Goal: Communication & Community: Answer question/provide support

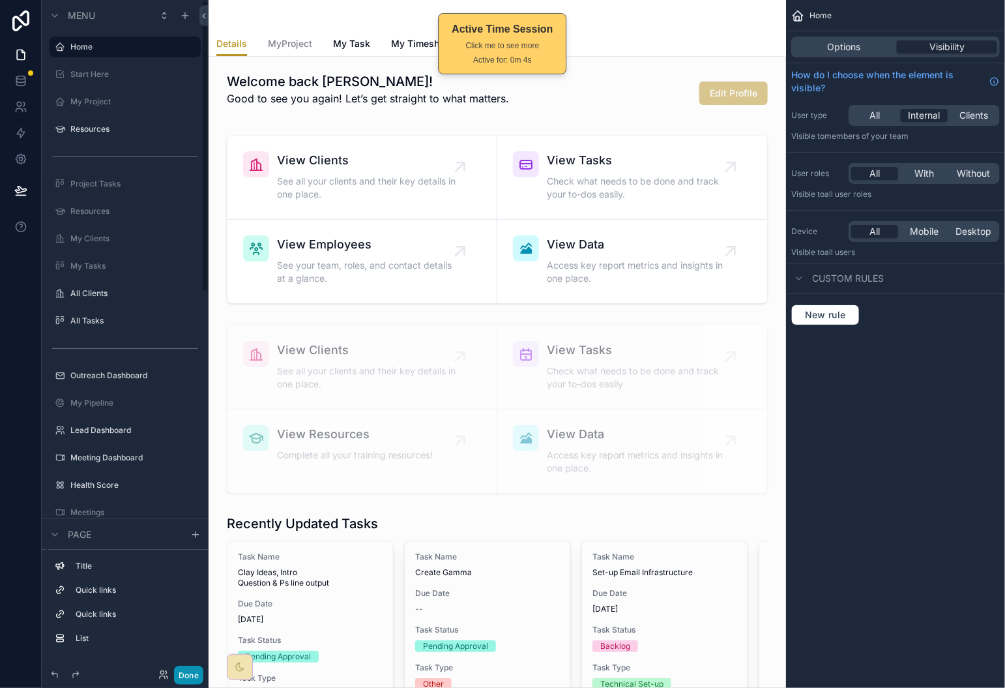
click at [185, 676] on button "Done" at bounding box center [188, 675] width 29 height 19
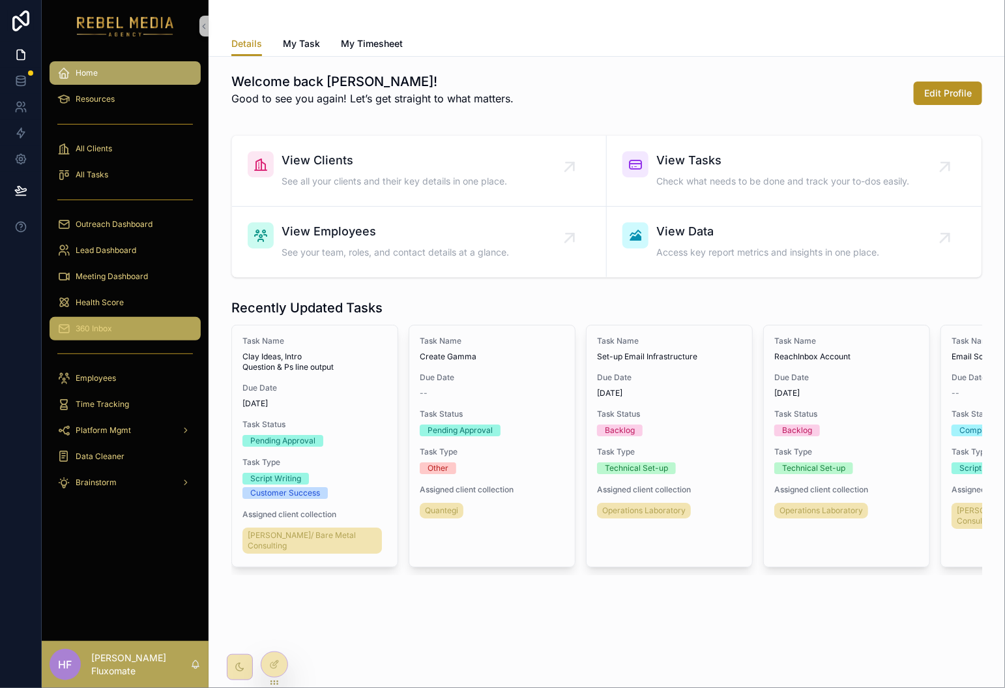
click at [150, 330] on div "360 Inbox" at bounding box center [125, 328] width 136 height 21
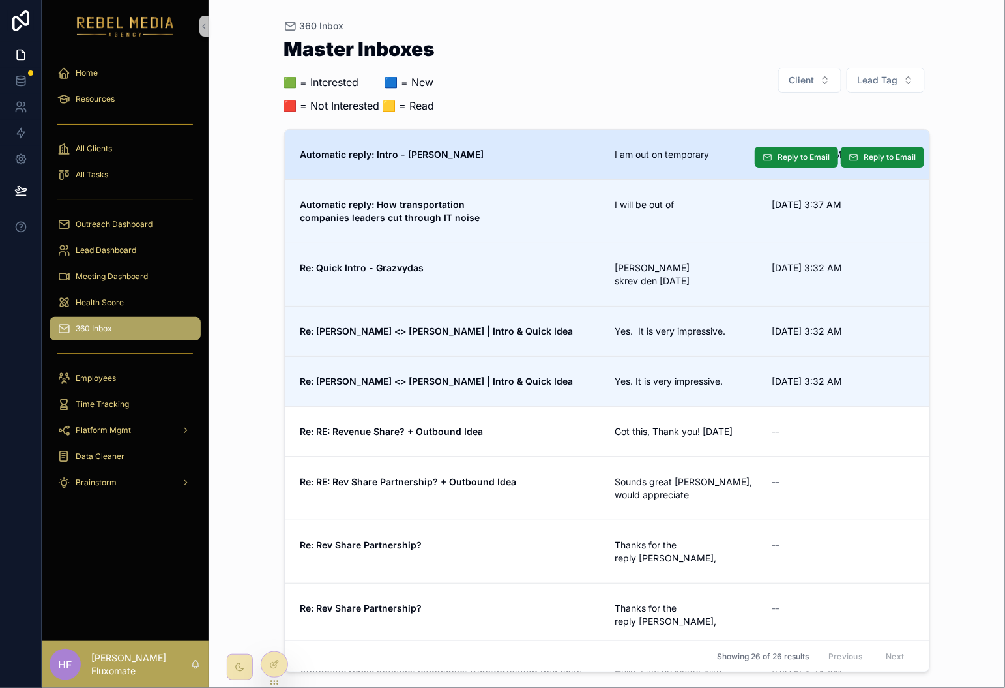
click at [554, 132] on link "Automatic reply: Intro - [PERSON_NAME] am out on temporary [DATE] 3:38 AM Reply…" at bounding box center [607, 155] width 645 height 50
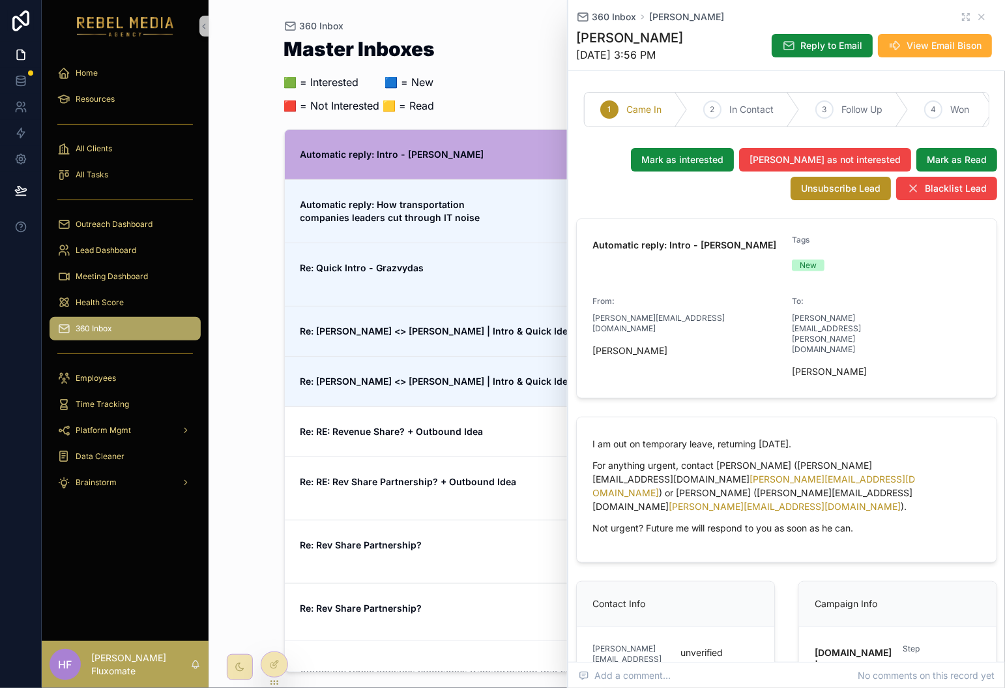
click at [466, 81] on div "Master Inboxes 🟩 = Interested ‎ ‎ ‎ ‎ ‎ ‎‎ ‎ 🟦 = New 🟥 = Not Interested 🟨 = Rea…" at bounding box center [607, 80] width 646 height 82
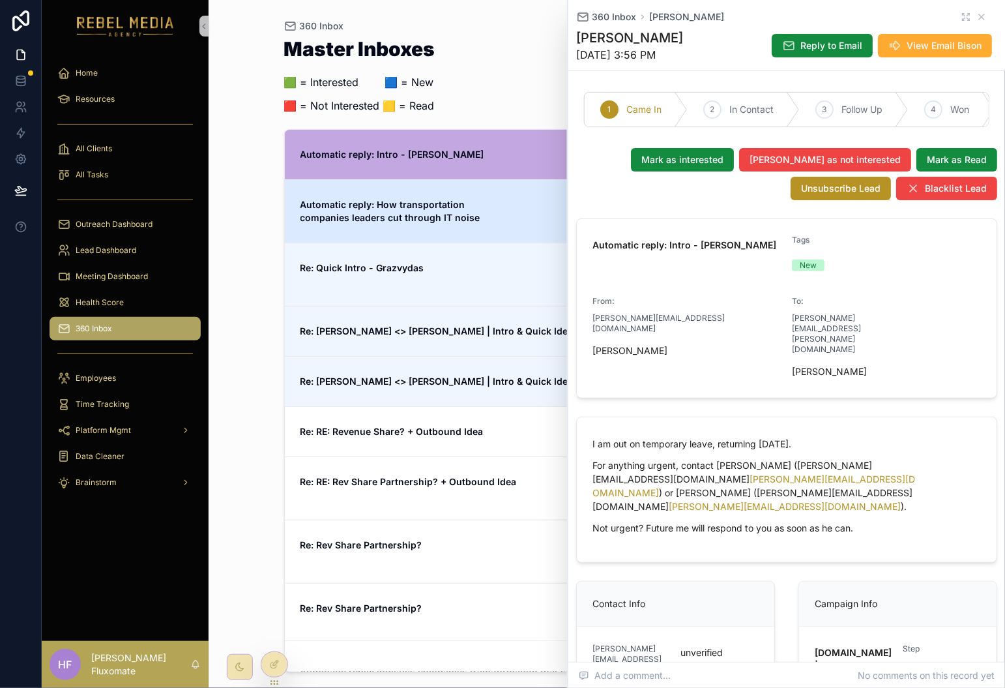
click at [370, 216] on strong "Automatic reply: How transportation companies leaders cut through IT noise" at bounding box center [391, 211] width 180 height 24
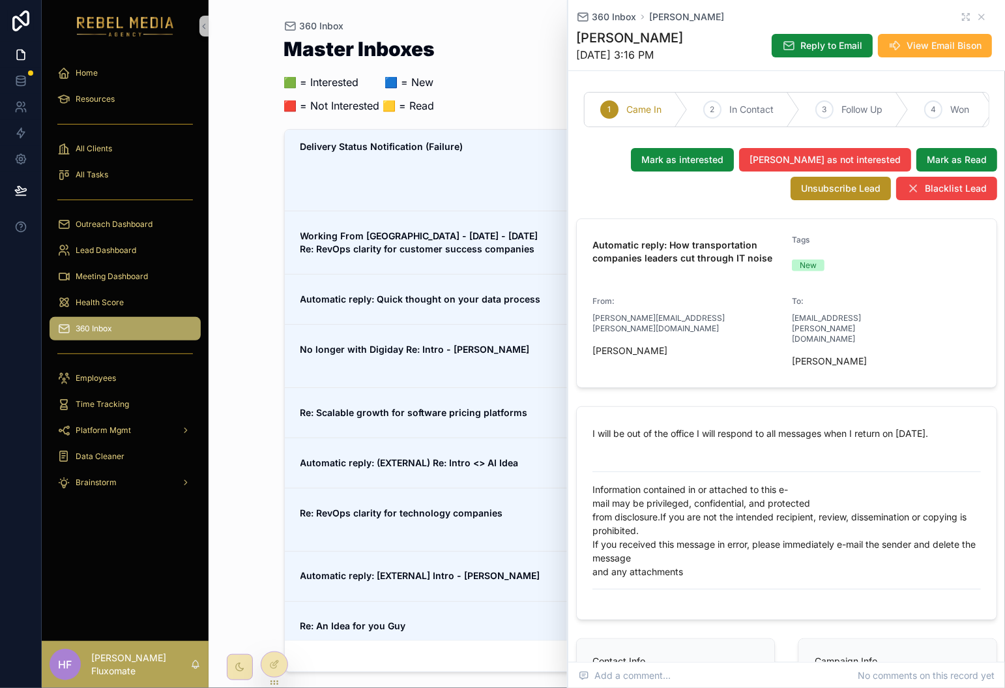
scroll to position [953, 0]
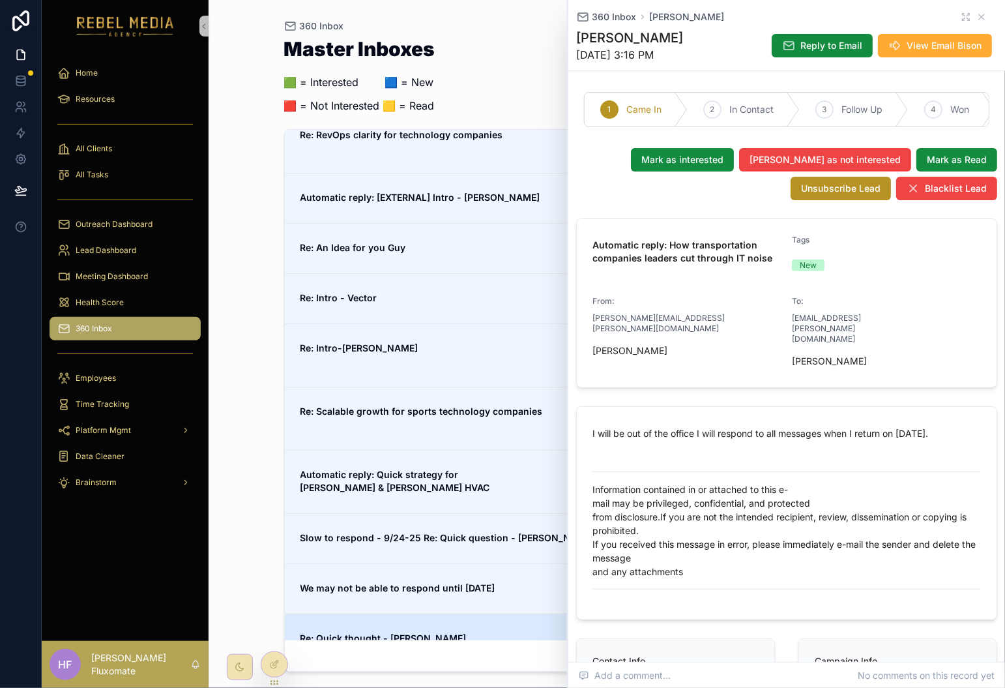
click at [473, 632] on div "Re: Quick thought - [PERSON_NAME]" at bounding box center [450, 658] width 299 height 52
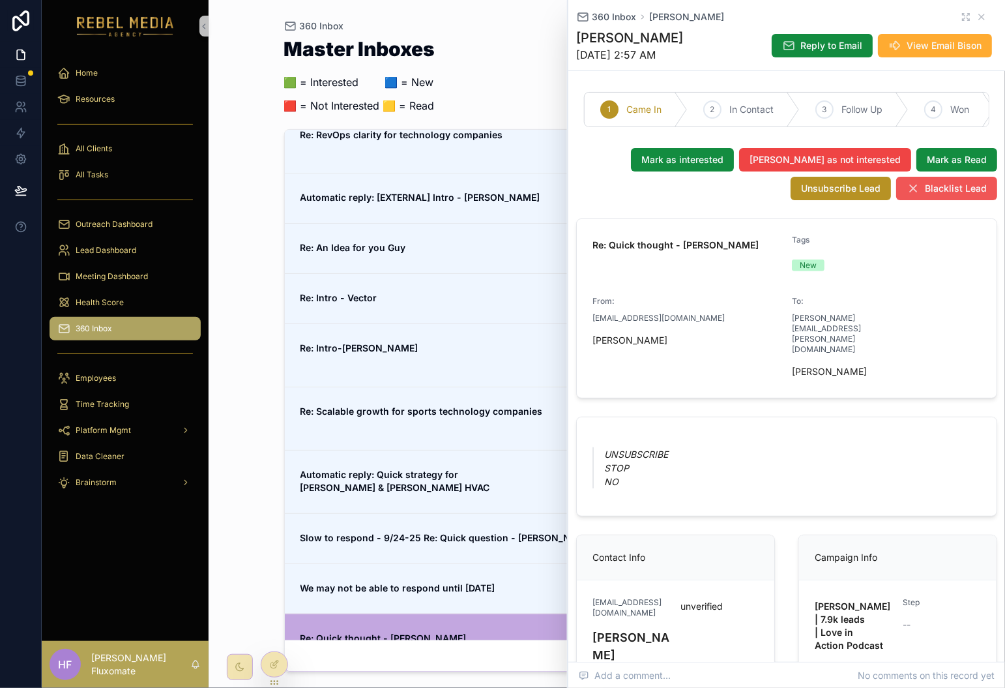
click at [949, 200] on button "Blacklist Lead" at bounding box center [947, 188] width 101 height 23
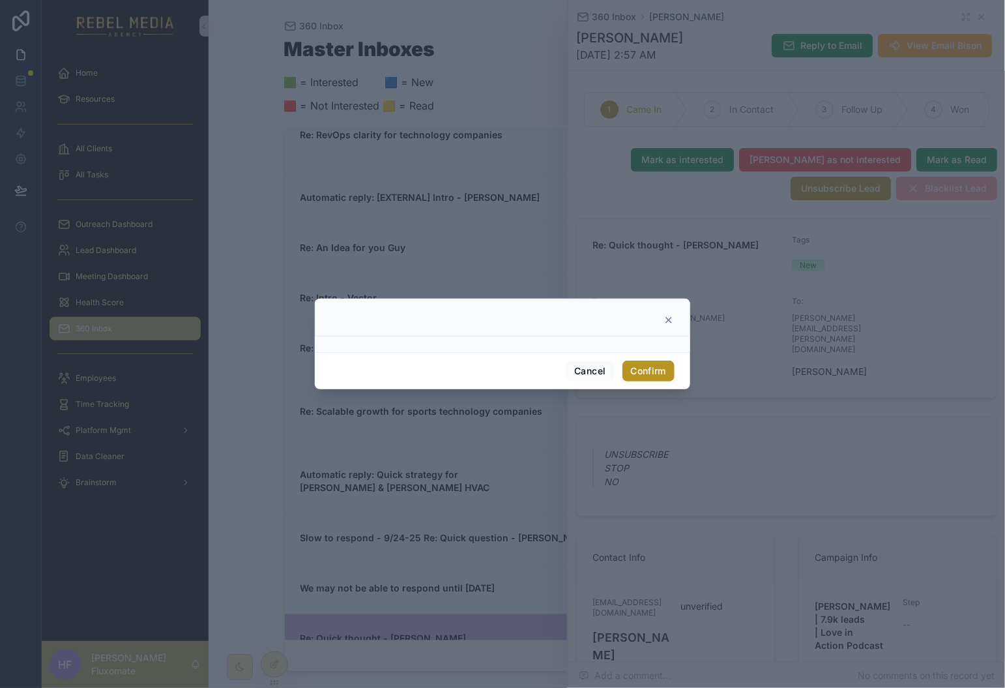
click at [669, 320] on icon at bounding box center [668, 320] width 5 height 5
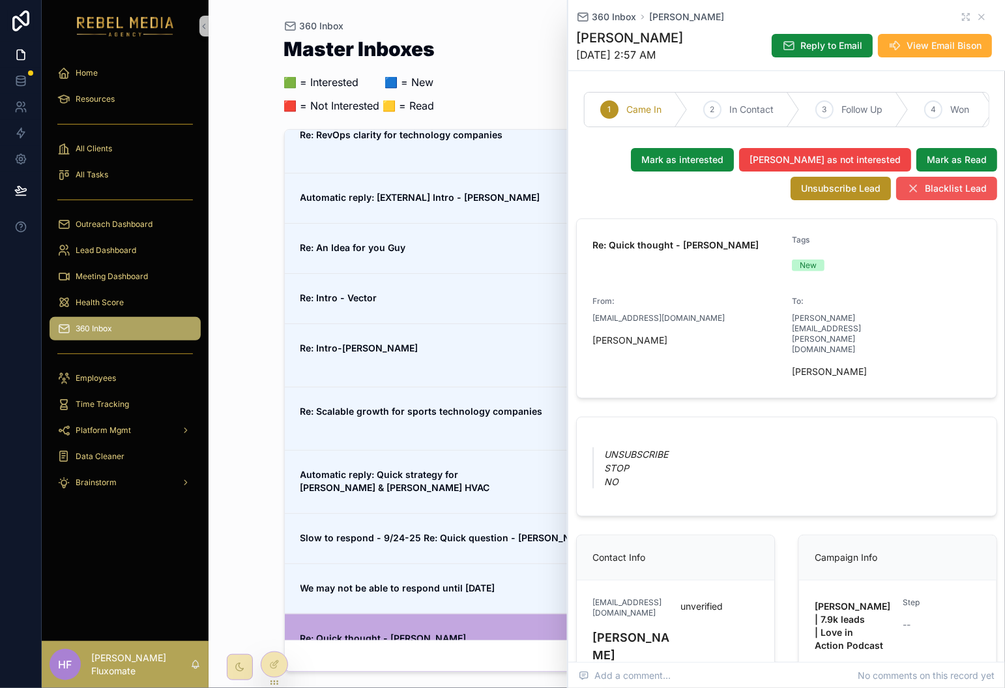
click at [931, 195] on span "Blacklist Lead" at bounding box center [956, 188] width 62 height 13
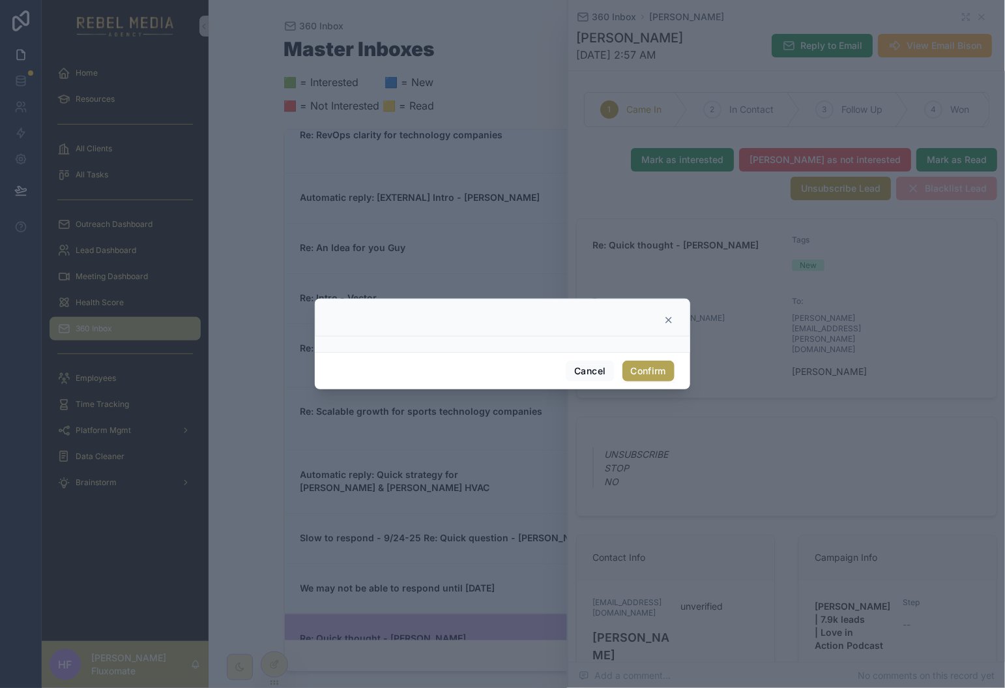
click at [657, 365] on button "Confirm" at bounding box center [649, 371] width 52 height 21
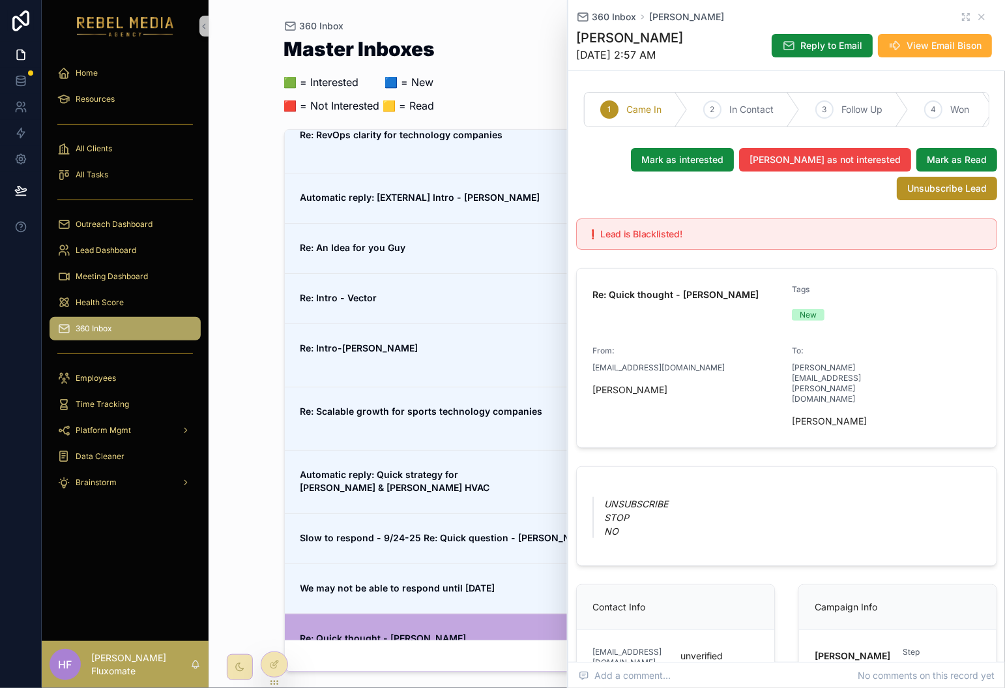
click at [677, 250] on div "❗️ Lead is Blacklisted!" at bounding box center [786, 233] width 421 height 31
click at [839, 166] on span "Mark as not interested" at bounding box center [825, 159] width 151 height 13
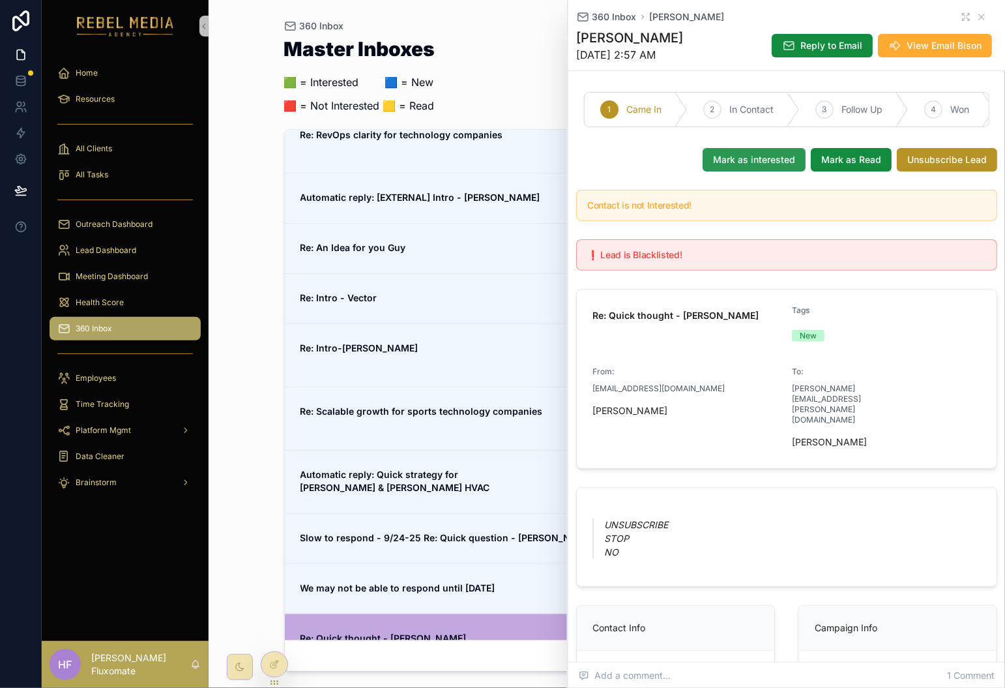
click at [749, 164] on button "Mark as interested" at bounding box center [754, 159] width 103 height 23
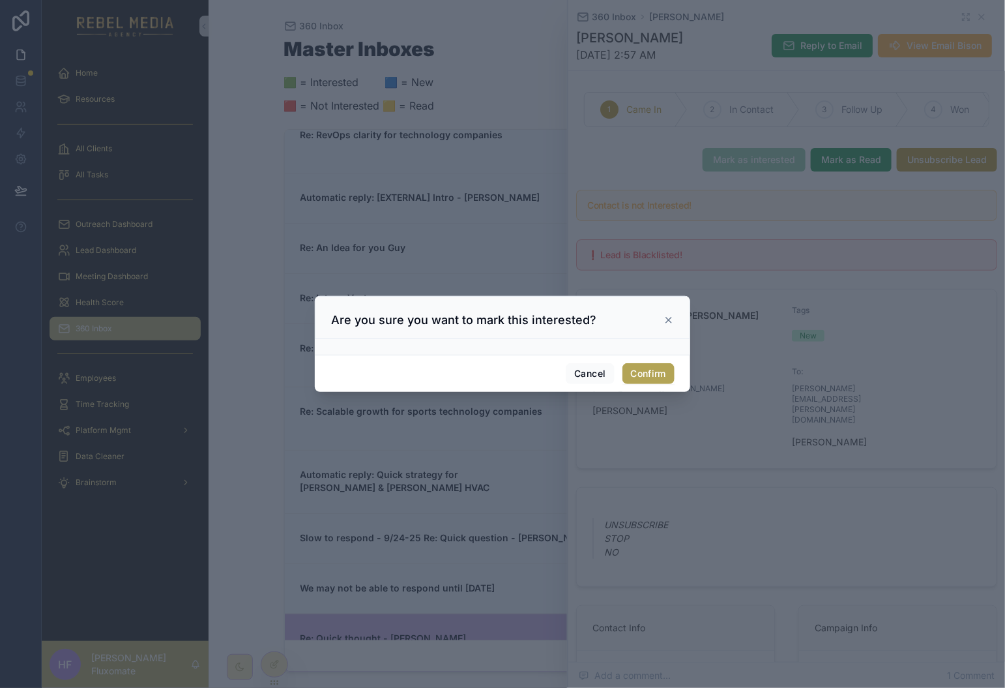
click at [647, 363] on button "Confirm" at bounding box center [649, 373] width 52 height 21
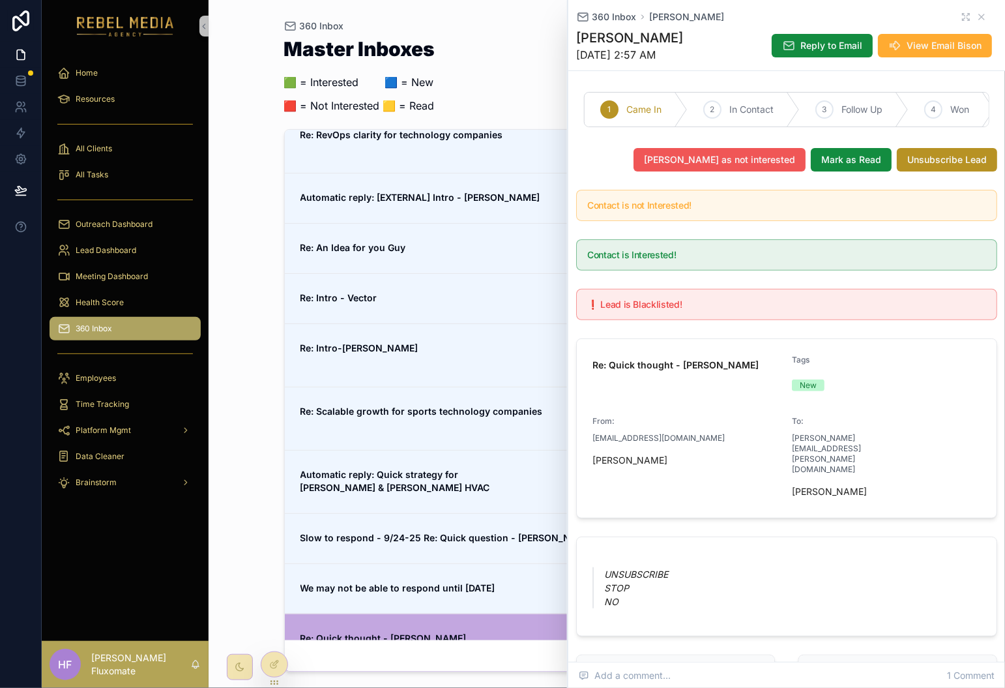
click at [752, 166] on span "Mark as not interested" at bounding box center [719, 159] width 151 height 13
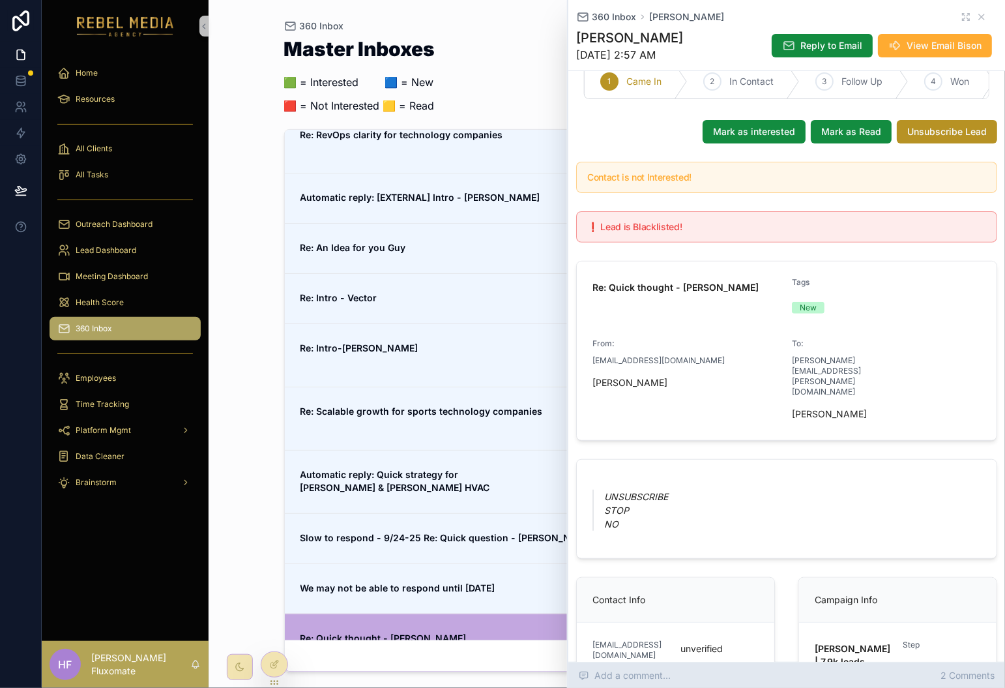
scroll to position [29, 0]
click at [672, 670] on div "Add a comment... 2 Comments" at bounding box center [787, 675] width 437 height 26
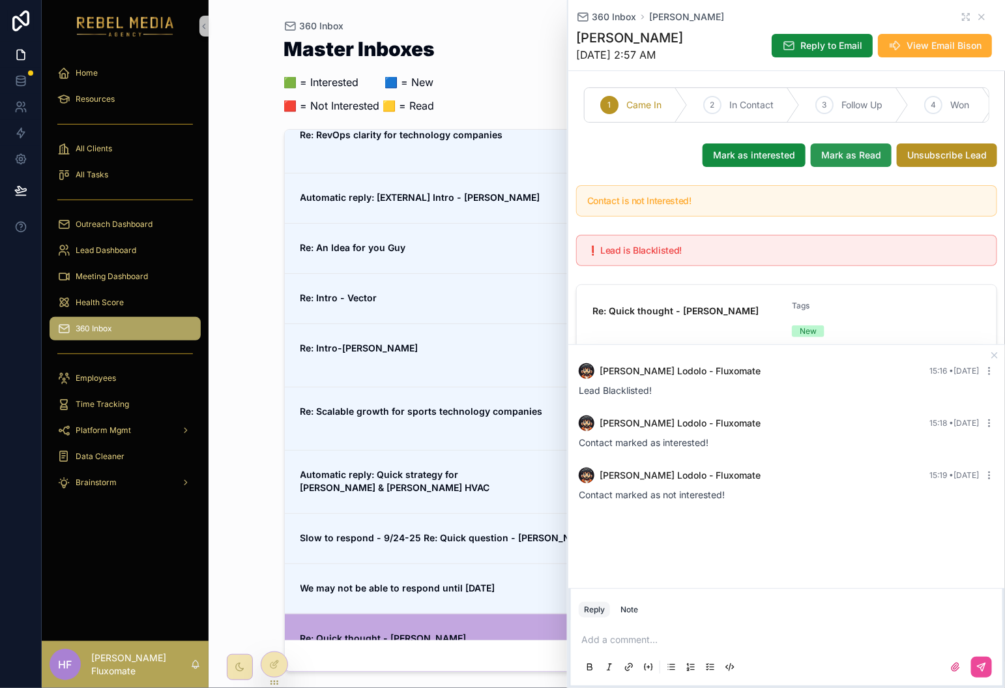
scroll to position [2, 0]
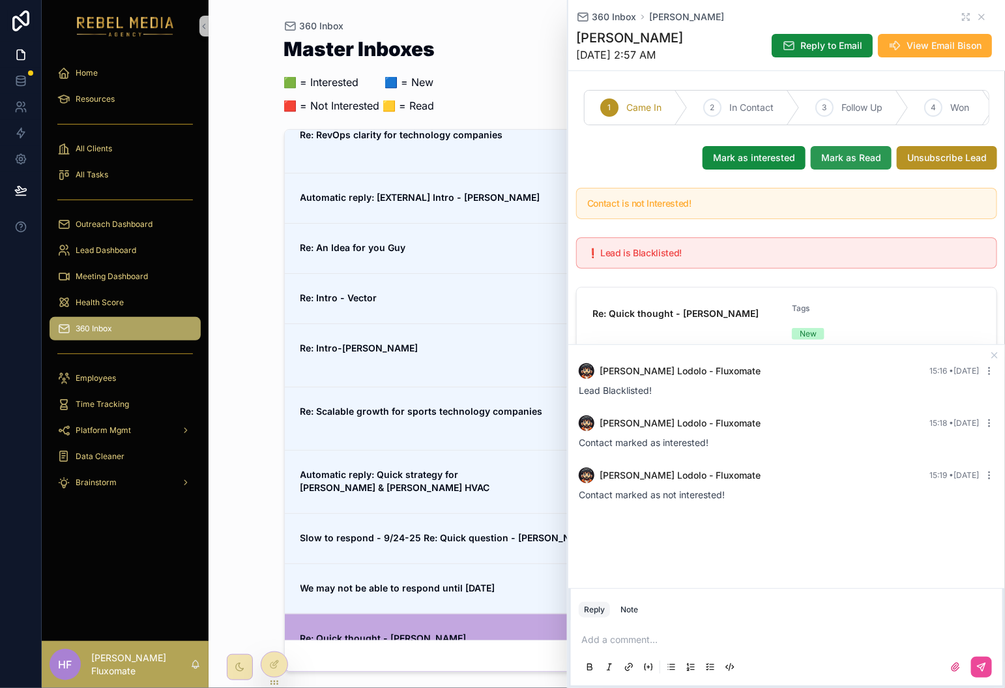
click at [854, 160] on button "Mark as Read" at bounding box center [851, 157] width 81 height 23
click at [839, 161] on button "Mark as Unread" at bounding box center [847, 157] width 90 height 23
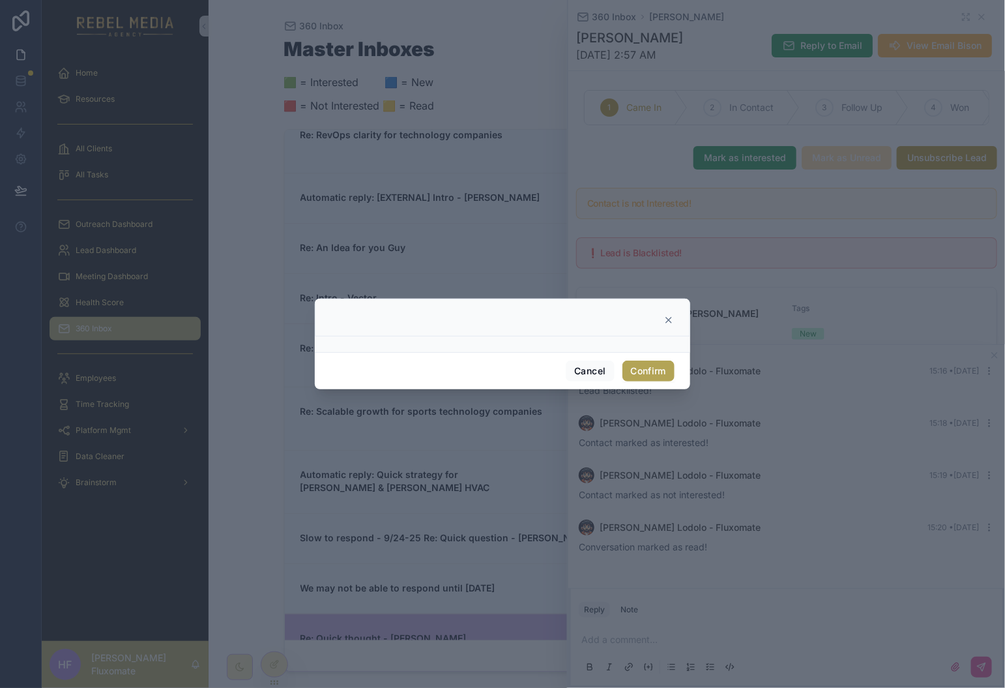
click at [651, 368] on button "Confirm" at bounding box center [649, 371] width 52 height 21
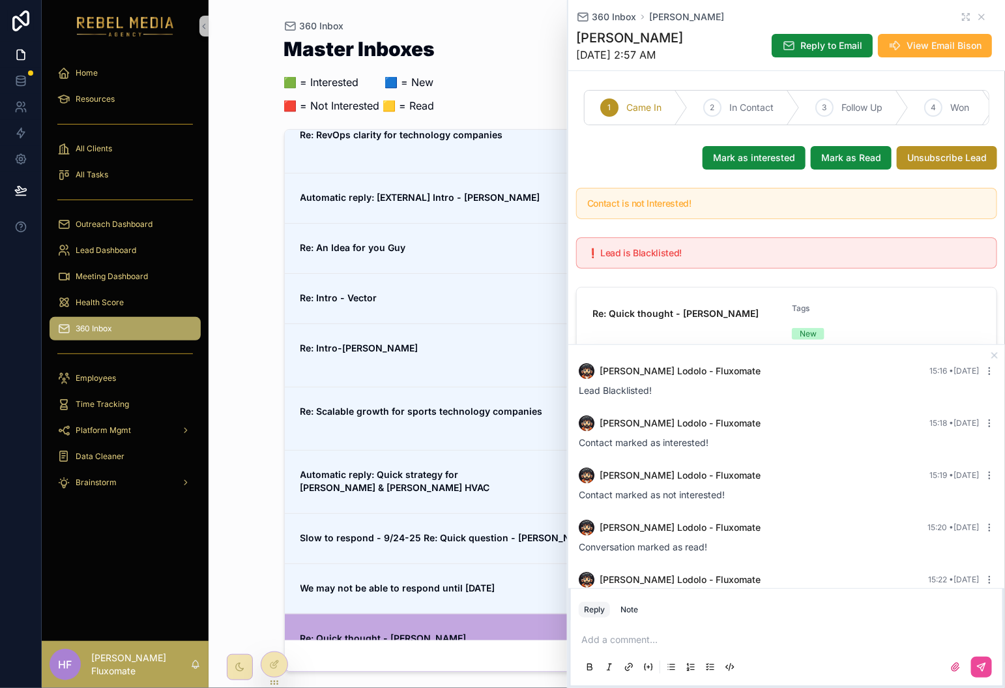
scroll to position [35, 0]
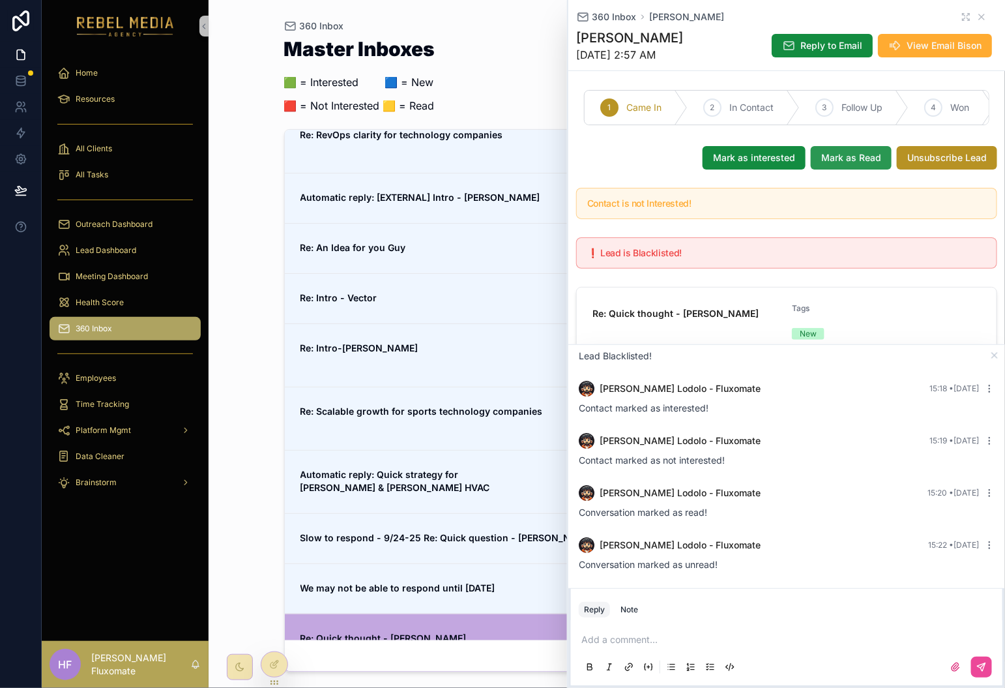
click at [844, 161] on button "Mark as Read" at bounding box center [851, 157] width 81 height 23
click at [995, 355] on icon "scrollable content" at bounding box center [994, 355] width 5 height 5
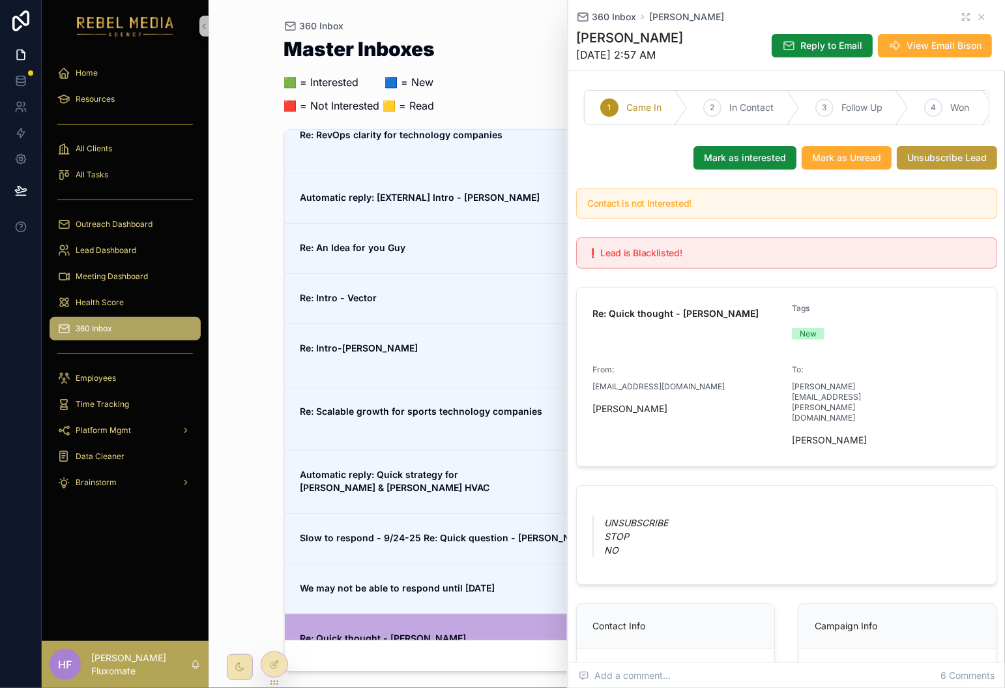
click at [925, 164] on span "Unsubscribe Lead" at bounding box center [948, 157] width 80 height 13
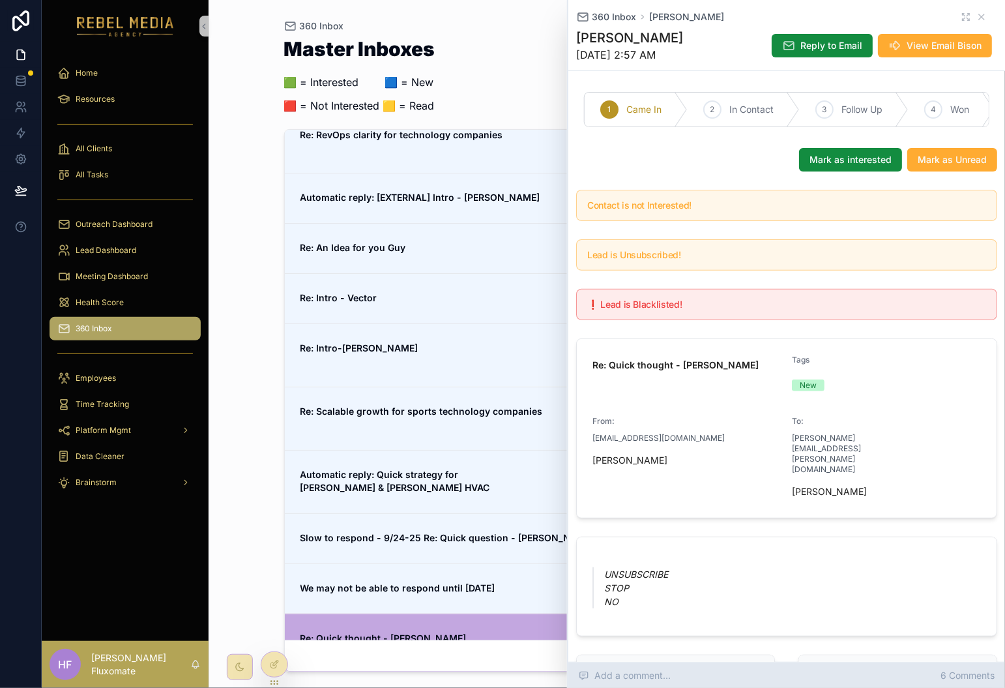
click at [964, 679] on span "6 Comments" at bounding box center [968, 675] width 54 height 13
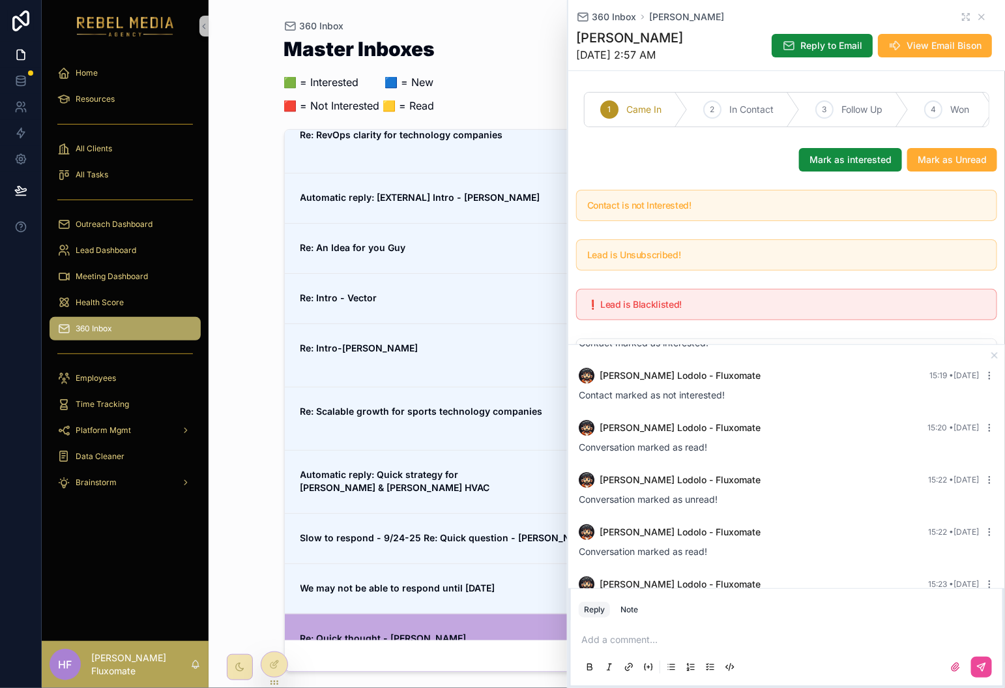
scroll to position [139, 0]
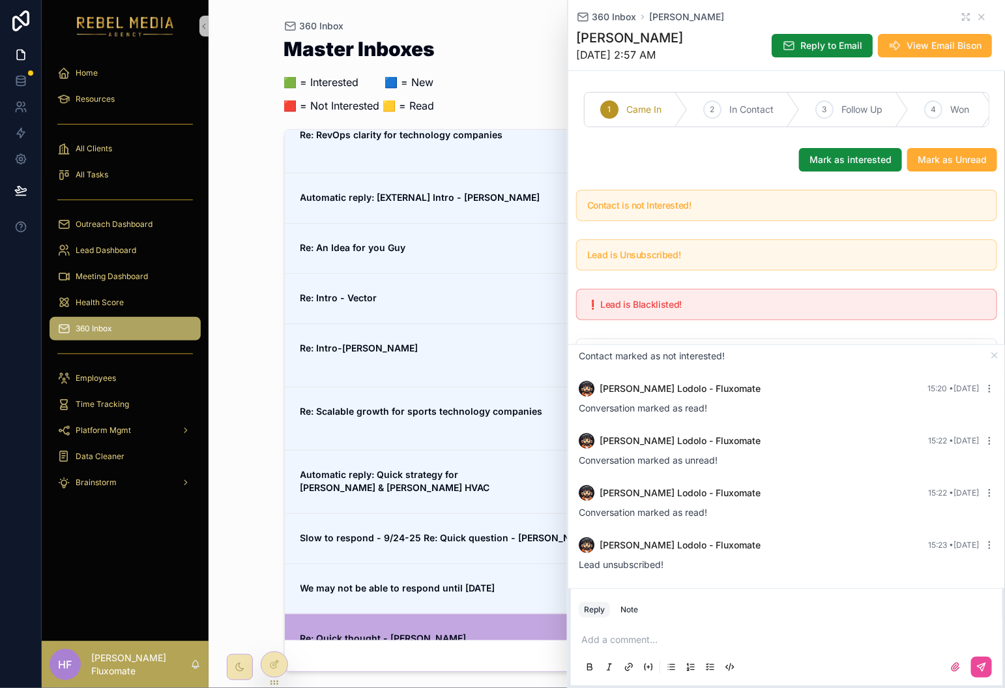
click at [556, 34] on div "Master Inboxes 🟩 = Interested ‎ ‎ ‎ ‎ ‎ ‎‎ ‎ 🟦 = New 🟥 = Not Interested 🟨 = Rea…" at bounding box center [607, 351] width 646 height 641
click at [977, 14] on icon "scrollable content" at bounding box center [982, 17] width 10 height 10
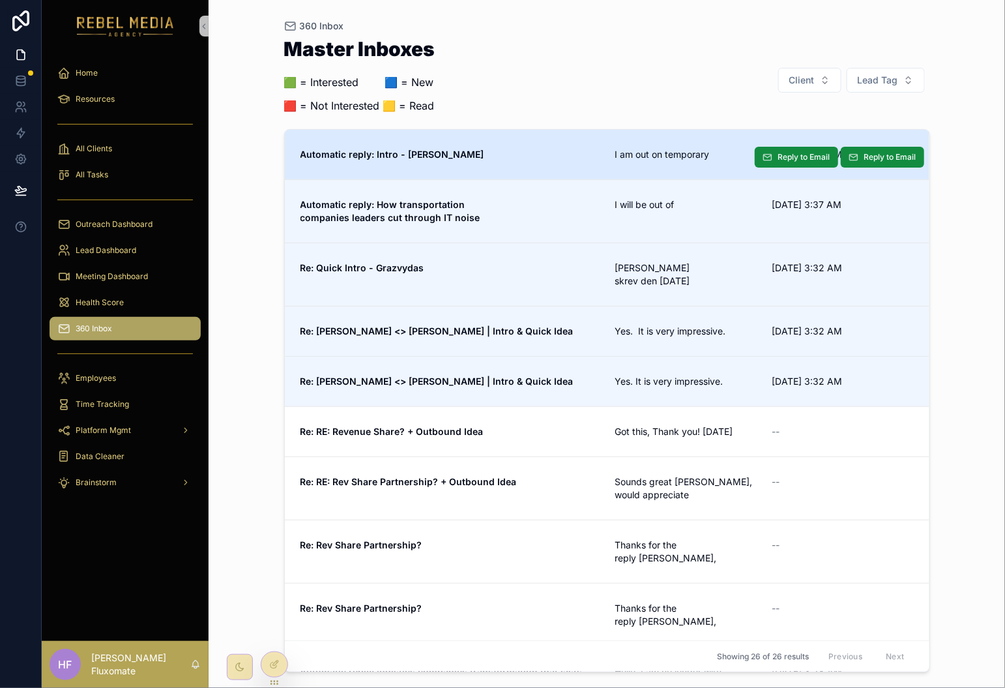
click at [674, 138] on link "Automatic reply: Intro - Brian I am out on temporary 9/25/2025 3:38 AM Reply to…" at bounding box center [607, 155] width 645 height 50
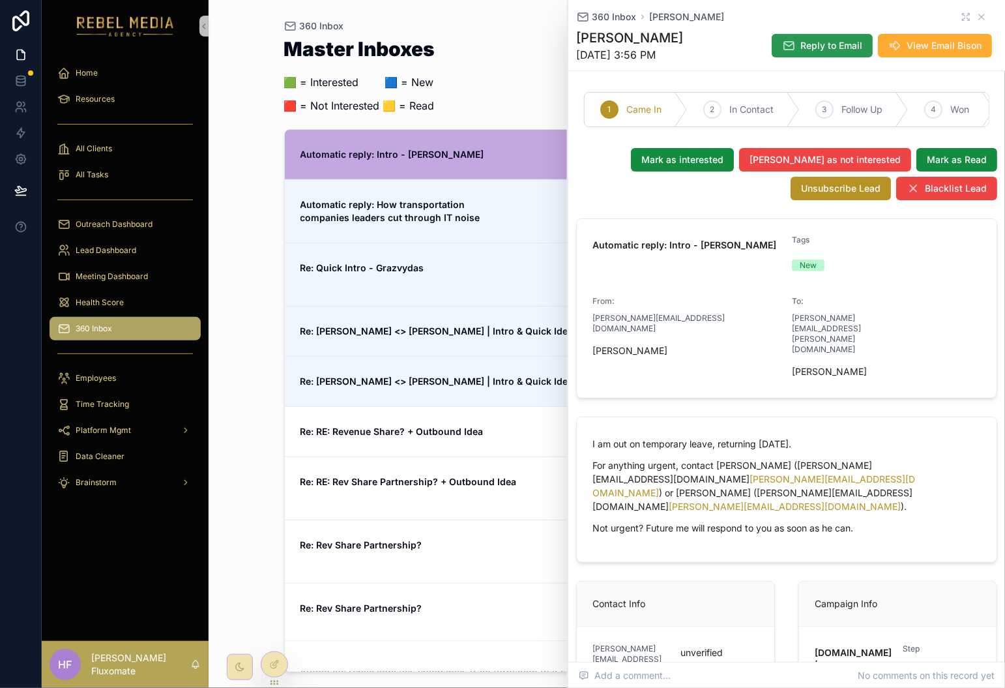
click at [813, 46] on span "Reply to Email" at bounding box center [832, 45] width 62 height 13
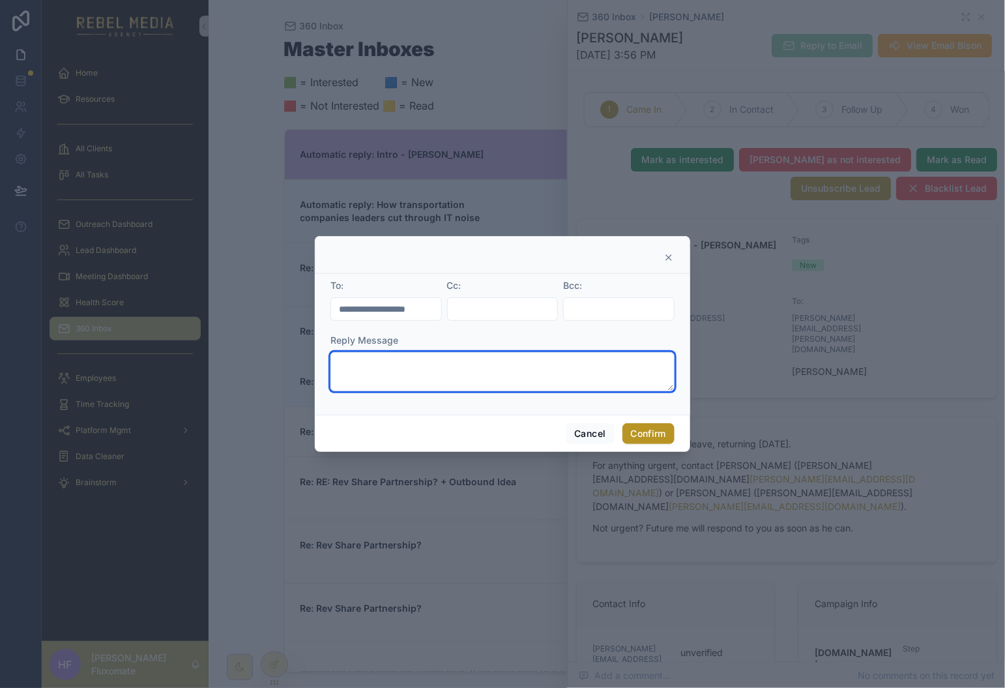
click at [464, 372] on textarea at bounding box center [503, 371] width 344 height 39
type textarea "****"
click at [660, 435] on button "Confirm" at bounding box center [649, 433] width 52 height 21
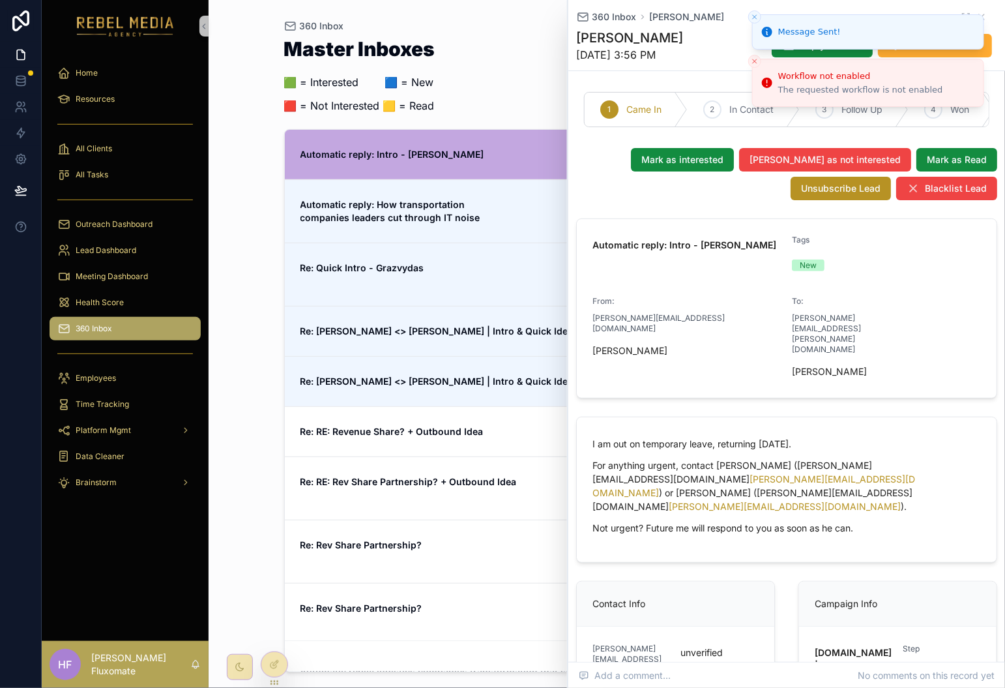
click at [754, 21] on icon "Close toast" at bounding box center [755, 17] width 8 height 8
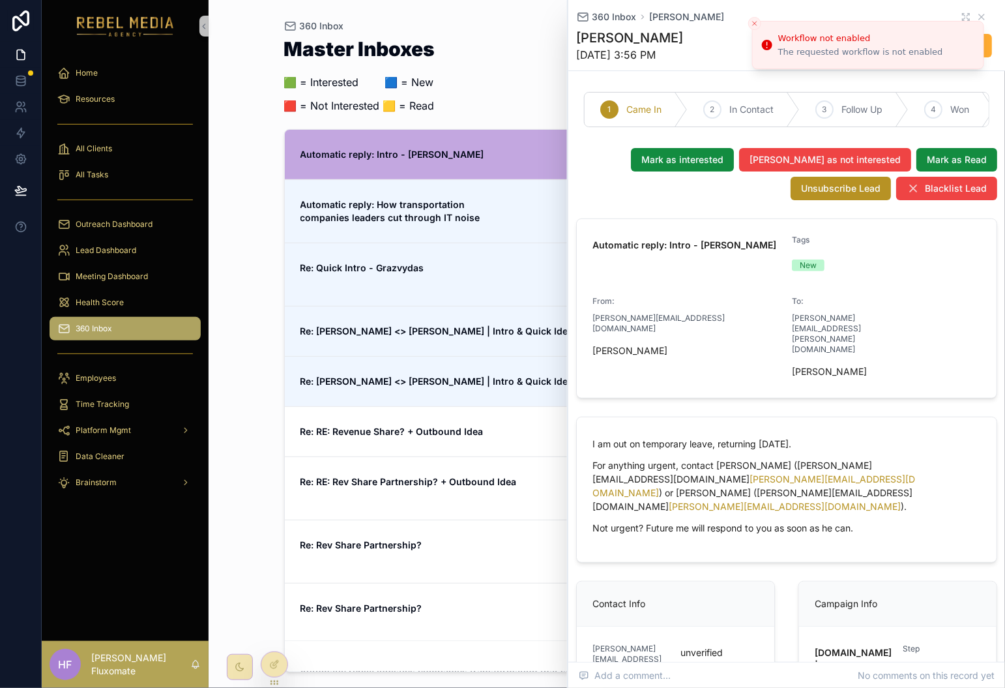
click at [758, 20] on button "Close toast" at bounding box center [755, 23] width 13 height 13
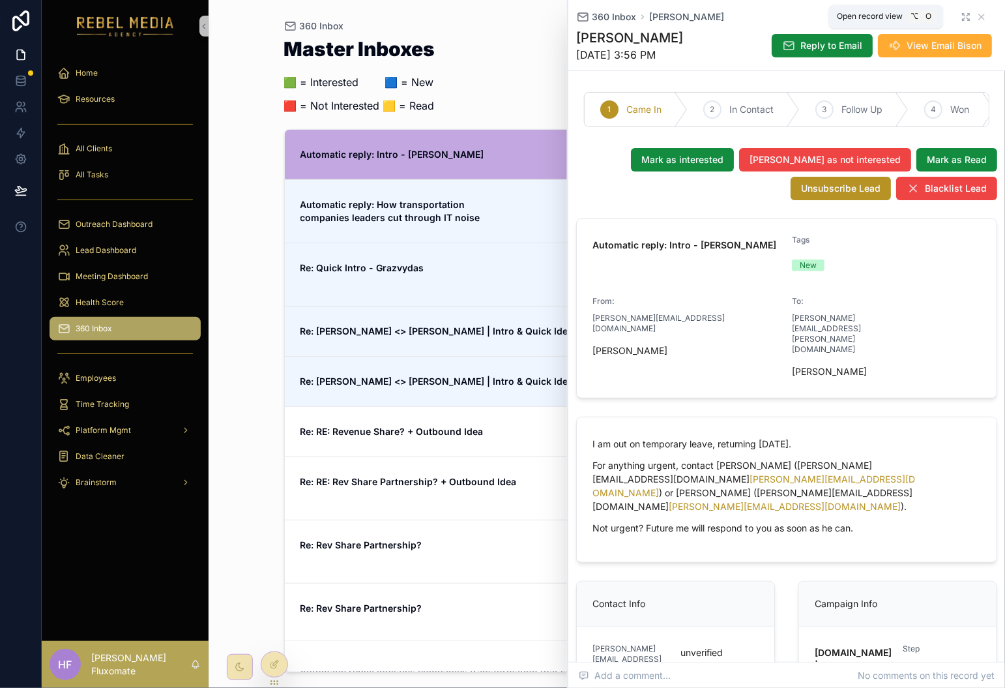
click at [961, 16] on icon "scrollable content" at bounding box center [966, 17] width 10 height 10
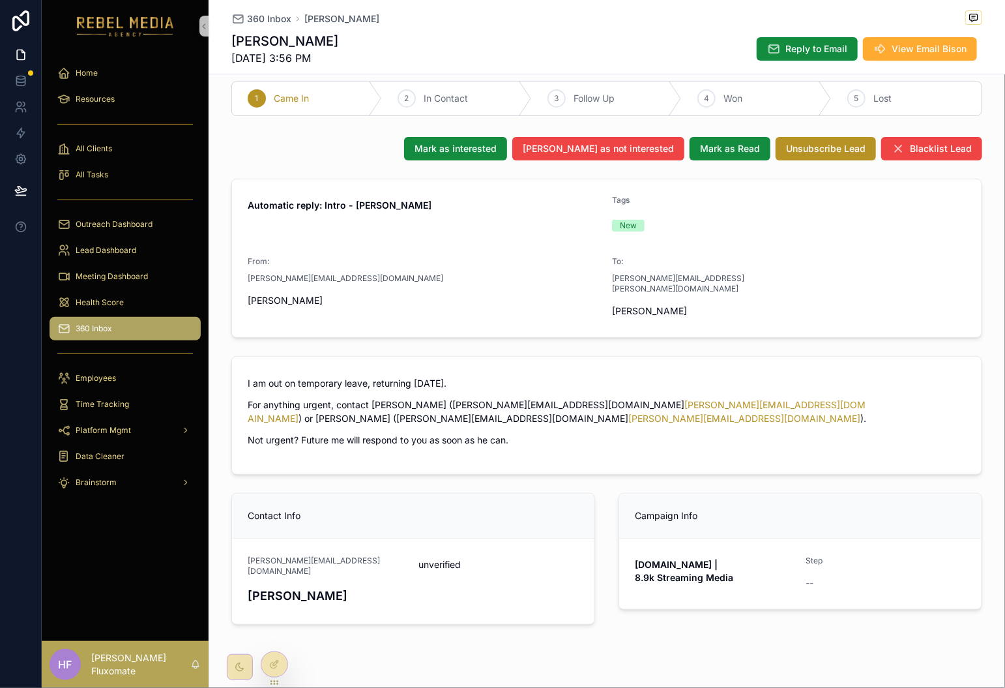
scroll to position [27, 0]
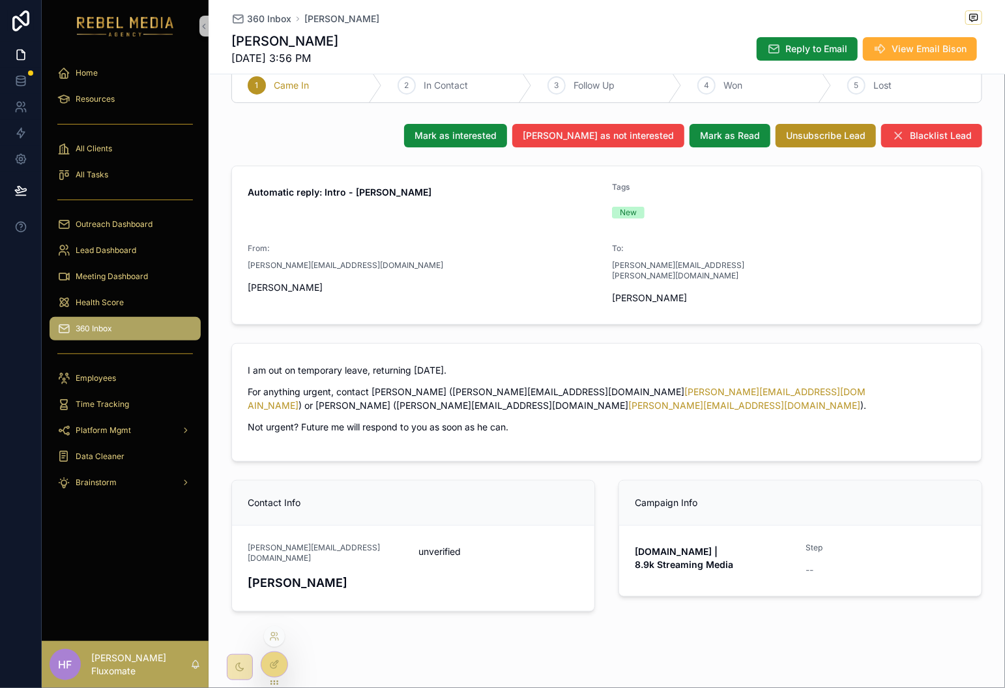
click at [277, 674] on div at bounding box center [274, 664] width 26 height 25
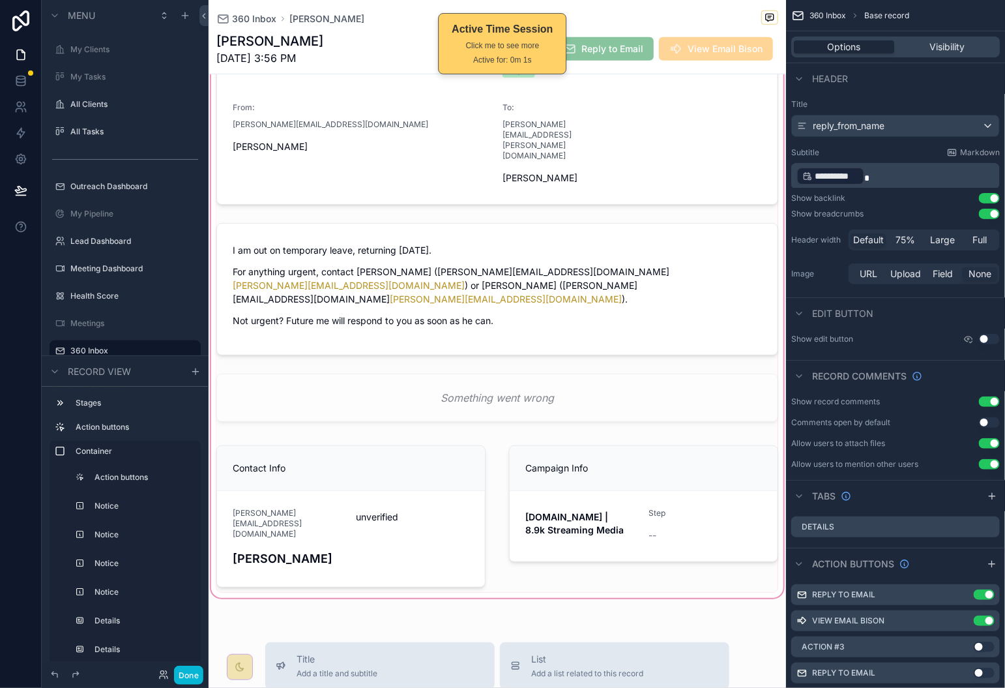
scroll to position [419, 0]
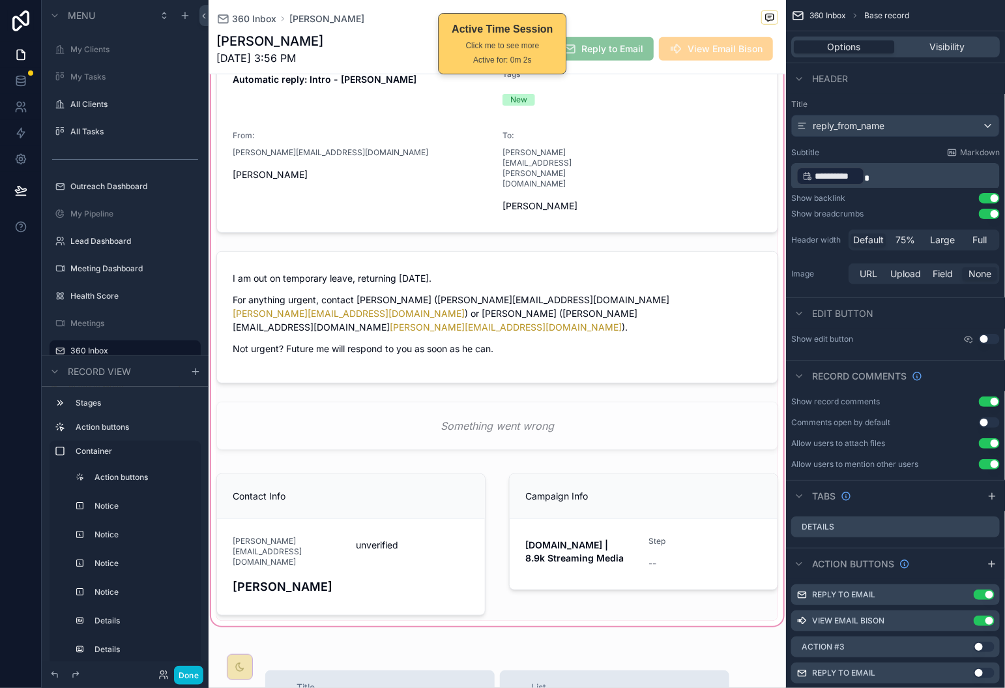
click at [560, 376] on div "scrollable content" at bounding box center [498, 199] width 578 height 857
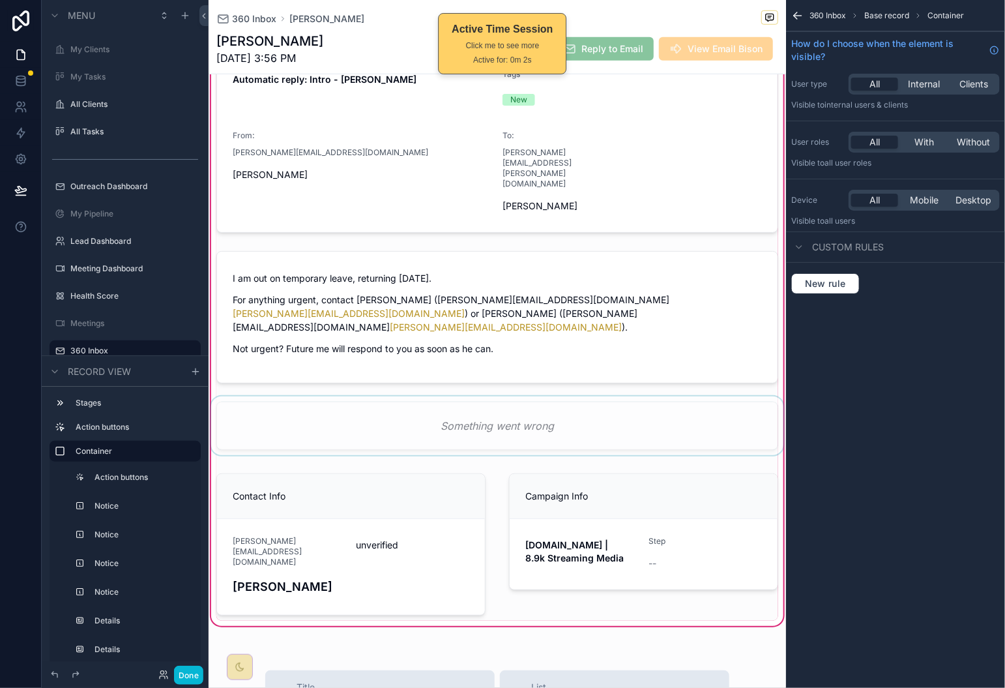
click at [571, 396] on div "scrollable content" at bounding box center [498, 428] width 578 height 64
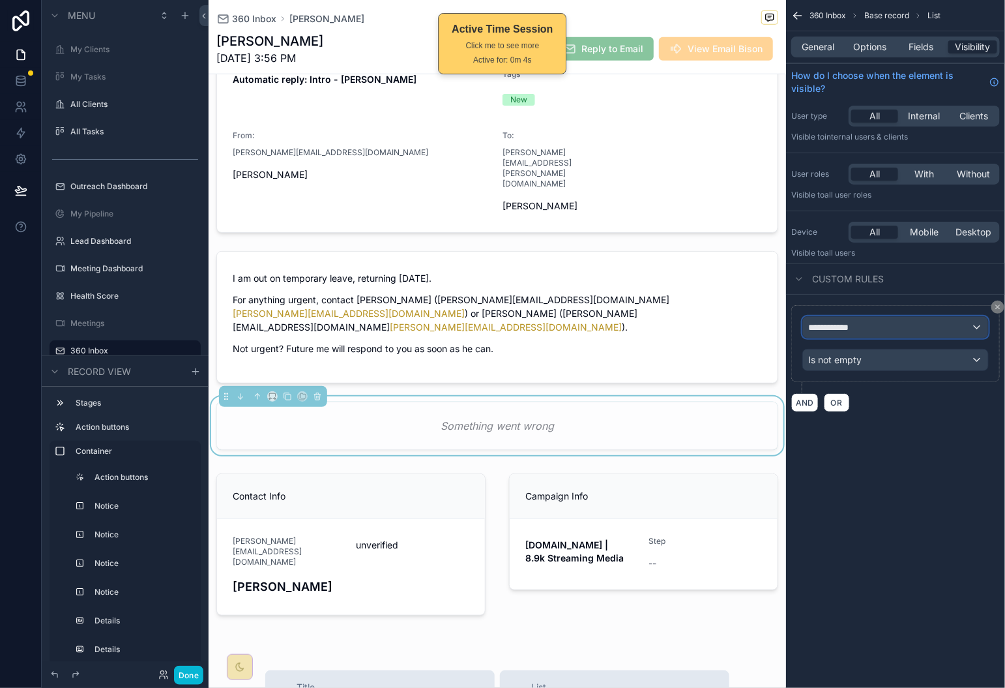
click at [953, 336] on div "**********" at bounding box center [895, 327] width 185 height 21
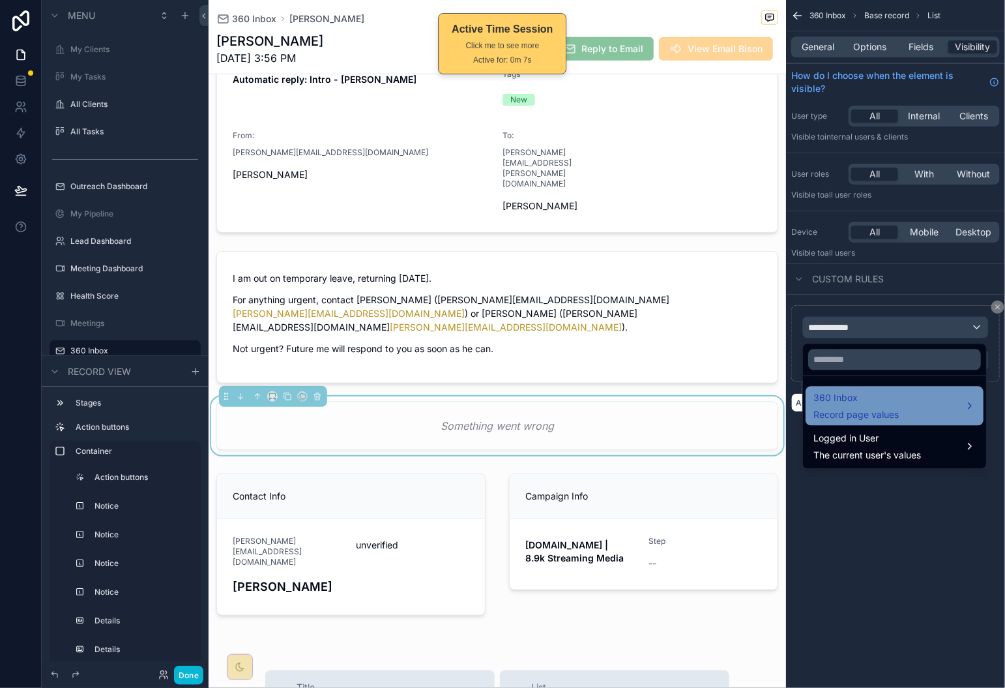
click at [897, 404] on span "360 Inbox" at bounding box center [856, 399] width 85 height 16
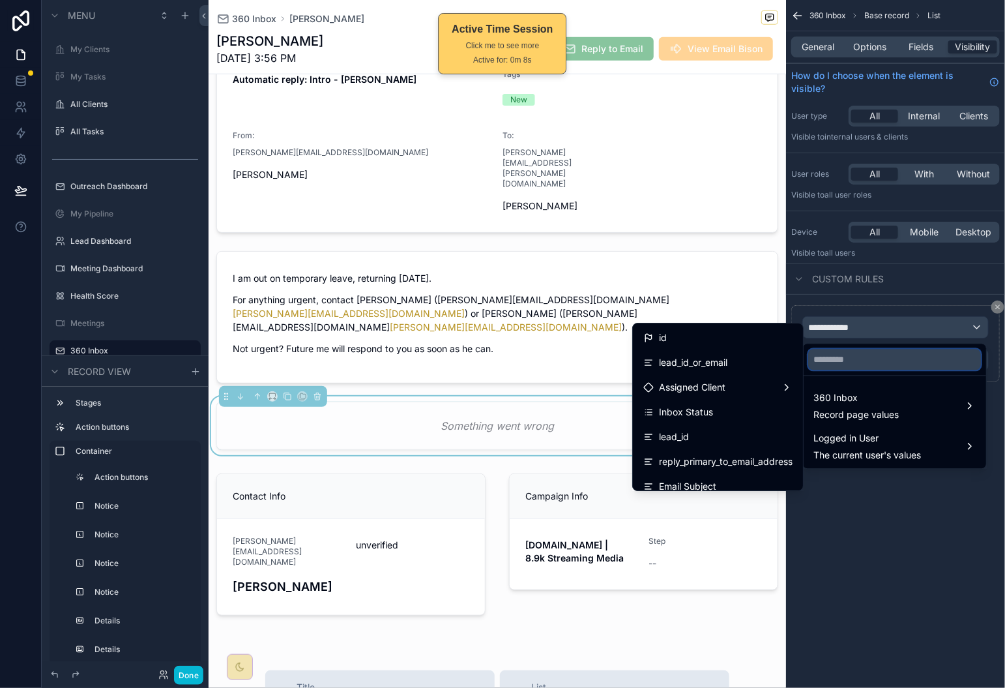
click at [854, 361] on input "text" at bounding box center [895, 359] width 173 height 21
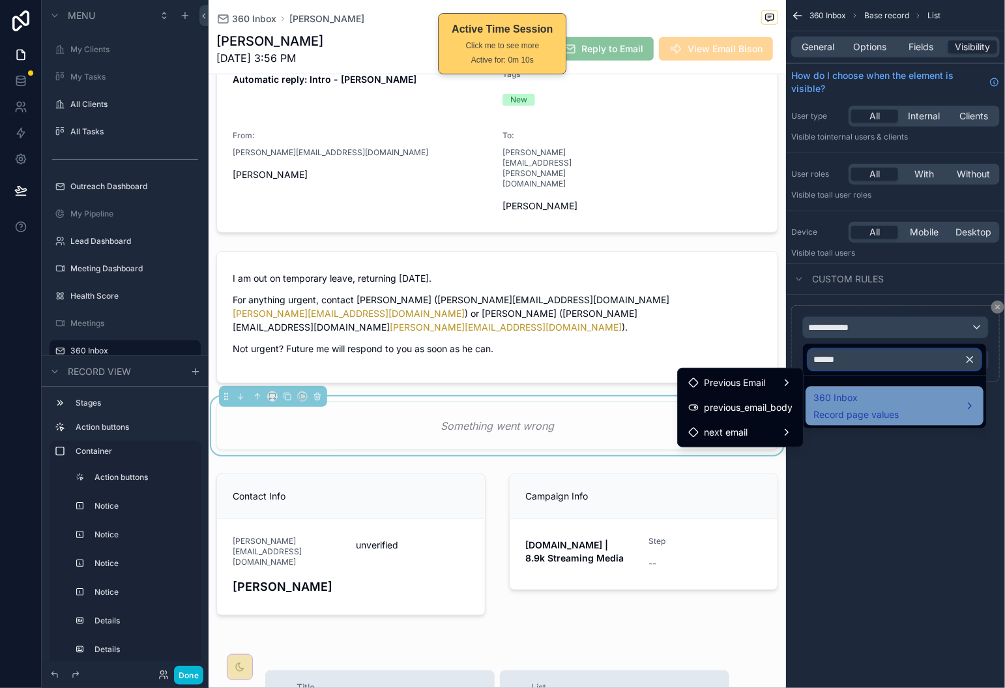
type input "******"
click at [867, 402] on span "360 Inbox" at bounding box center [856, 399] width 85 height 16
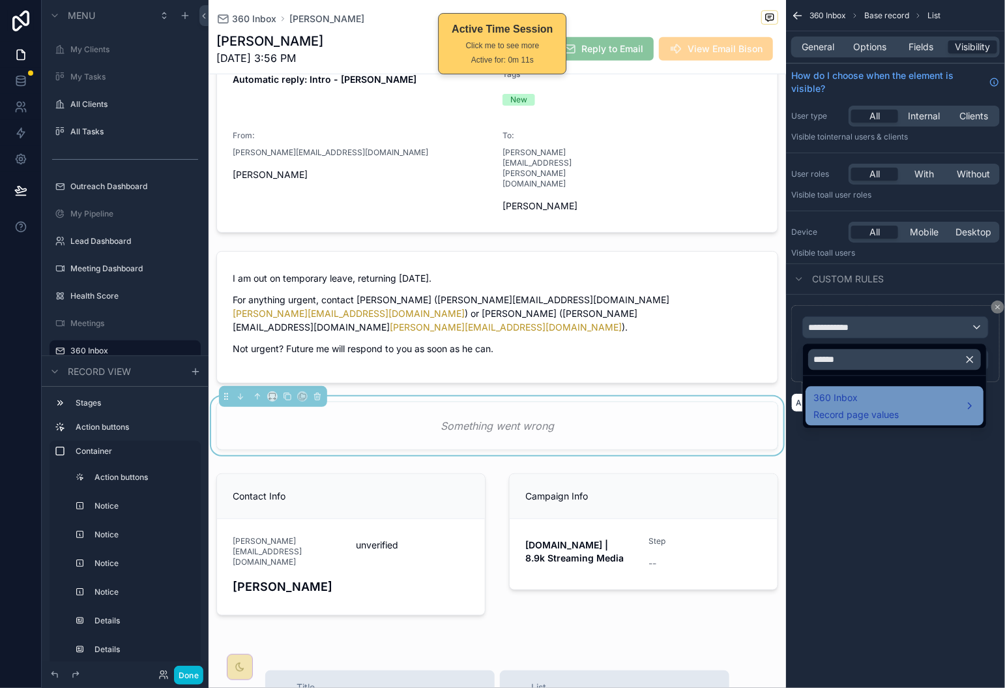
click at [889, 405] on span "360 Inbox" at bounding box center [856, 399] width 85 height 16
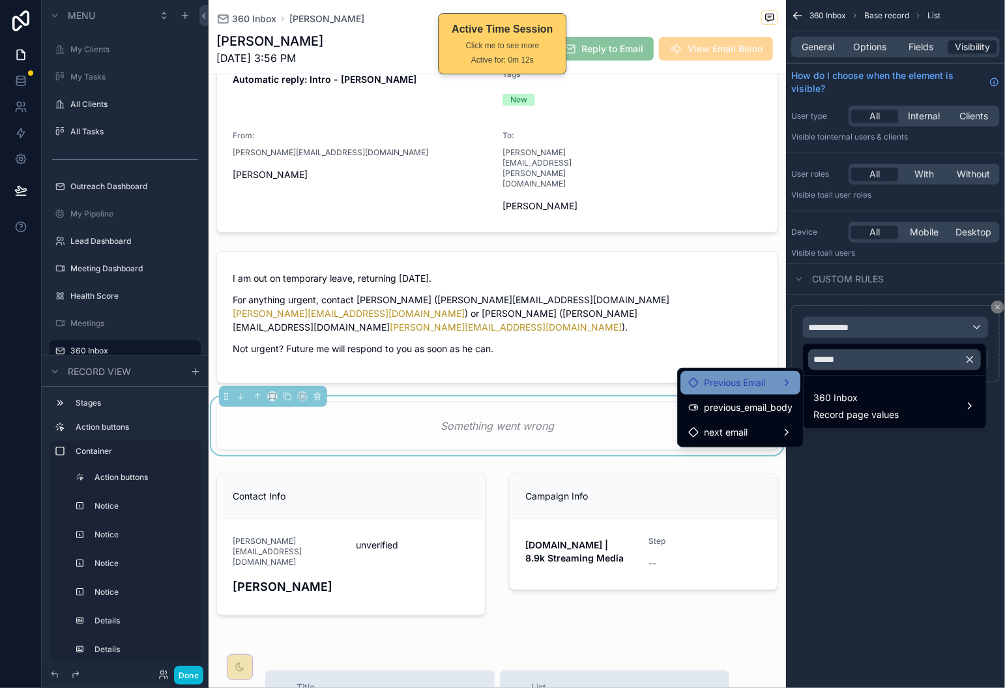
click at [769, 391] on div "Previous Email" at bounding box center [741, 382] width 120 height 23
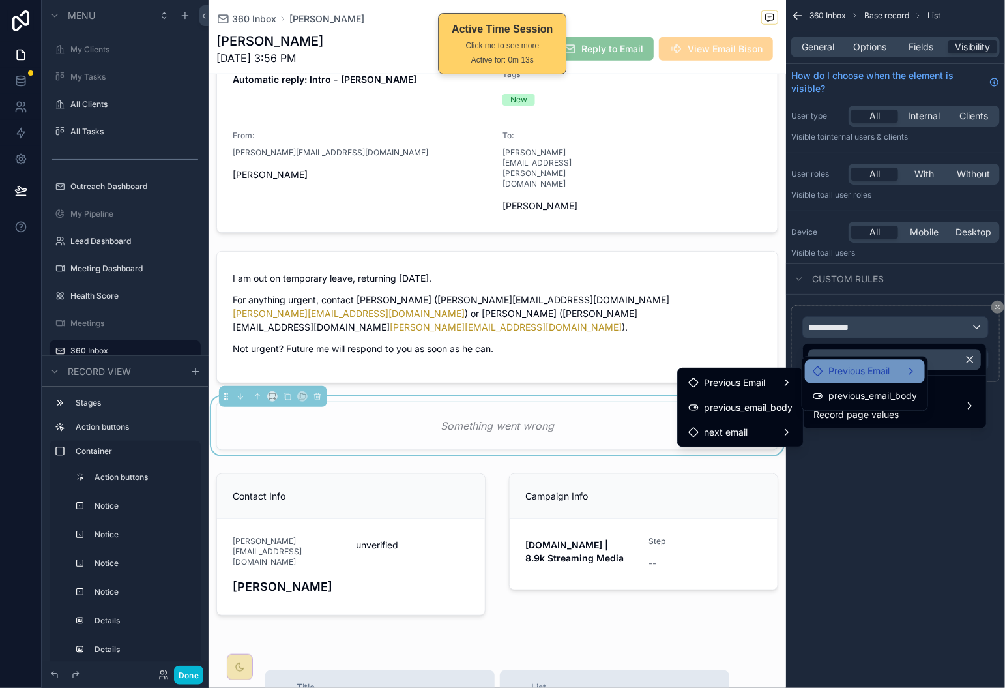
click at [893, 369] on div "Previous Email" at bounding box center [865, 372] width 104 height 16
click at [877, 493] on div "scrollable content" at bounding box center [502, 344] width 1005 height 688
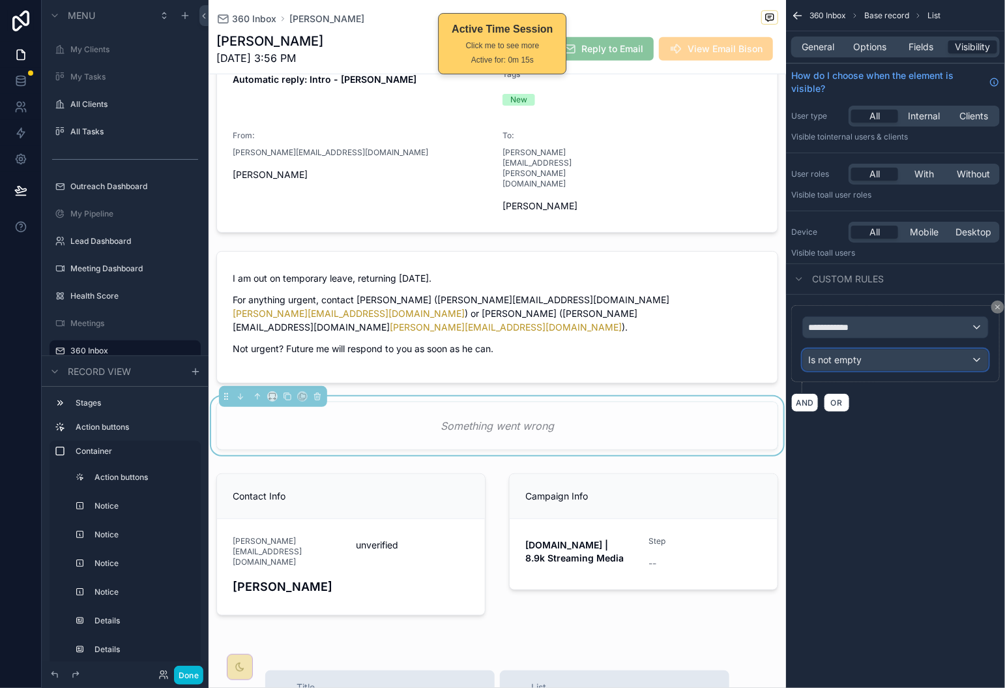
click at [923, 365] on div "Is not empty" at bounding box center [895, 359] width 185 height 21
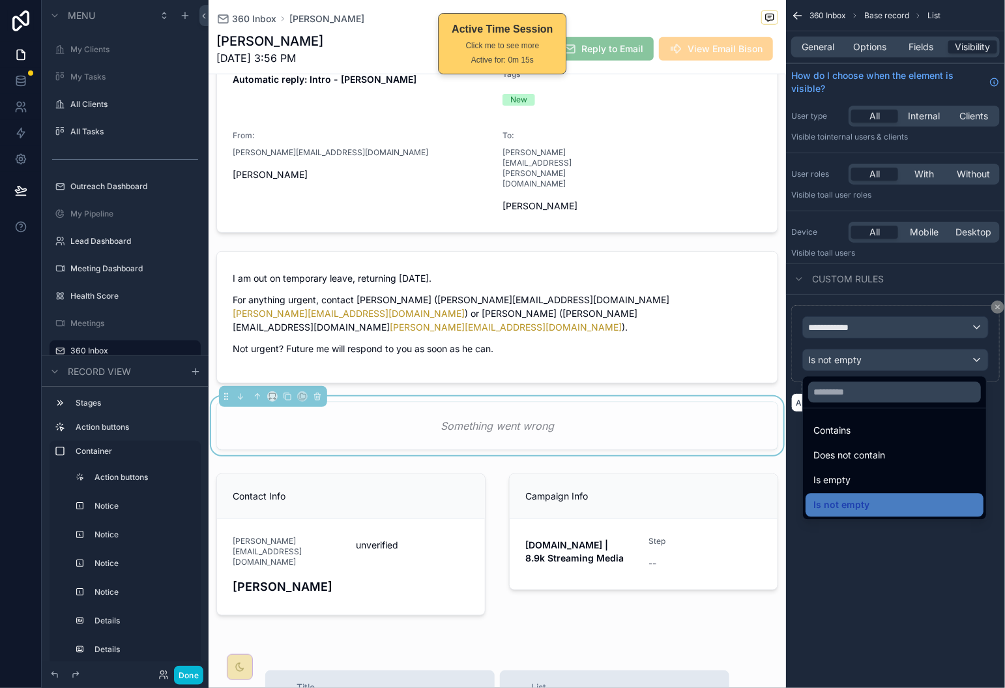
click at [923, 326] on div "scrollable content" at bounding box center [502, 344] width 1005 height 688
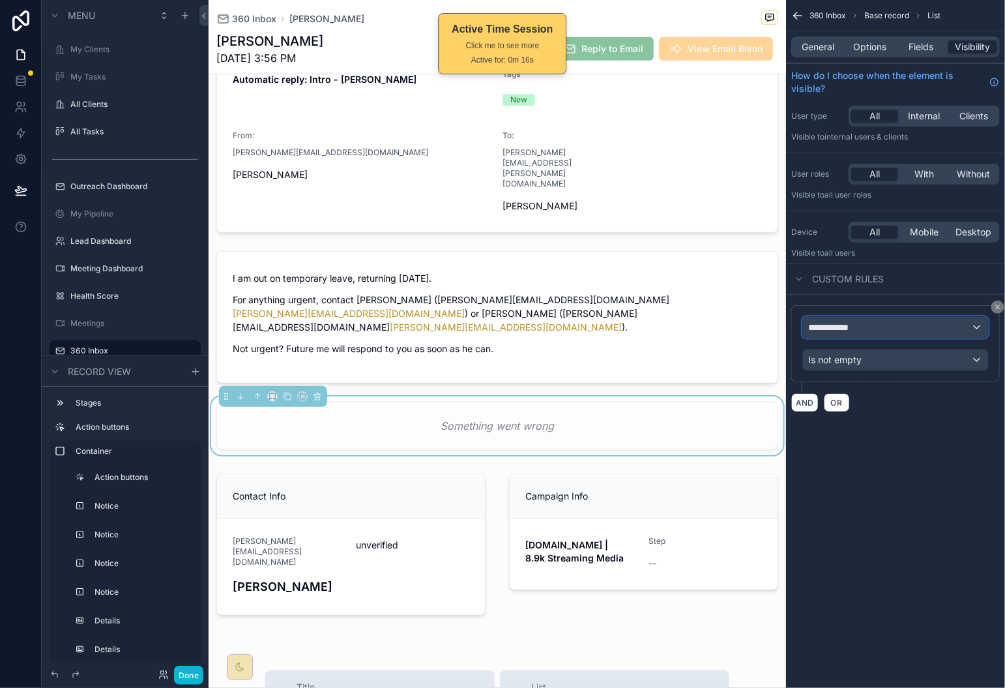
click at [925, 333] on div "**********" at bounding box center [895, 327] width 185 height 21
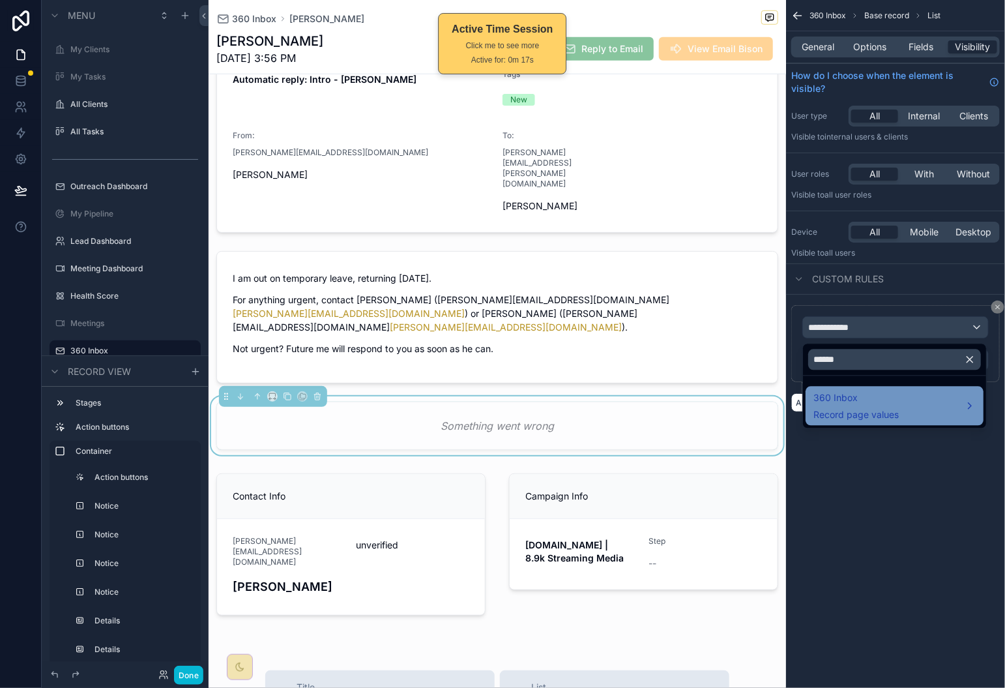
click at [868, 404] on span "360 Inbox" at bounding box center [856, 399] width 85 height 16
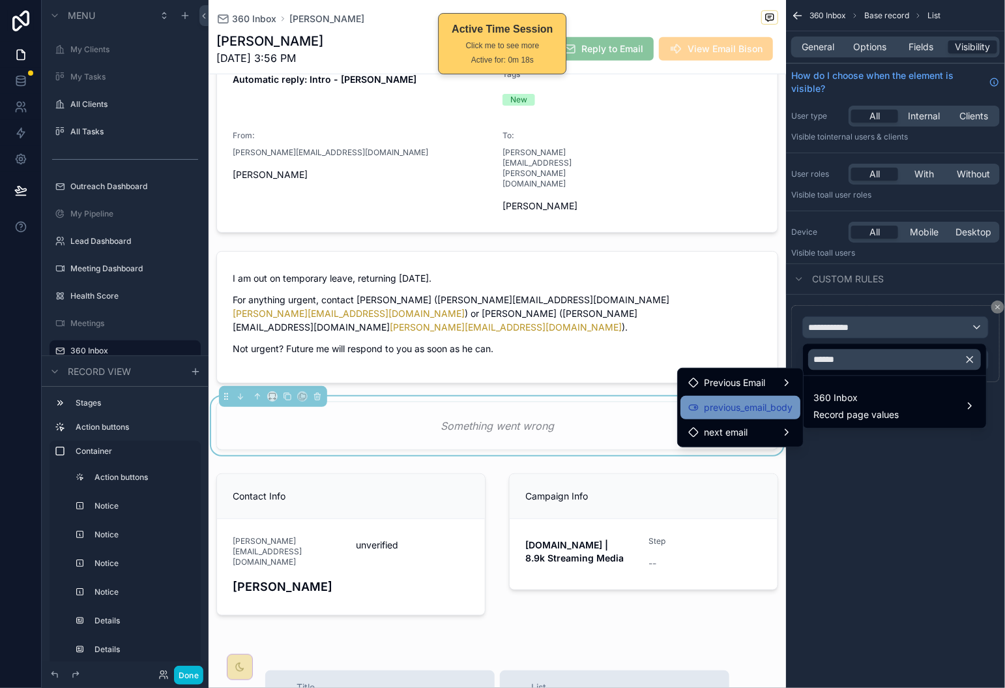
click at [774, 411] on span "previous_email_body" at bounding box center [748, 408] width 89 height 16
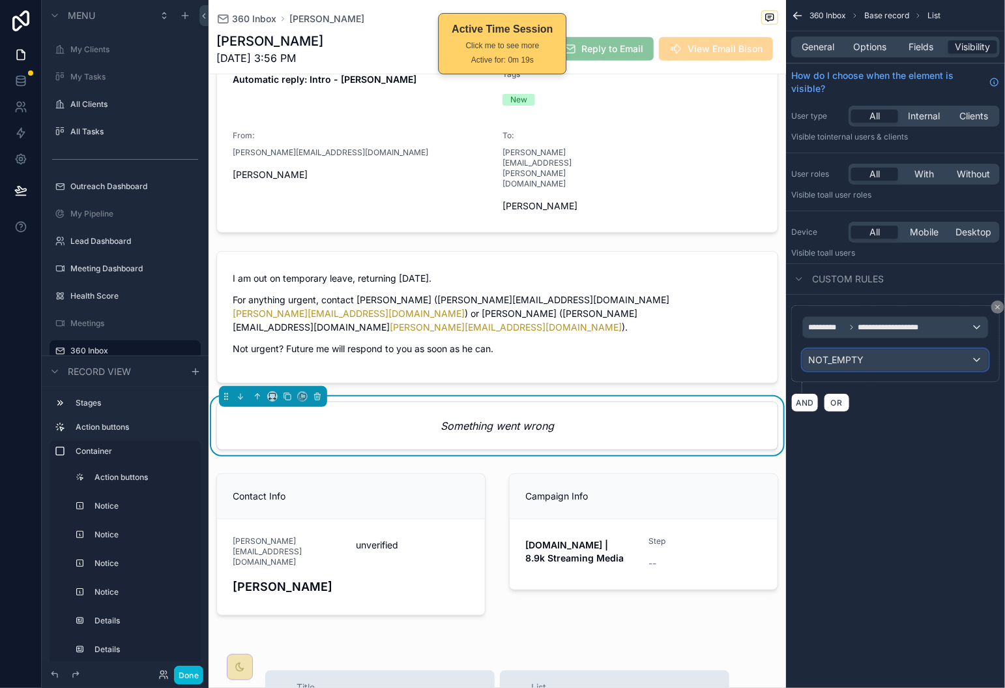
click at [878, 363] on div "NOT_EMPTY" at bounding box center [895, 359] width 185 height 21
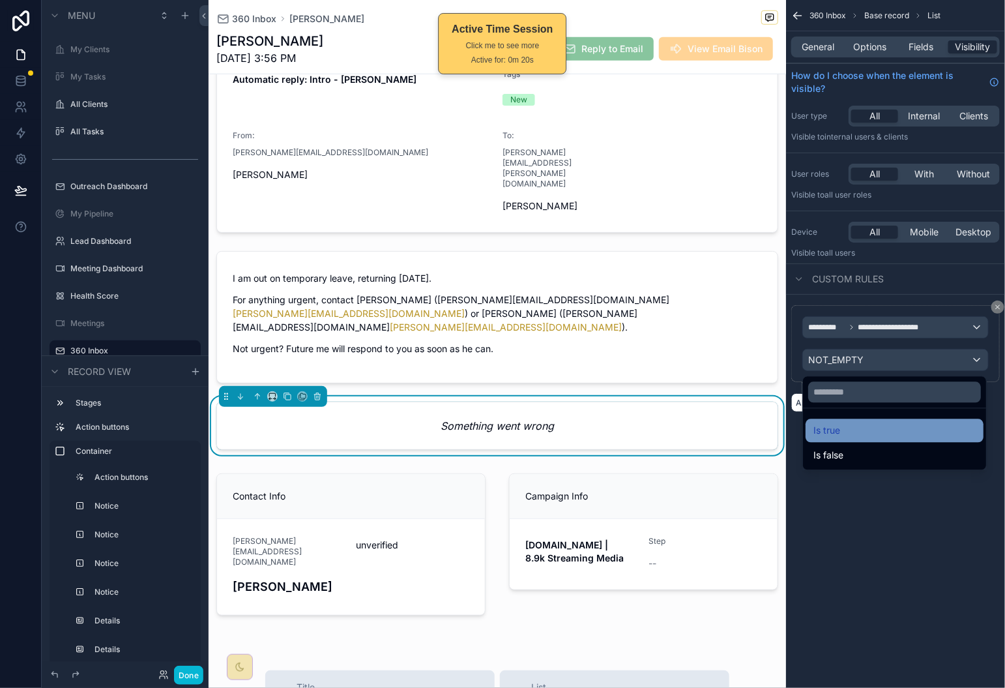
click at [875, 432] on div "Is true" at bounding box center [895, 431] width 162 height 16
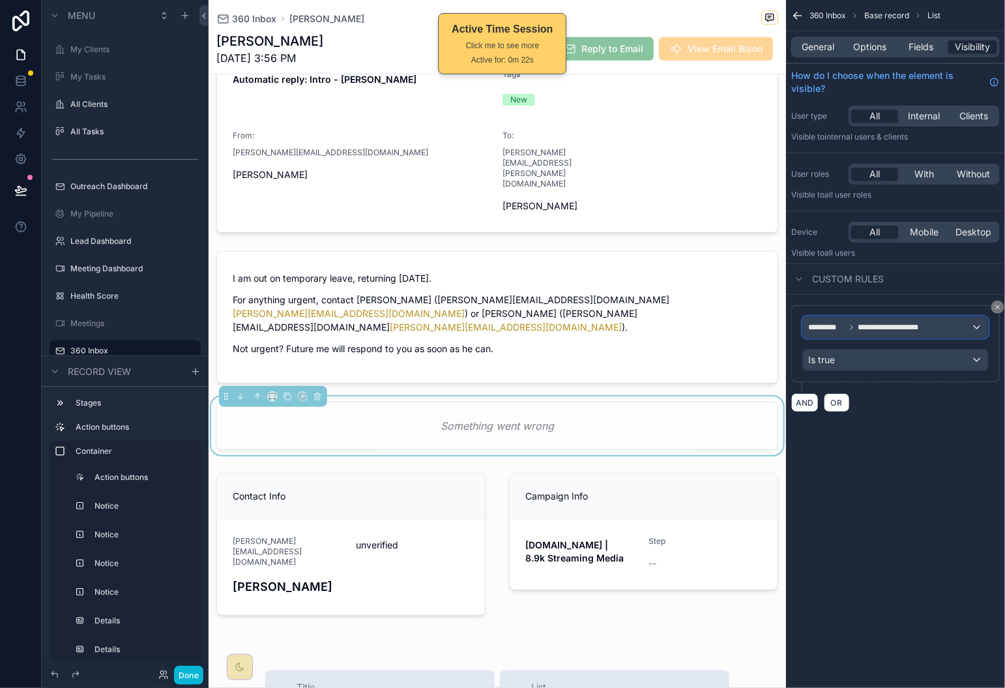
click at [908, 333] on div "**********" at bounding box center [895, 327] width 185 height 21
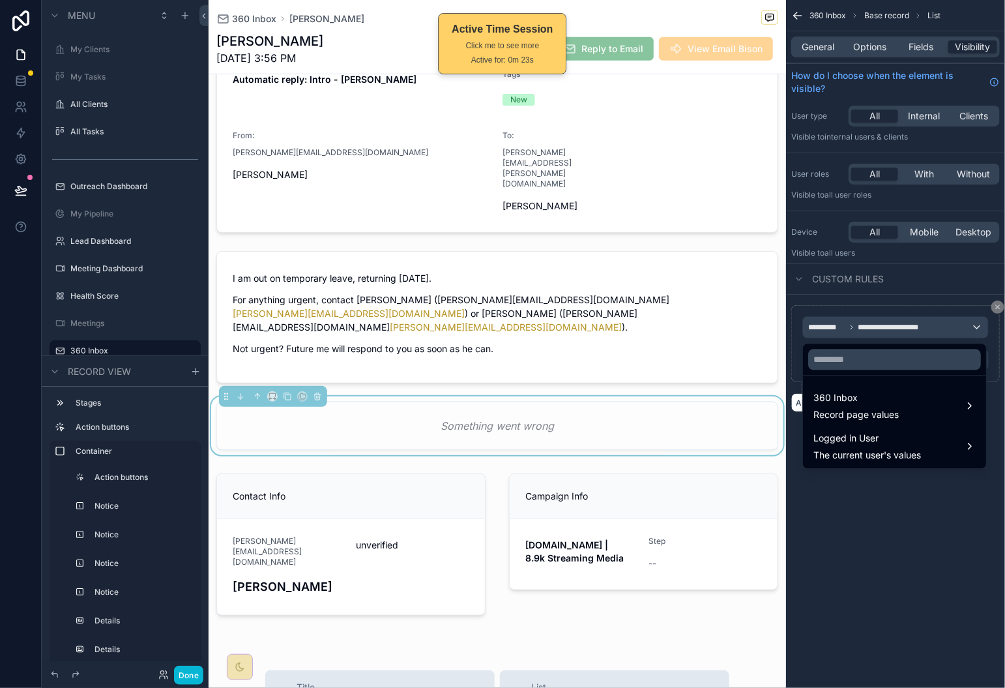
click at [1000, 308] on div "scrollable content" at bounding box center [502, 344] width 1005 height 688
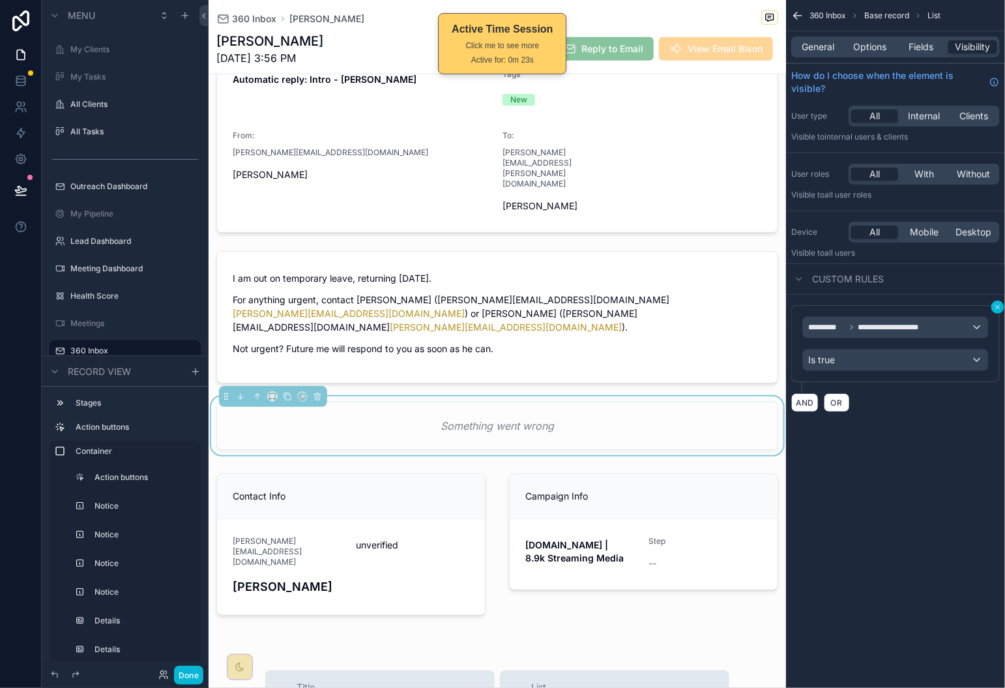
click at [998, 308] on icon "scrollable content" at bounding box center [998, 307] width 4 height 4
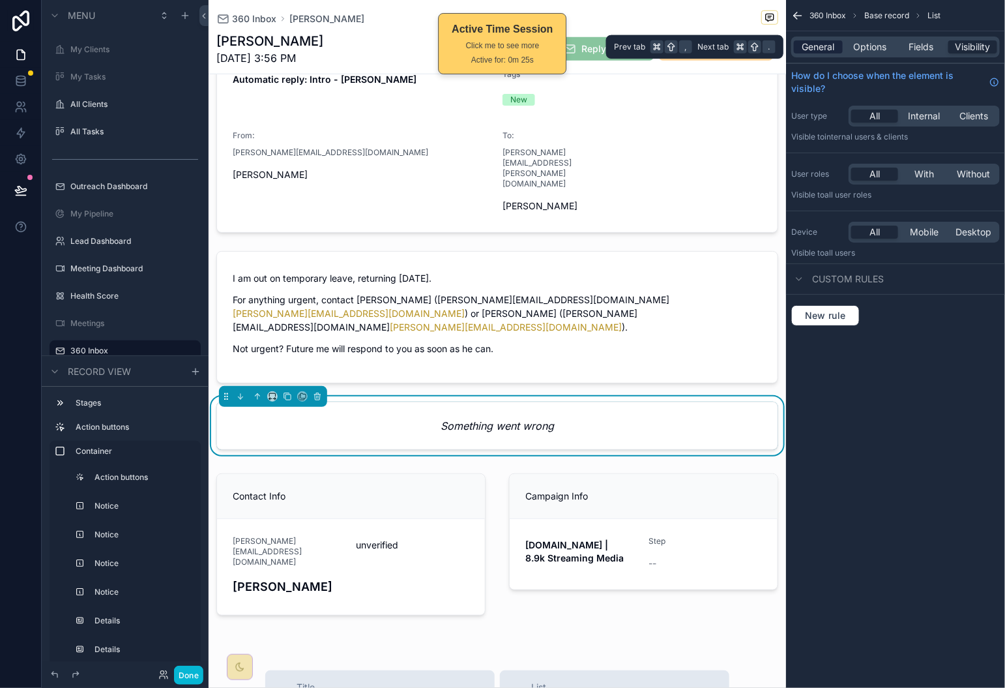
click at [816, 44] on span "General" at bounding box center [819, 46] width 33 height 13
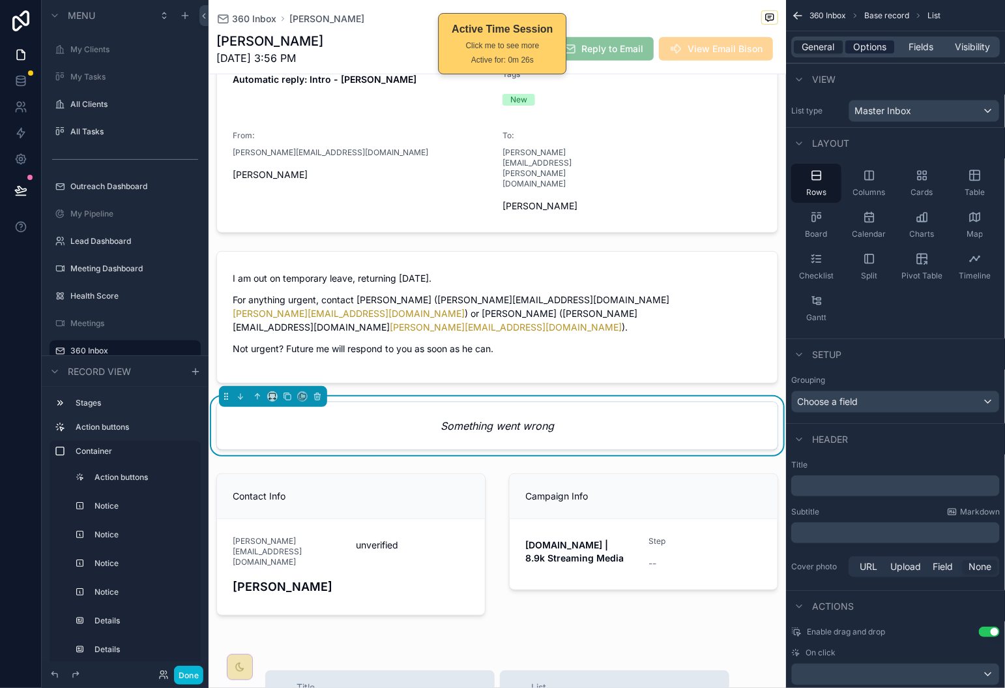
click at [878, 48] on span "Options" at bounding box center [870, 46] width 33 height 13
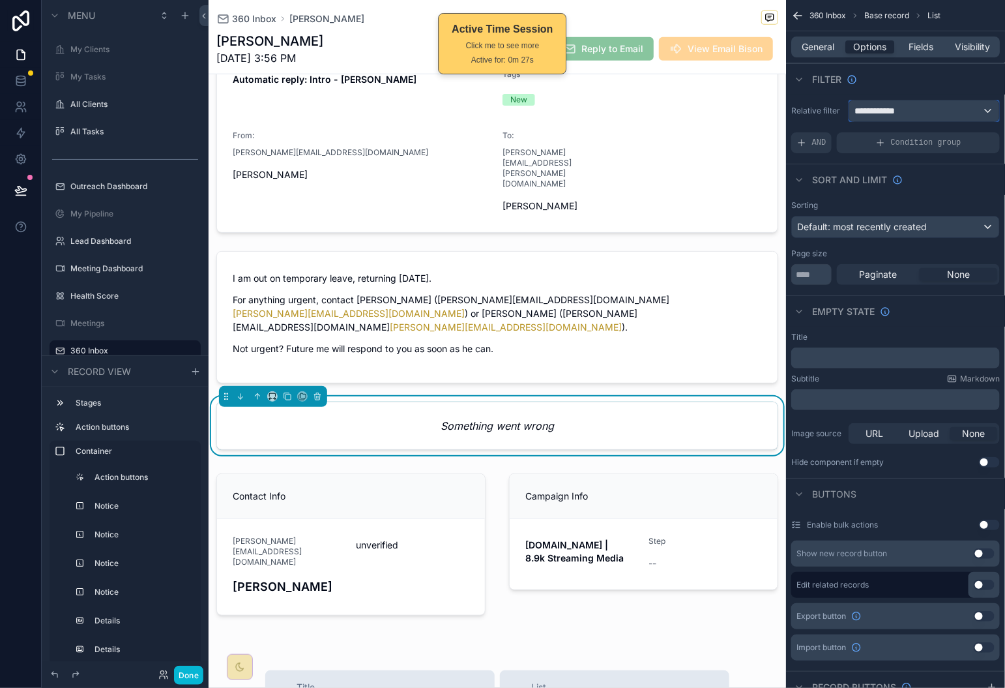
click at [947, 105] on div "**********" at bounding box center [925, 110] width 150 height 21
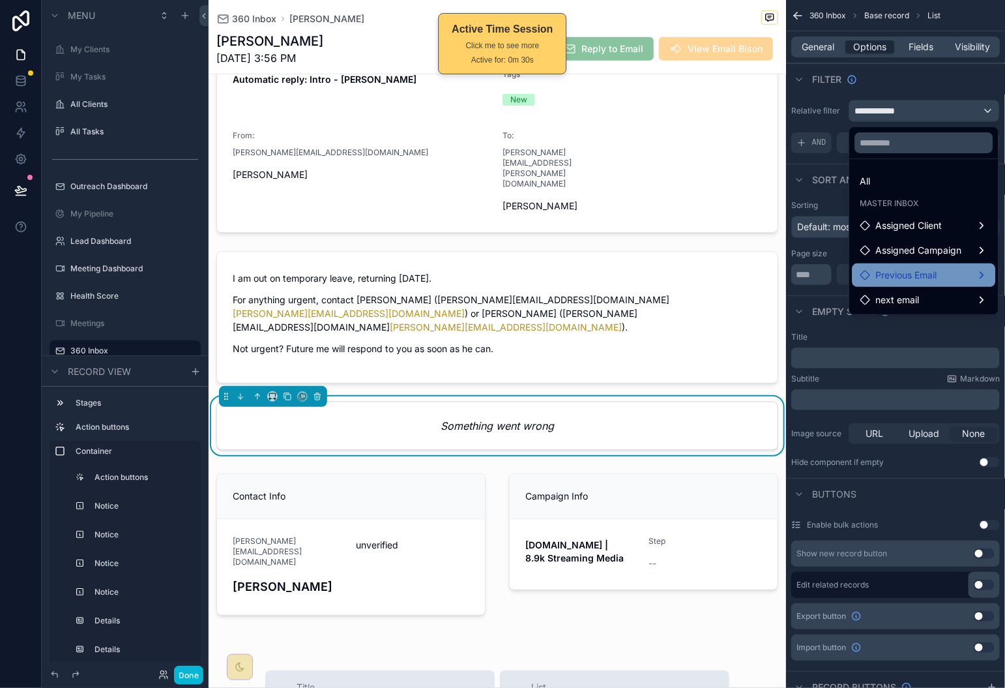
click at [936, 273] on span "Previous Email" at bounding box center [906, 275] width 61 height 16
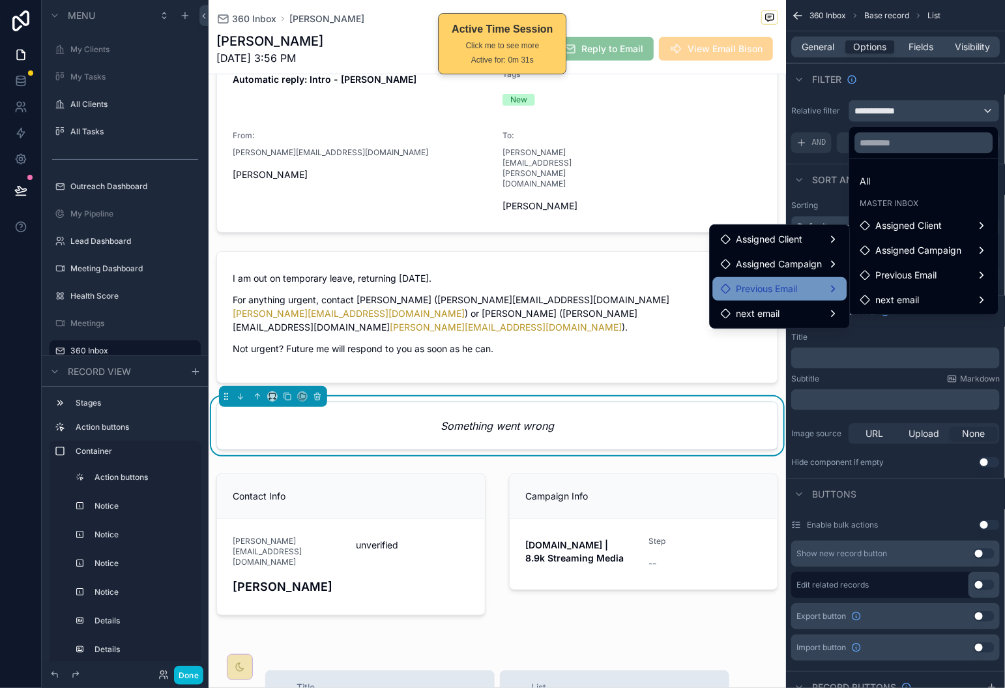
click at [812, 295] on div "Previous Email" at bounding box center [780, 289] width 119 height 16
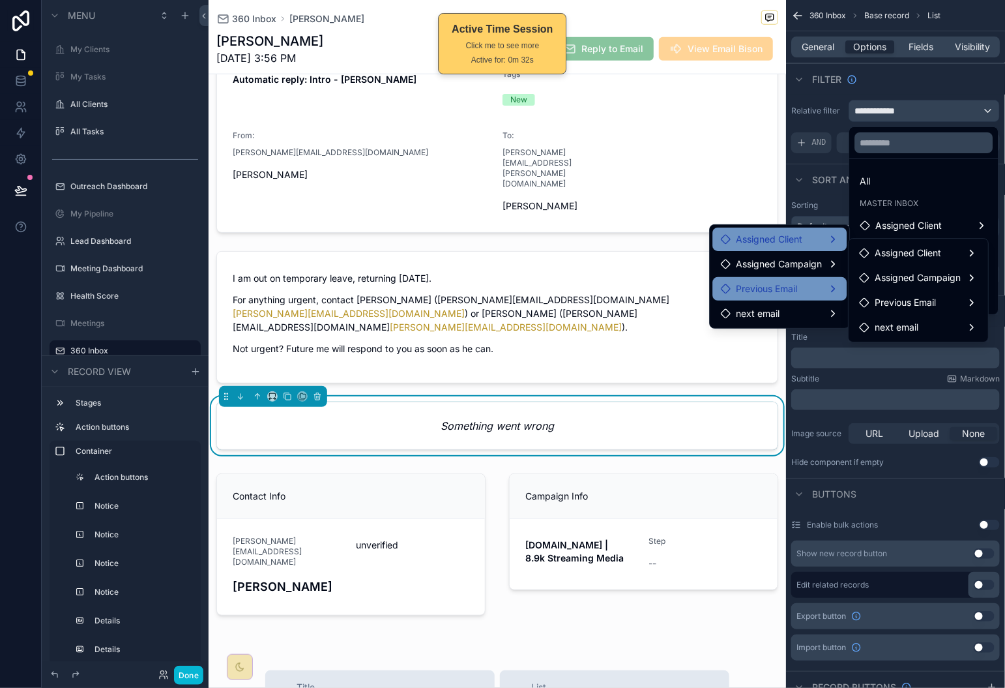
click at [812, 239] on div "Assigned Client" at bounding box center [780, 239] width 119 height 16
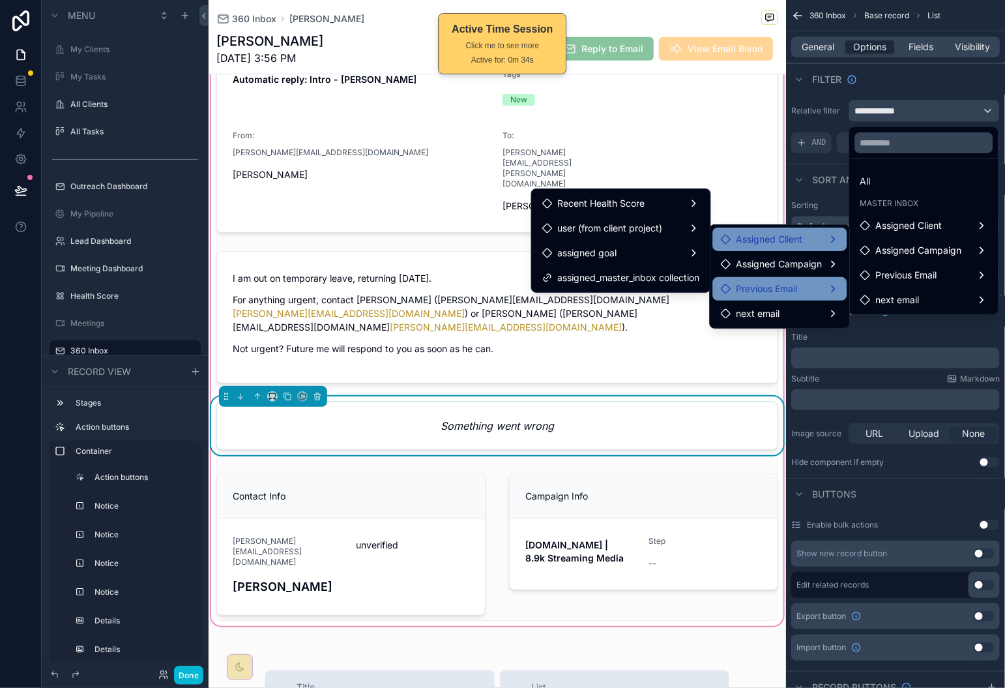
click at [633, 351] on div "Mark as interested Mark as not interested Mark as Read Mark as Unread Unsubscri…" at bounding box center [498, 200] width 578 height 842
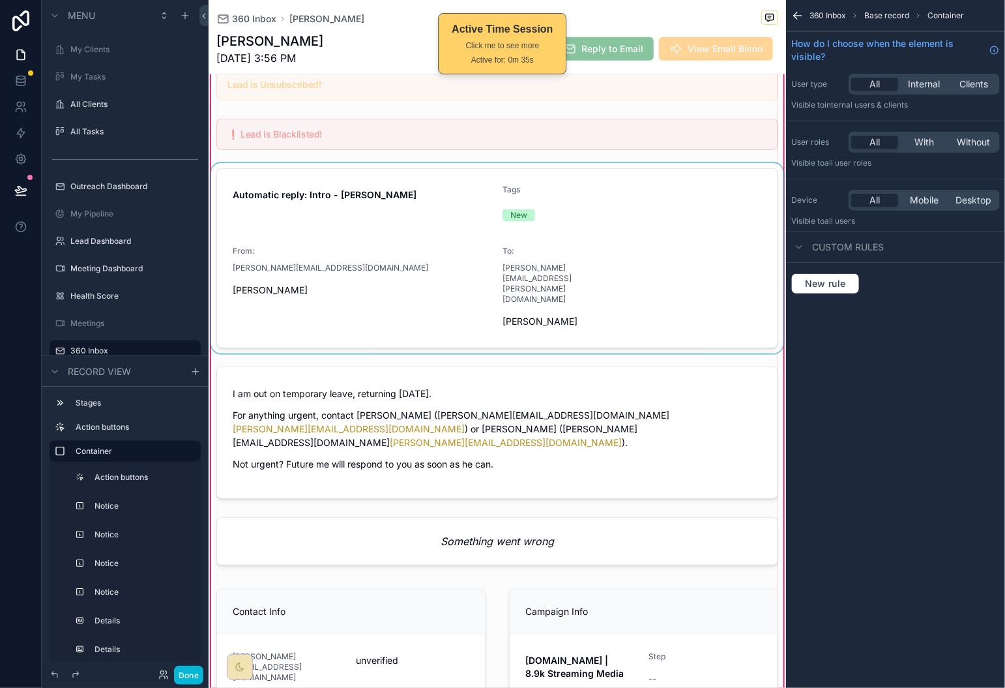
scroll to position [289, 0]
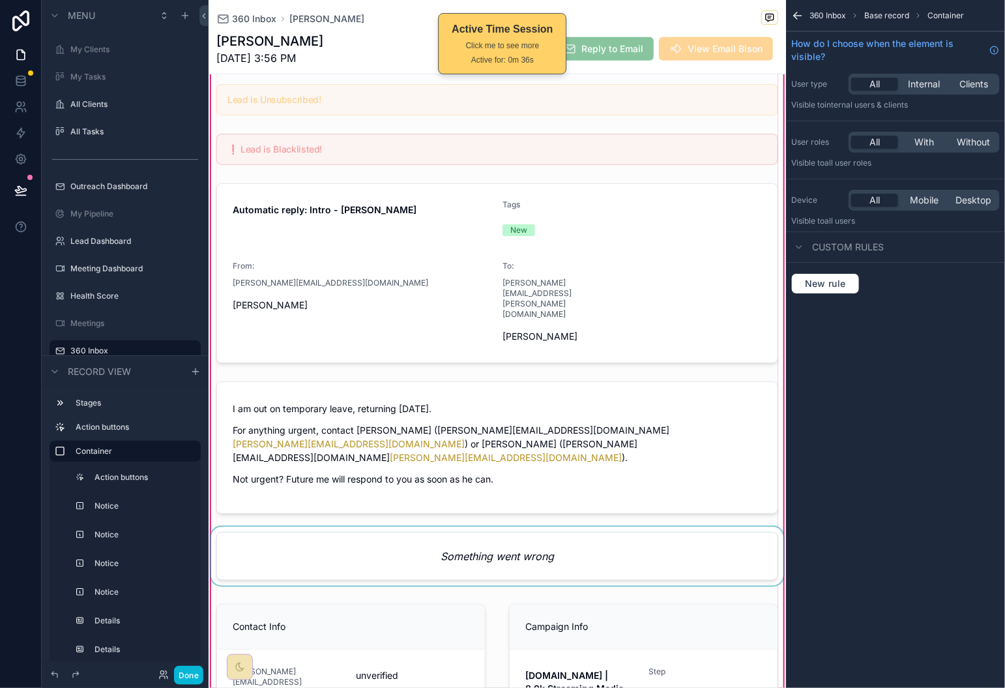
click at [593, 527] on div "scrollable content" at bounding box center [498, 559] width 578 height 64
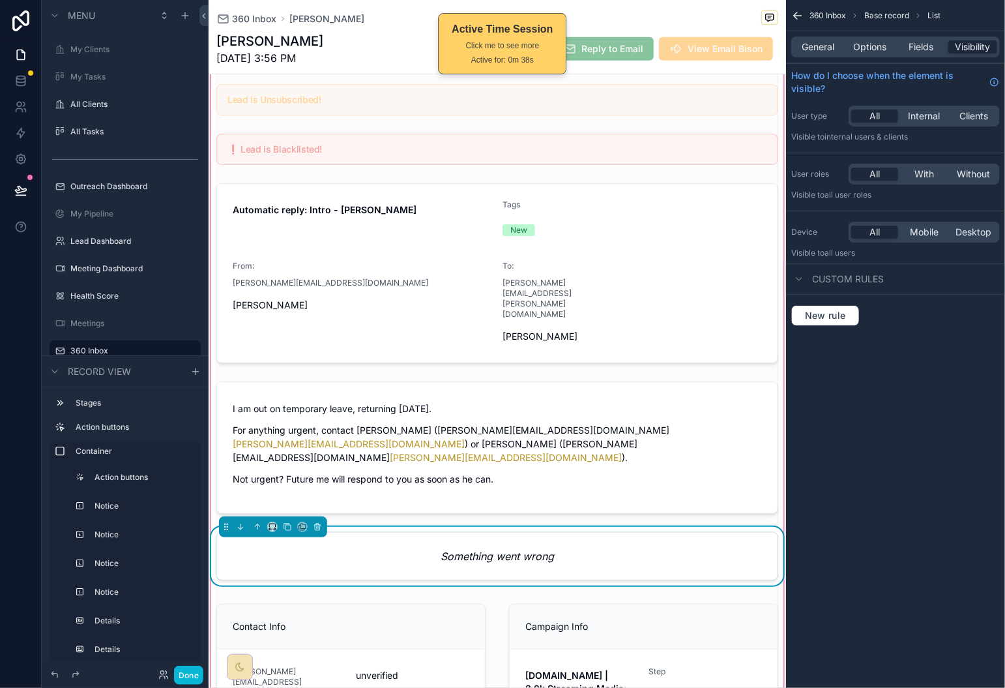
click at [862, 54] on div "General Options Fields Visibility" at bounding box center [896, 47] width 209 height 21
click at [863, 54] on div "General Options Fields Visibility" at bounding box center [896, 47] width 209 height 21
click at [867, 50] on span "Options" at bounding box center [870, 46] width 33 height 13
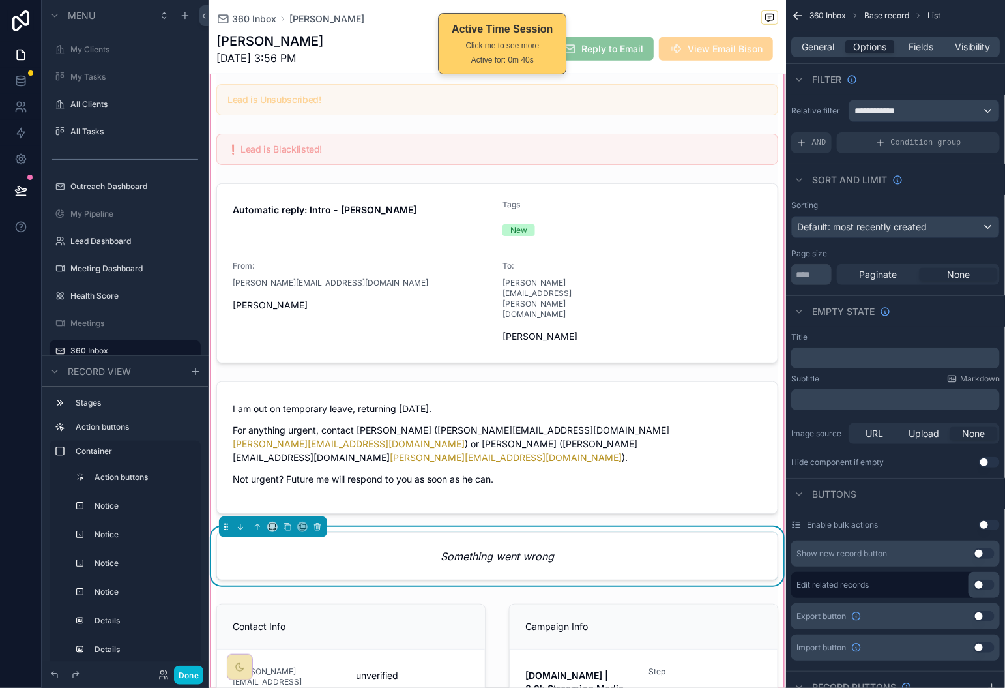
click at [933, 54] on div "General Options Fields Visibility" at bounding box center [896, 47] width 209 height 21
click at [923, 48] on span "Fields" at bounding box center [922, 46] width 25 height 13
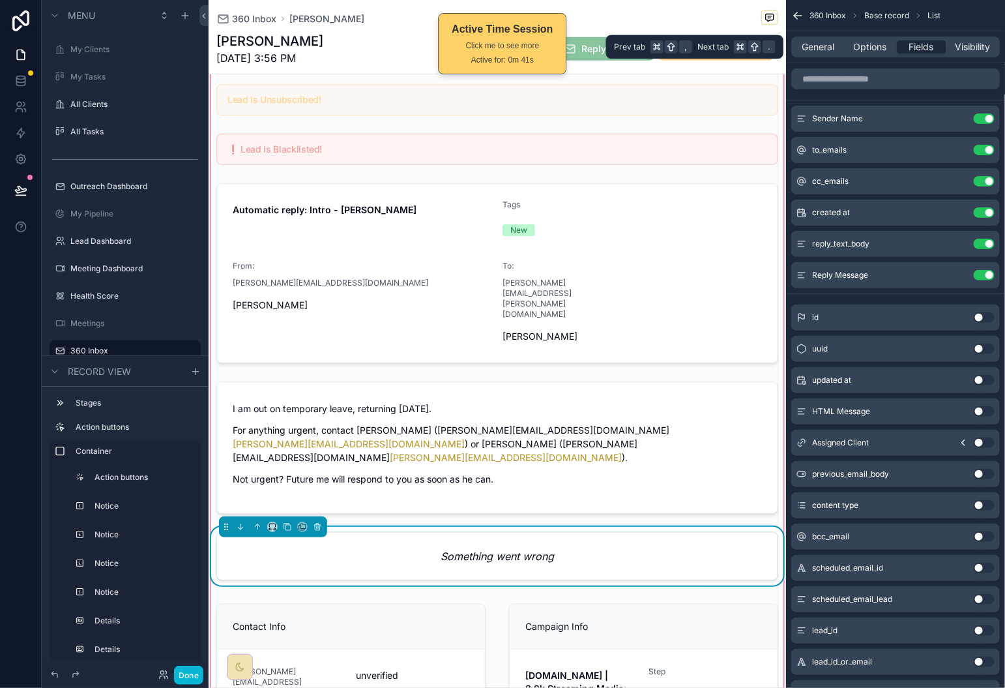
click at [865, 53] on div "General Options Fields Visibility" at bounding box center [896, 47] width 209 height 21
click at [868, 49] on span "Options" at bounding box center [870, 46] width 33 height 13
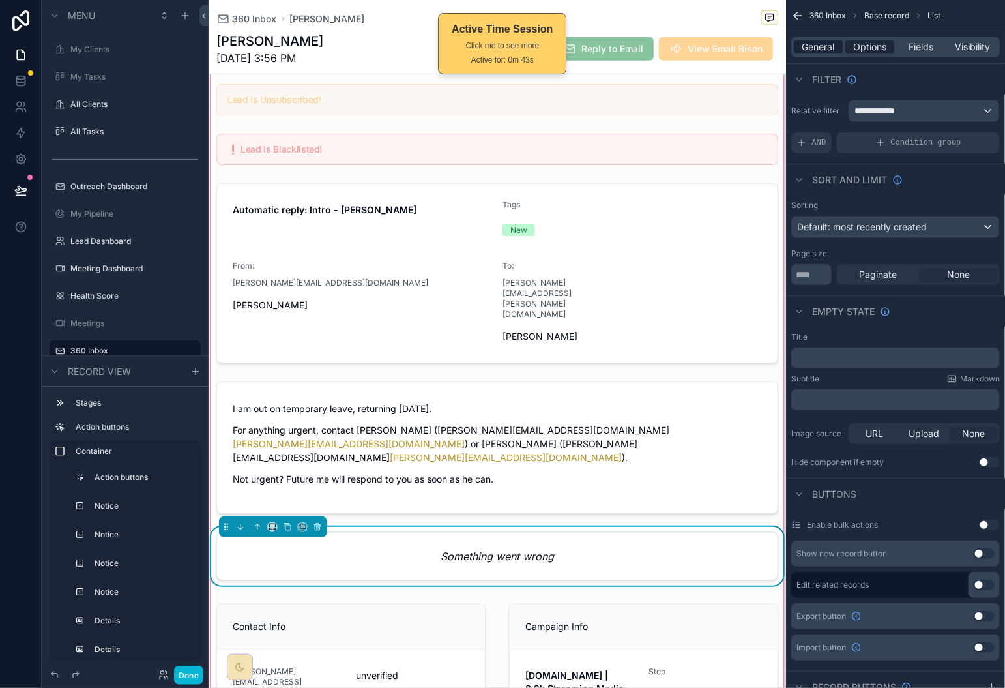
click at [810, 44] on span "General" at bounding box center [819, 46] width 33 height 13
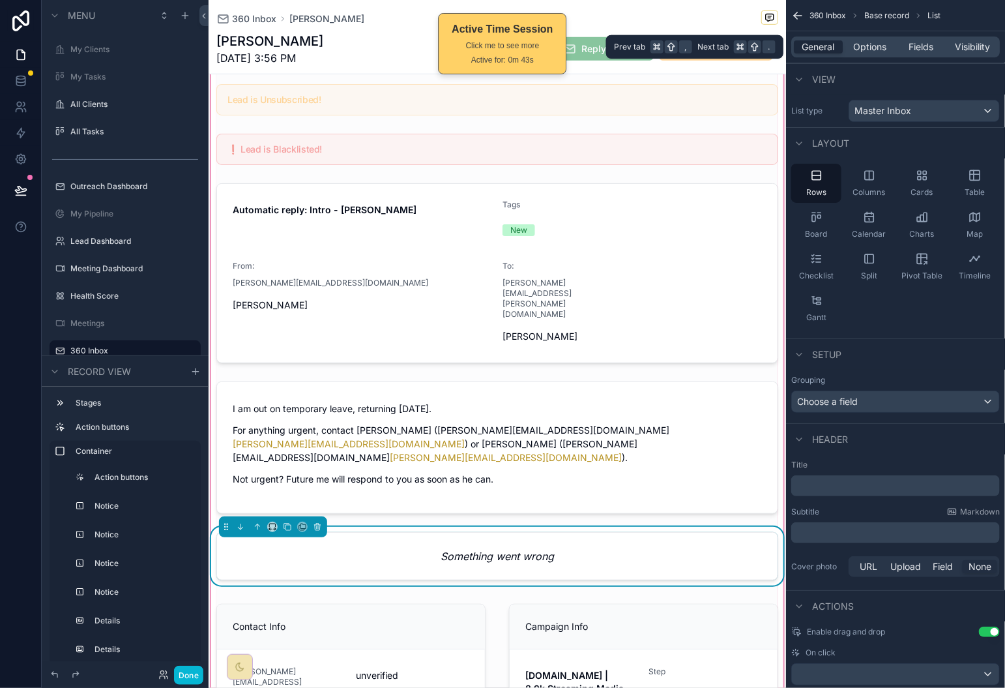
click at [869, 53] on div "General Options Fields Visibility" at bounding box center [896, 47] width 209 height 21
click at [873, 44] on span "Options" at bounding box center [870, 46] width 33 height 13
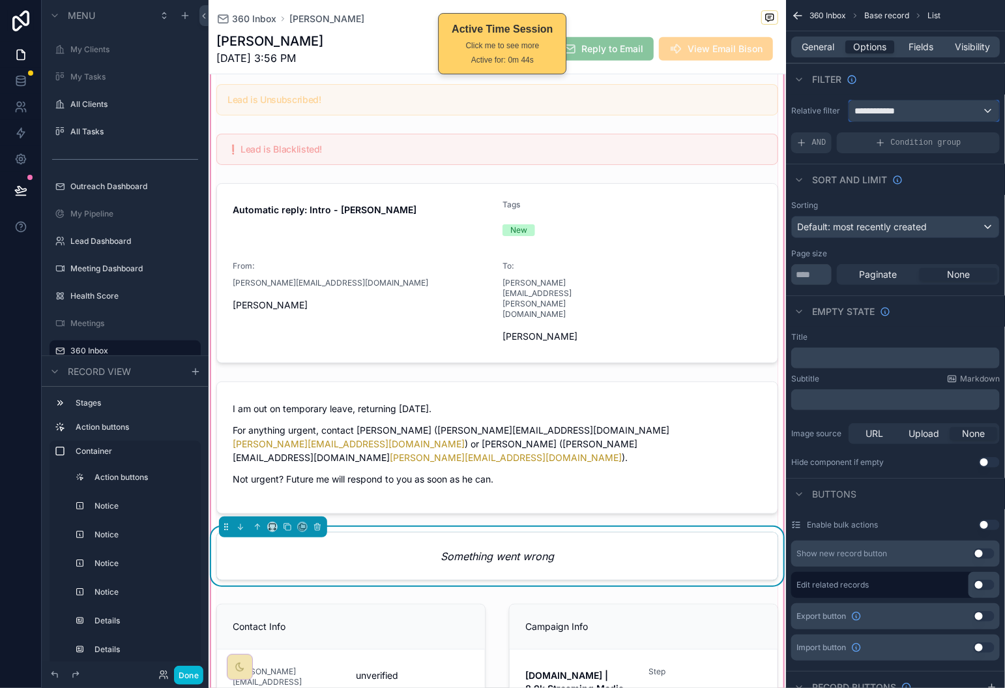
click at [936, 108] on div "**********" at bounding box center [925, 110] width 150 height 21
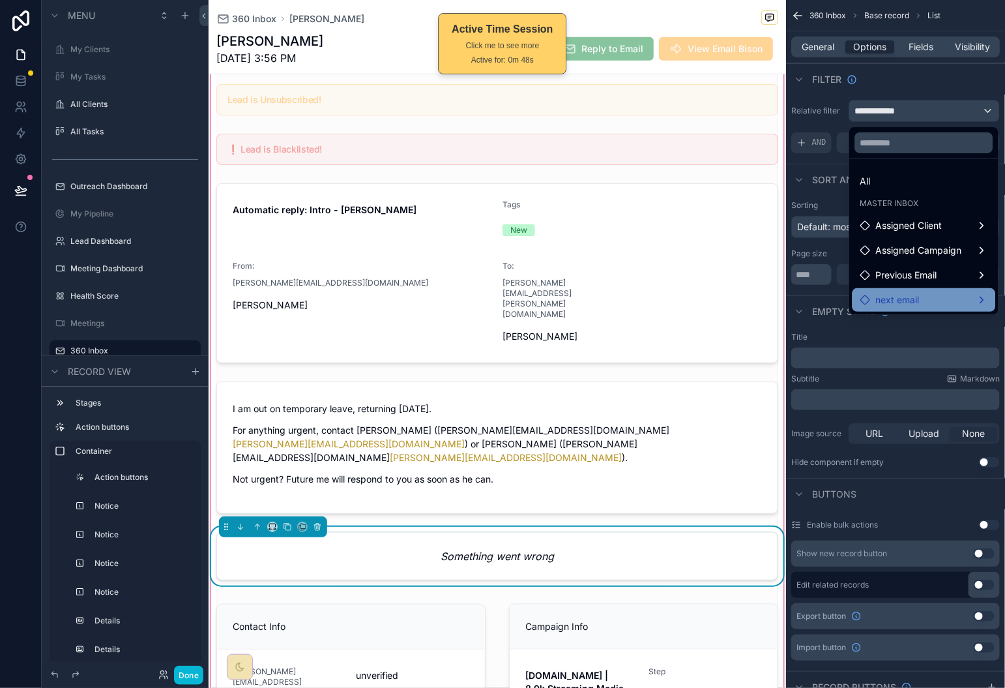
click at [945, 299] on div "next email" at bounding box center [925, 300] width 128 height 16
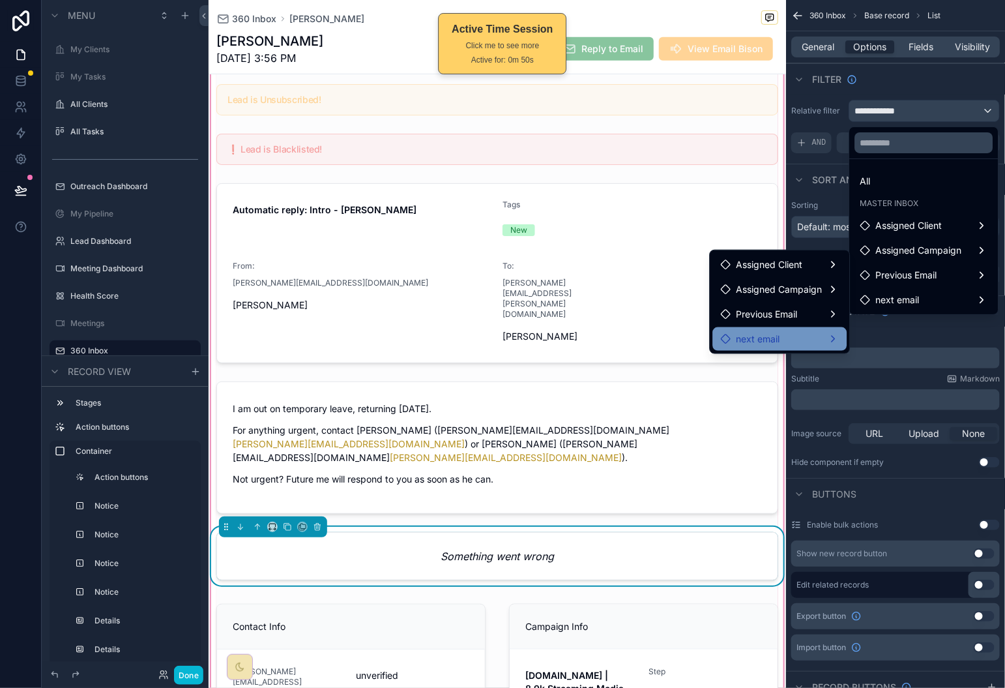
click at [803, 337] on div "next email" at bounding box center [780, 339] width 119 height 16
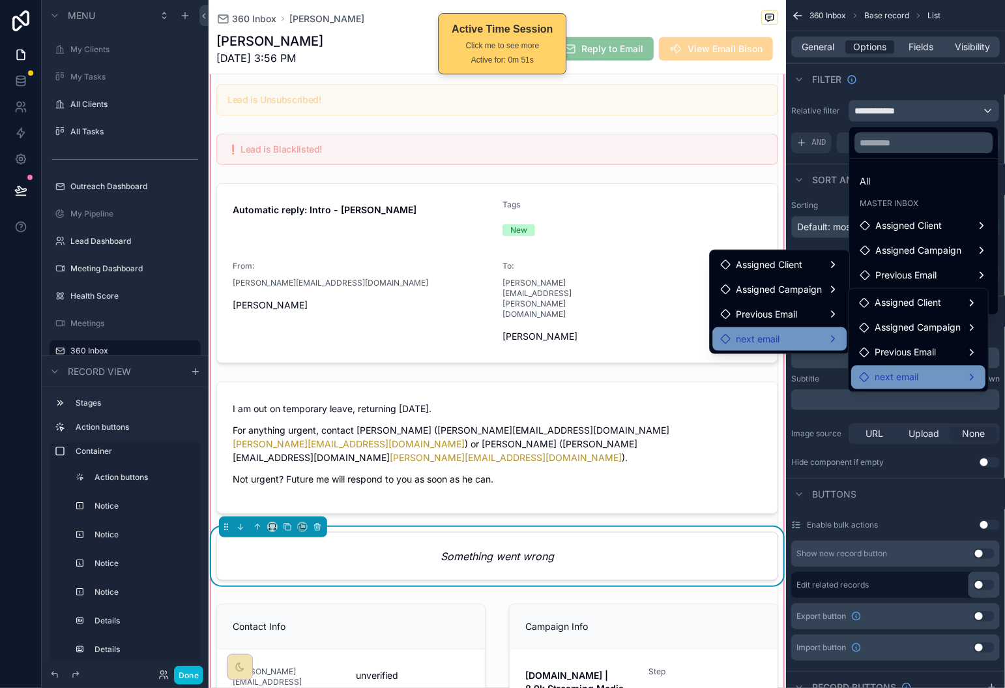
click at [929, 376] on div "next email" at bounding box center [918, 378] width 119 height 16
click at [923, 95] on div "scrollable content" at bounding box center [502, 344] width 1005 height 688
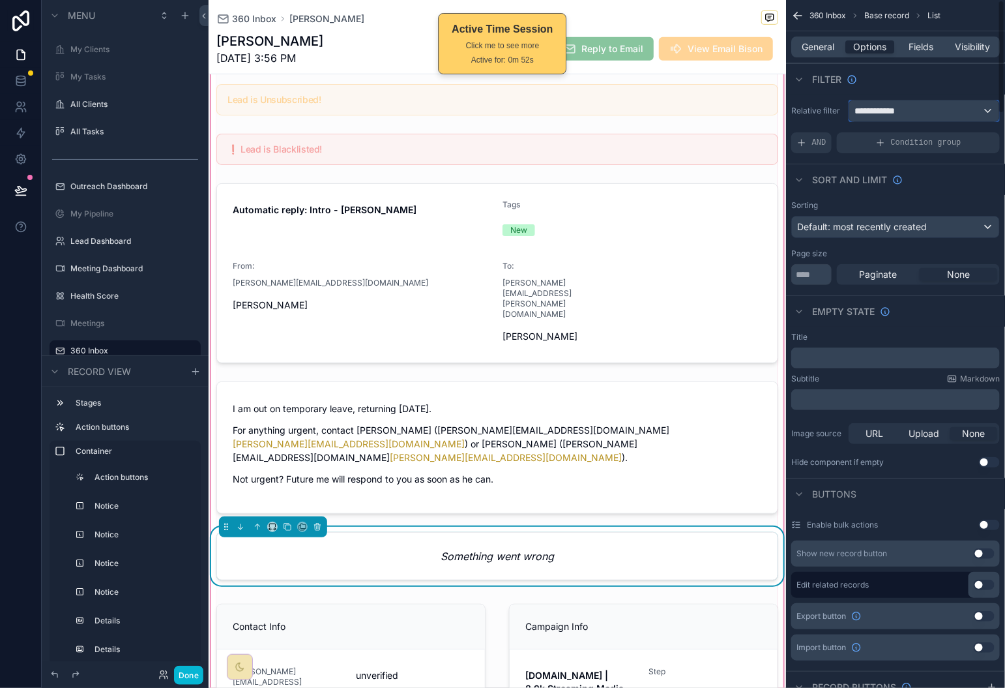
click at [921, 102] on div "**********" at bounding box center [925, 110] width 150 height 21
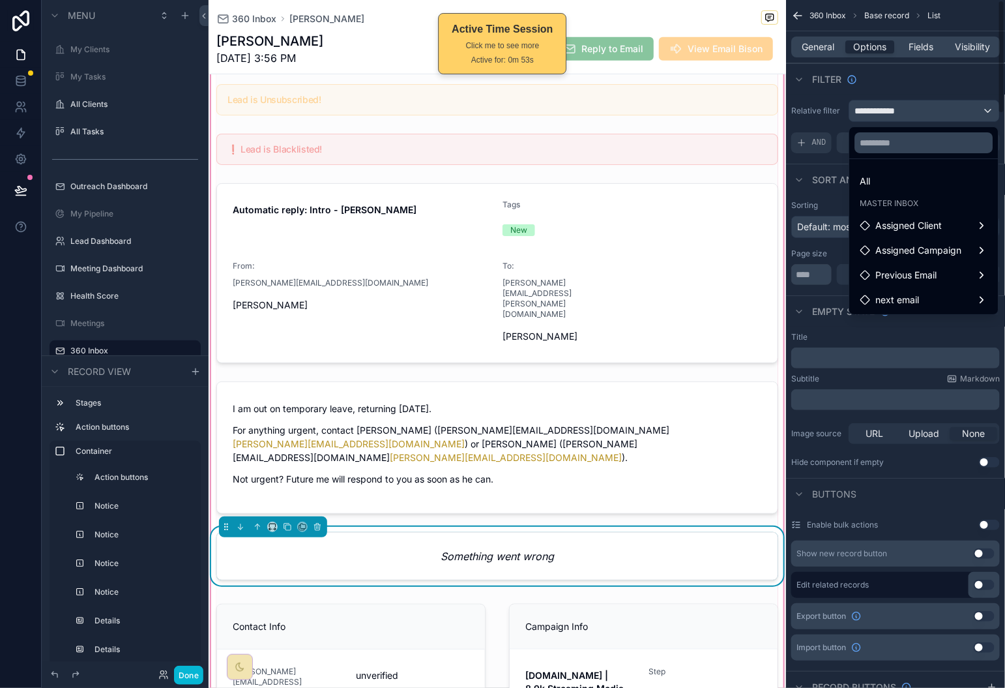
click at [893, 98] on div "scrollable content" at bounding box center [502, 344] width 1005 height 688
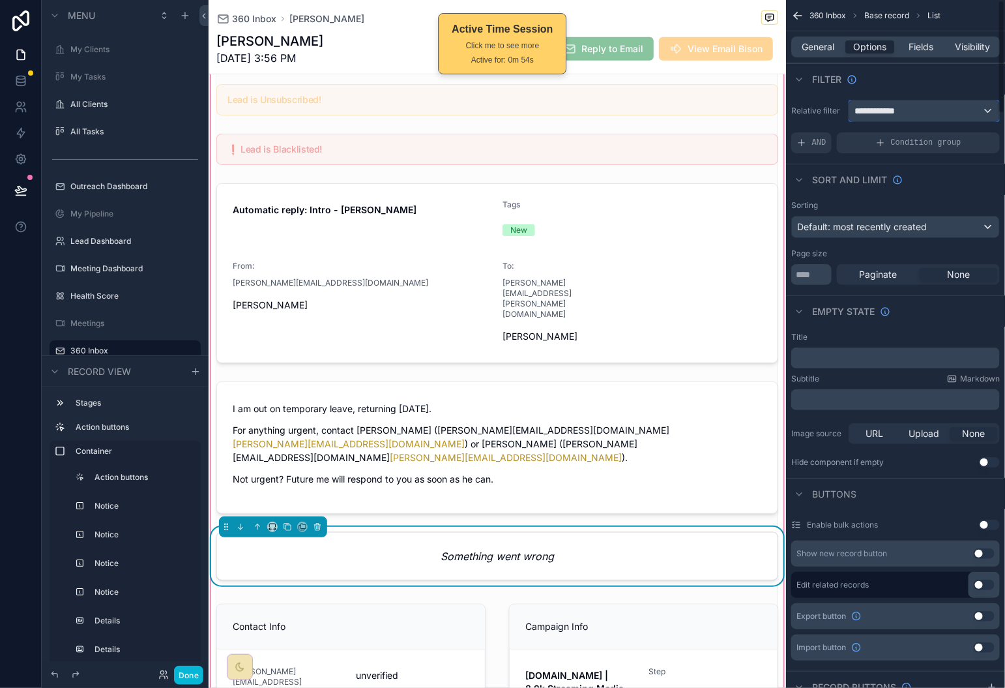
click at [953, 104] on div "**********" at bounding box center [925, 110] width 150 height 21
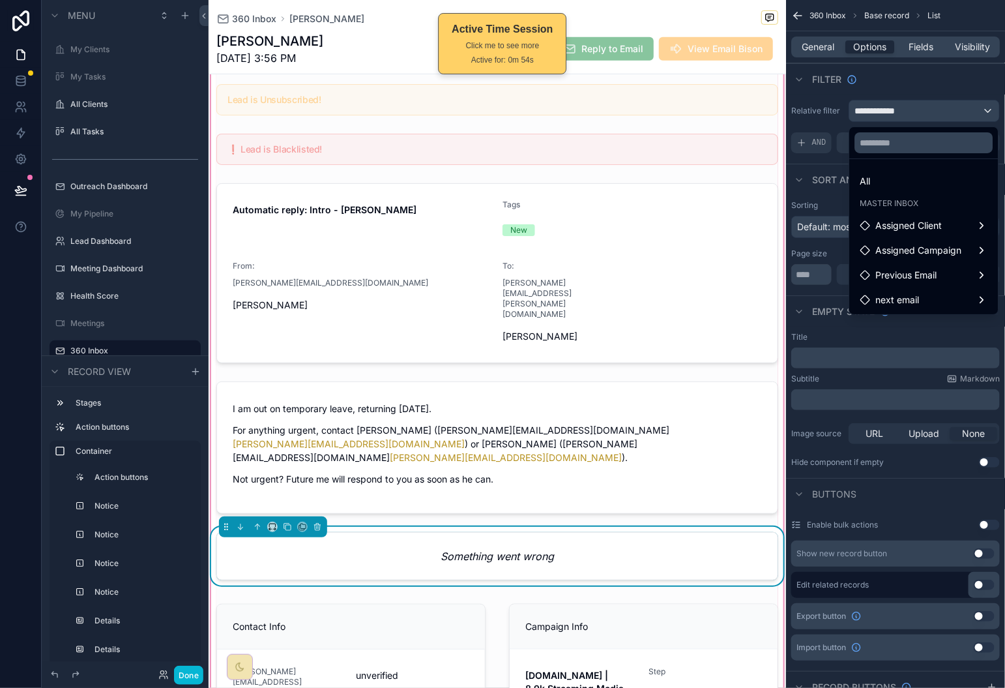
click at [940, 121] on div "scrollable content" at bounding box center [502, 344] width 1005 height 688
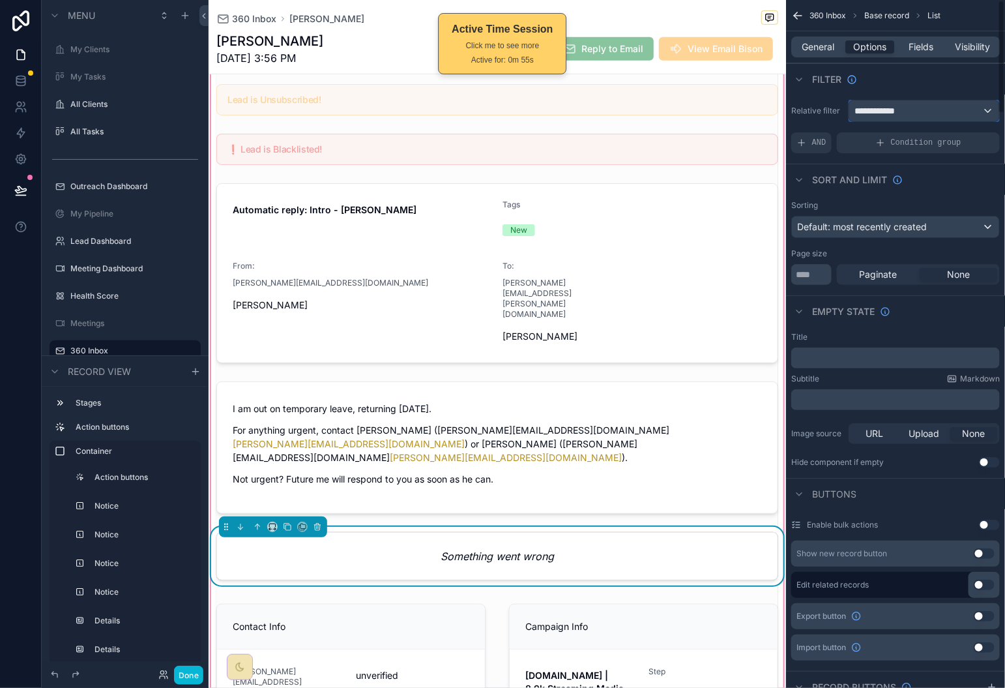
click at [921, 104] on div "**********" at bounding box center [925, 110] width 150 height 21
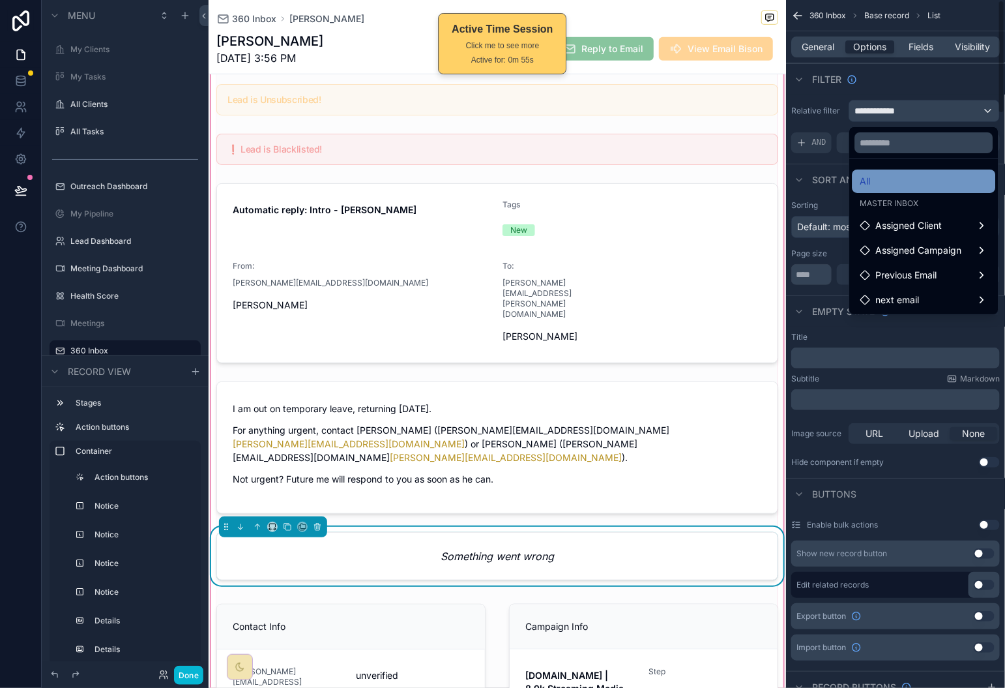
click at [914, 175] on div "All" at bounding box center [925, 181] width 128 height 16
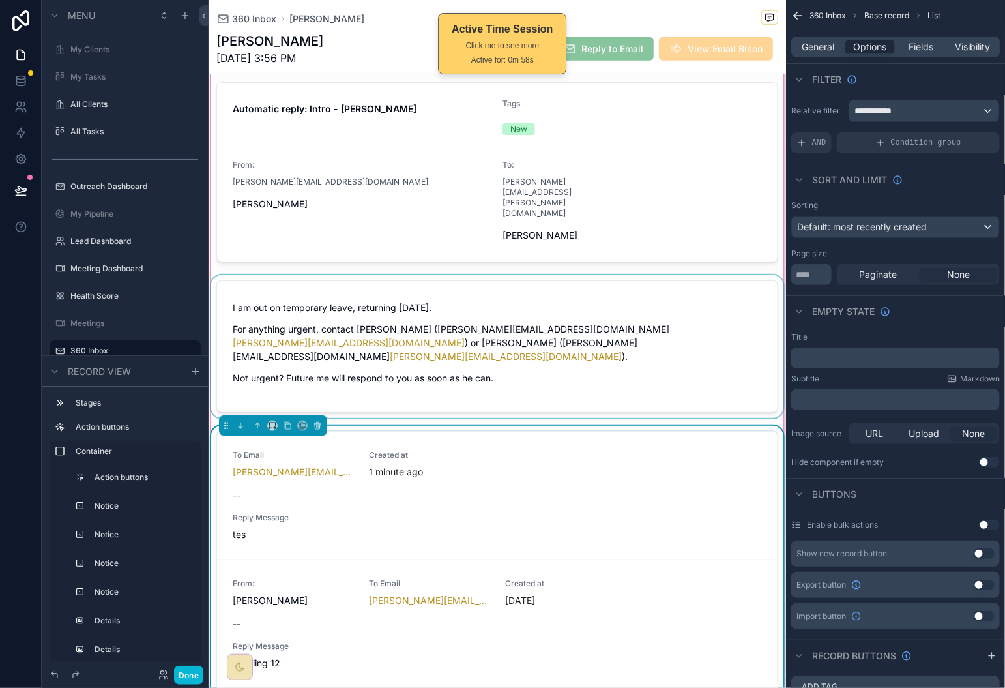
scroll to position [403, 0]
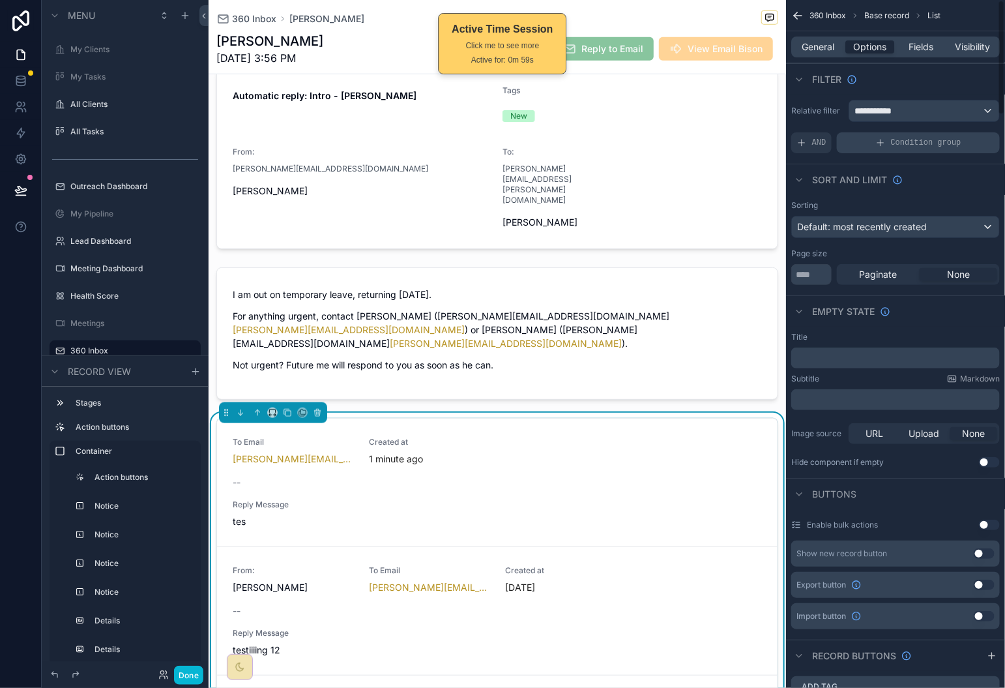
click at [921, 143] on span "Condition group" at bounding box center [926, 143] width 70 height 10
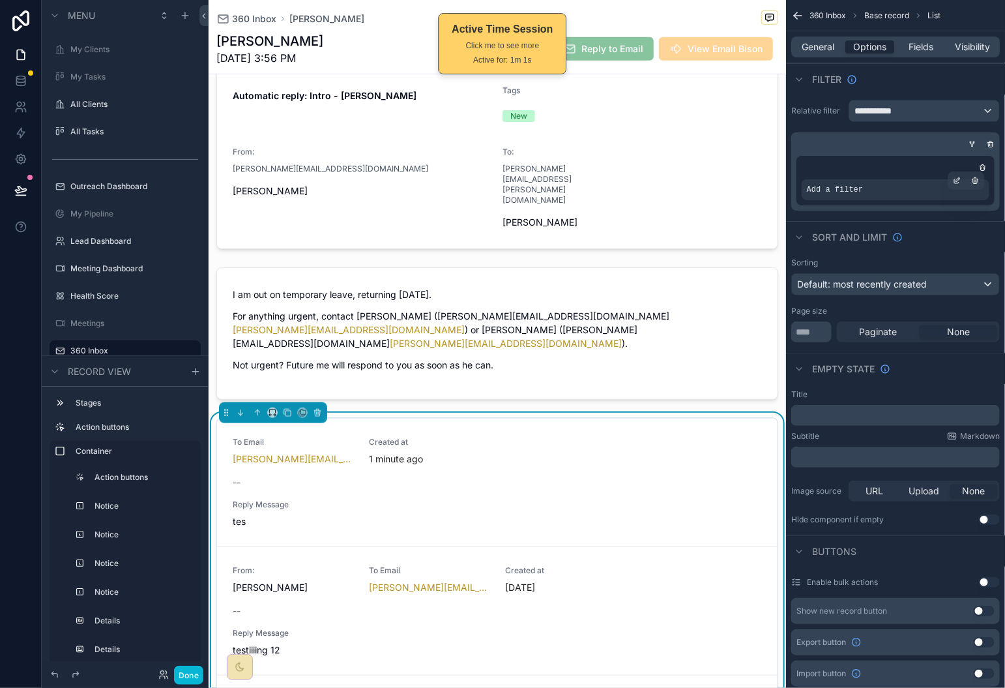
click at [904, 194] on div "Add a filter" at bounding box center [896, 189] width 188 height 21
click at [955, 183] on icon "scrollable content" at bounding box center [957, 181] width 8 height 8
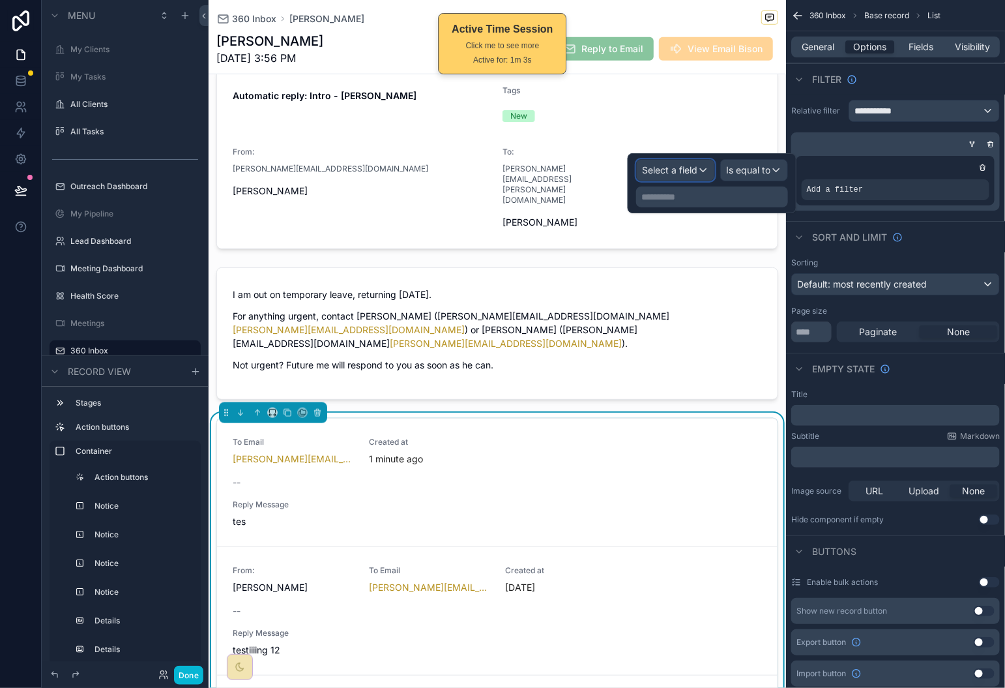
click at [687, 167] on span "Select a field" at bounding box center [669, 169] width 55 height 11
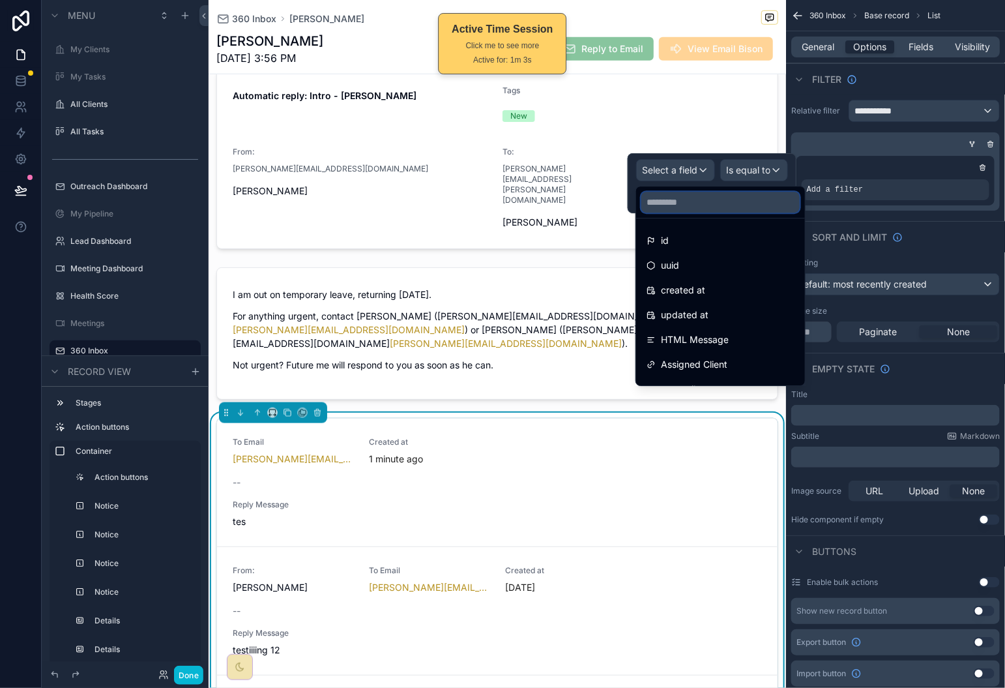
click at [716, 207] on input "text" at bounding box center [721, 202] width 158 height 21
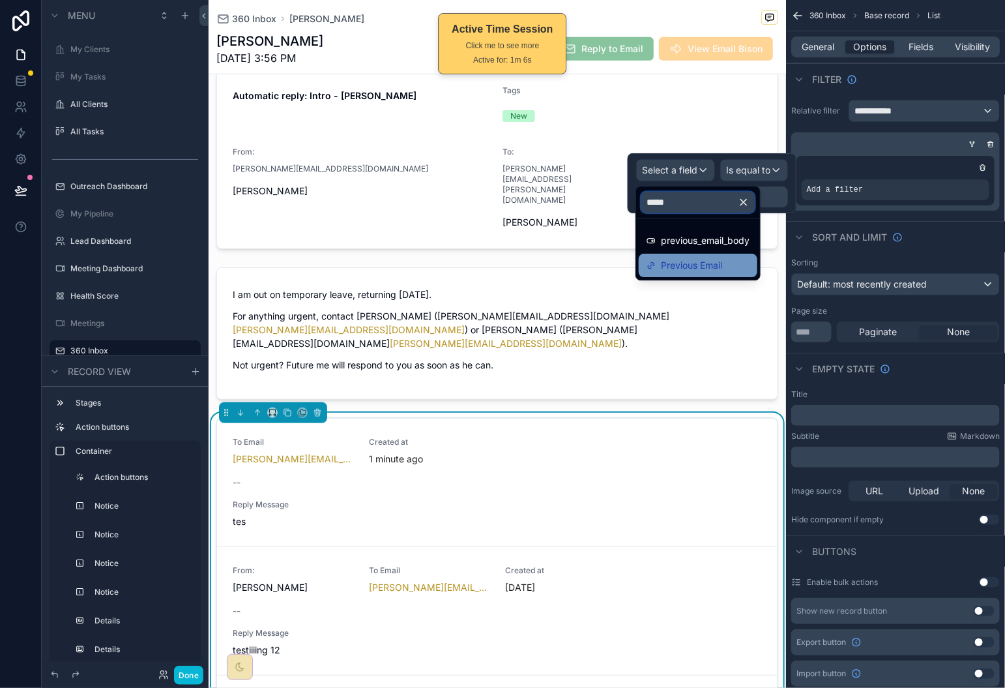
type input "*****"
click at [734, 259] on div "Previous Email" at bounding box center [698, 266] width 103 height 16
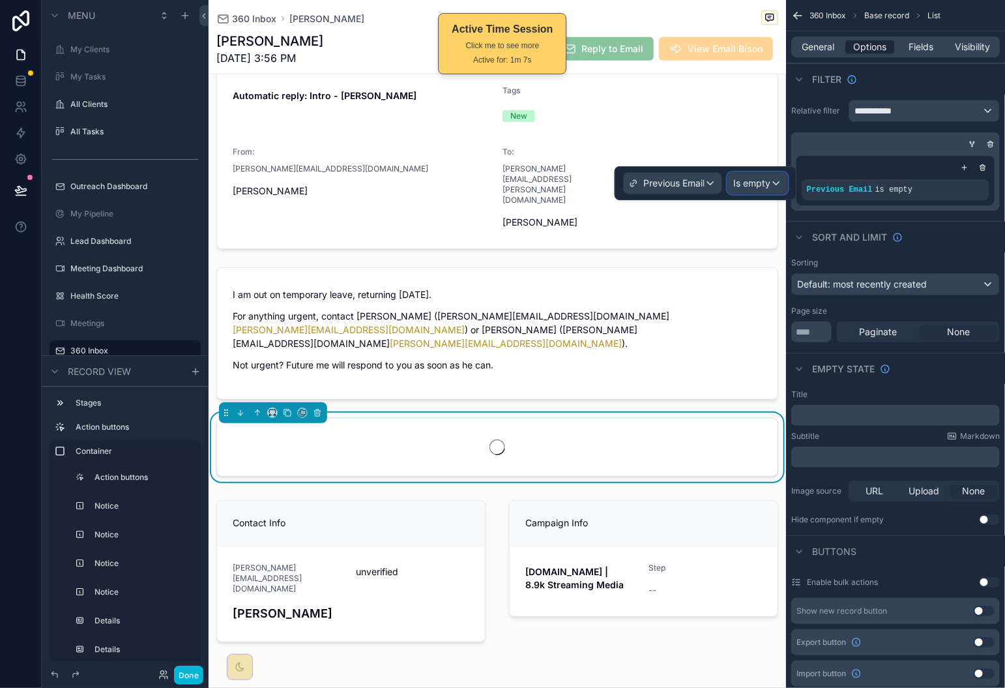
click at [757, 180] on span "Is empty" at bounding box center [752, 183] width 37 height 13
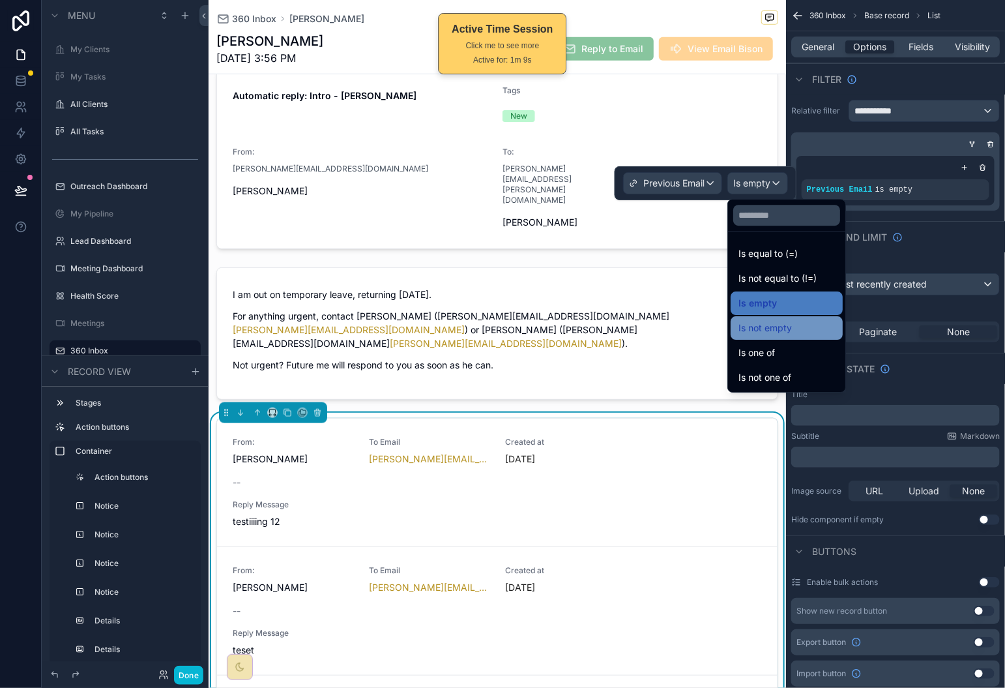
click at [807, 329] on div "Is not empty" at bounding box center [787, 328] width 97 height 16
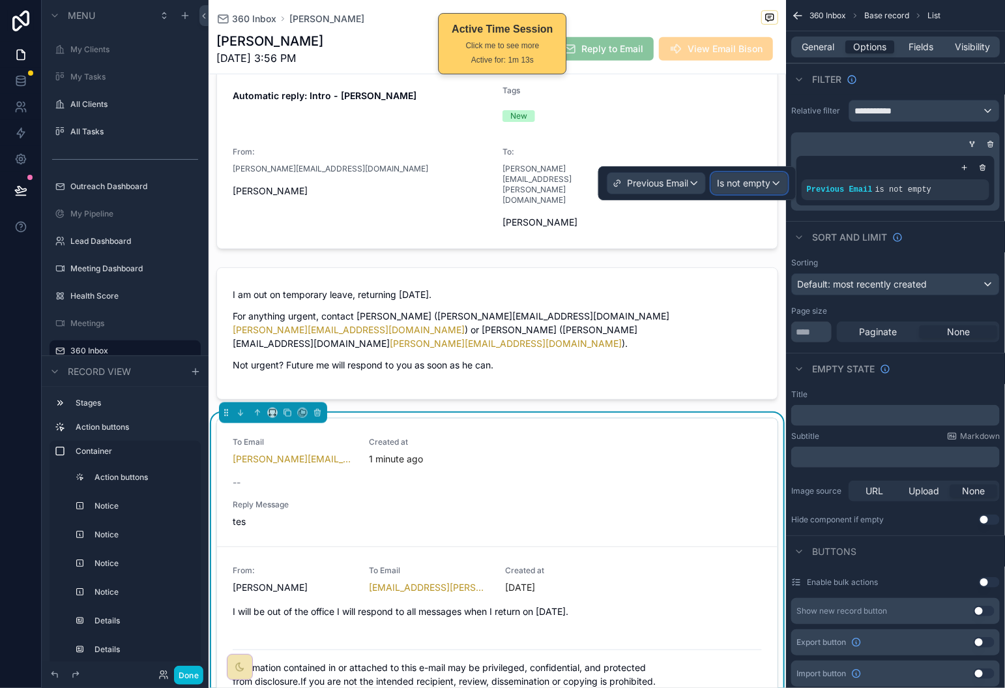
click at [775, 188] on div "Is not empty" at bounding box center [750, 183] width 76 height 21
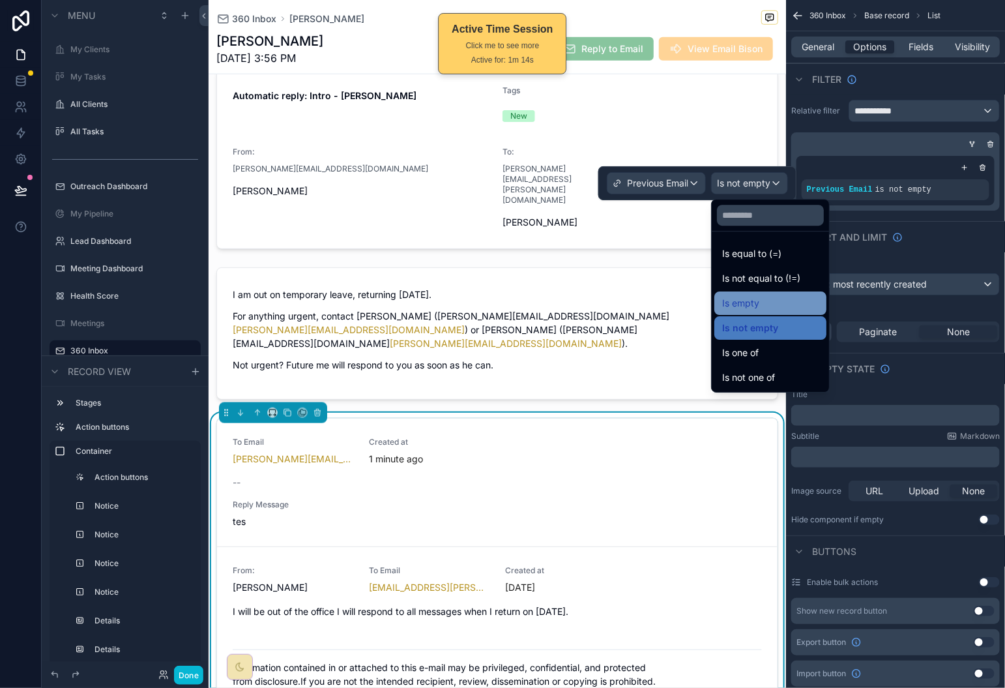
click at [777, 301] on div "Is empty" at bounding box center [770, 303] width 97 height 16
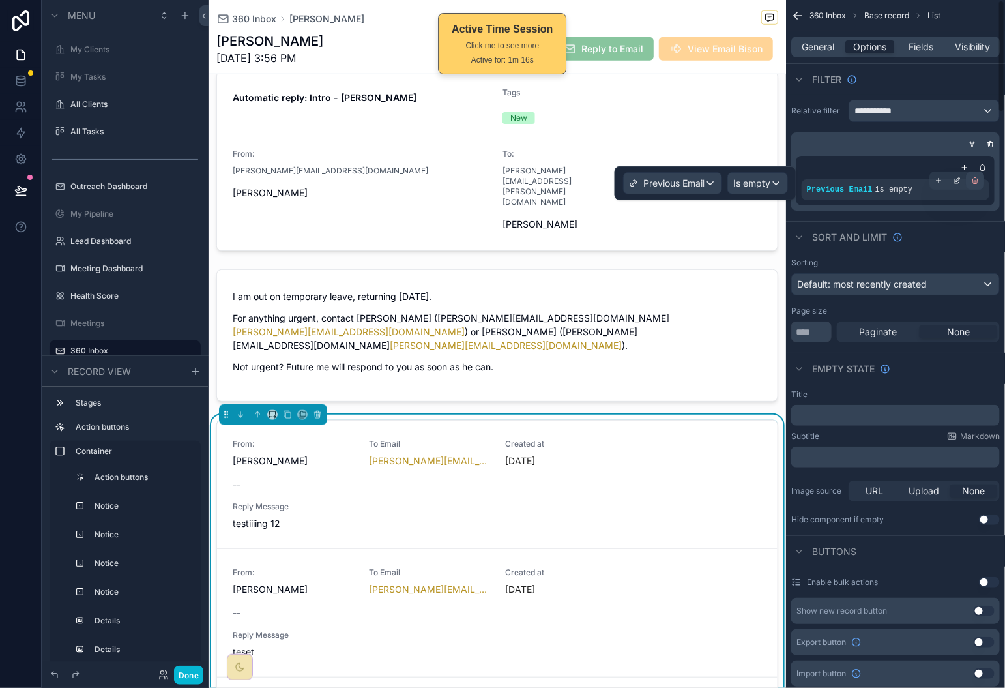
scroll to position [400, 0]
click at [981, 167] on icon "scrollable content" at bounding box center [983, 168] width 8 height 8
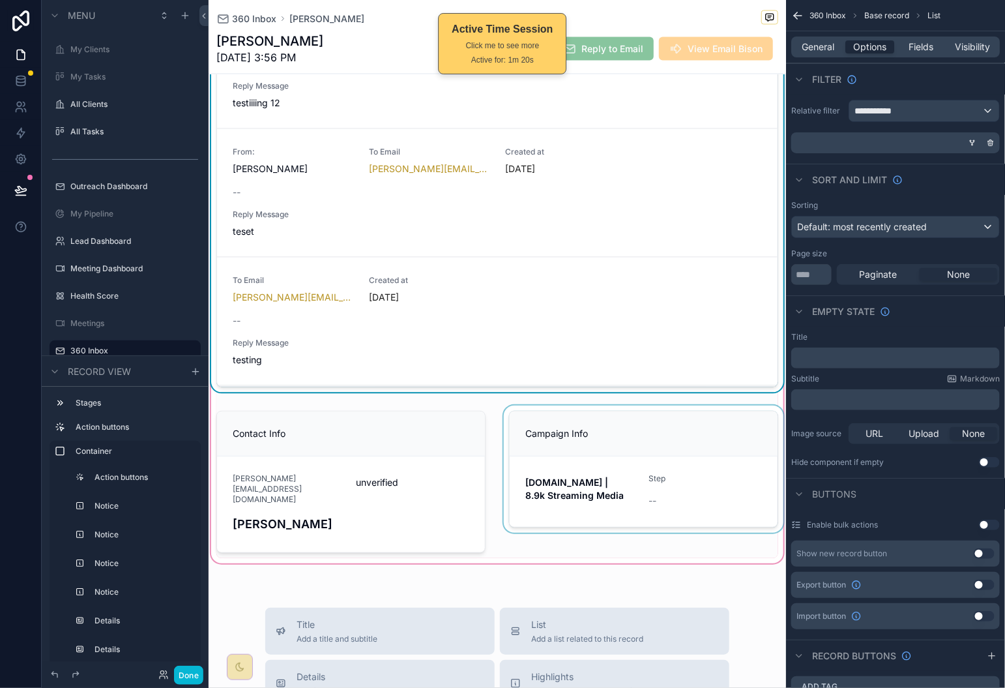
scroll to position [375, 0]
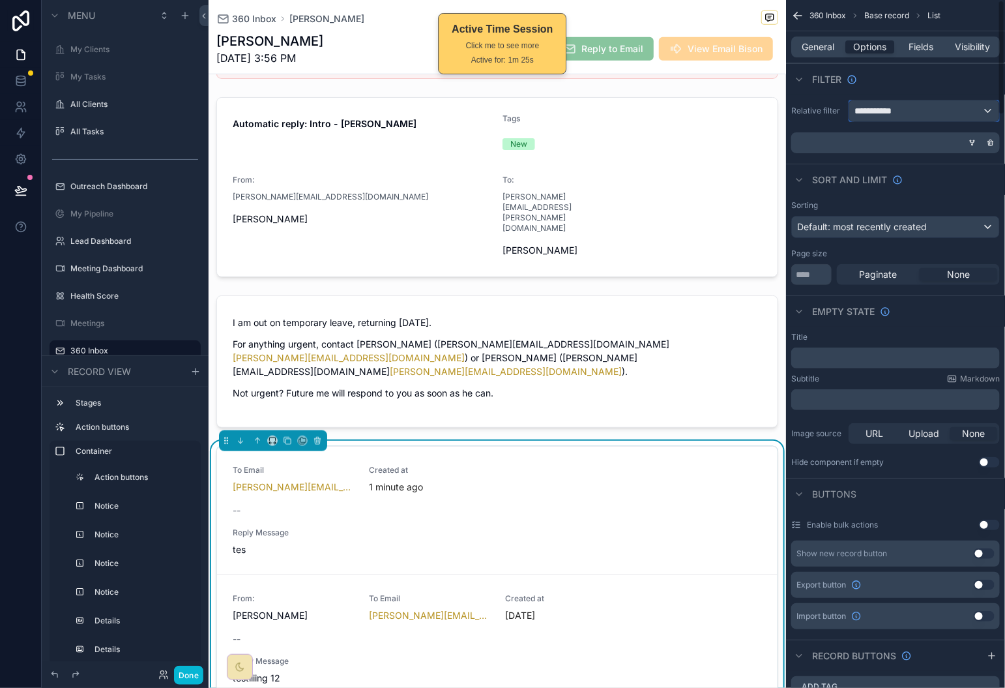
click at [895, 115] on span "**********" at bounding box center [879, 110] width 48 height 13
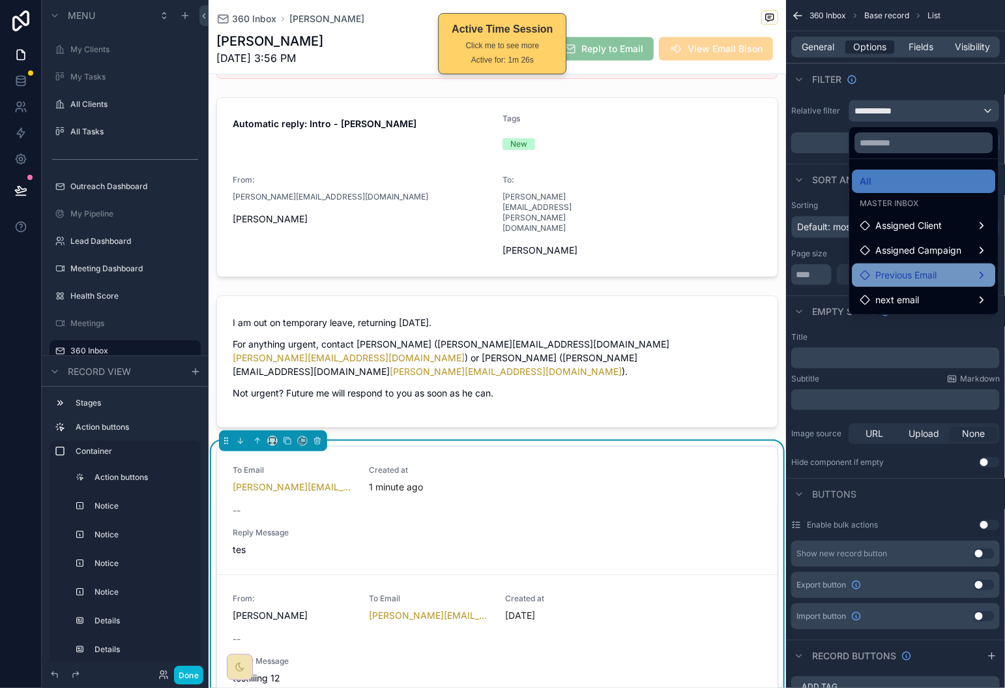
click at [953, 269] on div "Previous Email" at bounding box center [925, 275] width 128 height 16
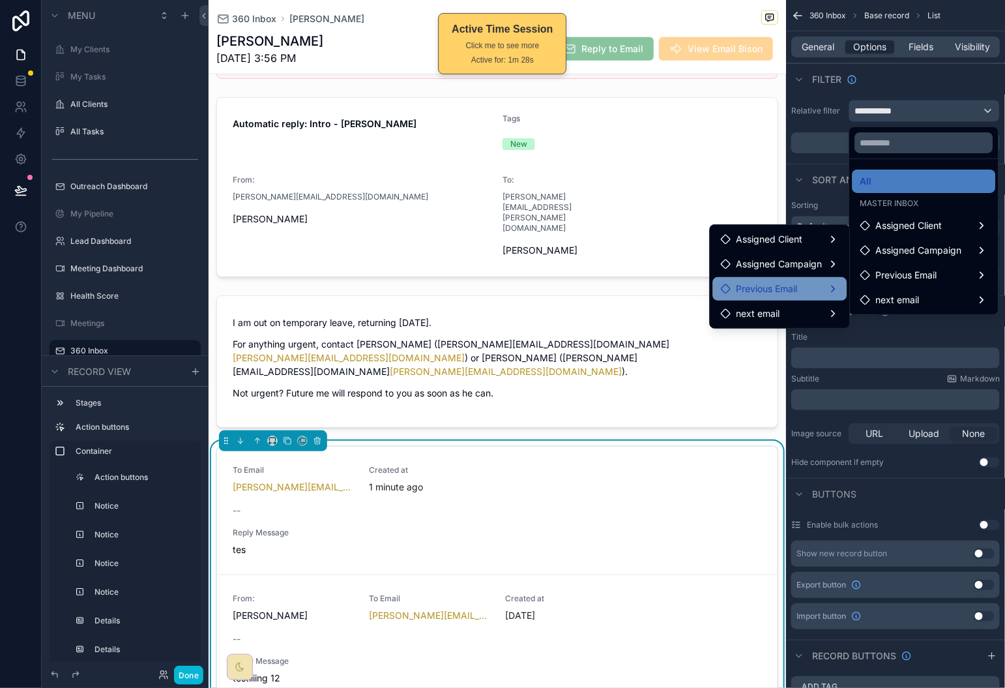
click at [804, 280] on div "Previous Email" at bounding box center [780, 288] width 134 height 23
click at [908, 301] on span "Previous Email" at bounding box center [905, 303] width 61 height 16
click at [903, 301] on span "Previous Email" at bounding box center [905, 303] width 61 height 16
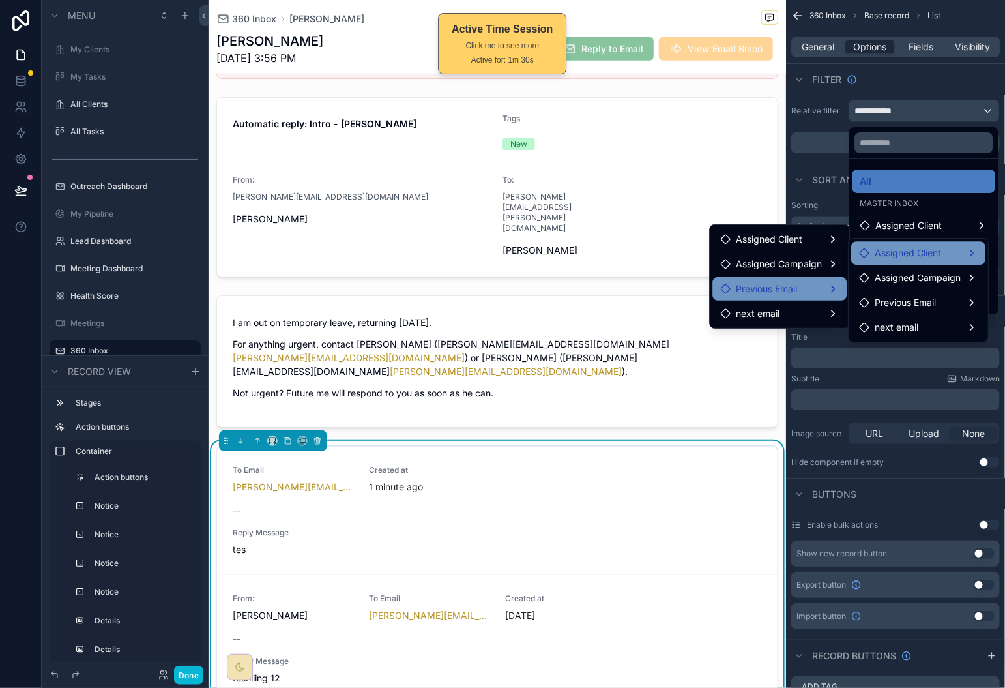
click at [927, 248] on span "Assigned Client" at bounding box center [908, 253] width 67 height 16
click at [932, 288] on div "Assigned Campaign" at bounding box center [919, 277] width 134 height 23
click at [917, 321] on span "next email" at bounding box center [897, 328] width 44 height 16
click at [839, 195] on div "scrollable content" at bounding box center [502, 344] width 1005 height 688
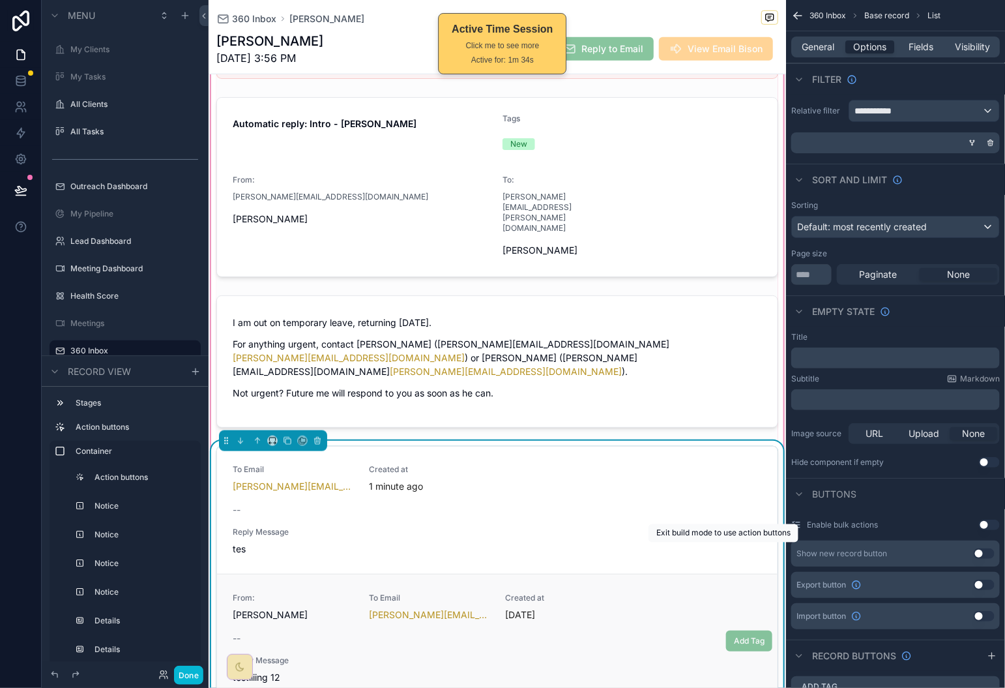
scroll to position [0, 0]
click at [972, 41] on span "Visibility" at bounding box center [973, 46] width 35 height 13
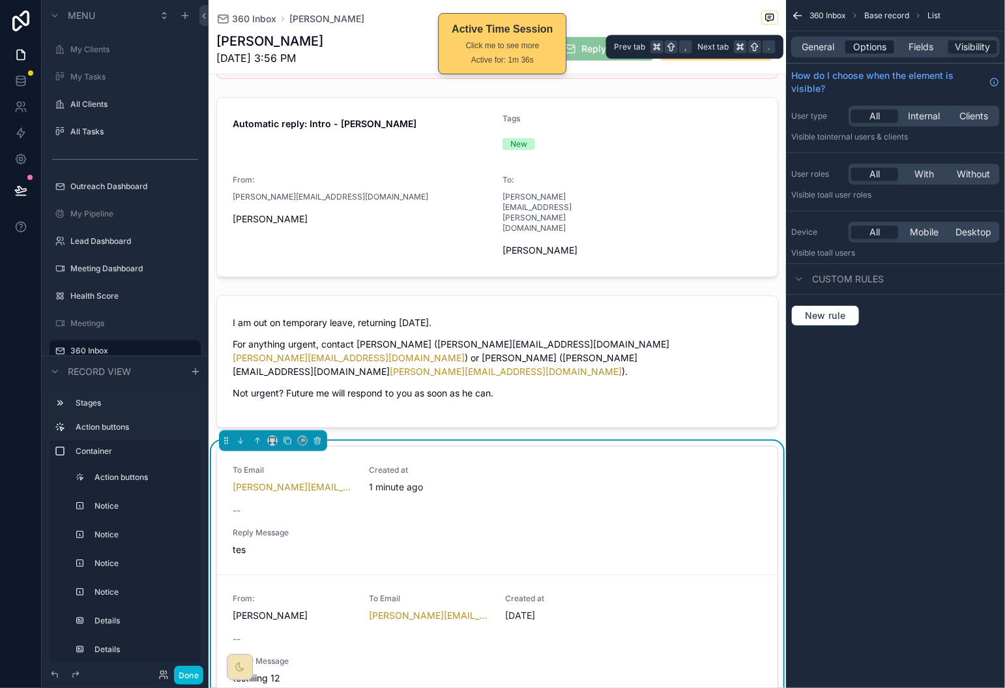
click at [859, 48] on span "Options" at bounding box center [870, 46] width 33 height 13
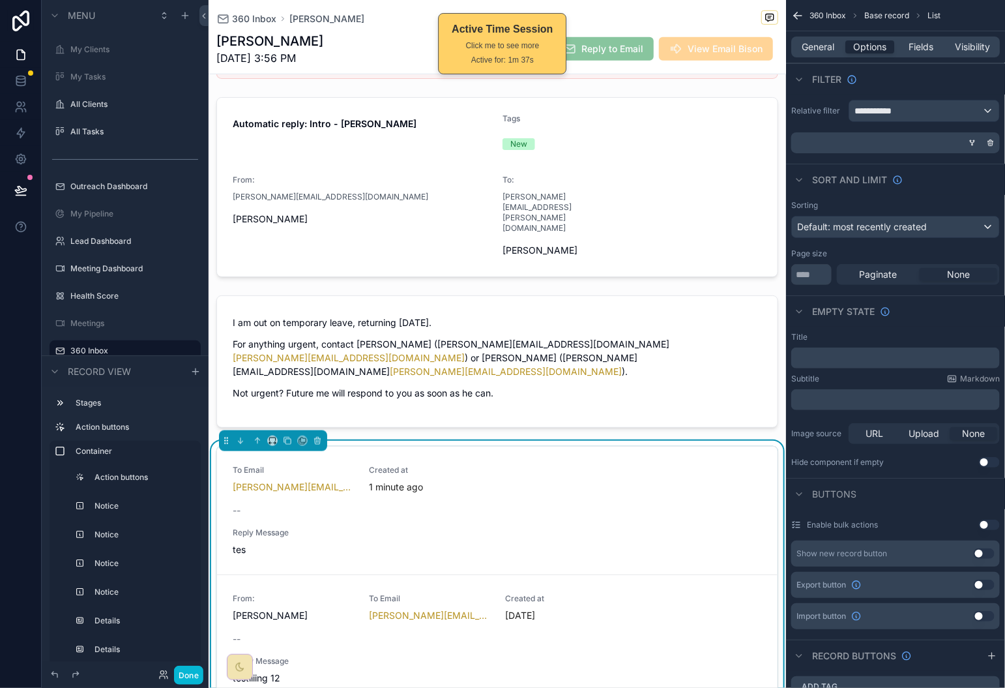
drag, startPoint x: 818, startPoint y: 49, endPoint x: 818, endPoint y: 61, distance: 11.7
click at [818, 49] on span "General" at bounding box center [819, 46] width 33 height 13
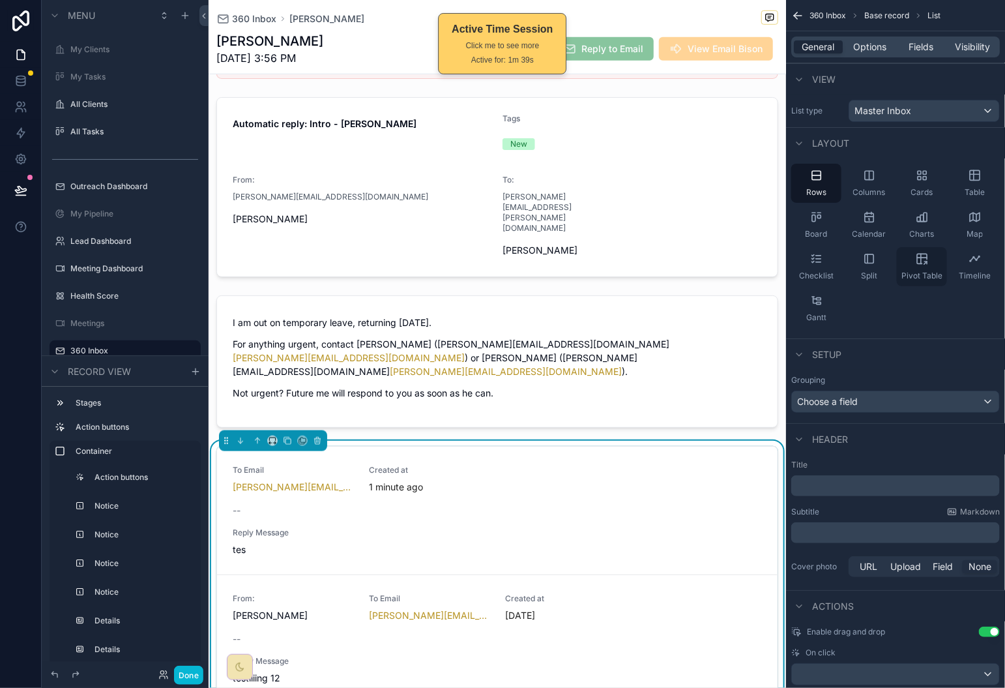
click at [910, 264] on div "Pivot Table" at bounding box center [922, 266] width 50 height 39
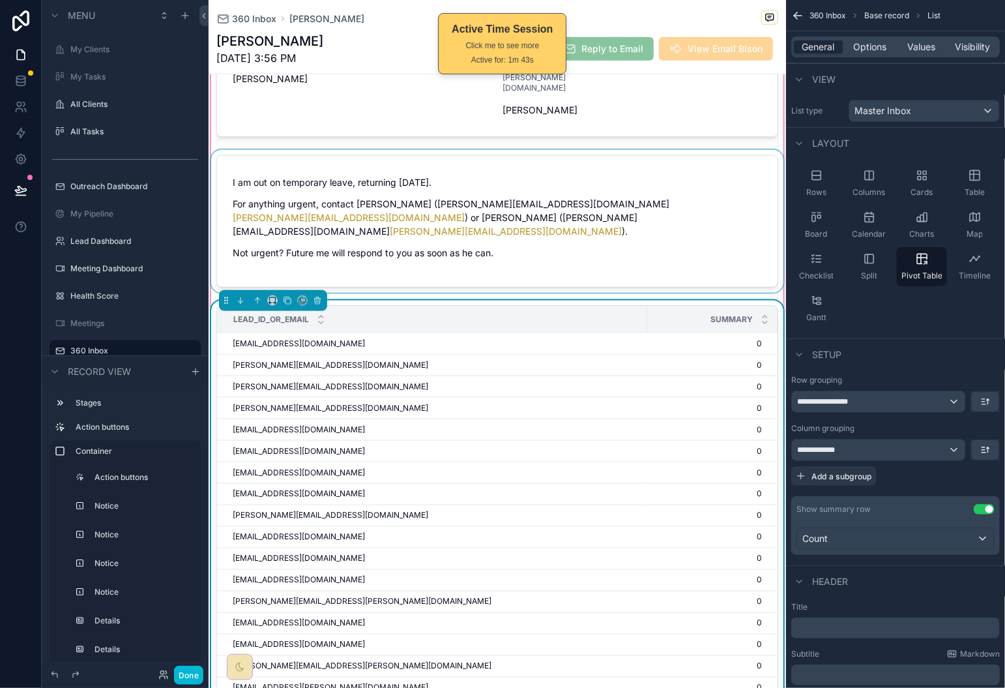
scroll to position [519, 0]
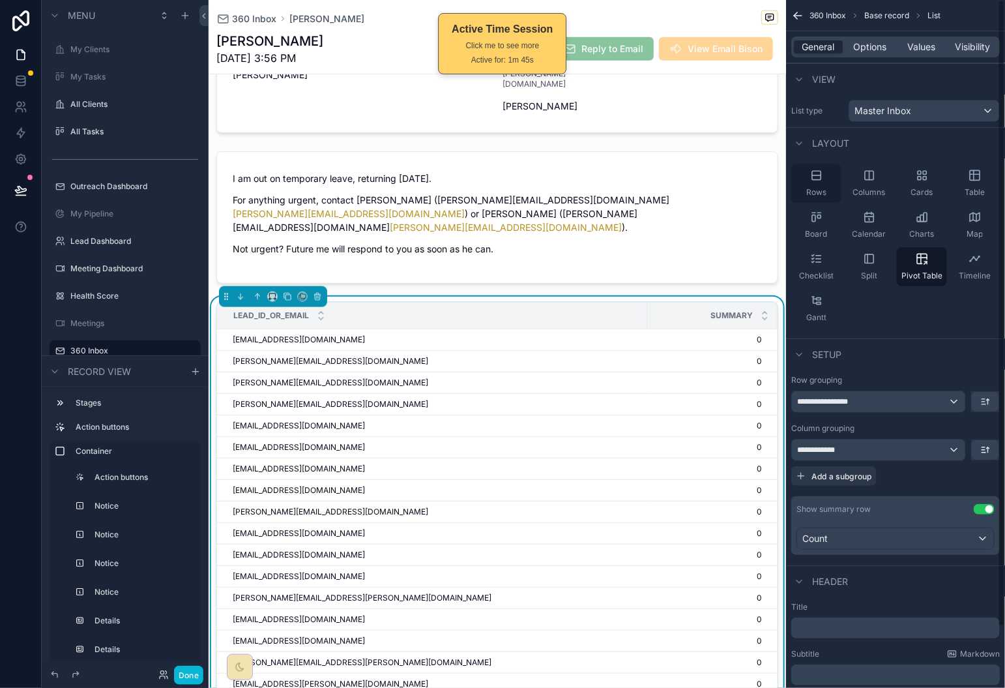
drag, startPoint x: 820, startPoint y: 175, endPoint x: 837, endPoint y: 178, distance: 17.3
click at [821, 175] on icon "scrollable content" at bounding box center [816, 175] width 13 height 13
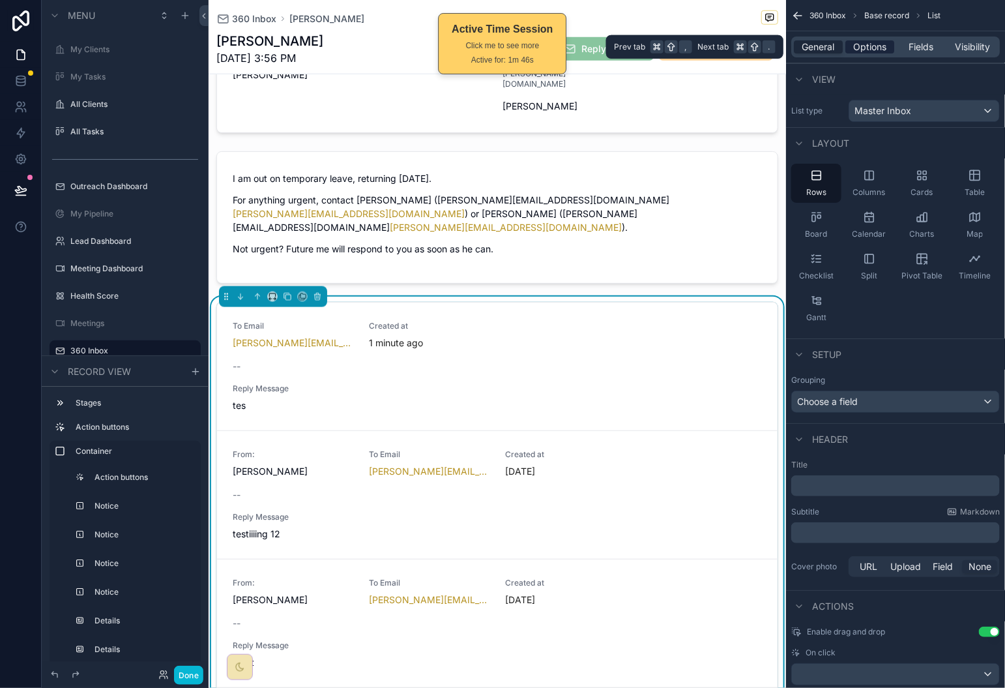
click at [861, 50] on span "Options" at bounding box center [870, 46] width 33 height 13
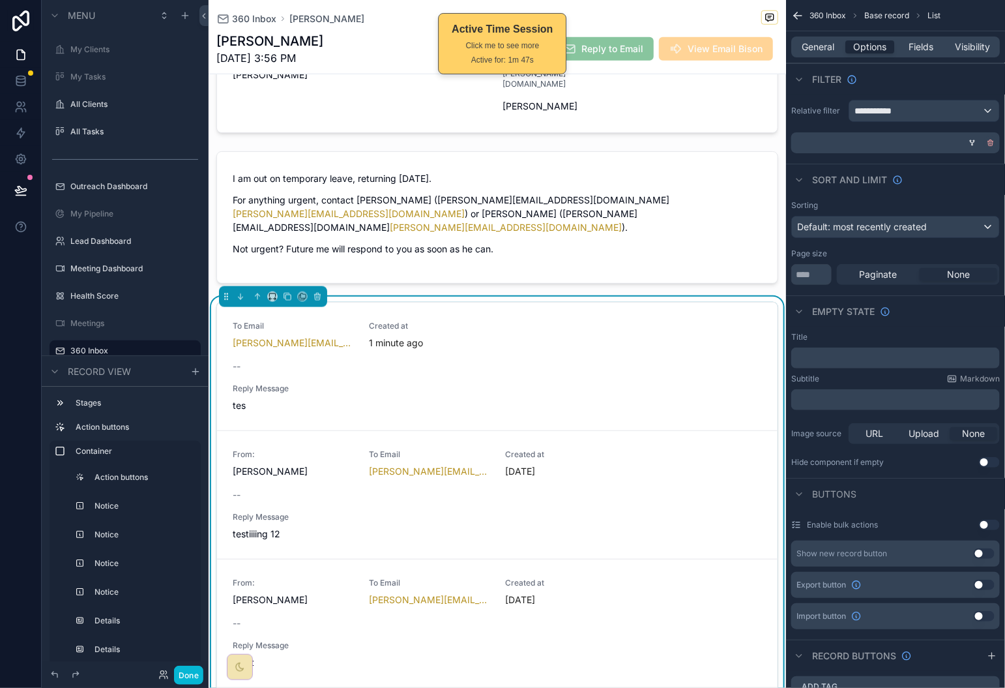
click at [993, 144] on icon "scrollable content" at bounding box center [991, 143] width 5 height 5
click at [990, 110] on div "**********" at bounding box center [925, 110] width 150 height 21
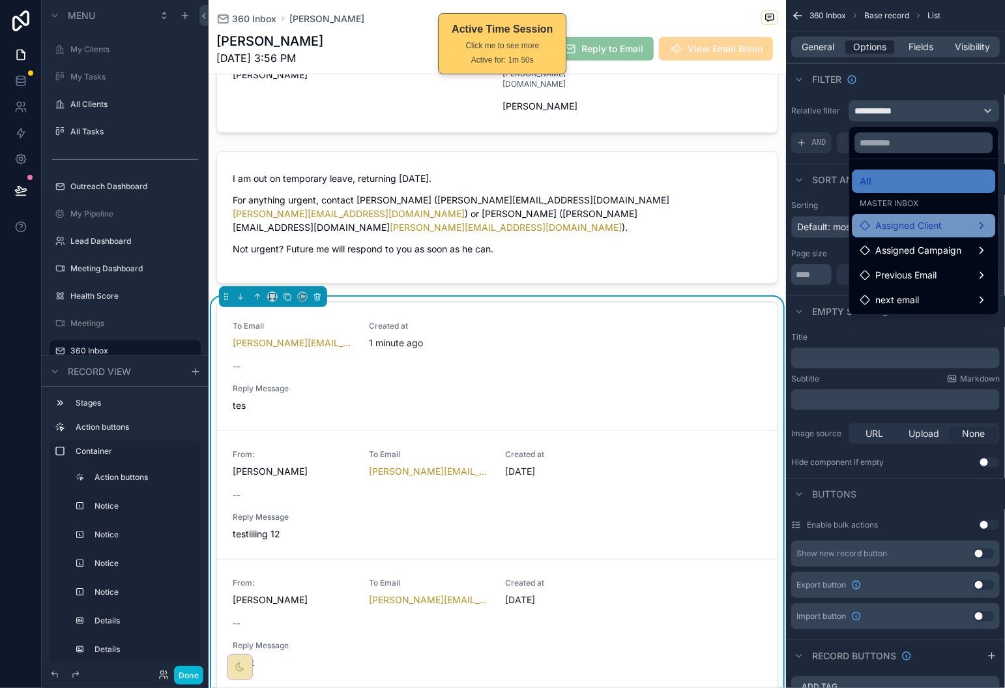
click at [952, 224] on div "Assigned Client" at bounding box center [925, 226] width 128 height 16
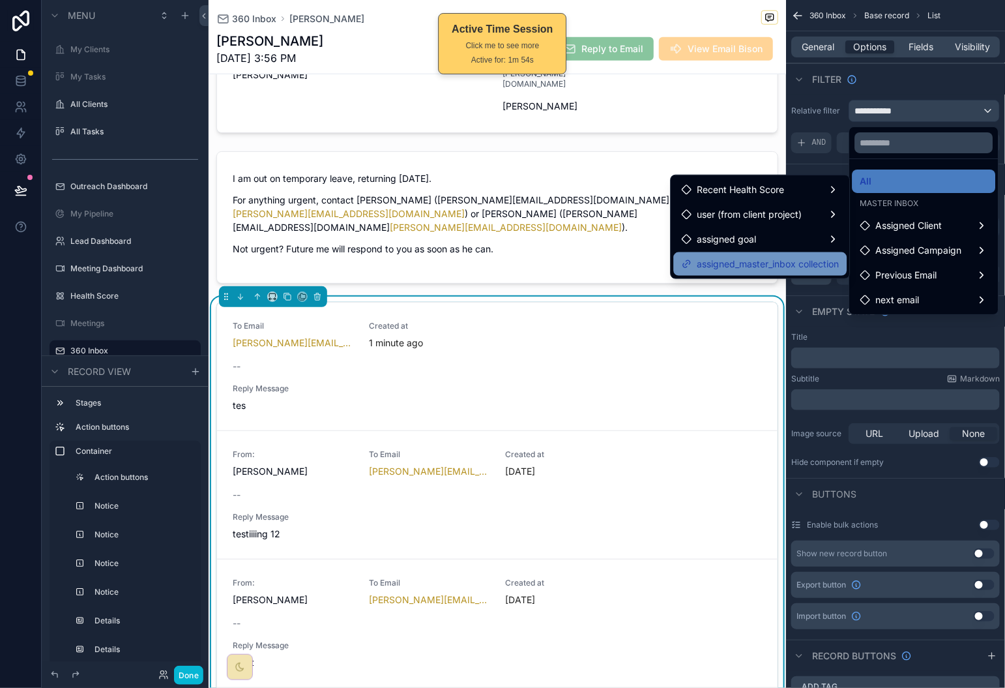
click at [822, 260] on span "assigned_master_inbox collection" at bounding box center [769, 264] width 142 height 16
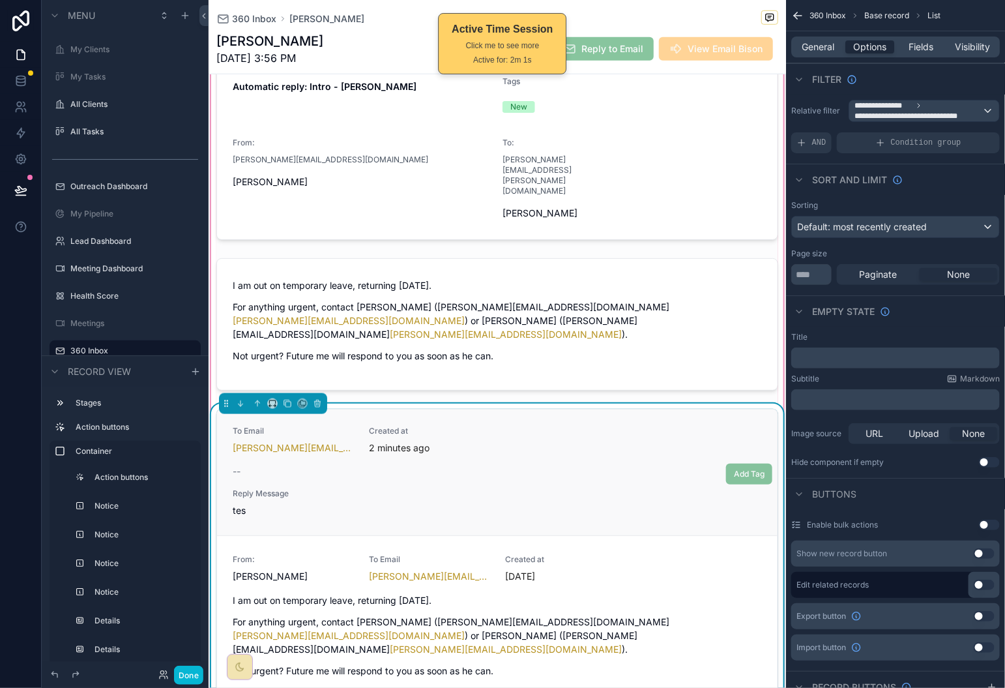
scroll to position [3, 0]
click at [901, 141] on span "Condition group" at bounding box center [926, 143] width 70 height 10
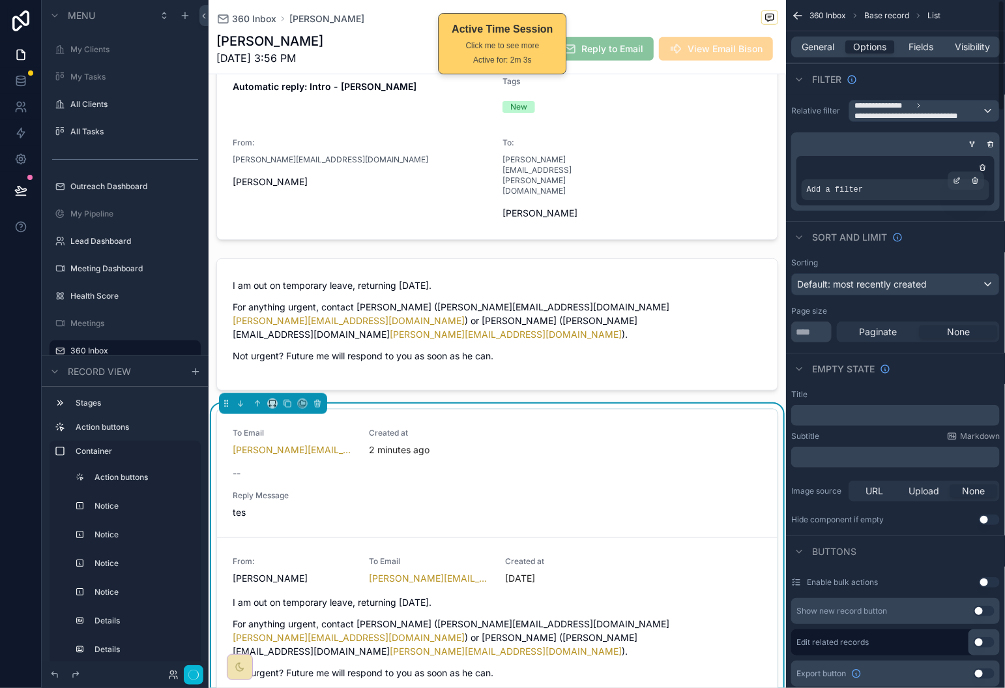
click at [865, 184] on div "Add a filter" at bounding box center [896, 189] width 188 height 21
click at [955, 177] on icon "scrollable content" at bounding box center [957, 181] width 8 height 8
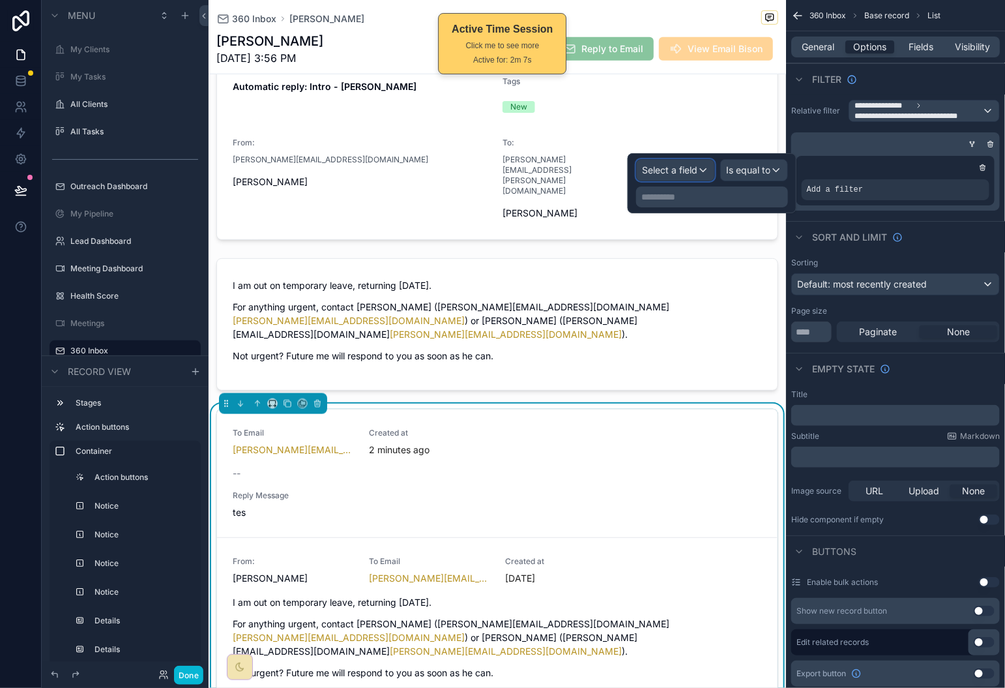
click at [692, 166] on span "Select a field" at bounding box center [669, 169] width 55 height 11
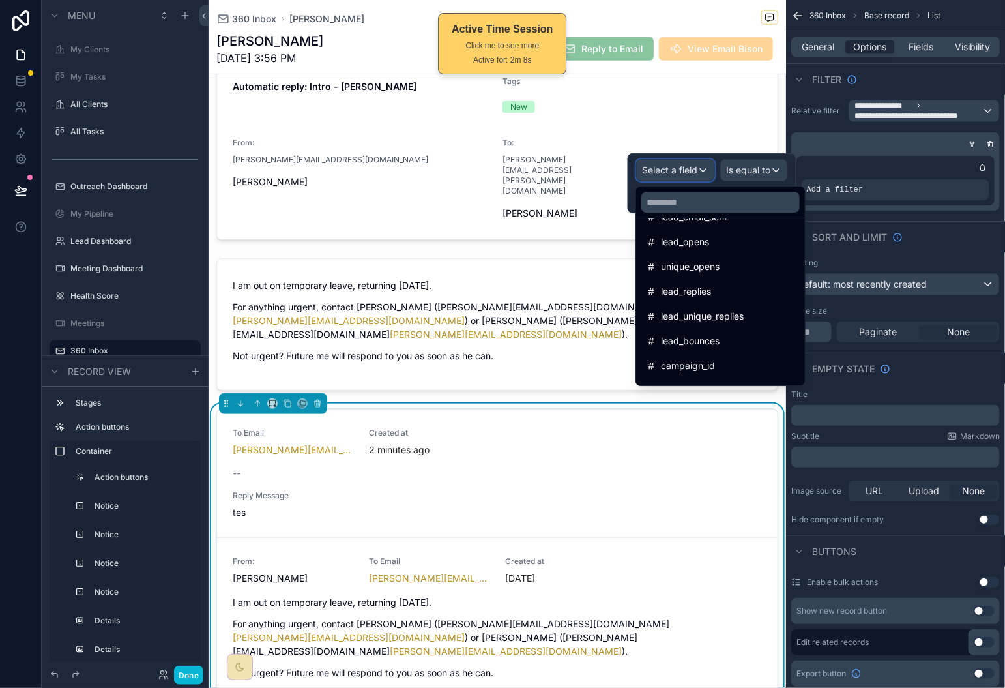
scroll to position [1796, 0]
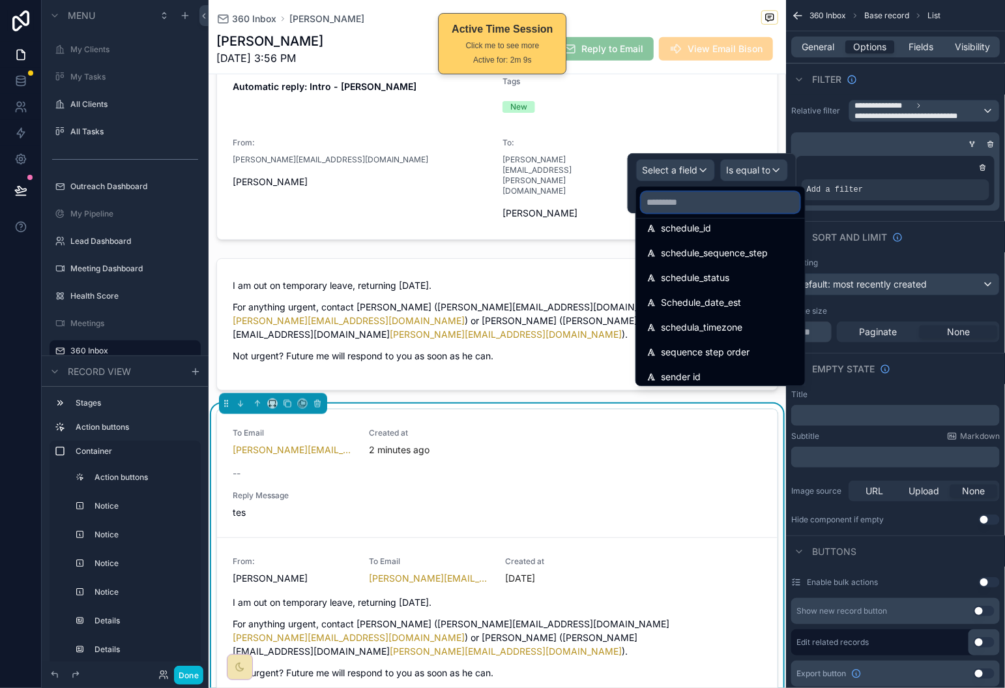
click at [687, 205] on input "text" at bounding box center [721, 202] width 158 height 21
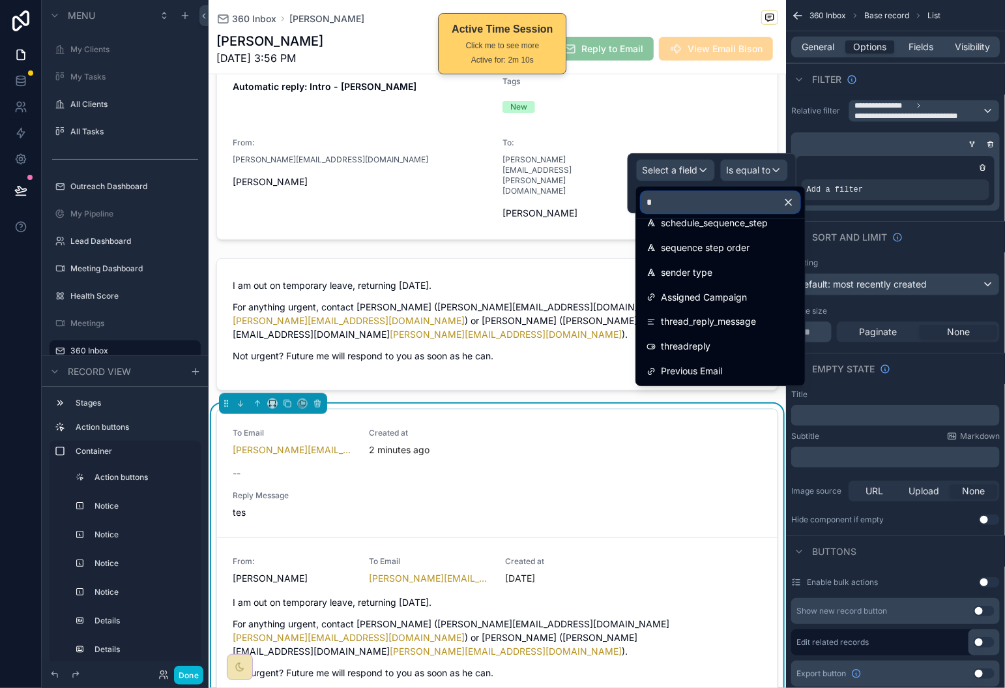
scroll to position [0, 0]
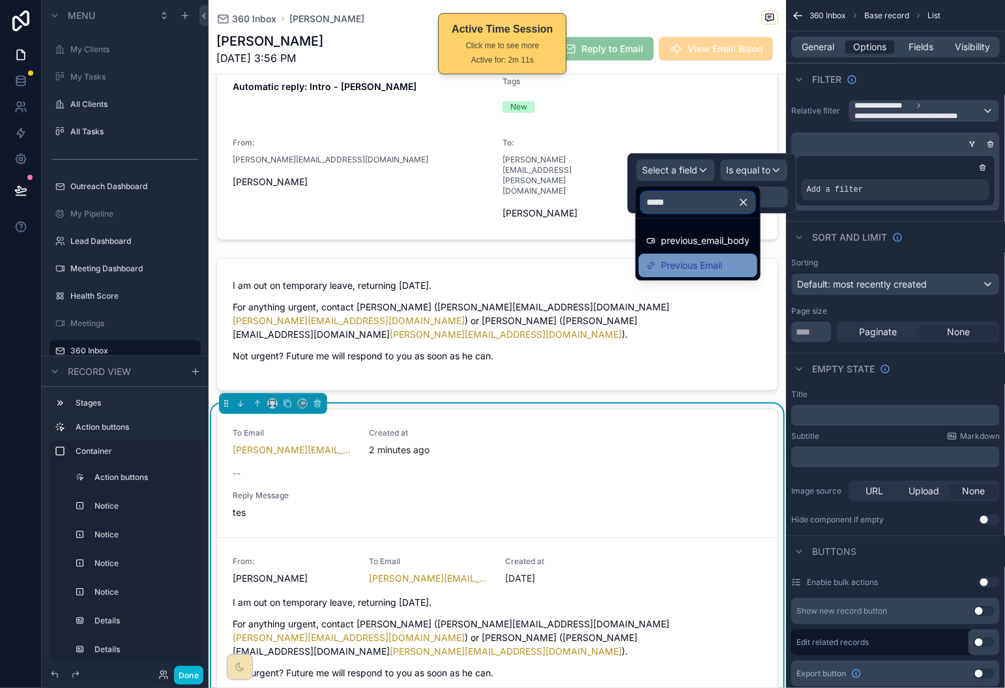
type input "*****"
click at [712, 261] on span "Previous Email" at bounding box center [691, 266] width 61 height 16
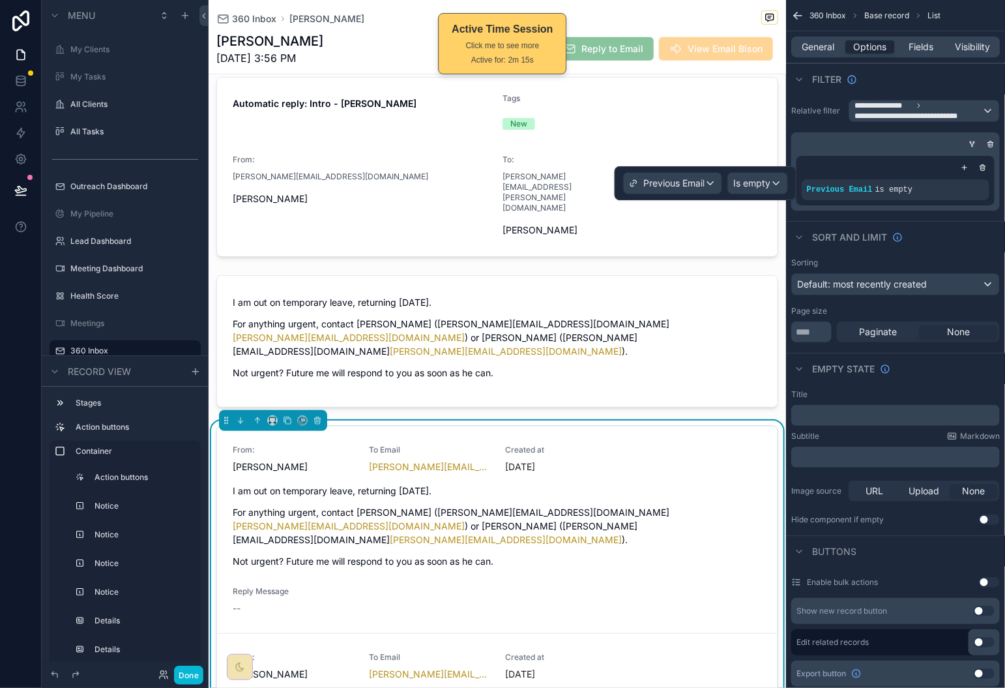
scroll to position [379, 0]
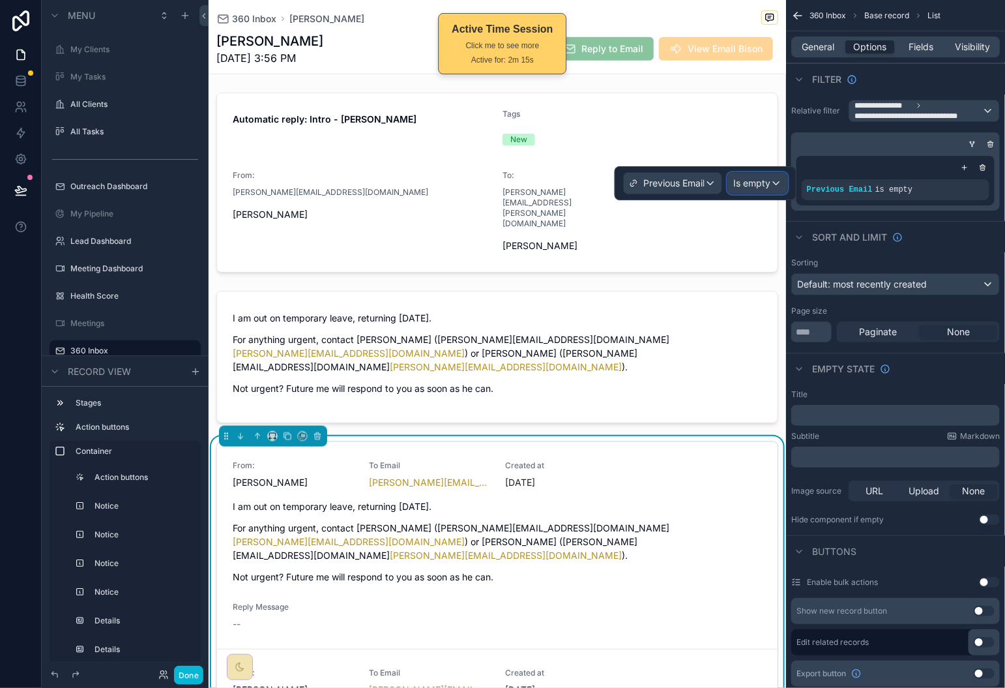
click at [743, 182] on span "Is empty" at bounding box center [752, 183] width 37 height 13
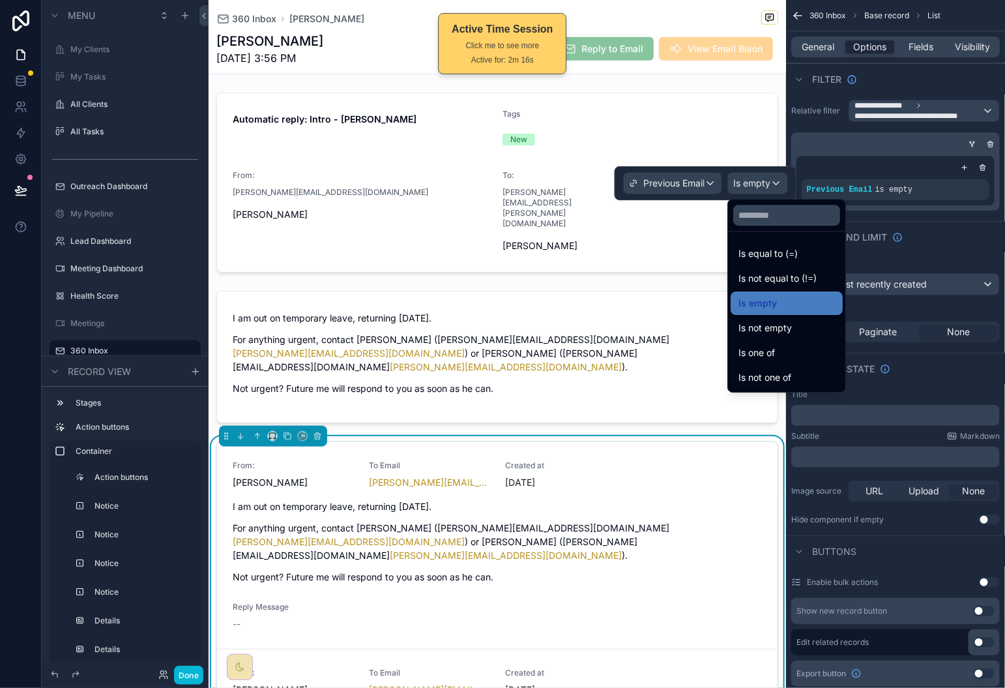
drag, startPoint x: 814, startPoint y: 254, endPoint x: 722, endPoint y: 210, distance: 102.1
click at [814, 254] on div "Is equal to (=)" at bounding box center [787, 254] width 97 height 16
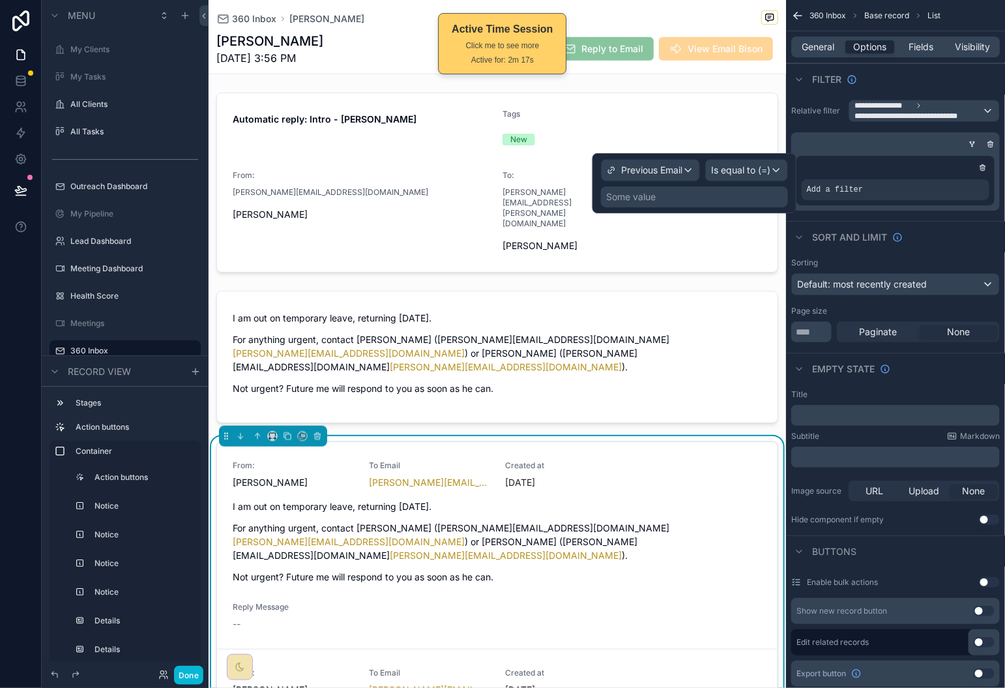
click at [704, 192] on div "Some value" at bounding box center [694, 196] width 187 height 21
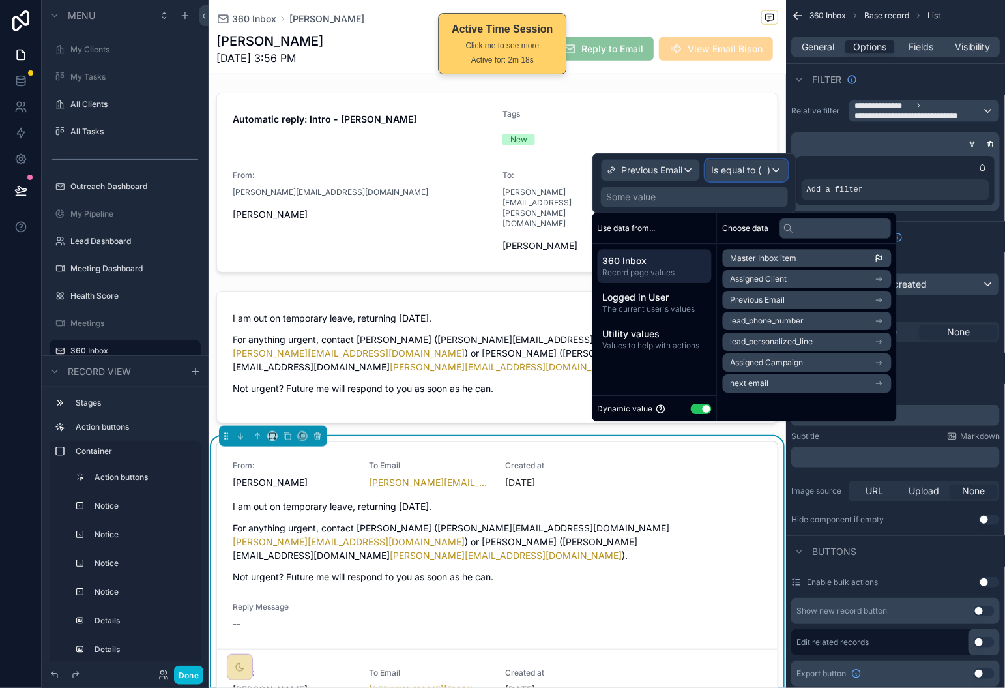
click at [764, 170] on span "Is equal to (=)" at bounding box center [740, 170] width 59 height 13
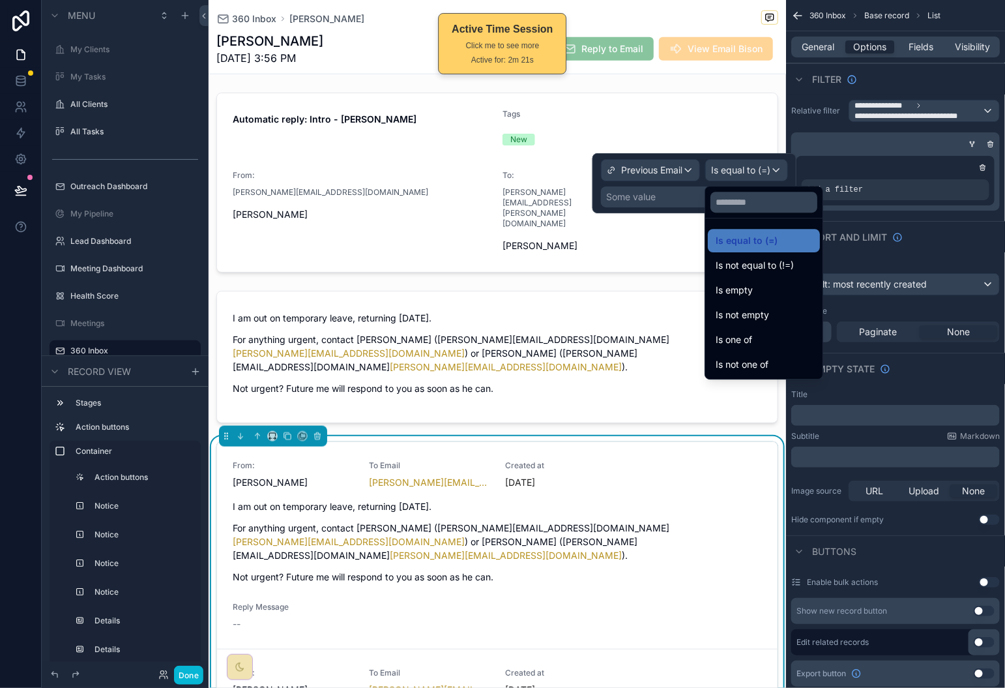
click at [788, 342] on div "Is one of" at bounding box center [764, 340] width 97 height 16
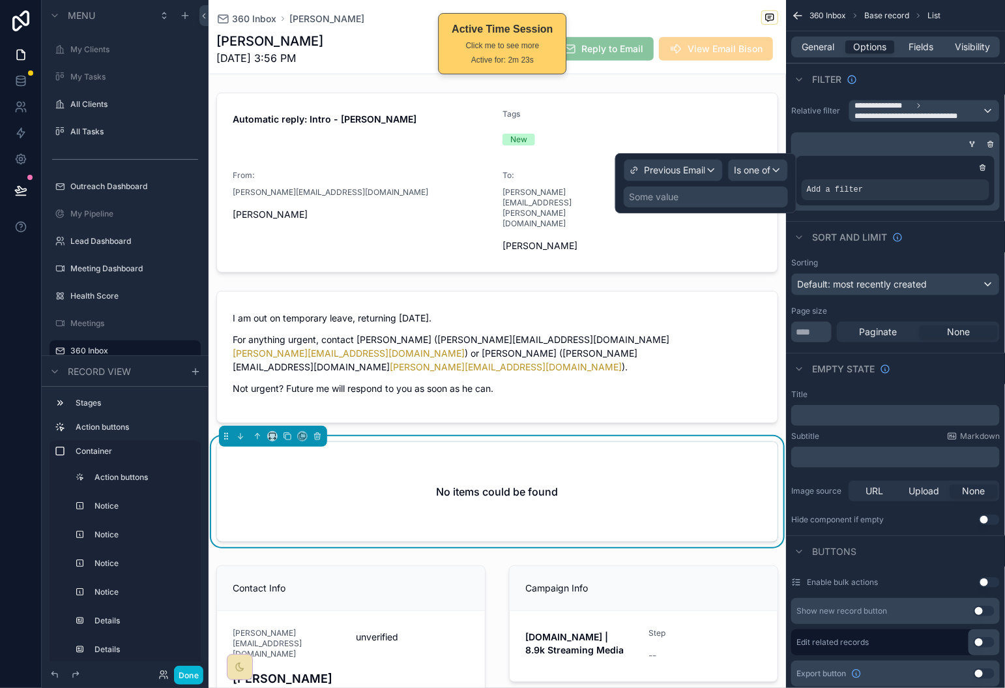
click at [723, 202] on div "Some value" at bounding box center [706, 196] width 164 height 21
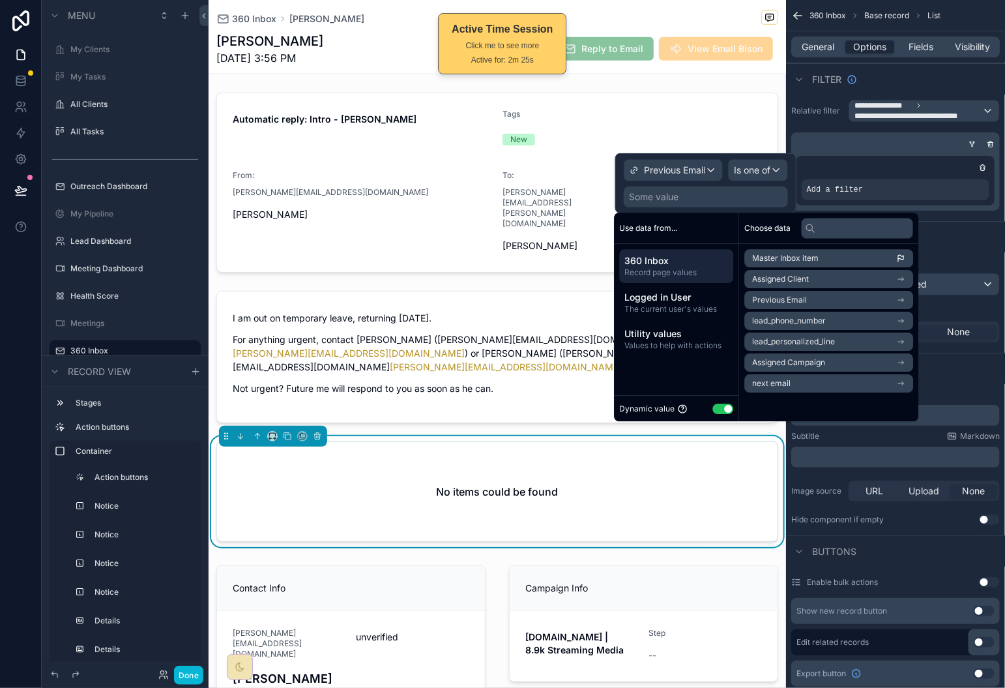
click at [778, 249] on li "Master Inbox item" at bounding box center [829, 258] width 169 height 18
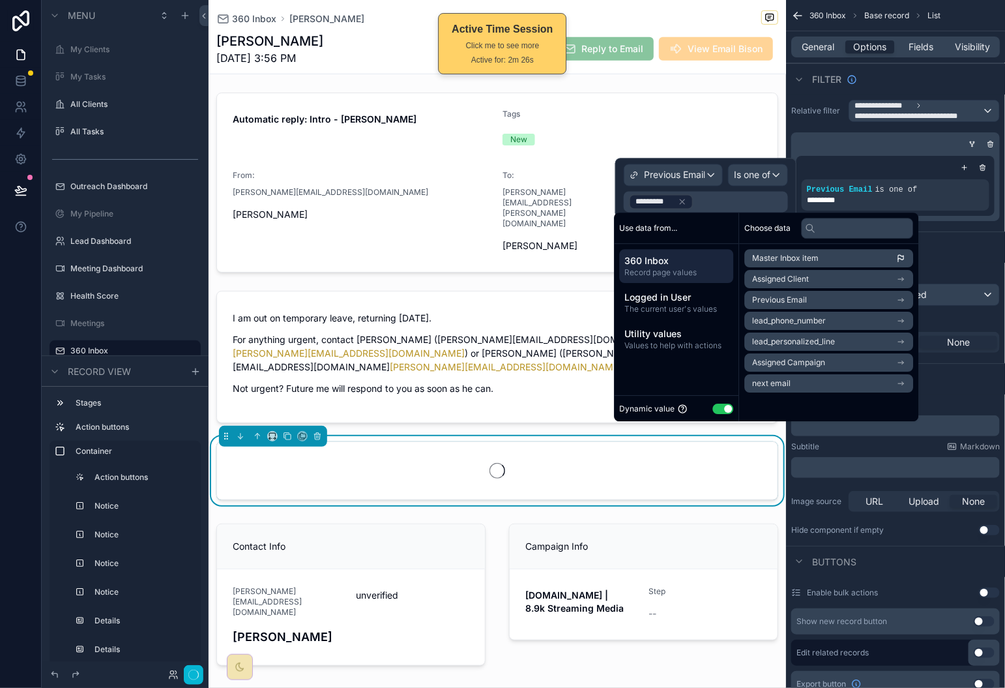
click at [788, 258] on span "Master Inbox item" at bounding box center [786, 258] width 67 height 10
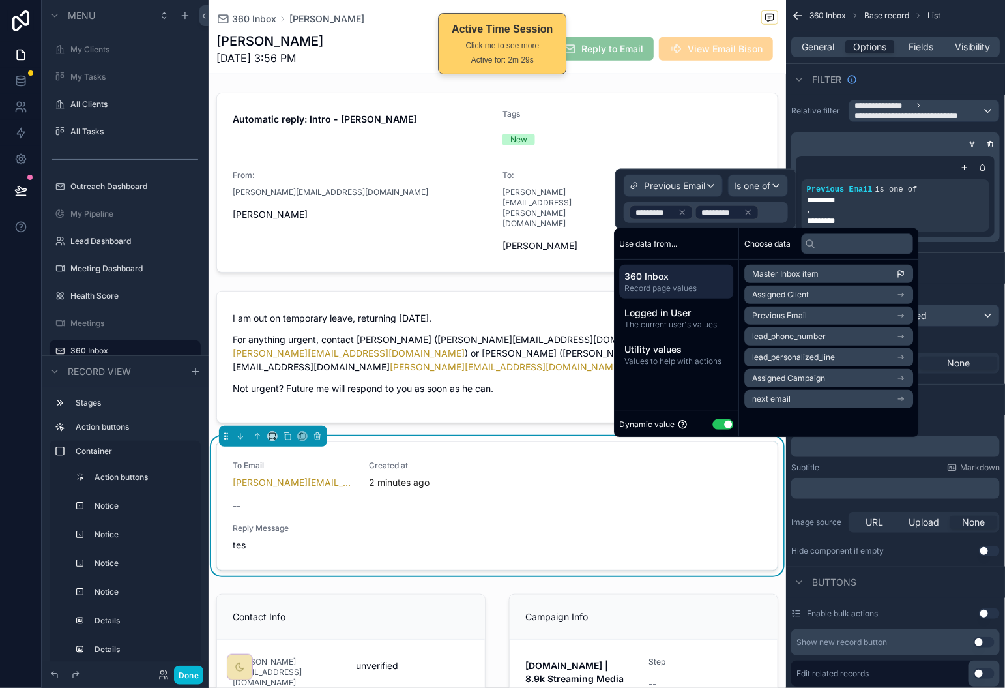
click at [750, 213] on div "*********" at bounding box center [727, 213] width 65 height 16
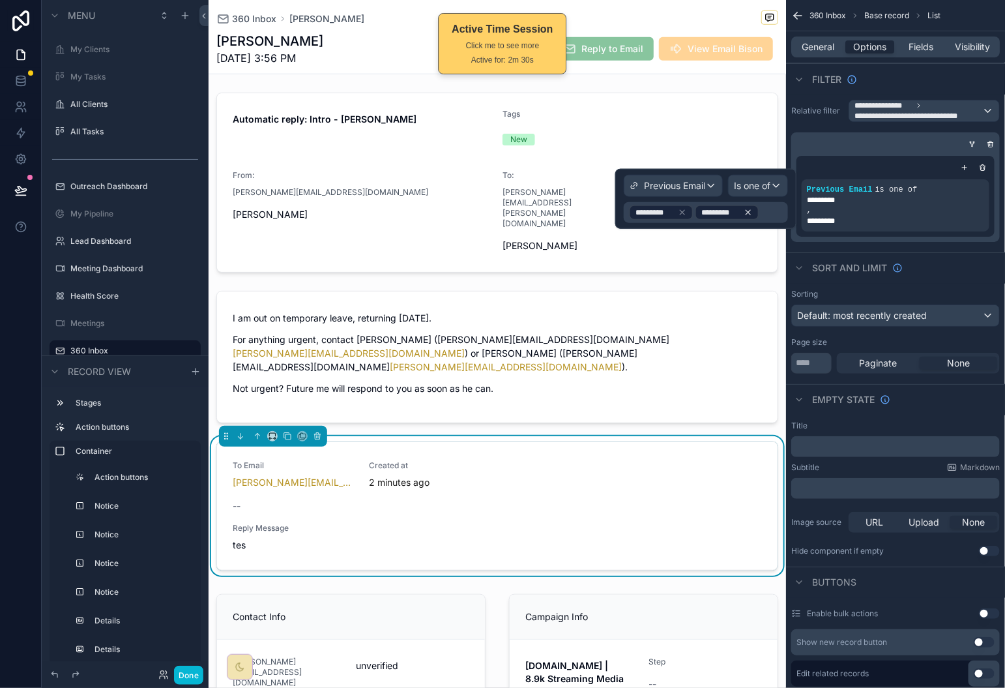
click at [746, 213] on icon at bounding box center [748, 212] width 9 height 9
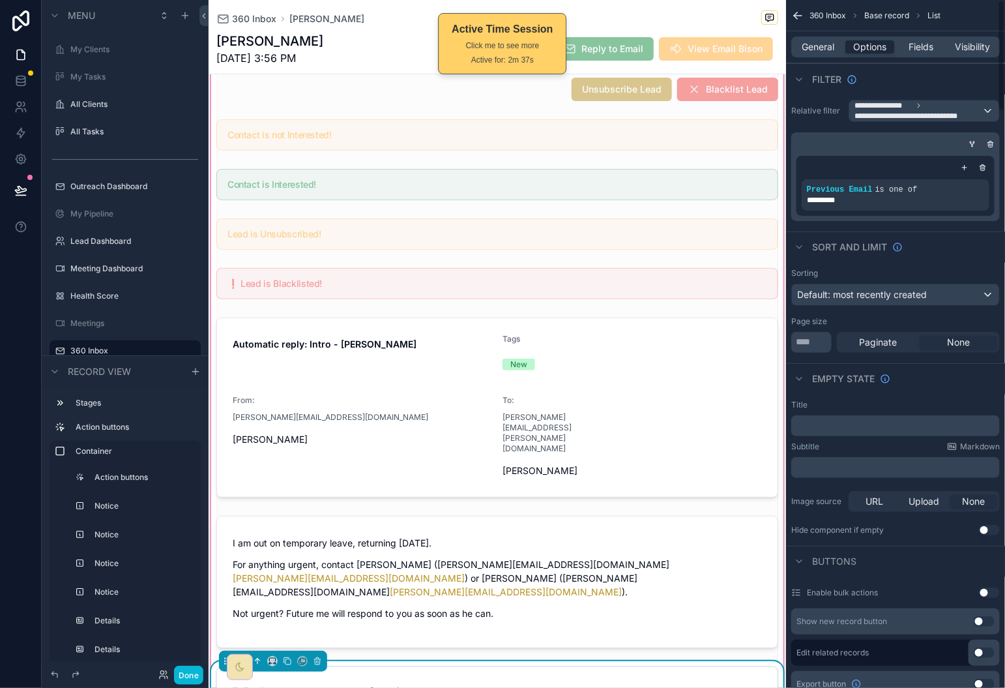
scroll to position [157, 0]
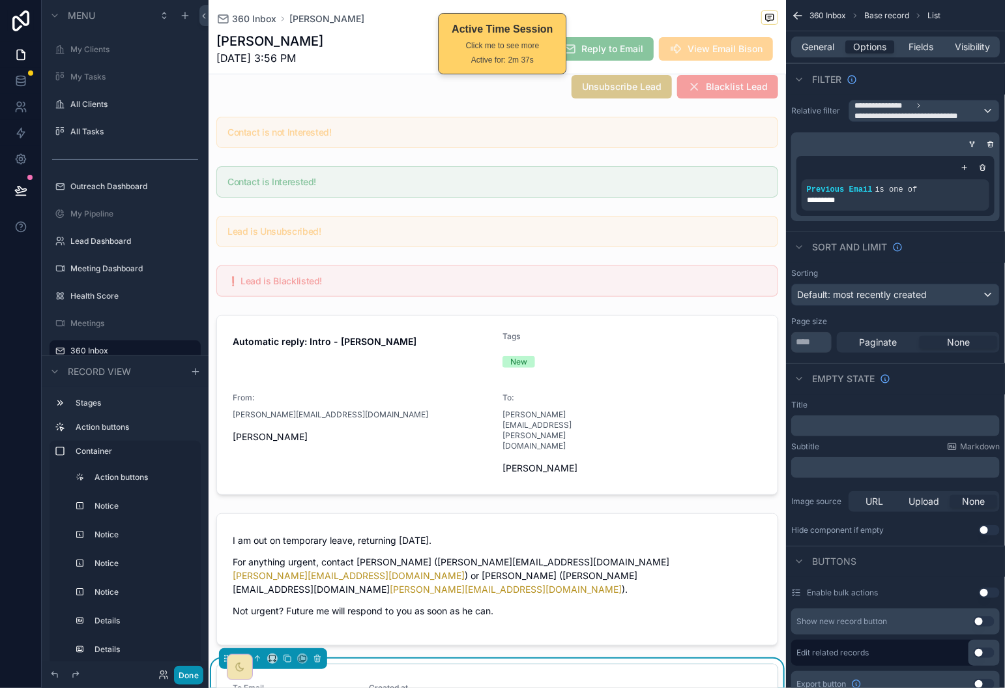
click at [199, 673] on button "Done" at bounding box center [188, 675] width 29 height 19
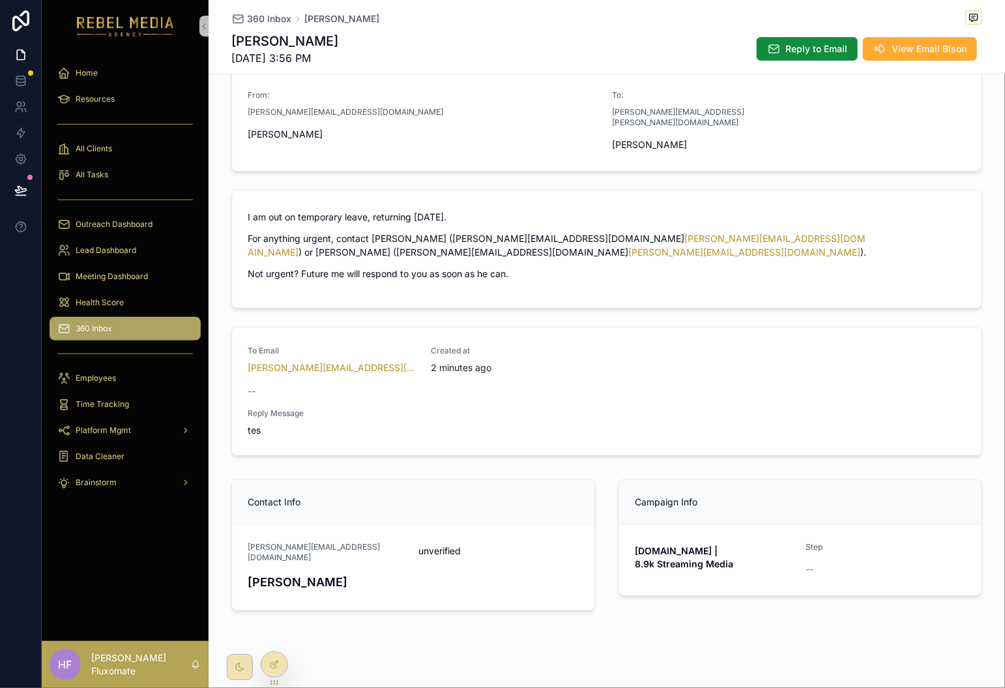
scroll to position [147, 0]
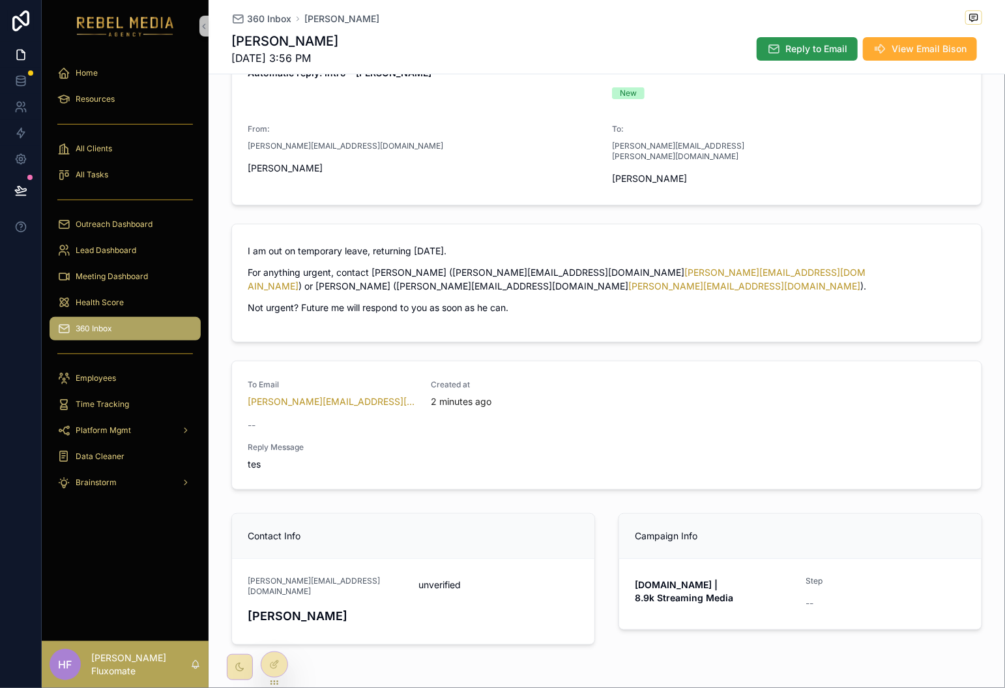
click at [799, 44] on span "Reply to Email" at bounding box center [817, 48] width 62 height 13
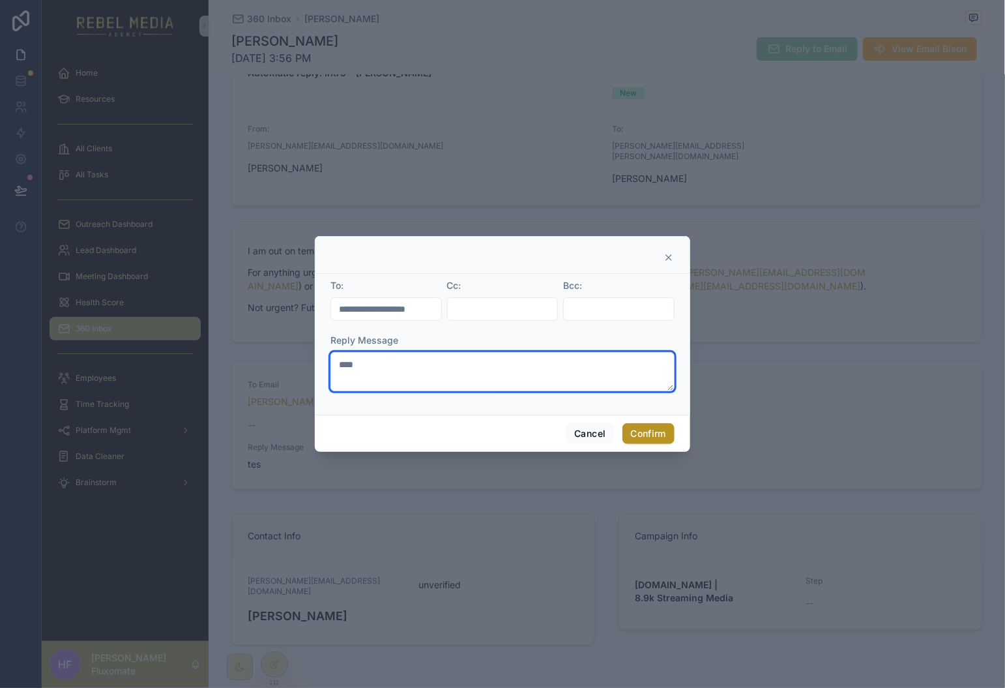
click at [452, 364] on textarea "****" at bounding box center [503, 371] width 344 height 39
type textarea "******"
click at [664, 436] on button "Confirm" at bounding box center [649, 433] width 52 height 21
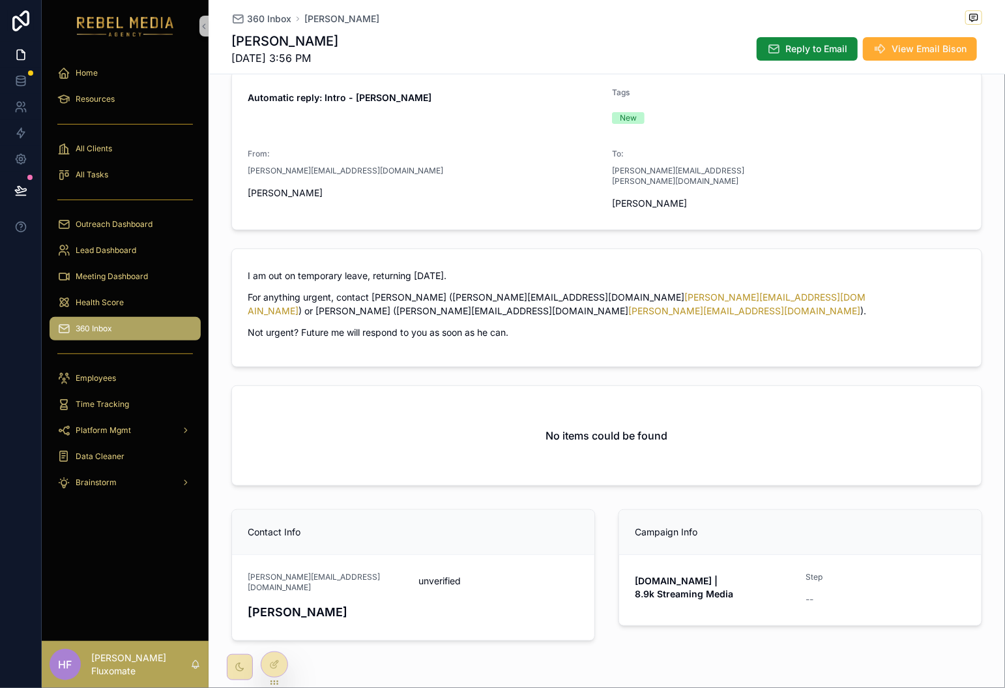
scroll to position [151, 0]
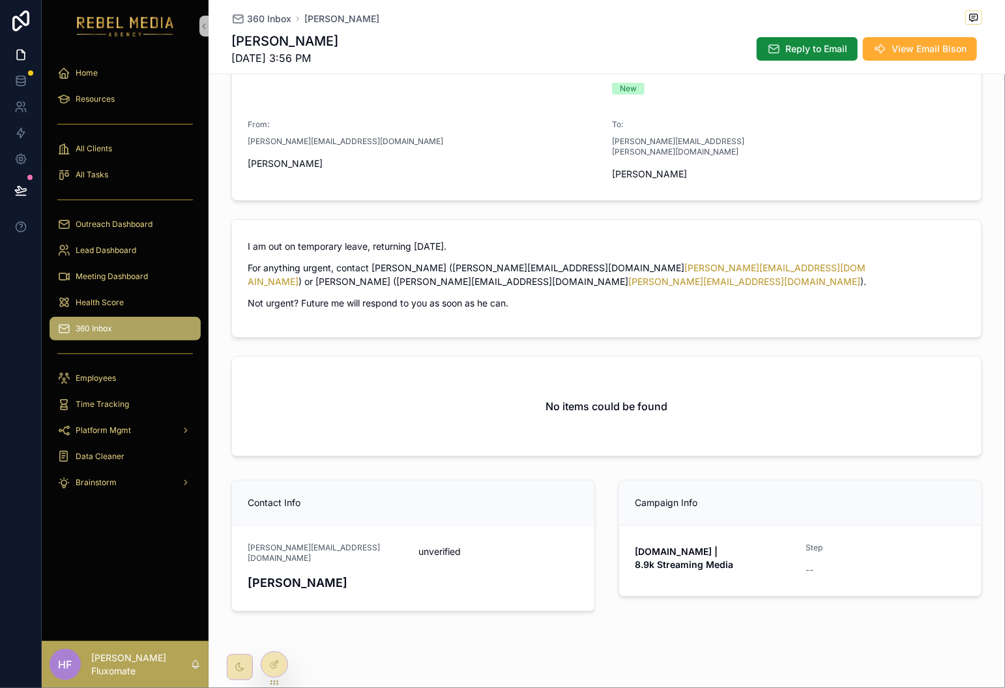
click at [678, 380] on div "No items could be found" at bounding box center [607, 406] width 750 height 99
click at [286, 667] on div at bounding box center [274, 664] width 26 height 25
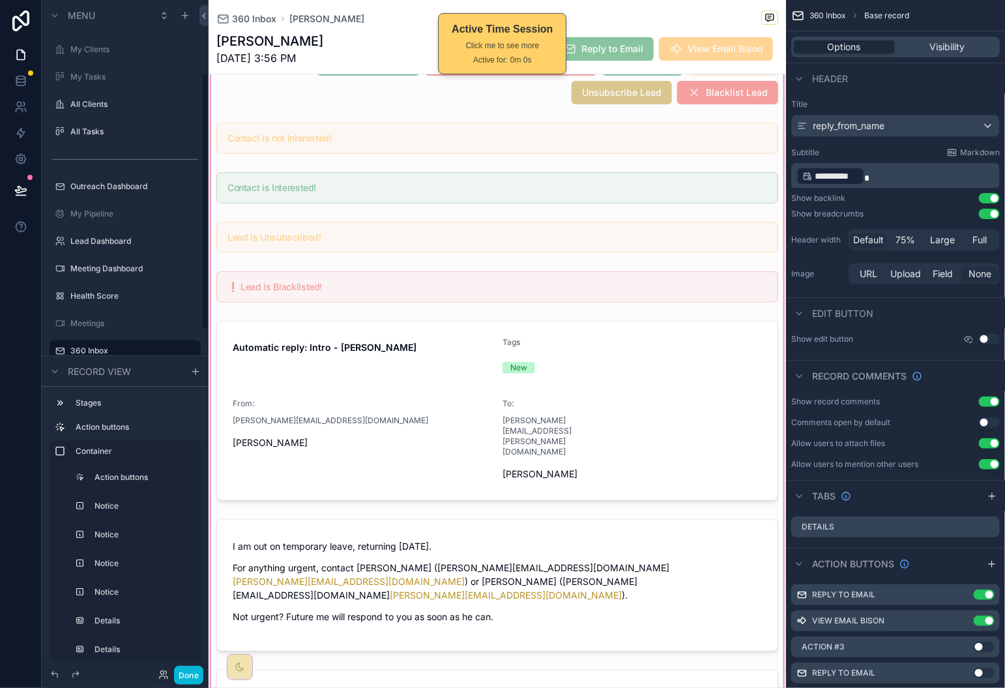
scroll to position [155, 0]
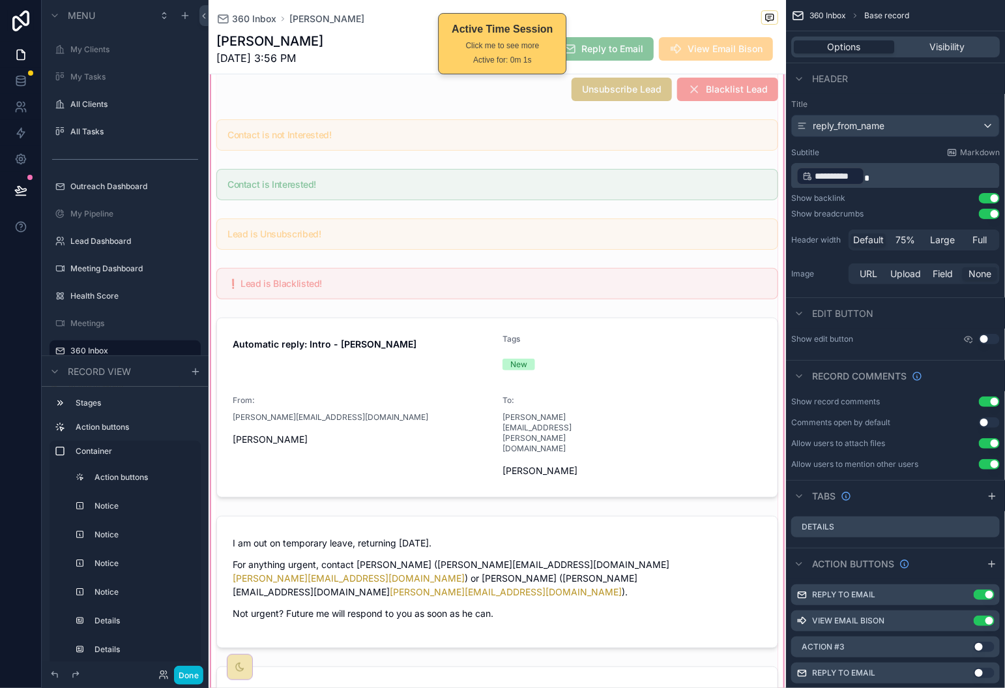
click at [615, 633] on div "scrollable content" at bounding box center [498, 491] width 578 height 910
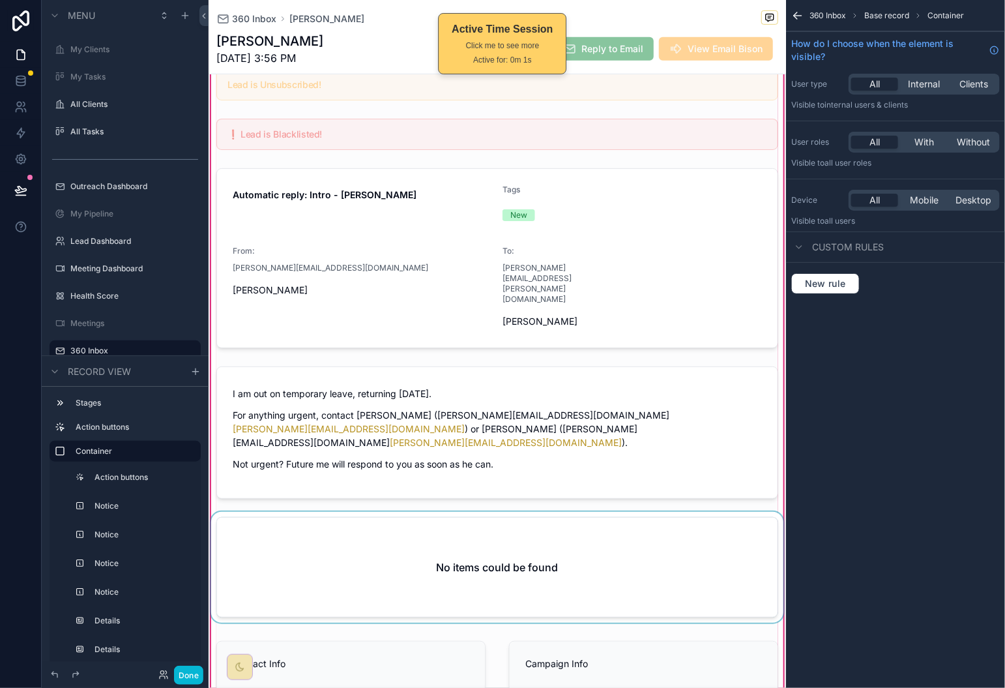
scroll to position [308, 0]
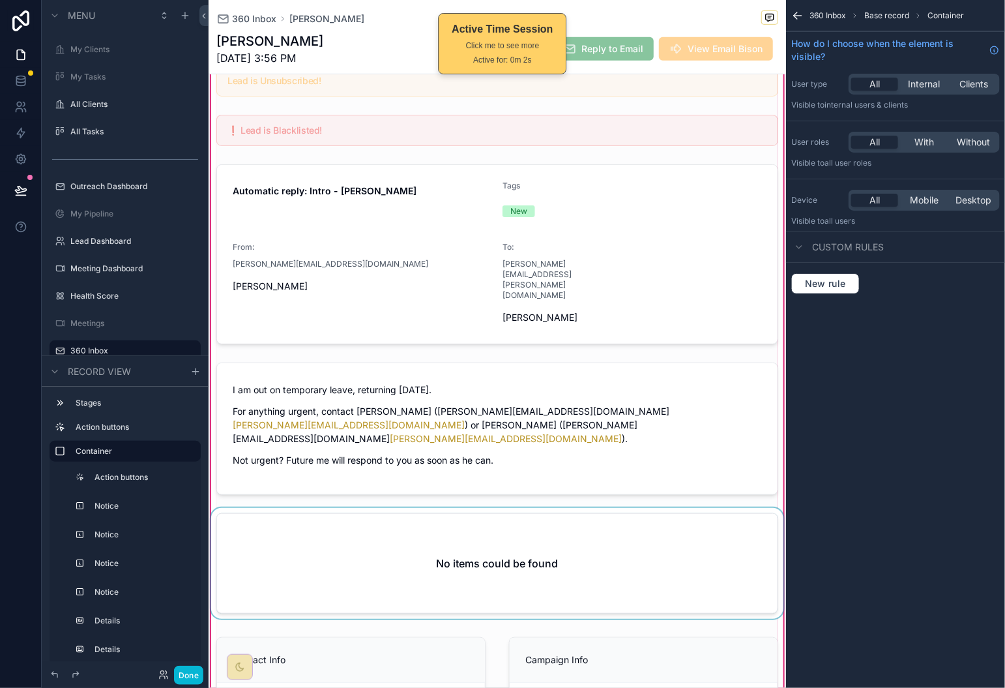
click at [627, 508] on div "scrollable content" at bounding box center [498, 566] width 578 height 116
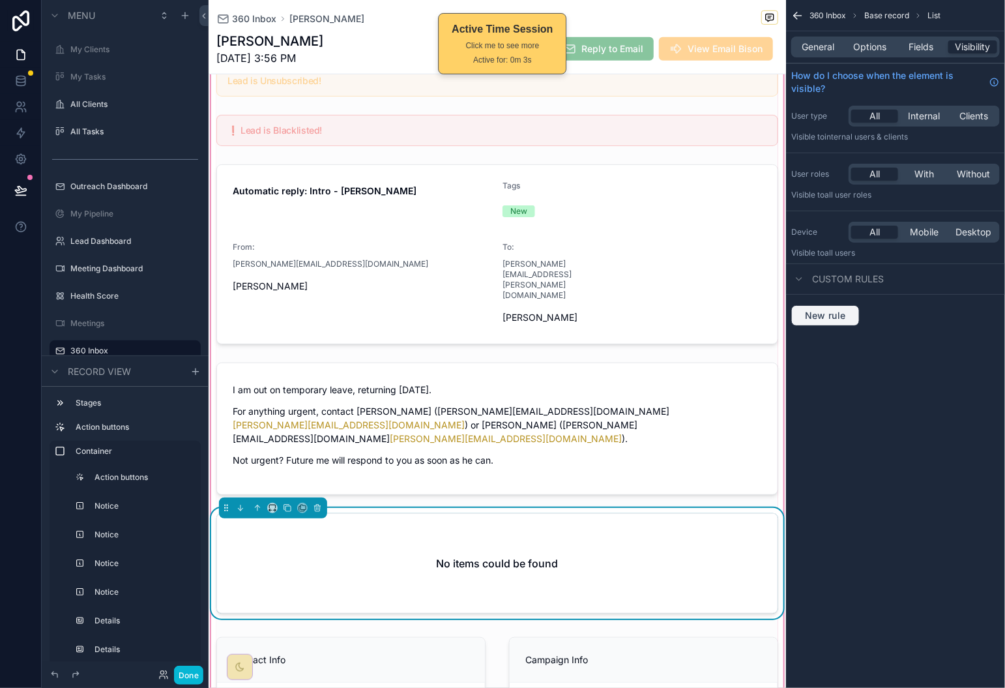
click at [834, 312] on span "New rule" at bounding box center [826, 316] width 52 height 12
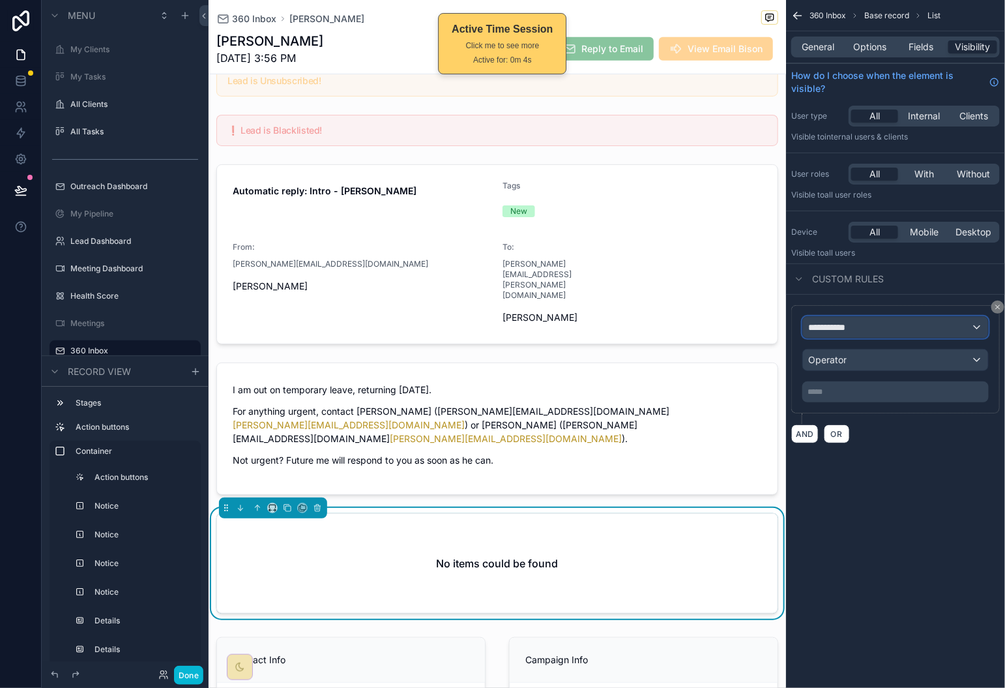
click at [887, 329] on div "**********" at bounding box center [895, 327] width 185 height 21
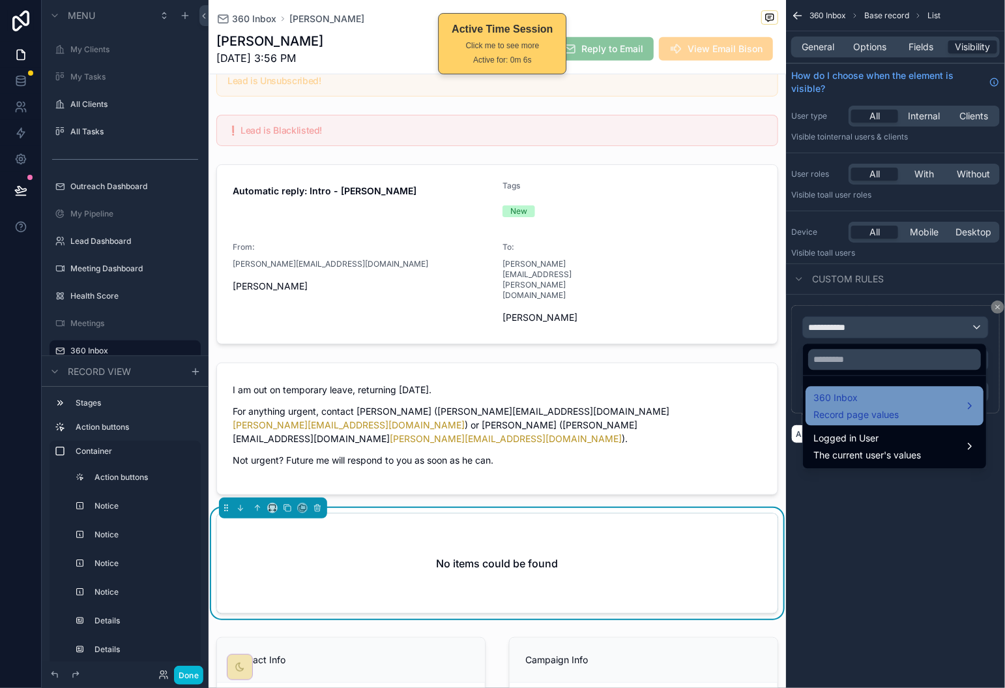
click at [887, 411] on span "Record page values" at bounding box center [856, 415] width 85 height 13
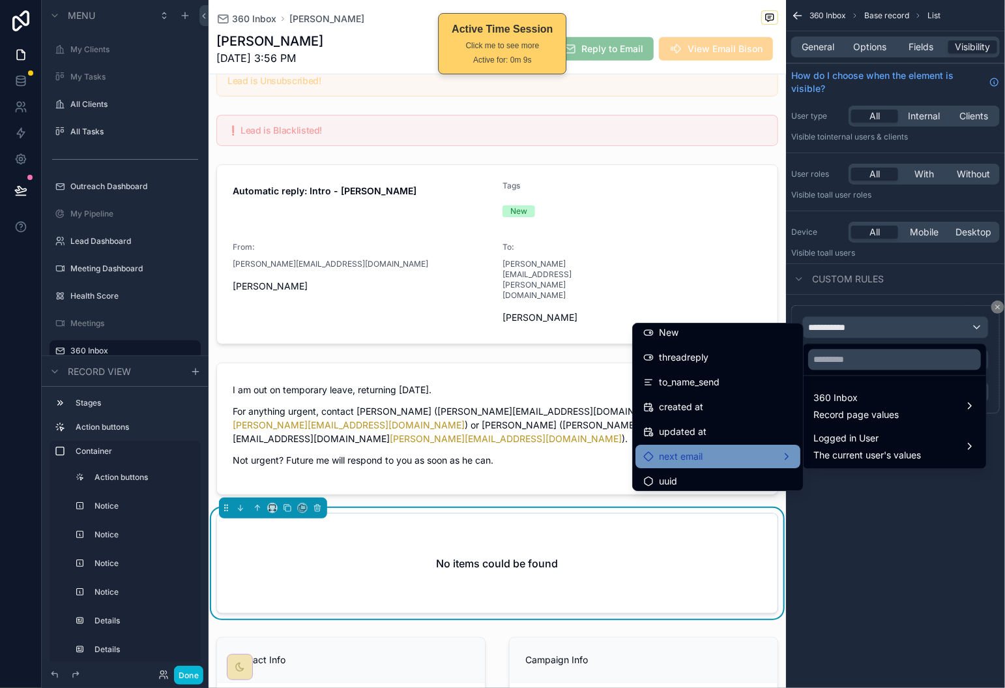
scroll to position [2338, 0]
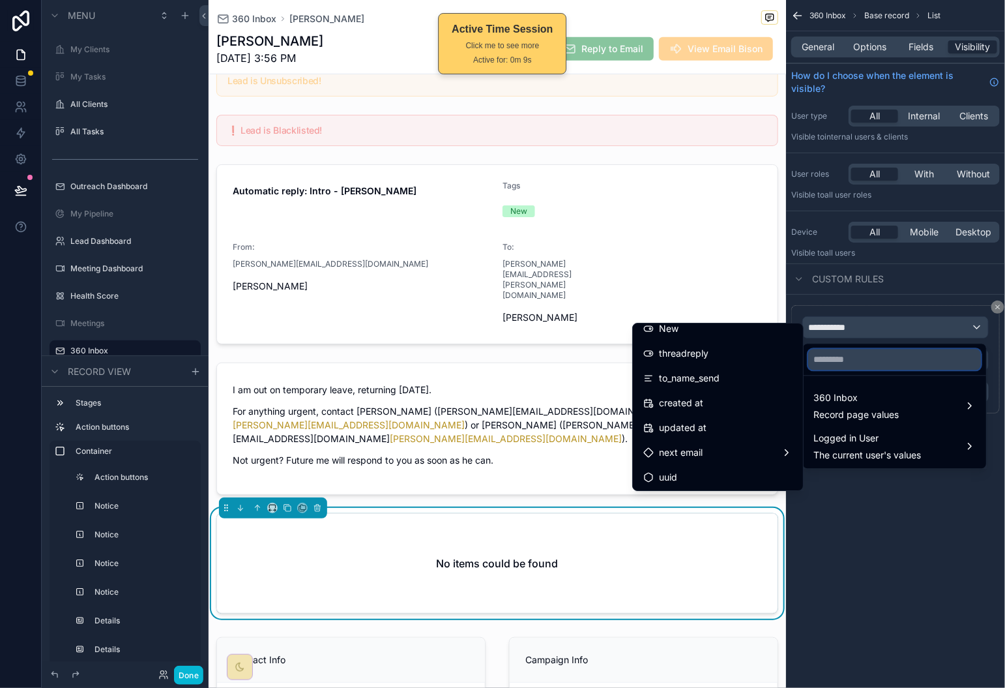
click at [863, 358] on input "text" at bounding box center [895, 359] width 173 height 21
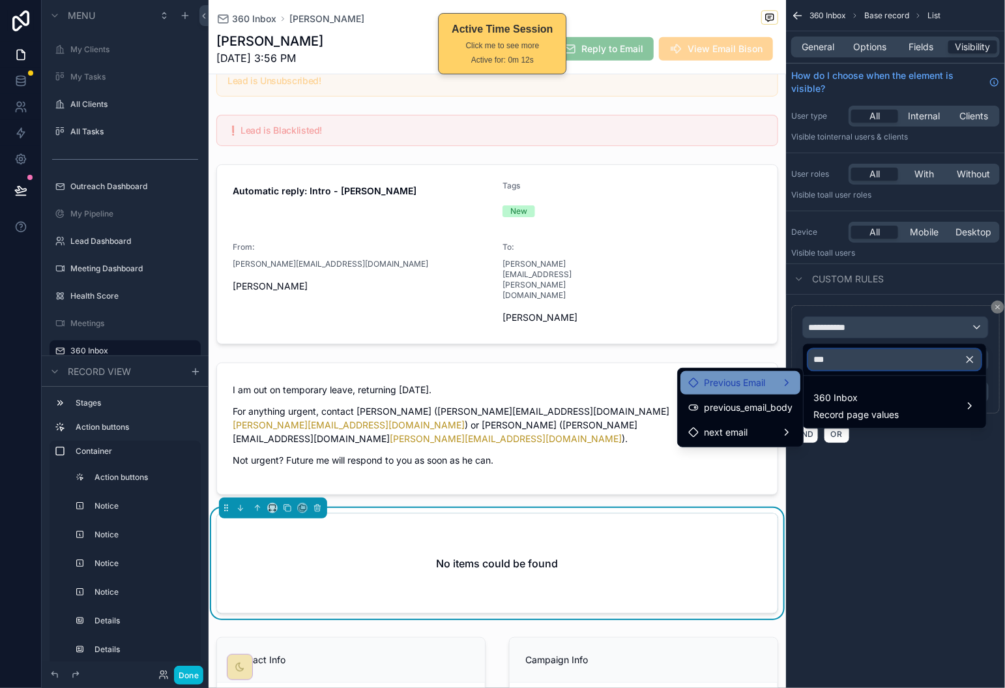
type input "***"
click at [764, 385] on span "Previous Email" at bounding box center [734, 383] width 61 height 16
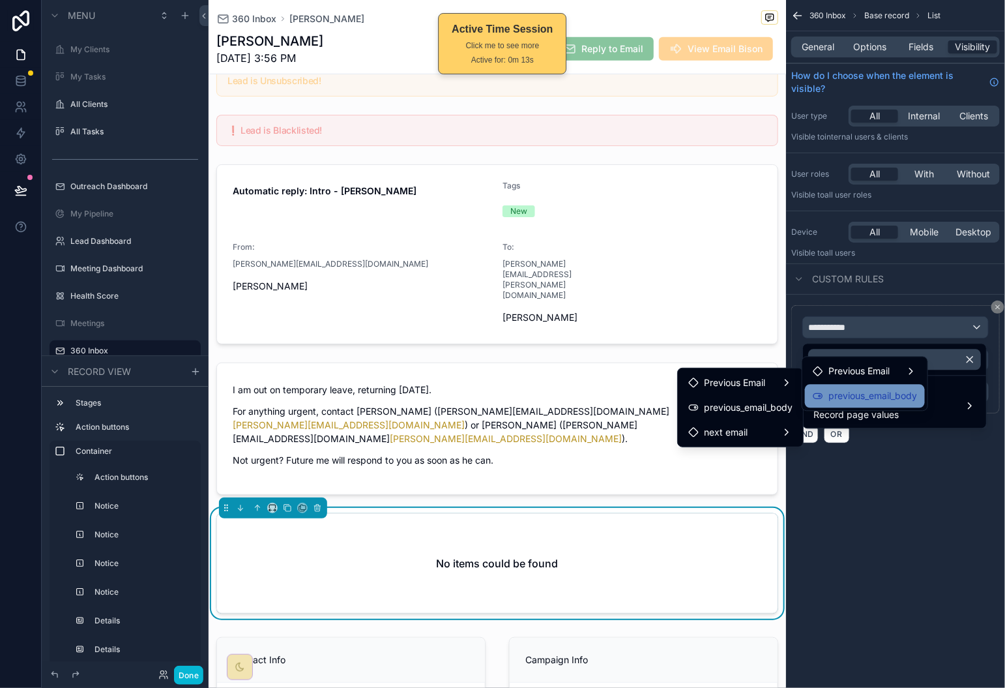
click at [849, 391] on span "previous_email_body" at bounding box center [873, 397] width 89 height 16
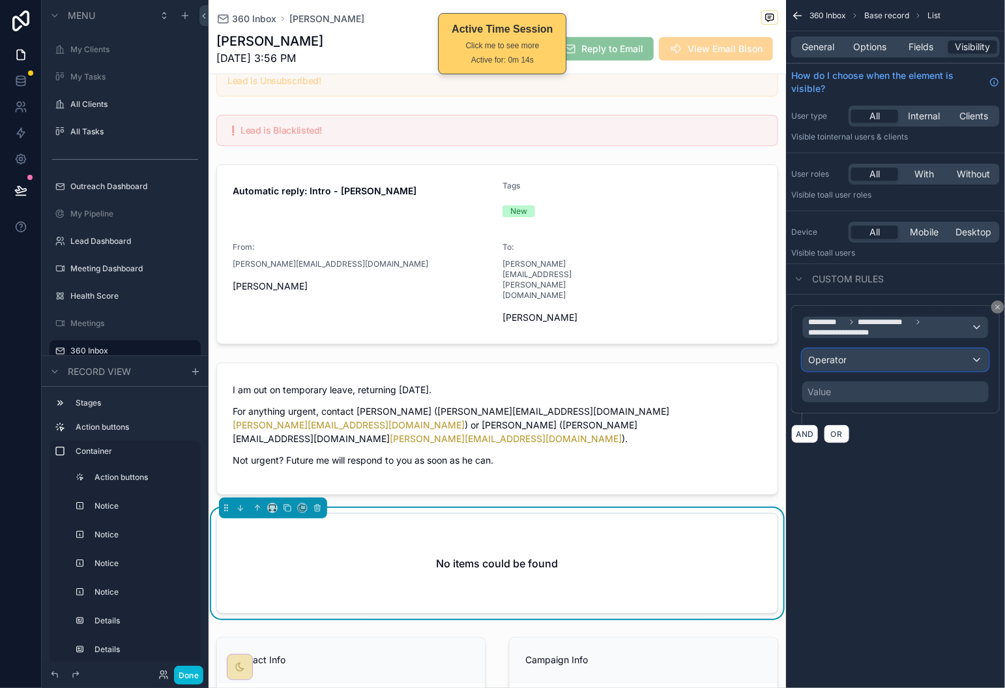
click at [889, 365] on div "Operator" at bounding box center [895, 359] width 185 height 21
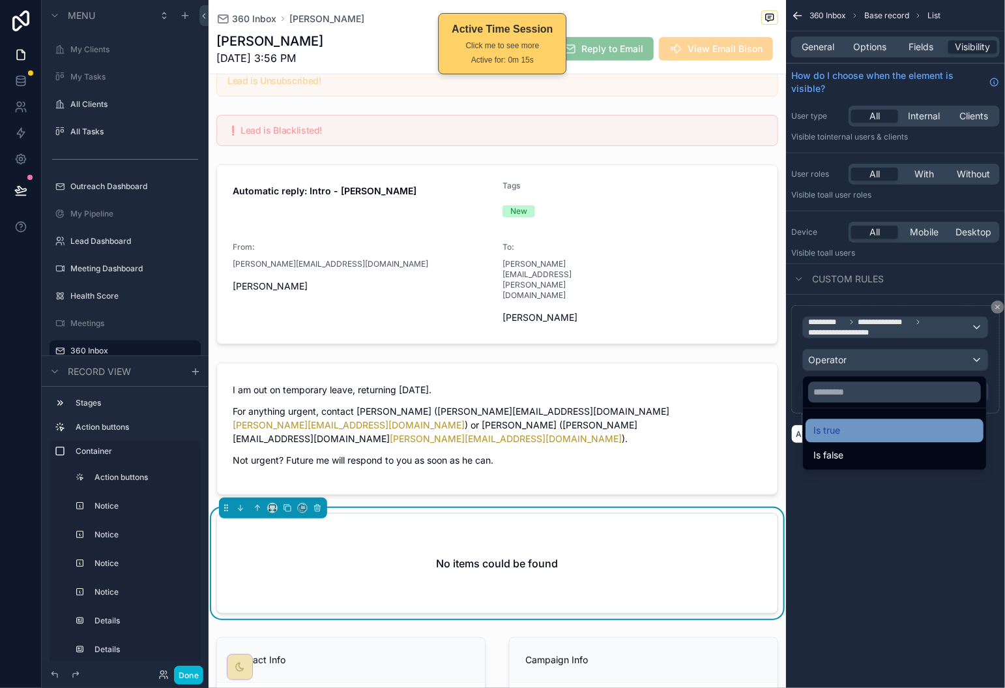
click at [875, 431] on div "Is true" at bounding box center [895, 431] width 162 height 16
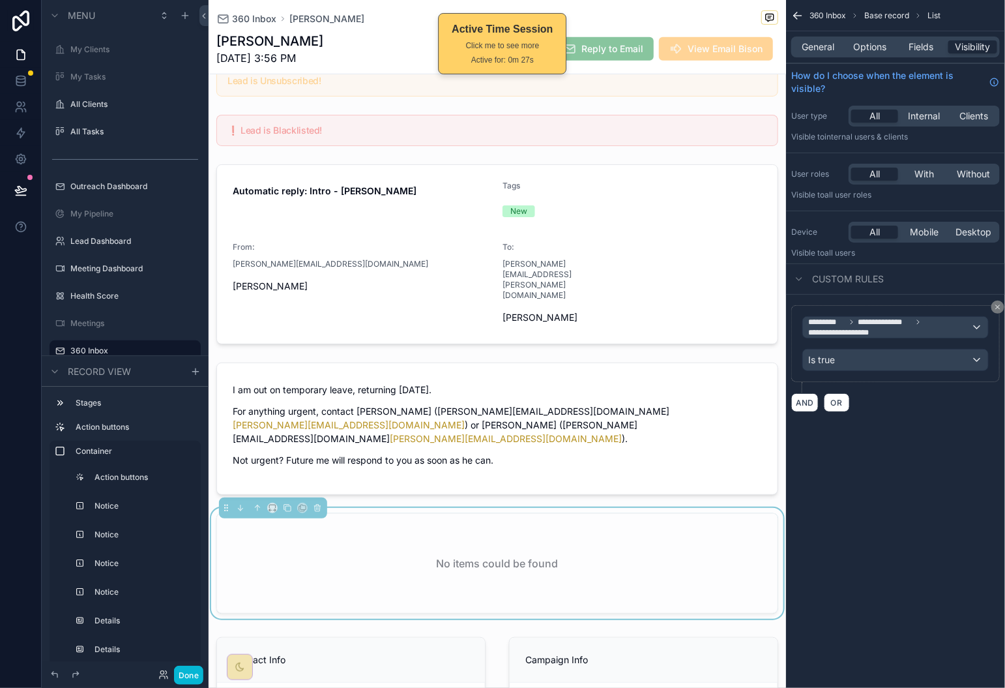
click at [676, 16] on div "360 Inbox Brian Adwar" at bounding box center [497, 18] width 562 height 16
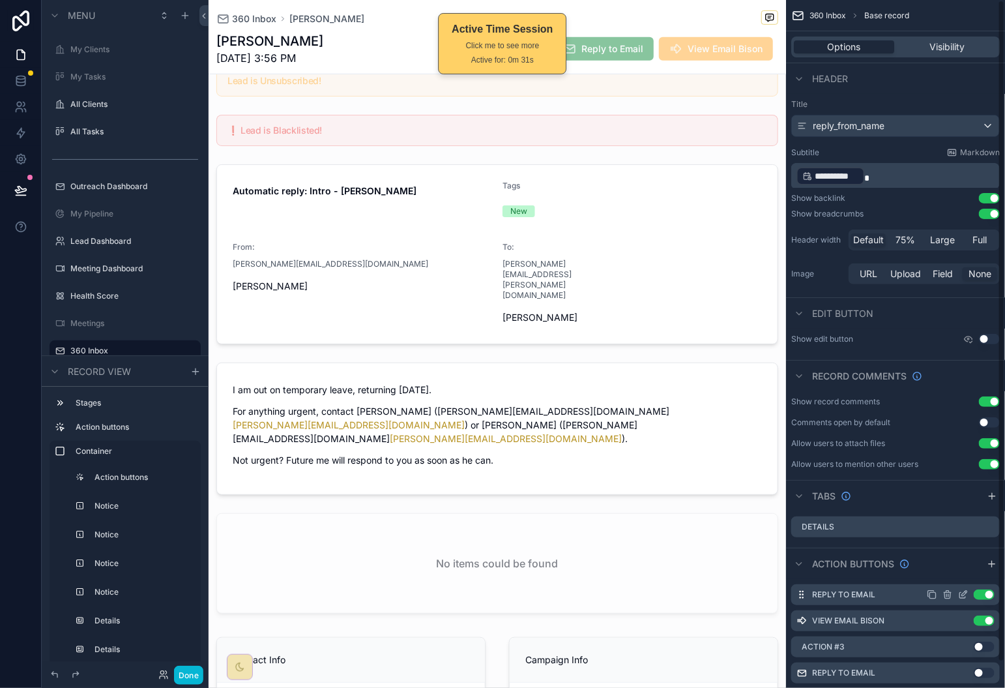
click at [964, 595] on icon "scrollable content" at bounding box center [964, 593] width 5 height 5
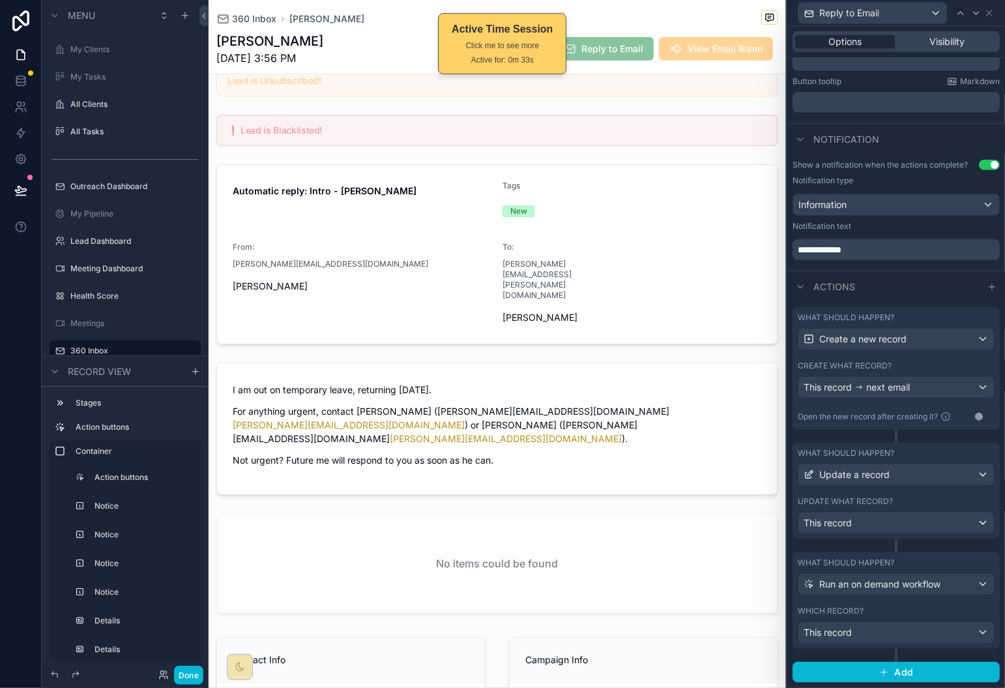
scroll to position [288, 0]
click at [960, 334] on div "Create a new record" at bounding box center [897, 339] width 196 height 21
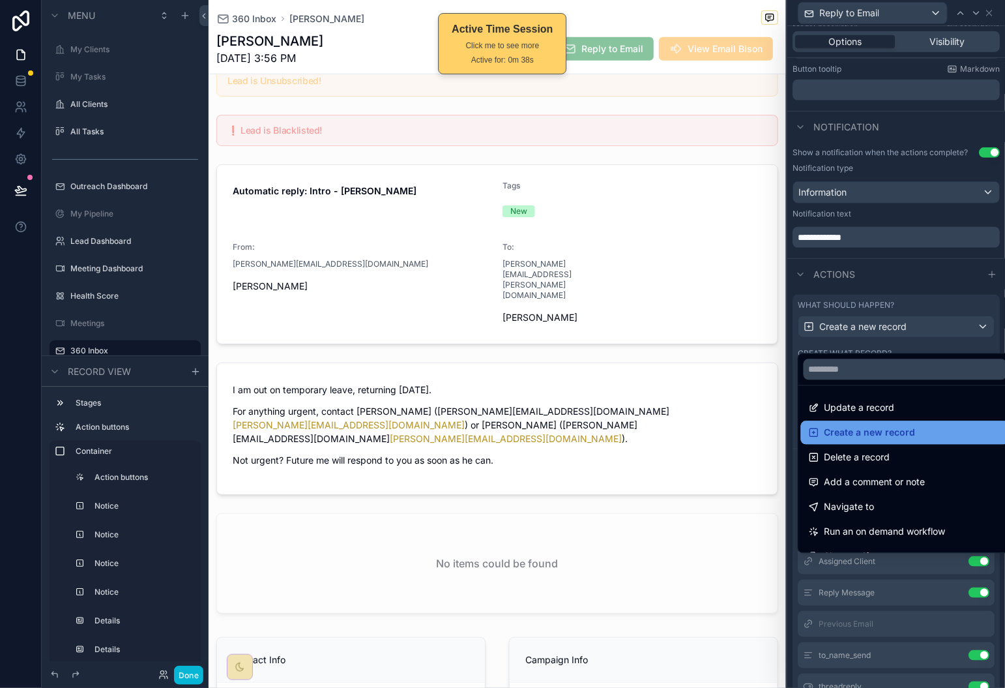
click at [877, 436] on span "Create a new record" at bounding box center [870, 433] width 91 height 16
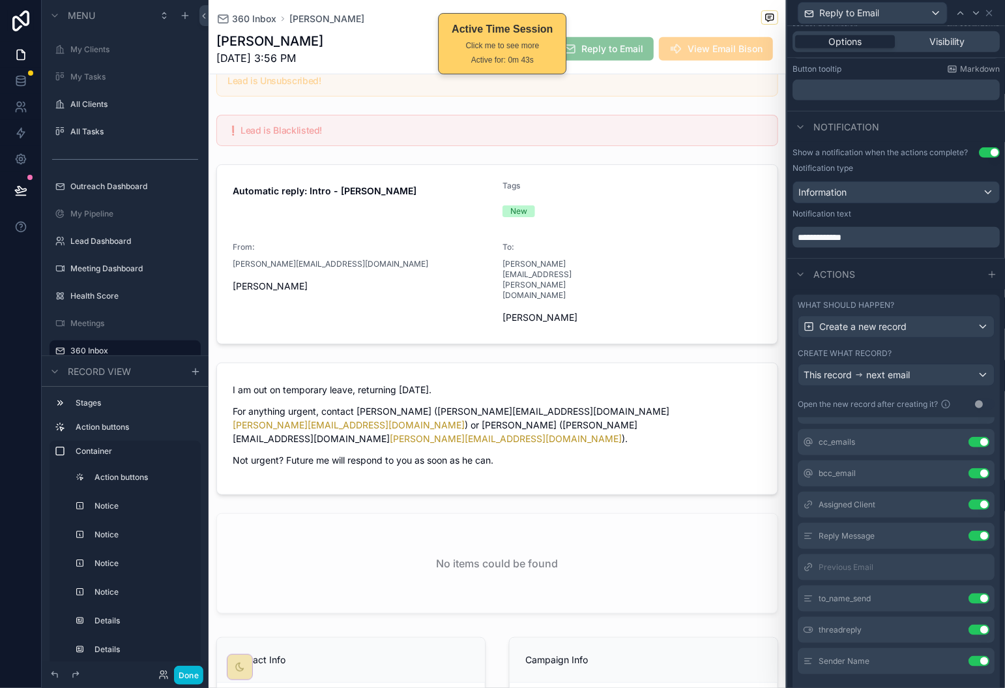
scroll to position [42, 0]
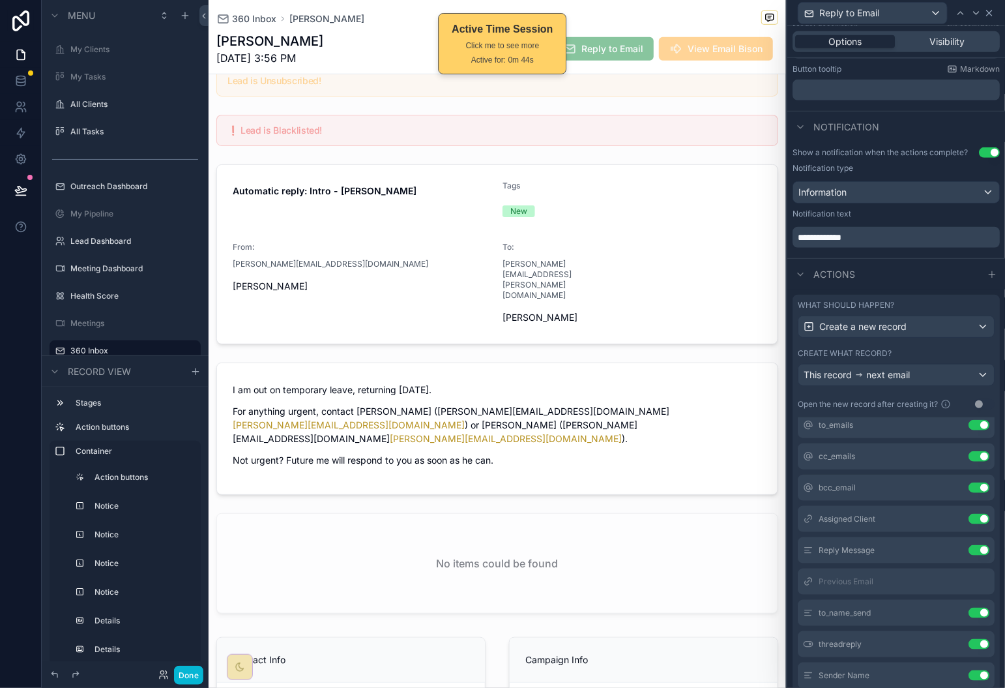
click at [992, 8] on icon at bounding box center [990, 13] width 10 height 10
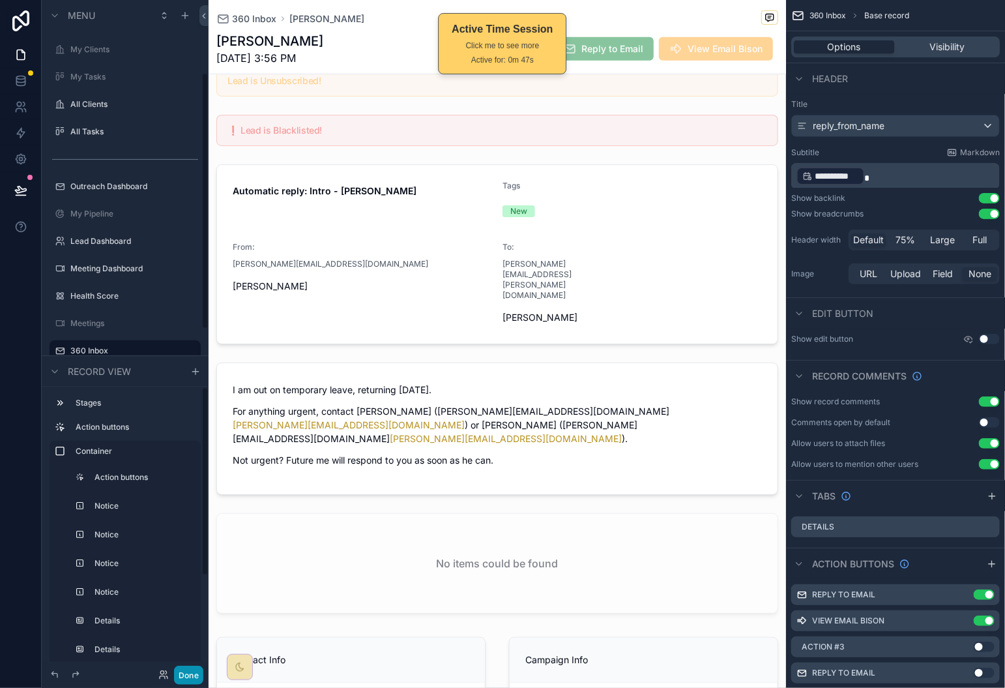
click at [192, 666] on button "Done" at bounding box center [188, 675] width 29 height 19
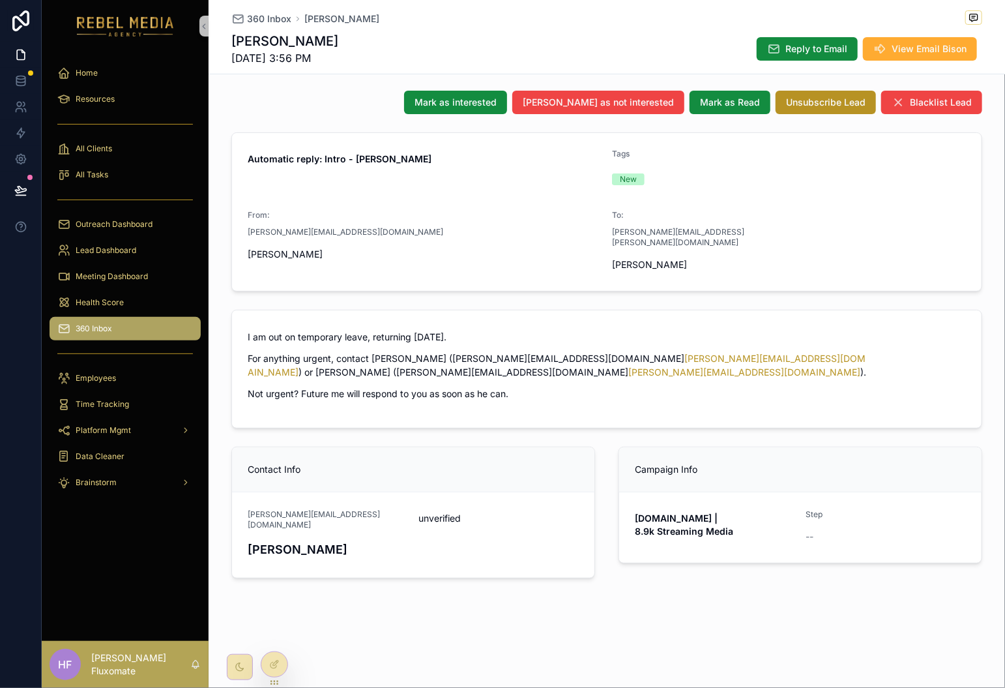
scroll to position [27, 0]
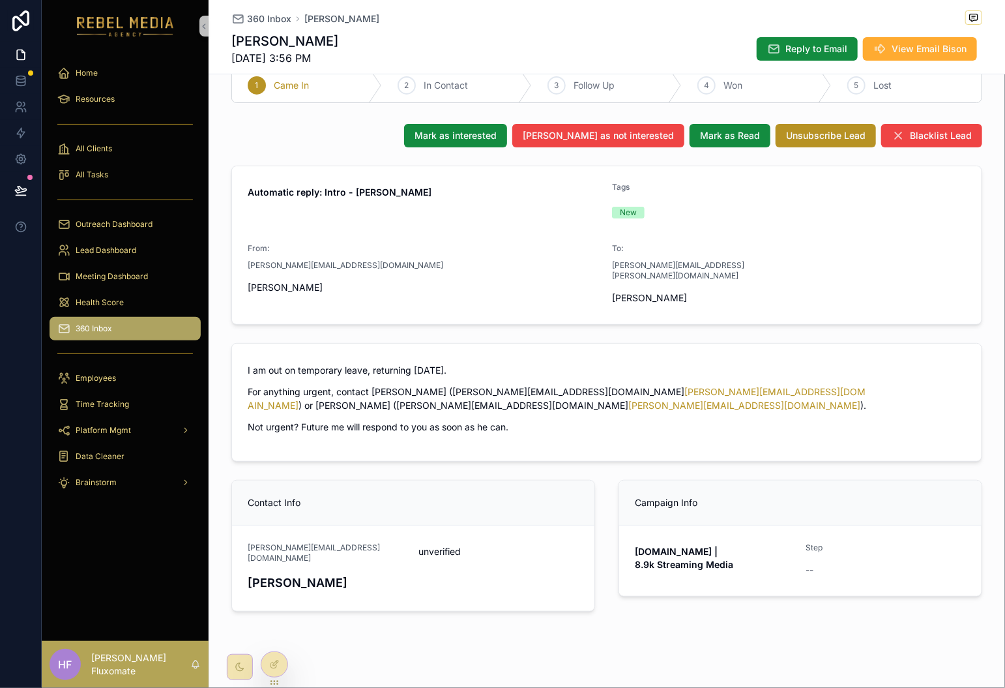
click at [817, 34] on div "Brian Adwar 9/26/2025 3:56 PM Reply to Email View Email Bison" at bounding box center [606, 49] width 751 height 34
click at [812, 46] on span "Reply to Email" at bounding box center [817, 48] width 62 height 13
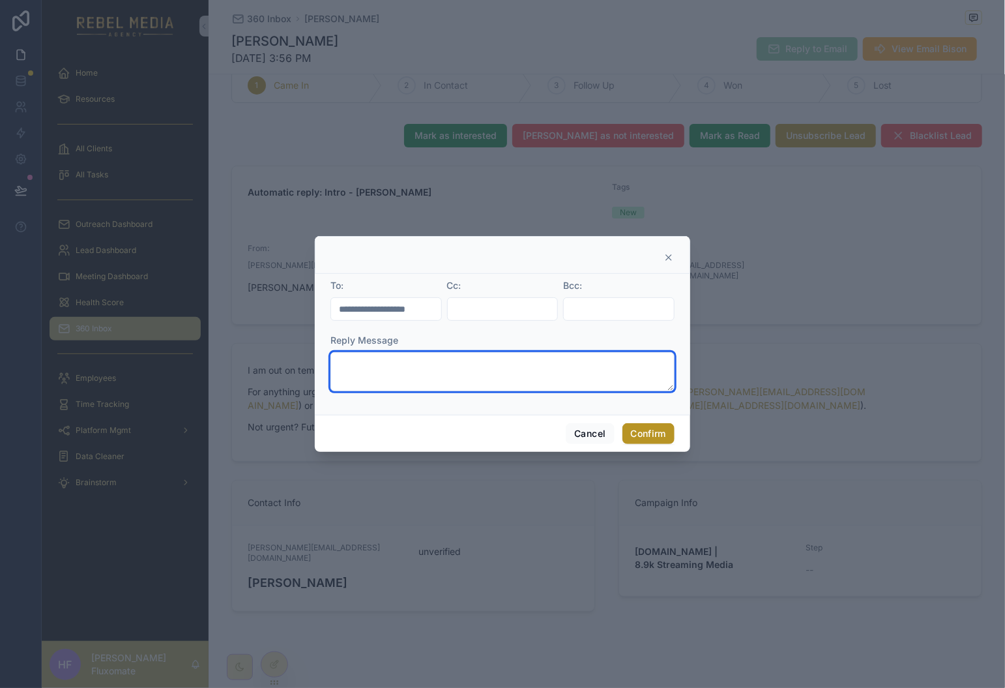
click at [518, 362] on textarea at bounding box center [503, 371] width 344 height 39
type textarea "****"
click at [653, 441] on button "Confirm" at bounding box center [649, 433] width 52 height 21
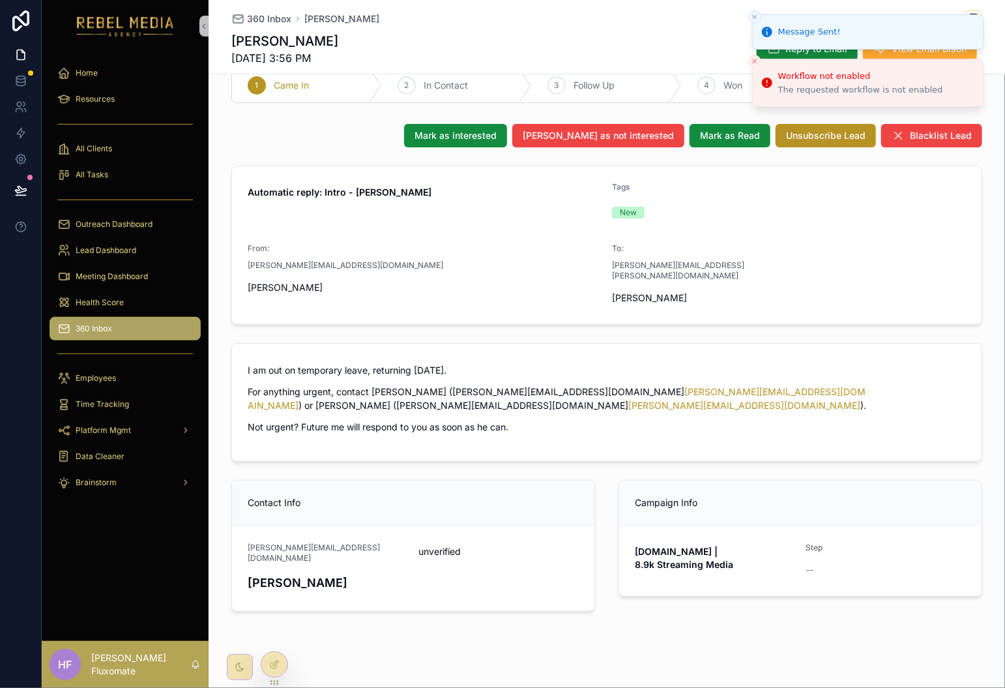
click at [755, 14] on icon "Close toast" at bounding box center [755, 17] width 8 height 8
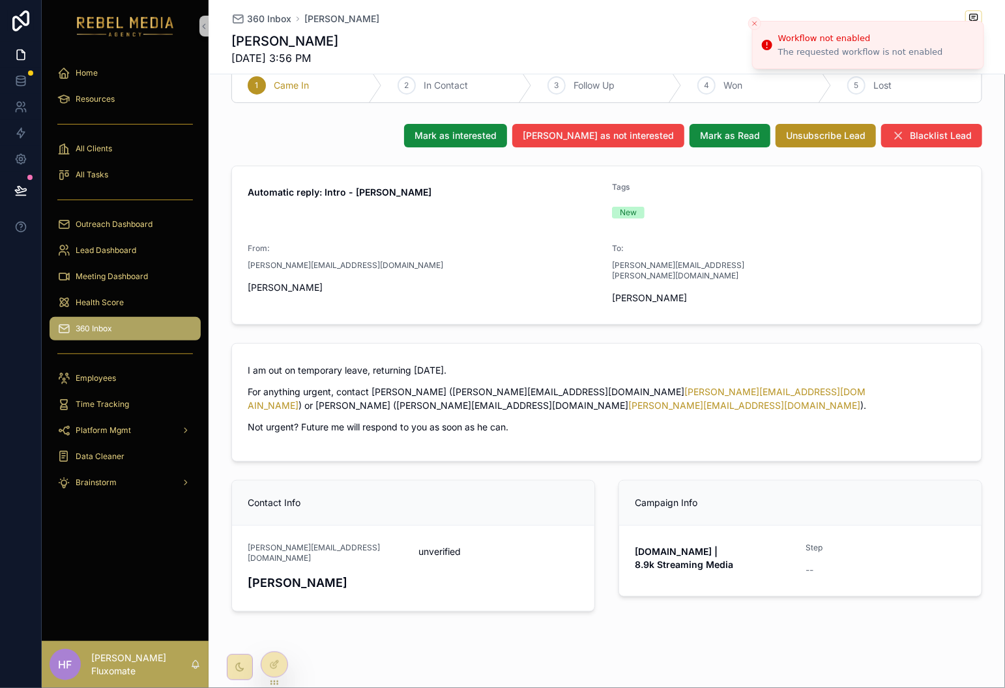
click at [760, 19] on button "Close toast" at bounding box center [755, 23] width 13 height 13
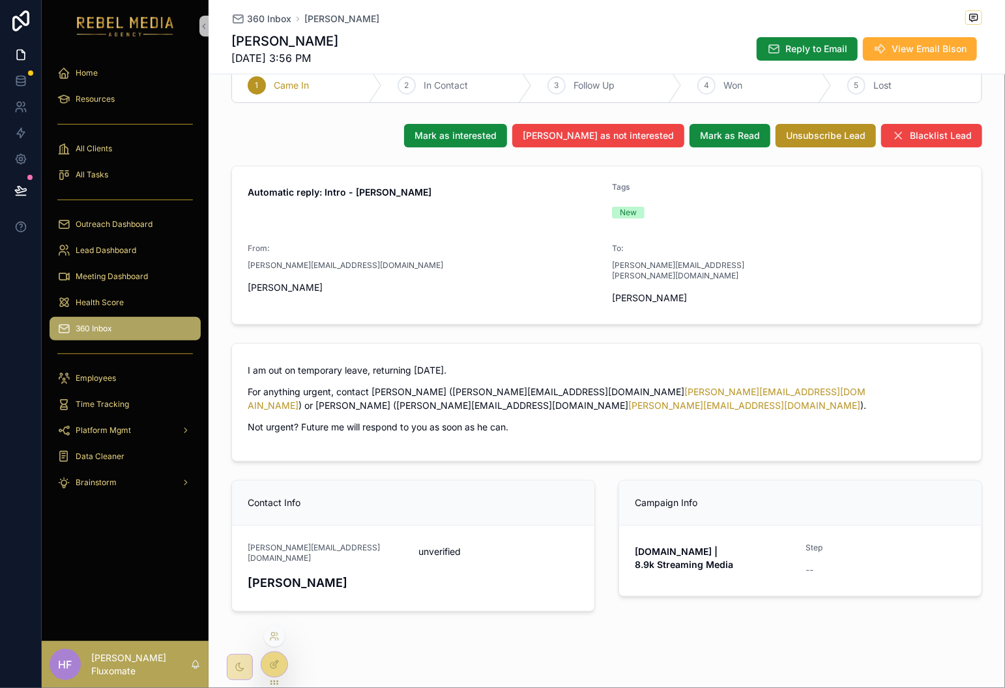
click at [275, 658] on div at bounding box center [274, 664] width 26 height 25
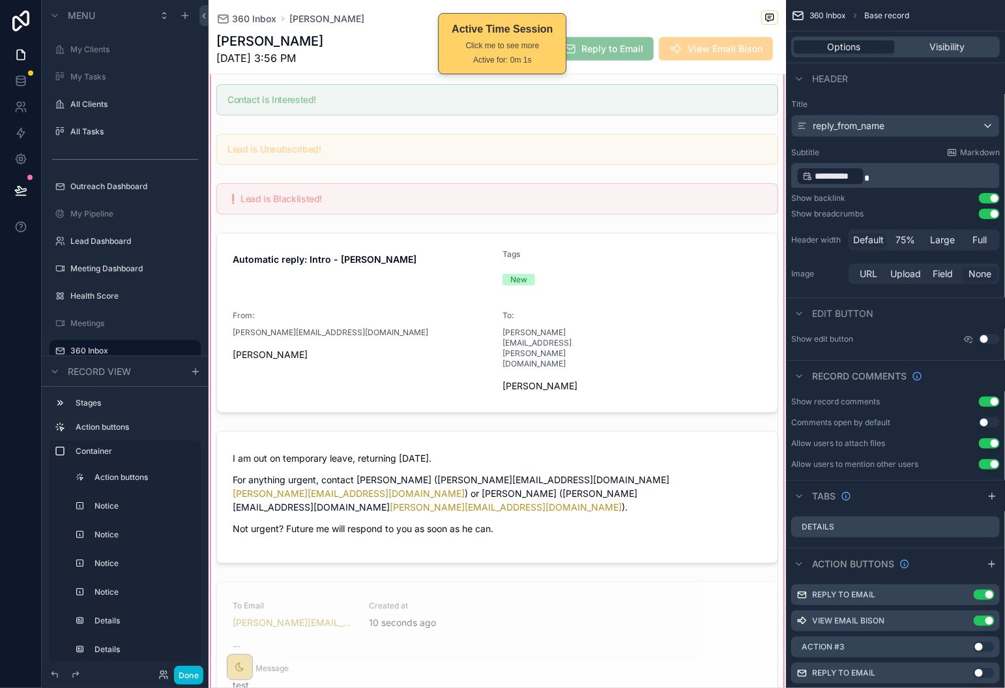
scroll to position [362, 0]
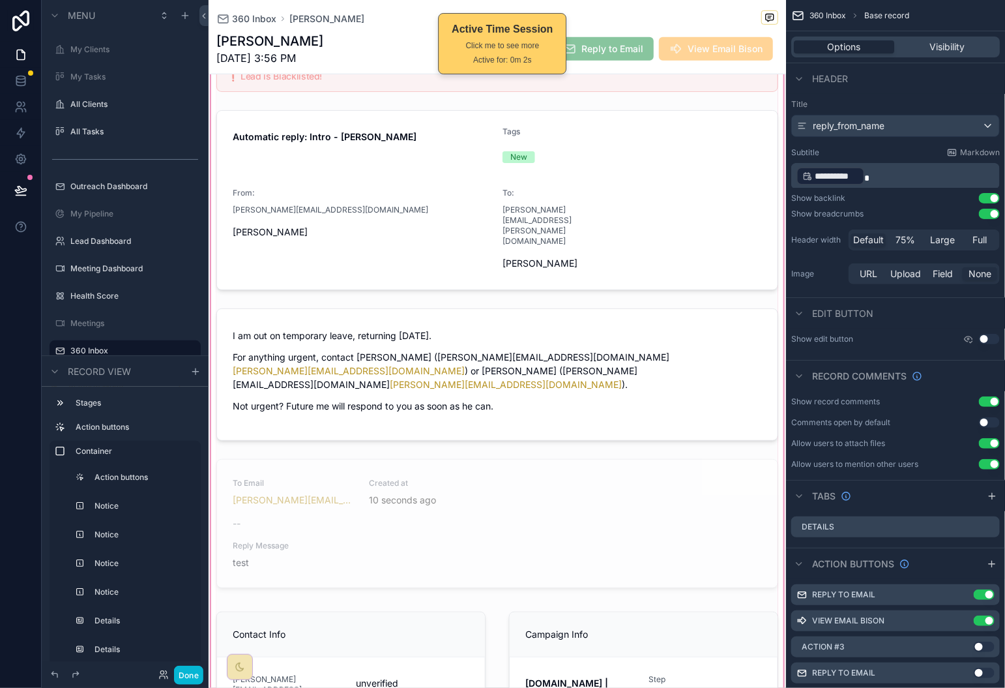
click at [556, 464] on div "scrollable content" at bounding box center [498, 298] width 578 height 938
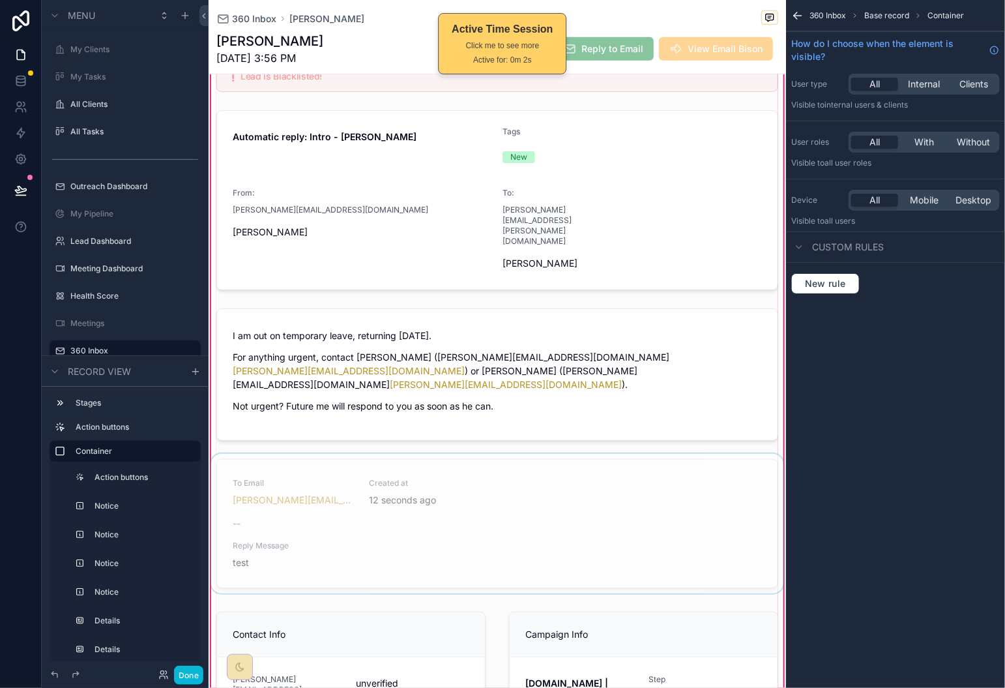
click at [475, 454] on div "scrollable content" at bounding box center [498, 526] width 578 height 145
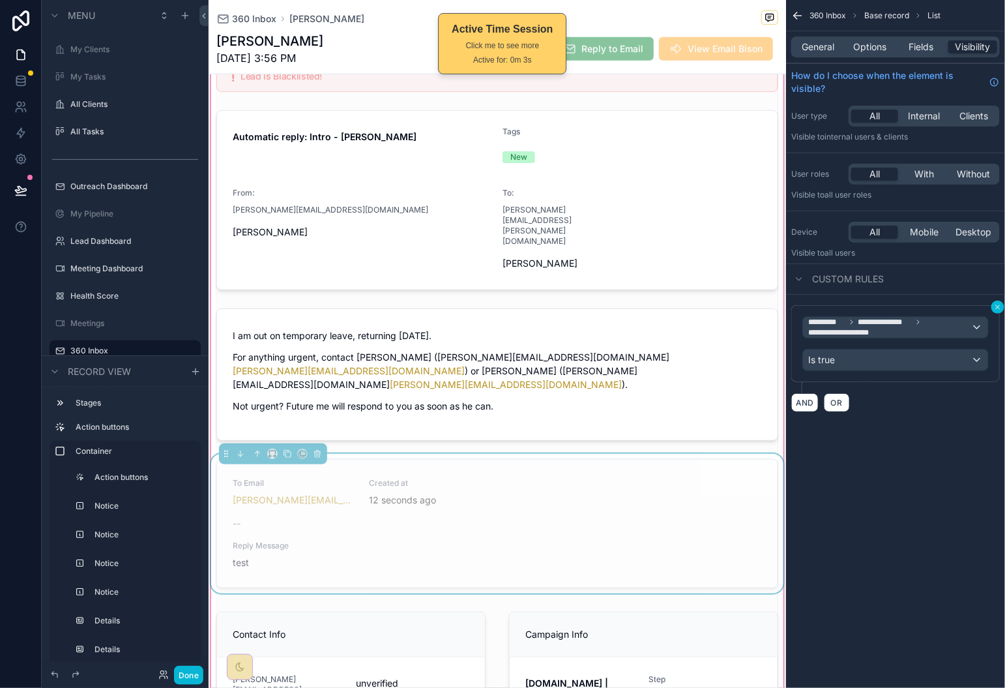
click at [996, 303] on icon "scrollable content" at bounding box center [998, 307] width 8 height 8
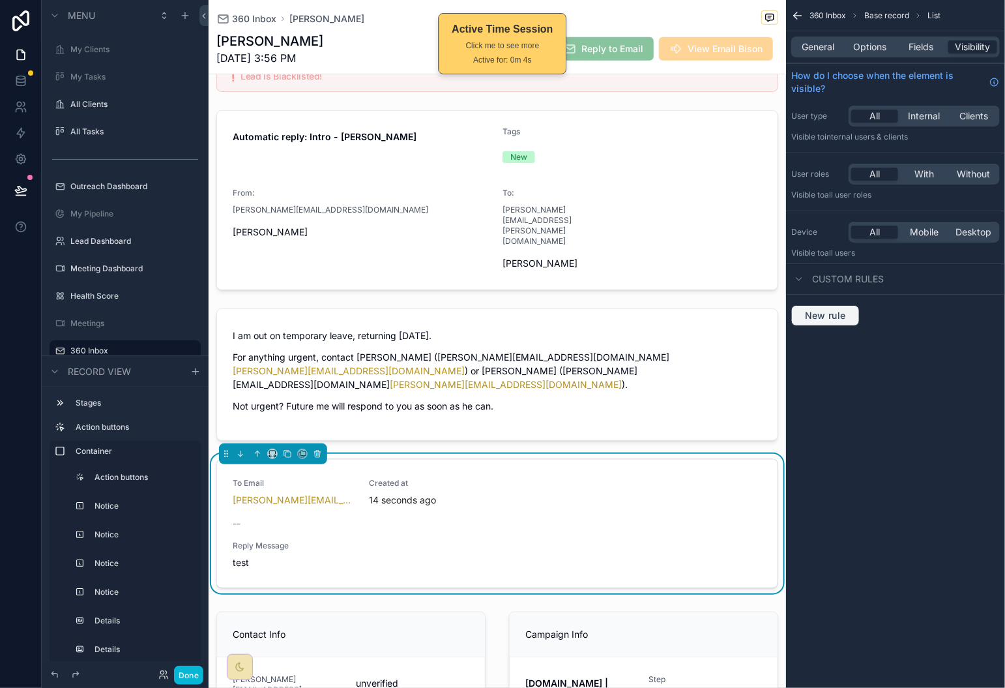
click at [841, 316] on span "New rule" at bounding box center [826, 316] width 52 height 12
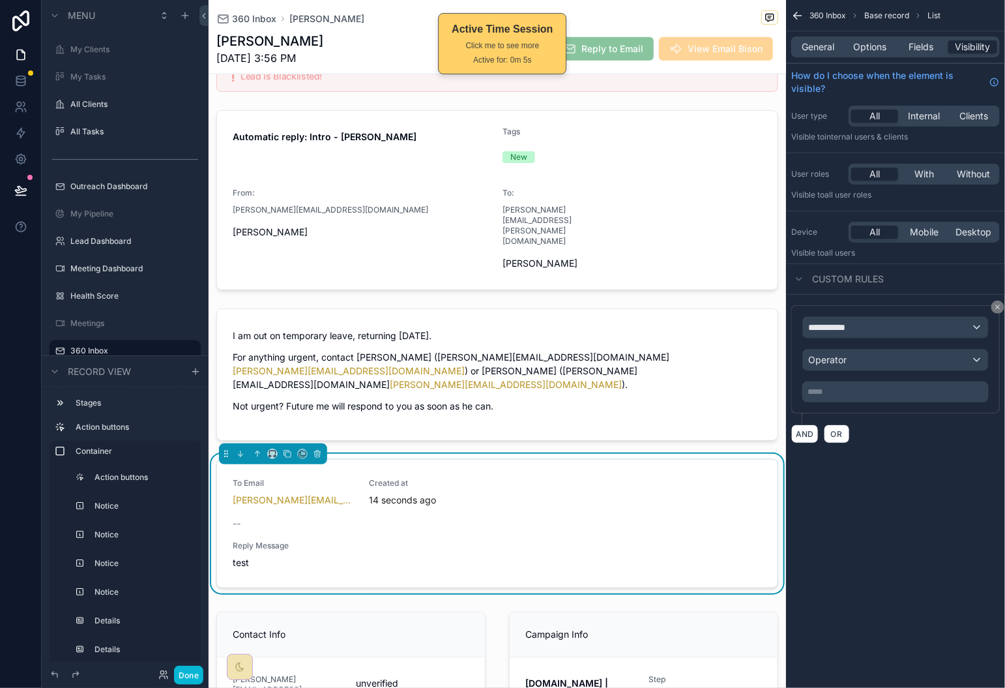
click at [911, 343] on div "**********" at bounding box center [896, 359] width 186 height 86
click at [912, 334] on div "**********" at bounding box center [895, 327] width 185 height 21
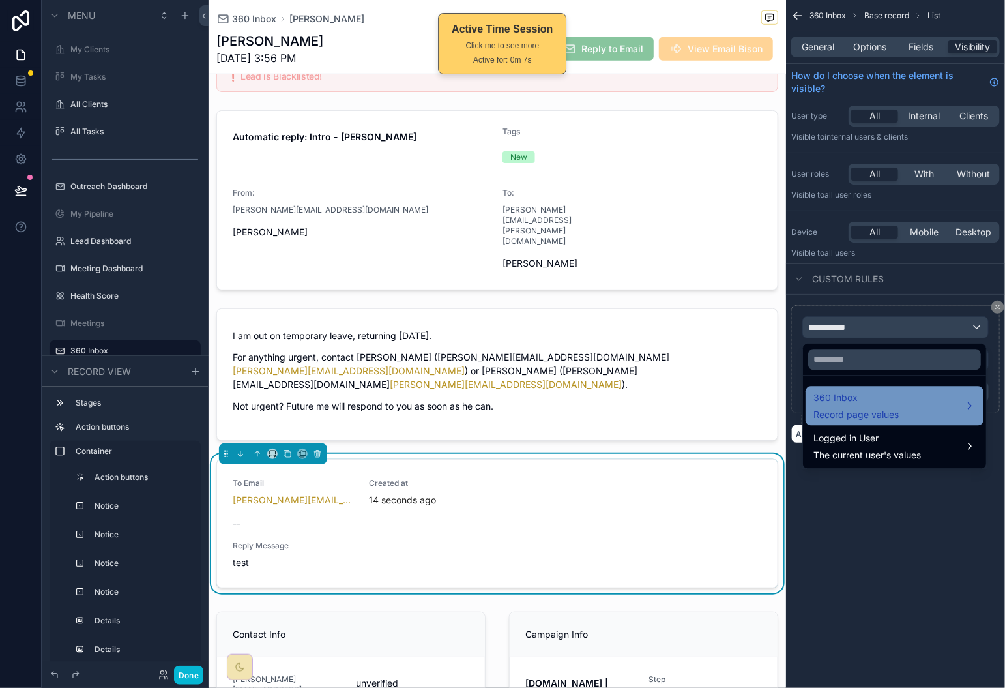
click at [932, 403] on div "360 Inbox Record page values" at bounding box center [895, 406] width 162 height 31
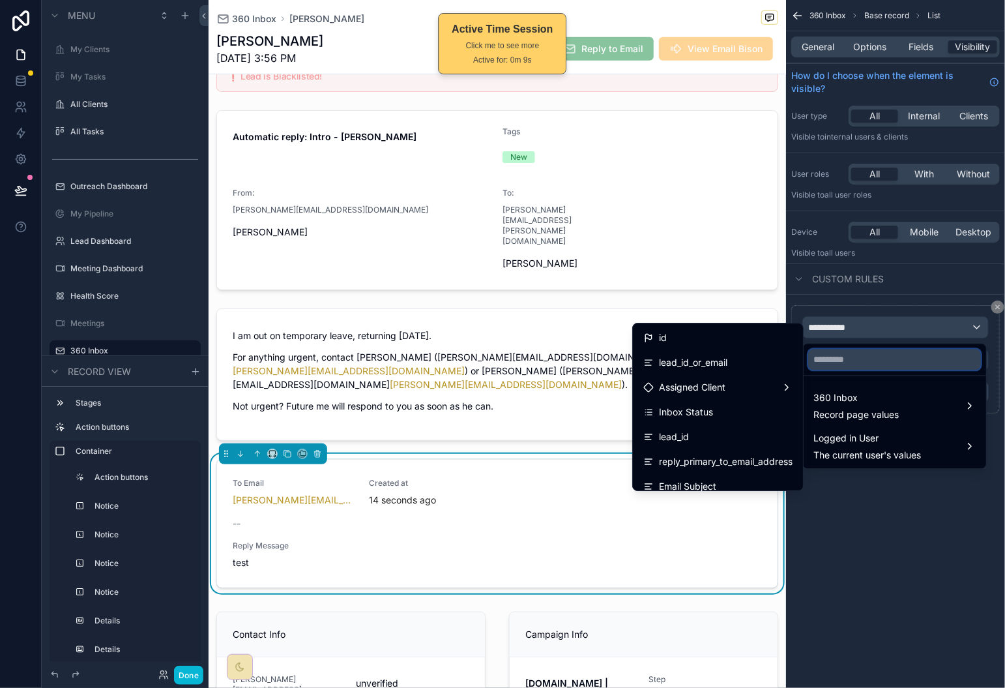
click at [836, 356] on input "text" at bounding box center [895, 359] width 173 height 21
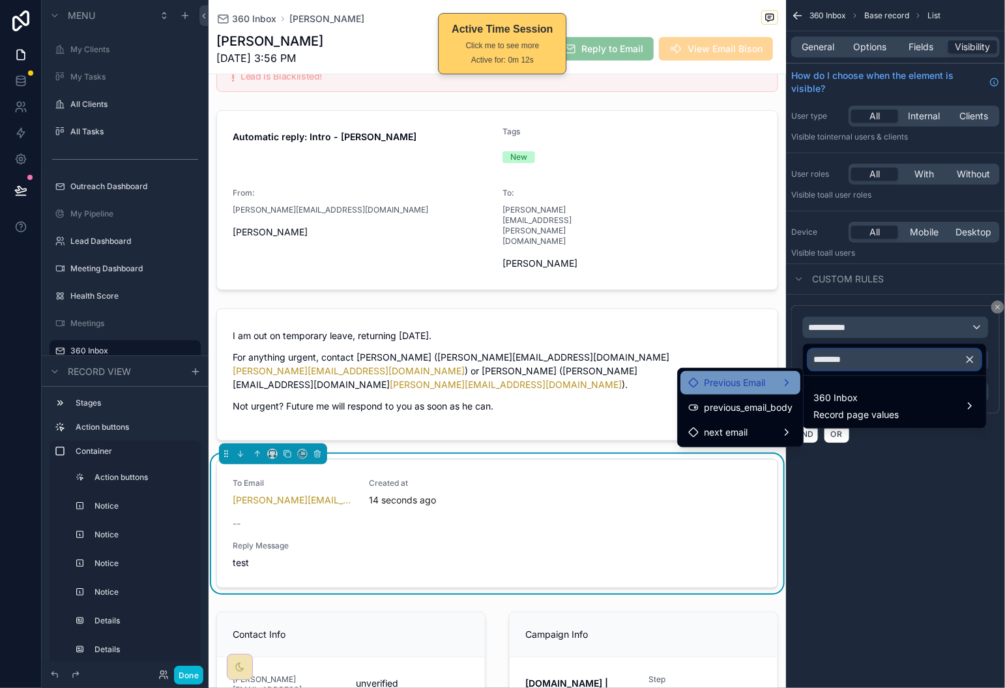
type input "********"
click at [753, 383] on span "Previous Email" at bounding box center [734, 383] width 61 height 16
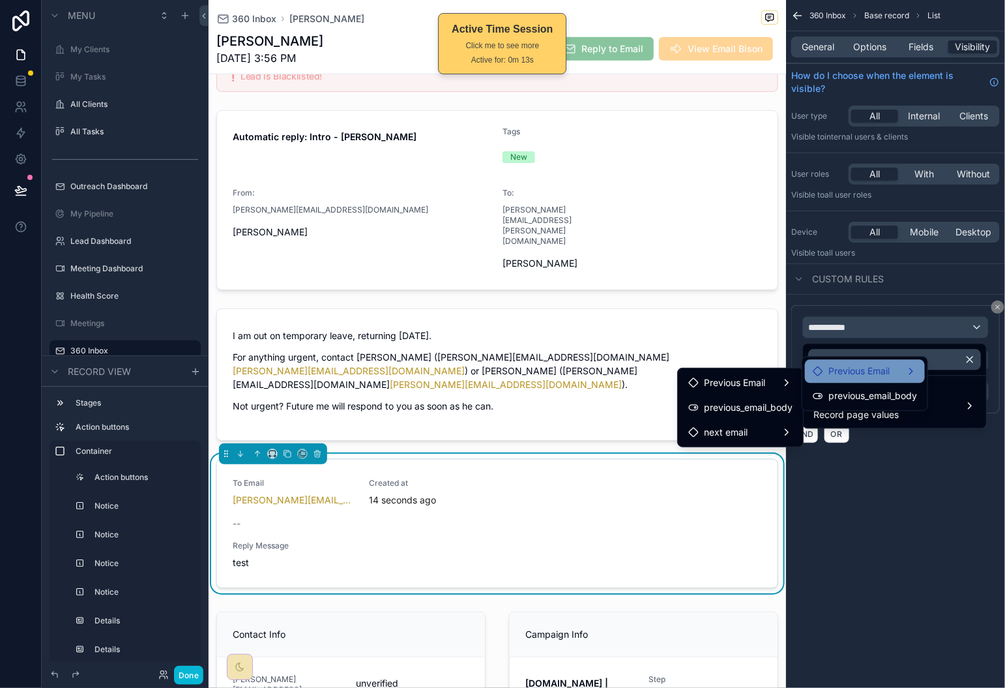
click at [867, 376] on span "Previous Email" at bounding box center [859, 372] width 61 height 16
click at [722, 357] on span "Previous Email" at bounding box center [734, 360] width 61 height 16
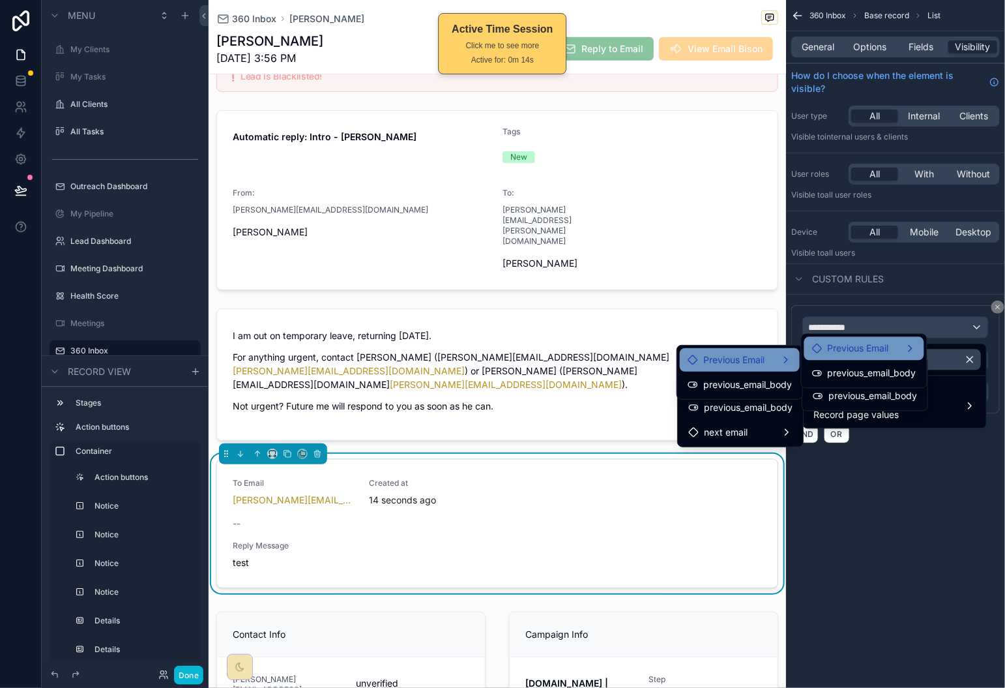
click at [850, 342] on span "Previous Email" at bounding box center [858, 349] width 61 height 16
click at [871, 528] on div "scrollable content" at bounding box center [502, 344] width 1005 height 688
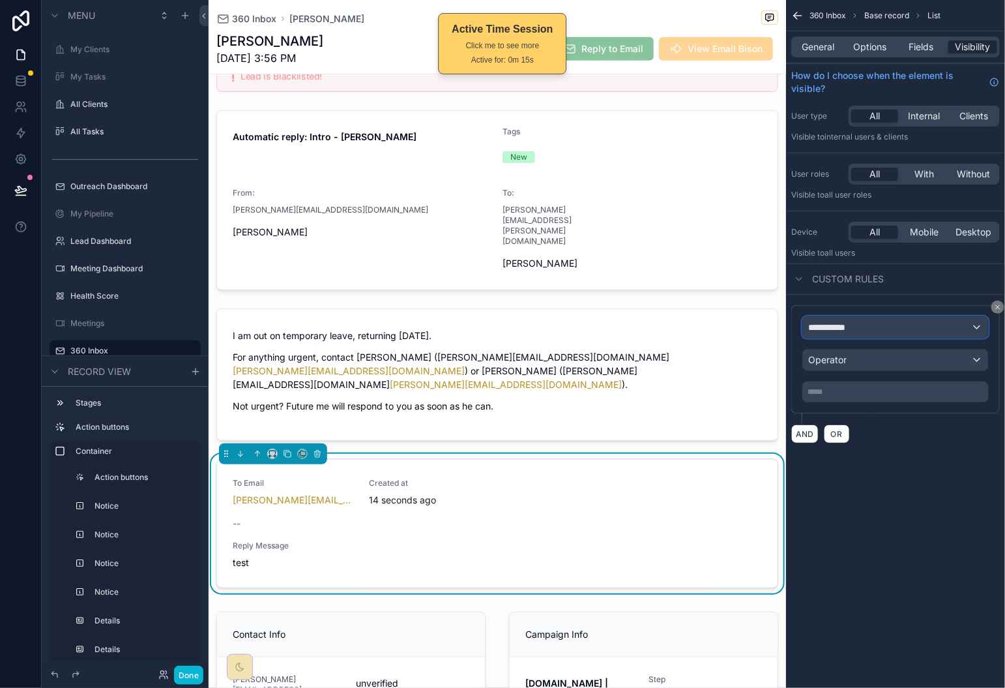
click at [917, 334] on div "**********" at bounding box center [895, 327] width 185 height 21
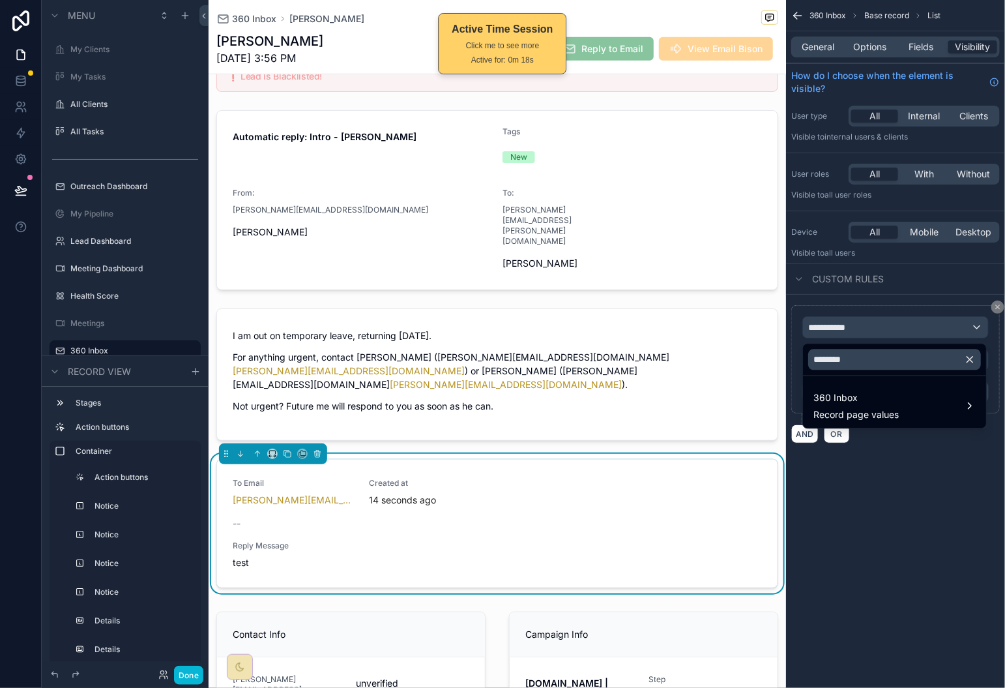
drag, startPoint x: 969, startPoint y: 358, endPoint x: 862, endPoint y: 363, distance: 107.0
click at [967, 358] on icon "button" at bounding box center [970, 360] width 12 height 12
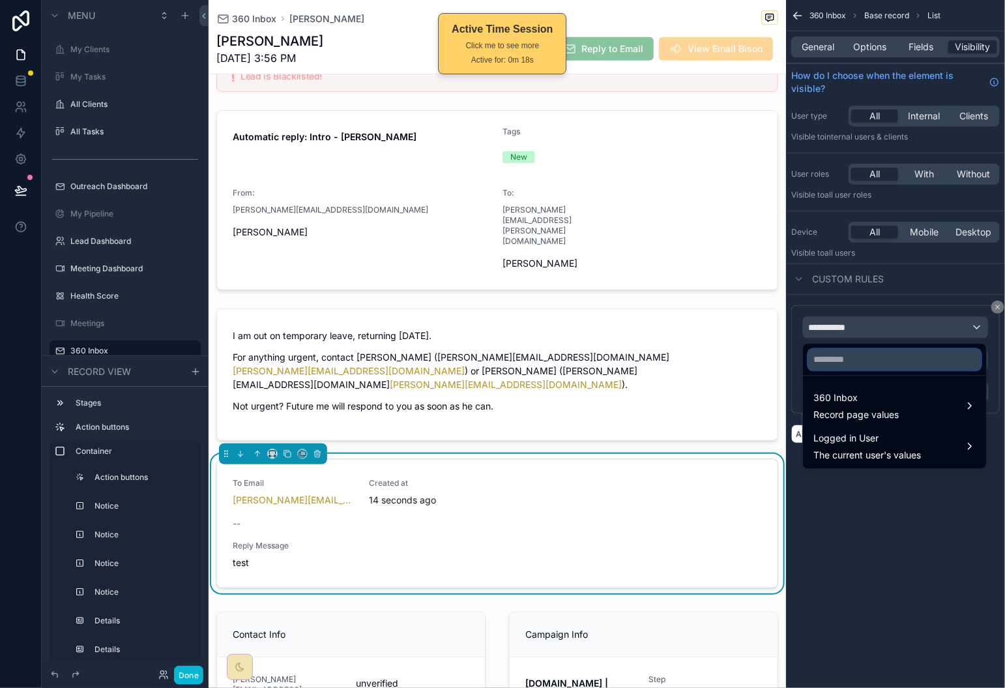
click at [861, 362] on input "text" at bounding box center [895, 359] width 173 height 21
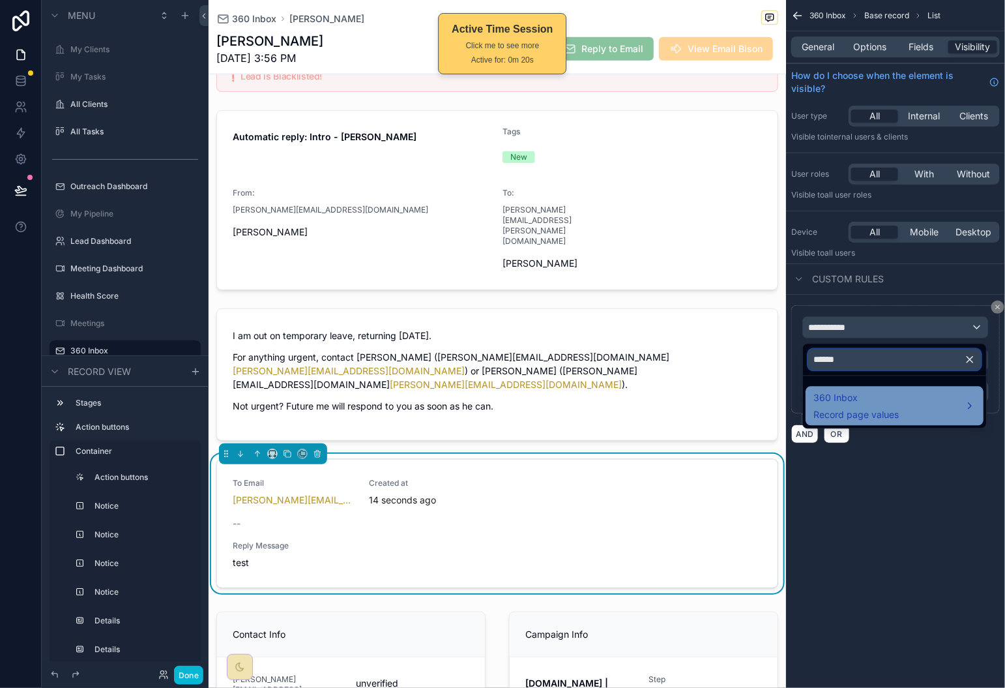
type input "******"
click at [850, 406] on span "360 Inbox" at bounding box center [856, 399] width 85 height 16
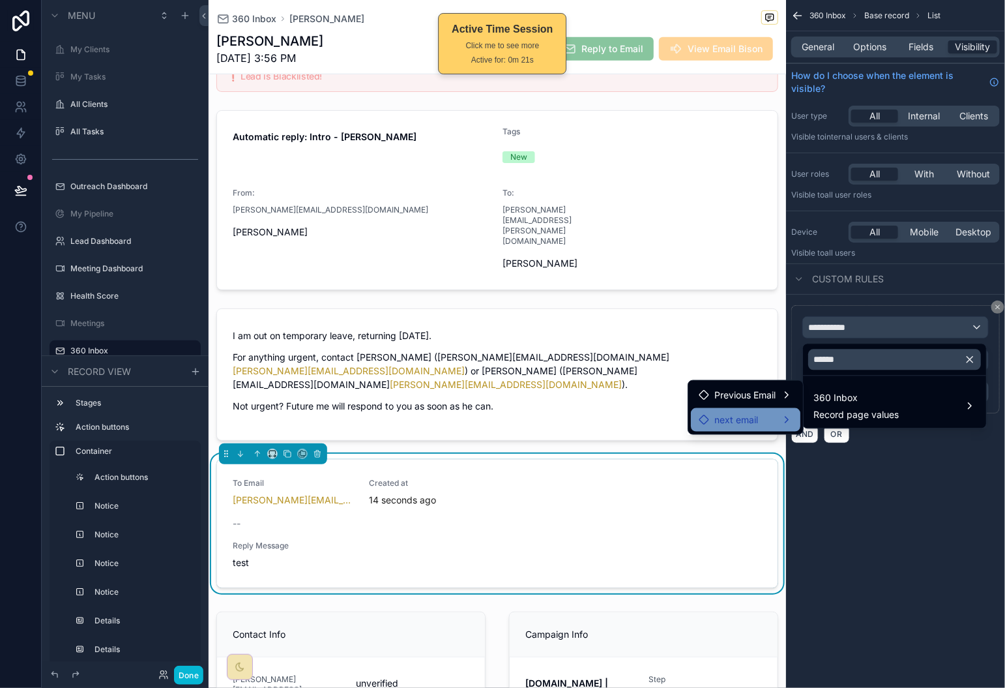
click at [768, 418] on div "next email" at bounding box center [746, 420] width 94 height 16
click at [837, 421] on span "next email" at bounding box center [851, 421] width 44 height 16
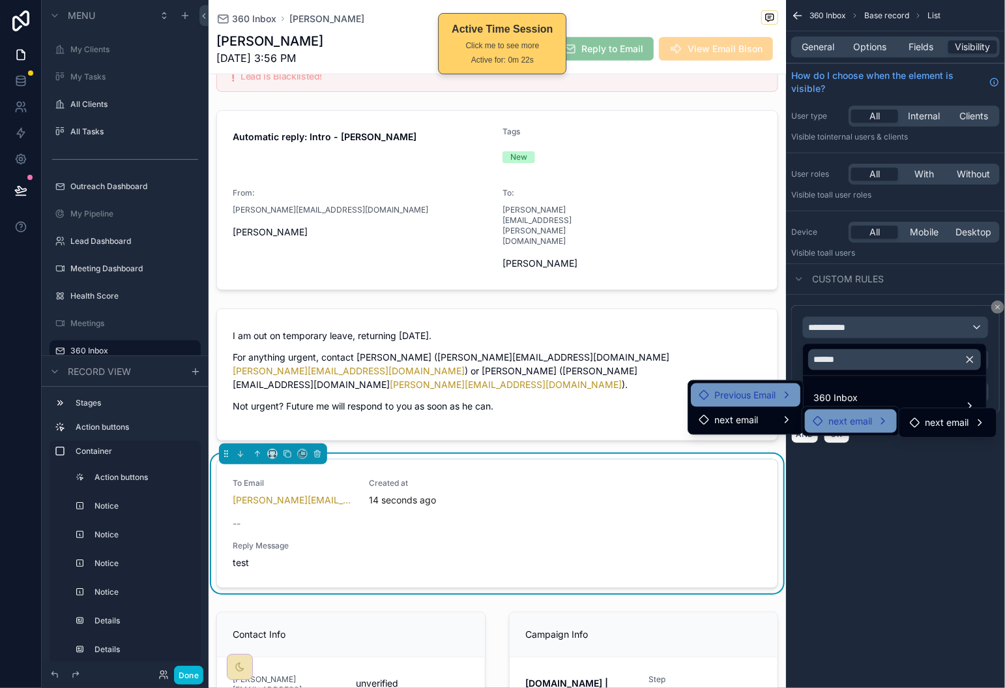
click at [768, 399] on span "Previous Email" at bounding box center [745, 395] width 61 height 16
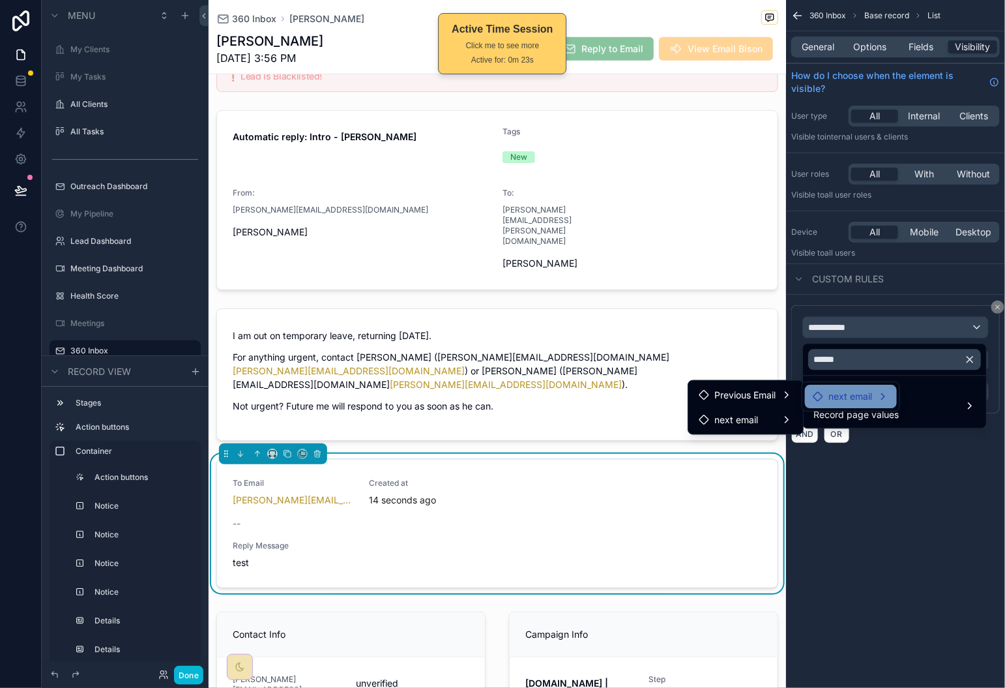
click at [850, 394] on span "next email" at bounding box center [851, 397] width 44 height 16
click at [927, 400] on span "next email" at bounding box center [948, 399] width 44 height 16
drag, startPoint x: 887, startPoint y: 548, endPoint x: 889, endPoint y: 511, distance: 37.8
click at [887, 548] on div "scrollable content" at bounding box center [502, 344] width 1005 height 688
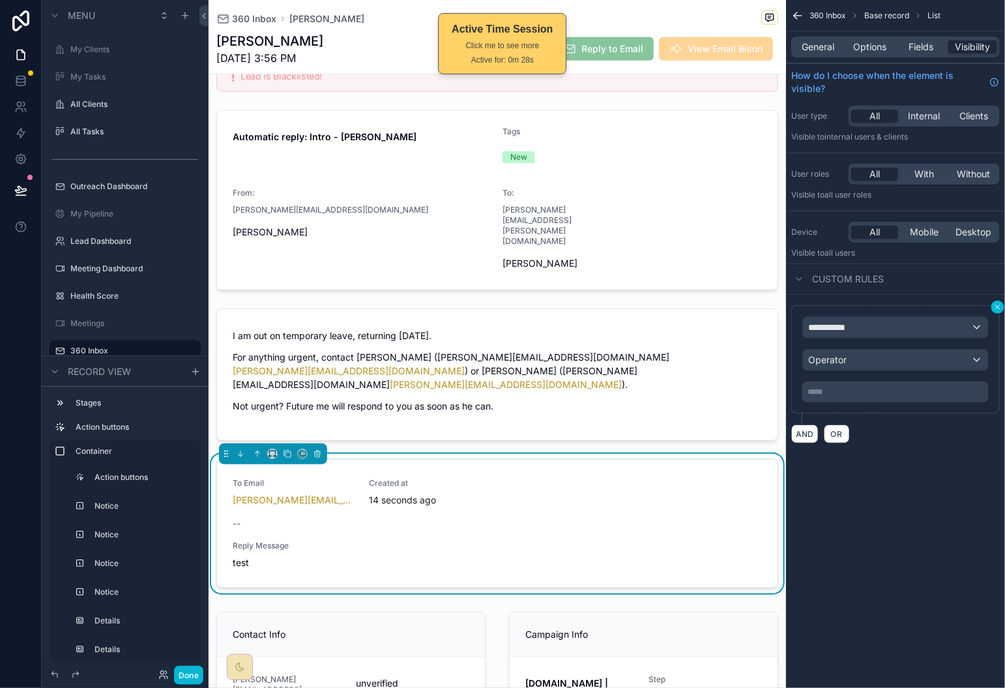
click at [1000, 311] on icon "scrollable content" at bounding box center [998, 307] width 8 height 8
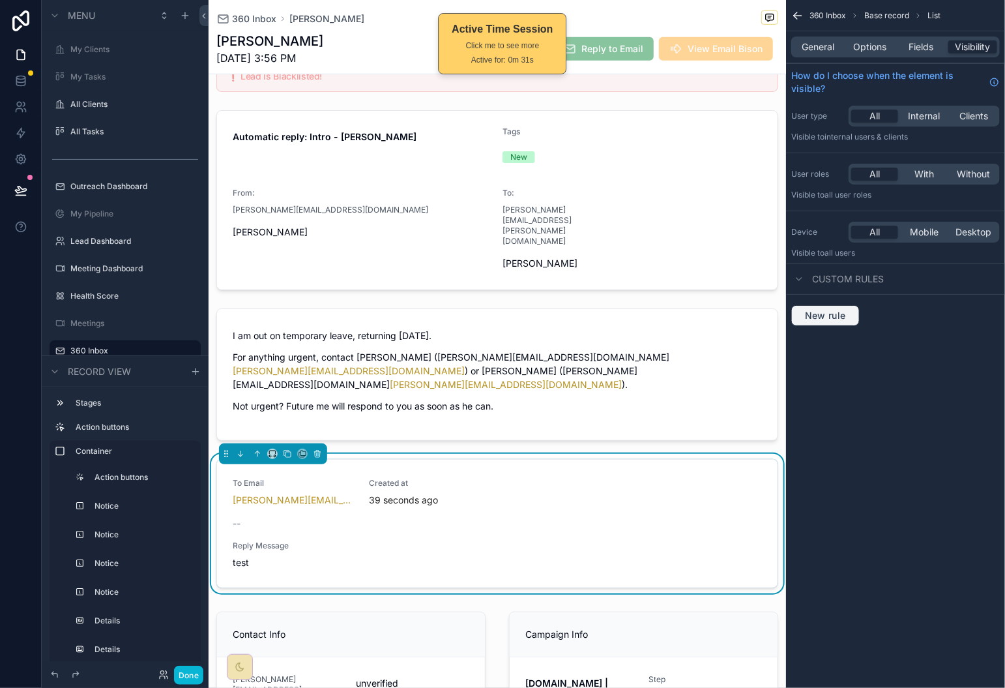
click at [857, 308] on button "New rule" at bounding box center [826, 315] width 68 height 21
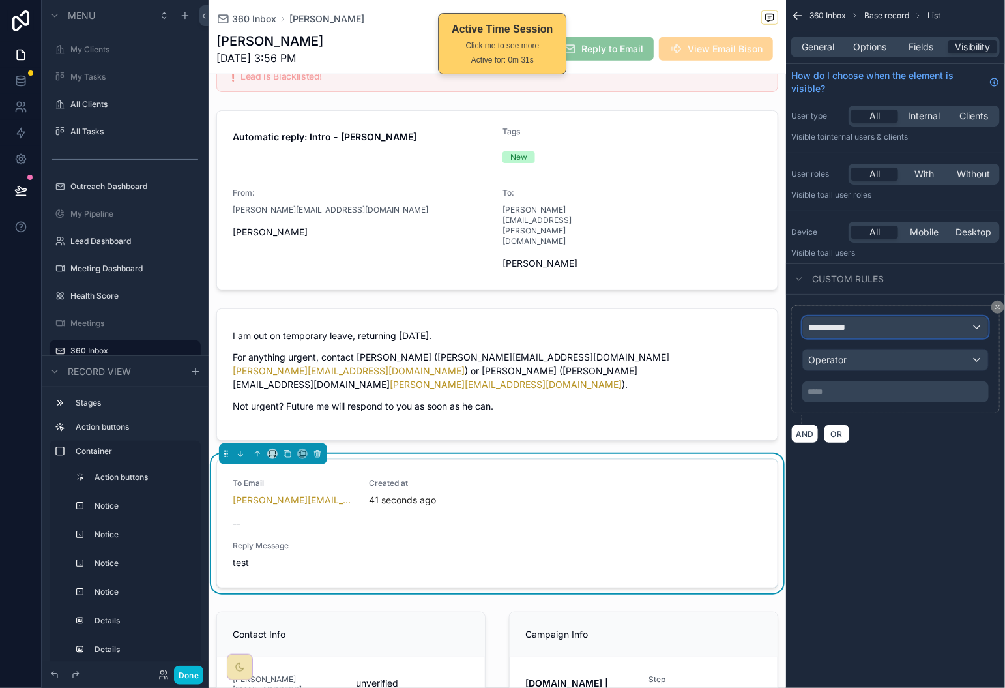
click at [914, 328] on div "**********" at bounding box center [895, 327] width 185 height 21
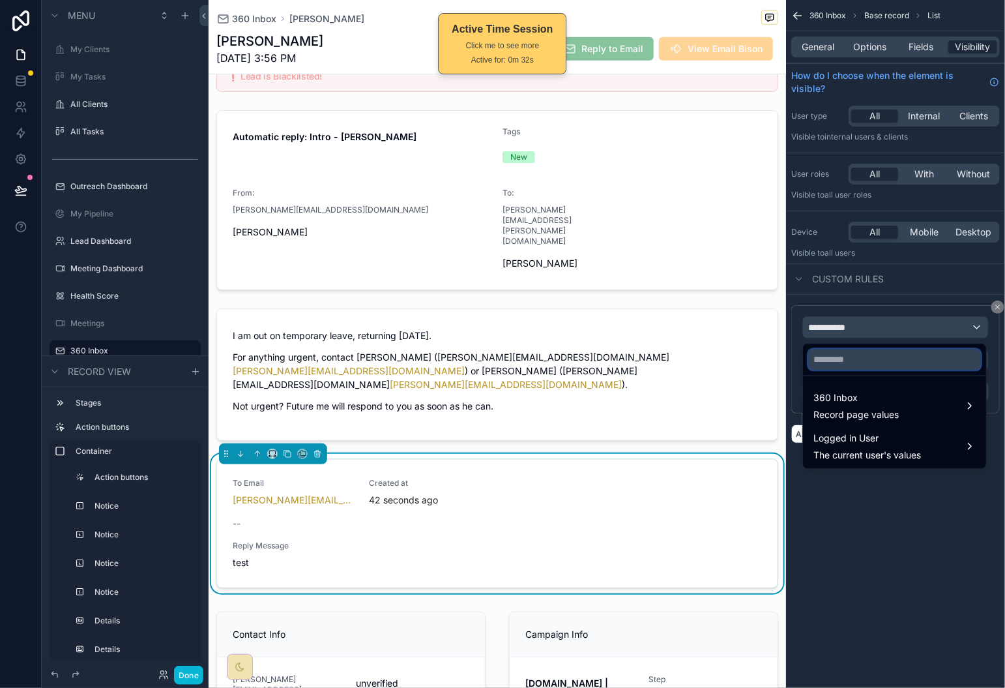
click at [859, 359] on input "text" at bounding box center [895, 359] width 173 height 21
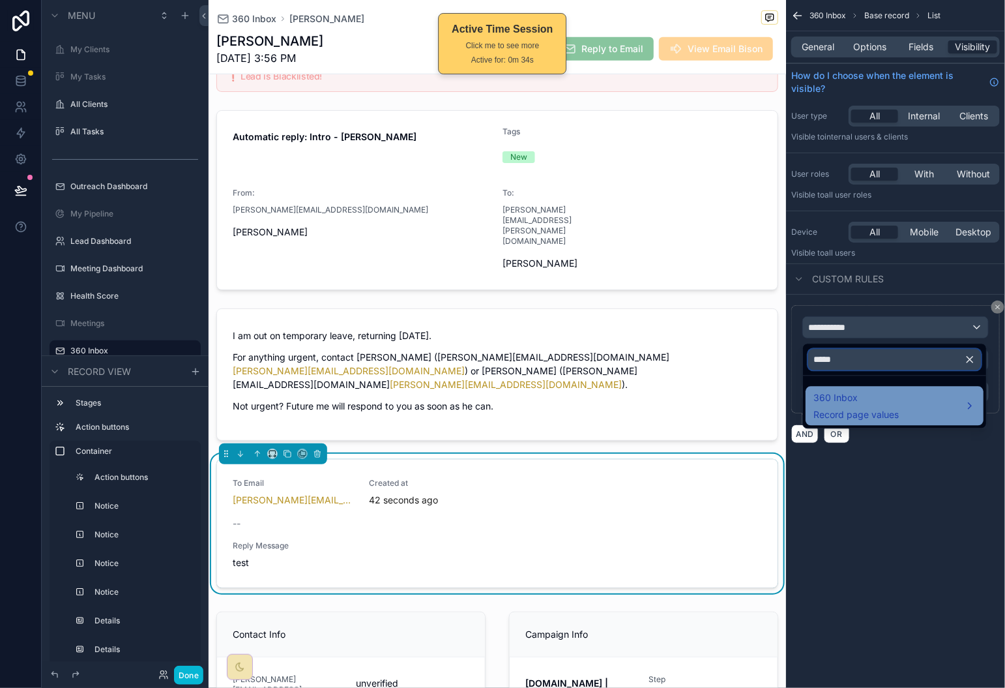
type input "*****"
click at [862, 396] on span "360 Inbox" at bounding box center [856, 399] width 85 height 16
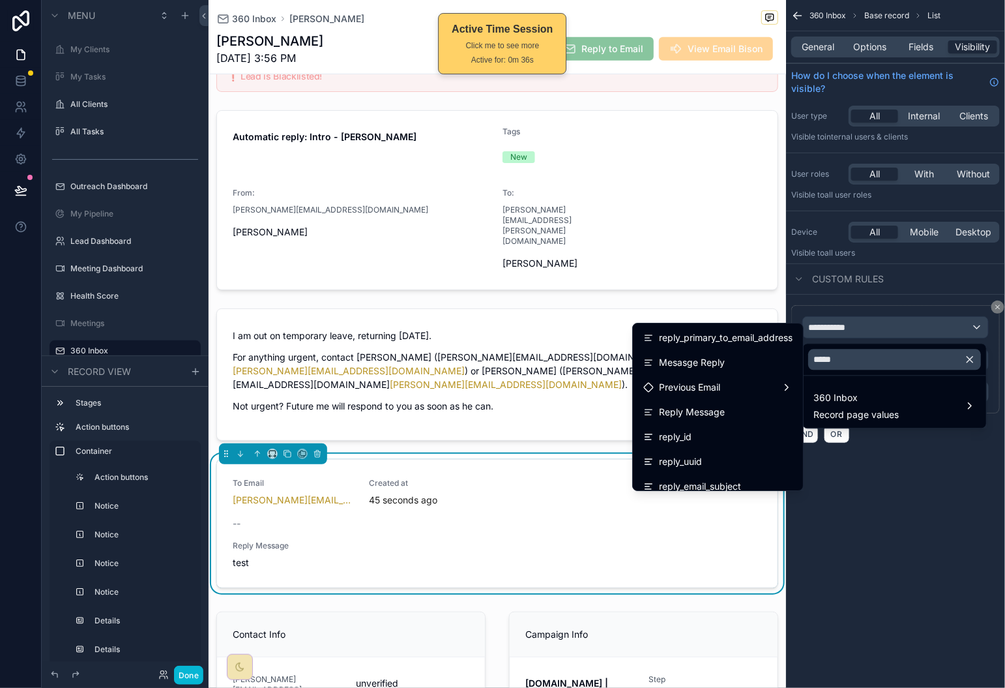
scroll to position [20, 0]
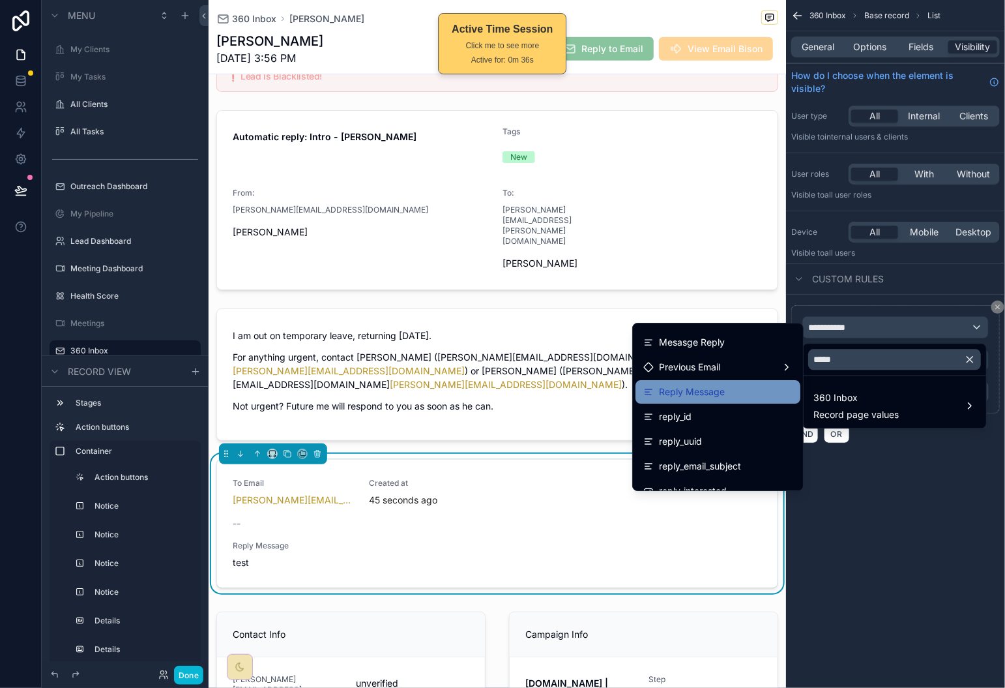
click at [742, 384] on div "Reply Message" at bounding box center [718, 392] width 149 height 16
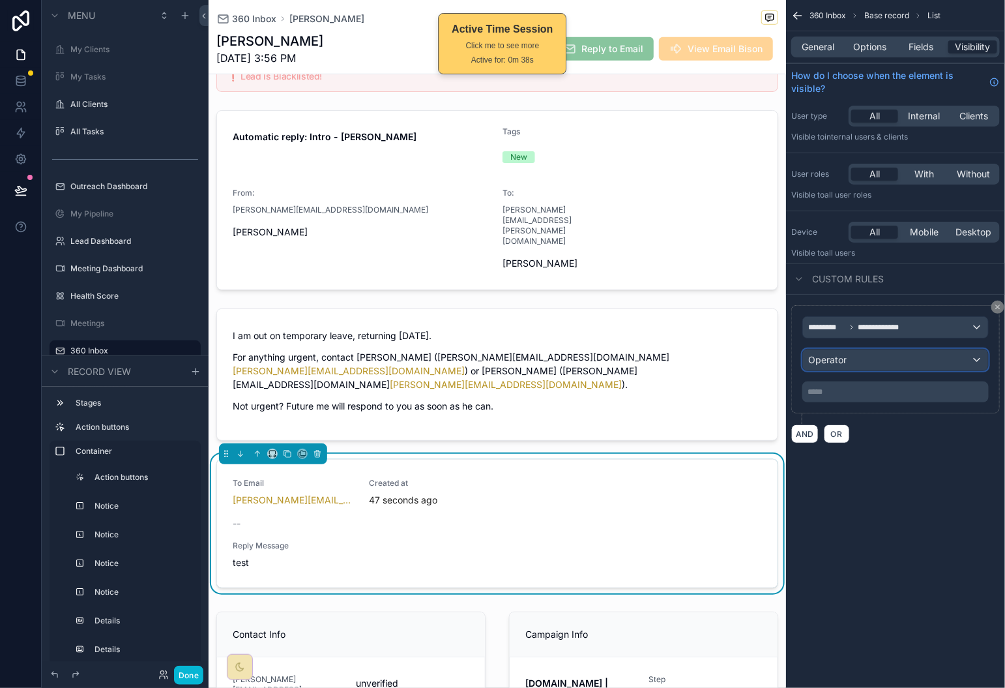
click at [890, 364] on div "Operator" at bounding box center [895, 359] width 185 height 21
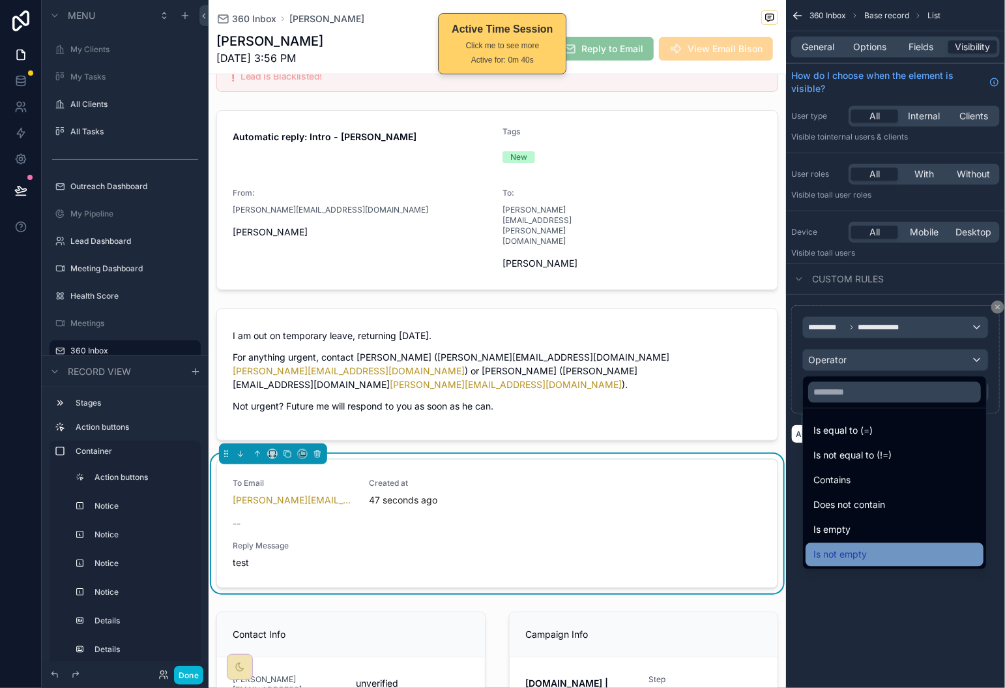
click at [884, 545] on div "Is not empty" at bounding box center [895, 554] width 178 height 23
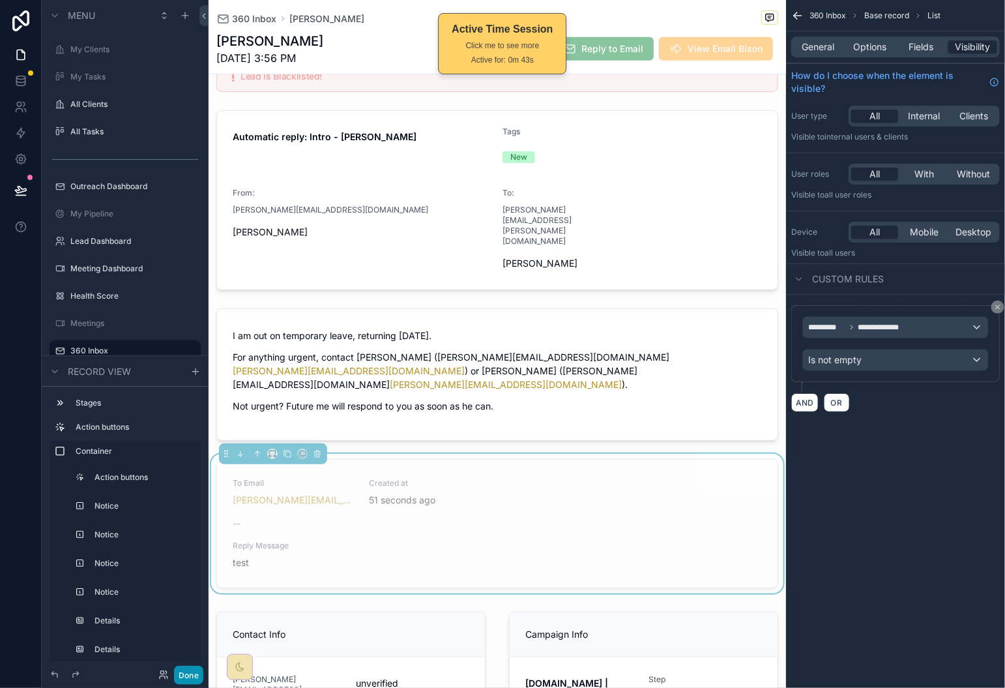
click at [190, 668] on button "Done" at bounding box center [188, 675] width 29 height 19
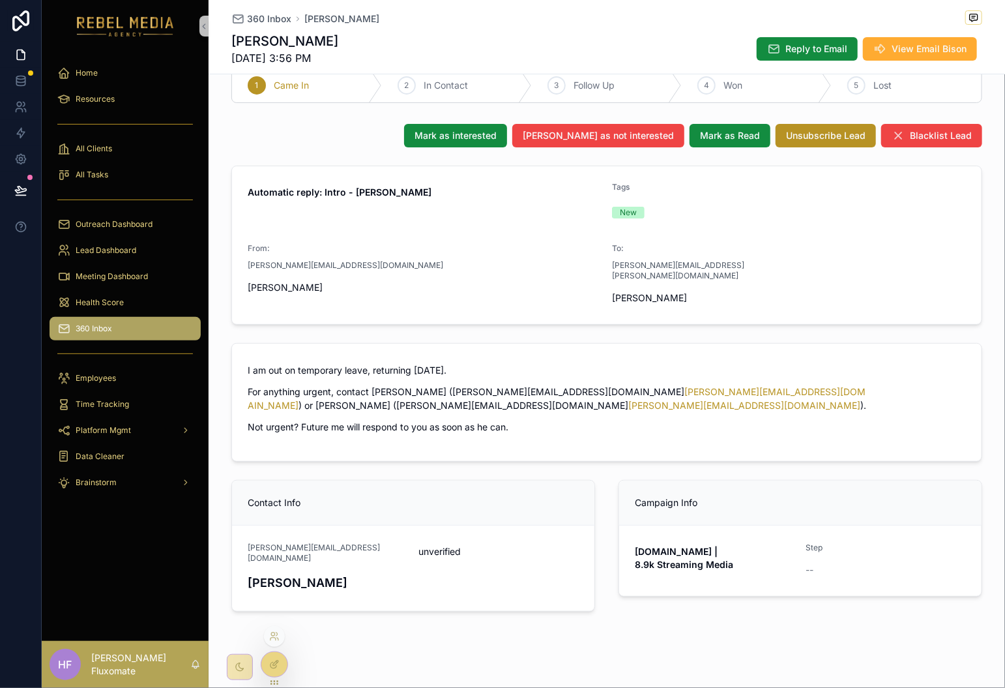
click at [279, 661] on div at bounding box center [274, 664] width 26 height 25
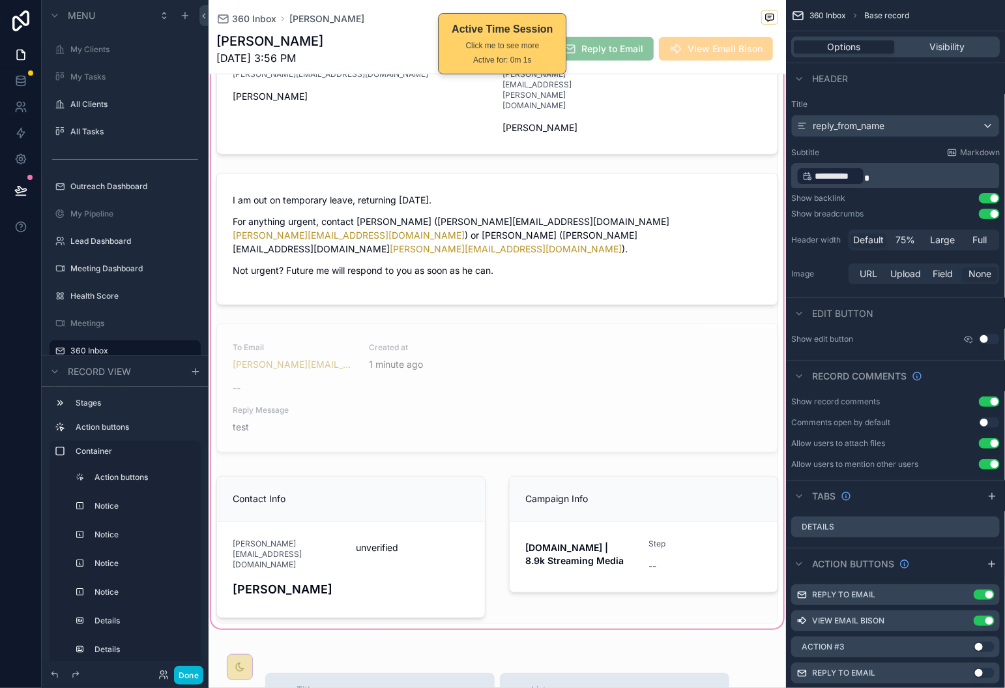
scroll to position [121, 0]
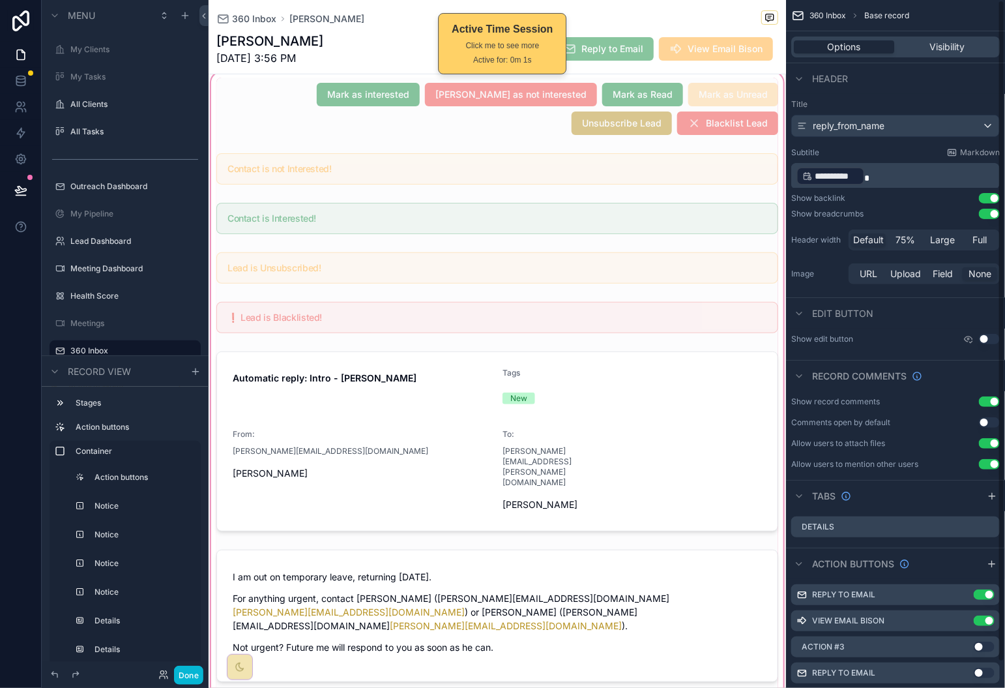
click at [560, 435] on div "scrollable content" at bounding box center [498, 539] width 578 height 938
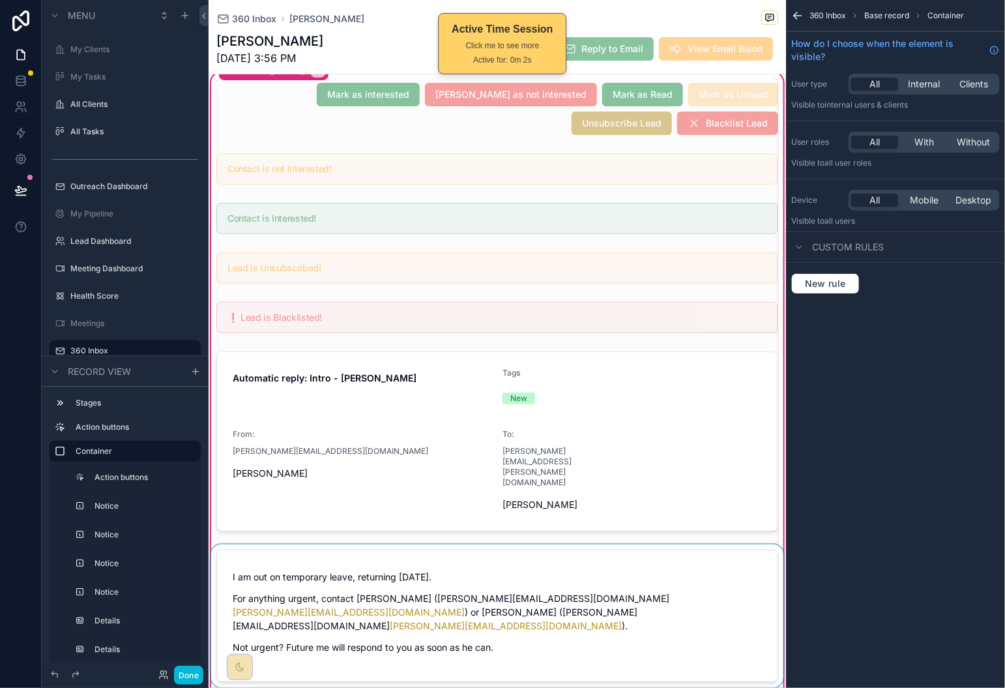
click at [550, 571] on div "scrollable content" at bounding box center [498, 615] width 578 height 143
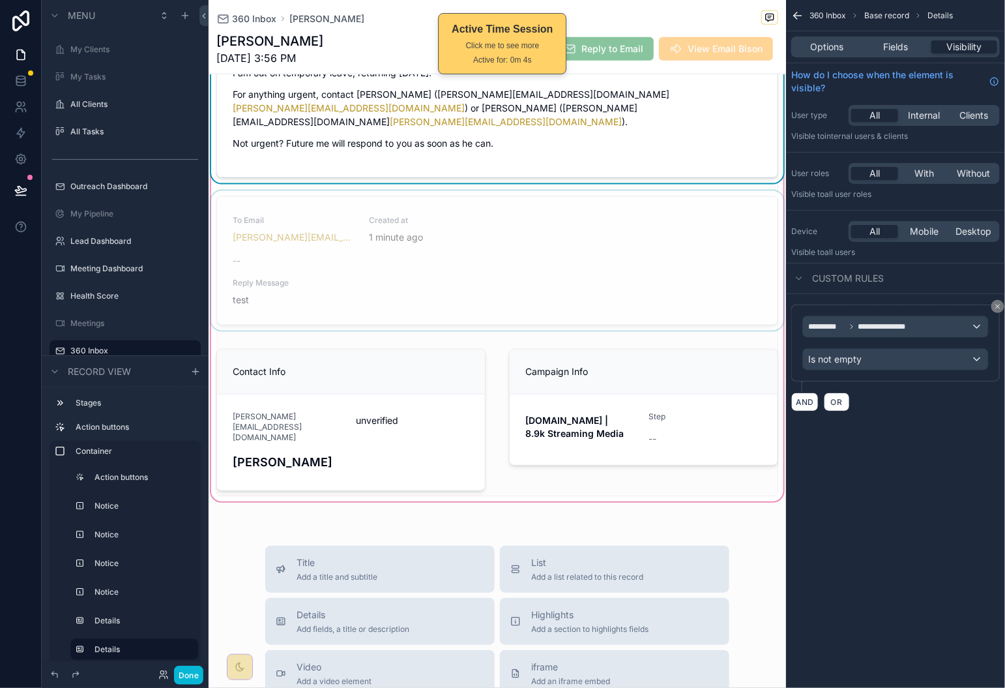
click at [589, 226] on div "scrollable content" at bounding box center [498, 263] width 578 height 145
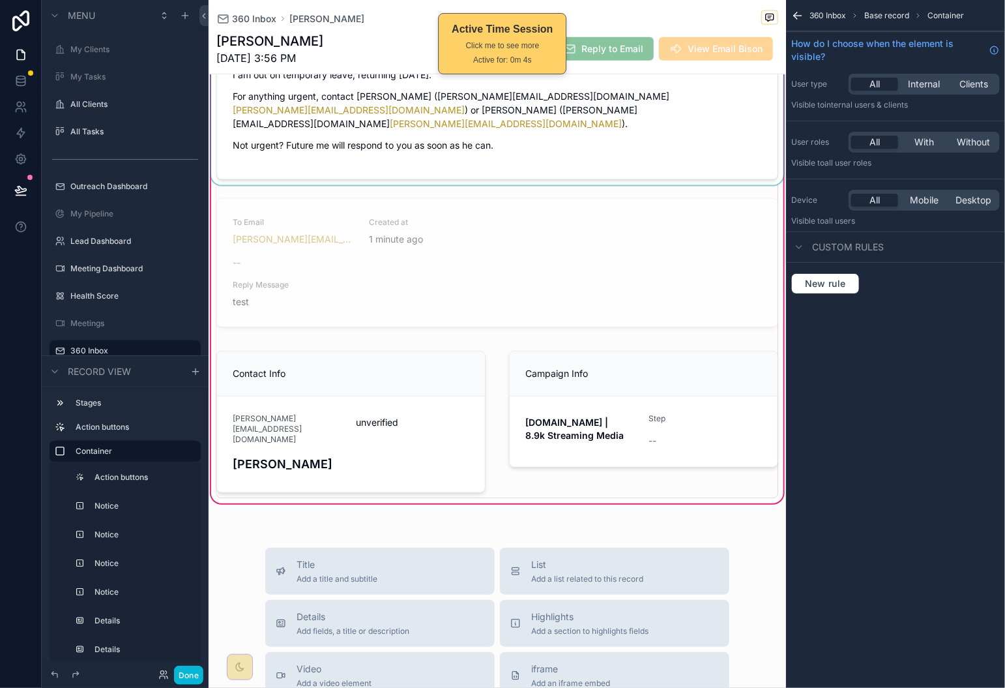
scroll to position [621, 0]
click at [683, 209] on div "scrollable content" at bounding box center [498, 266] width 578 height 145
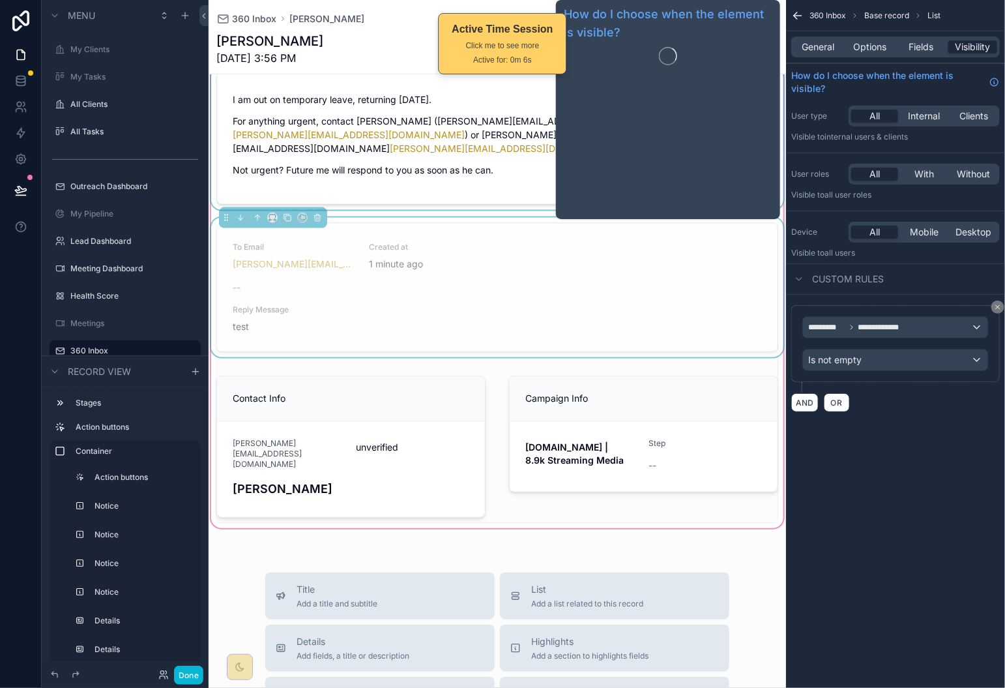
scroll to position [594, 0]
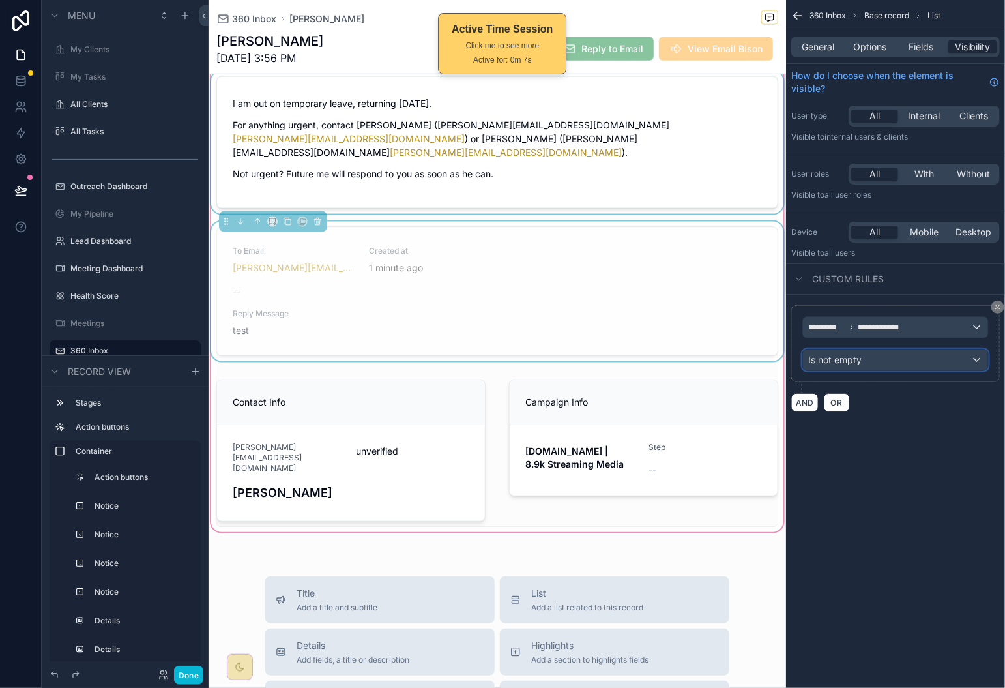
click at [923, 368] on div "Is not empty" at bounding box center [895, 359] width 185 height 21
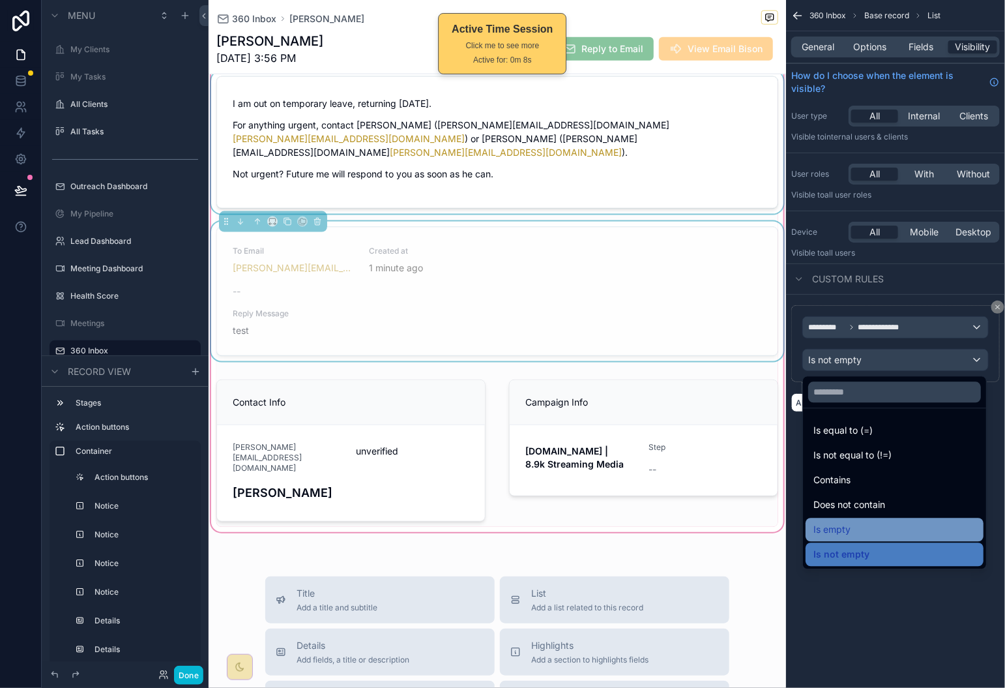
click at [916, 522] on div "Is empty" at bounding box center [895, 530] width 162 height 16
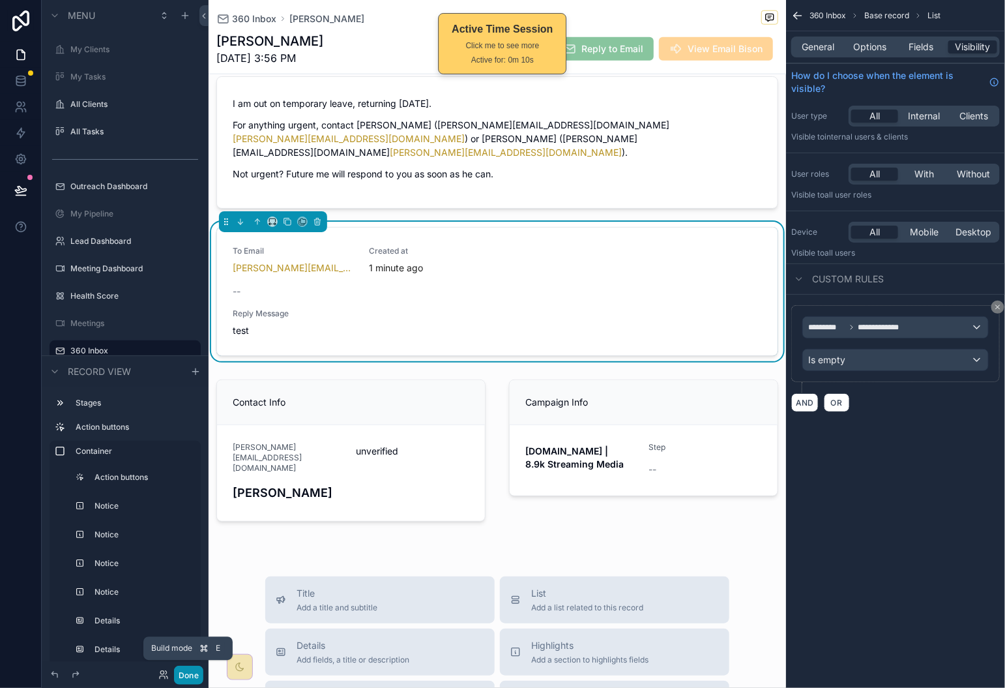
click at [186, 680] on button "Done" at bounding box center [188, 675] width 29 height 19
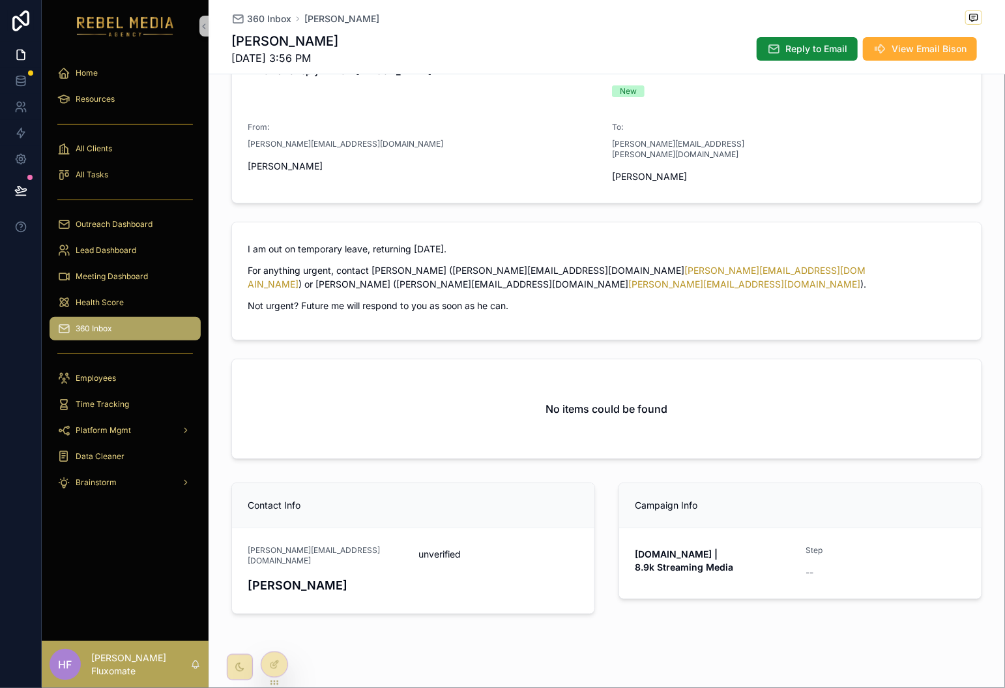
scroll to position [148, 0]
drag, startPoint x: 280, startPoint y: 667, endPoint x: 290, endPoint y: 662, distance: 11.1
click at [280, 667] on div at bounding box center [274, 664] width 26 height 25
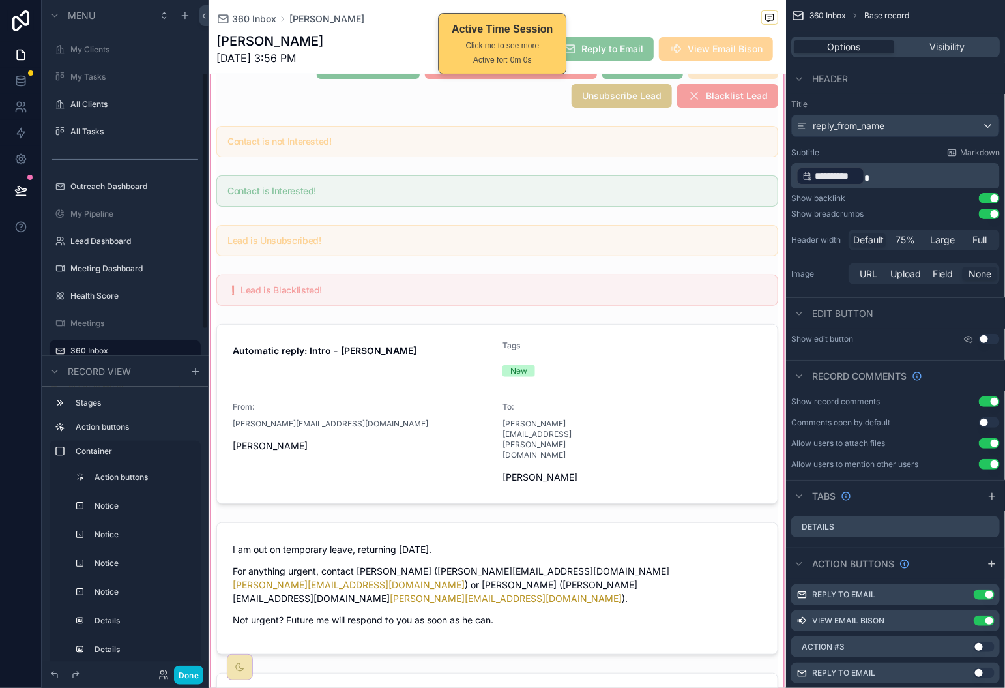
scroll to position [181, 0]
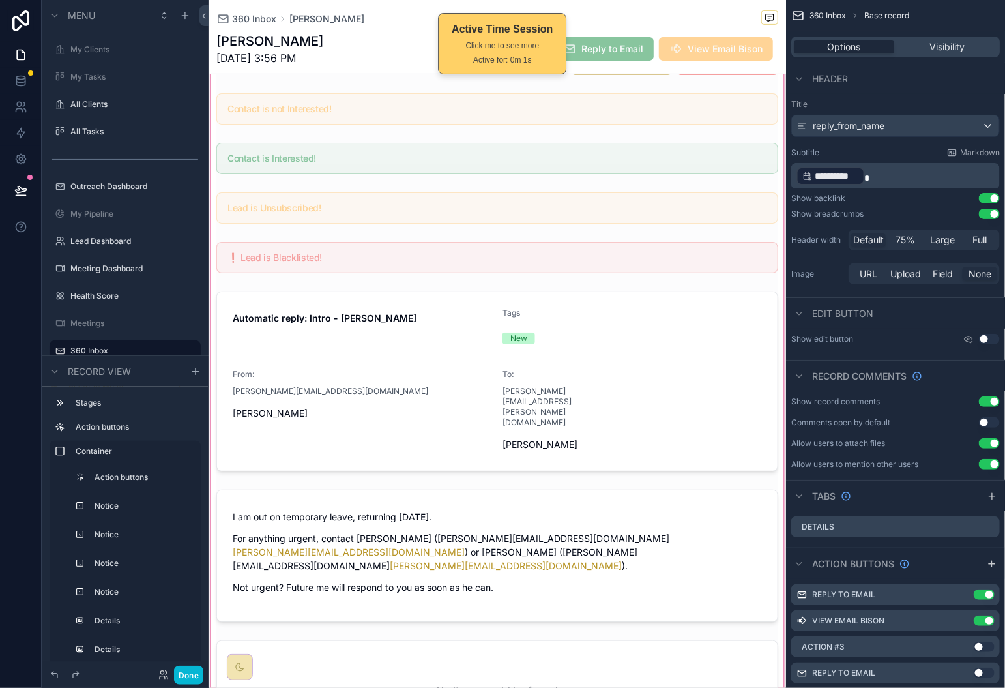
click at [600, 602] on div "scrollable content" at bounding box center [498, 465] width 578 height 910
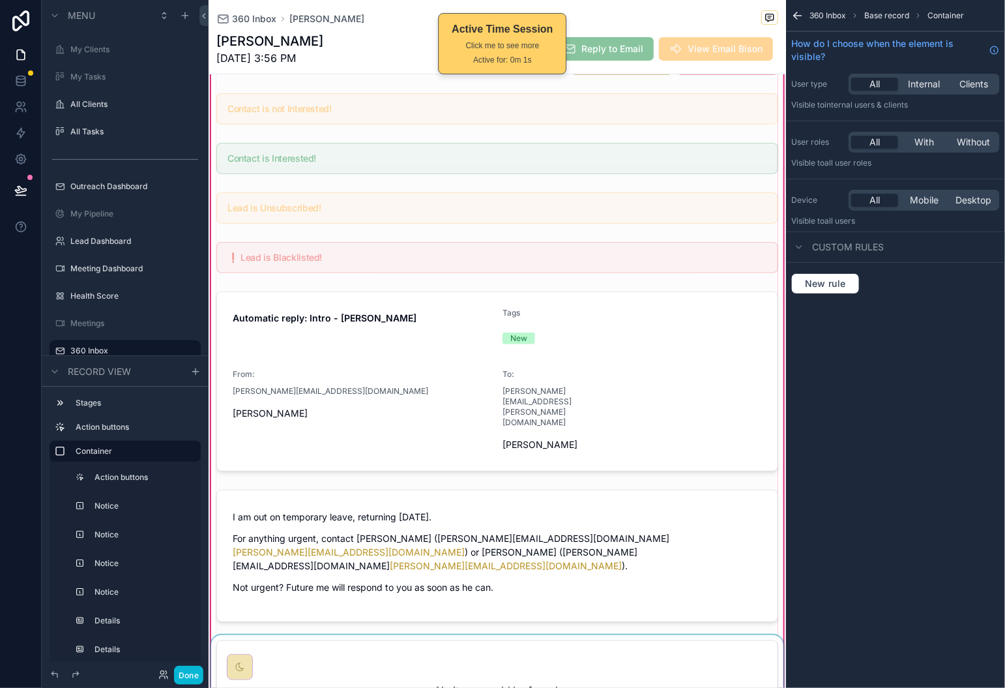
click at [490, 644] on div "scrollable content" at bounding box center [498, 693] width 578 height 116
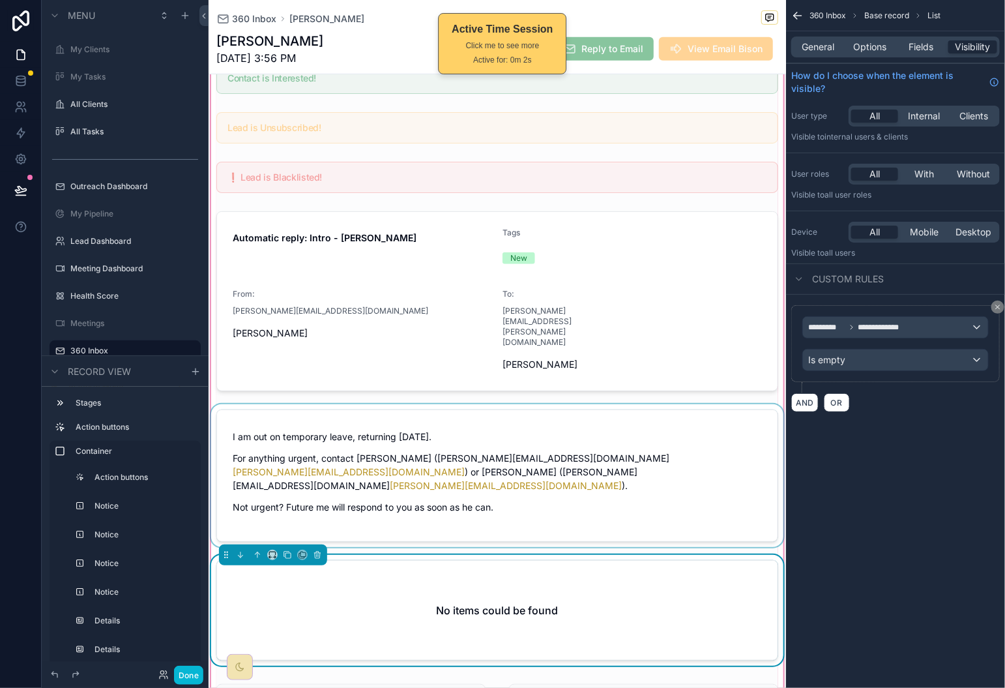
scroll to position [301, 0]
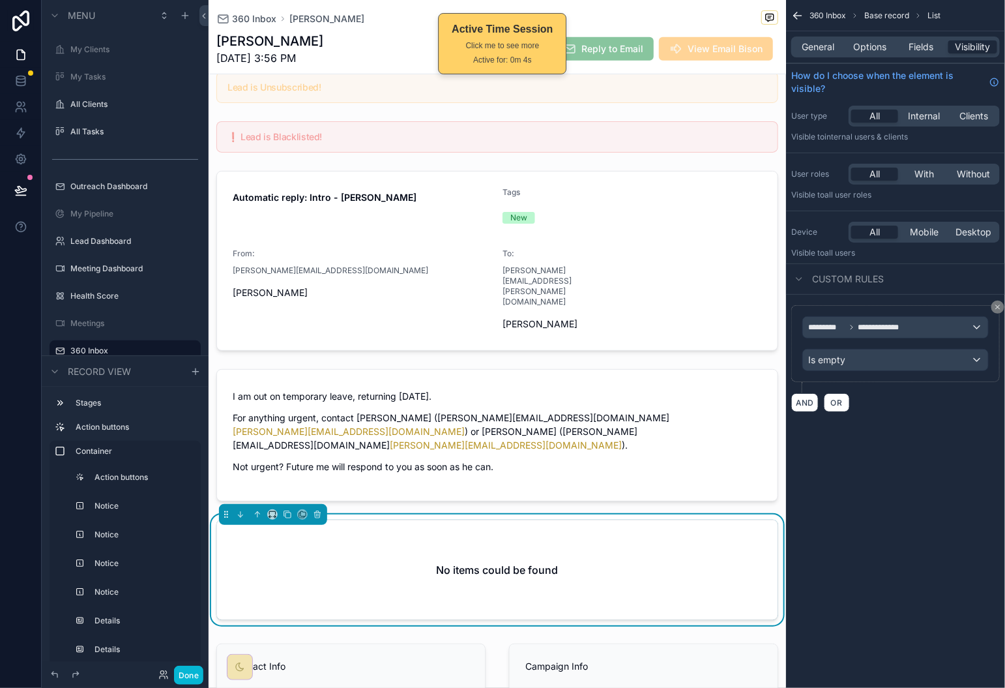
click at [921, 491] on div "**********" at bounding box center [895, 344] width 219 height 688
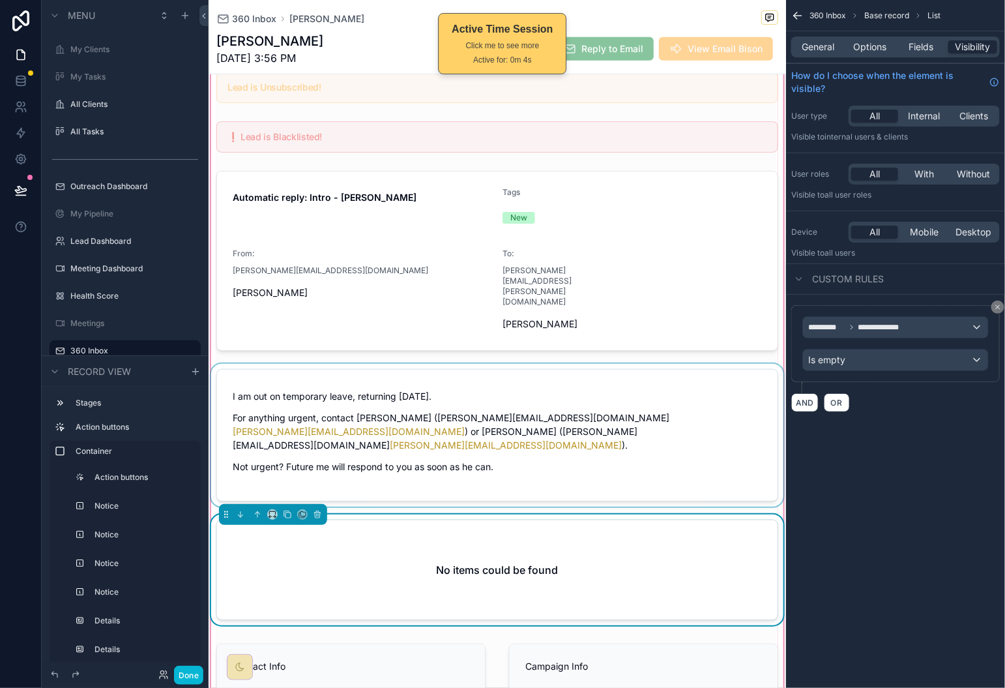
click at [721, 404] on div "scrollable content" at bounding box center [498, 435] width 578 height 143
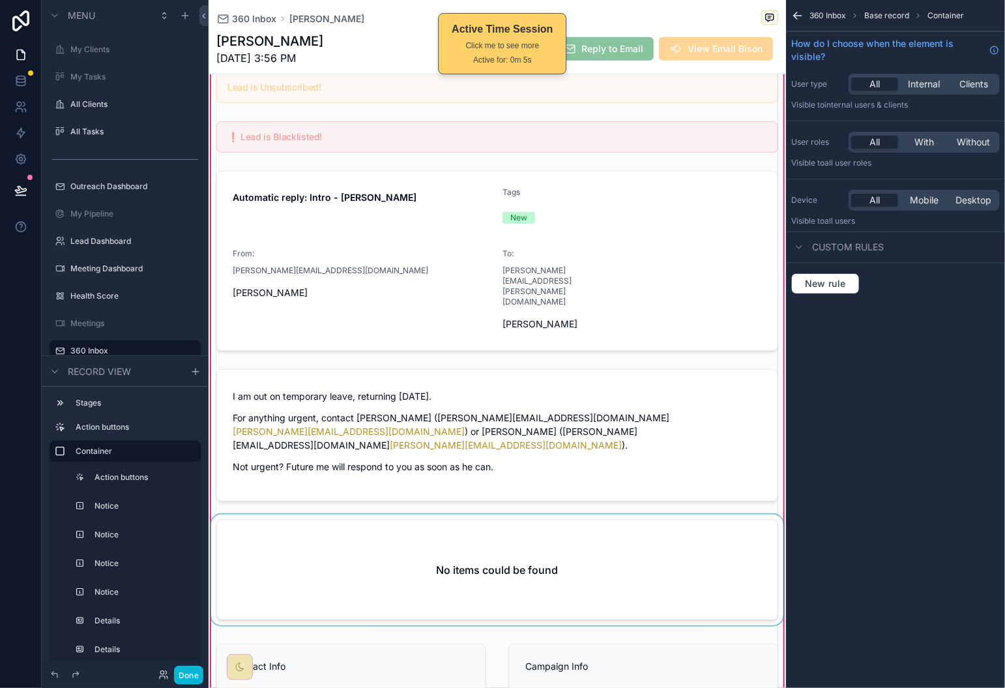
click at [696, 535] on div "scrollable content" at bounding box center [498, 572] width 578 height 116
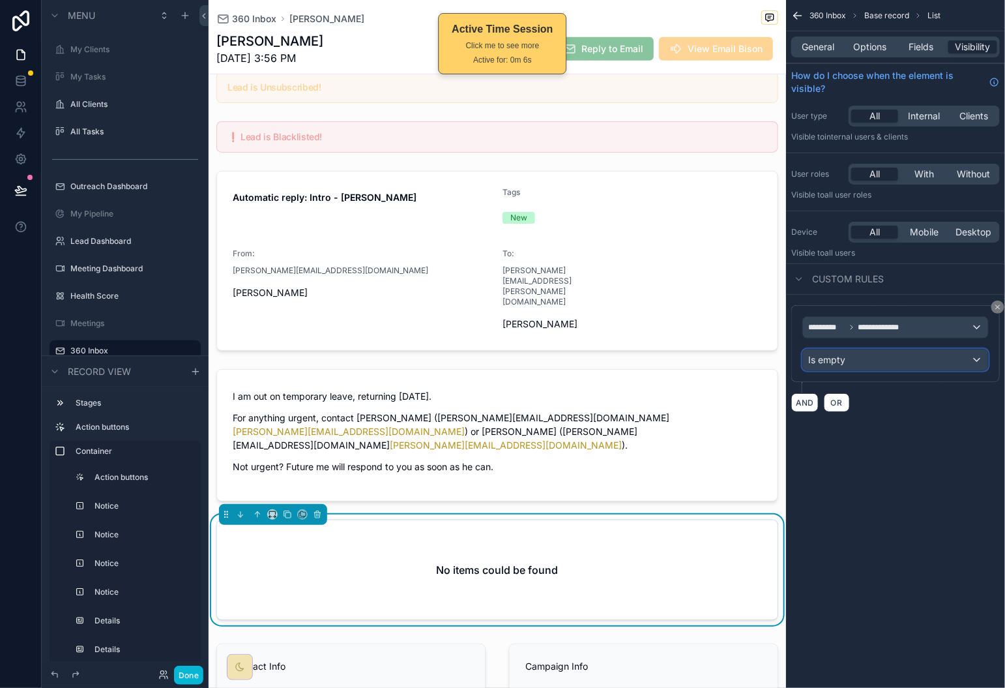
click at [889, 366] on div "Is empty" at bounding box center [895, 359] width 185 height 21
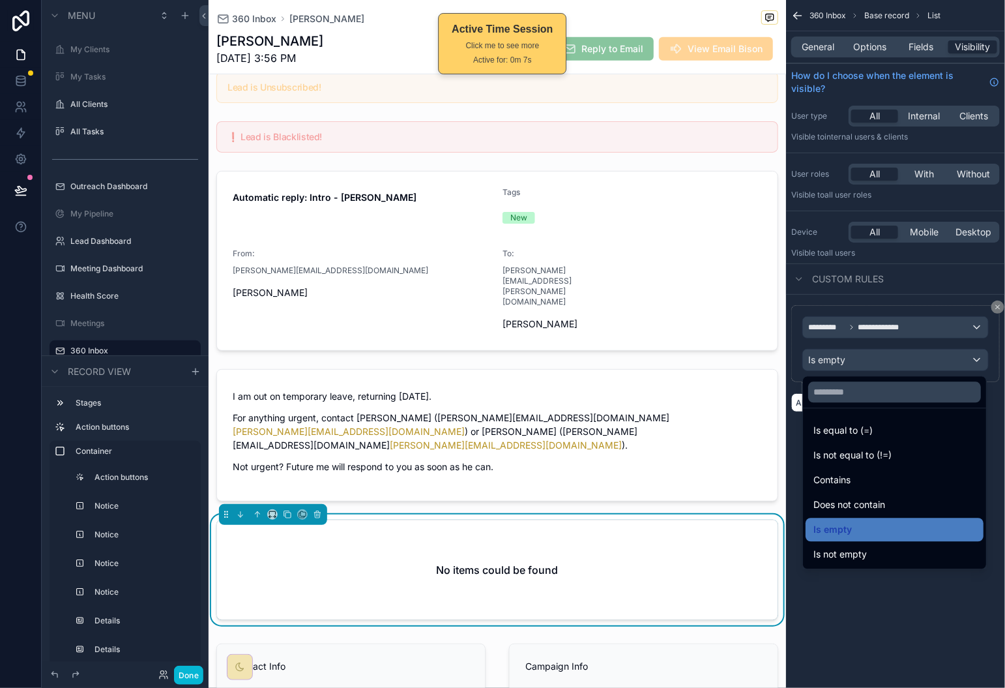
click at [891, 548] on div "Is not empty" at bounding box center [895, 555] width 162 height 16
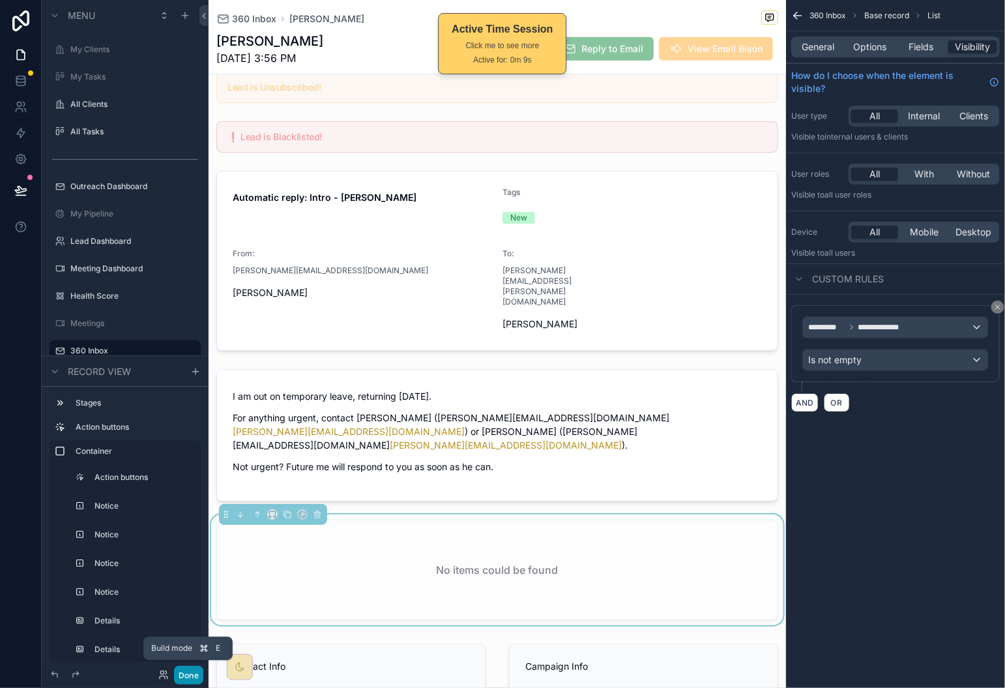
click at [194, 677] on button "Done" at bounding box center [188, 675] width 29 height 19
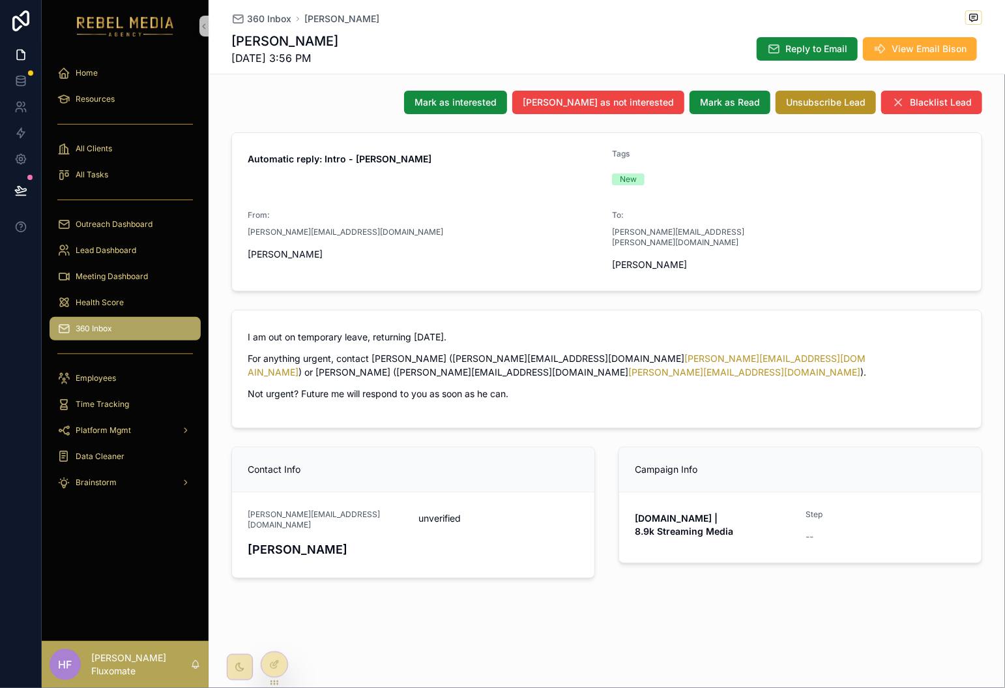
scroll to position [27, 0]
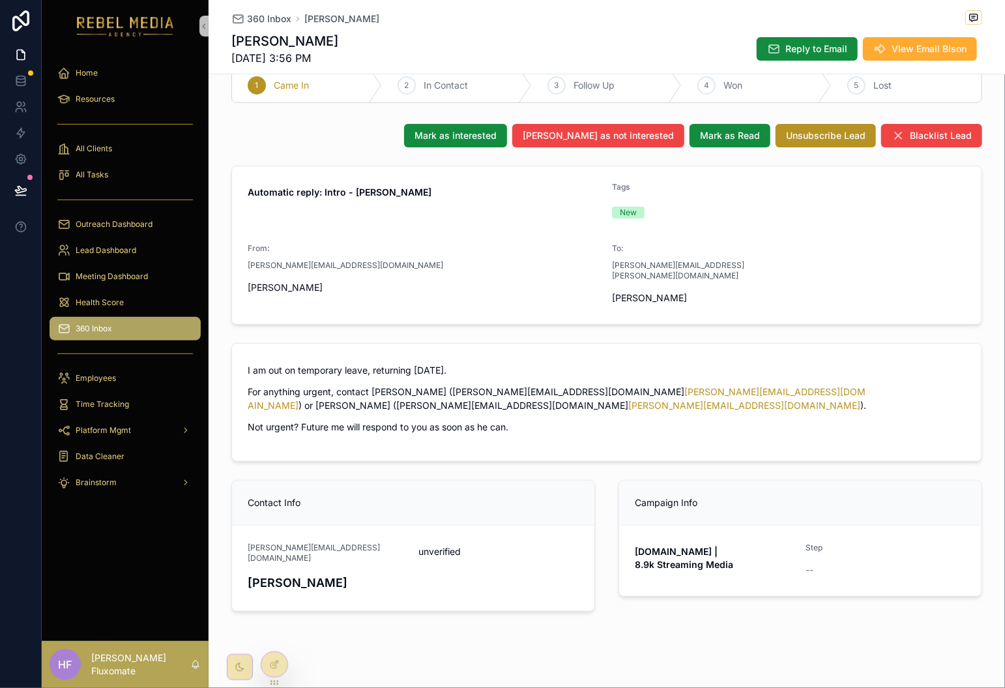
click at [771, 63] on div "Brian Adwar 9/26/2025 3:56 PM Reply to Email View Email Bison" at bounding box center [606, 49] width 751 height 34
click at [777, 54] on button "Reply to Email" at bounding box center [807, 48] width 101 height 23
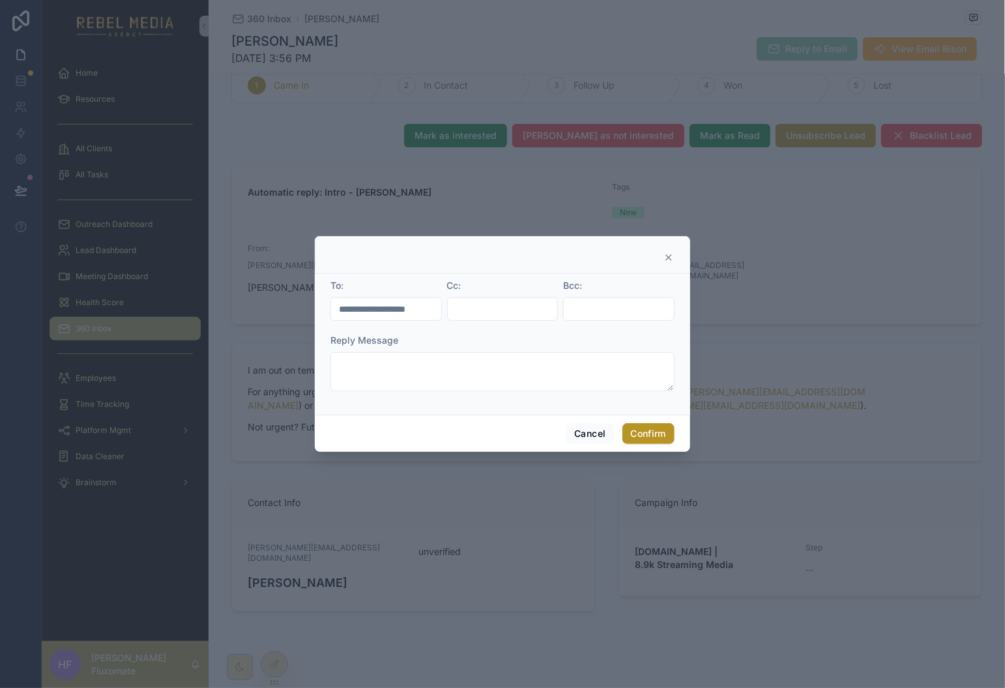
drag, startPoint x: 465, startPoint y: 335, endPoint x: 469, endPoint y: 368, distance: 33.5
click at [464, 336] on div "Reply Message" at bounding box center [503, 340] width 344 height 13
click at [469, 369] on textarea at bounding box center [503, 371] width 344 height 39
type textarea "****"
click at [649, 439] on button "Confirm" at bounding box center [649, 433] width 52 height 21
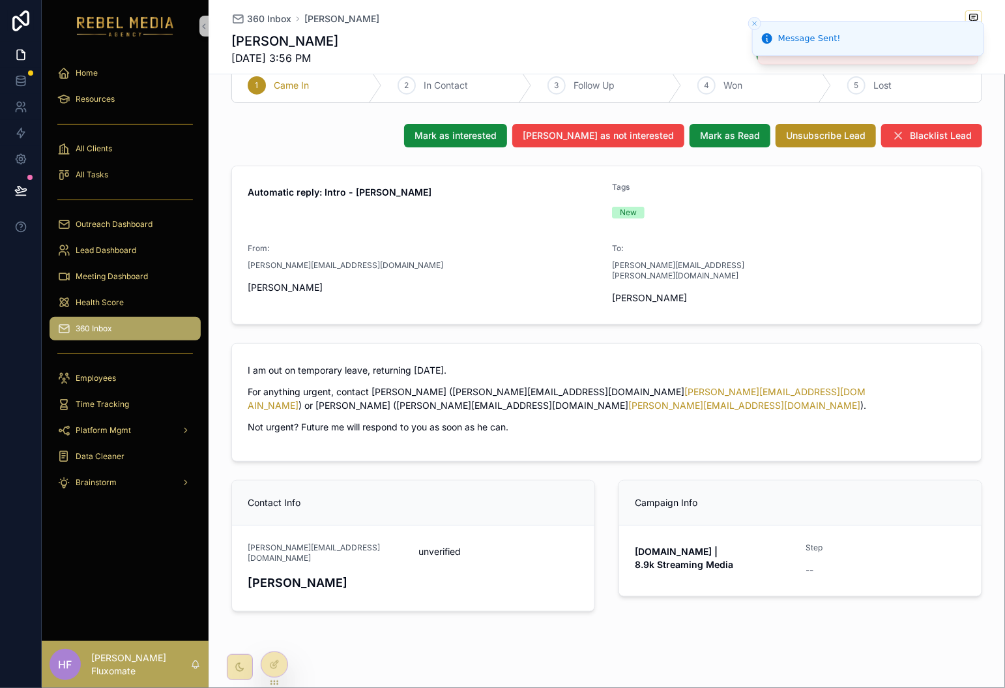
scroll to position [1, 0]
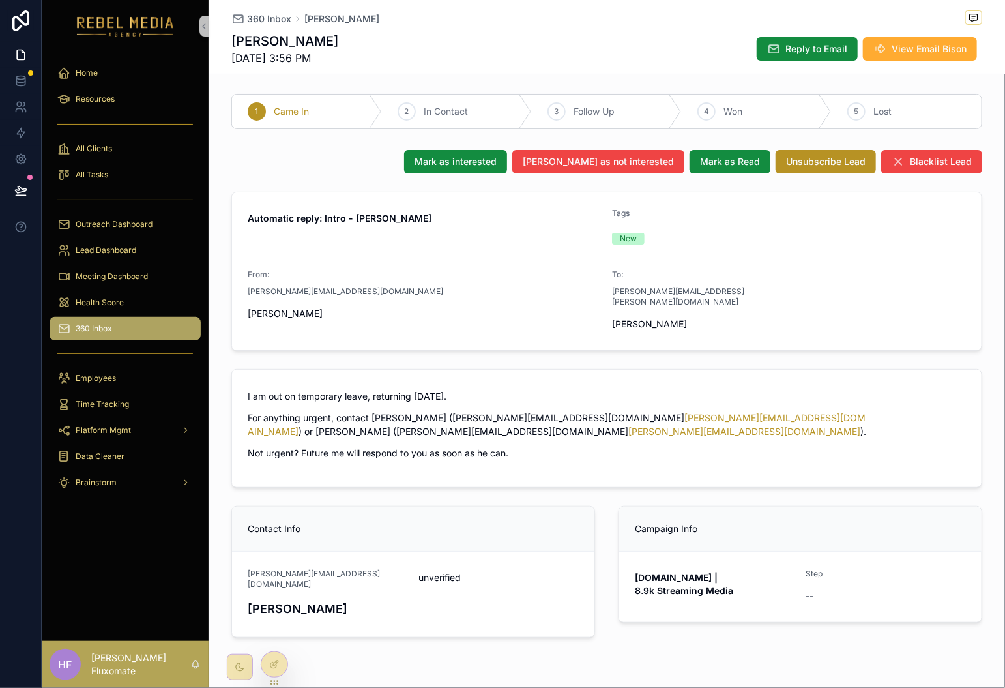
drag, startPoint x: 277, startPoint y: 664, endPoint x: 309, endPoint y: 649, distance: 35.0
click at [277, 664] on icon at bounding box center [274, 664] width 10 height 10
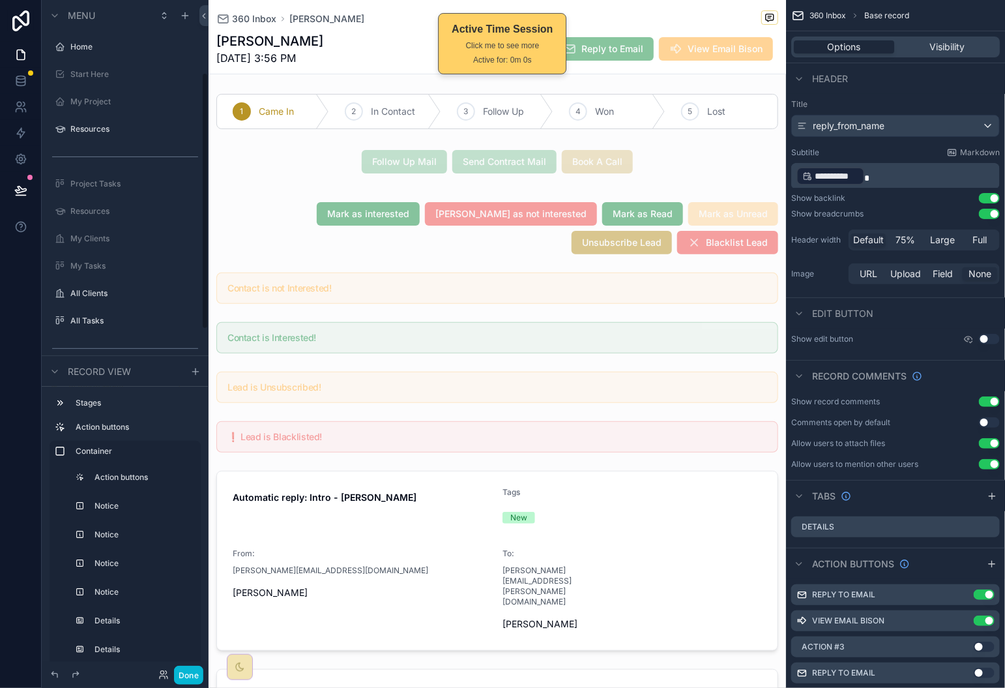
scroll to position [189, 0]
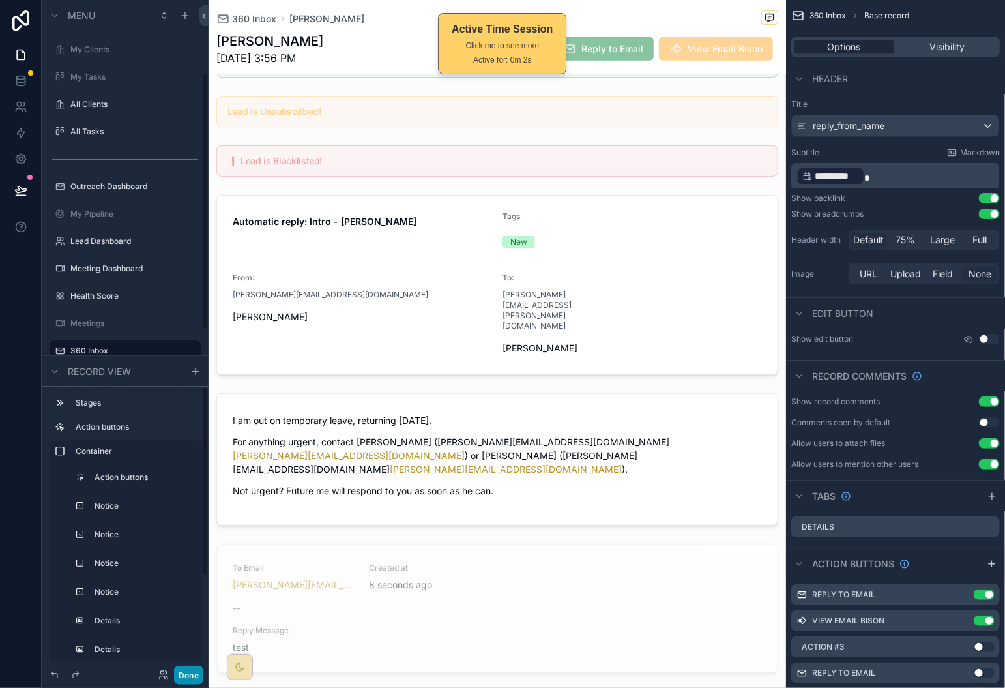
click at [194, 677] on button "Done" at bounding box center [188, 675] width 29 height 19
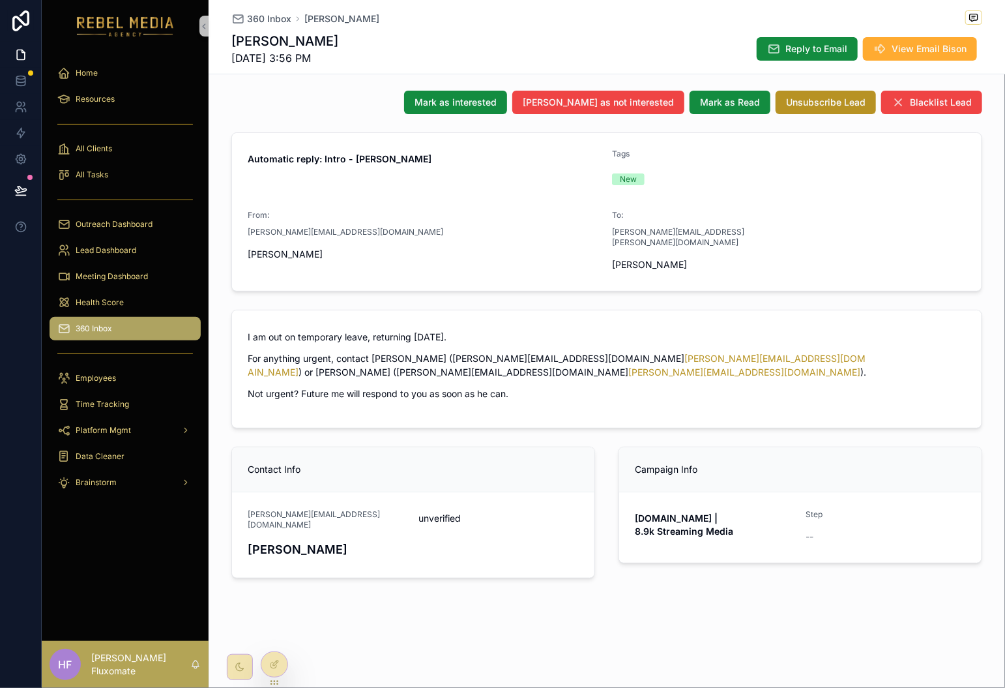
scroll to position [27, 0]
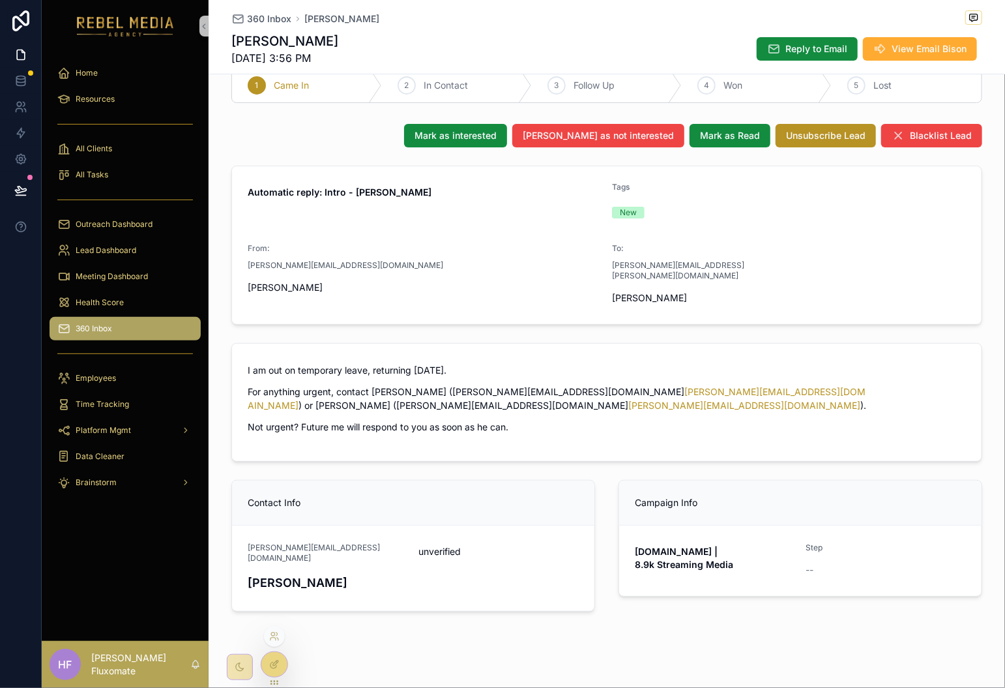
click at [277, 667] on icon at bounding box center [274, 664] width 10 height 10
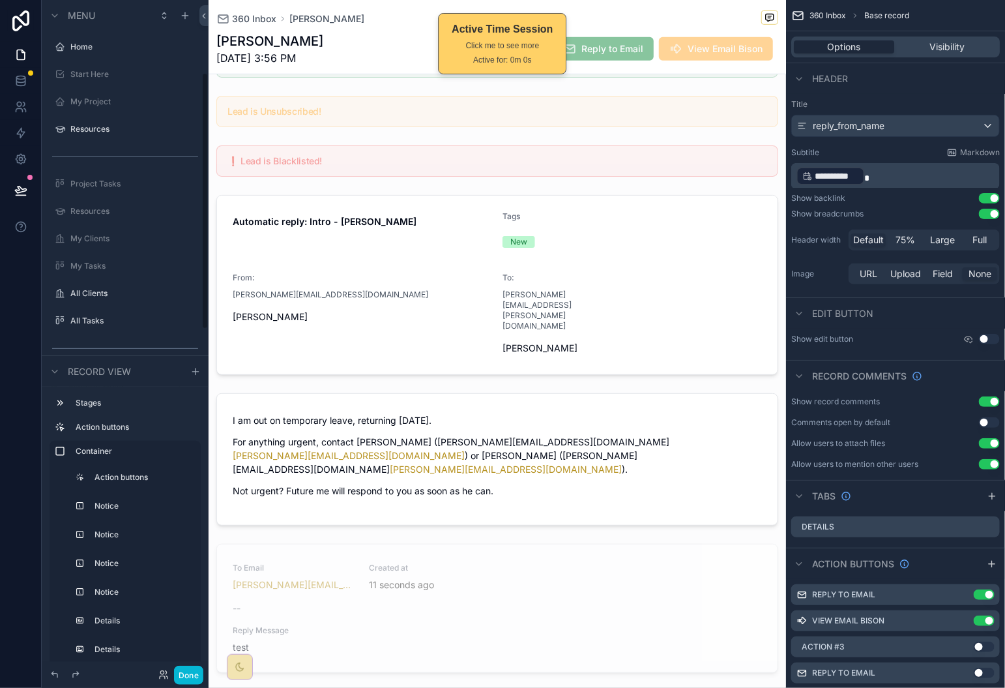
scroll to position [189, 0]
click at [948, 50] on span "Visibility" at bounding box center [947, 46] width 35 height 13
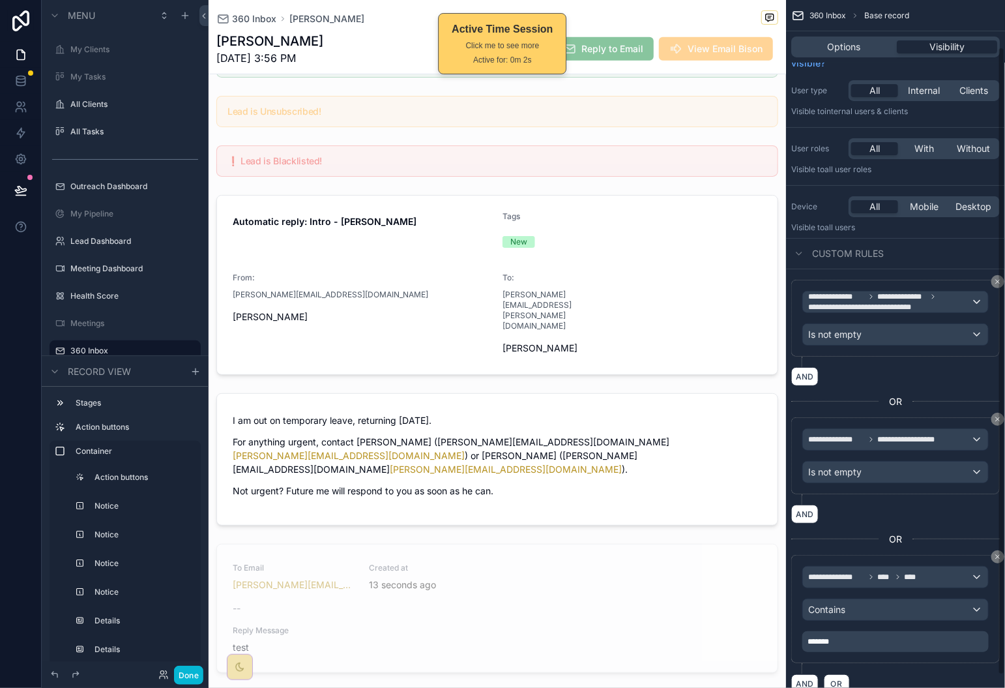
scroll to position [65, 0]
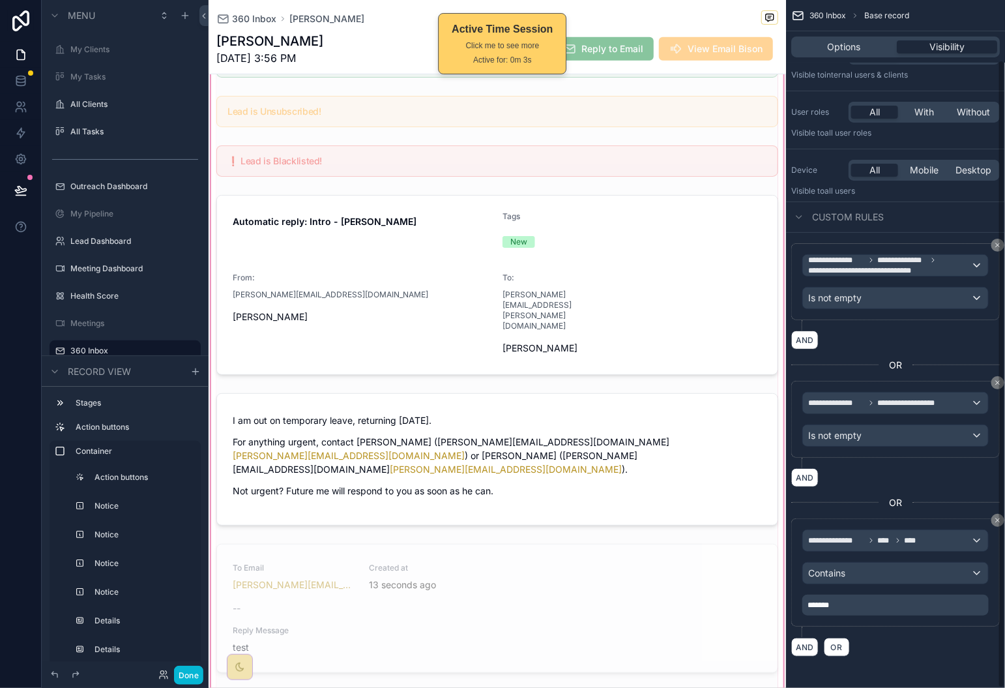
click at [662, 421] on div "scrollable content" at bounding box center [498, 382] width 578 height 938
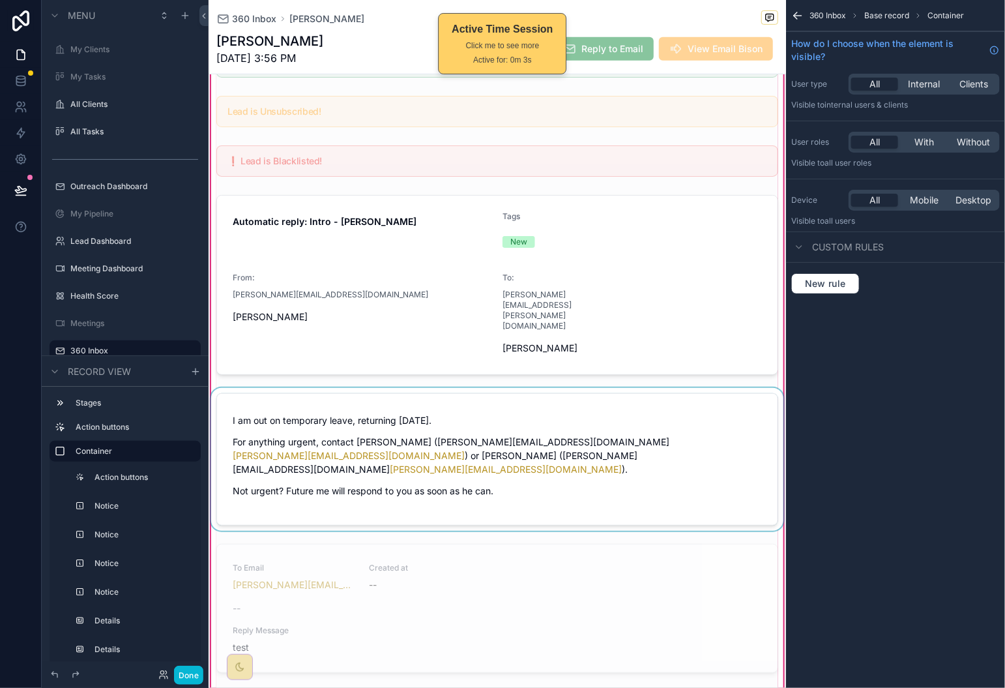
scroll to position [0, 0]
click at [656, 413] on div "scrollable content" at bounding box center [498, 459] width 578 height 143
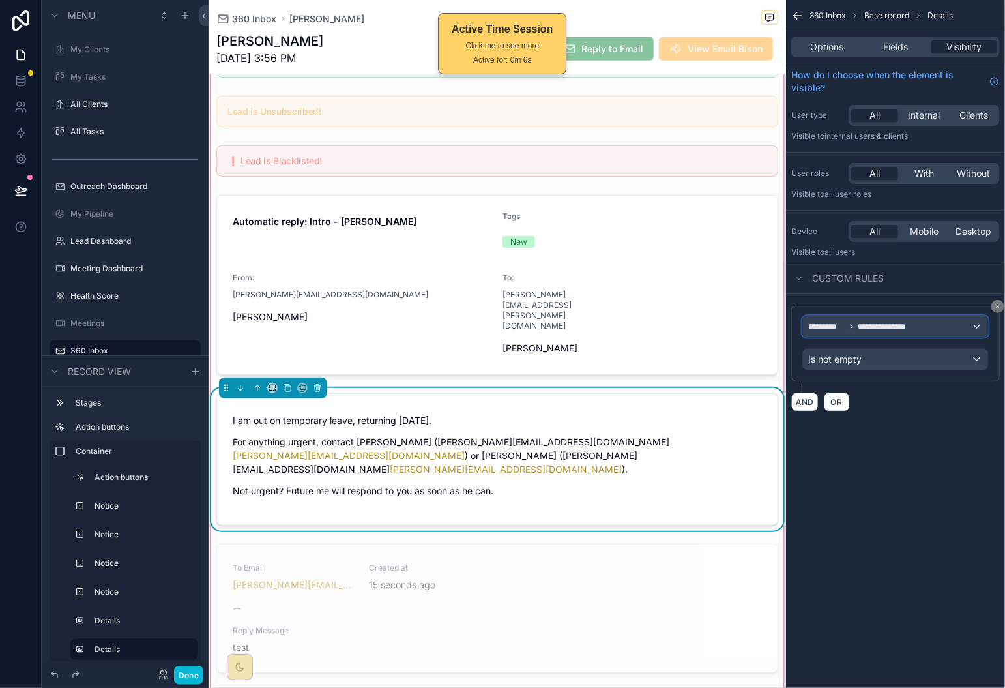
click at [937, 334] on div "**********" at bounding box center [895, 326] width 185 height 21
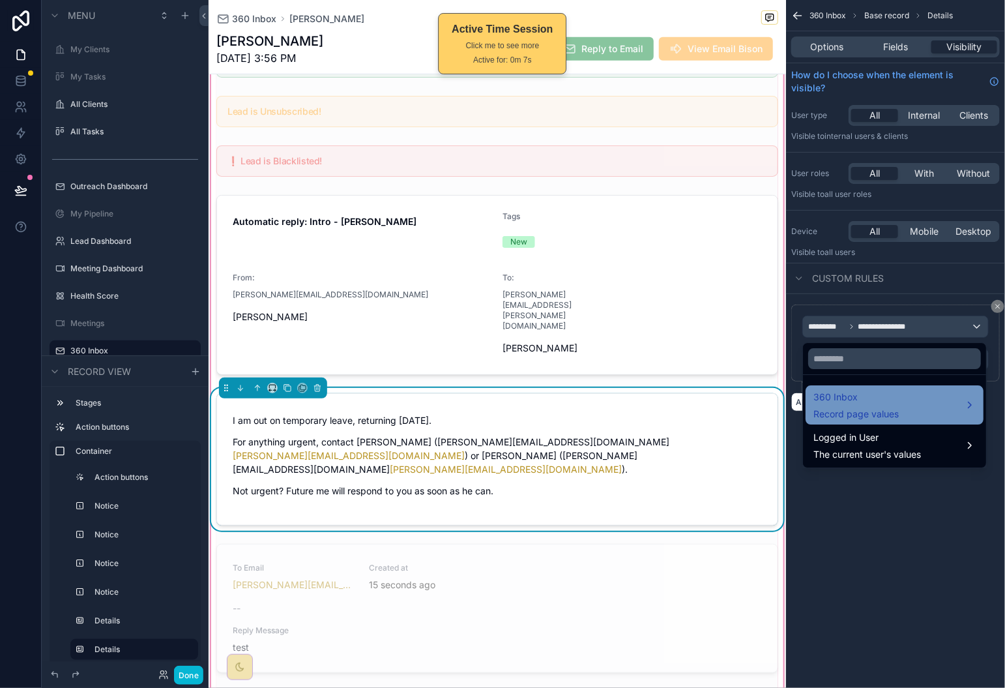
click at [942, 387] on div "360 Inbox Record page values" at bounding box center [895, 404] width 178 height 39
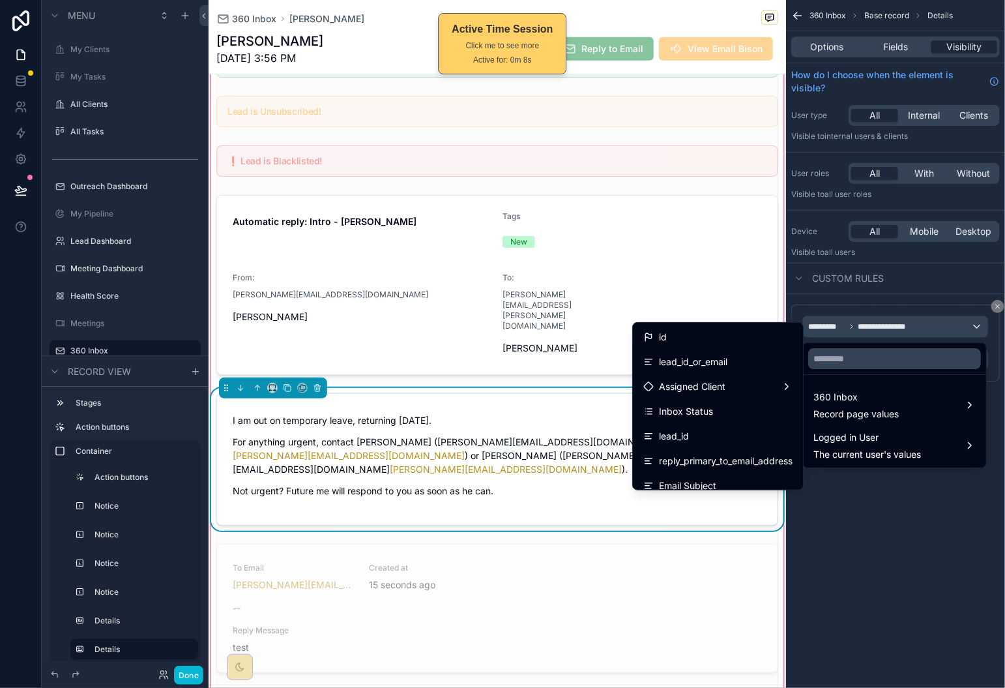
click at [977, 528] on div "scrollable content" at bounding box center [502, 344] width 1005 height 688
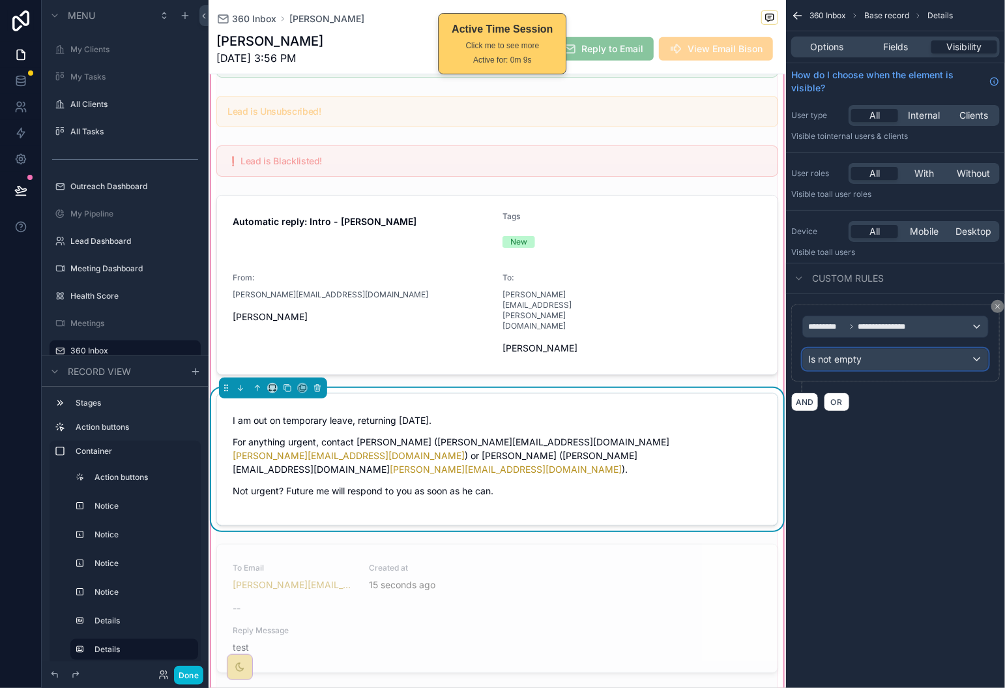
click at [906, 351] on div "Is not empty" at bounding box center [895, 359] width 185 height 21
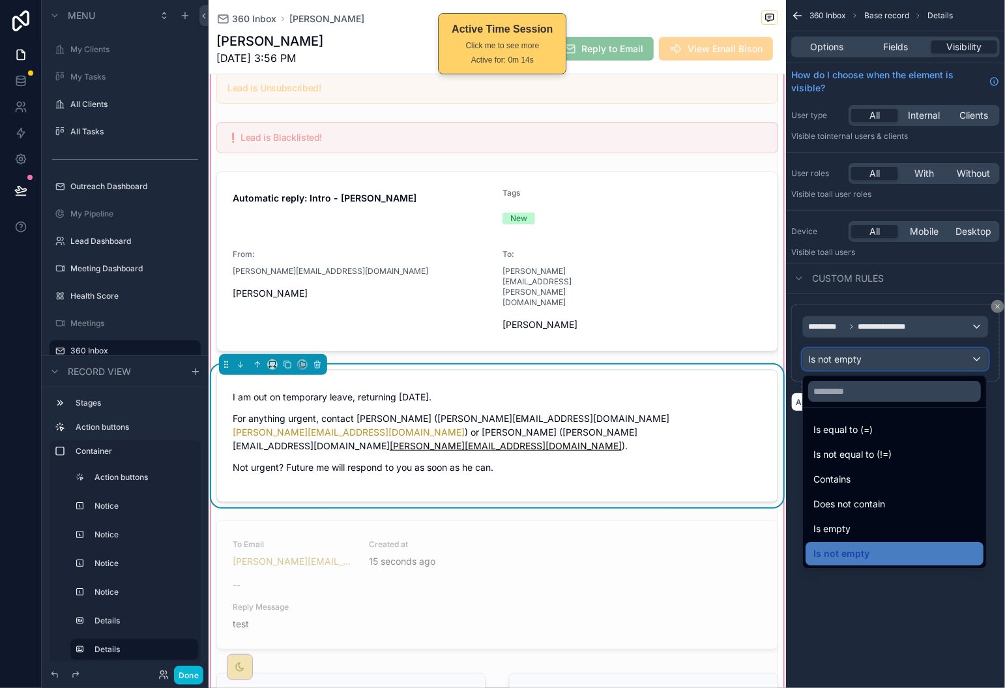
scroll to position [304, 0]
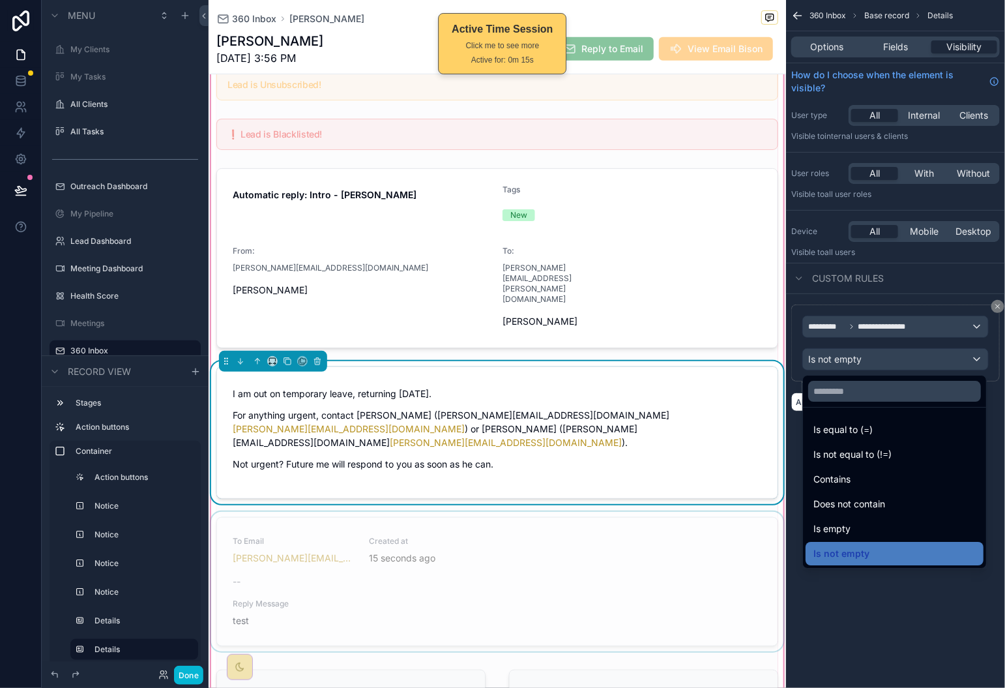
click at [561, 512] on div "scrollable content" at bounding box center [498, 584] width 578 height 145
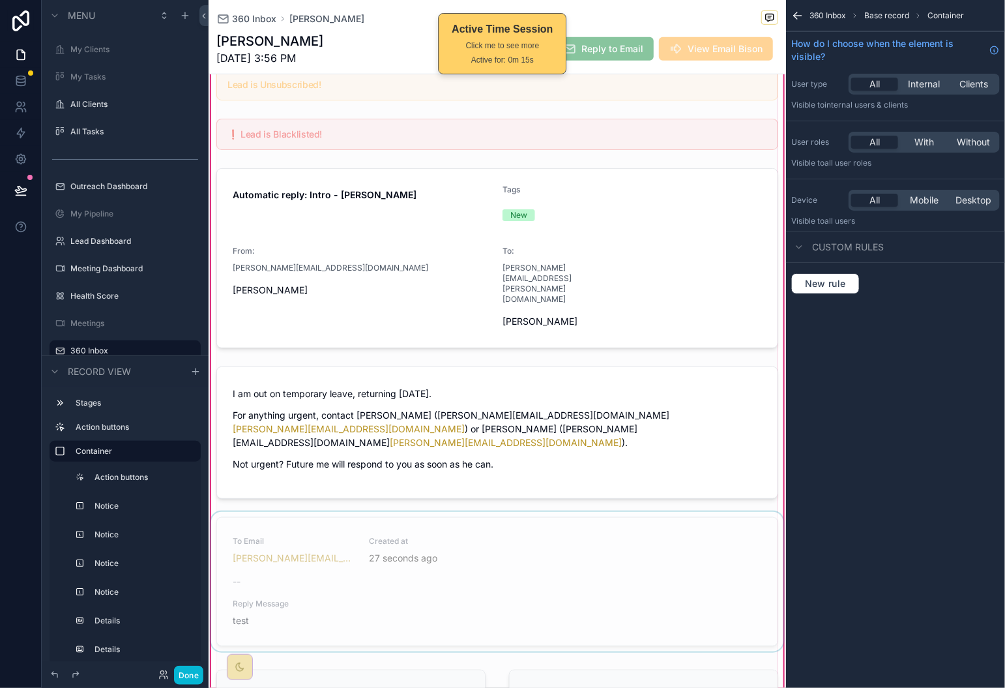
click at [539, 527] on div "scrollable content" at bounding box center [498, 584] width 578 height 145
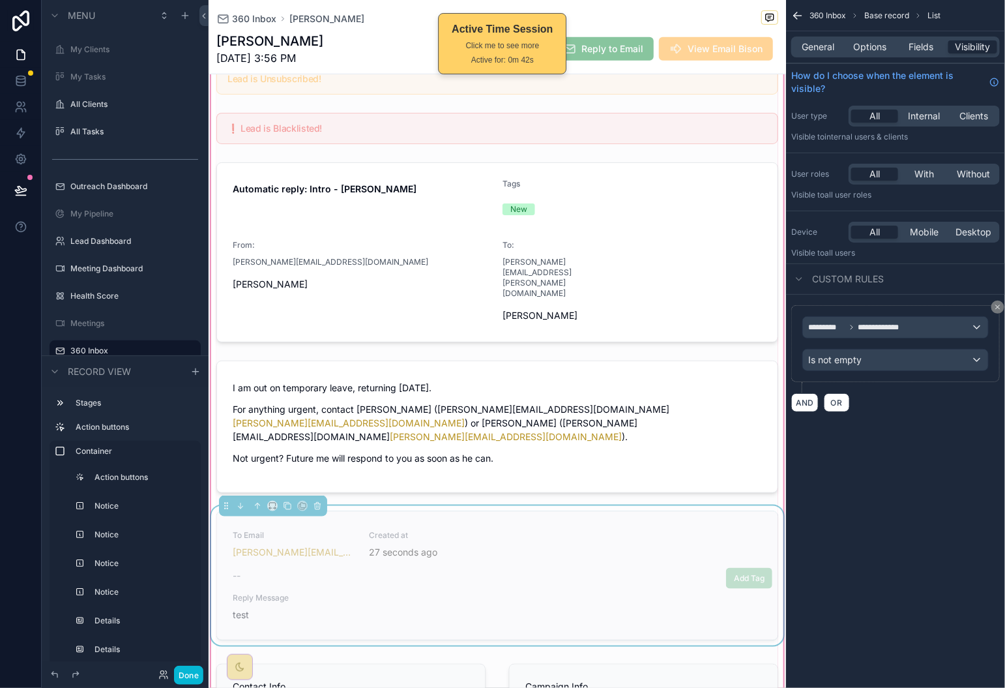
scroll to position [310, 0]
click at [997, 309] on icon "scrollable content" at bounding box center [998, 307] width 8 height 8
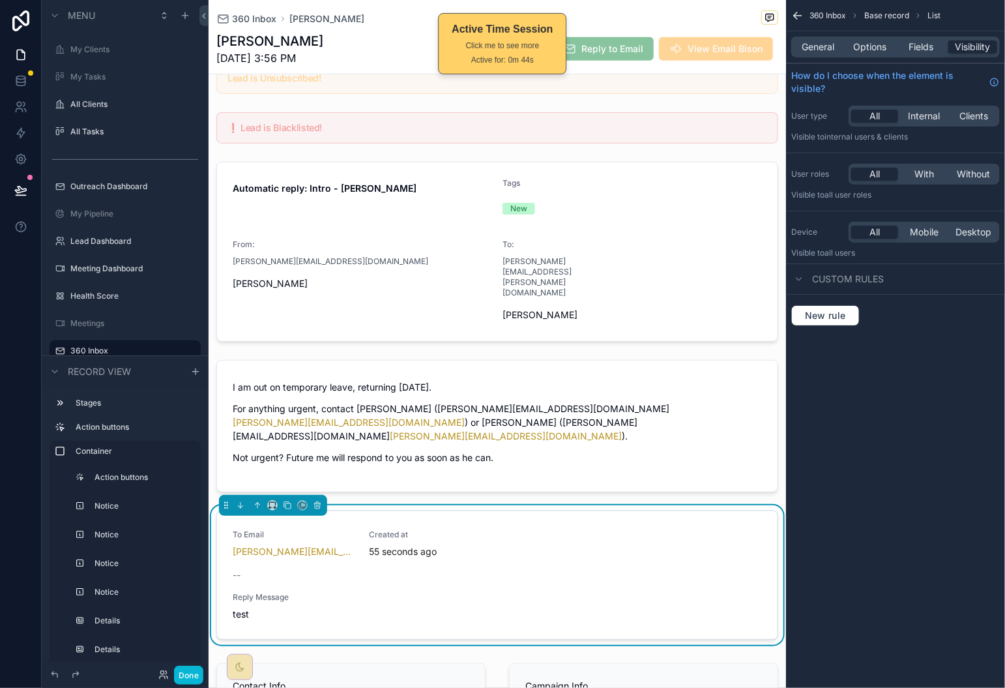
click at [837, 327] on div "New rule" at bounding box center [895, 316] width 219 height 42
click at [840, 318] on span "New rule" at bounding box center [826, 316] width 52 height 12
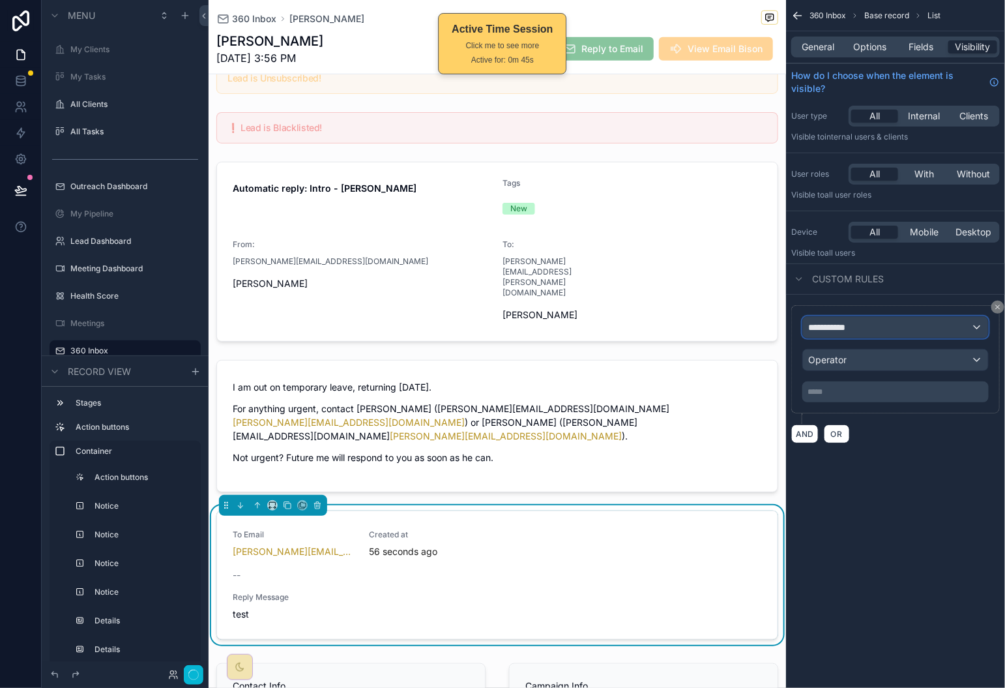
click at [923, 325] on div "**********" at bounding box center [895, 327] width 185 height 21
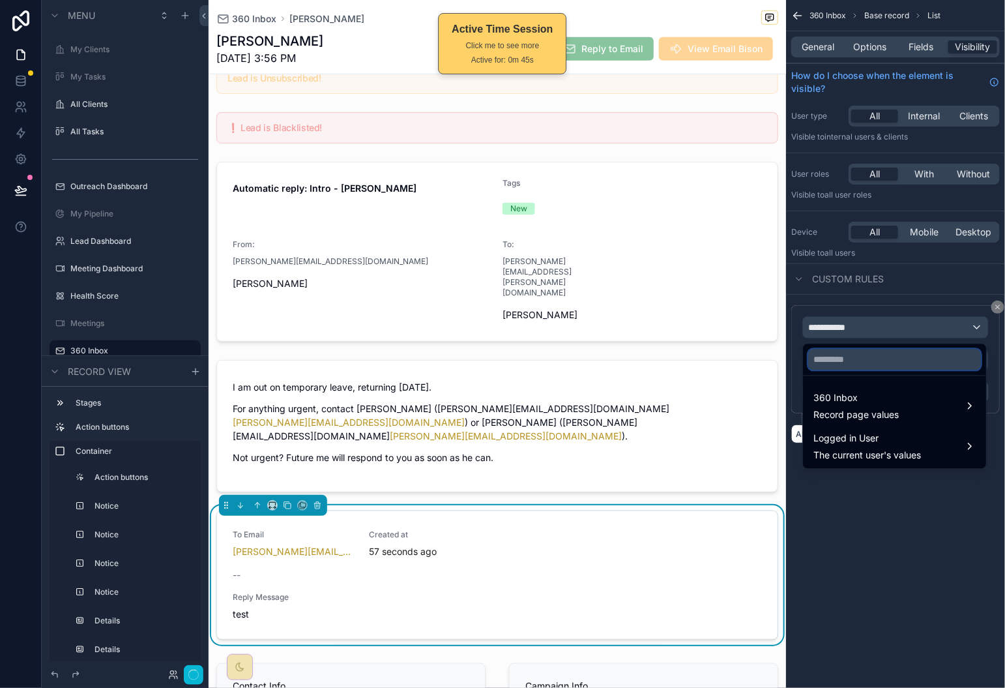
click at [855, 362] on input "text" at bounding box center [895, 359] width 173 height 21
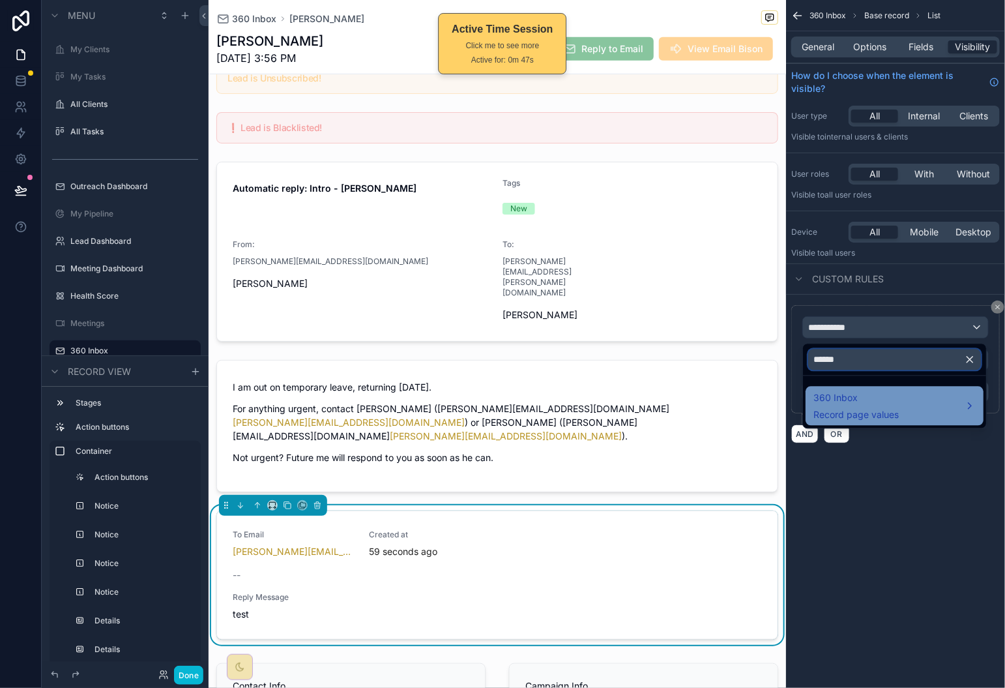
type input "******"
click at [863, 394] on span "360 Inbox" at bounding box center [856, 399] width 85 height 16
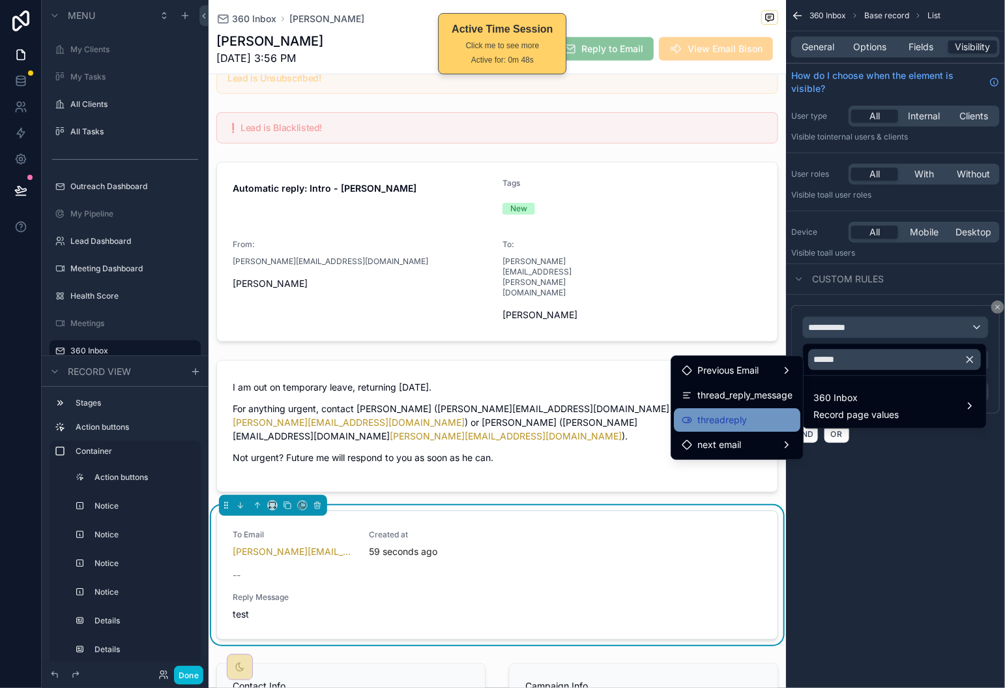
click at [773, 409] on div "threadreply" at bounding box center [737, 419] width 126 height 23
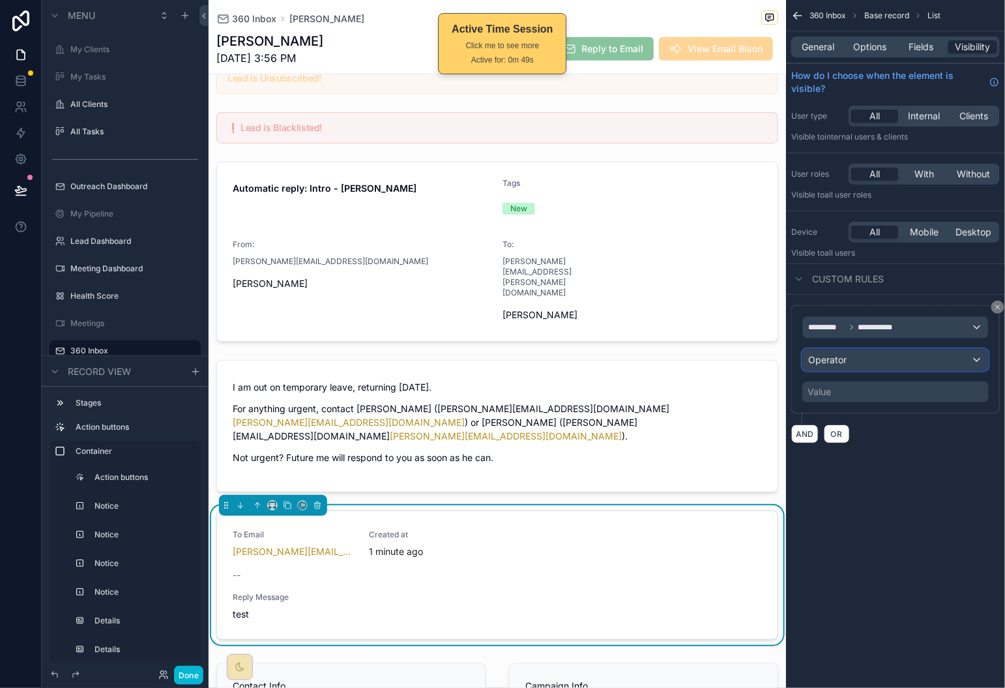
click at [929, 355] on div "Operator" at bounding box center [895, 359] width 185 height 21
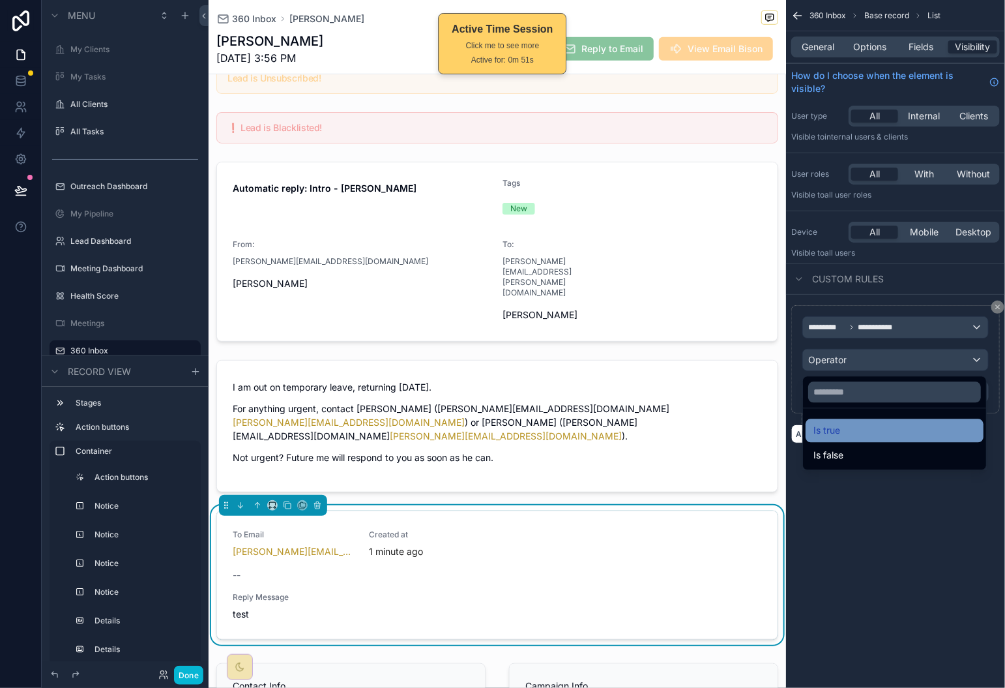
click at [902, 426] on div "Is true" at bounding box center [895, 431] width 162 height 16
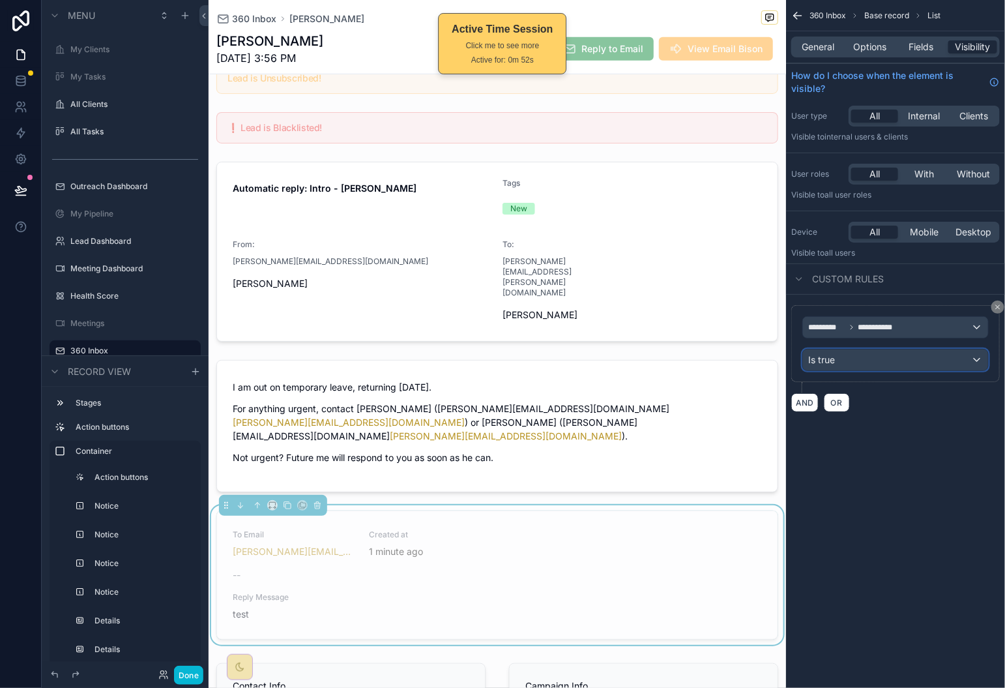
click at [919, 360] on div "Is true" at bounding box center [895, 359] width 185 height 21
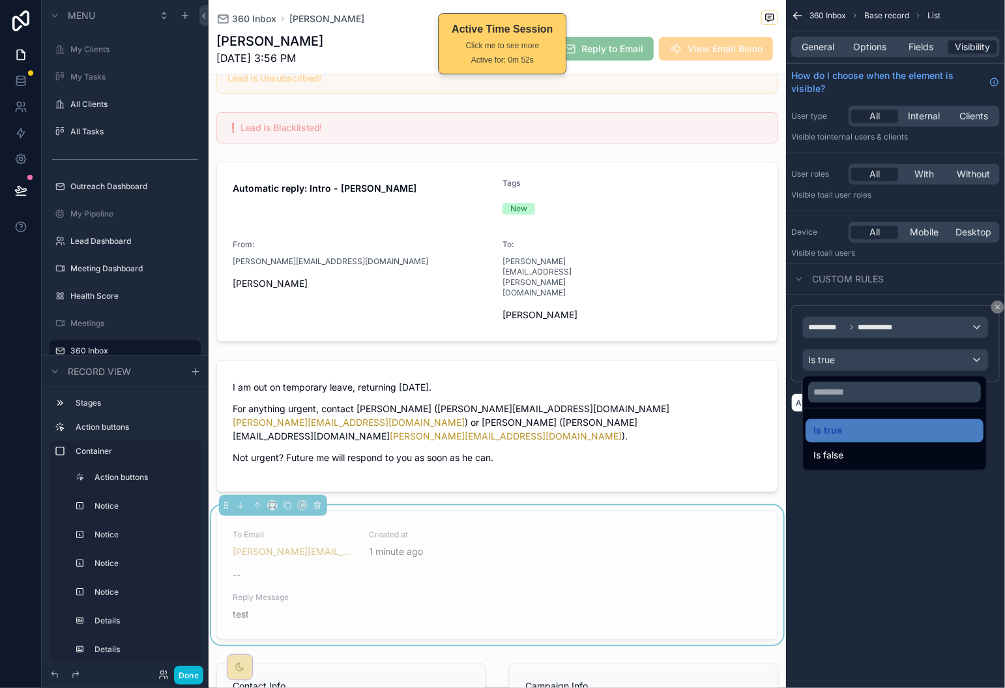
click at [914, 449] on div "Is false" at bounding box center [895, 456] width 162 height 16
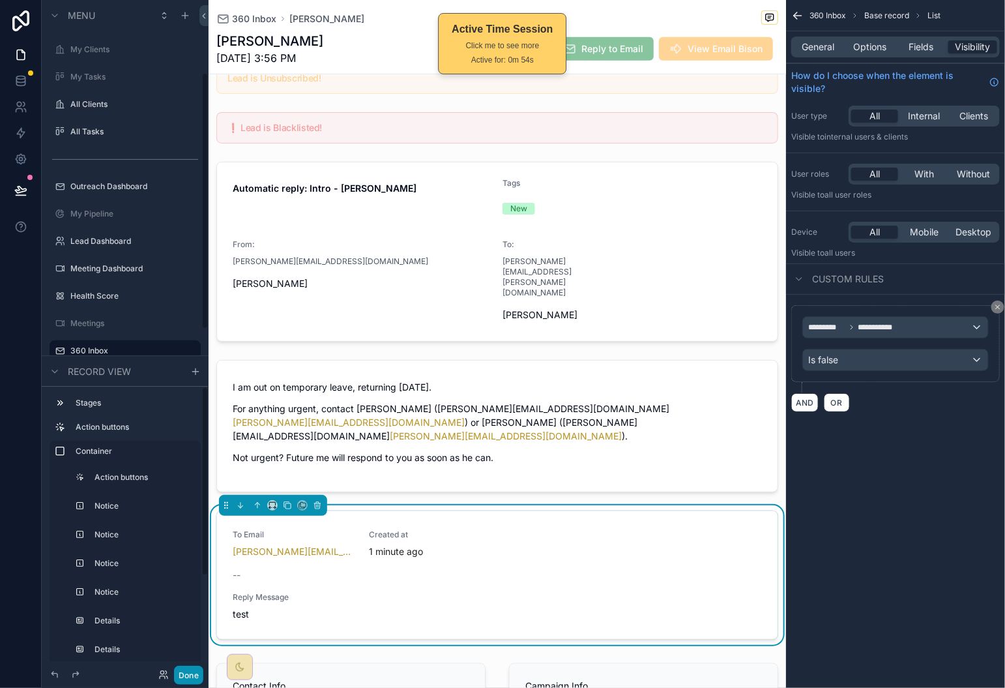
click at [192, 669] on button "Done" at bounding box center [188, 675] width 29 height 19
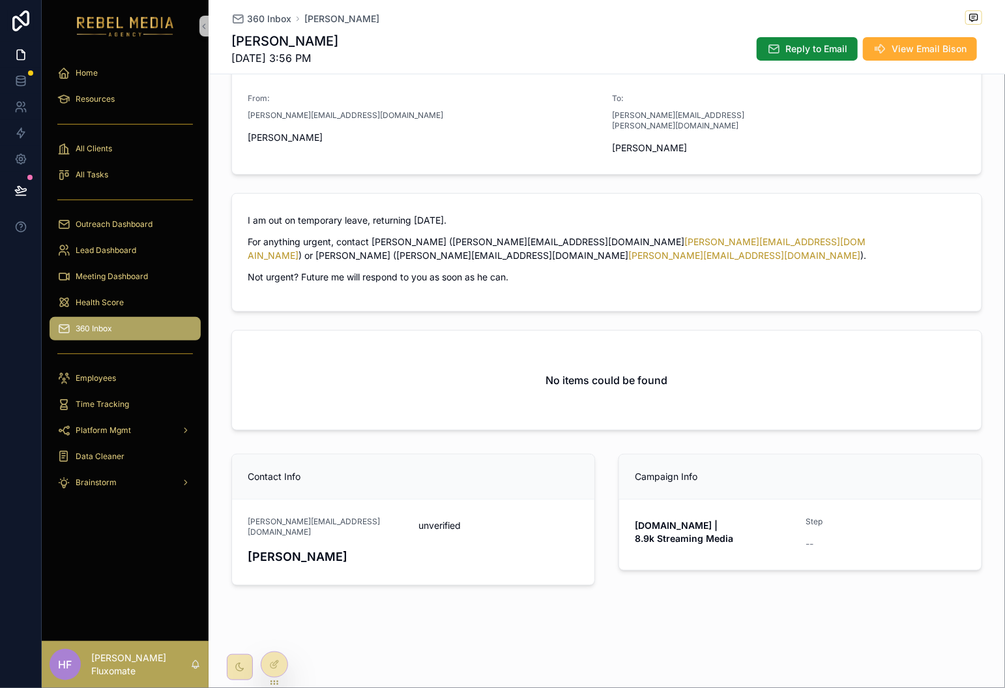
scroll to position [151, 0]
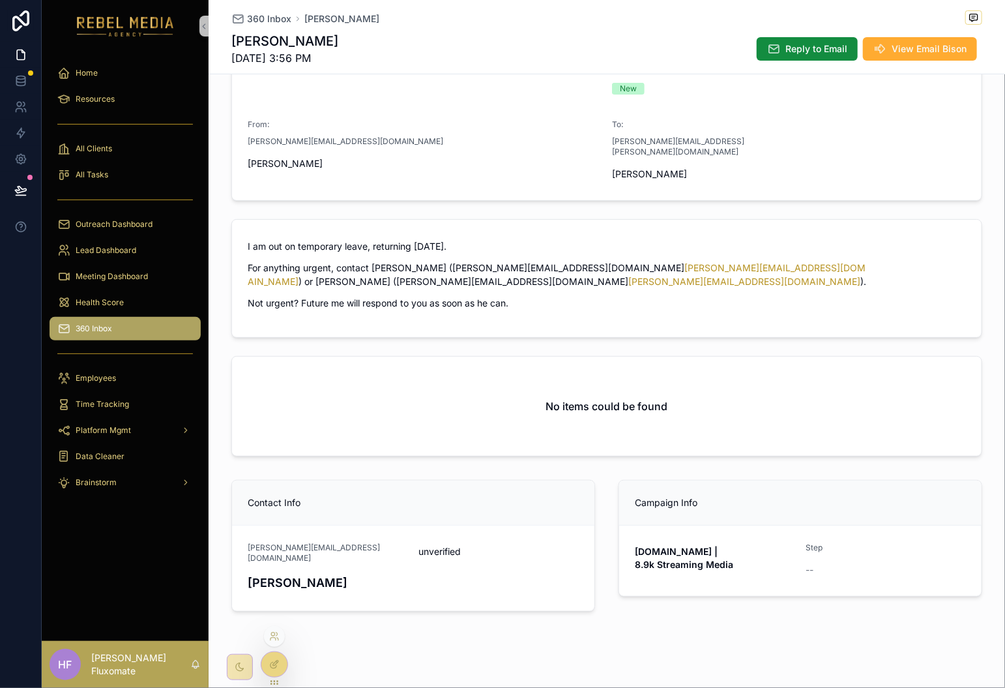
click at [280, 666] on div at bounding box center [274, 664] width 26 height 25
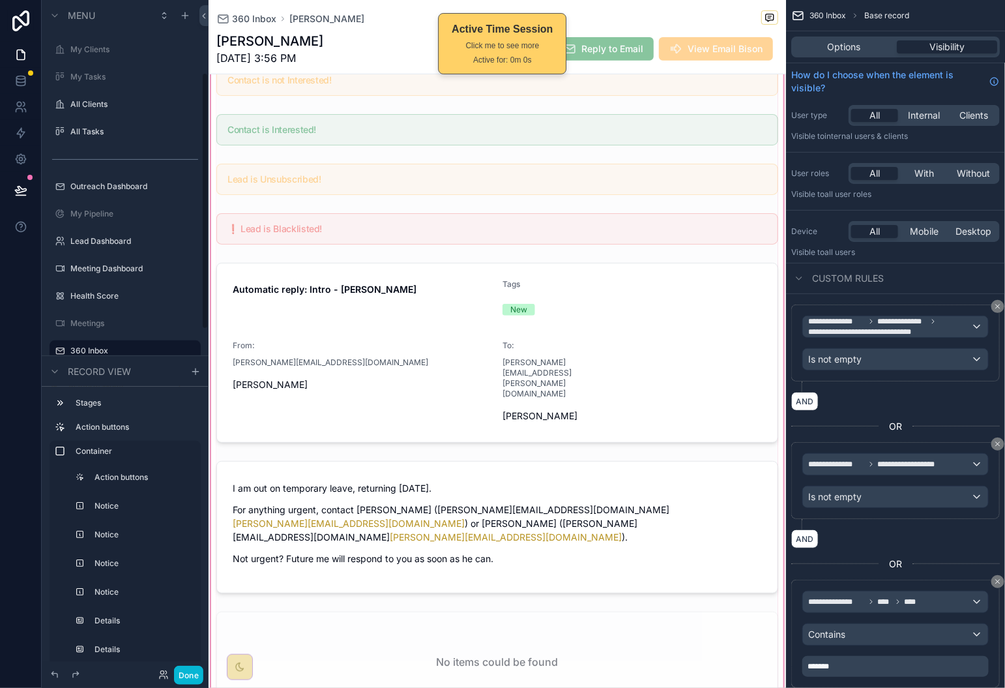
scroll to position [317, 0]
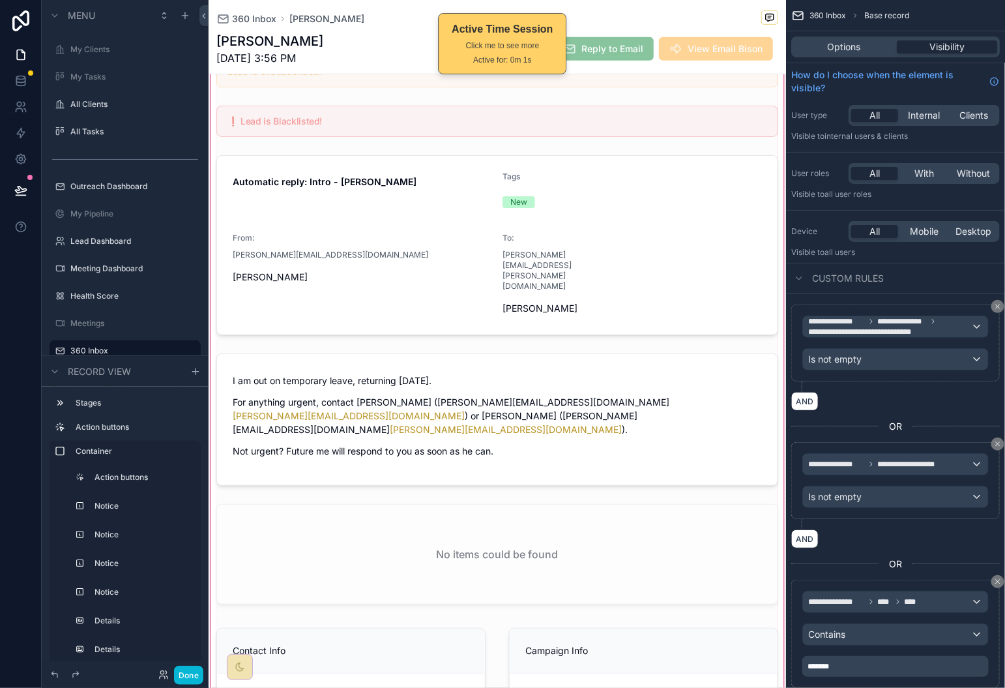
click at [614, 514] on div "scrollable content" at bounding box center [498, 329] width 578 height 910
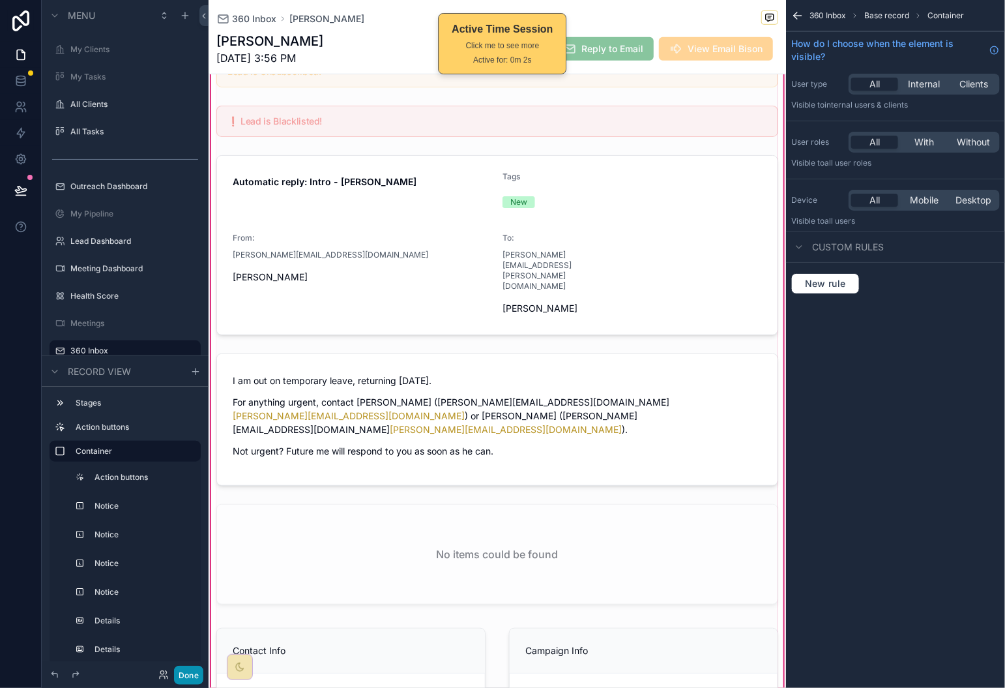
drag, startPoint x: 186, startPoint y: 675, endPoint x: 204, endPoint y: 642, distance: 37.9
click at [186, 674] on button "Done" at bounding box center [188, 675] width 29 height 19
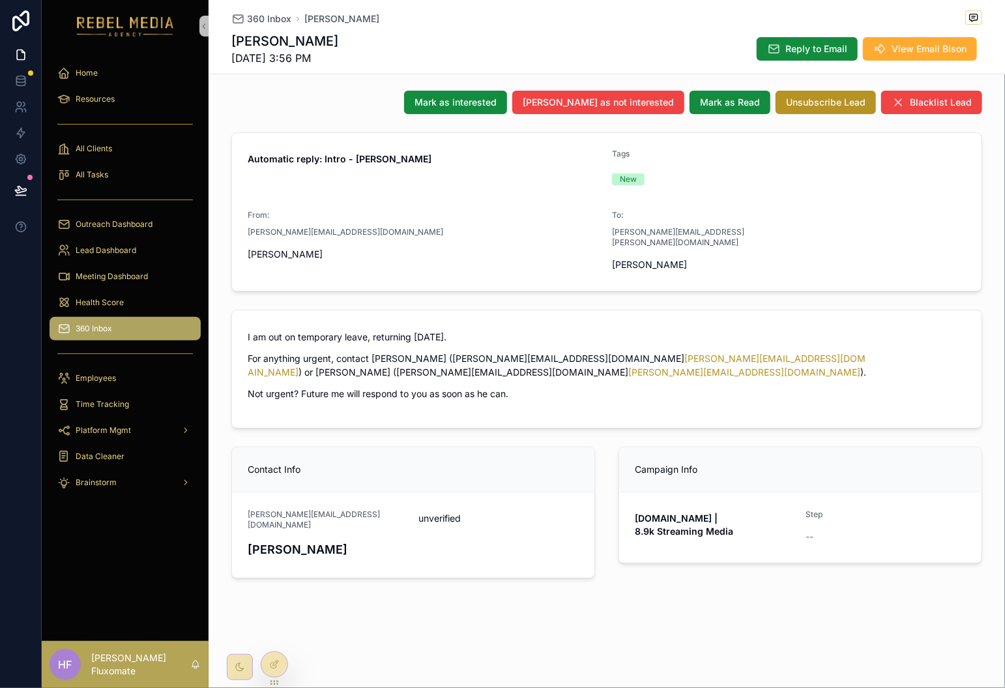
scroll to position [27, 0]
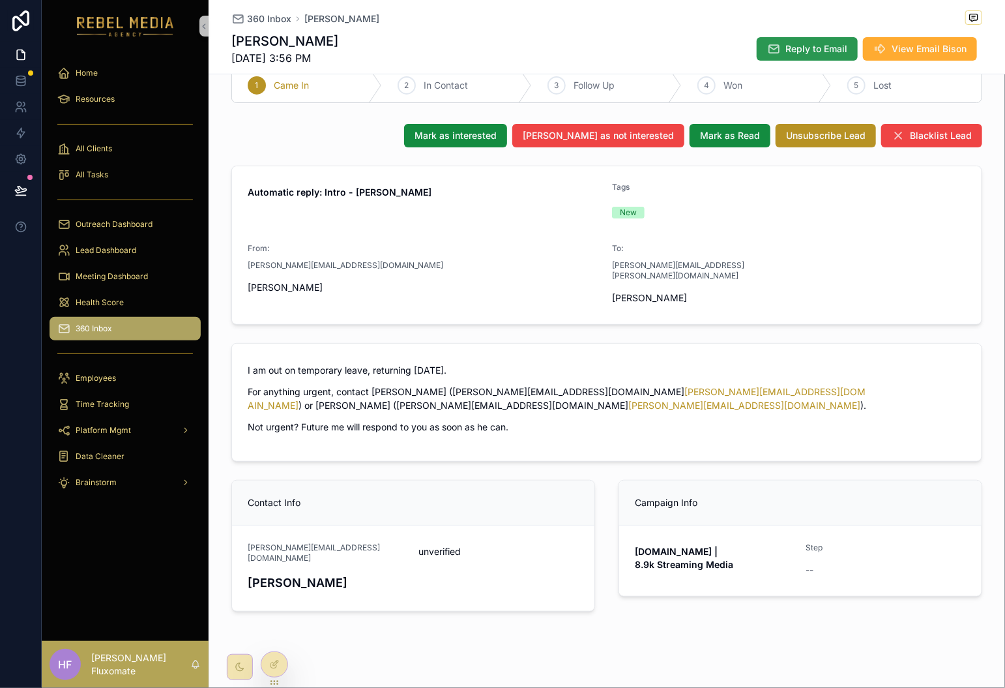
click at [824, 50] on span "Reply to Email" at bounding box center [817, 48] width 62 height 13
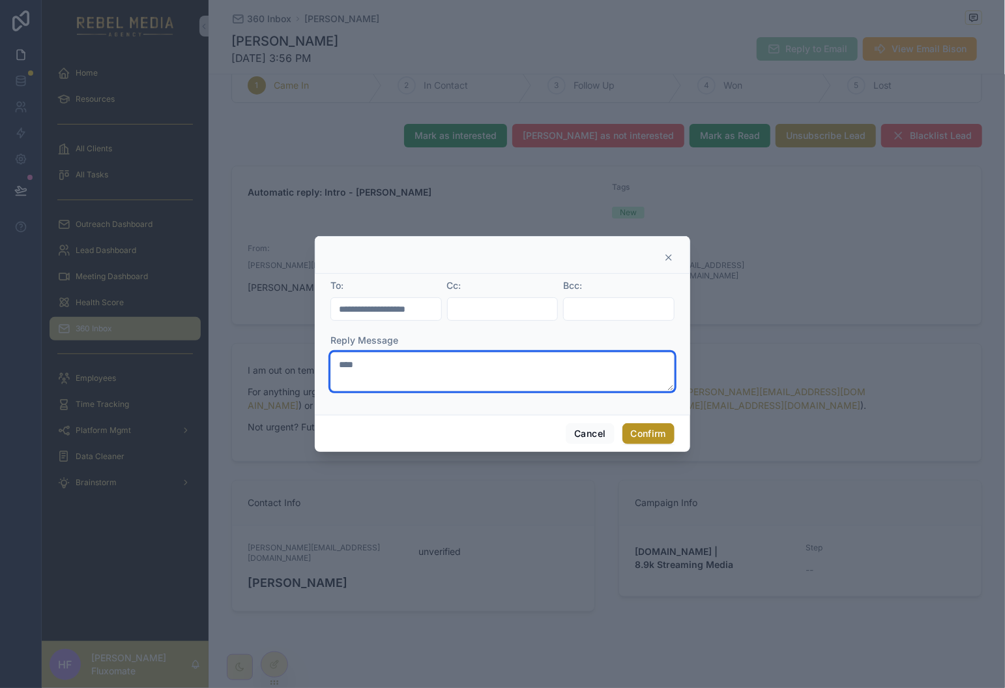
click at [487, 379] on textarea "****" at bounding box center [503, 371] width 344 height 39
click at [655, 439] on button "Confirm" at bounding box center [649, 433] width 52 height 21
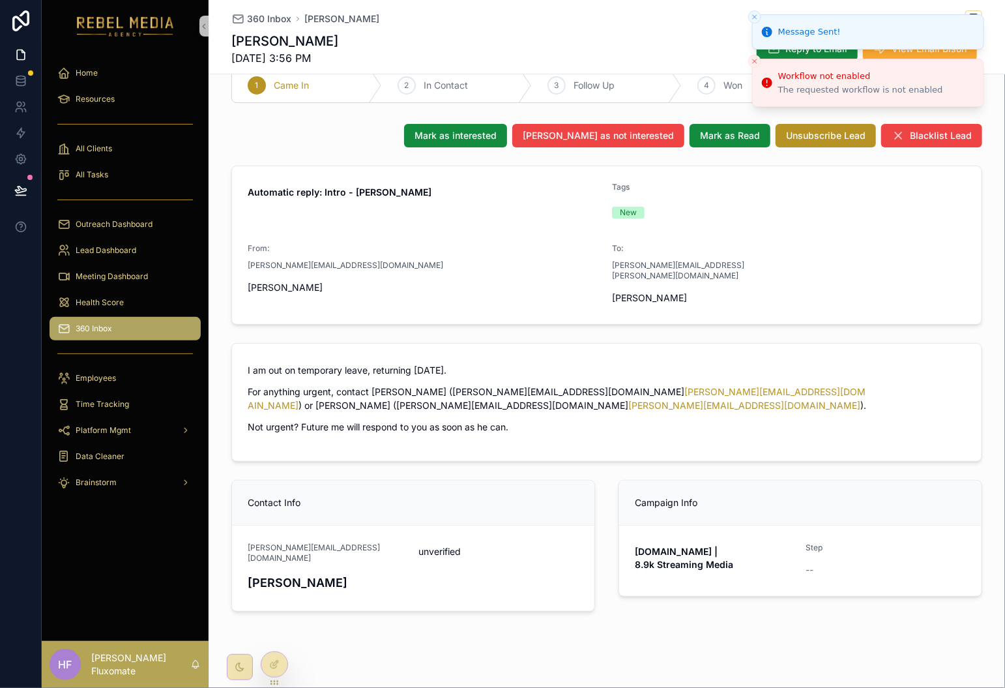
click at [759, 16] on icon "Close toast" at bounding box center [755, 17] width 8 height 8
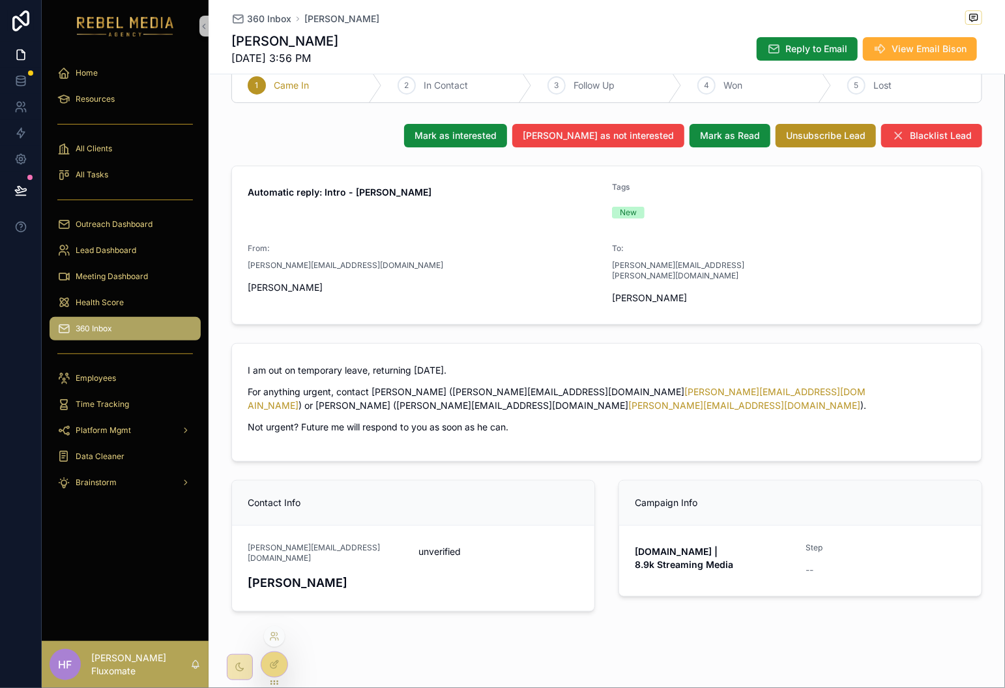
click at [275, 665] on icon at bounding box center [275, 663] width 5 height 5
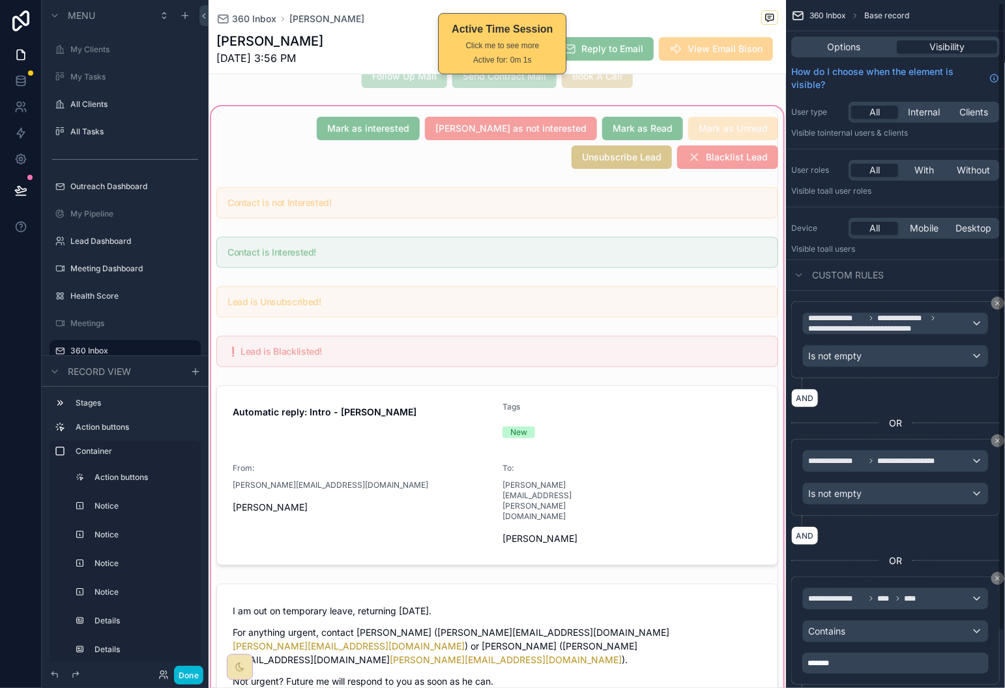
scroll to position [228, 0]
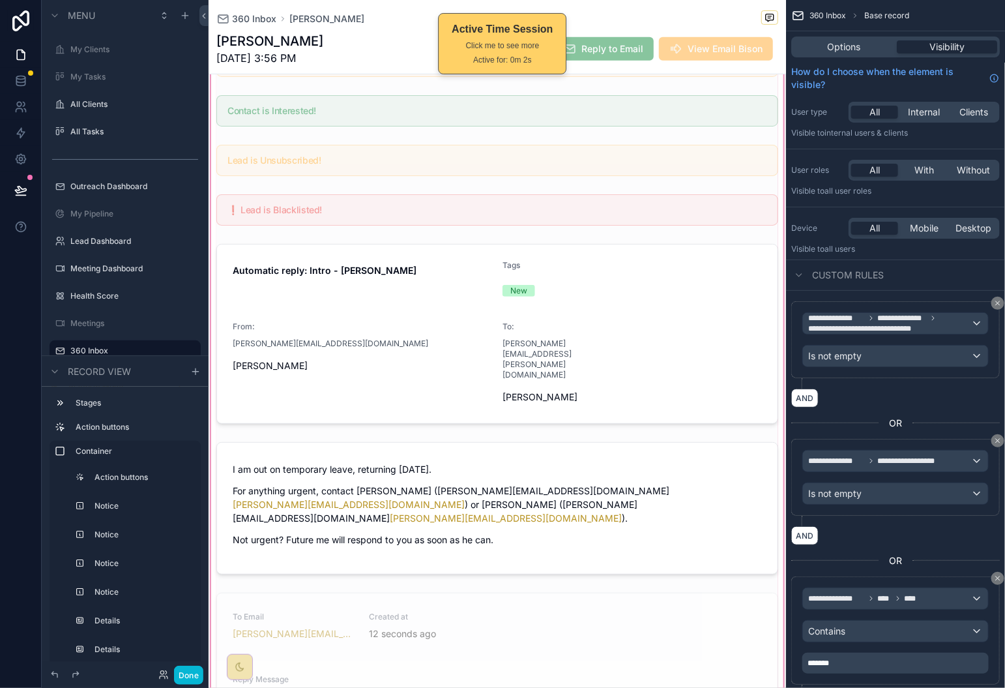
click at [655, 484] on div "scrollable content" at bounding box center [498, 431] width 578 height 938
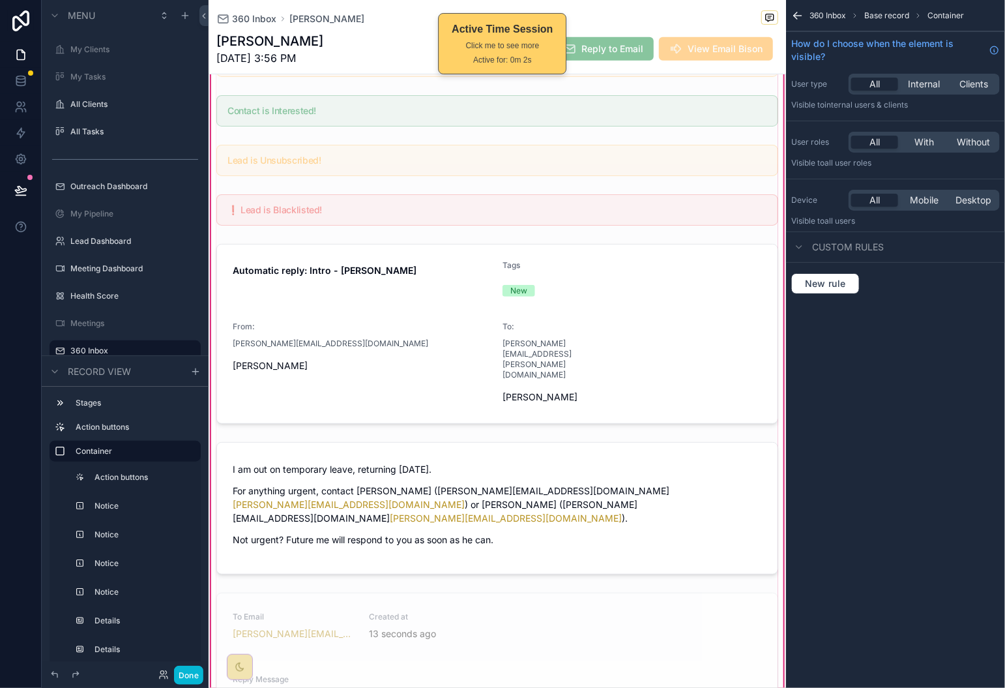
scroll to position [0, 0]
click at [181, 674] on button "Done" at bounding box center [188, 675] width 29 height 19
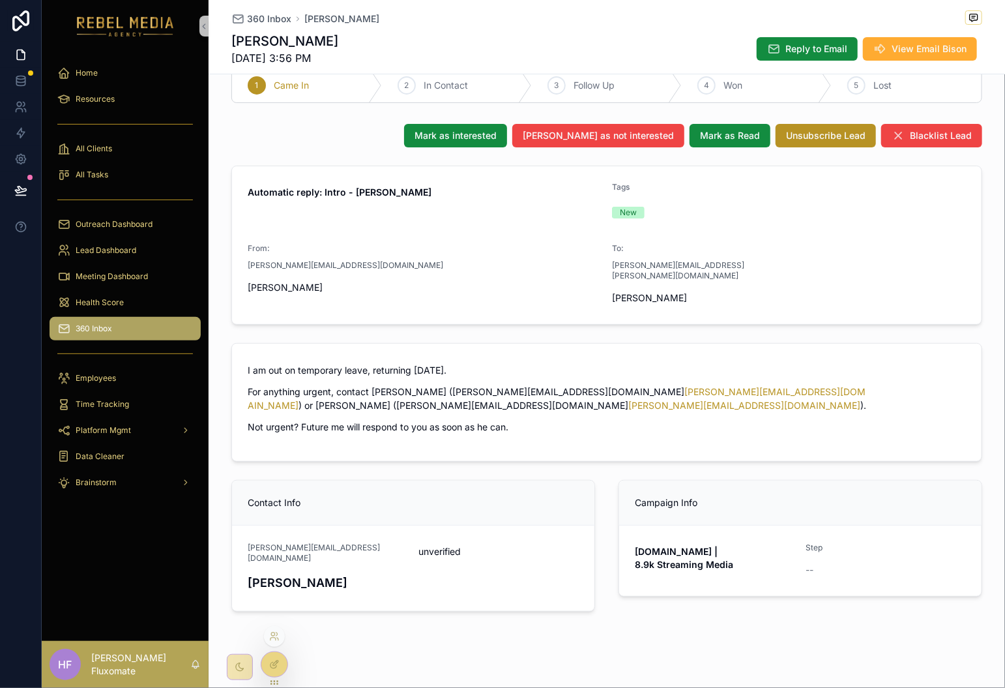
click at [267, 664] on div at bounding box center [274, 664] width 26 height 25
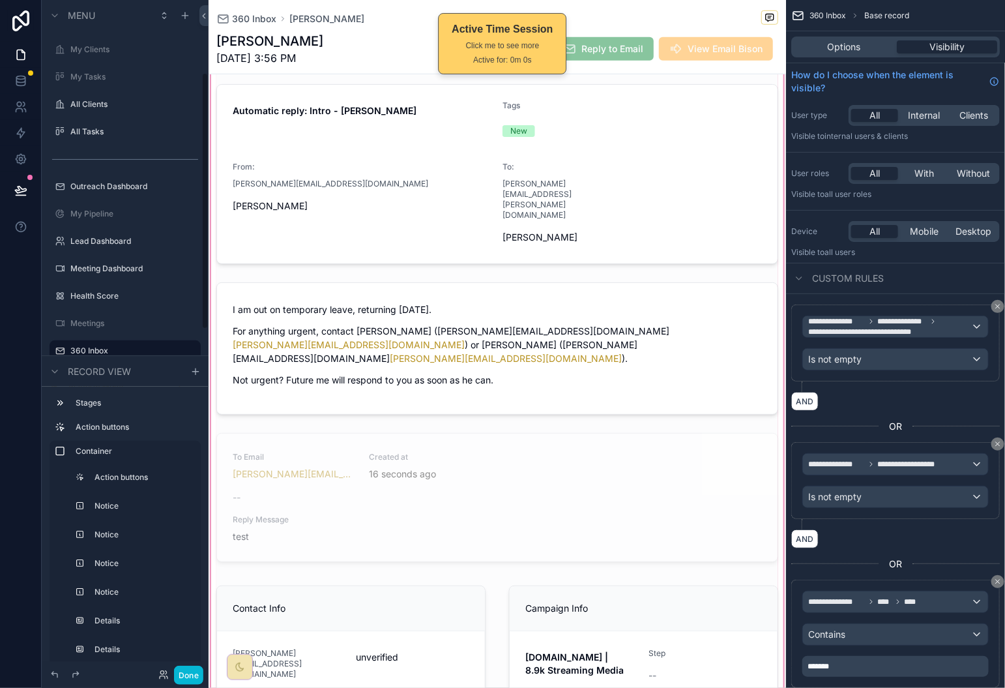
scroll to position [390, 0]
click at [472, 460] on div "scrollable content" at bounding box center [498, 269] width 578 height 938
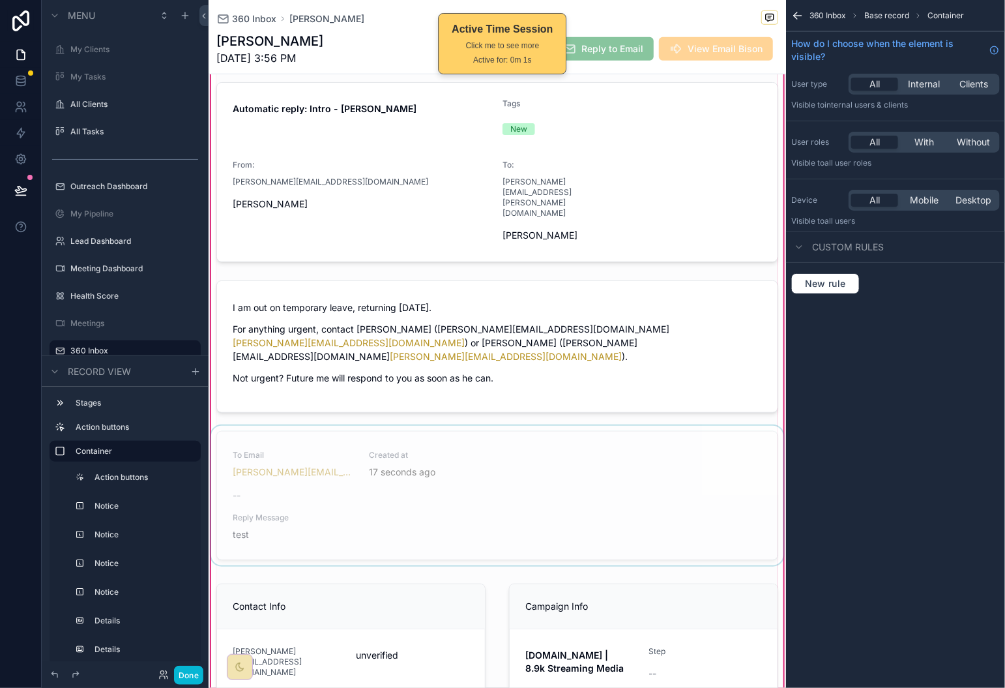
click at [597, 426] on div "scrollable content" at bounding box center [498, 498] width 578 height 145
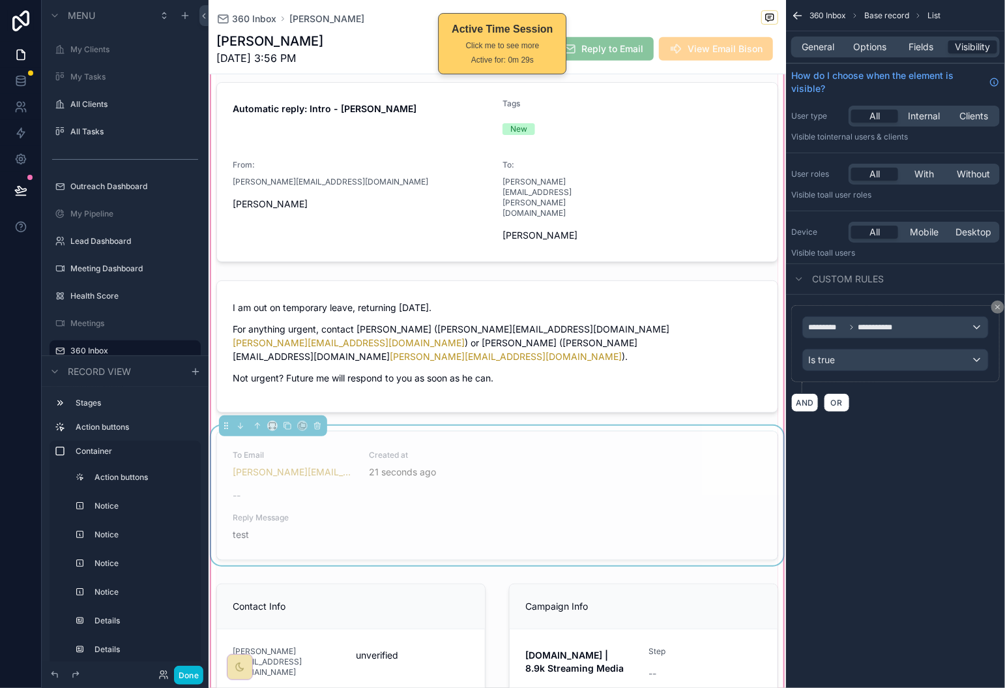
click at [937, 372] on div "**********" at bounding box center [896, 343] width 209 height 77
click at [934, 361] on div "Is true" at bounding box center [895, 359] width 185 height 21
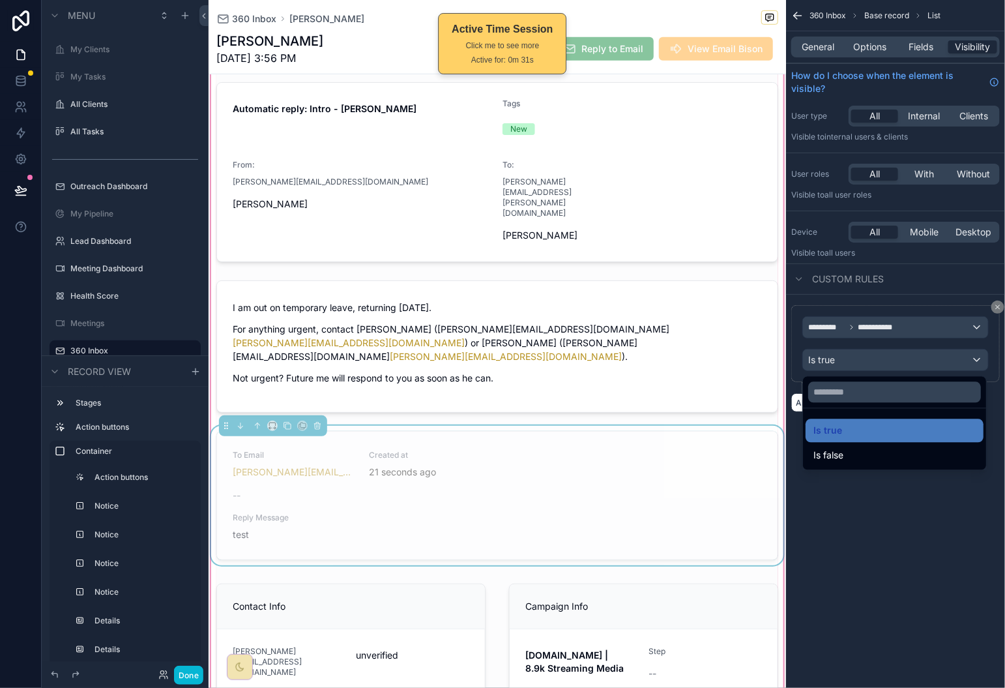
click at [907, 576] on div "scrollable content" at bounding box center [502, 344] width 1005 height 688
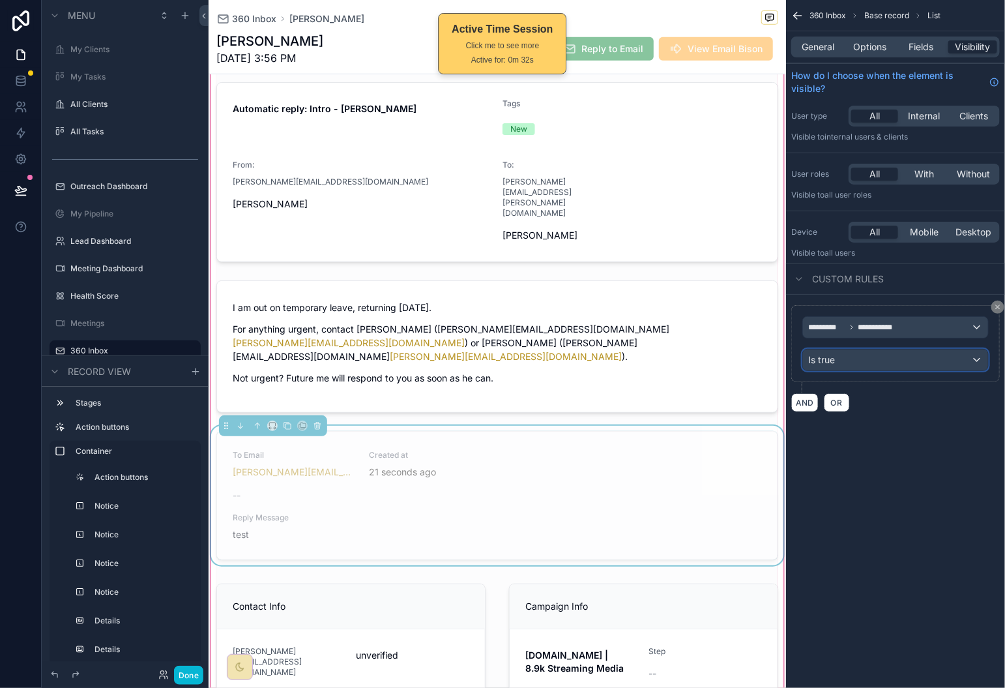
click at [884, 364] on div "Is true" at bounding box center [895, 359] width 185 height 21
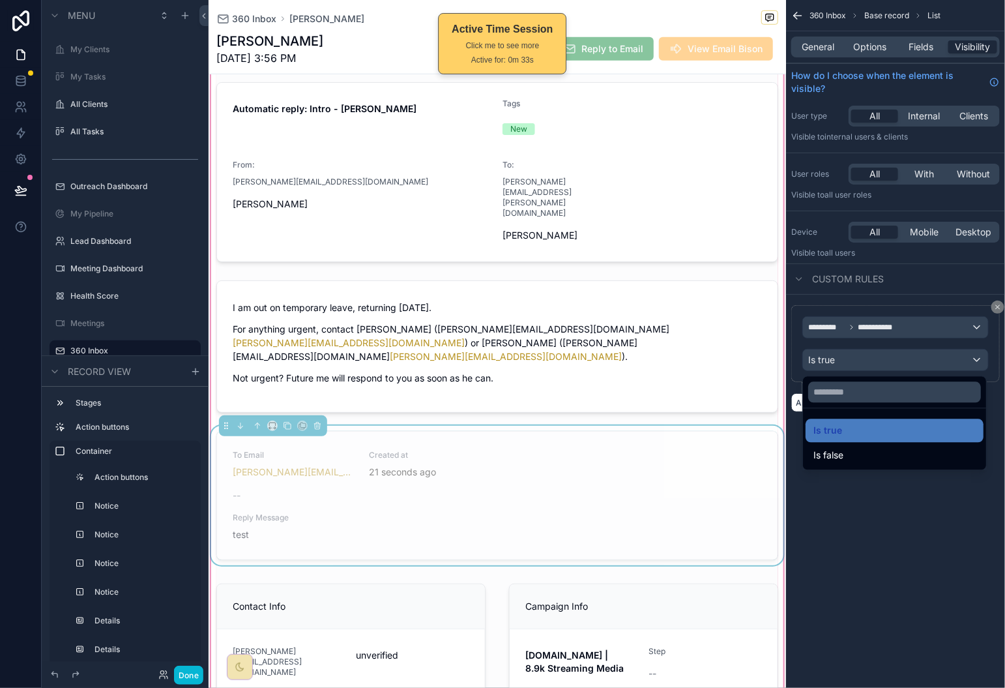
drag, startPoint x: 887, startPoint y: 460, endPoint x: 919, endPoint y: 463, distance: 31.5
click at [887, 460] on div "Is false" at bounding box center [895, 456] width 162 height 16
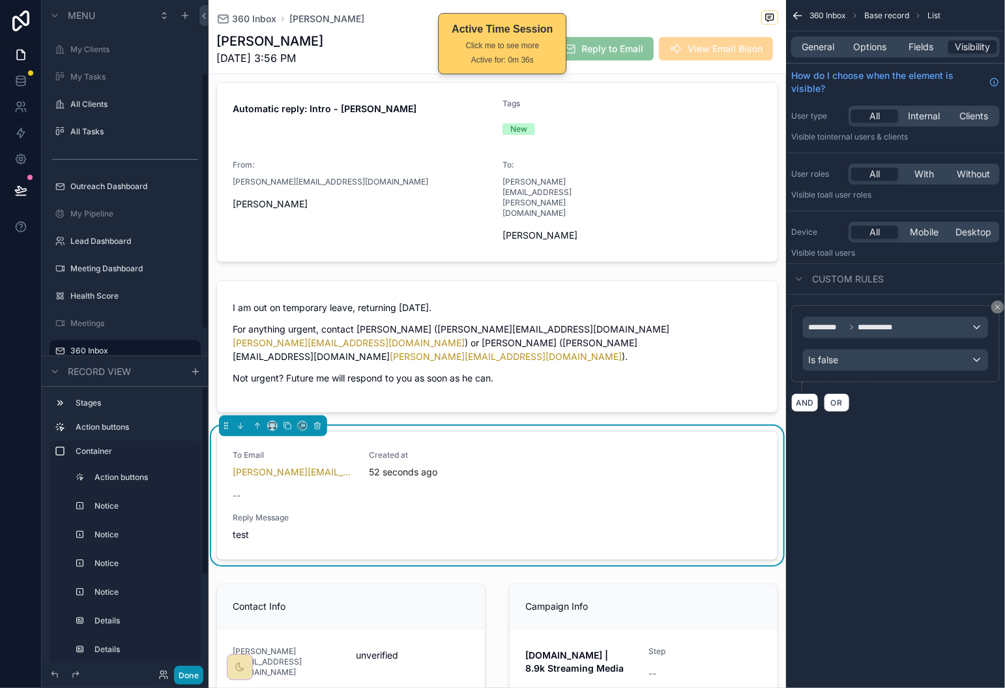
click at [192, 675] on button "Done" at bounding box center [188, 675] width 29 height 19
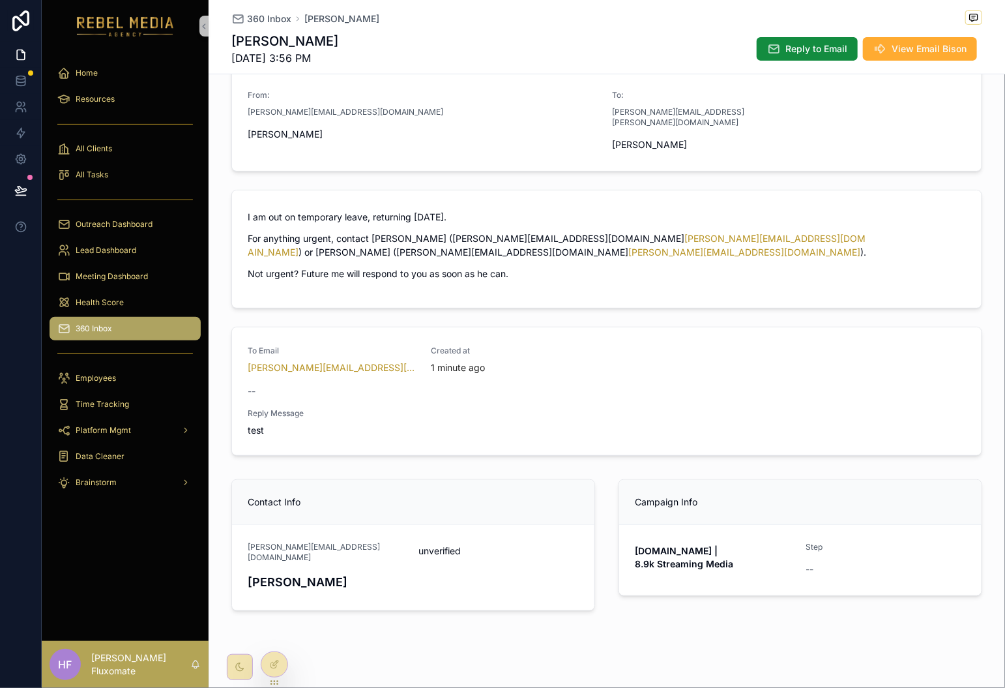
scroll to position [151, 0]
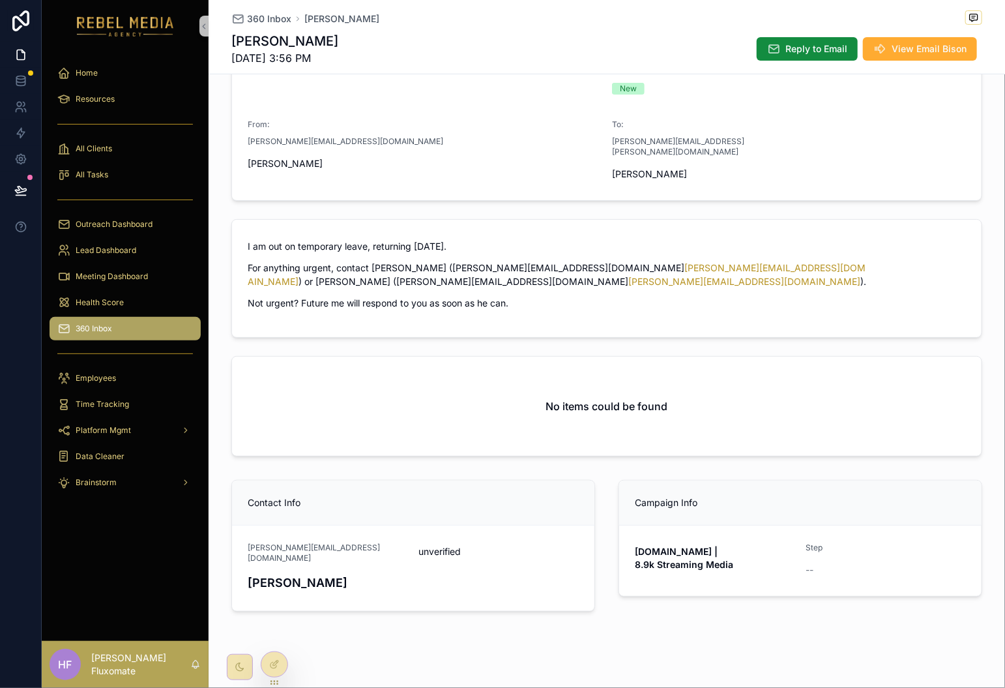
click at [726, 361] on div "No items could be found" at bounding box center [607, 406] width 750 height 99
click at [269, 662] on icon at bounding box center [274, 664] width 10 height 10
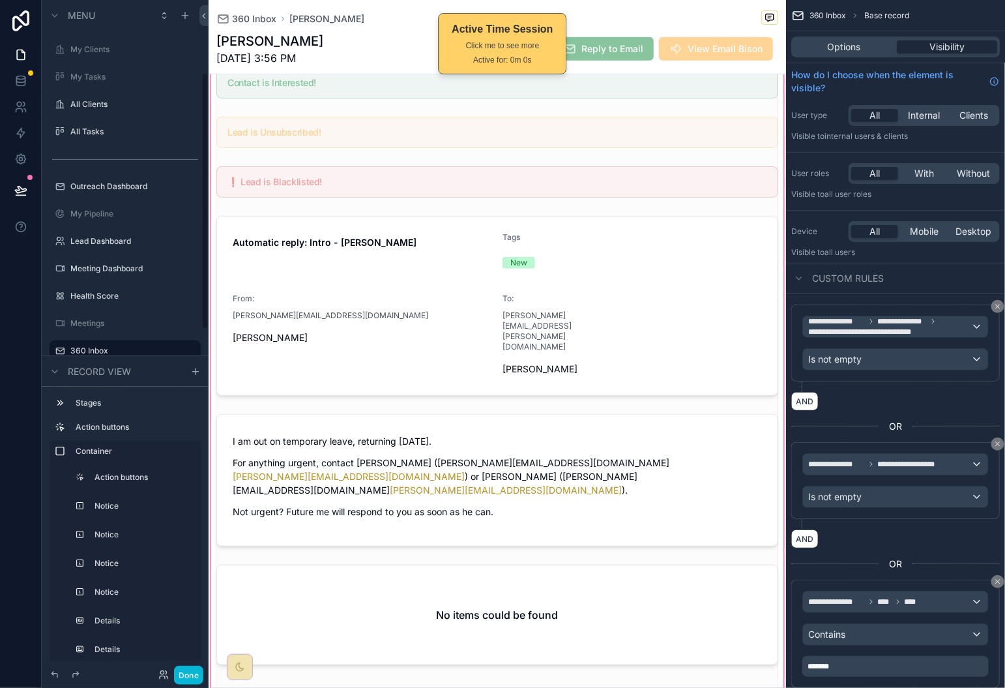
scroll to position [252, 0]
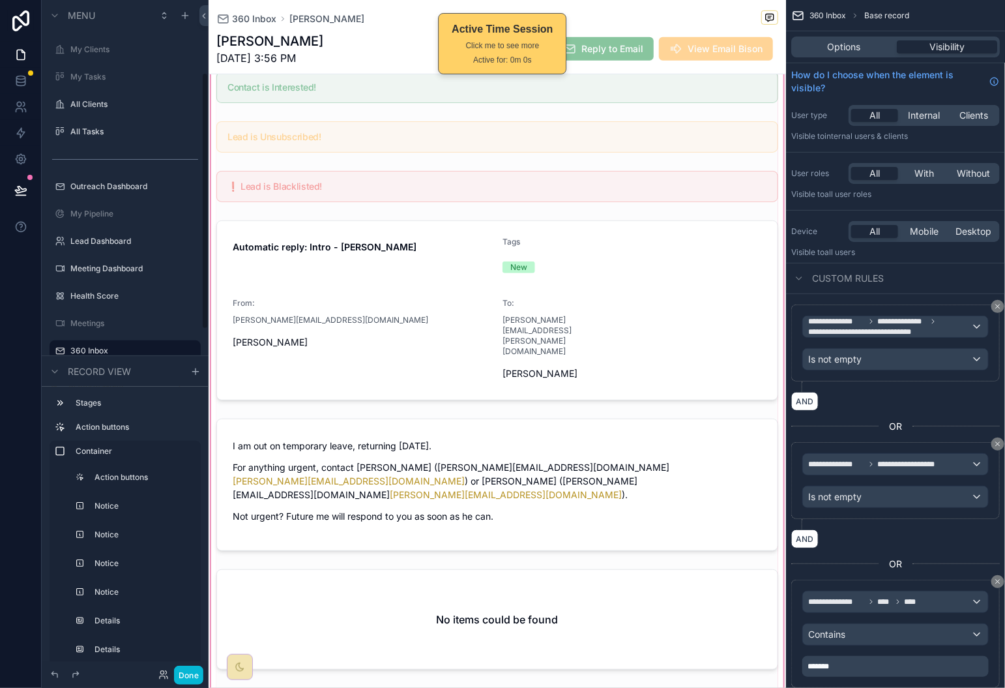
click at [608, 520] on div "scrollable content" at bounding box center [498, 394] width 578 height 910
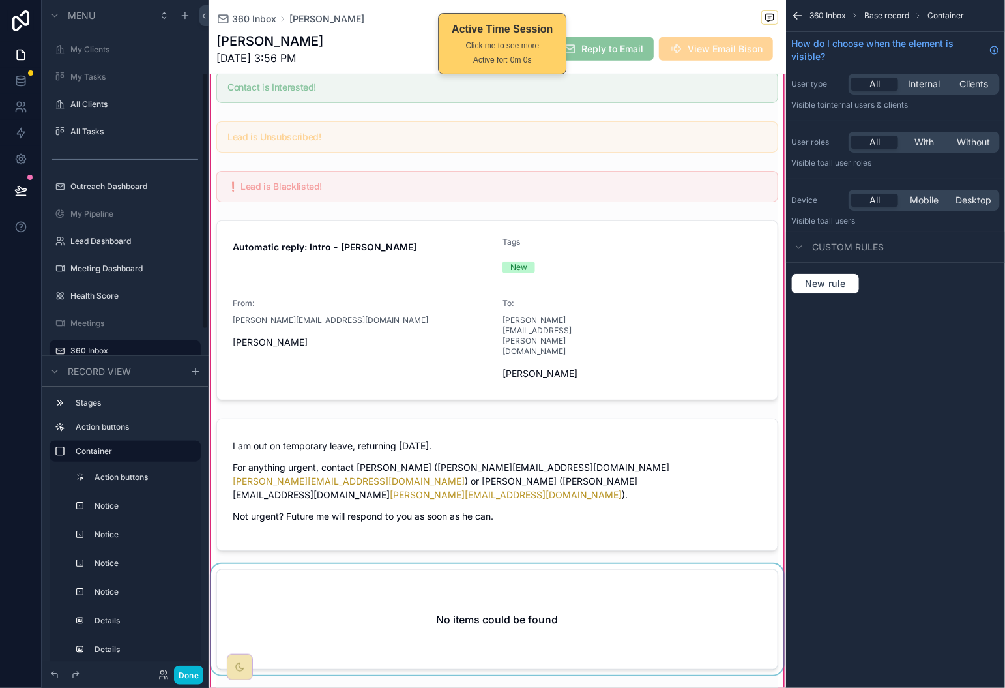
click at [622, 591] on div "scrollable content" at bounding box center [498, 622] width 578 height 116
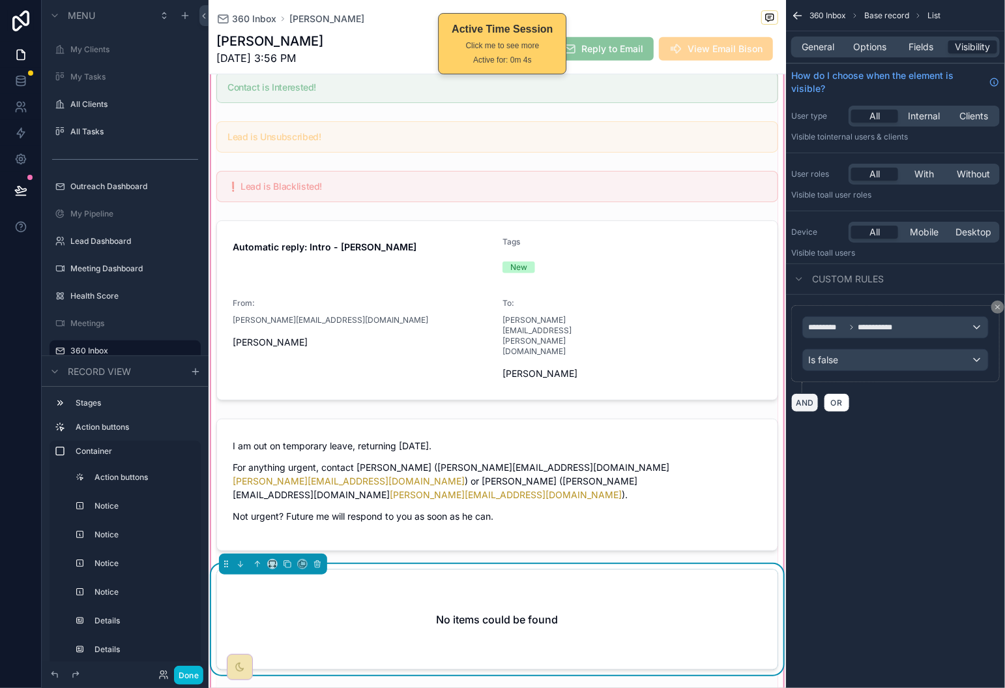
click at [803, 408] on button "AND" at bounding box center [805, 402] width 27 height 19
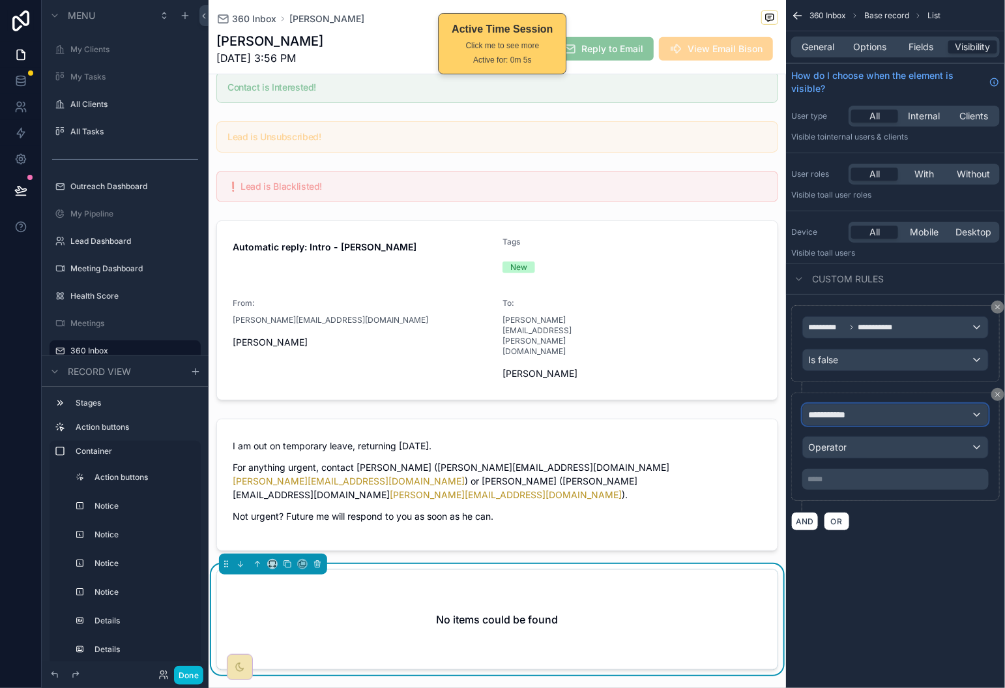
click at [908, 418] on div "**********" at bounding box center [895, 414] width 185 height 21
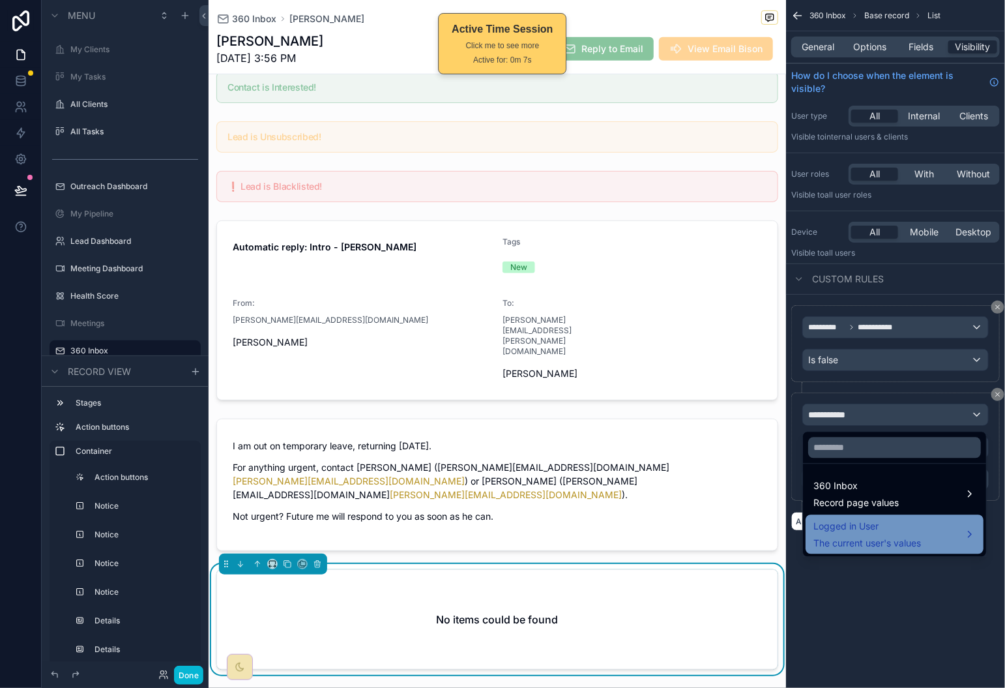
click at [908, 546] on span "The current user's values" at bounding box center [868, 543] width 108 height 13
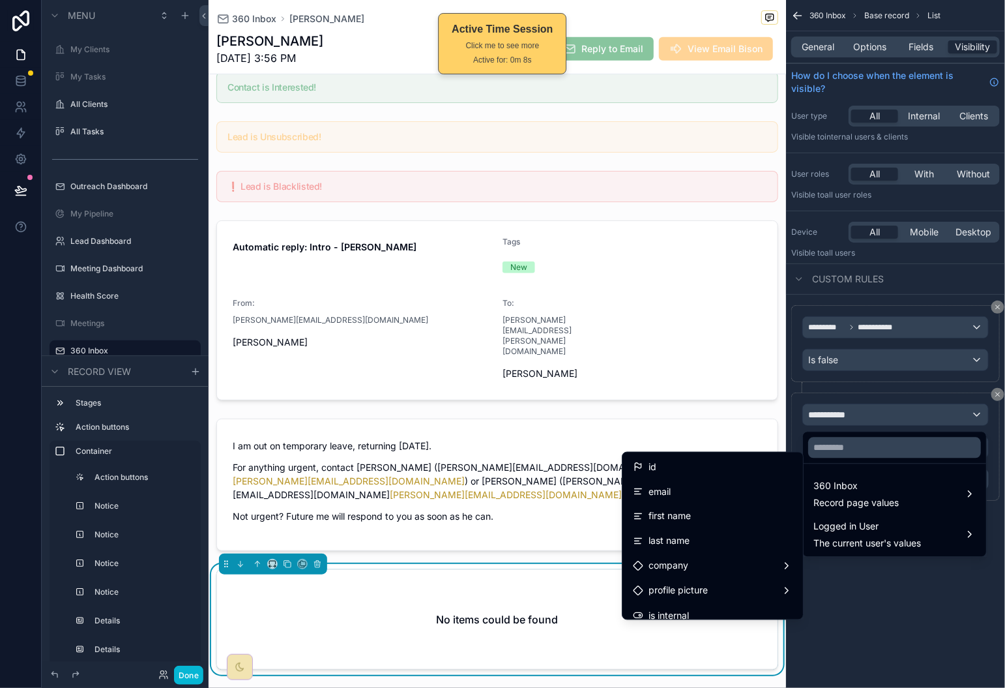
drag, startPoint x: 874, startPoint y: 623, endPoint x: 861, endPoint y: 557, distance: 67.1
click at [874, 623] on div "scrollable content" at bounding box center [502, 344] width 1005 height 688
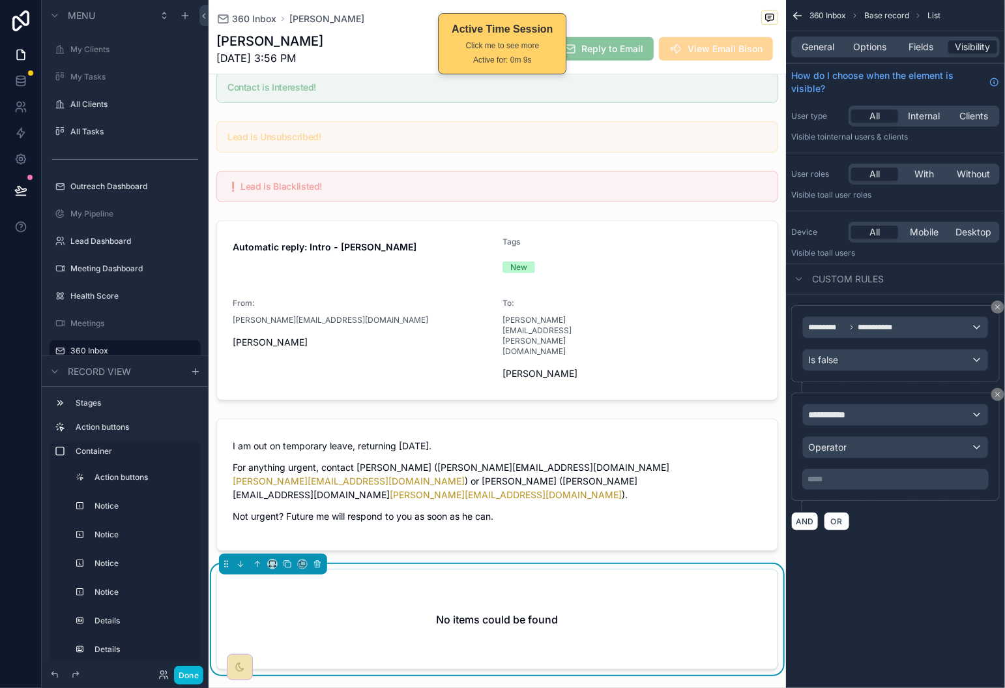
click at [889, 436] on div "**********" at bounding box center [896, 447] width 186 height 86
click at [889, 410] on div "**********" at bounding box center [895, 414] width 185 height 21
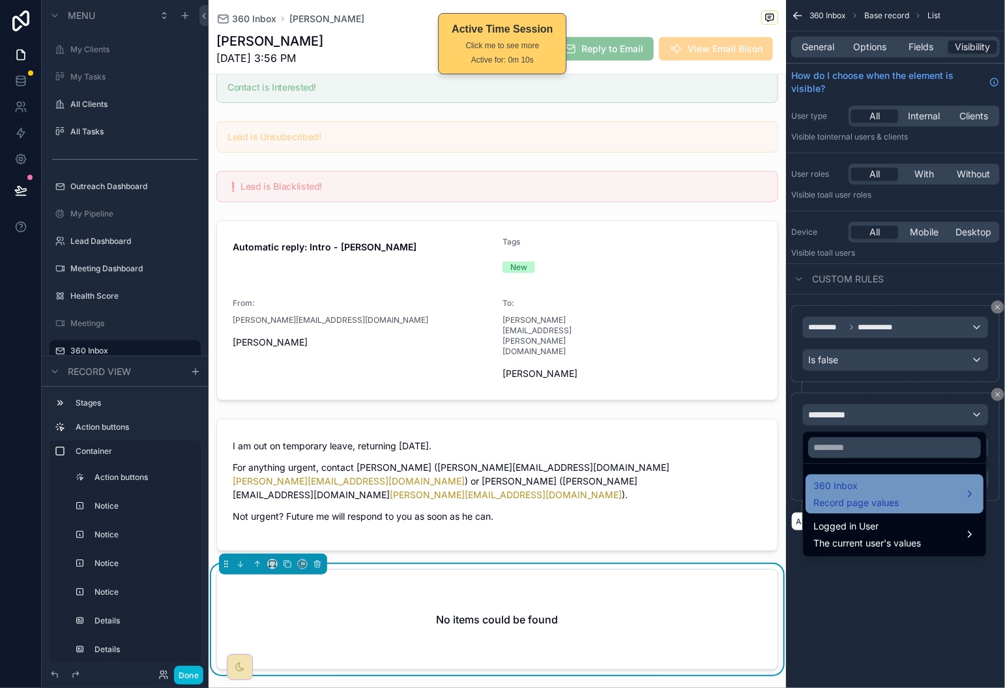
click at [896, 499] on span "Record page values" at bounding box center [856, 503] width 85 height 13
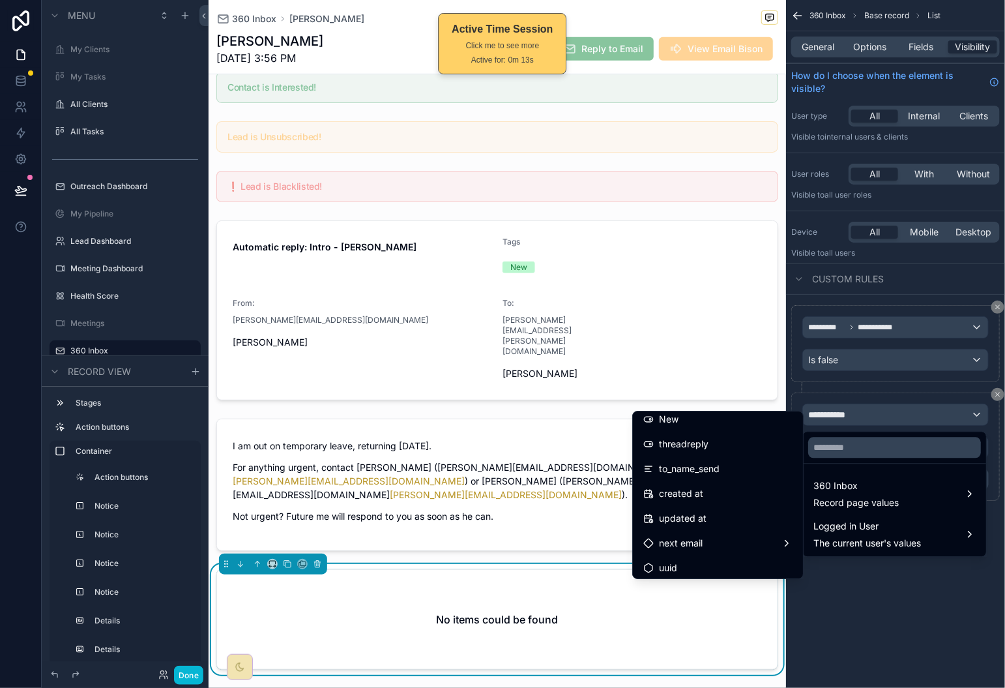
scroll to position [2335, 0]
click at [930, 606] on div "scrollable content" at bounding box center [502, 344] width 1005 height 688
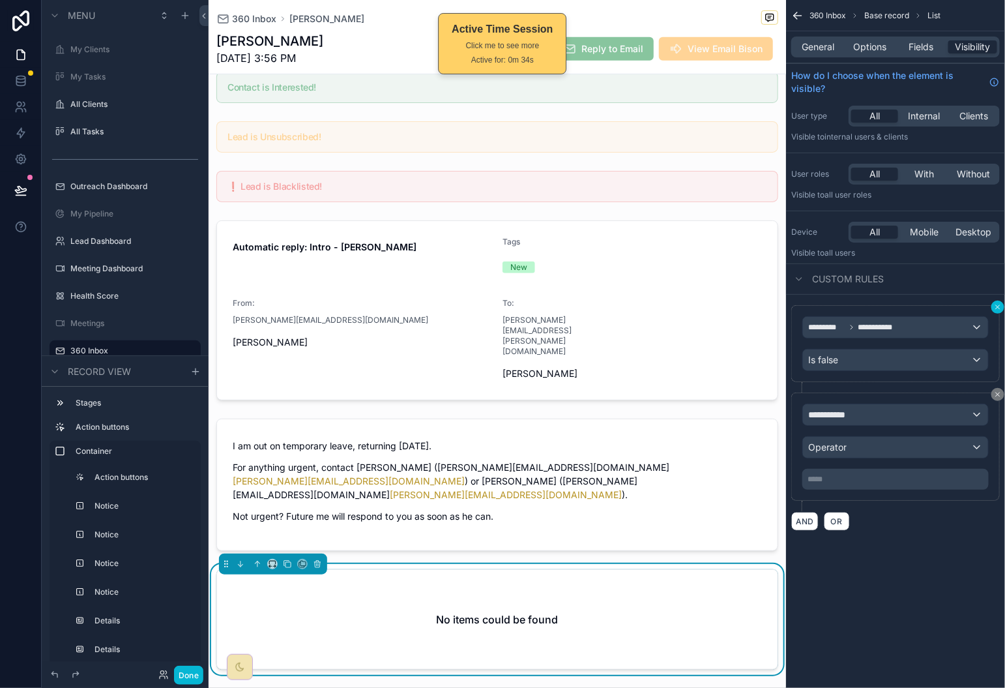
click at [1000, 307] on icon "scrollable content" at bounding box center [998, 307] width 8 height 8
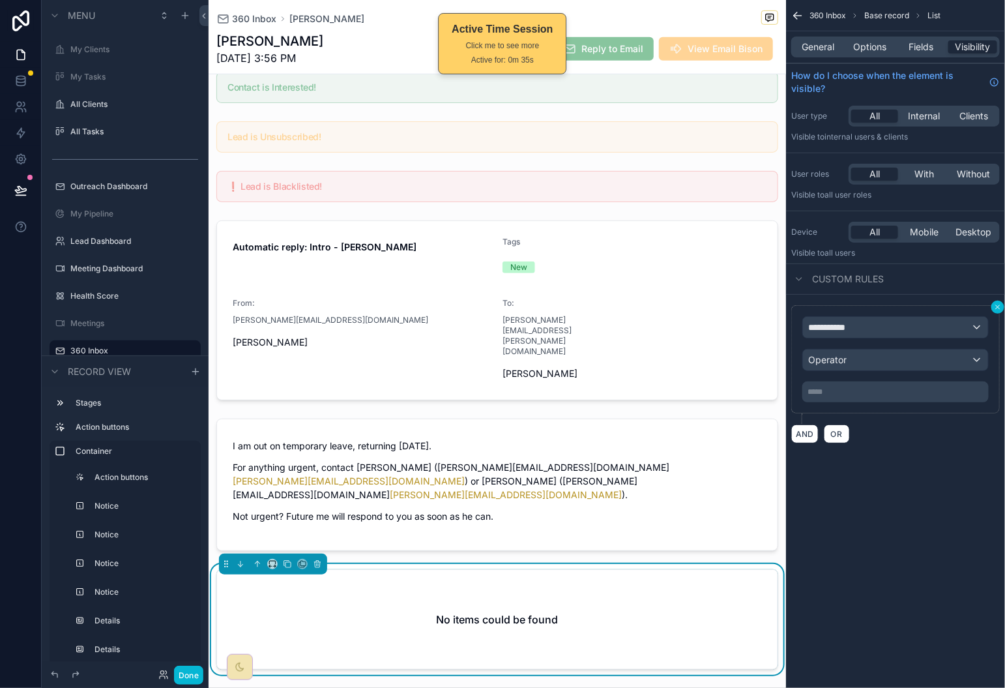
click at [992, 308] on button "scrollable content" at bounding box center [998, 307] width 13 height 13
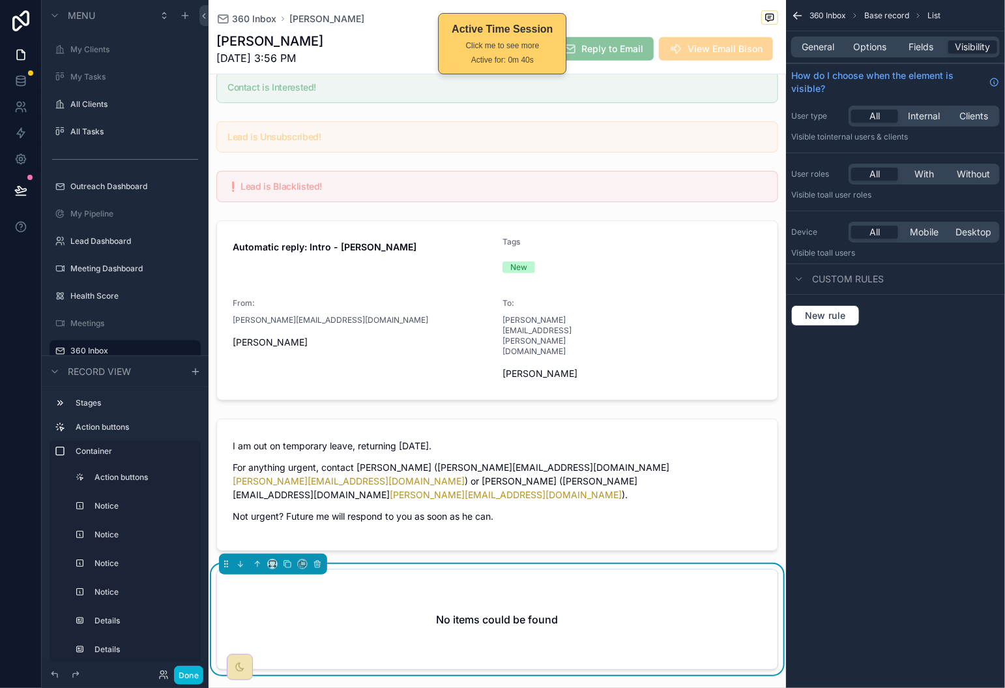
drag, startPoint x: 816, startPoint y: 43, endPoint x: 816, endPoint y: 54, distance: 11.1
click at [816, 43] on span "General" at bounding box center [819, 46] width 33 height 13
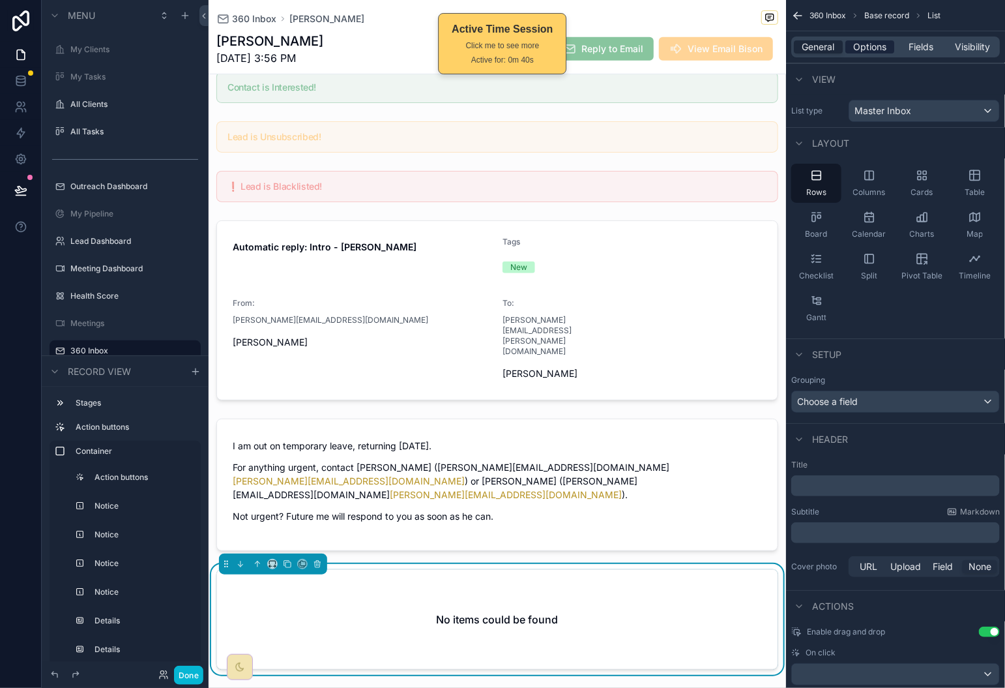
click at [869, 44] on span "Options" at bounding box center [870, 46] width 33 height 13
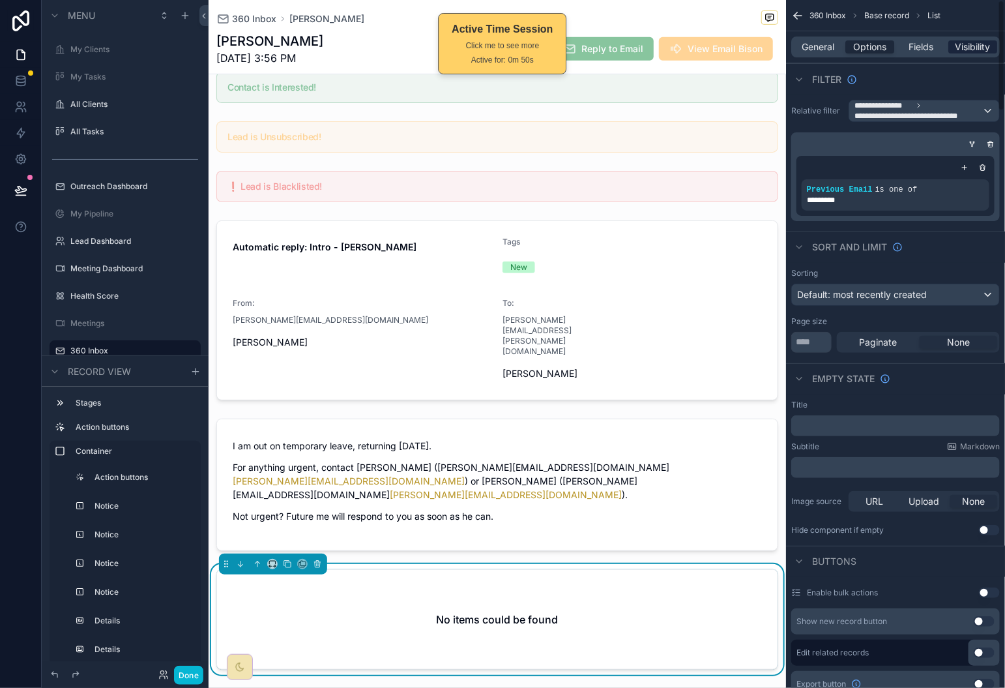
click at [979, 42] on span "Visibility" at bounding box center [973, 46] width 35 height 13
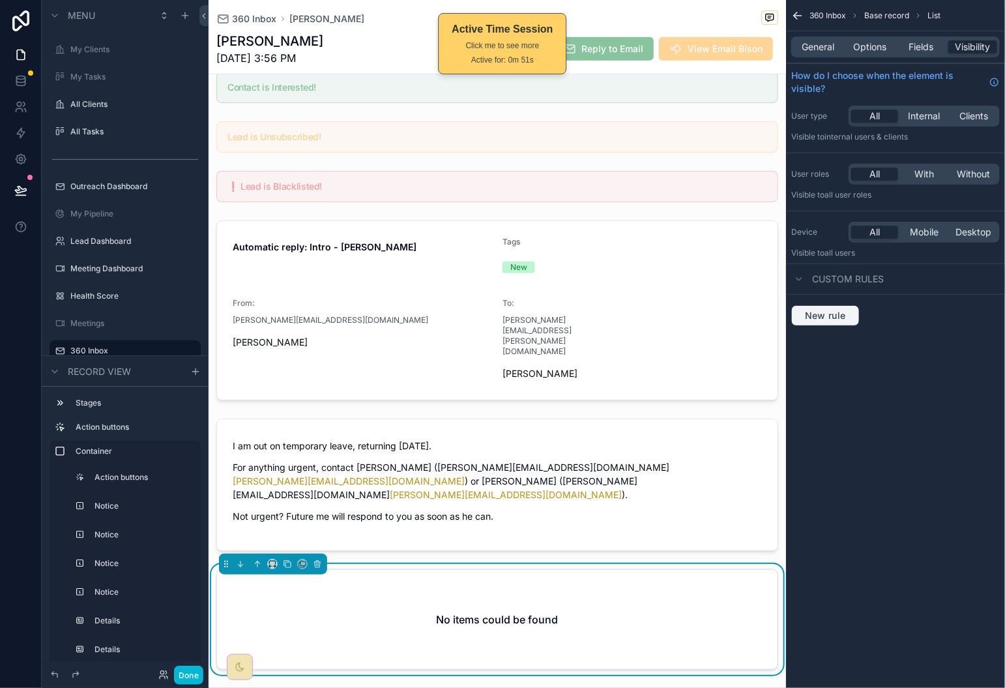
click at [844, 312] on span "New rule" at bounding box center [826, 316] width 52 height 12
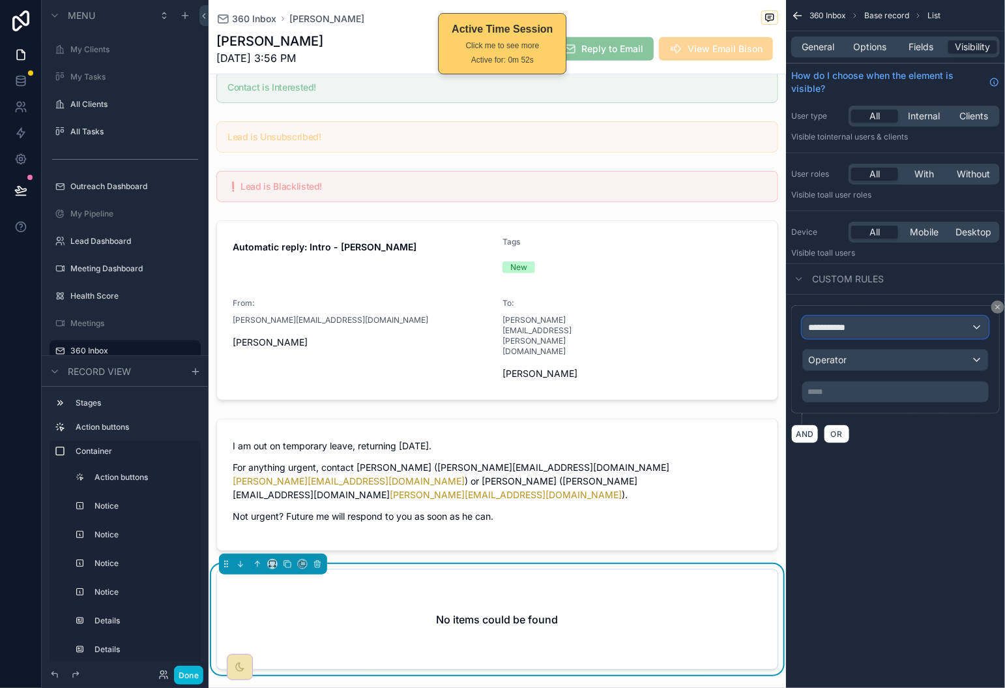
click at [874, 324] on div "**********" at bounding box center [895, 327] width 185 height 21
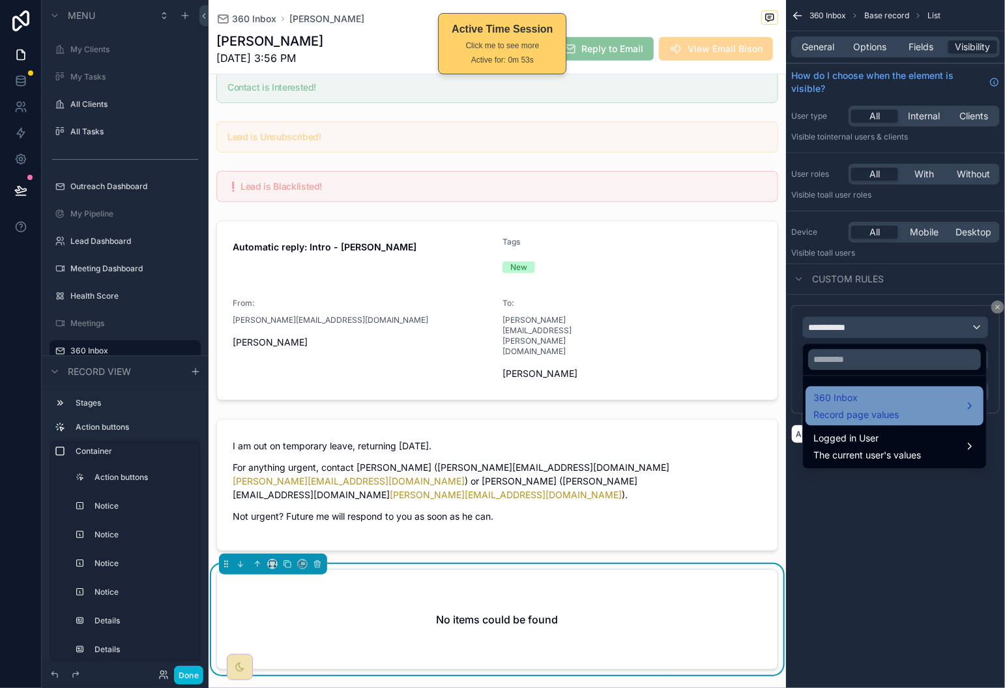
click at [908, 395] on div "360 Inbox Record page values" at bounding box center [895, 406] width 162 height 31
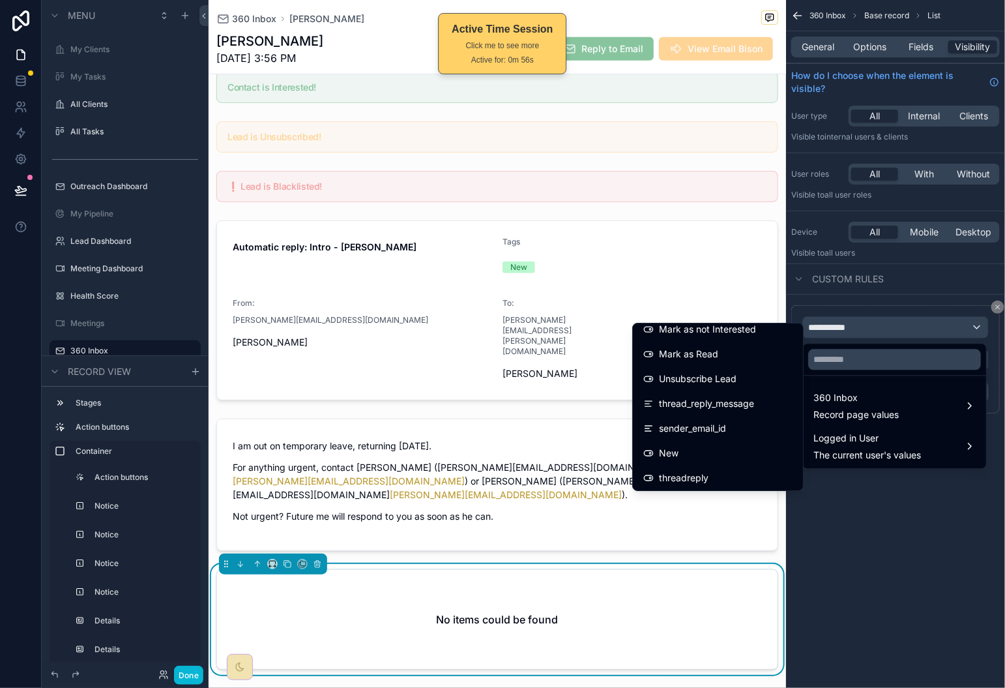
scroll to position [2338, 0]
click at [857, 367] on input "text" at bounding box center [895, 359] width 173 height 21
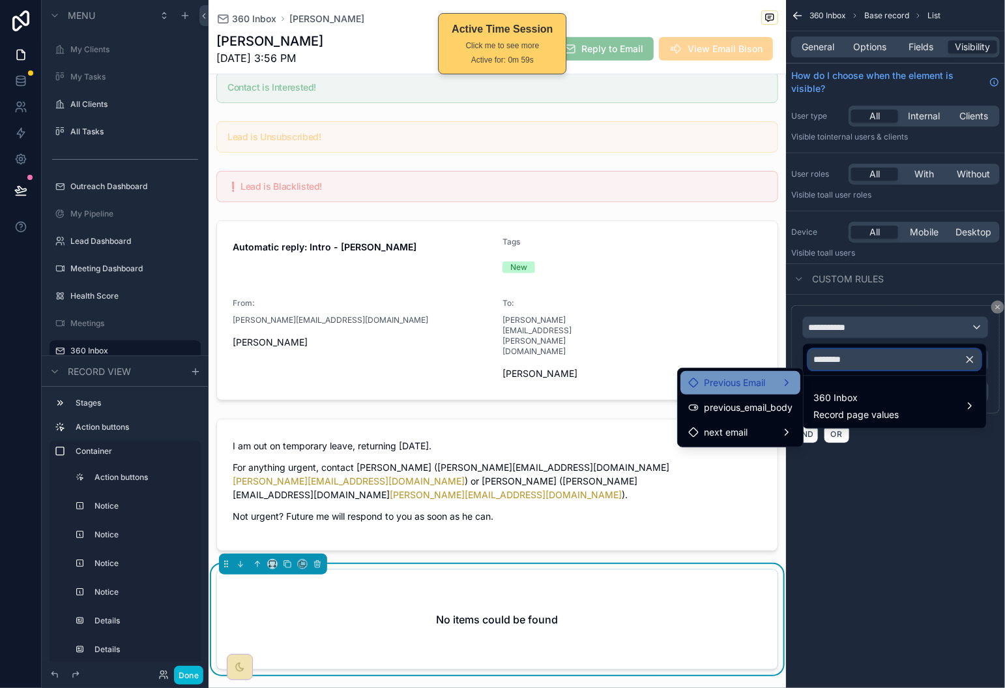
type input "********"
click at [736, 381] on span "Previous Email" at bounding box center [734, 383] width 61 height 16
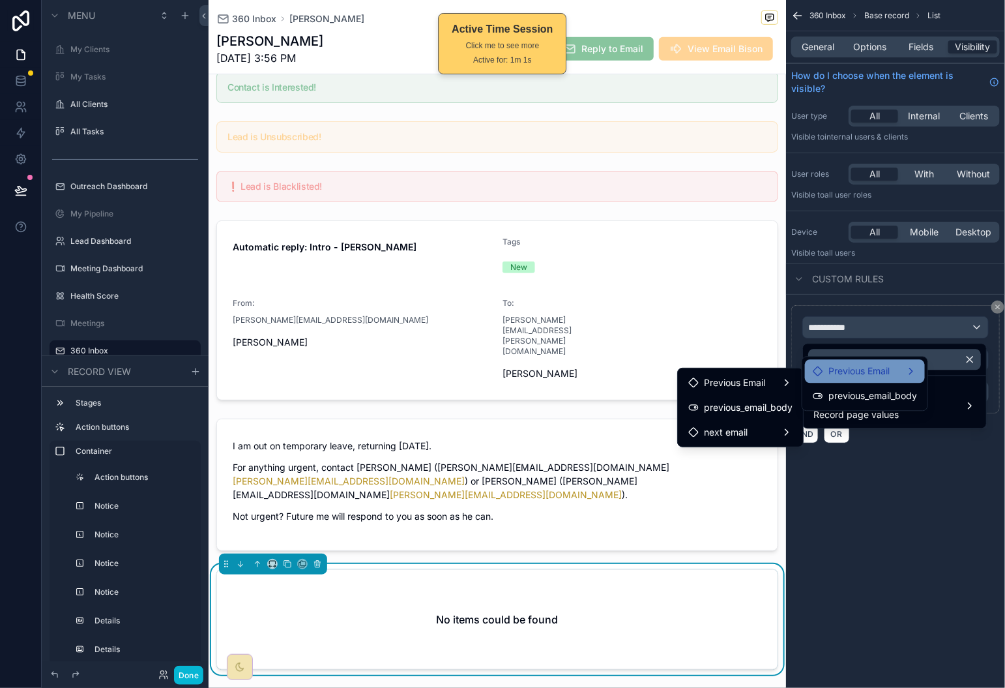
click at [880, 378] on span "Previous Email" at bounding box center [859, 372] width 61 height 16
click at [851, 516] on div "scrollable content" at bounding box center [502, 344] width 1005 height 688
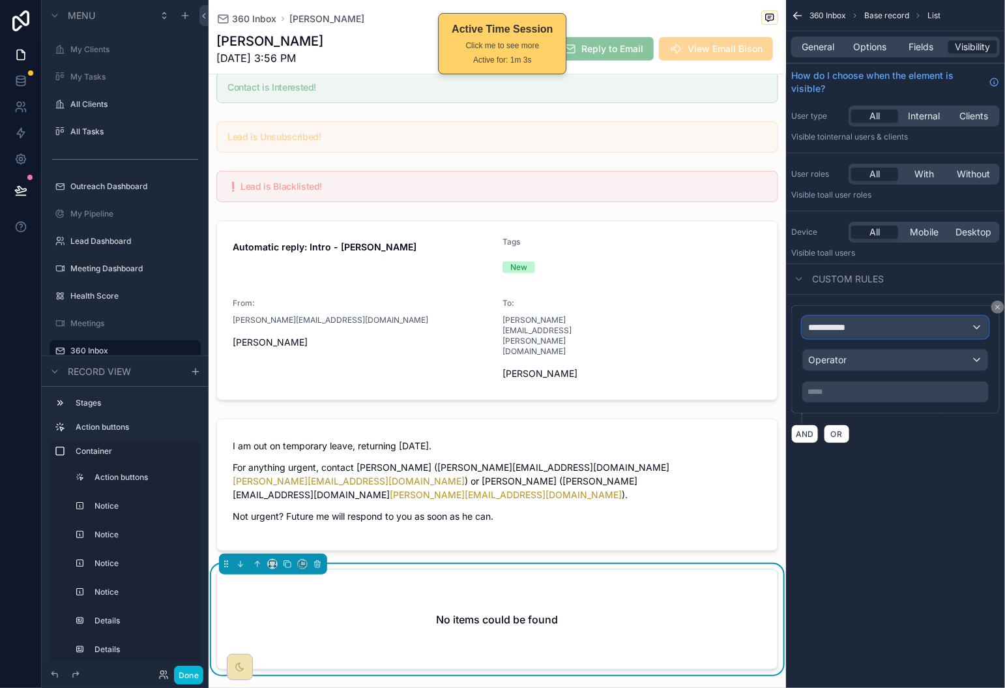
click at [899, 334] on div "**********" at bounding box center [895, 327] width 185 height 21
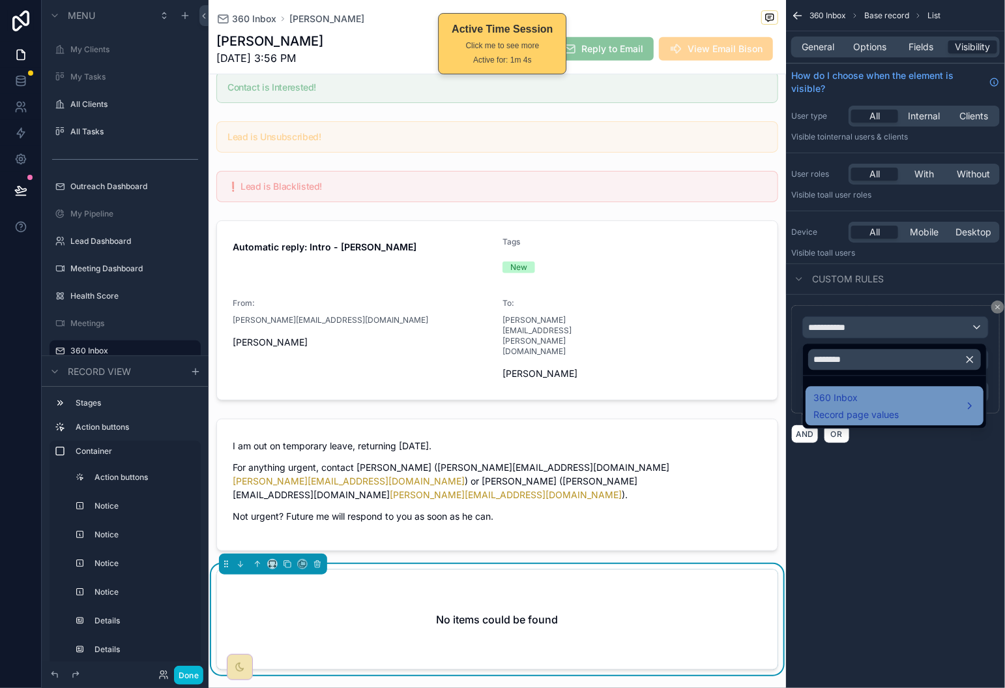
click at [900, 398] on div "360 Inbox Record page values" at bounding box center [895, 406] width 162 height 31
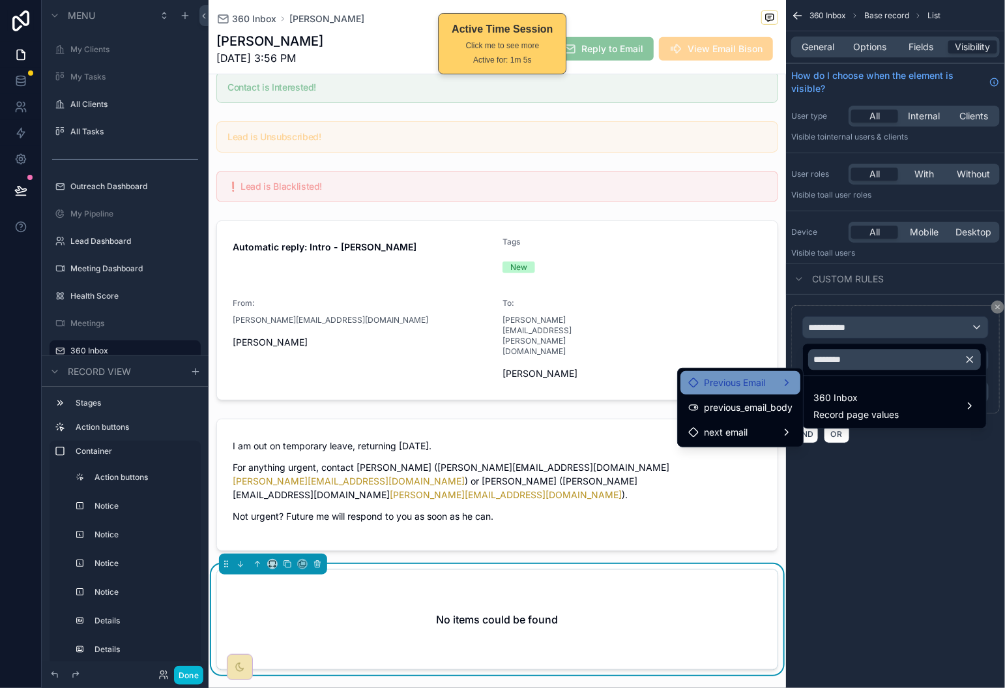
click at [770, 371] on div "Previous Email" at bounding box center [741, 382] width 120 height 23
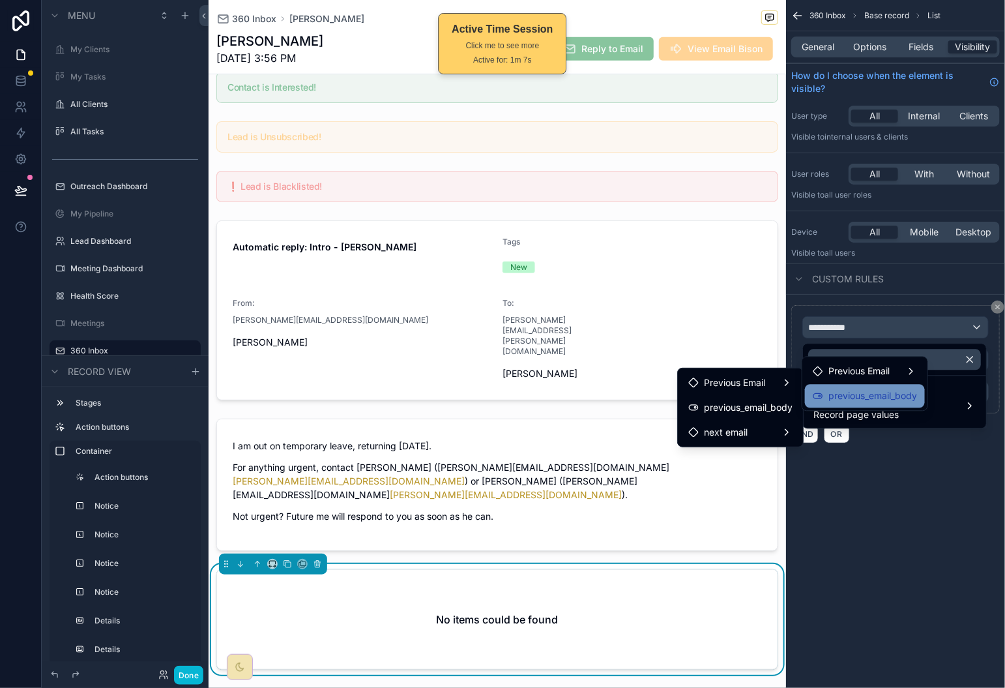
click at [842, 391] on span "previous_email_body" at bounding box center [873, 397] width 89 height 16
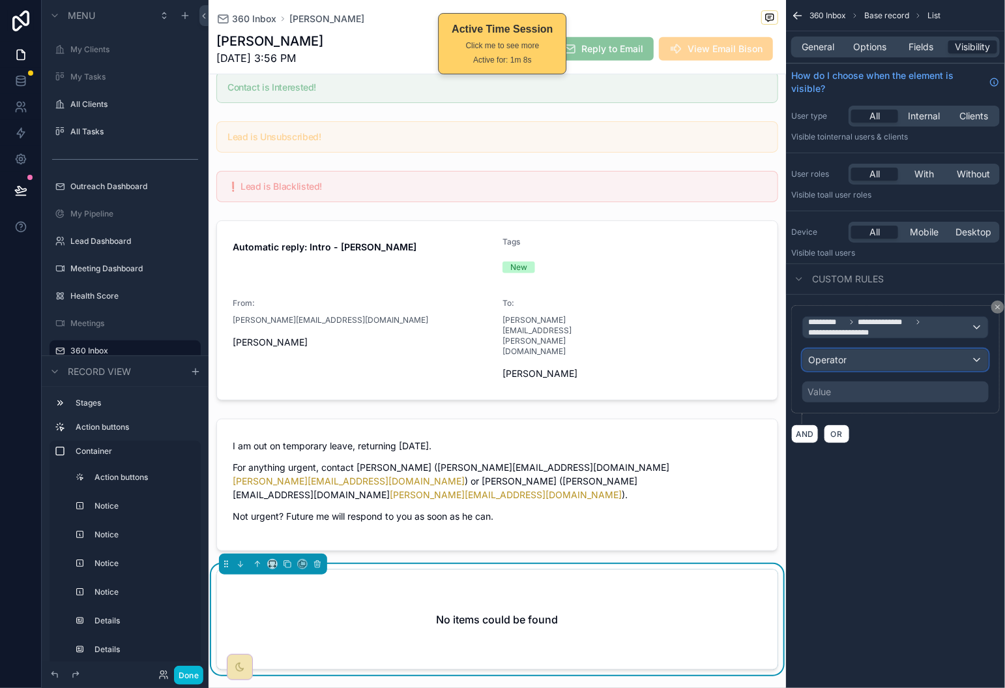
click at [880, 363] on div "Operator" at bounding box center [895, 359] width 185 height 21
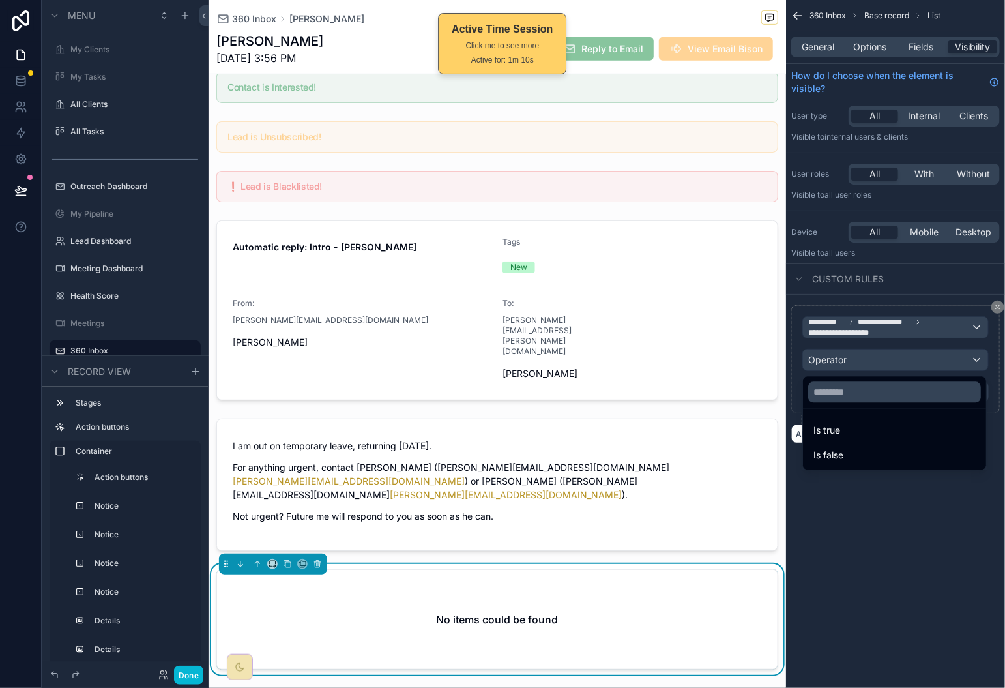
click at [874, 430] on div "Is true" at bounding box center [895, 431] width 162 height 16
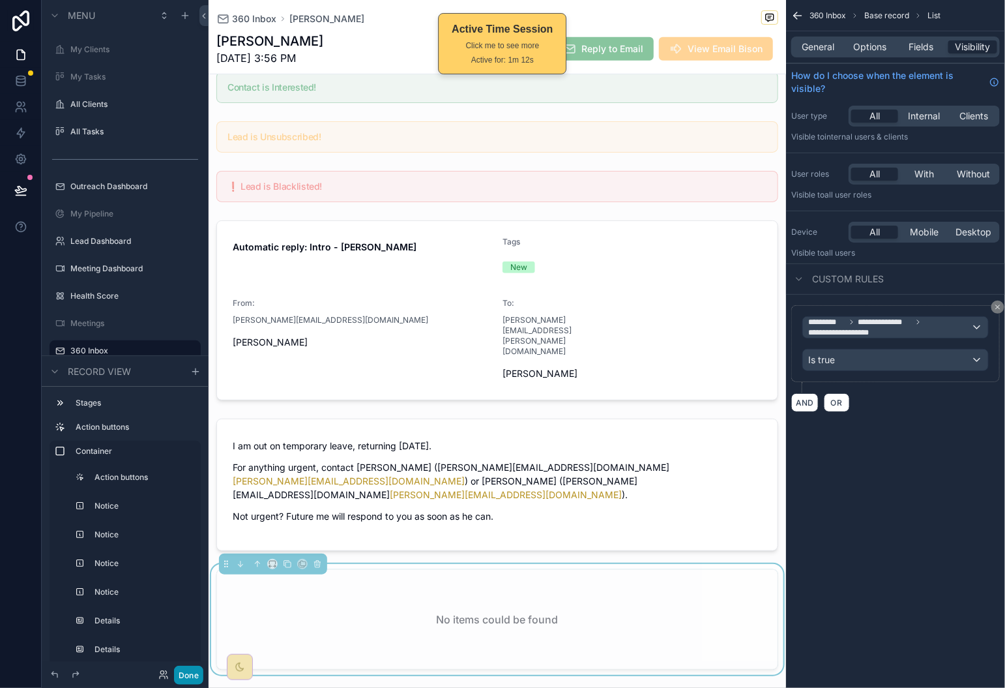
drag, startPoint x: 184, startPoint y: 679, endPoint x: 201, endPoint y: 643, distance: 40.3
click at [185, 679] on button "Done" at bounding box center [188, 675] width 29 height 19
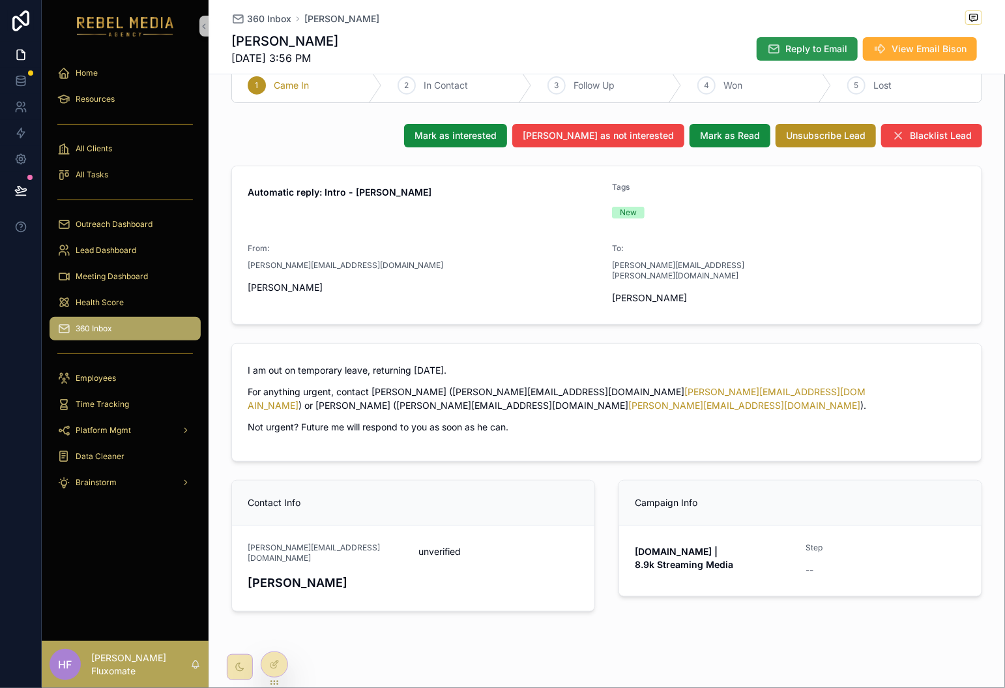
click at [801, 47] on span "Reply to Email" at bounding box center [817, 48] width 62 height 13
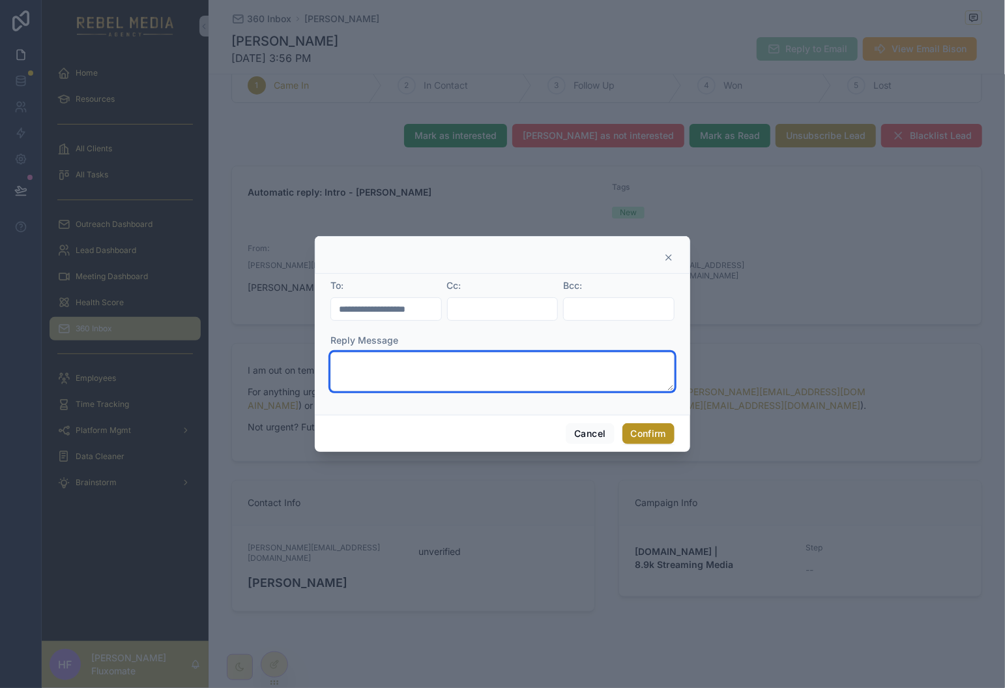
click at [535, 371] on textarea at bounding box center [503, 371] width 344 height 39
type textarea "****"
click at [654, 437] on button "Confirm" at bounding box center [649, 433] width 52 height 21
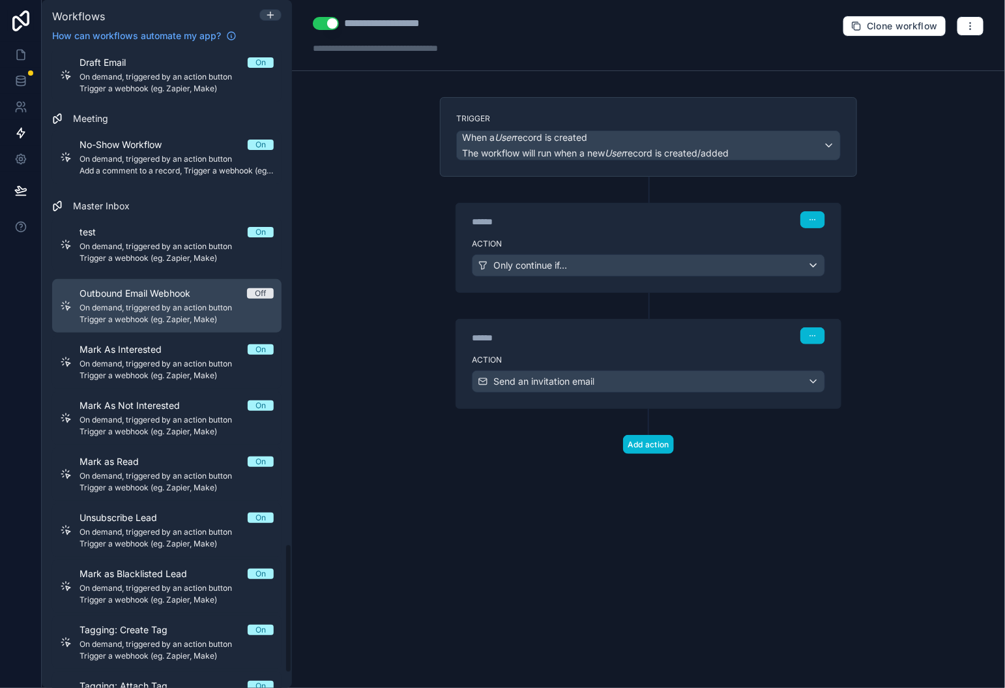
scroll to position [2496, 0]
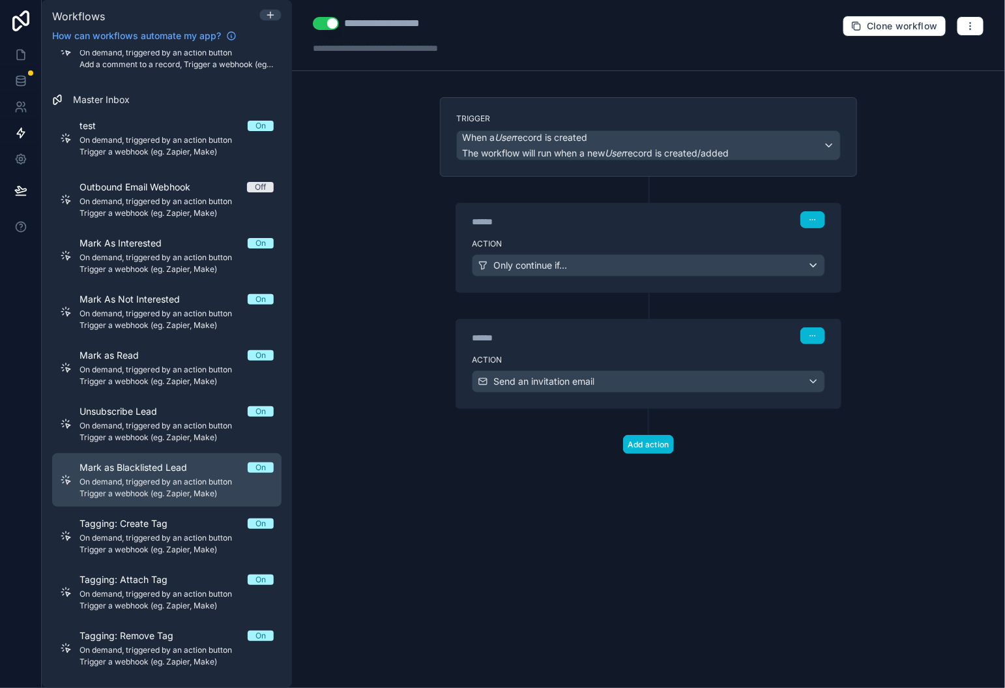
click at [192, 466] on span "Mark as Blacklisted Lead" at bounding box center [141, 467] width 123 height 13
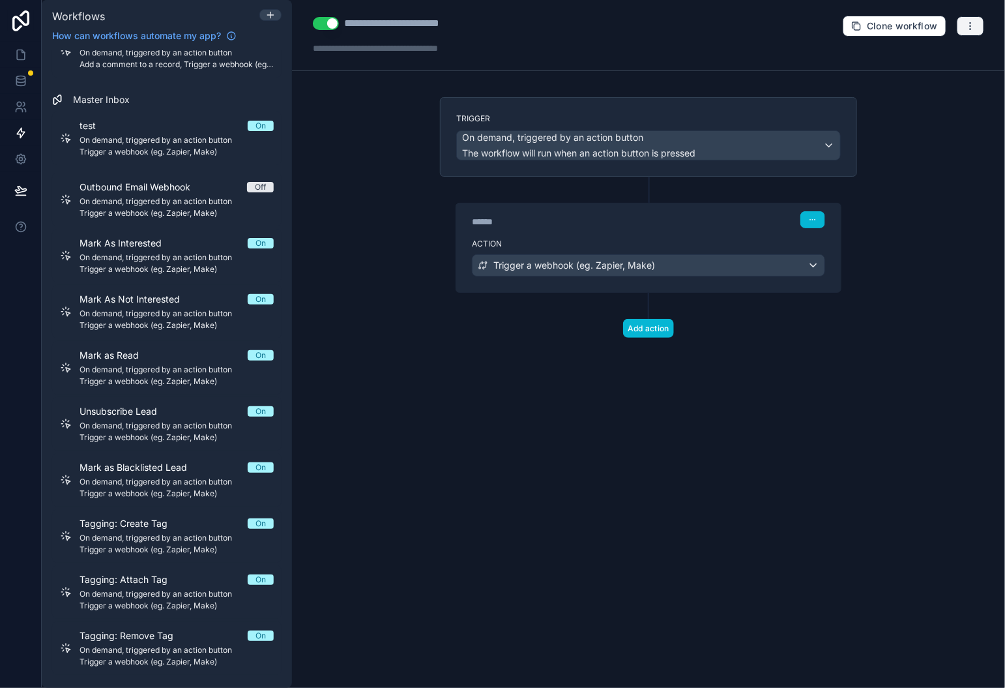
click at [973, 25] on icon "button" at bounding box center [971, 26] width 10 height 10
click at [921, 55] on span "Test workflow" at bounding box center [936, 57] width 63 height 10
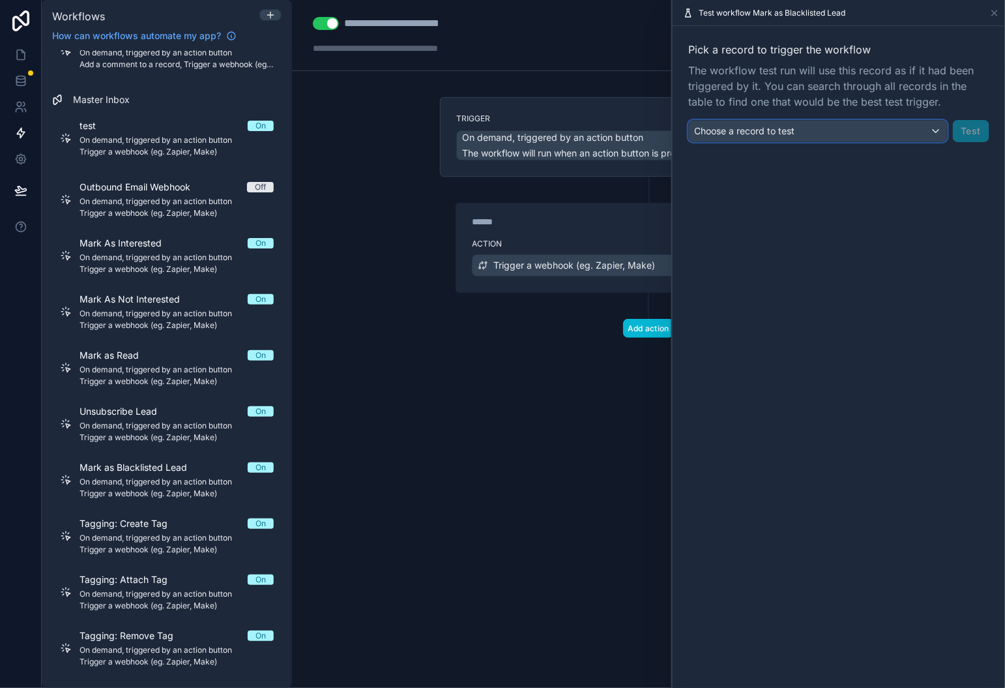
click at [902, 126] on div "Choose a record to test" at bounding box center [818, 131] width 258 height 21
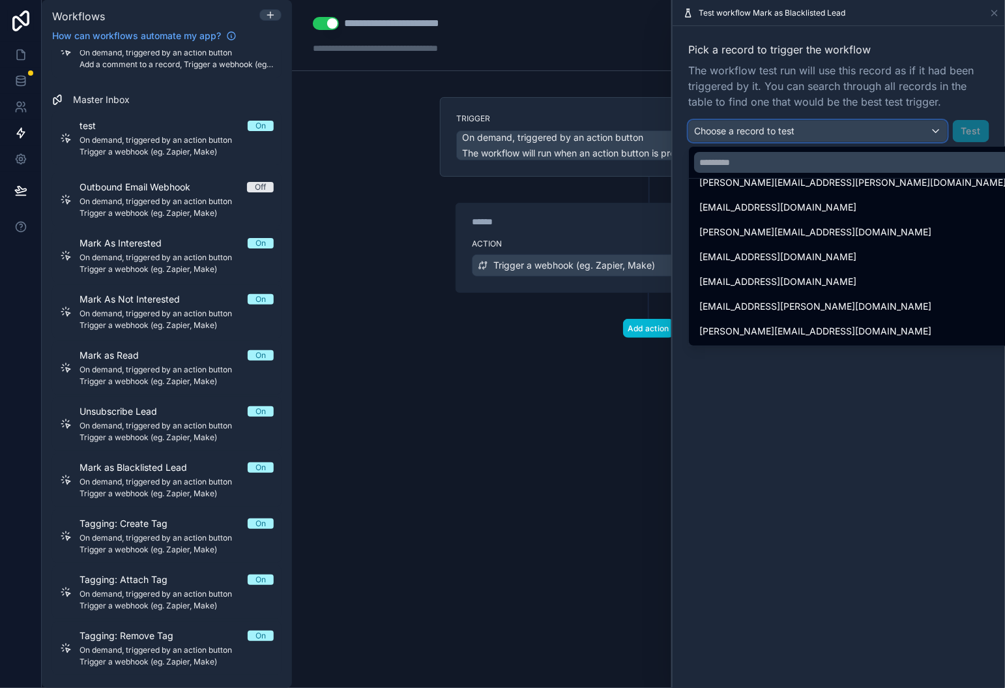
scroll to position [613, 0]
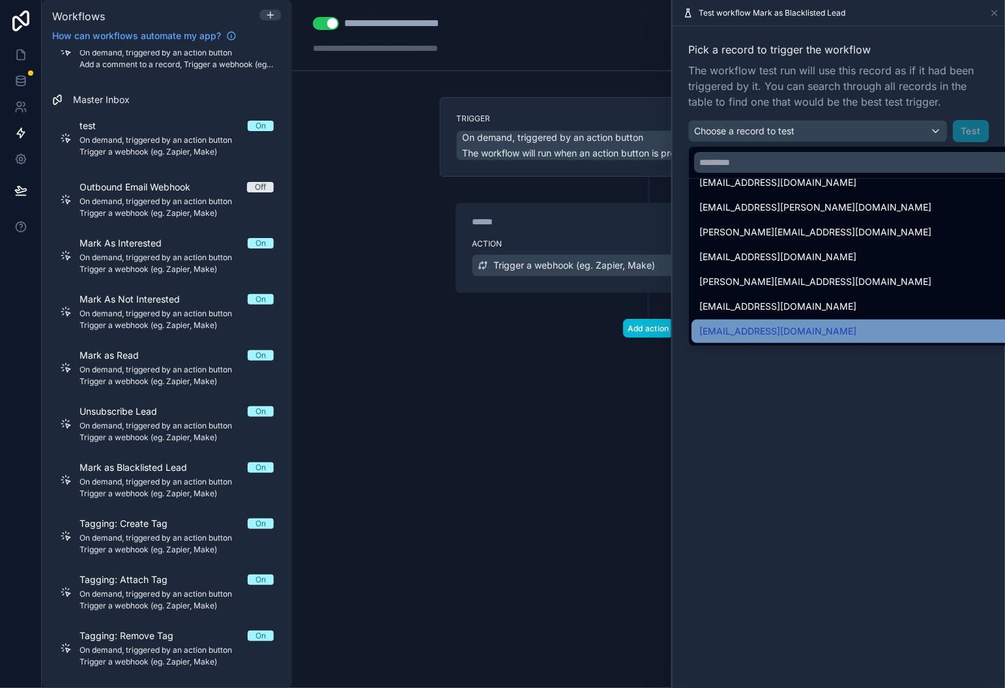
click at [855, 329] on div "jcalvert@vighter.com" at bounding box center [853, 331] width 307 height 16
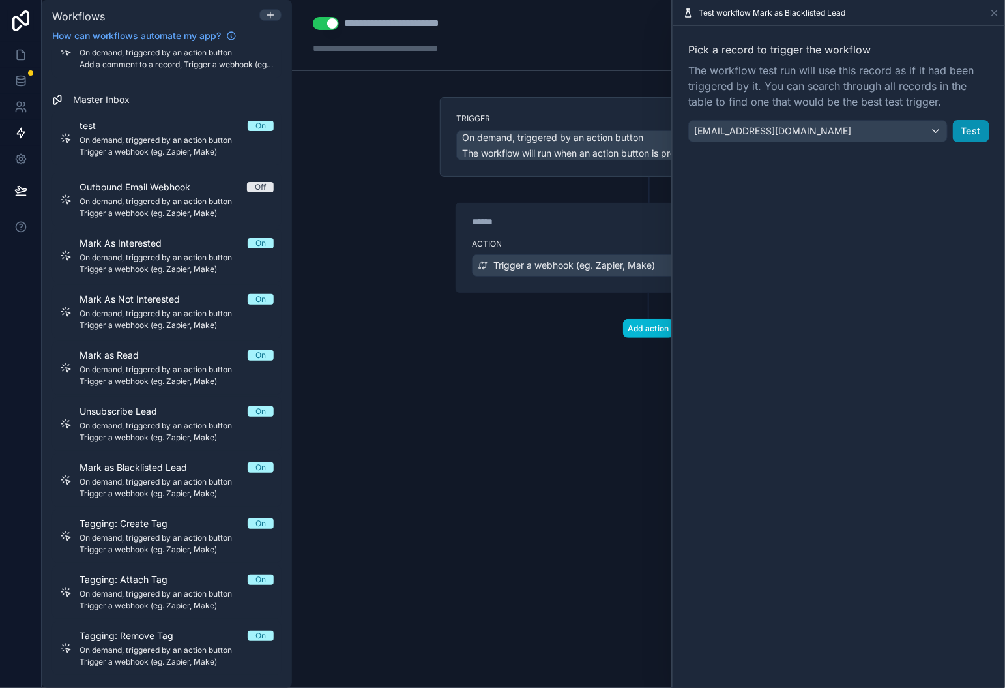
click at [964, 134] on button "Test" at bounding box center [971, 131] width 37 height 22
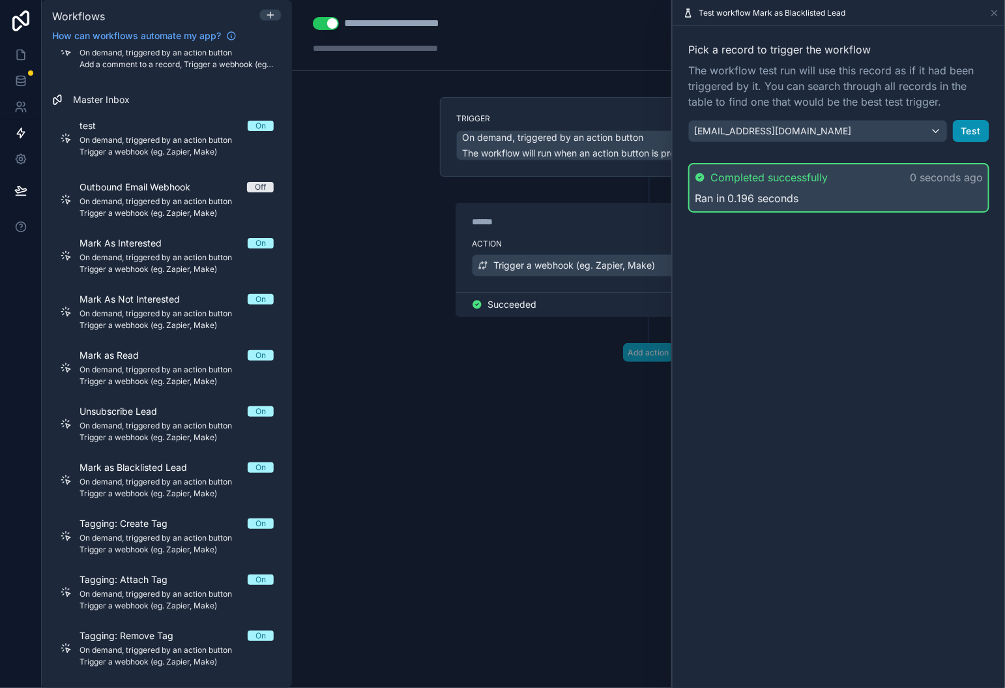
click at [972, 122] on button "Test" at bounding box center [971, 131] width 37 height 22
click at [873, 135] on div "jcalvert@vighter.com" at bounding box center [818, 131] width 258 height 21
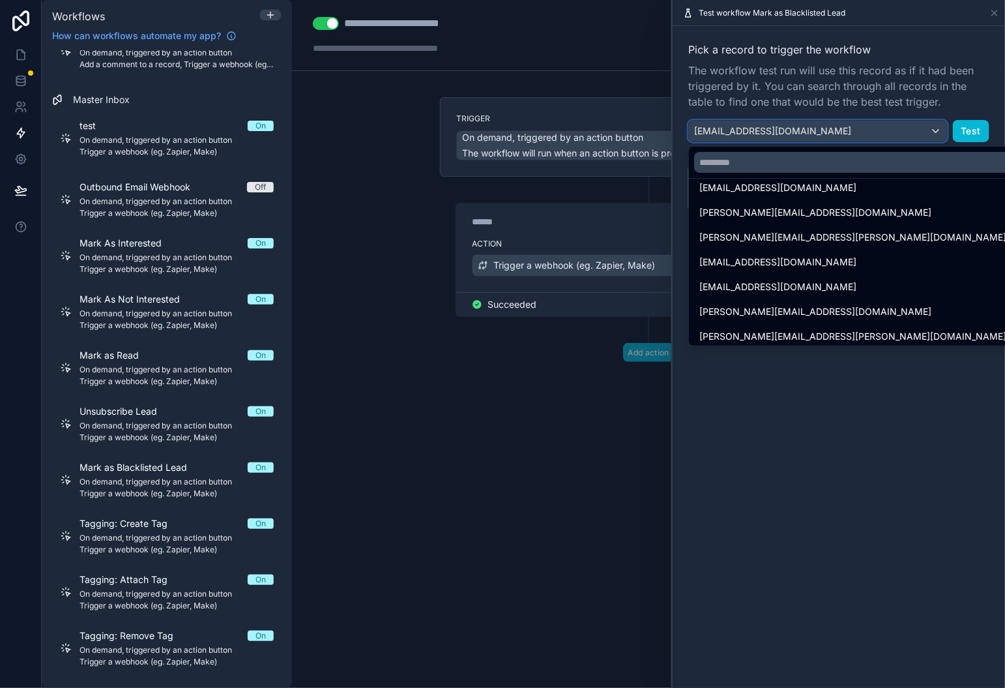
scroll to position [637, 0]
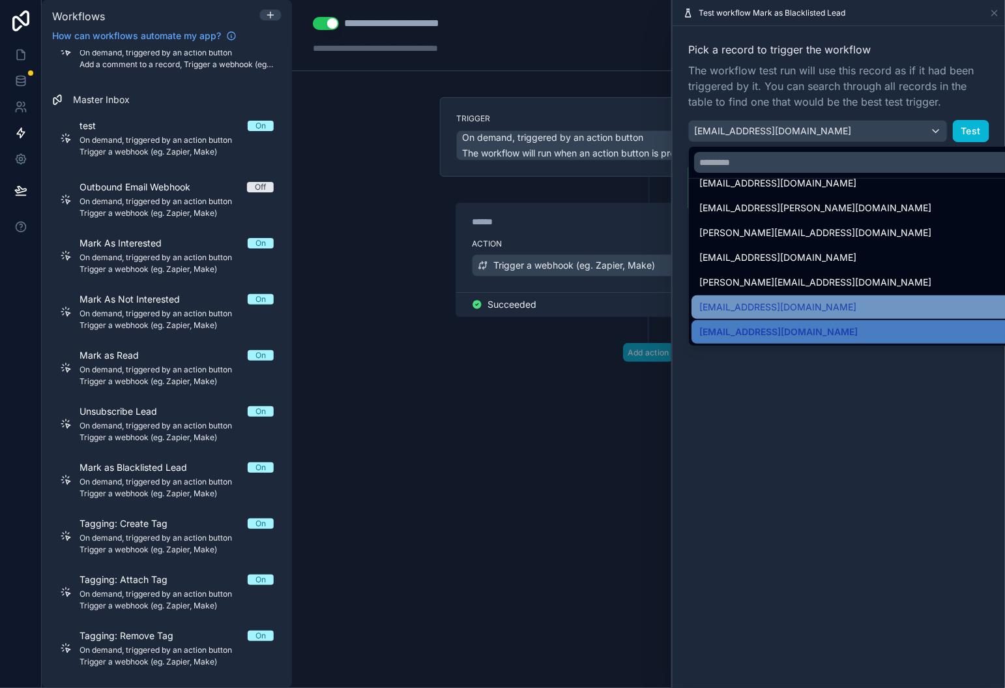
click at [835, 302] on div "mthompson@hilliardtkd.com" at bounding box center [853, 307] width 307 height 16
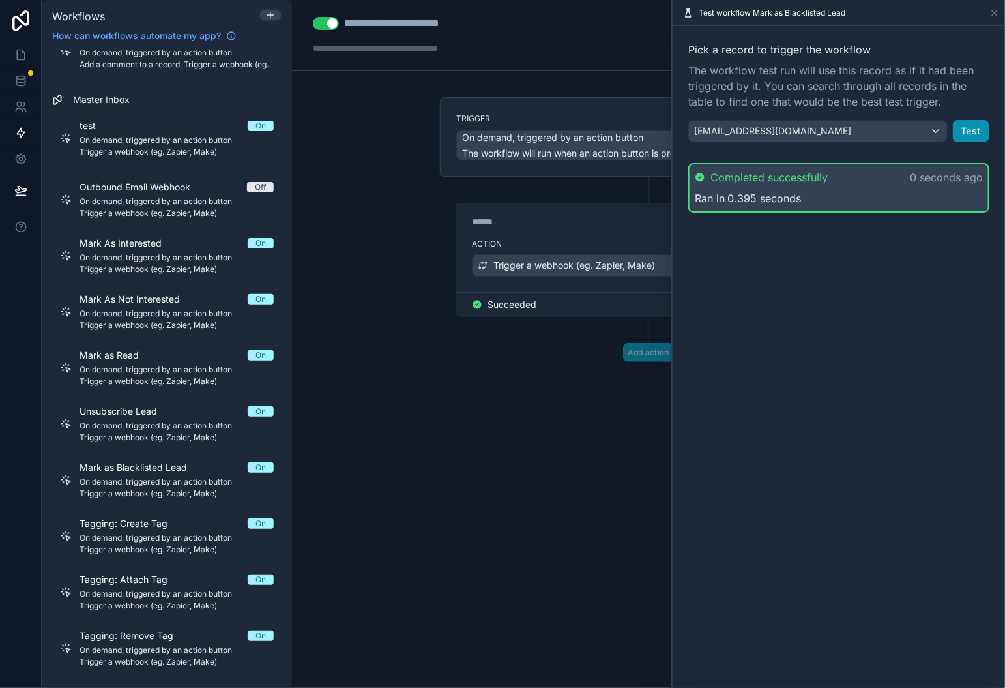
click at [959, 138] on button "Test" at bounding box center [971, 131] width 37 height 22
click at [972, 130] on button "Test" at bounding box center [971, 131] width 37 height 22
click at [964, 134] on button "Test" at bounding box center [971, 131] width 37 height 22
click at [860, 140] on div "[EMAIL_ADDRESS][DOMAIN_NAME]" at bounding box center [818, 131] width 258 height 21
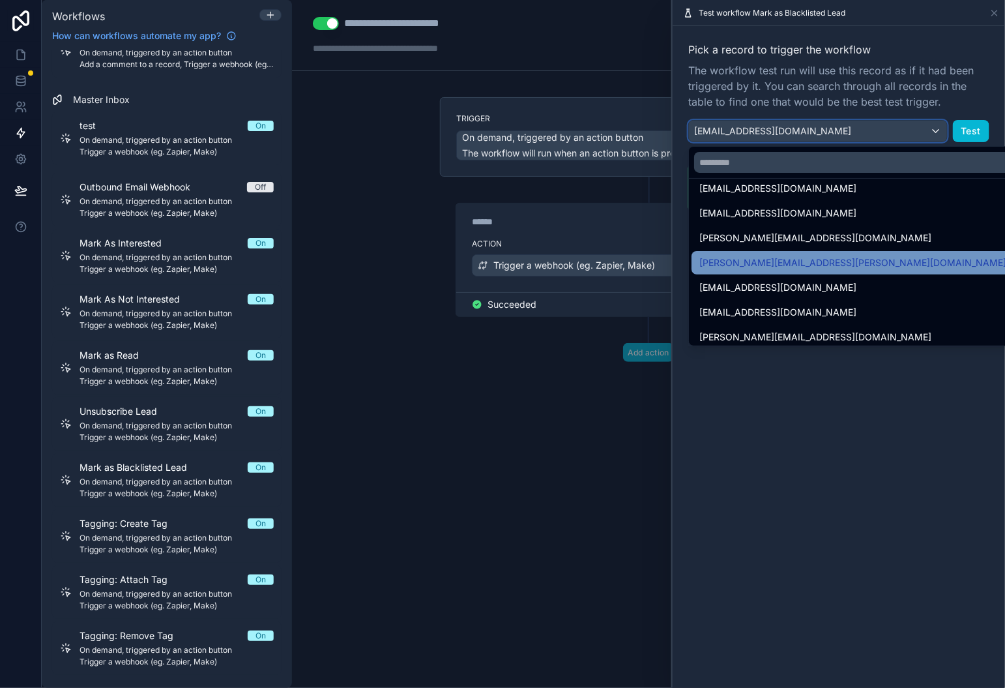
scroll to position [0, 0]
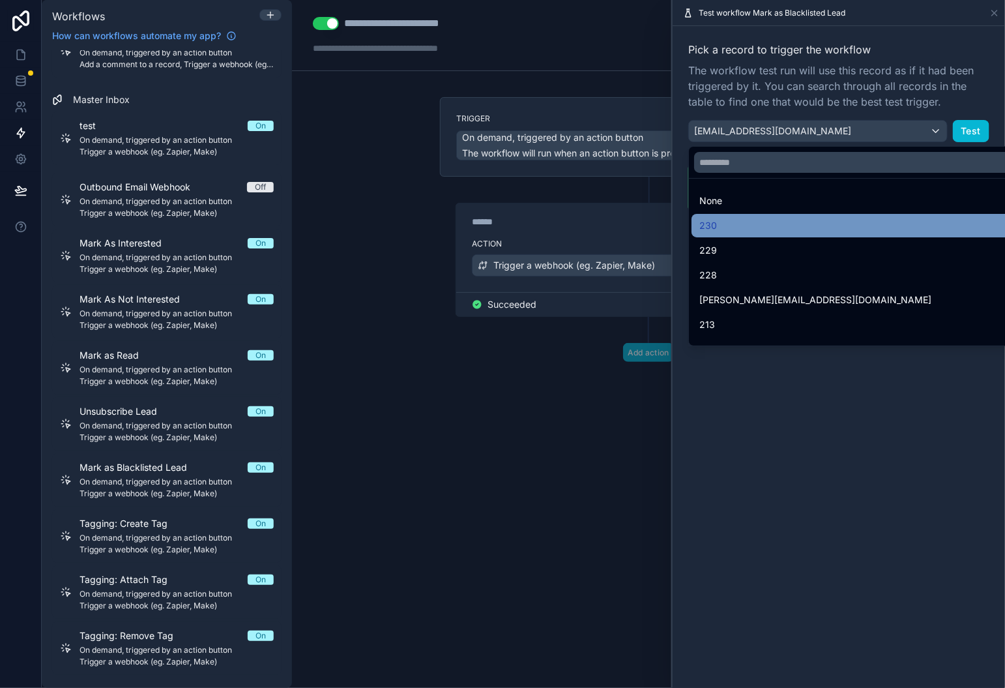
click at [801, 220] on div "230" at bounding box center [853, 226] width 307 height 16
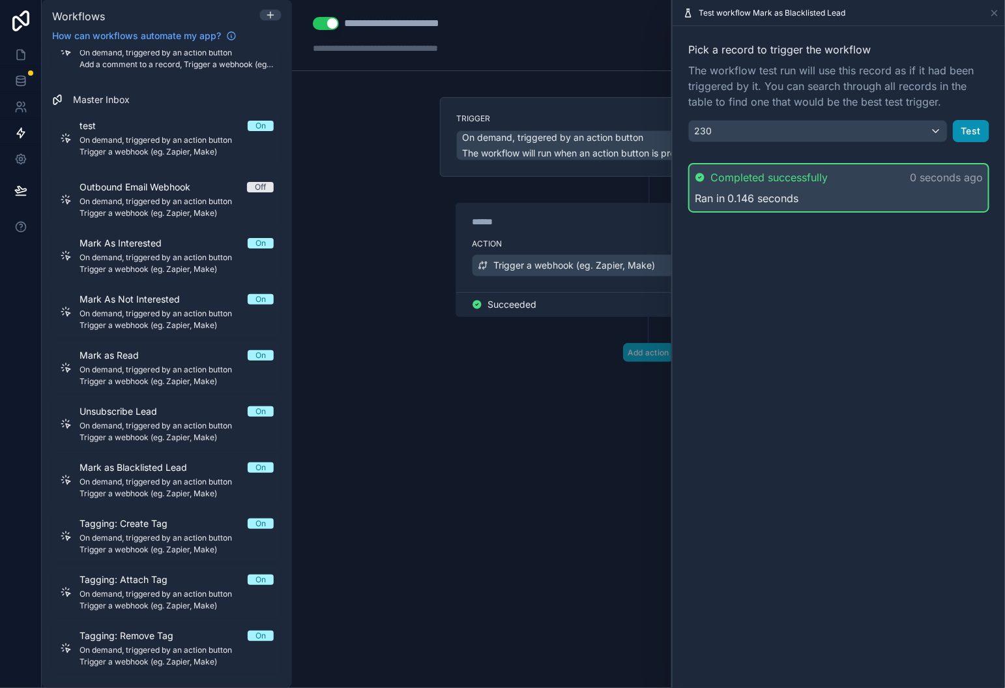
click at [973, 139] on button "Test" at bounding box center [971, 131] width 37 height 22
click at [959, 125] on button "Test" at bounding box center [971, 131] width 37 height 22
click at [510, 520] on div "**********" at bounding box center [648, 344] width 713 height 688
click at [995, 14] on icon at bounding box center [995, 13] width 10 height 10
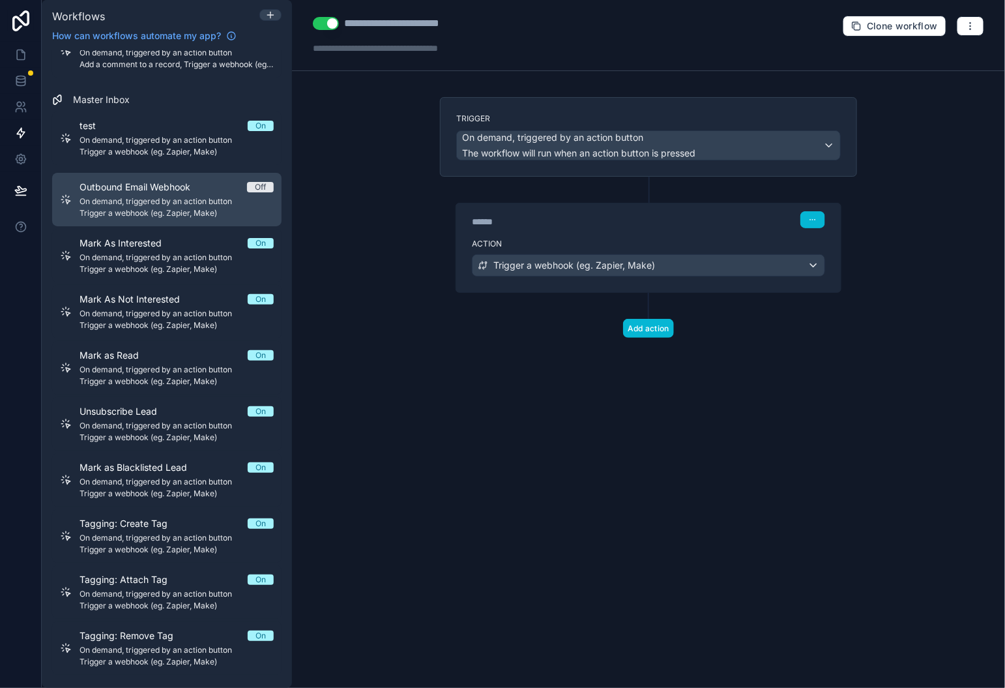
click at [269, 183] on span "Off" at bounding box center [260, 187] width 27 height 10
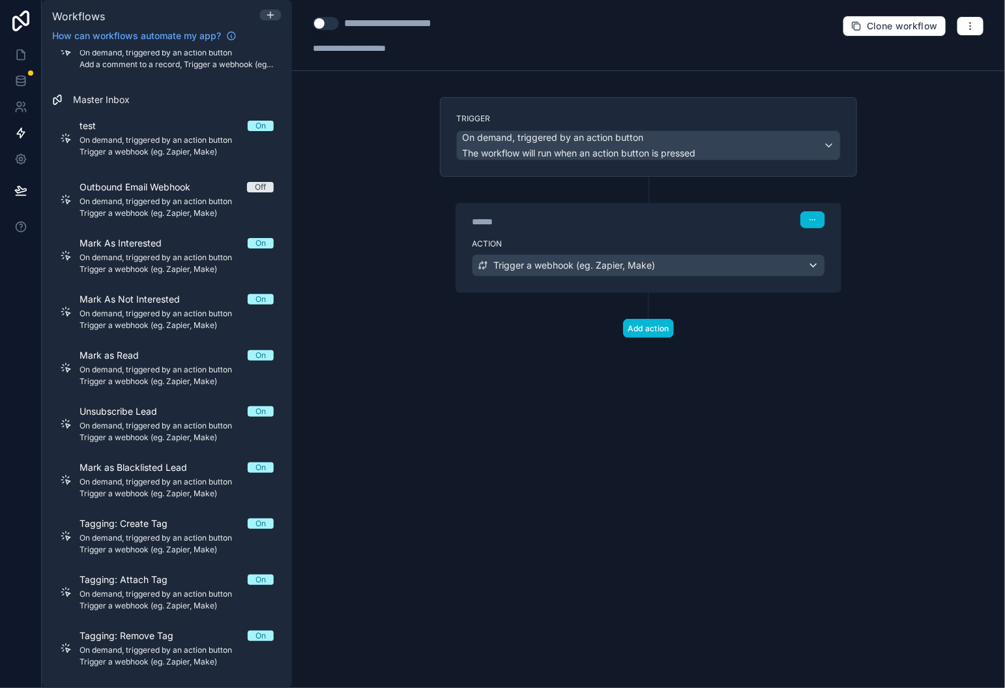
click at [324, 26] on button "Use setting" at bounding box center [326, 23] width 26 height 13
click at [329, 27] on button "Use setting" at bounding box center [326, 23] width 26 height 13
click at [321, 30] on div "Use setting" at bounding box center [326, 24] width 26 height 16
click at [324, 29] on button "Use setting" at bounding box center [326, 23] width 26 height 13
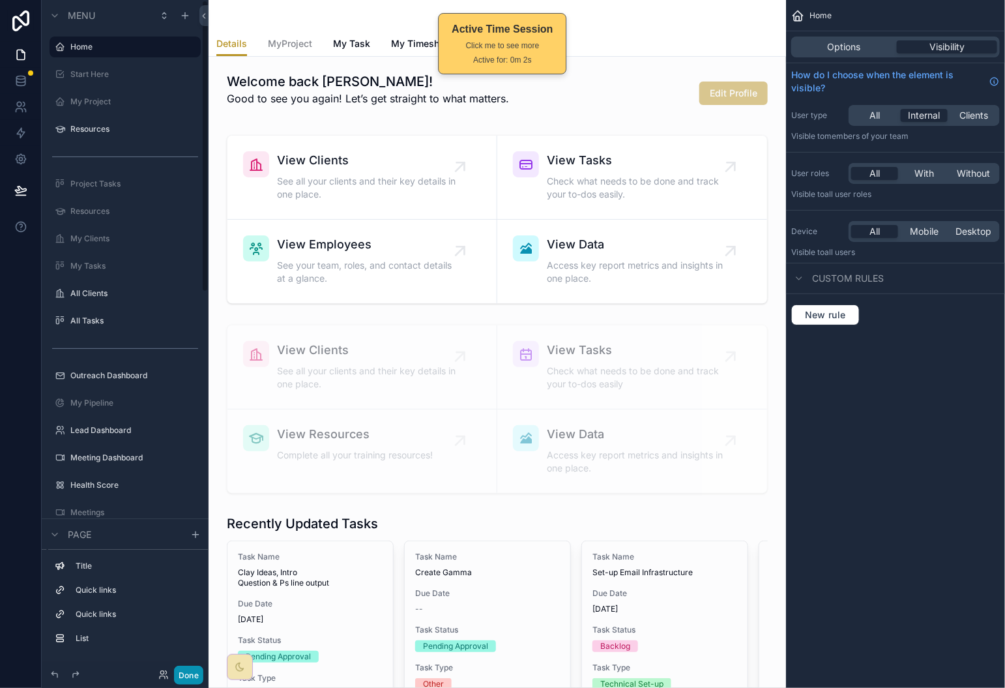
click at [191, 670] on button "Done" at bounding box center [188, 675] width 29 height 19
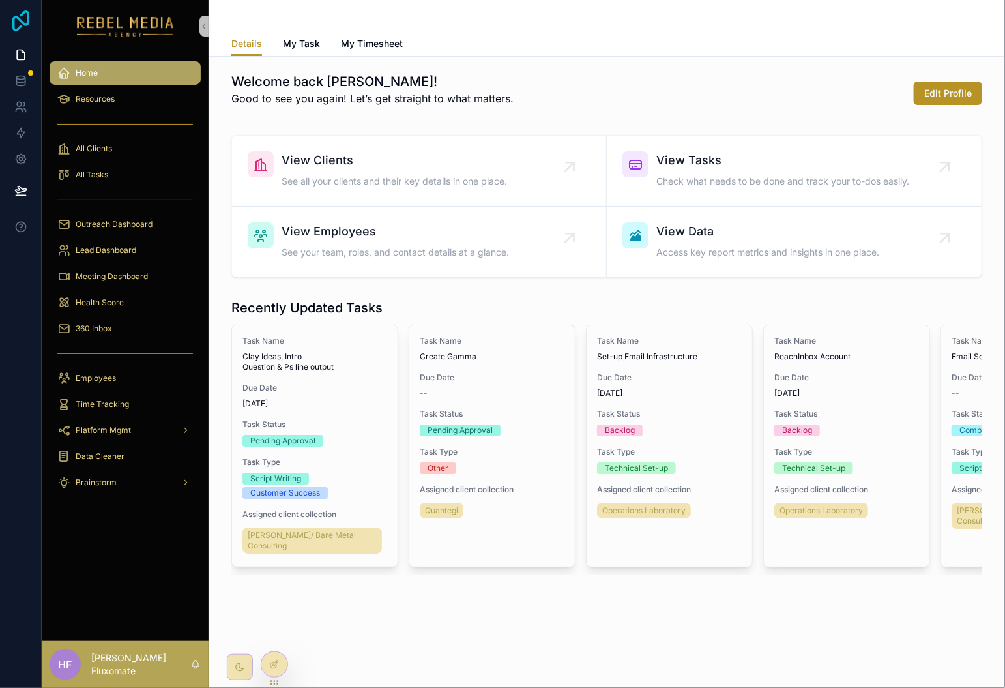
click at [22, 25] on icon at bounding box center [21, 20] width 26 height 21
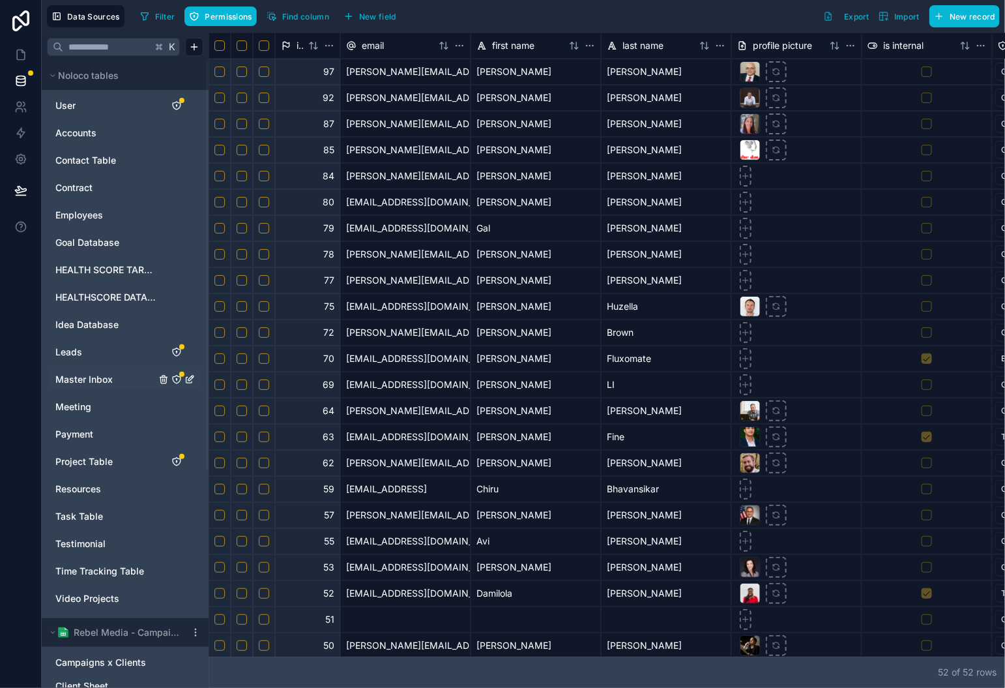
click at [84, 374] on span "Master Inbox" at bounding box center [83, 379] width 57 height 13
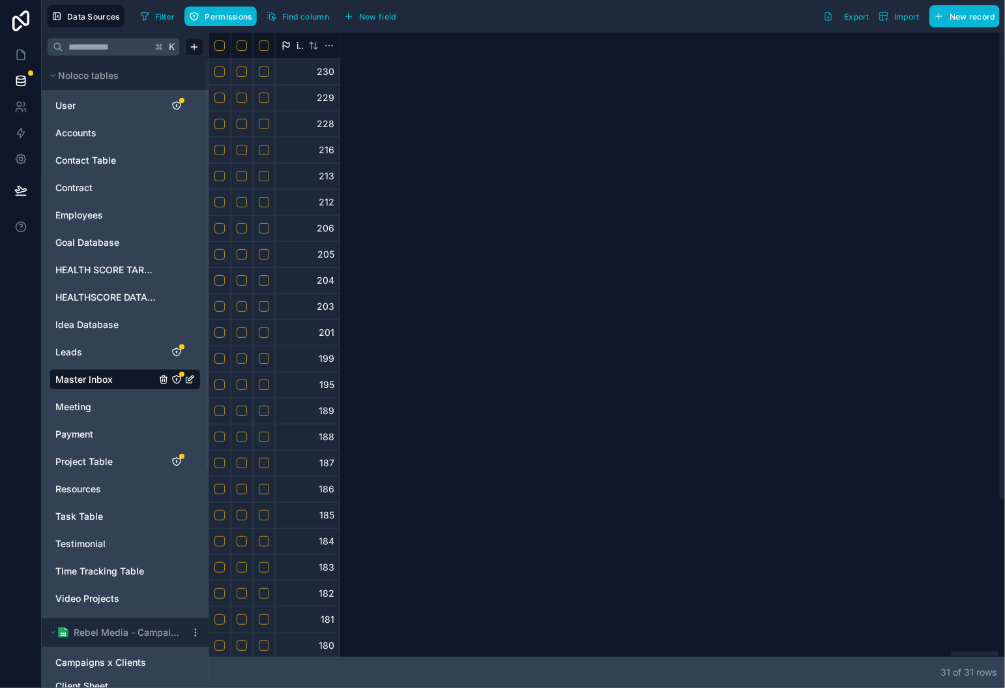
scroll to position [0, 12588]
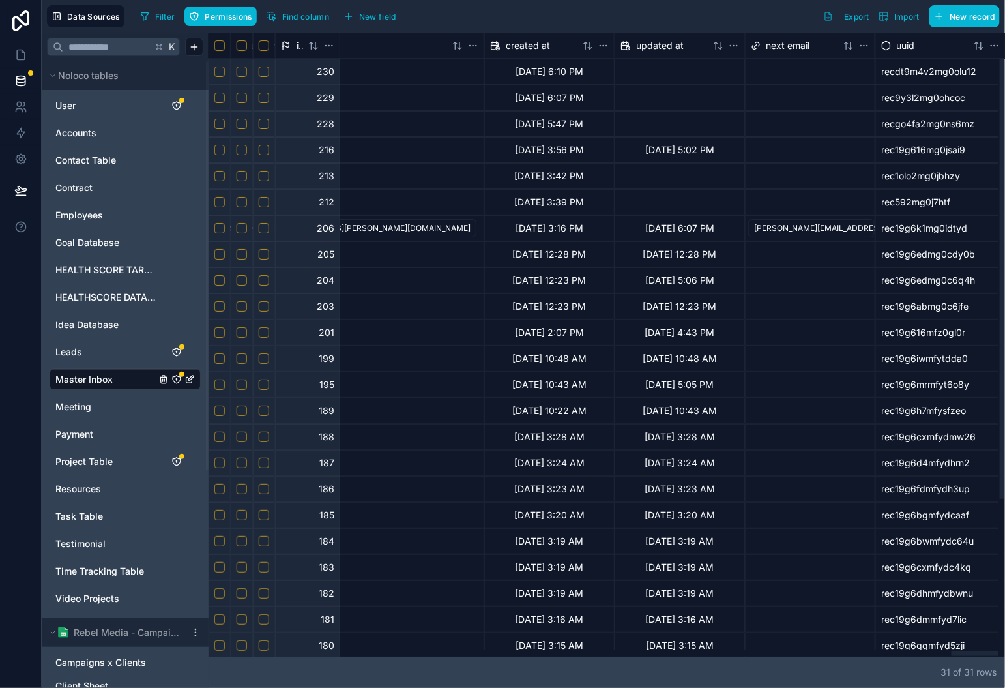
drag, startPoint x: 564, startPoint y: 640, endPoint x: 846, endPoint y: 117, distance: 593.4
click at [999, 650] on div at bounding box center [604, 653] width 790 height 7
click at [87, 379] on span "Master Inbox" at bounding box center [83, 379] width 57 height 13
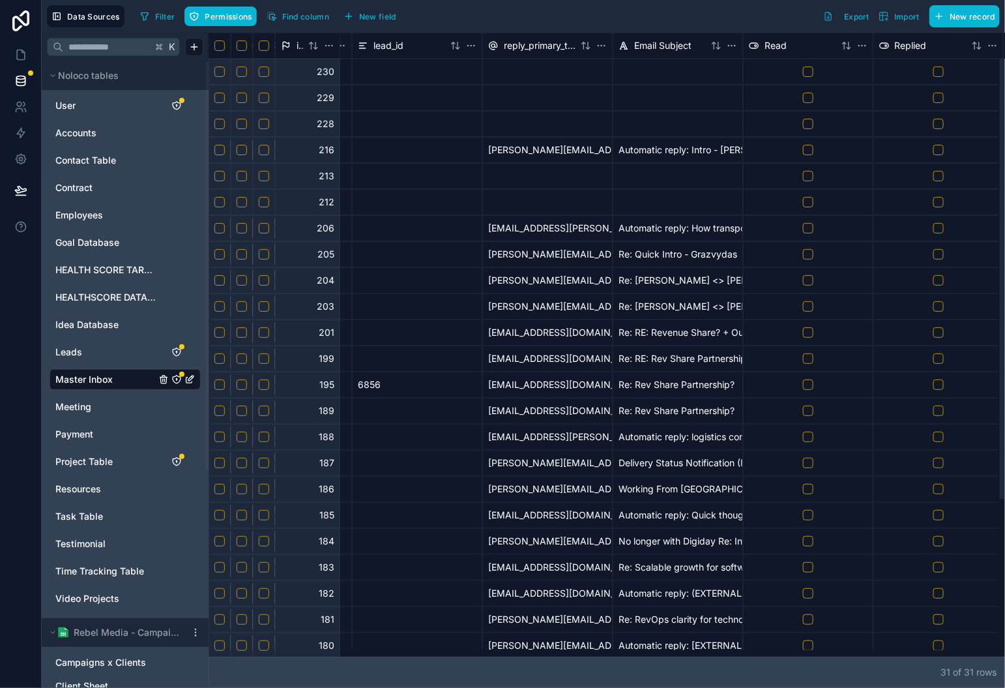
scroll to position [0, 0]
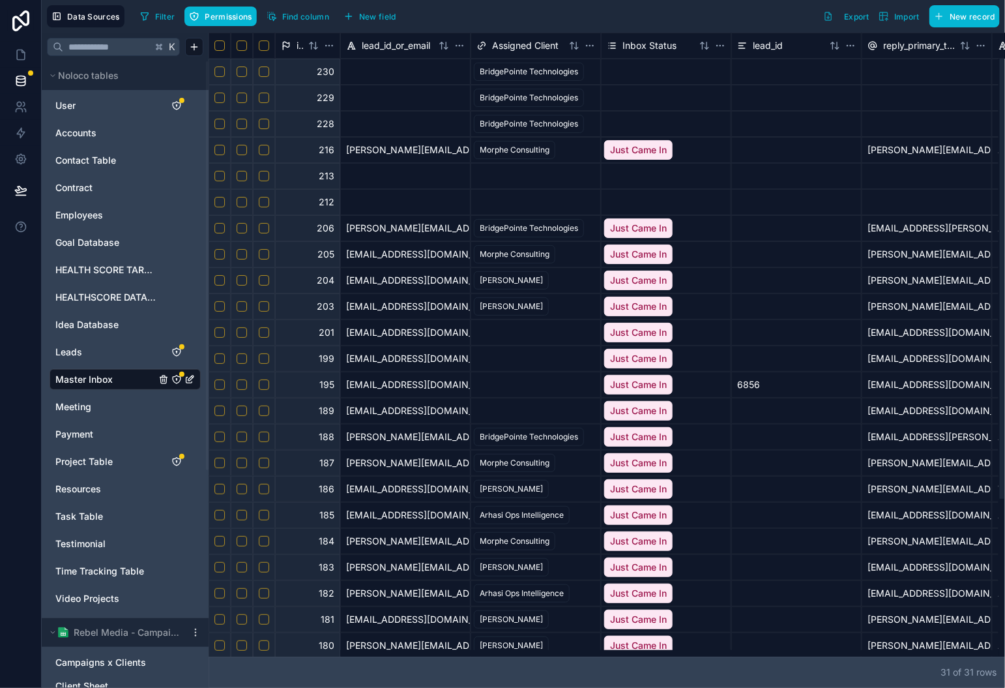
drag, startPoint x: 977, startPoint y: 656, endPoint x: 127, endPoint y: 619, distance: 851.1
click at [209, 650] on div at bounding box center [604, 653] width 790 height 7
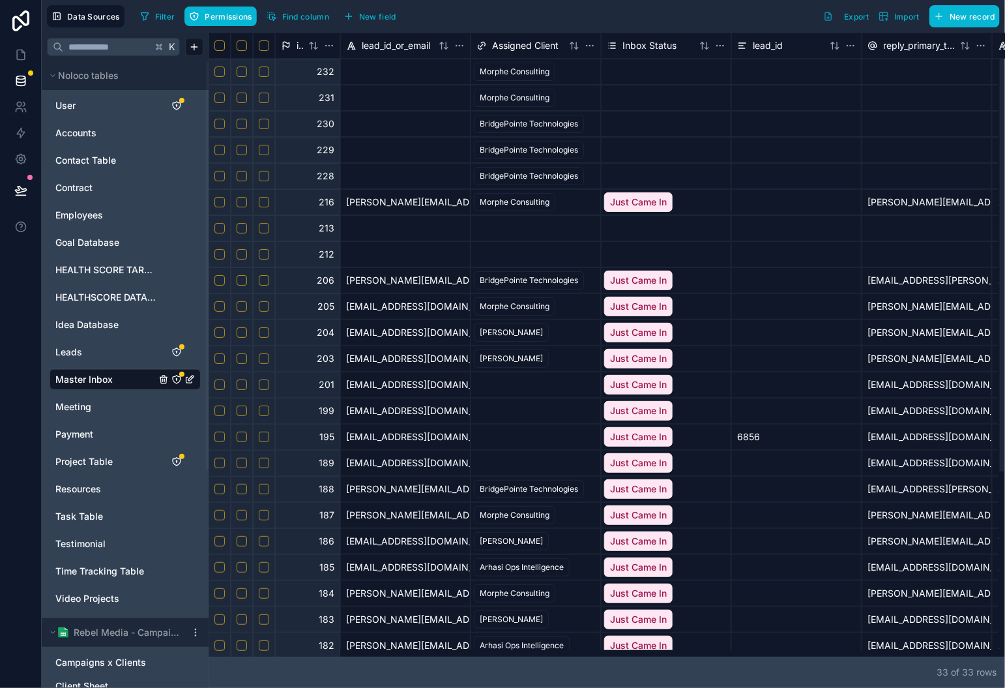
click at [263, 73] on button "Select row" at bounding box center [264, 72] width 10 height 10
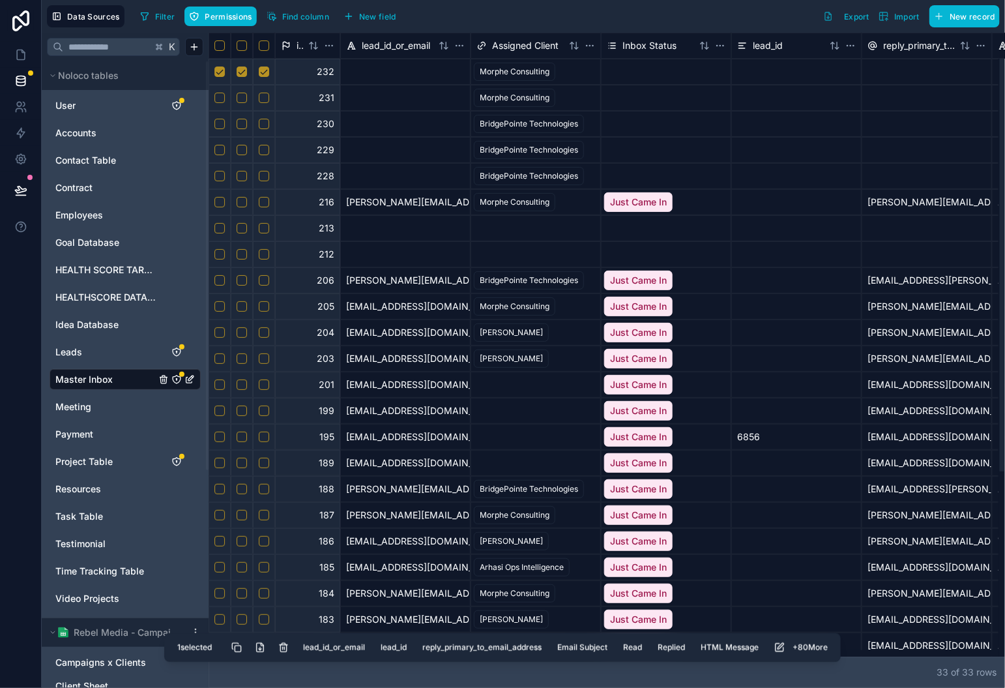
click at [265, 96] on button "Select row" at bounding box center [264, 98] width 10 height 10
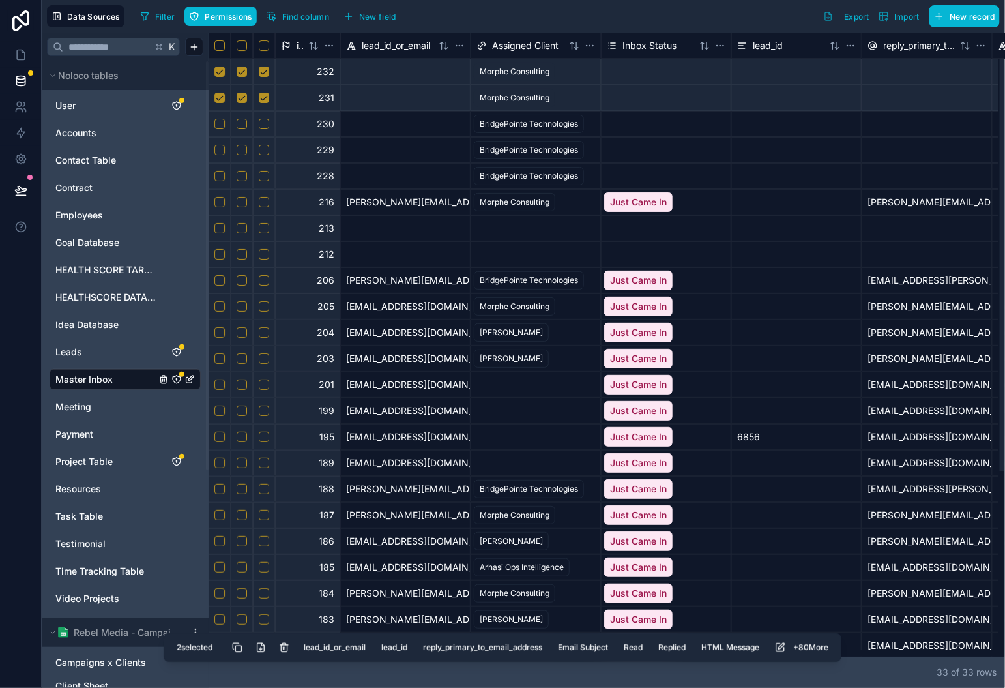
click at [282, 651] on button "Delete selected rows" at bounding box center [284, 647] width 23 height 23
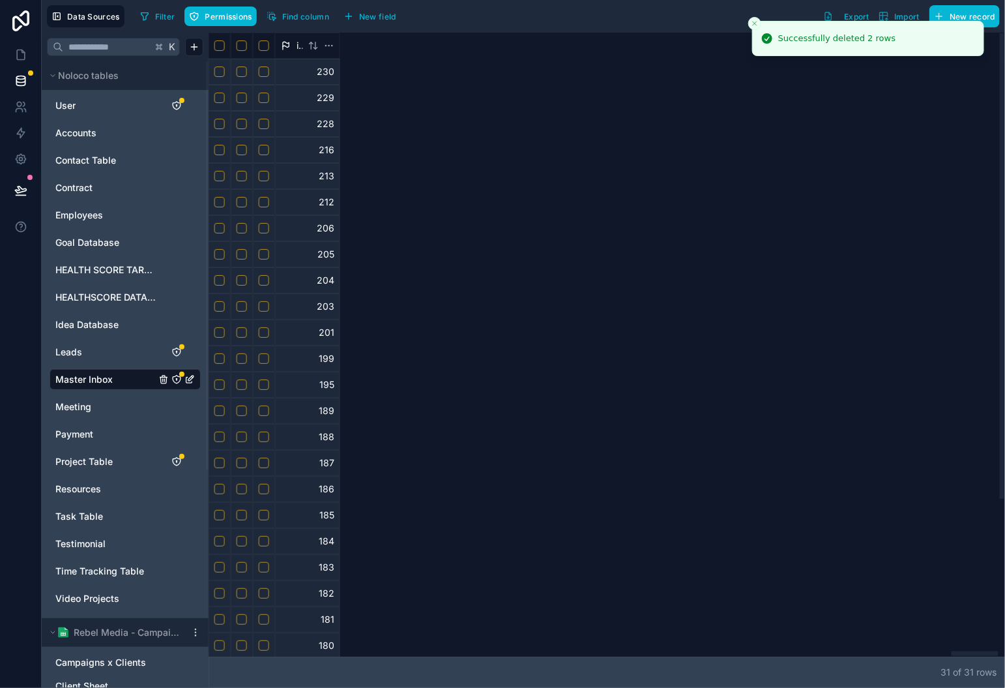
scroll to position [0, 12588]
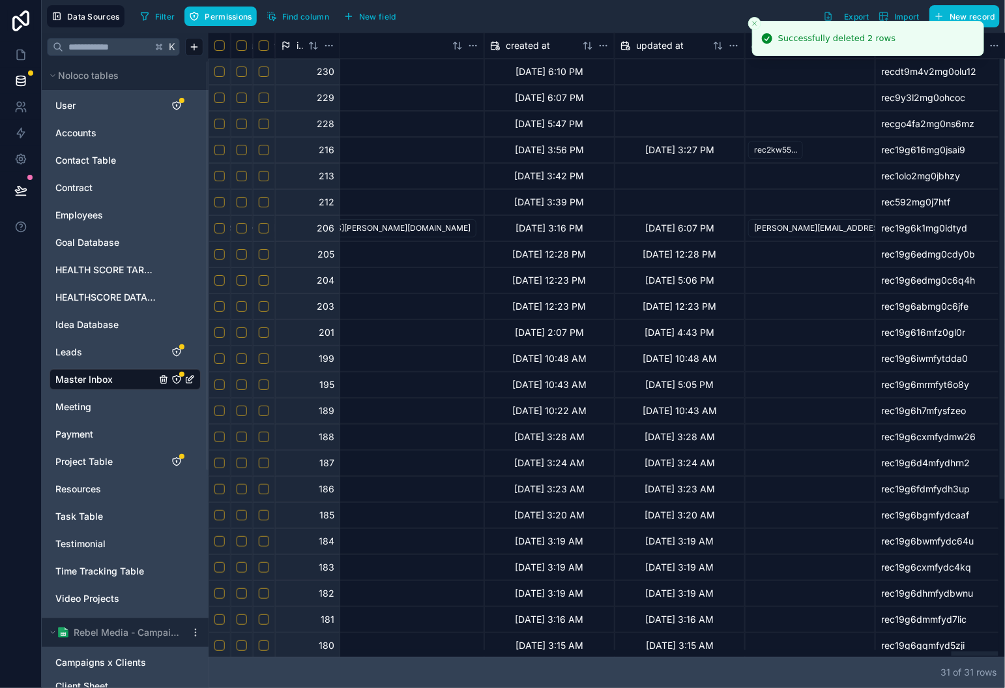
drag, startPoint x: 643, startPoint y: 655, endPoint x: 987, endPoint y: 655, distance: 344.3
click at [987, 655] on div at bounding box center [604, 653] width 790 height 7
click at [749, 23] on button "Close toast" at bounding box center [755, 23] width 13 height 13
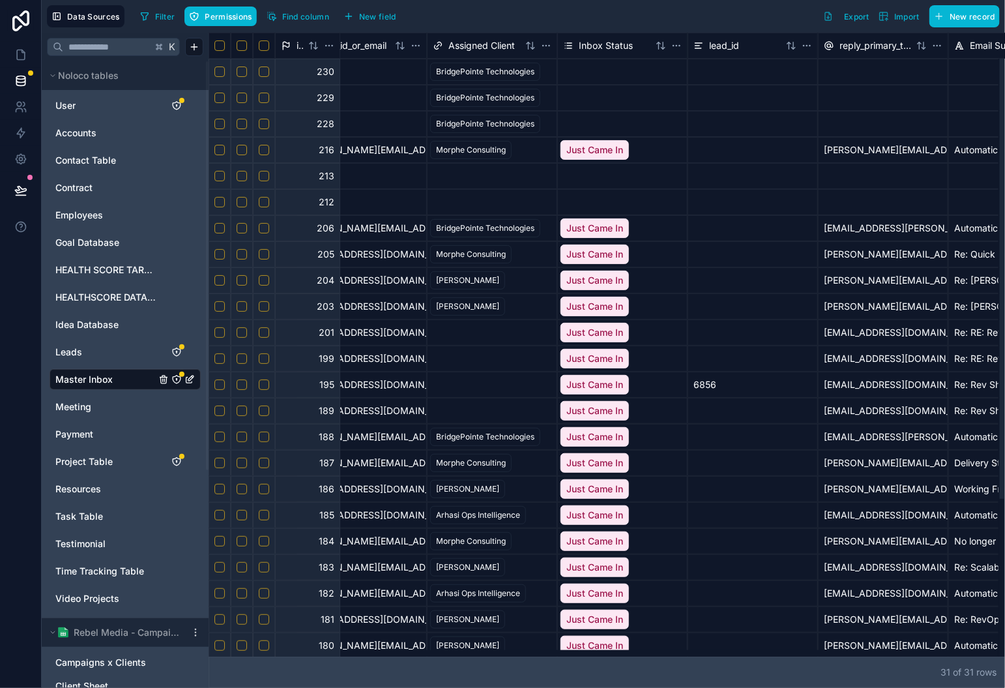
scroll to position [0, 0]
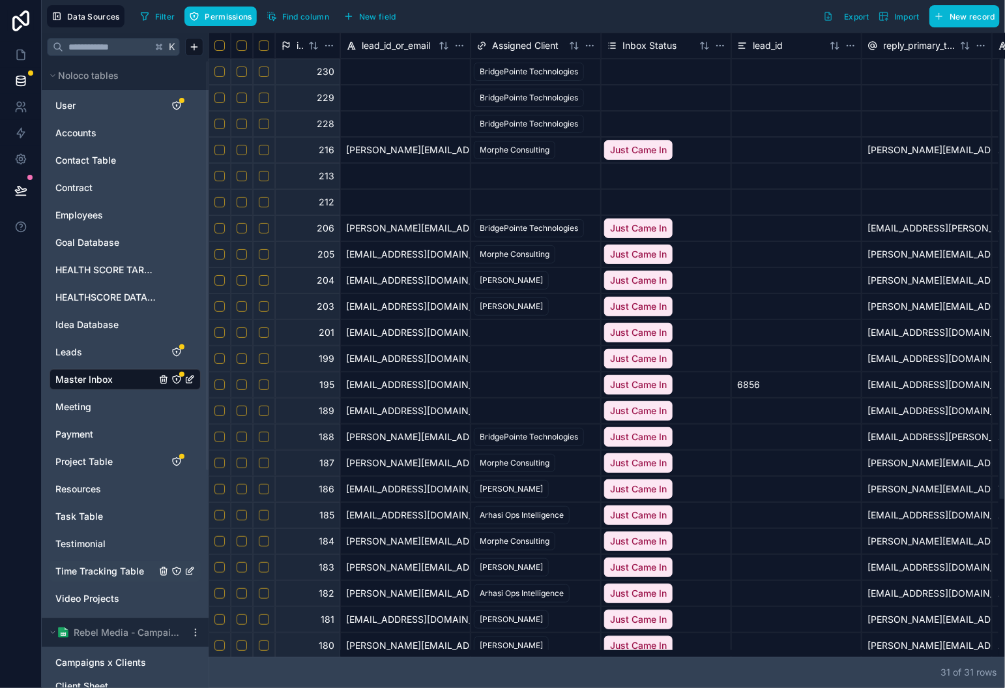
drag, startPoint x: 983, startPoint y: 653, endPoint x: 158, endPoint y: 570, distance: 829.7
click at [209, 651] on div at bounding box center [232, 653] width 47 height 5
click at [784, 390] on div "6856" at bounding box center [797, 385] width 130 height 26
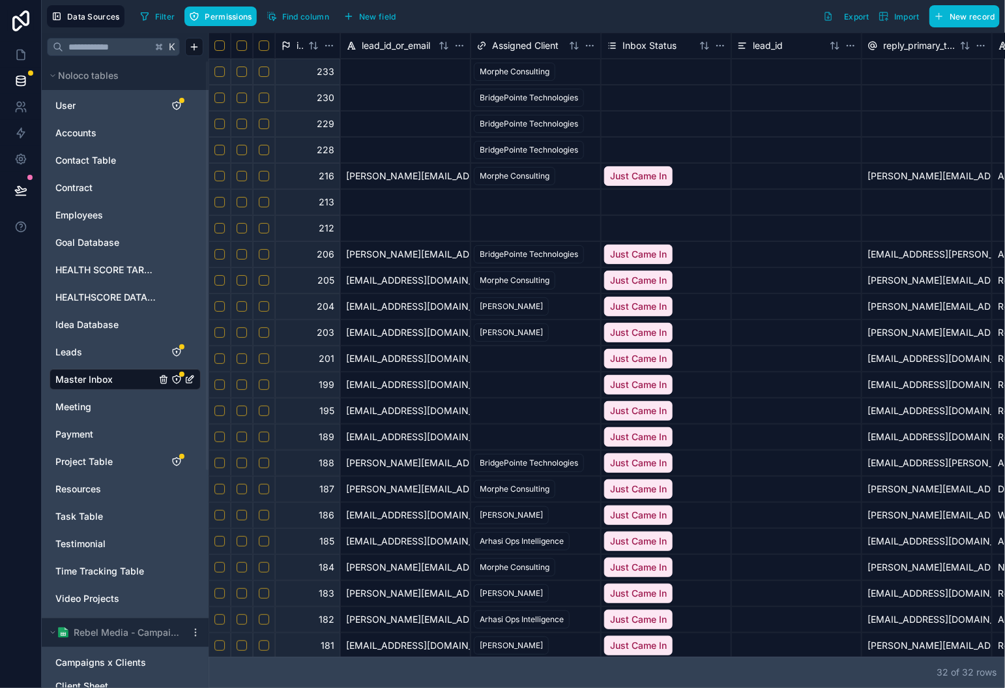
click at [265, 74] on button "Select row" at bounding box center [264, 72] width 10 height 10
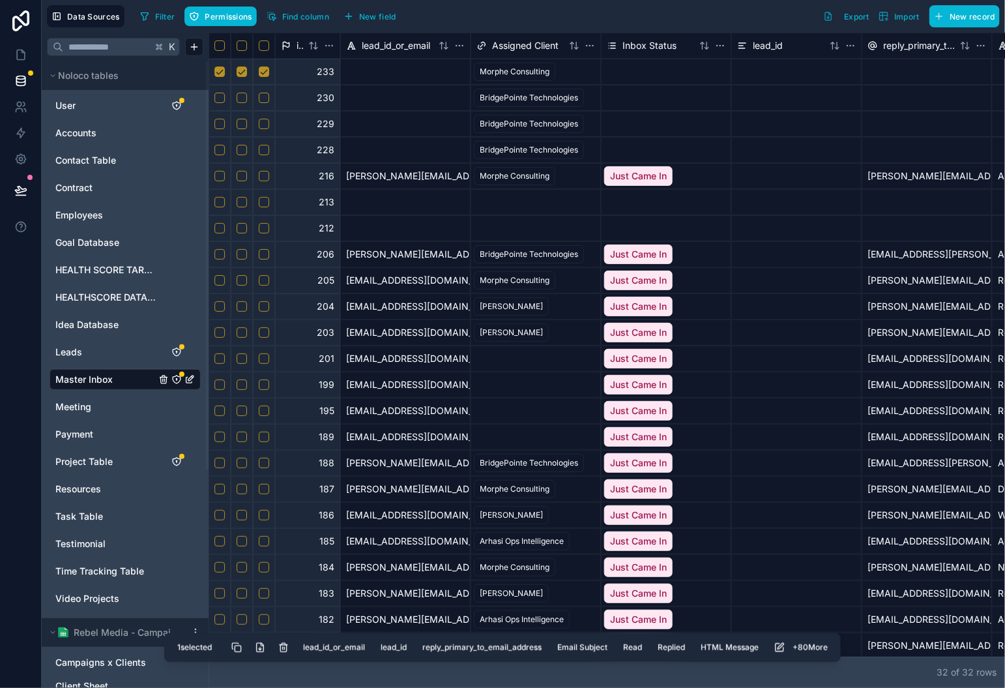
click at [280, 646] on button "Delete selected rows" at bounding box center [283, 647] width 23 height 23
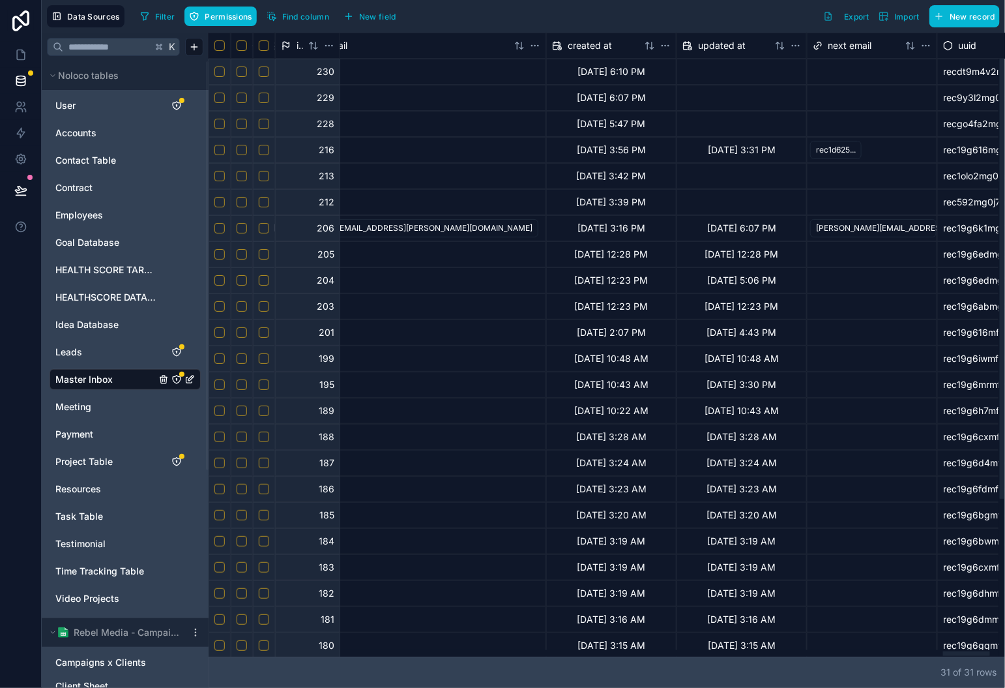
scroll to position [0, 12588]
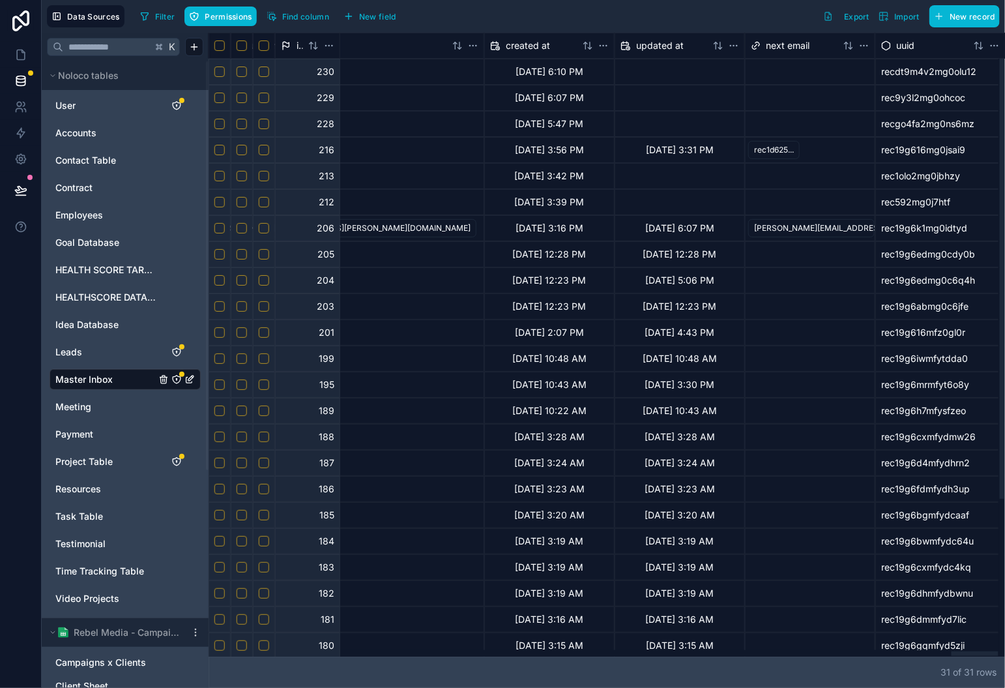
drag, startPoint x: 522, startPoint y: 655, endPoint x: 804, endPoint y: 266, distance: 480.9
click at [985, 650] on div at bounding box center [604, 653] width 790 height 7
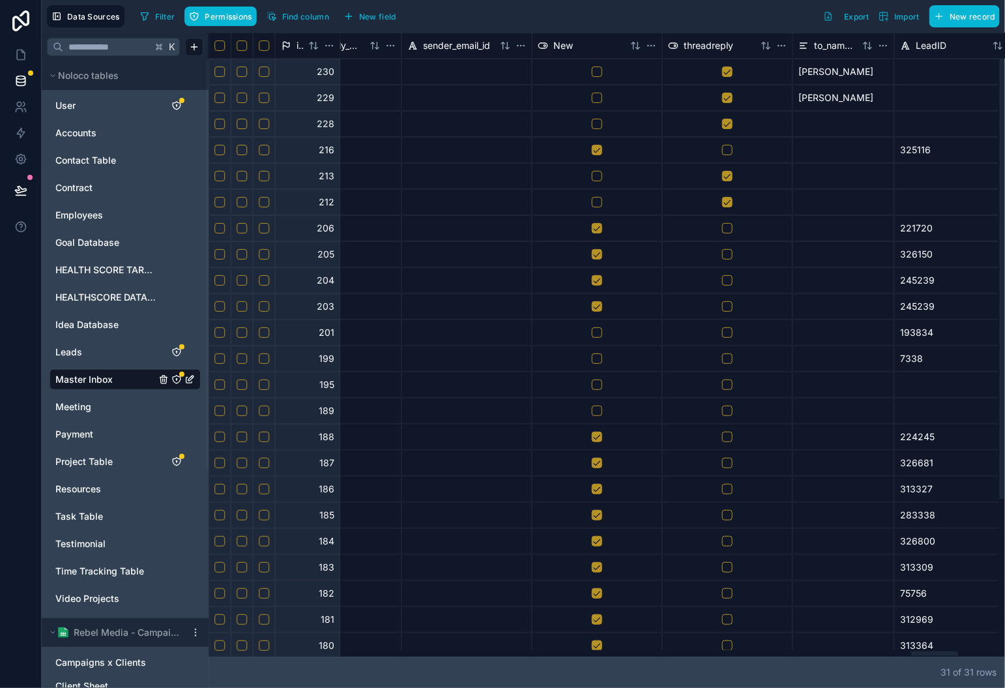
scroll to position [0, 11906]
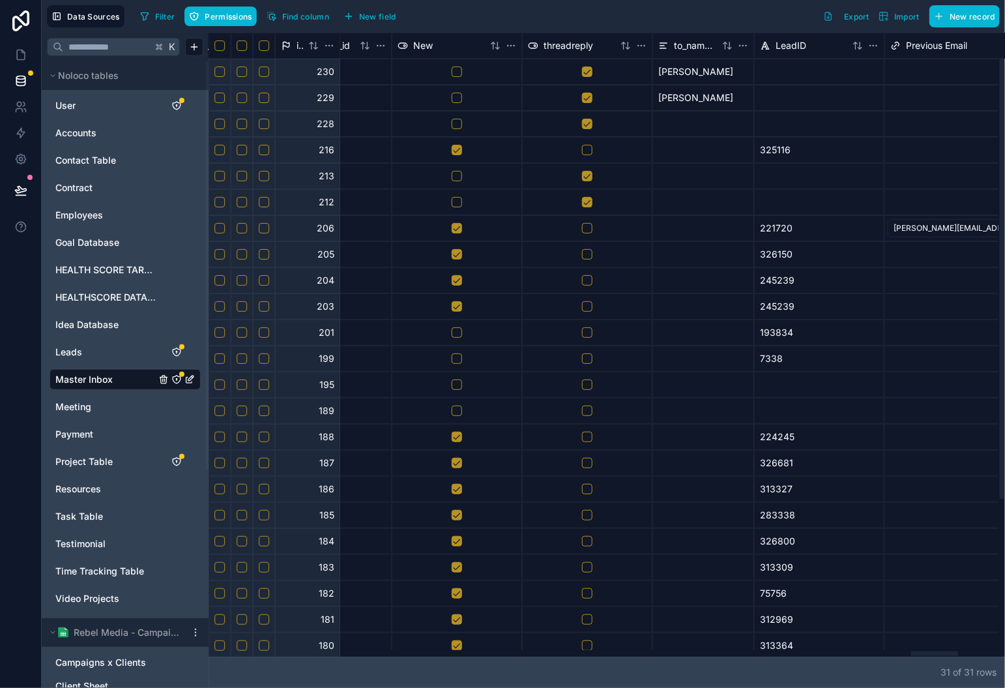
drag, startPoint x: 962, startPoint y: 650, endPoint x: 935, endPoint y: 647, distance: 26.9
click at [935, 650] on div at bounding box center [604, 653] width 790 height 7
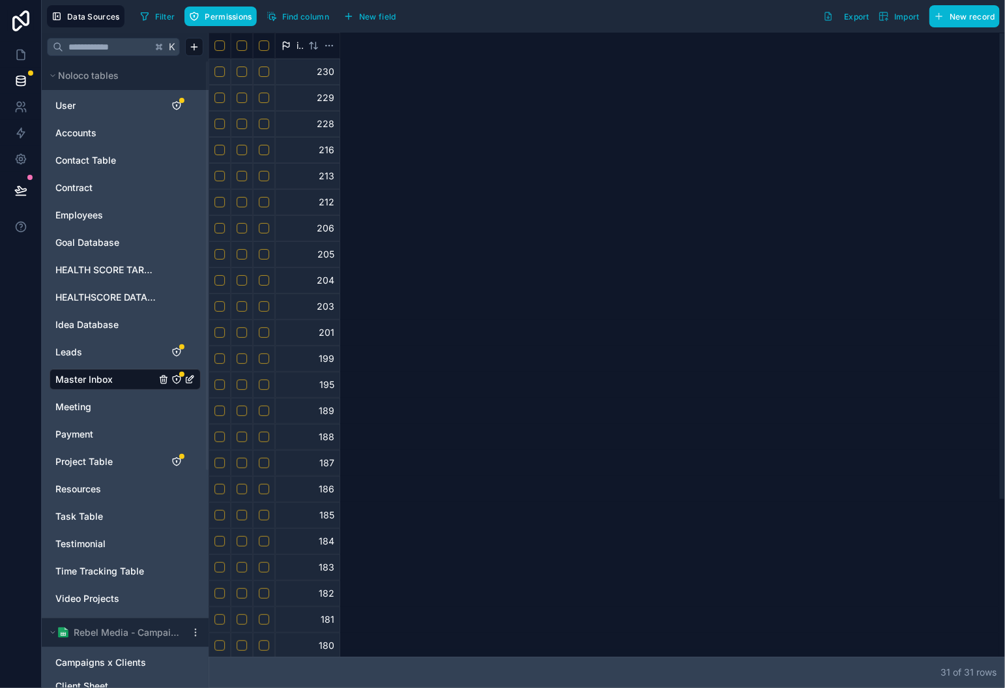
scroll to position [0, 0]
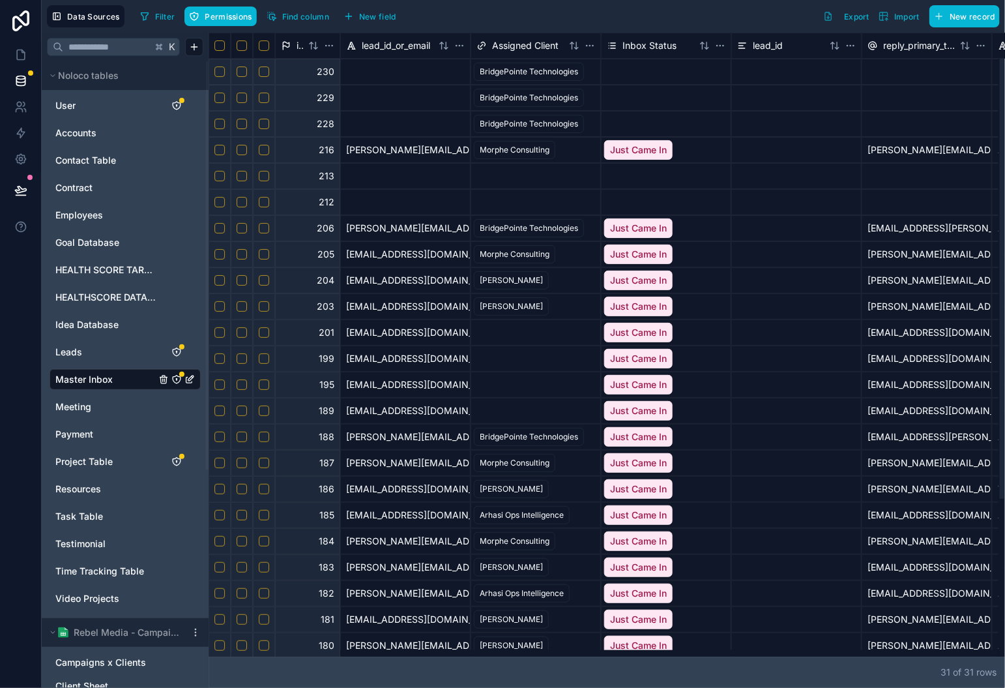
drag, startPoint x: 931, startPoint y: 651, endPoint x: 7, endPoint y: 616, distance: 924.6
click at [209, 651] on div at bounding box center [232, 653] width 47 height 5
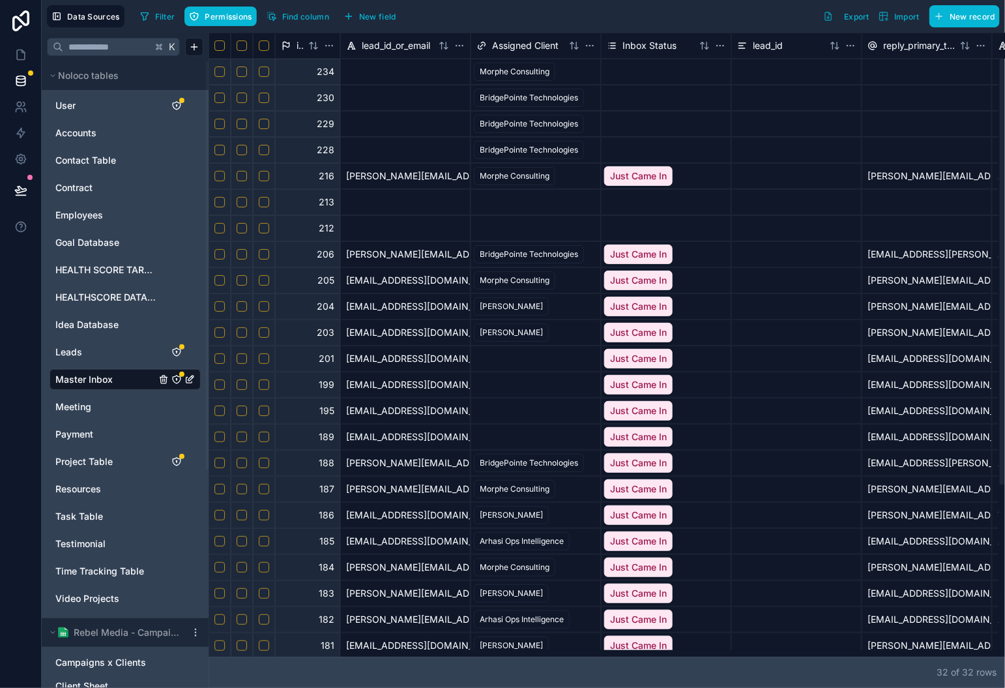
click at [263, 73] on button "Select row" at bounding box center [264, 72] width 10 height 10
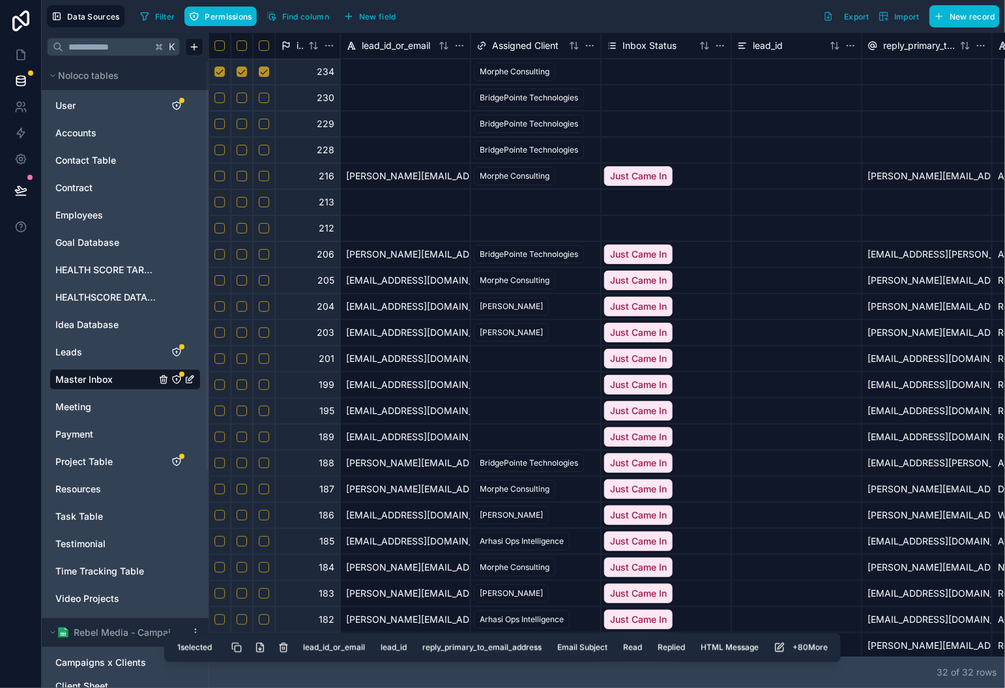
drag, startPoint x: 278, startPoint y: 648, endPoint x: 295, endPoint y: 632, distance: 23.1
click at [279, 648] on button "Delete selected rows" at bounding box center [283, 647] width 23 height 23
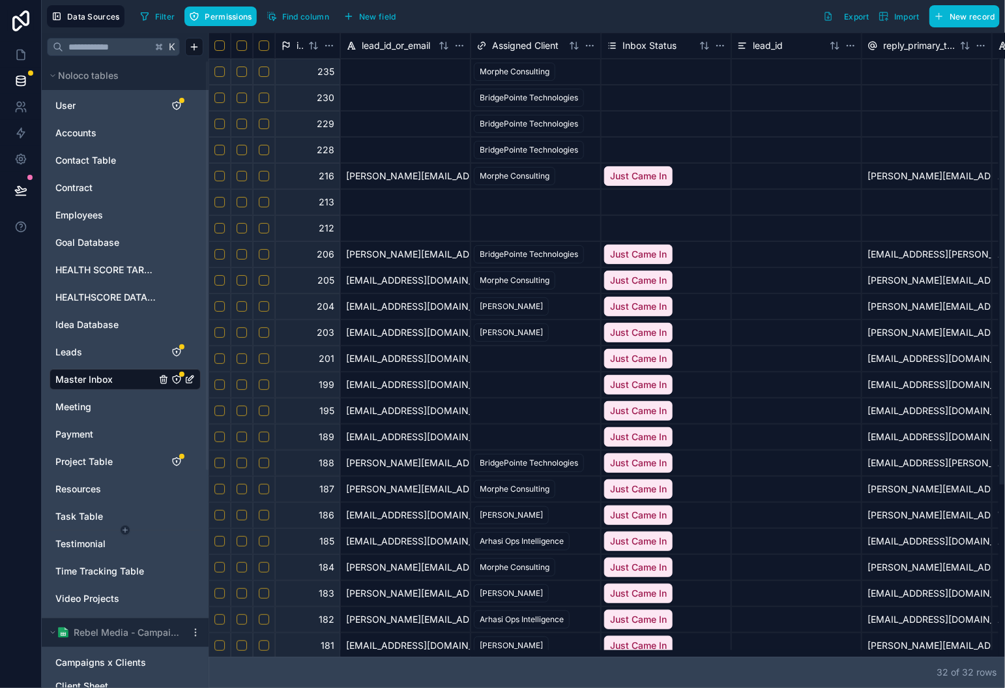
drag, startPoint x: 484, startPoint y: 652, endPoint x: 183, endPoint y: 530, distance: 325.0
click at [209, 650] on div at bounding box center [604, 653] width 790 height 7
drag, startPoint x: 900, startPoint y: 652, endPoint x: 205, endPoint y: 466, distance: 719.5
click at [209, 657] on div at bounding box center [604, 653] width 790 height 7
drag, startPoint x: 261, startPoint y: 70, endPoint x: 281, endPoint y: 87, distance: 26.4
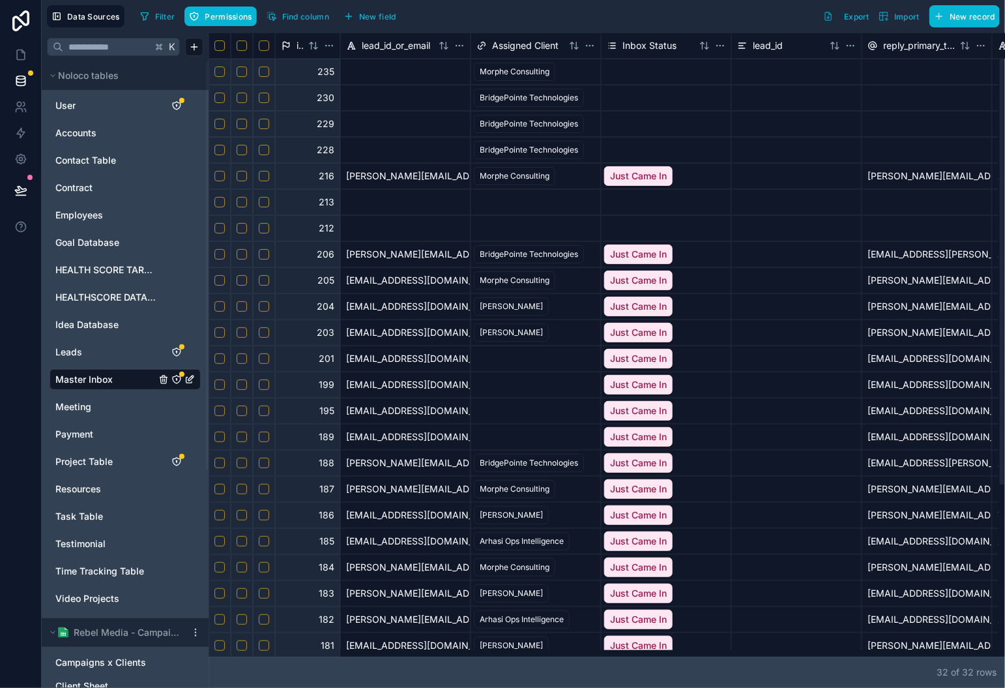
click at [261, 70] on button "Select row" at bounding box center [264, 72] width 10 height 10
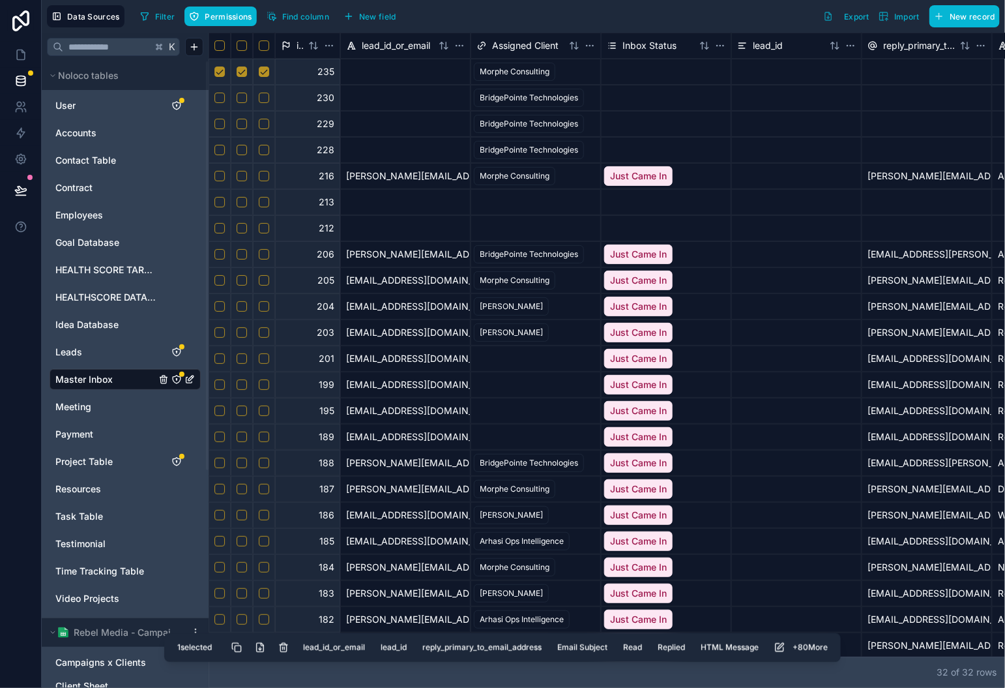
click at [282, 646] on button "Delete selected rows" at bounding box center [283, 647] width 23 height 23
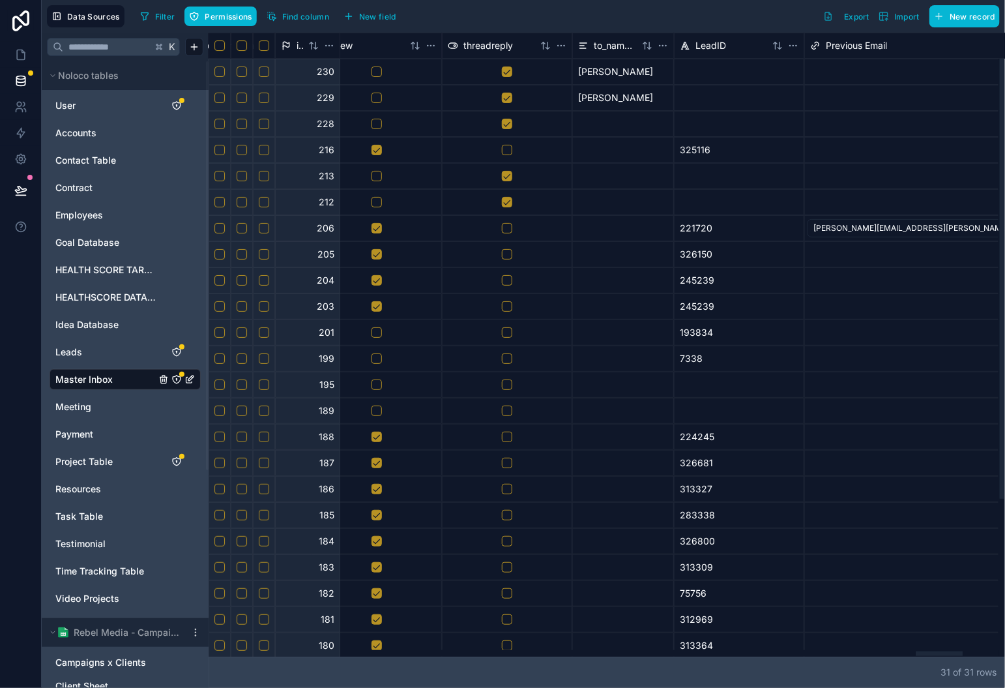
scroll to position [0, 11803]
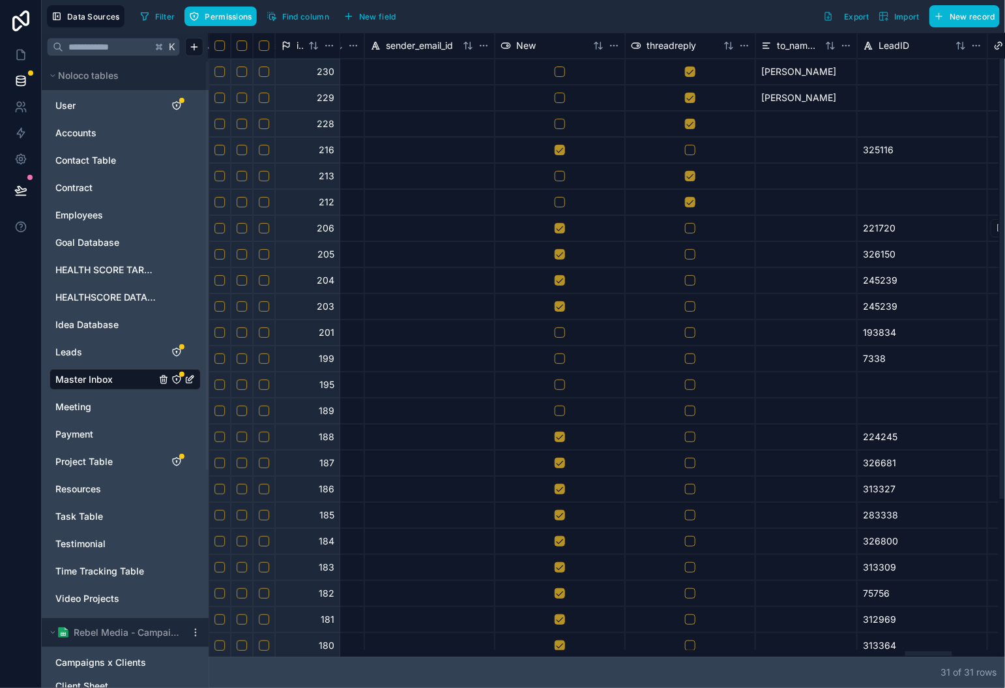
drag, startPoint x: 865, startPoint y: 642, endPoint x: 929, endPoint y: 634, distance: 63.7
click at [929, 650] on div at bounding box center [604, 653] width 790 height 7
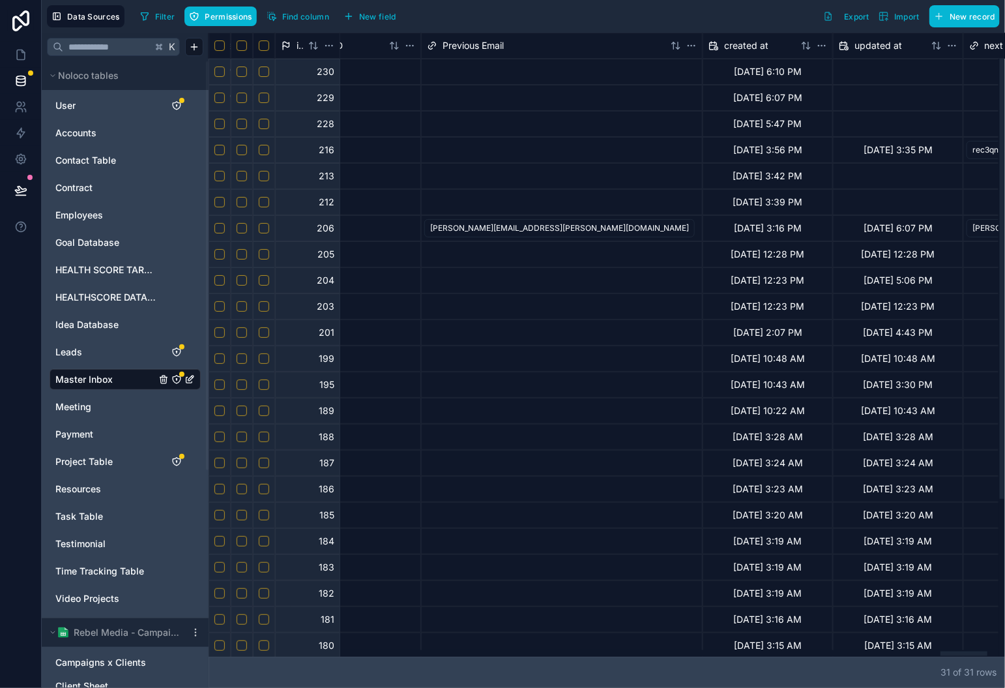
scroll to position [0, 12367]
drag, startPoint x: 917, startPoint y: 655, endPoint x: 950, endPoint y: 663, distance: 34.3
click at [950, 656] on div at bounding box center [962, 653] width 47 height 5
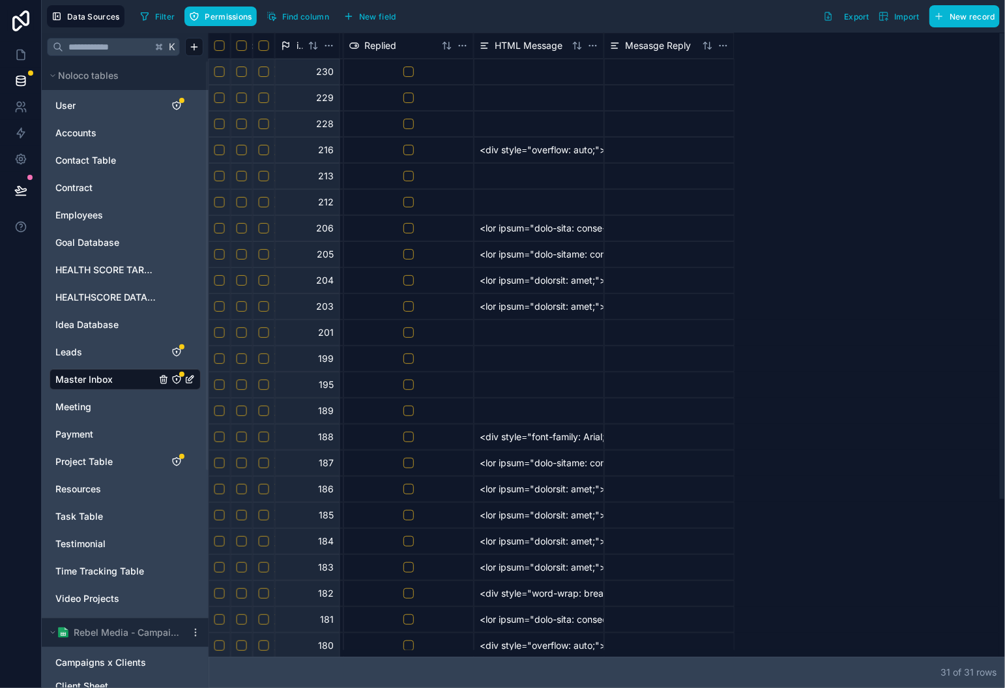
scroll to position [0, 0]
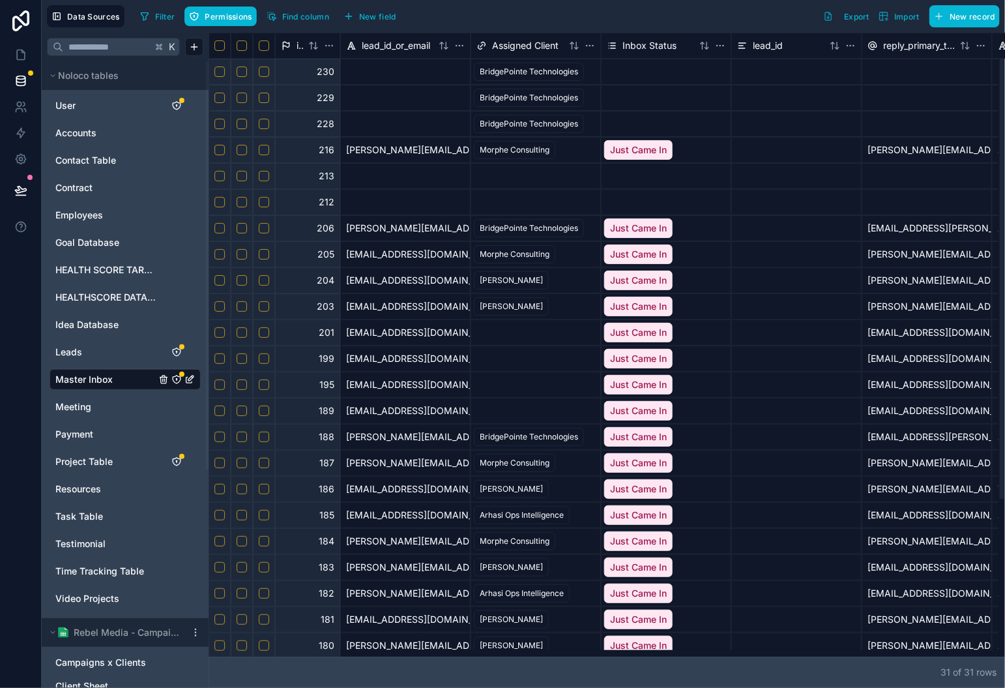
drag, startPoint x: 749, startPoint y: 665, endPoint x: 156, endPoint y: 640, distance: 593.3
click at [209, 650] on div at bounding box center [604, 653] width 790 height 7
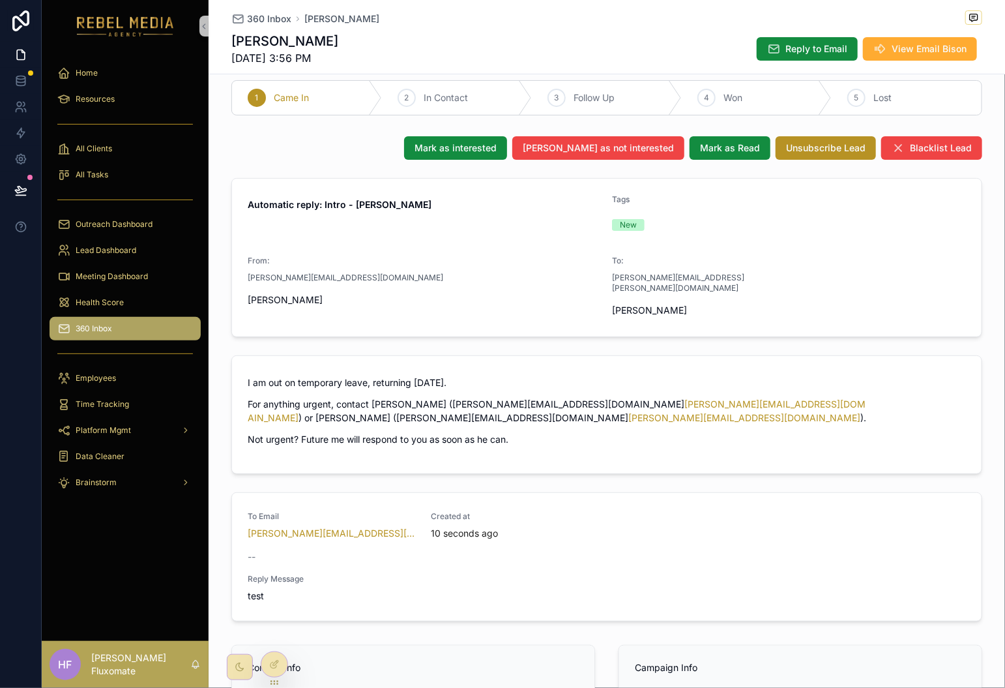
scroll to position [181, 0]
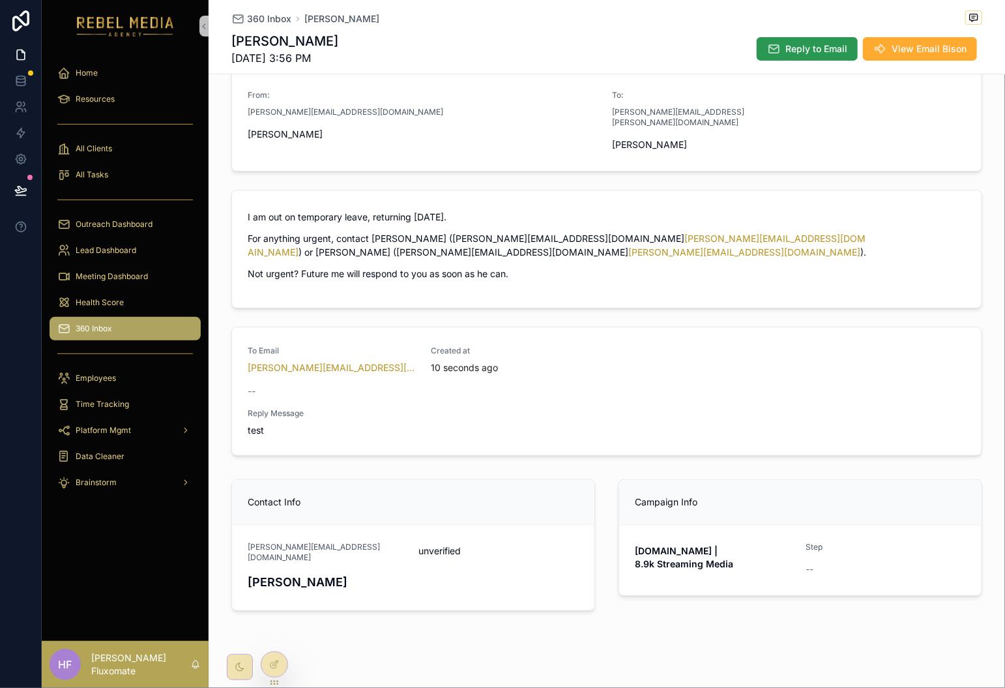
click at [816, 49] on span "Reply to Email" at bounding box center [817, 48] width 62 height 13
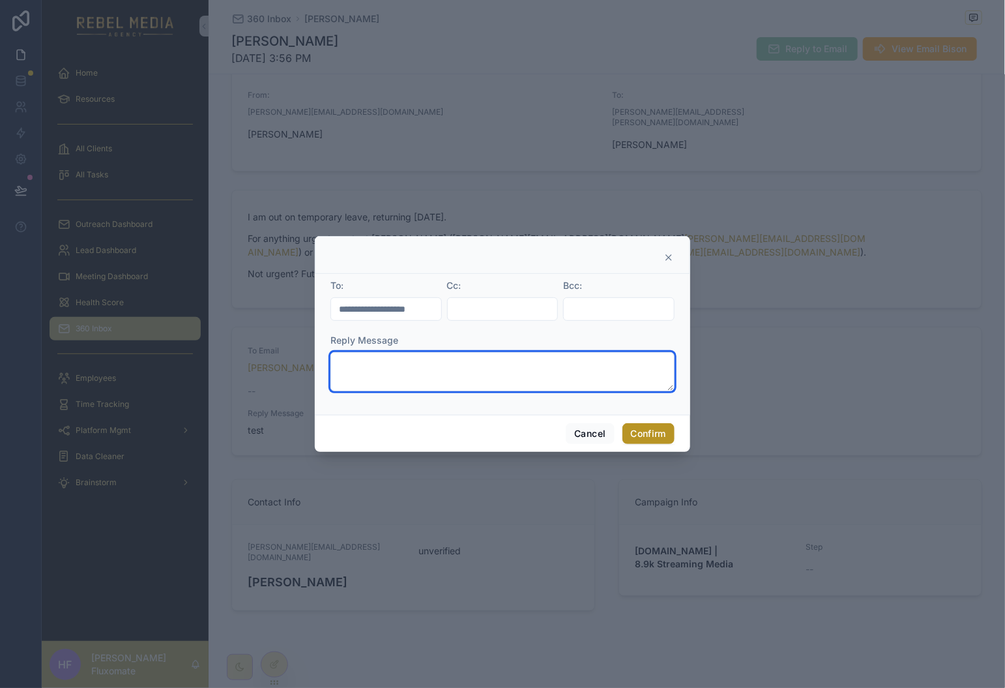
click at [486, 378] on textarea at bounding box center [503, 371] width 344 height 39
click at [668, 256] on icon at bounding box center [668, 257] width 5 height 5
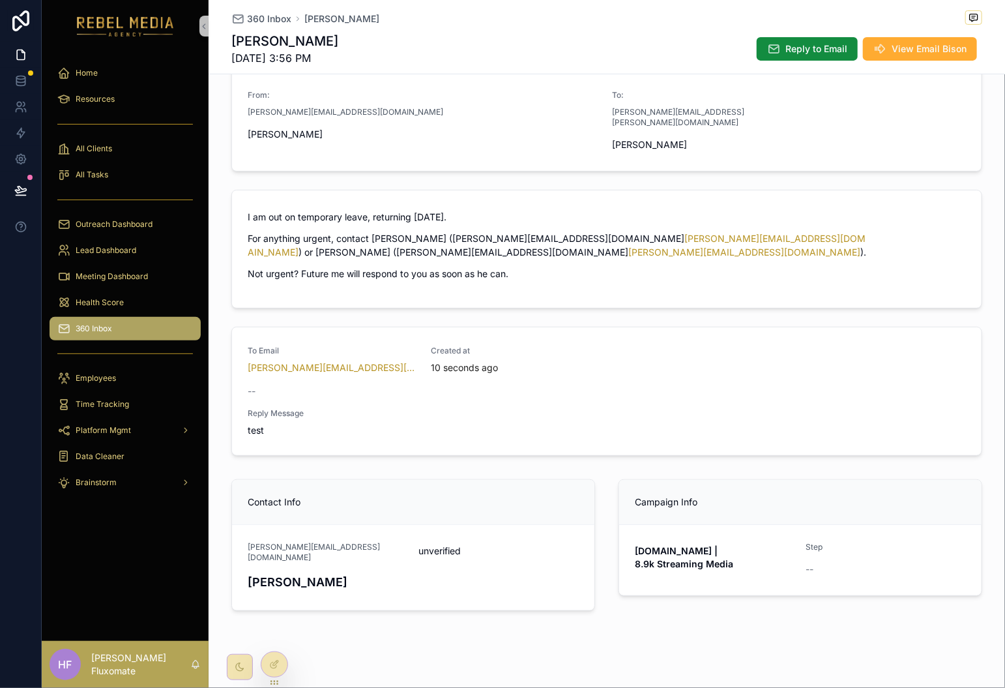
click at [254, 23] on span "360 Inbox" at bounding box center [269, 18] width 44 height 13
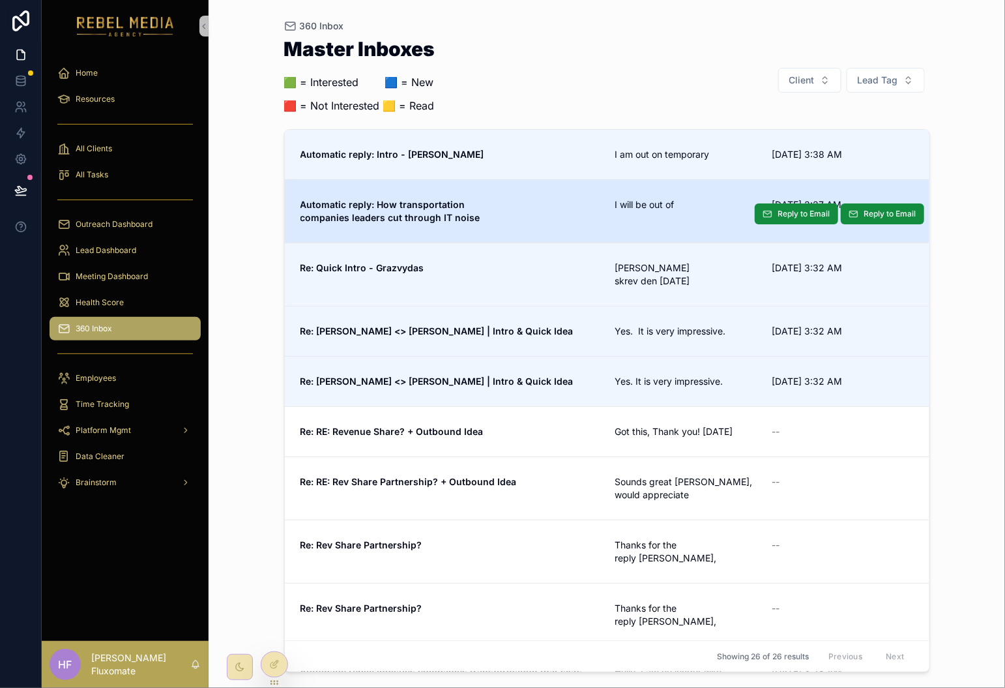
click at [682, 215] on div "I will be out of" at bounding box center [685, 211] width 141 height 26
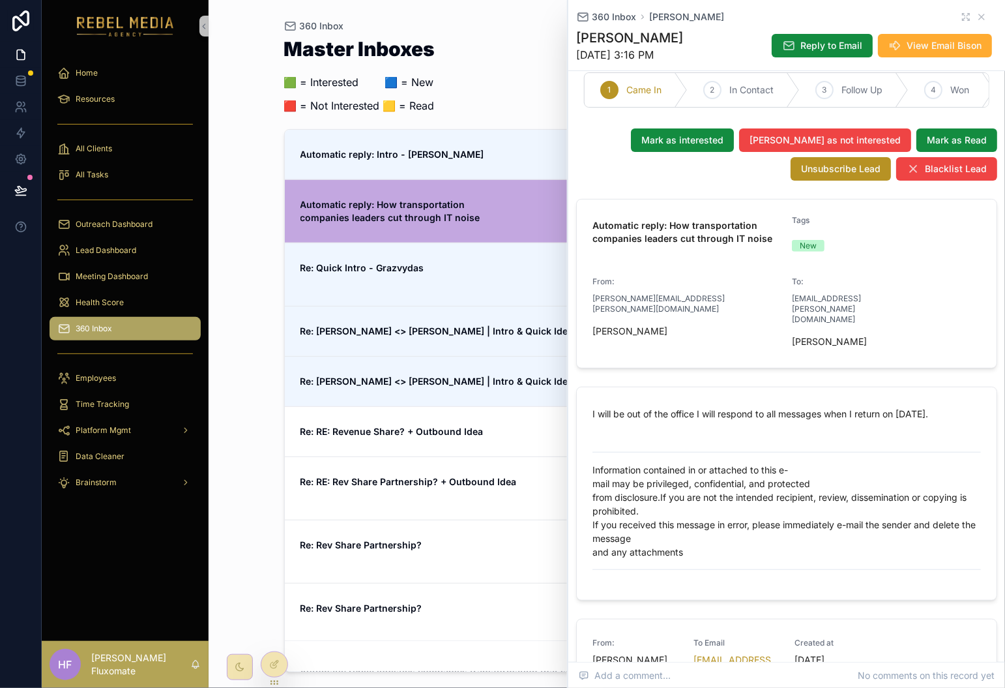
scroll to position [21, 0]
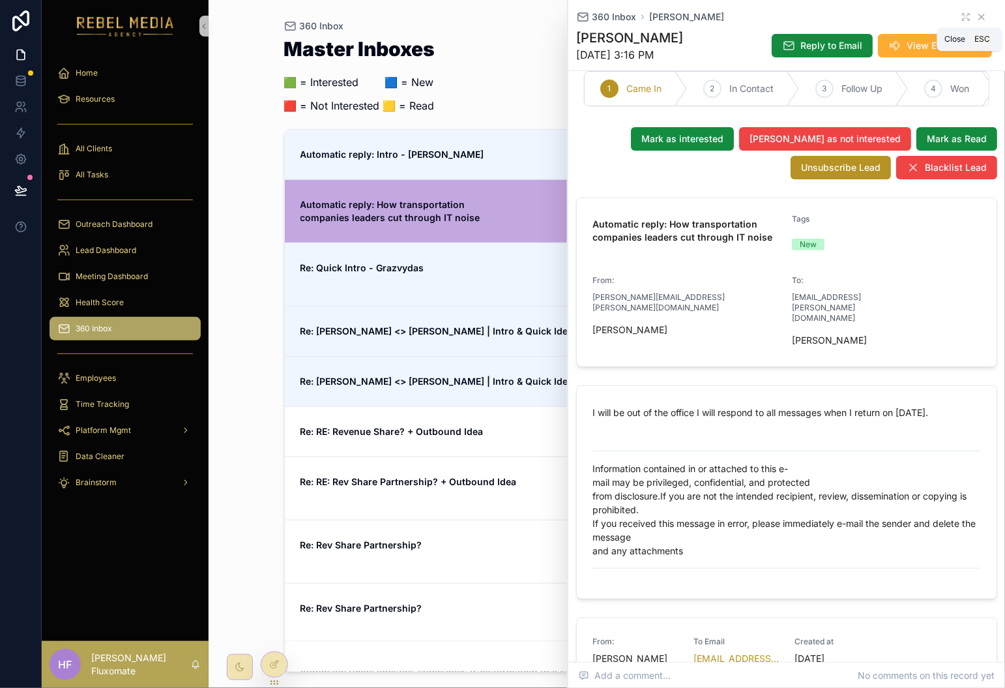
click at [977, 16] on icon "scrollable content" at bounding box center [982, 17] width 10 height 10
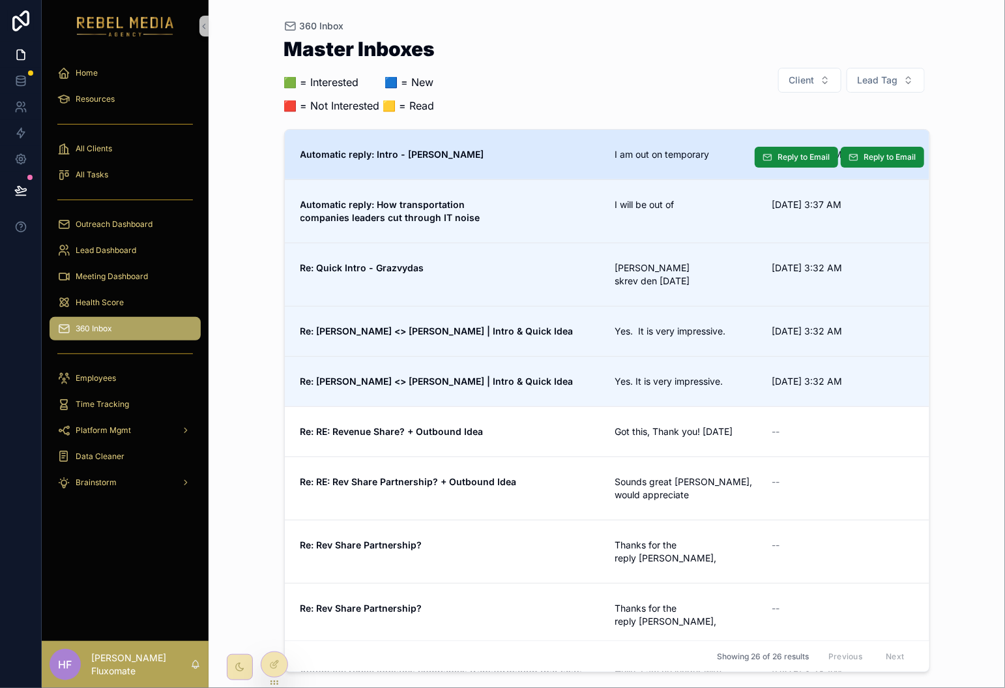
click at [601, 148] on div "Automatic reply: Intro - [PERSON_NAME] am out on temporary [DATE] 3:38 AM" at bounding box center [608, 154] width 614 height 13
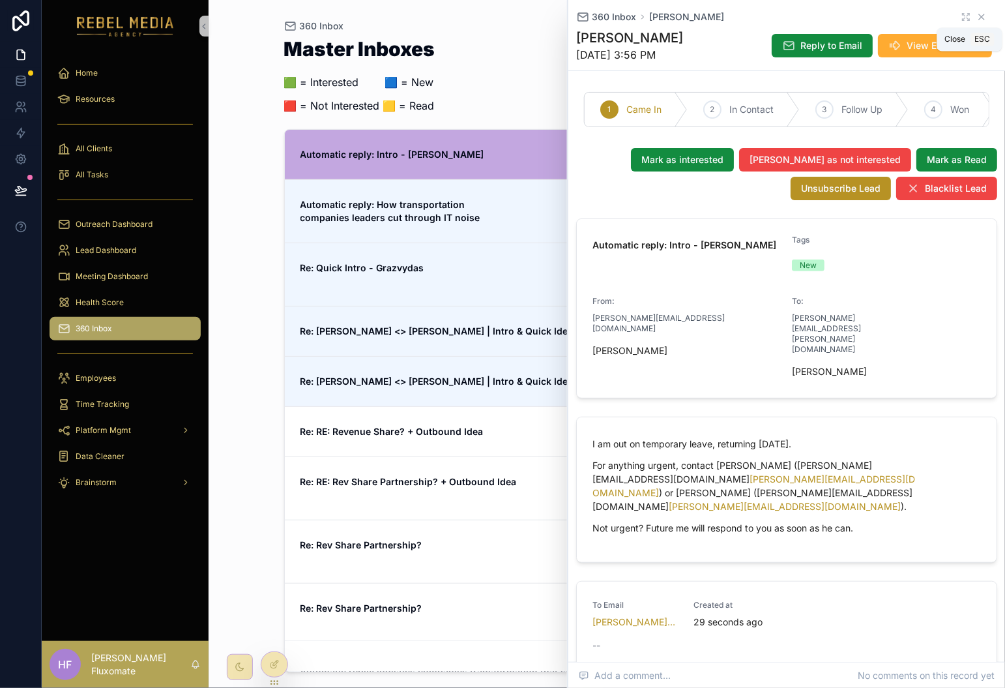
click at [977, 14] on icon "scrollable content" at bounding box center [982, 17] width 10 height 10
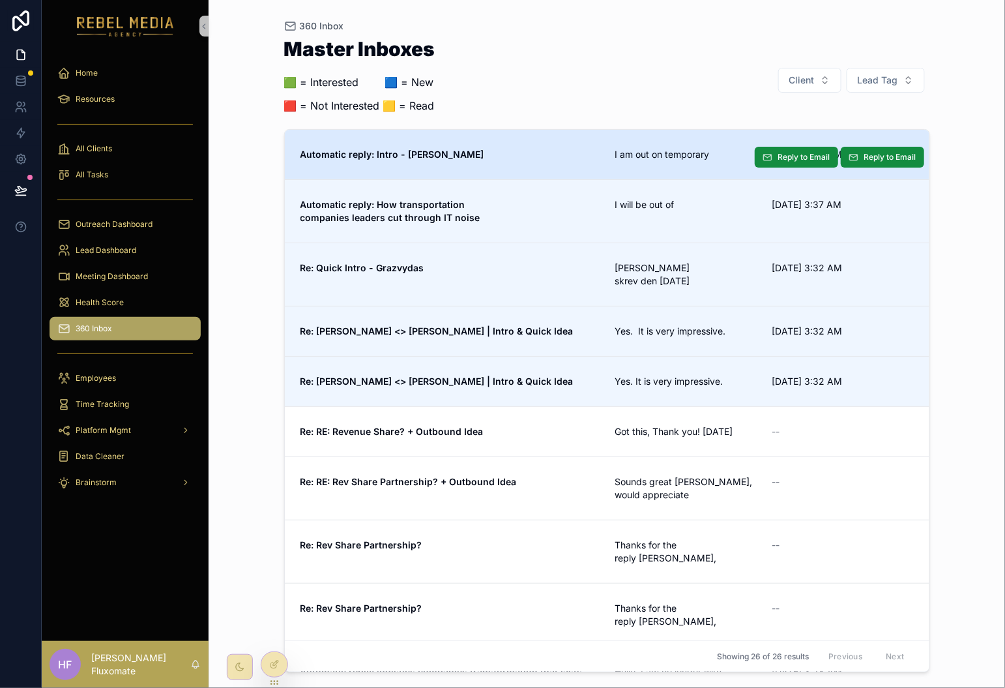
click at [732, 141] on link "Automatic reply: Intro - [PERSON_NAME] am out on temporary [DATE] 3:38 AM Reply…" at bounding box center [607, 155] width 645 height 50
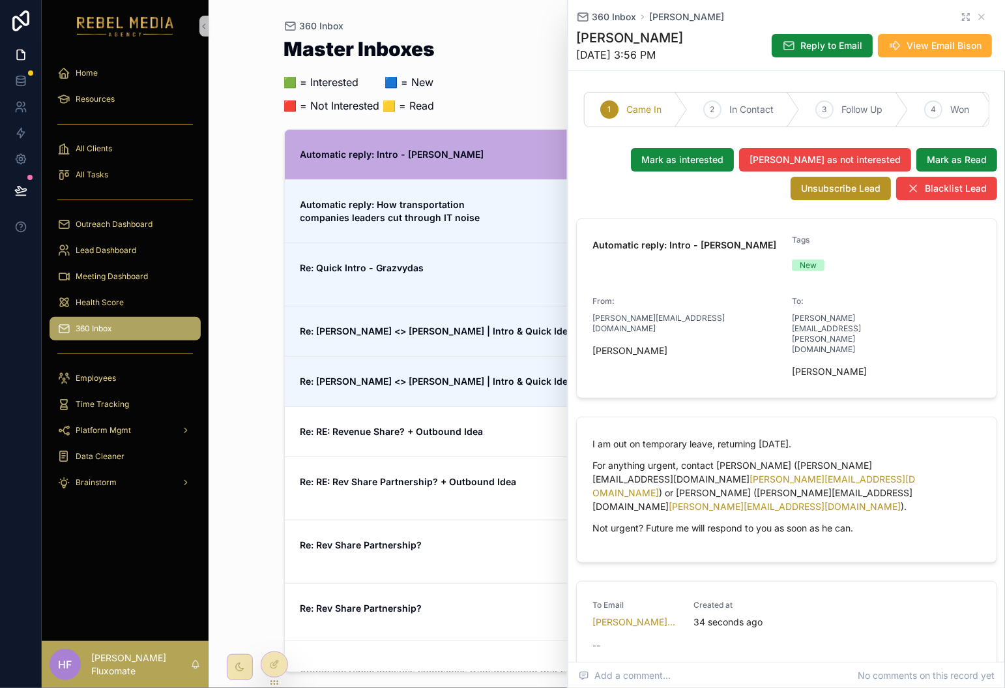
click at [963, 14] on icon "scrollable content" at bounding box center [964, 15] width 2 height 2
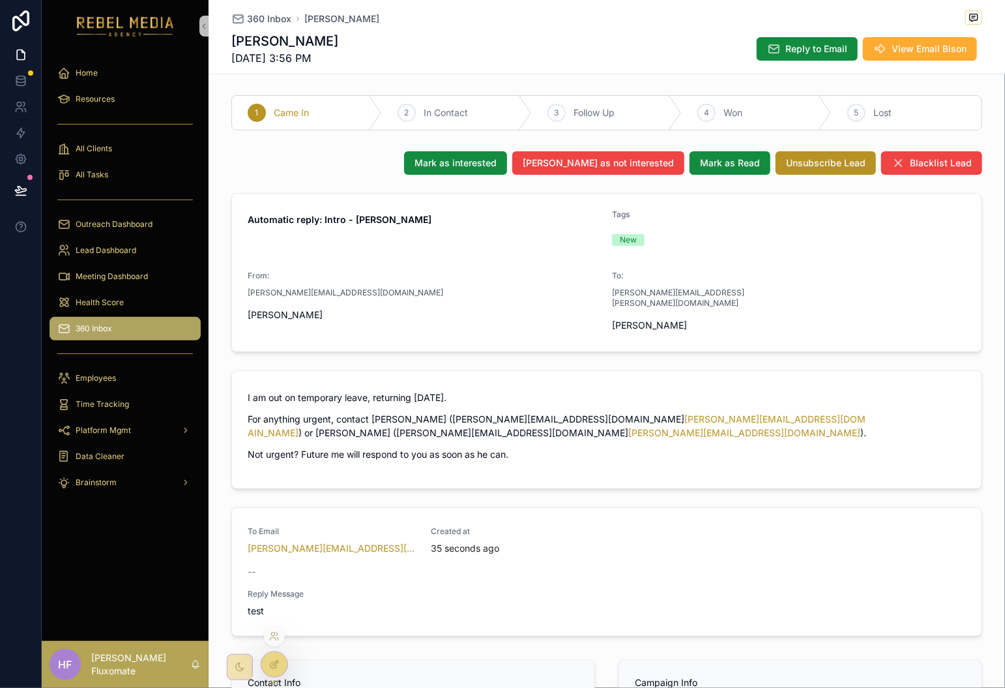
click at [276, 664] on icon at bounding box center [274, 664] width 10 height 10
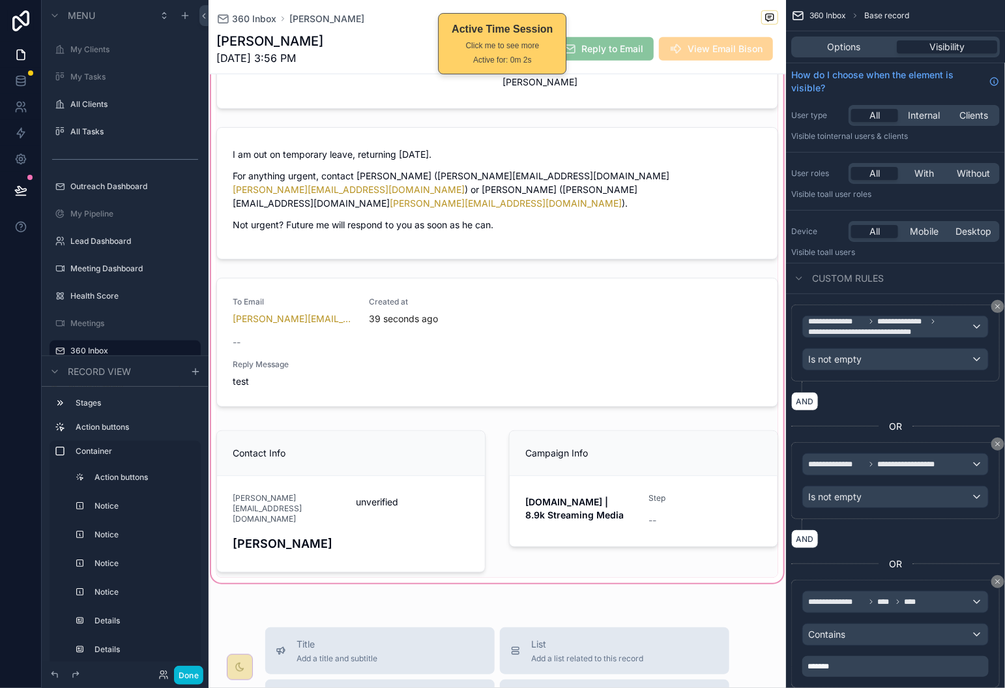
scroll to position [457, 0]
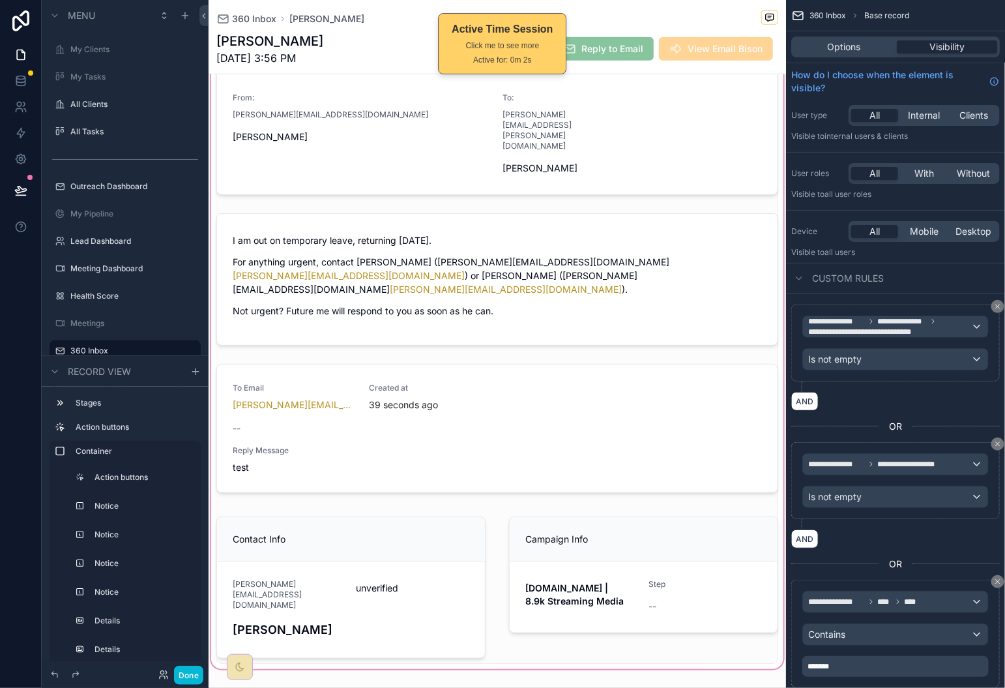
click at [644, 301] on div "scrollable content" at bounding box center [498, 202] width 578 height 938
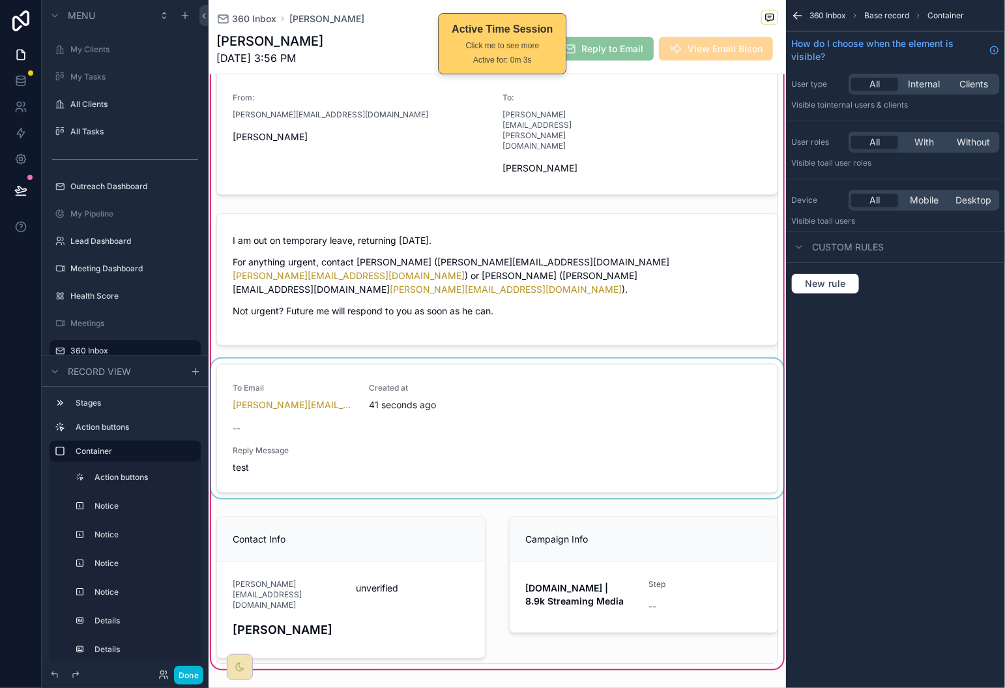
click at [653, 388] on div "scrollable content" at bounding box center [498, 431] width 578 height 145
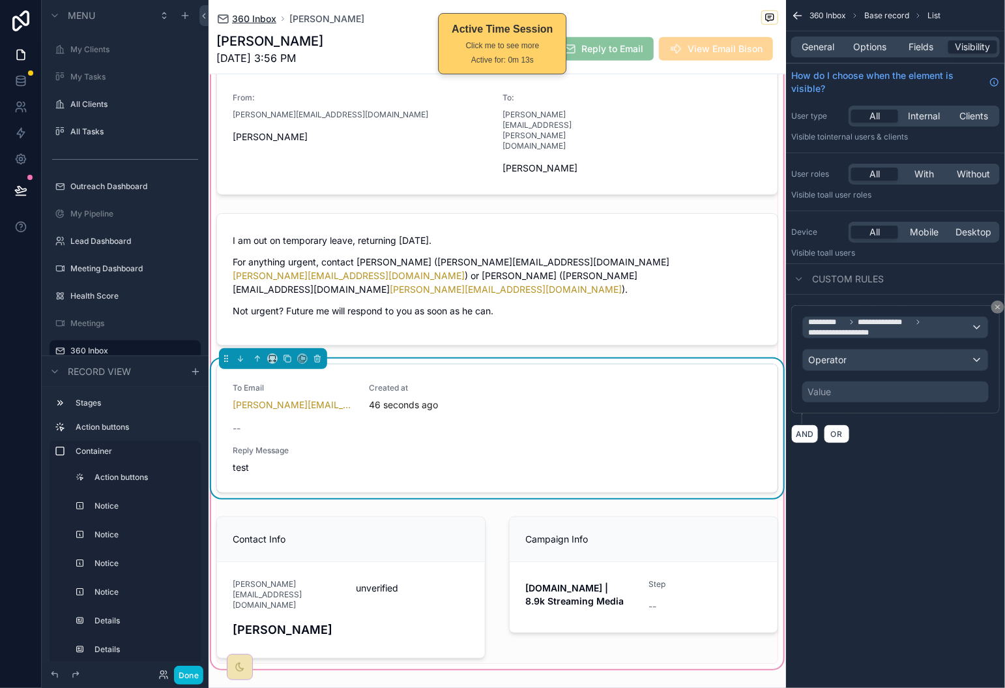
click at [252, 20] on span "360 Inbox" at bounding box center [254, 18] width 44 height 13
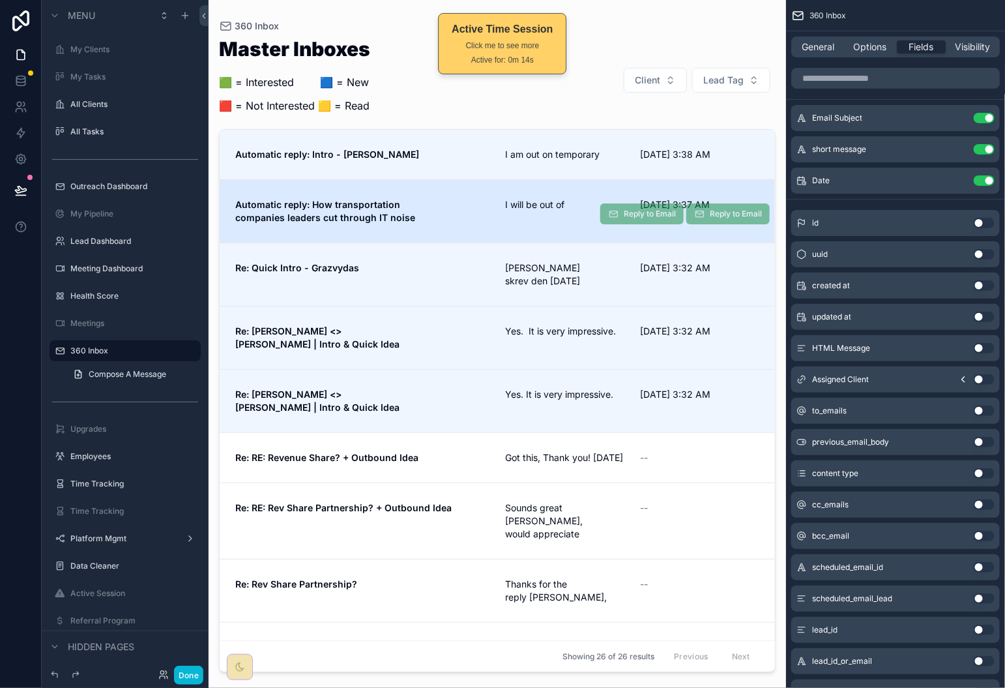
click at [557, 210] on span "I will be out of" at bounding box center [564, 204] width 119 height 13
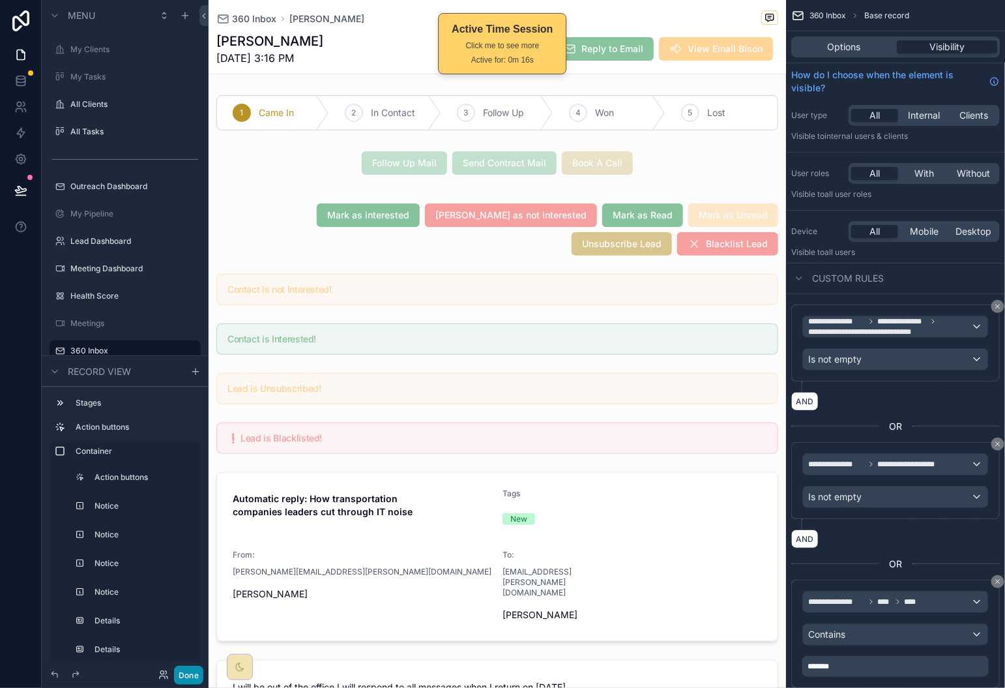
click at [186, 664] on div "Done" at bounding box center [125, 675] width 167 height 26
click at [188, 676] on button "Done" at bounding box center [188, 675] width 29 height 19
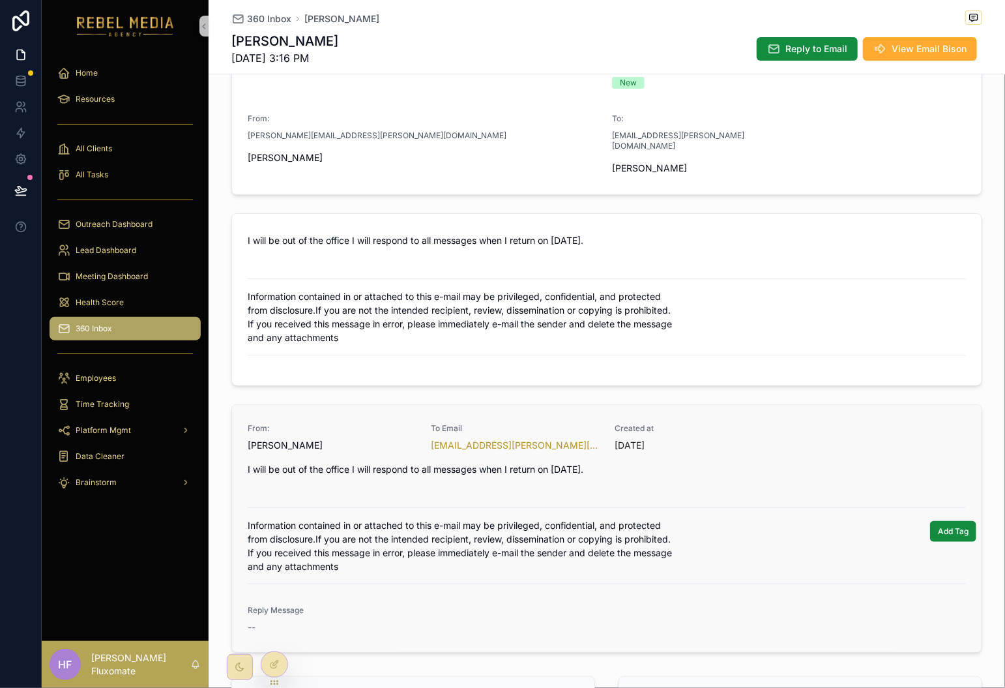
scroll to position [158, 0]
click at [796, 52] on span "Reply to Email" at bounding box center [817, 48] width 62 height 13
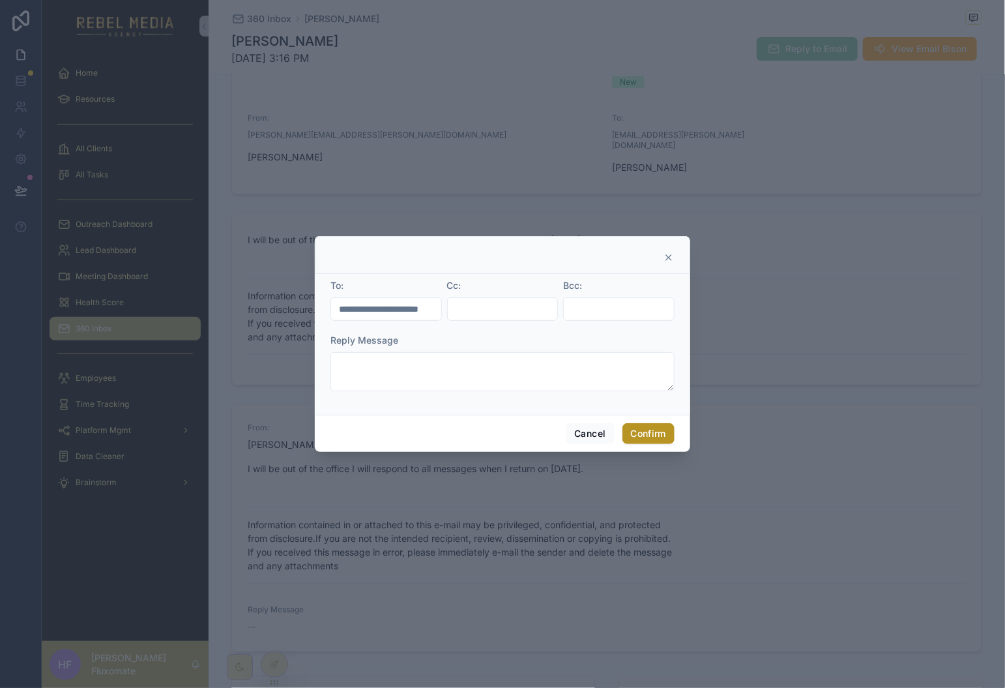
click at [668, 254] on icon at bounding box center [669, 257] width 10 height 10
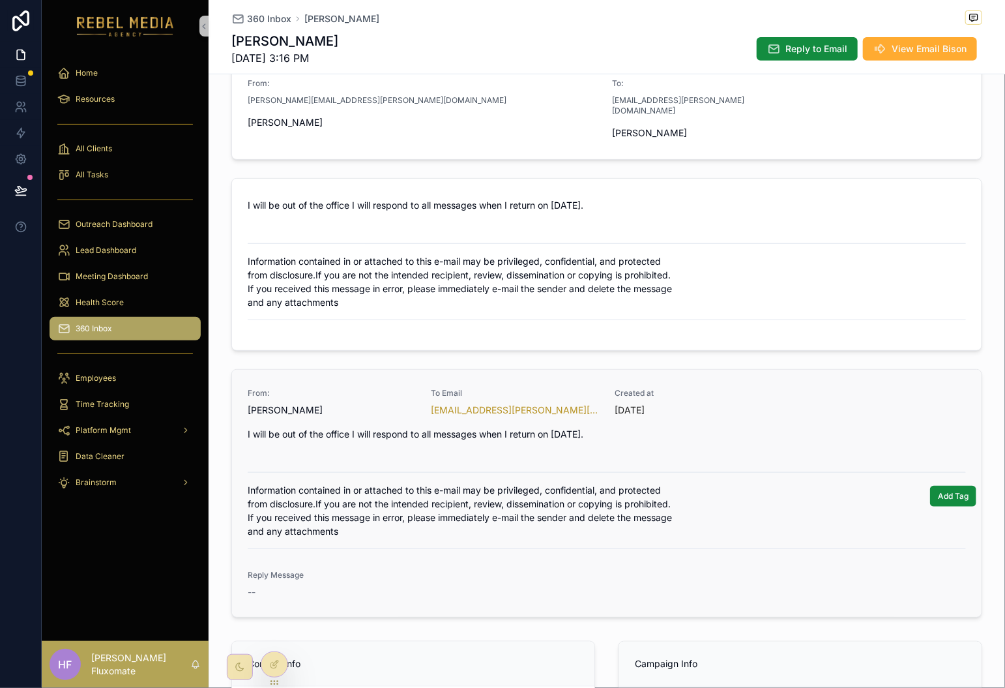
scroll to position [193, 0]
click at [276, 667] on icon at bounding box center [274, 665] width 6 height 6
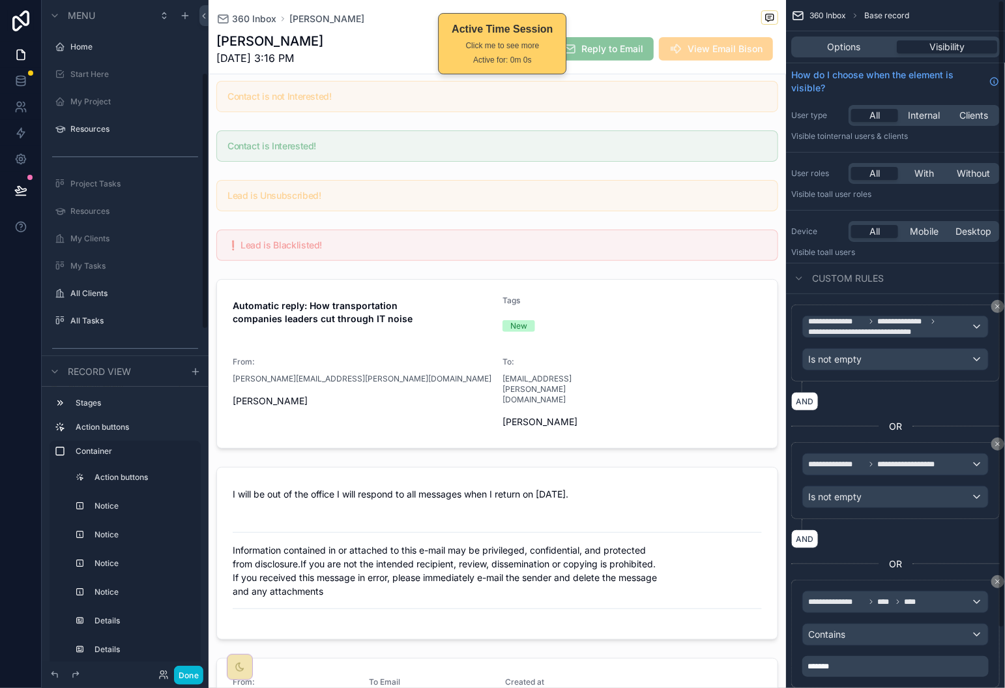
scroll to position [189, 0]
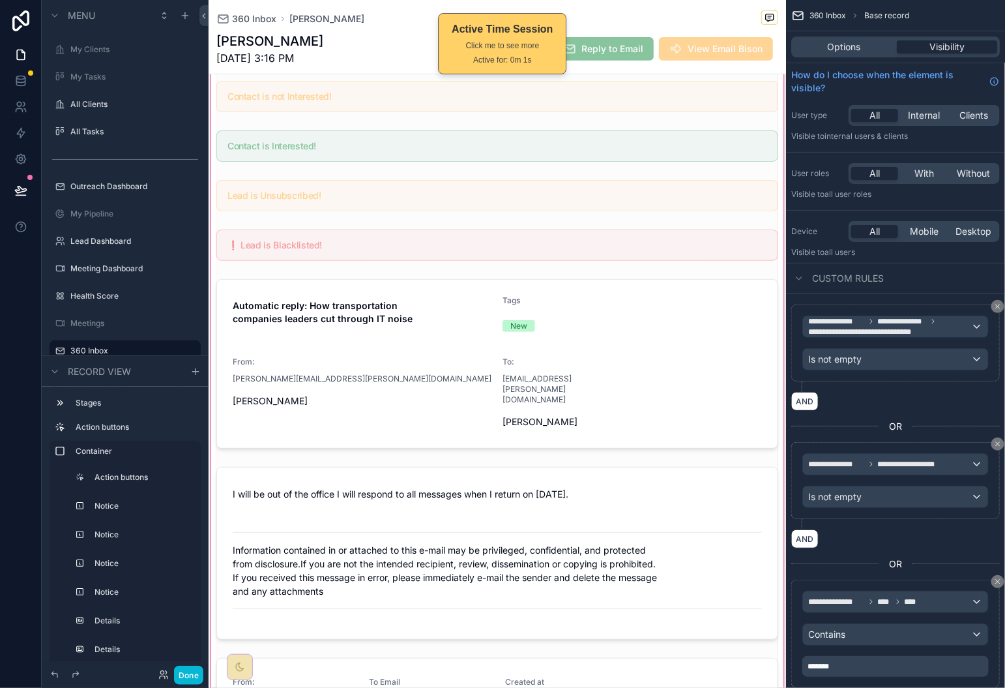
click at [630, 493] on div "scrollable content" at bounding box center [498, 546] width 578 height 1098
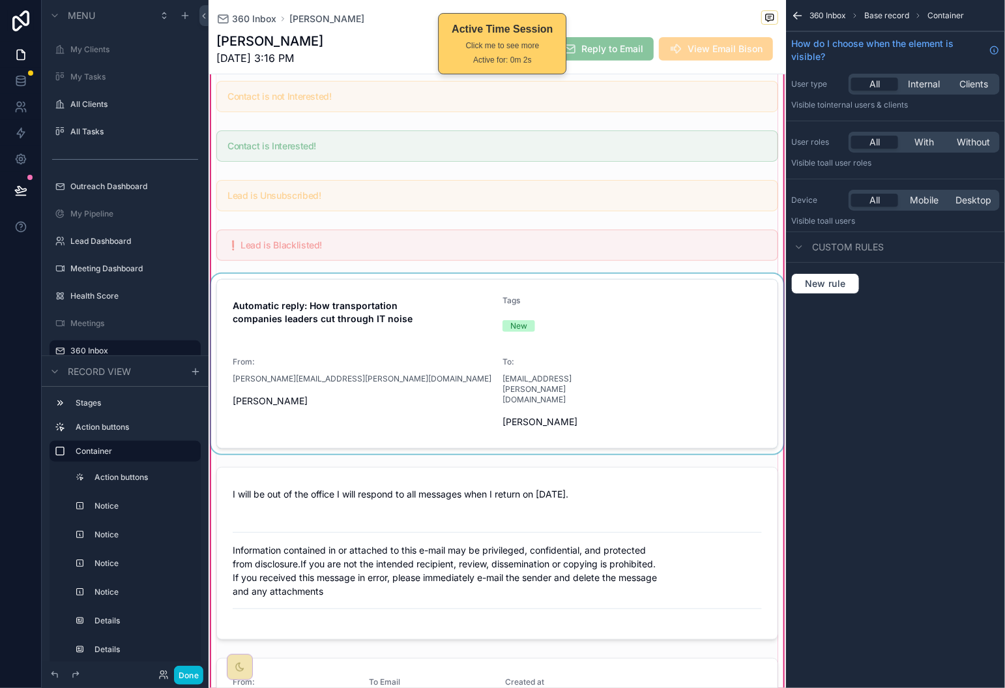
drag, startPoint x: 657, startPoint y: 510, endPoint x: 753, endPoint y: 291, distance: 238.5
click at [657, 510] on div "scrollable content" at bounding box center [498, 553] width 578 height 183
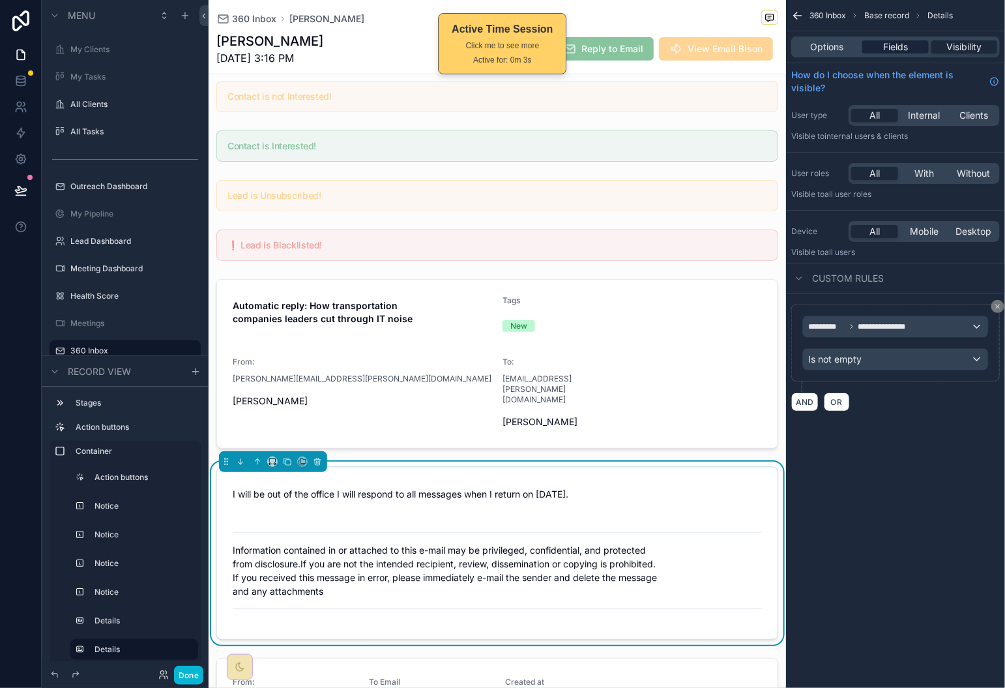
click at [902, 45] on span "Fields" at bounding box center [896, 46] width 25 height 13
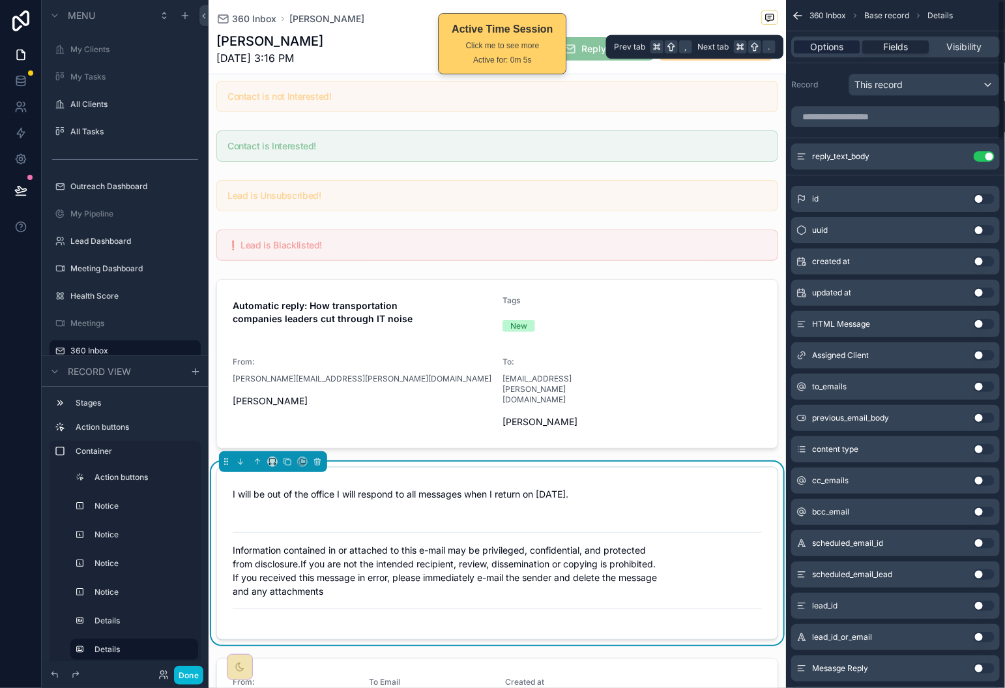
click at [826, 52] on span "Options" at bounding box center [826, 46] width 33 height 13
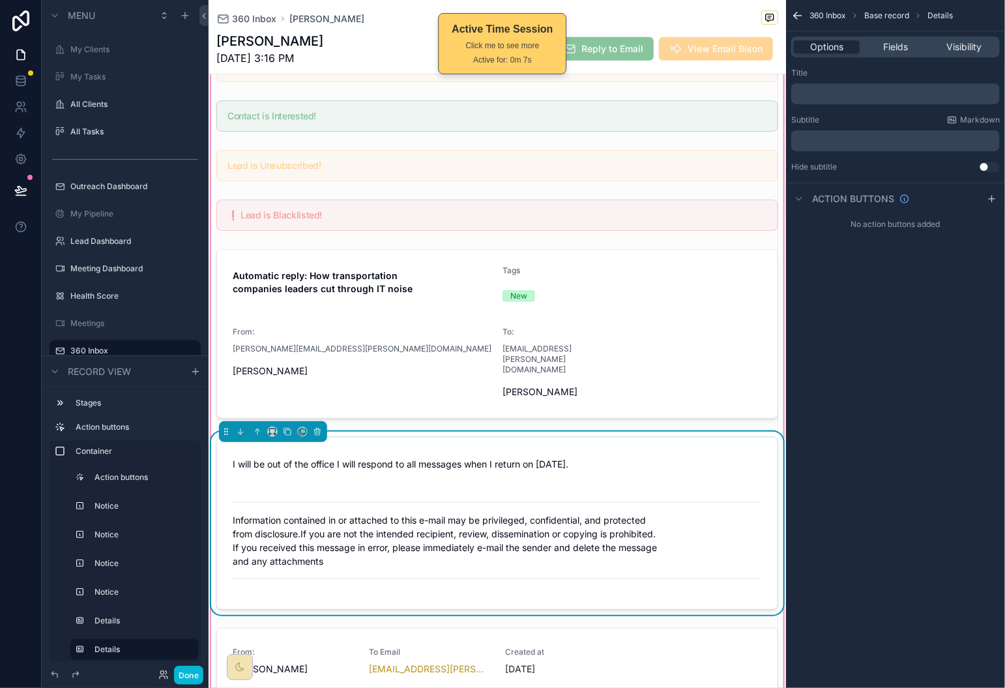
scroll to position [225, 0]
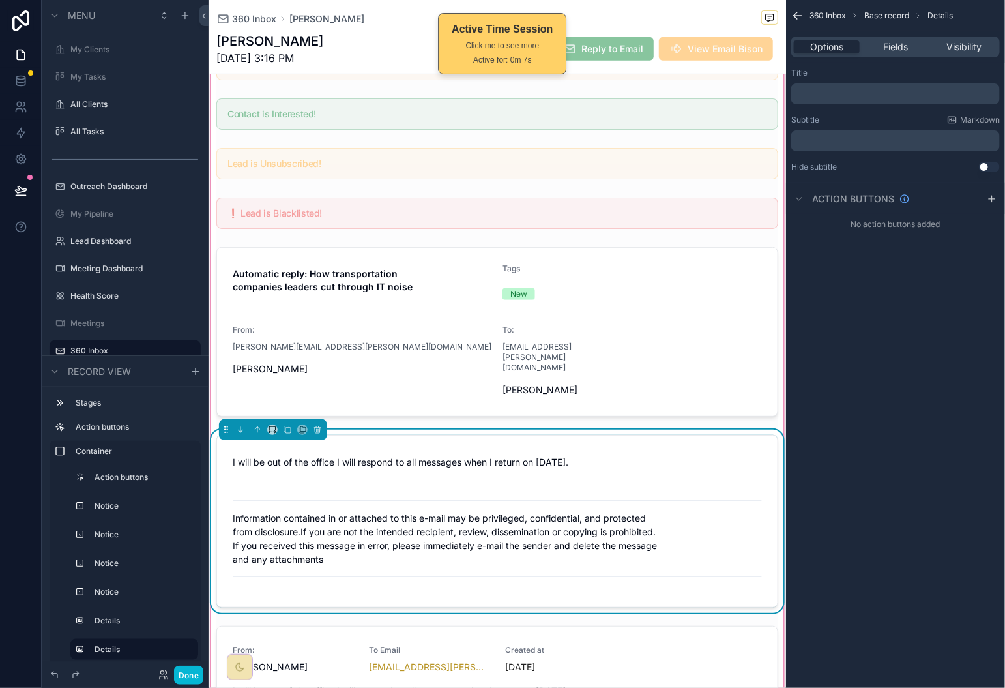
click at [676, 455] on p "I will be out of the office I will respond to all messages when I return on [DA…" at bounding box center [497, 462] width 529 height 14
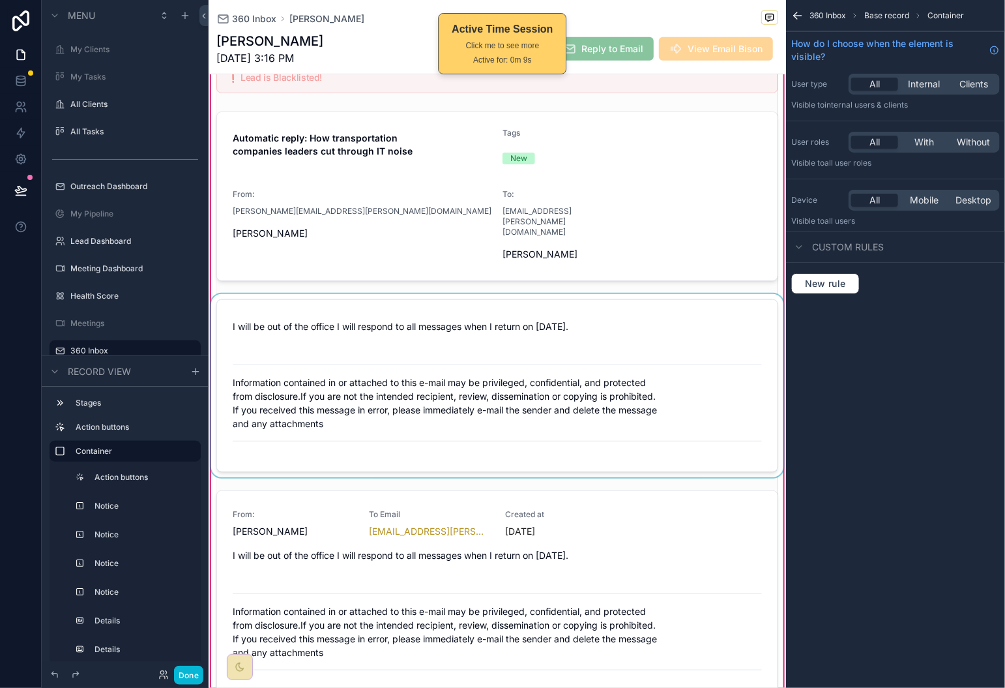
scroll to position [374, 0]
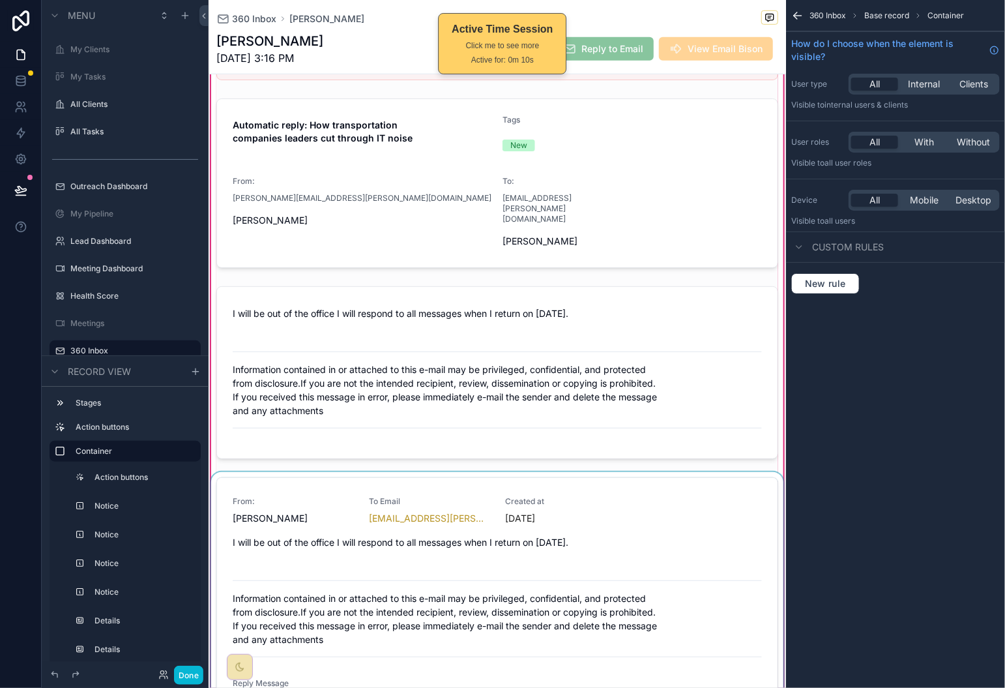
click at [640, 507] on div "scrollable content" at bounding box center [498, 604] width 578 height 264
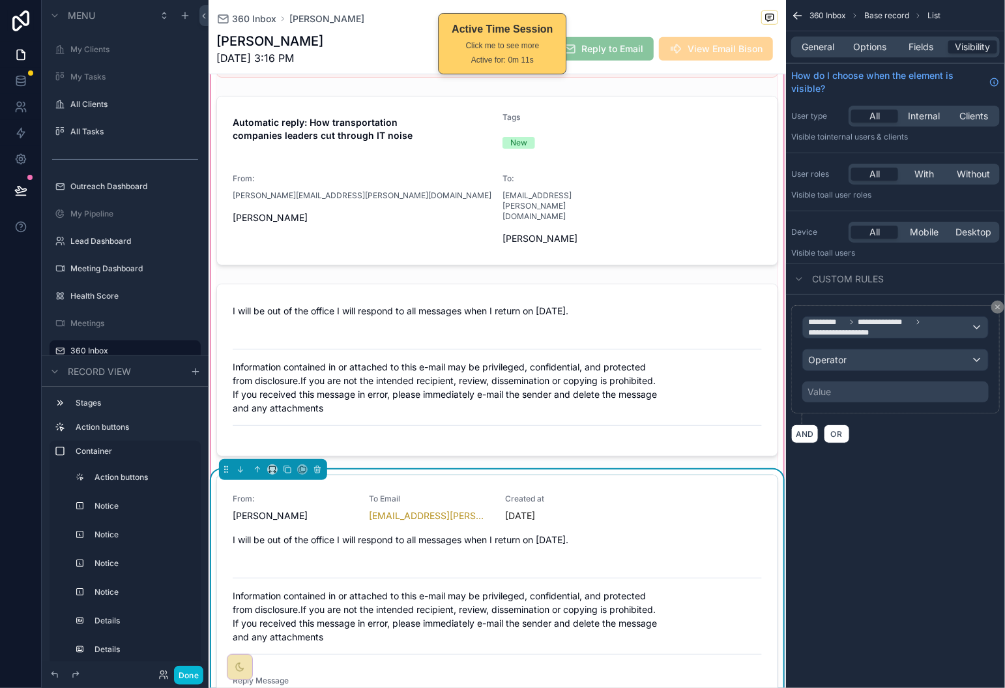
scroll to position [377, 0]
click at [859, 51] on span "Options" at bounding box center [870, 46] width 33 height 13
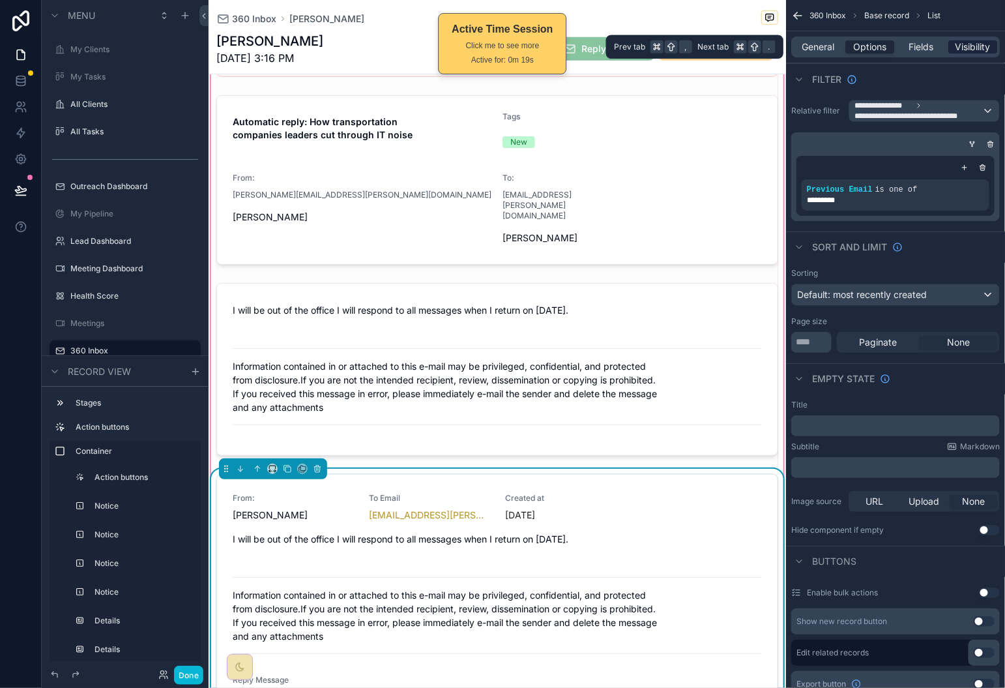
click at [974, 42] on span "Visibility" at bounding box center [973, 46] width 35 height 13
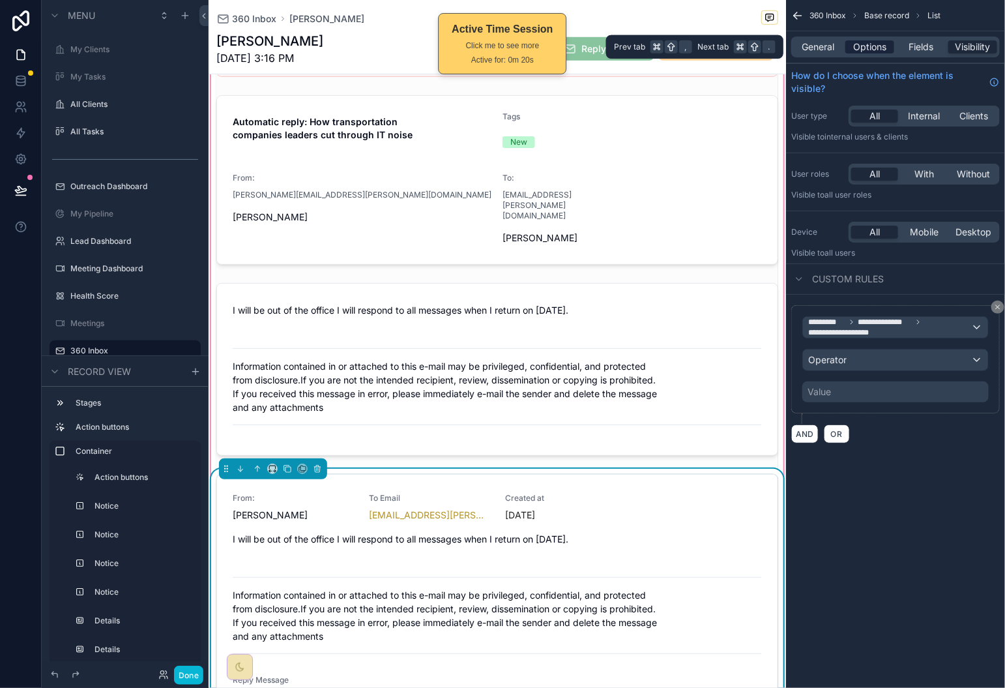
click at [875, 44] on span "Options" at bounding box center [870, 46] width 33 height 13
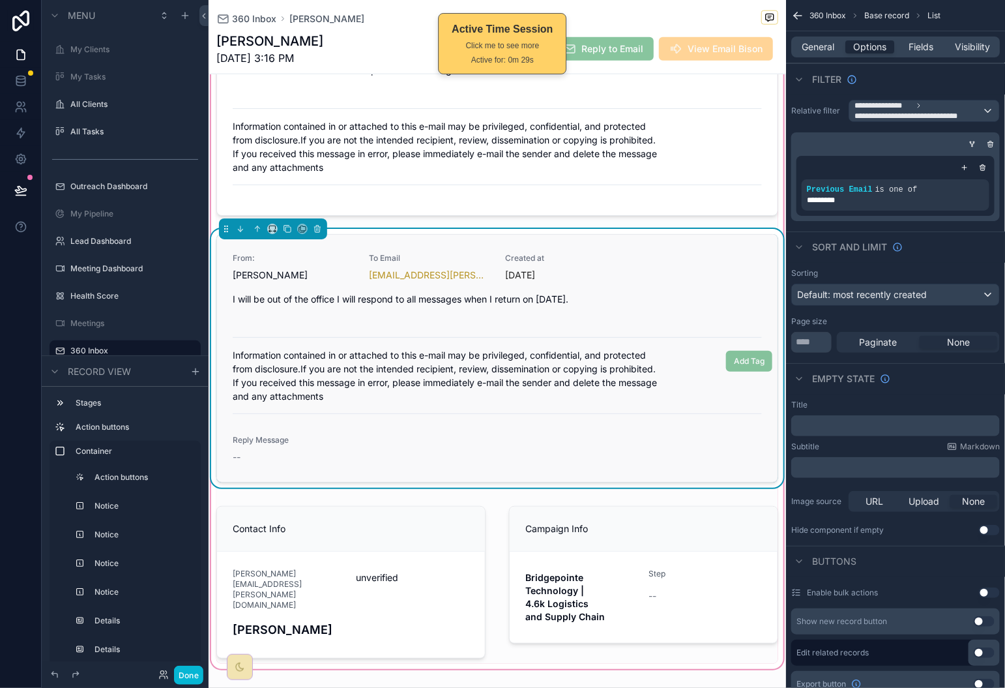
scroll to position [616, 0]
click at [953, 113] on span "**********" at bounding box center [917, 116] width 125 height 10
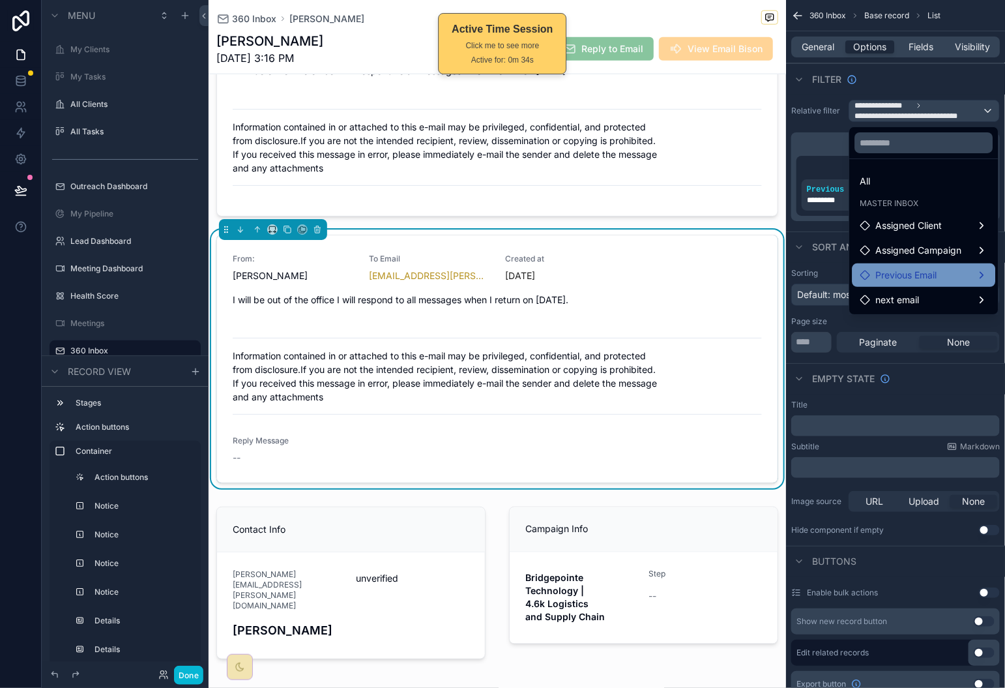
click at [953, 275] on div "Previous Email" at bounding box center [925, 275] width 128 height 16
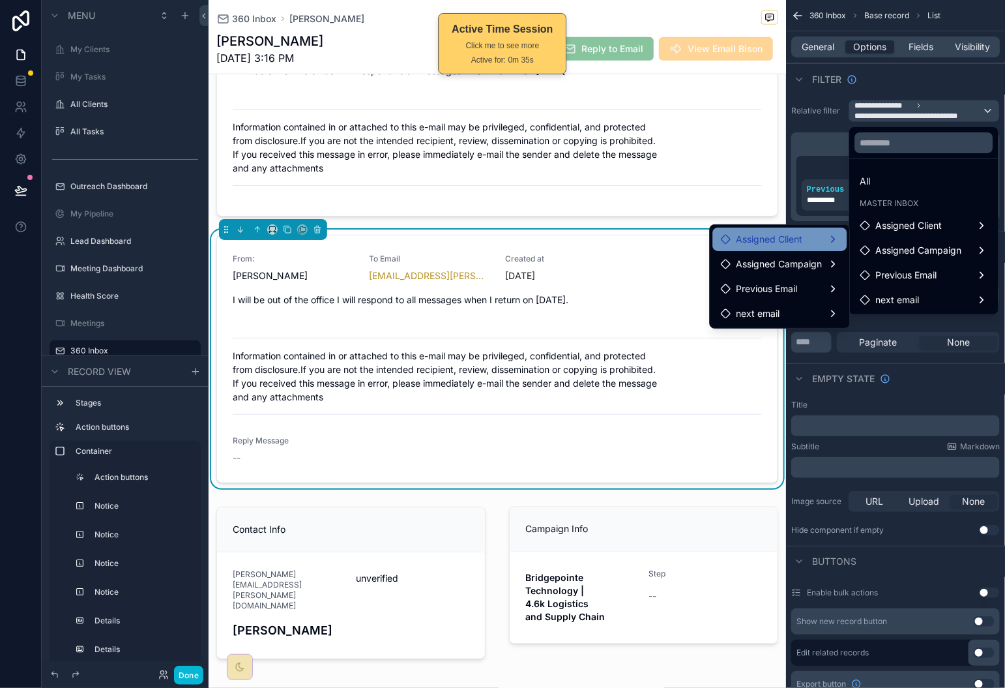
click at [818, 233] on div "Assigned Client" at bounding box center [780, 239] width 119 height 16
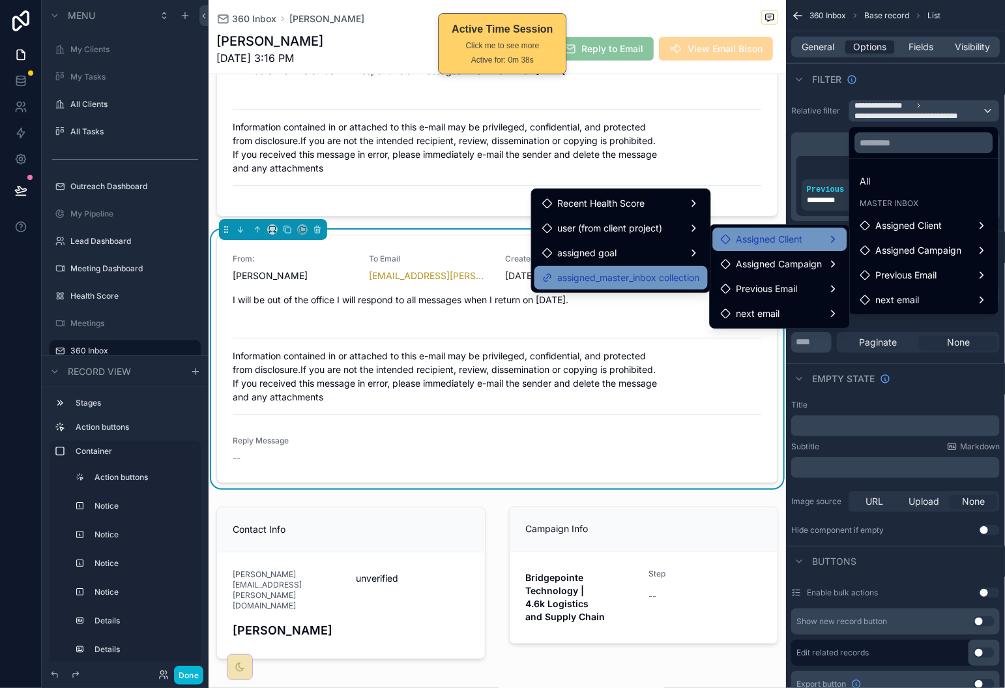
click at [683, 273] on span "assigned_master_inbox collection" at bounding box center [629, 278] width 142 height 16
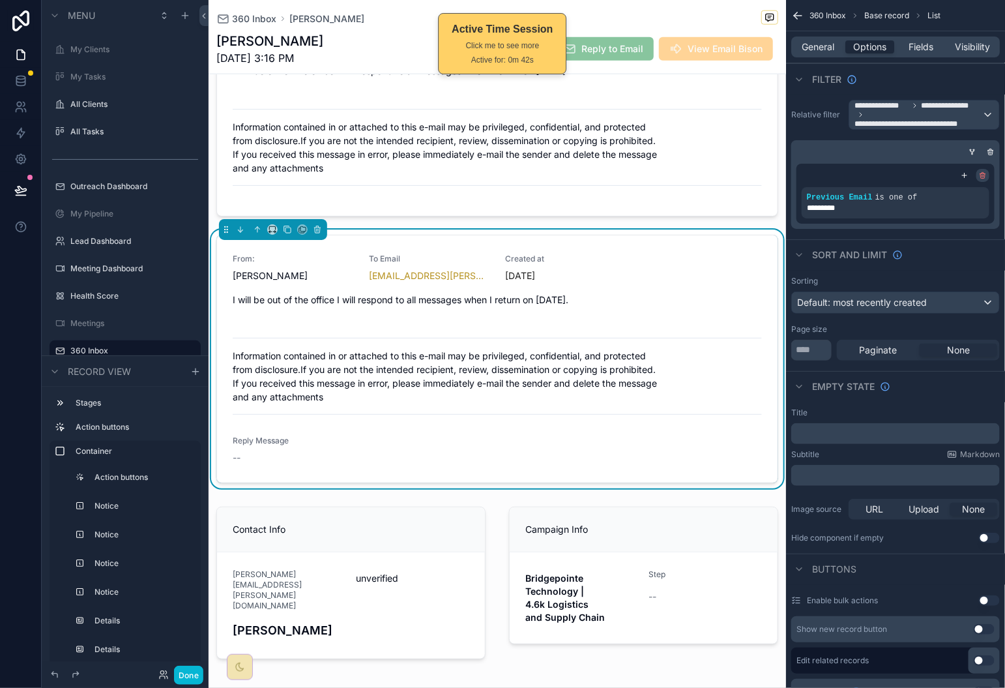
click at [988, 174] on div "scrollable content" at bounding box center [983, 175] width 13 height 13
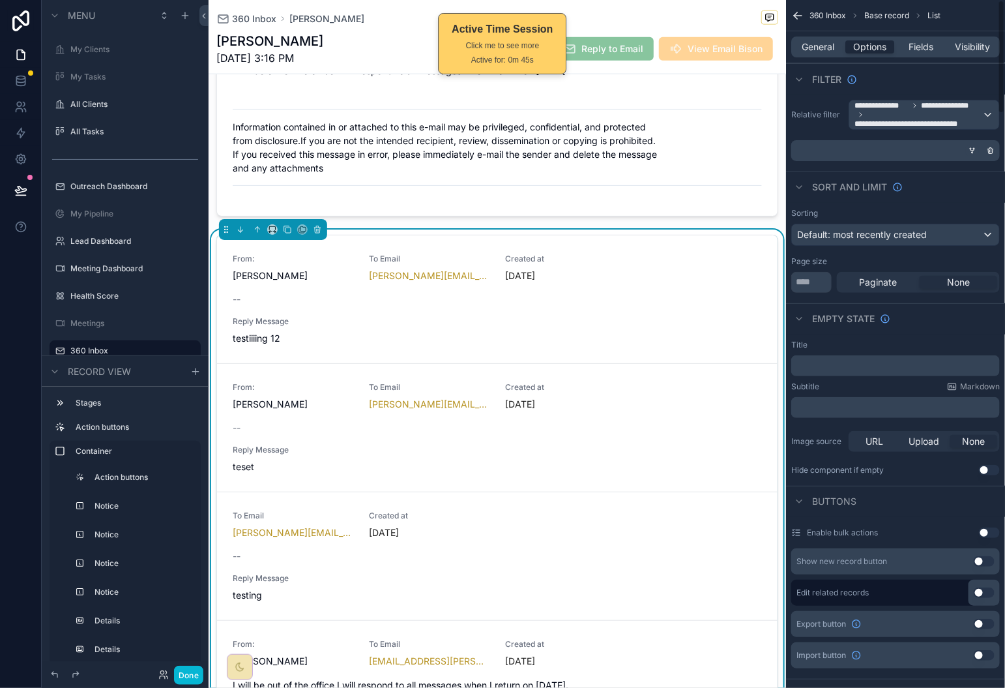
click at [971, 150] on icon "scrollable content" at bounding box center [973, 151] width 8 height 8
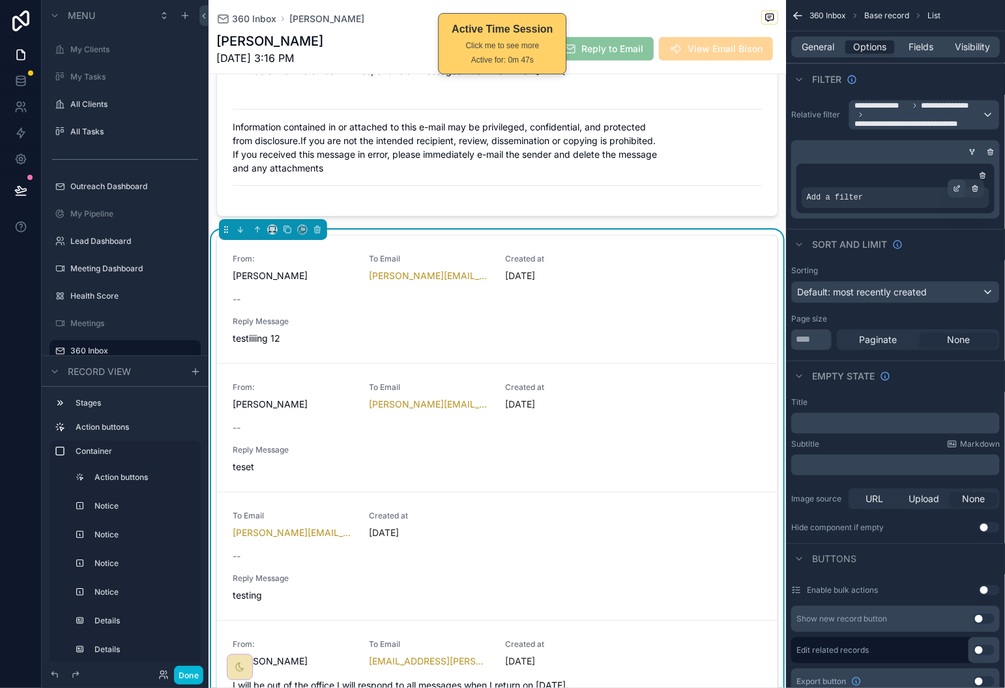
click at [956, 188] on icon "scrollable content" at bounding box center [957, 189] width 8 height 8
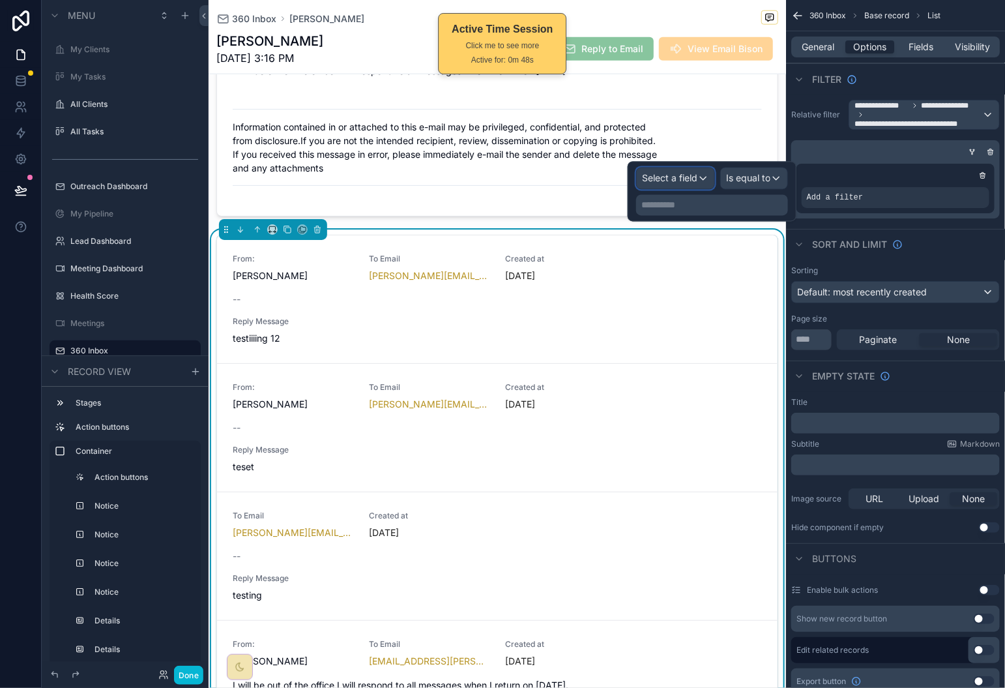
click at [683, 175] on span "Select a field" at bounding box center [669, 178] width 55 height 11
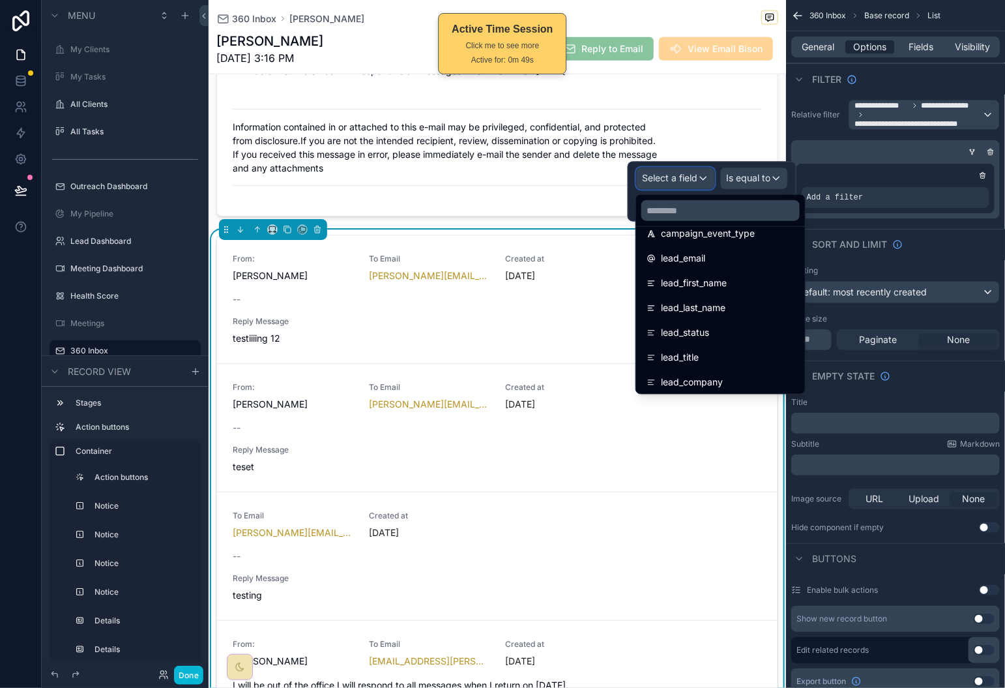
scroll to position [2346, 0]
click at [711, 215] on input "text" at bounding box center [721, 210] width 158 height 21
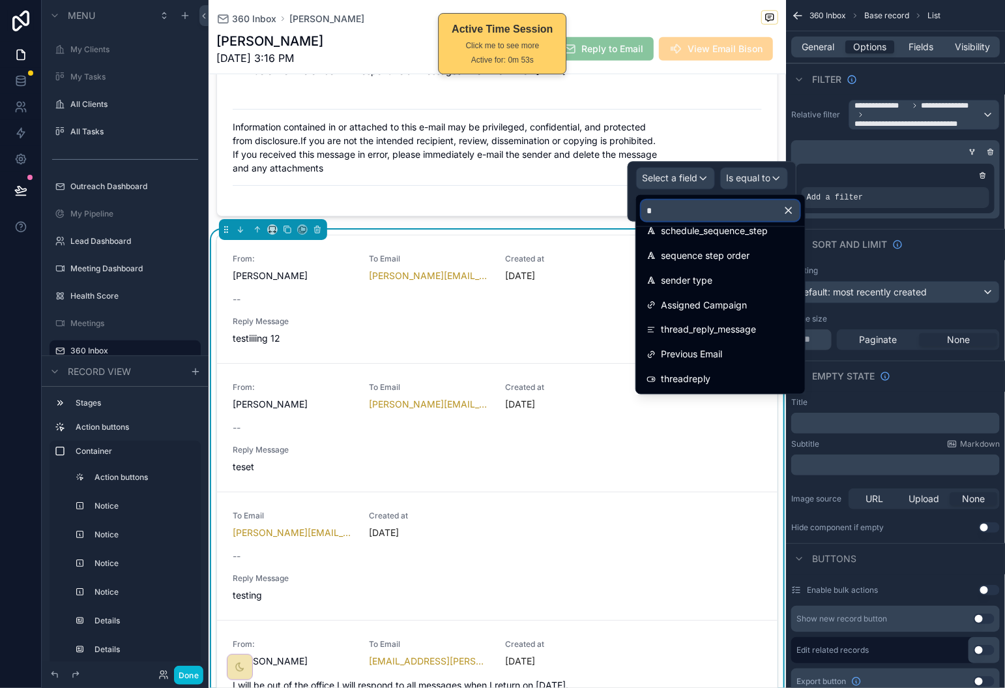
scroll to position [0, 0]
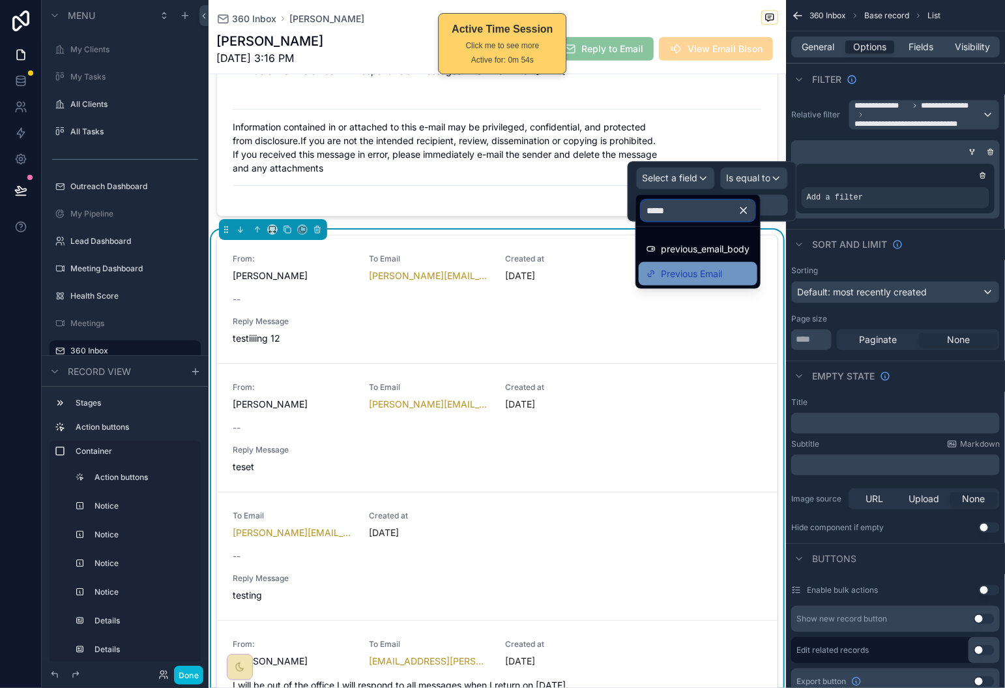
type input "*****"
click at [704, 273] on span "Previous Email" at bounding box center [691, 274] width 61 height 16
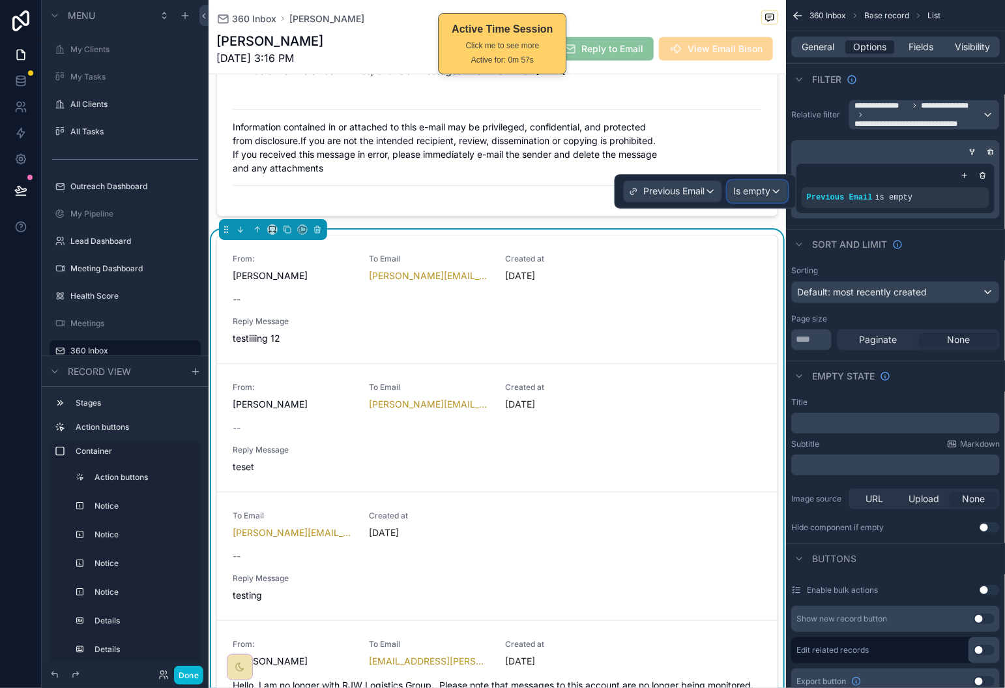
click at [772, 193] on div "Is empty" at bounding box center [757, 191] width 59 height 21
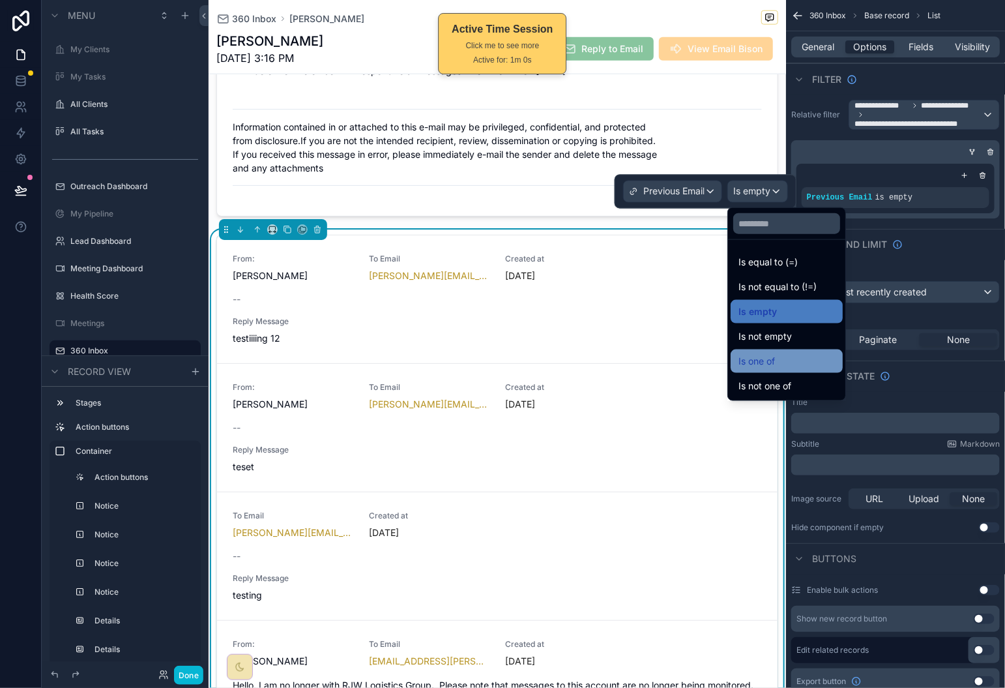
click at [814, 361] on div "Is one of" at bounding box center [787, 361] width 97 height 16
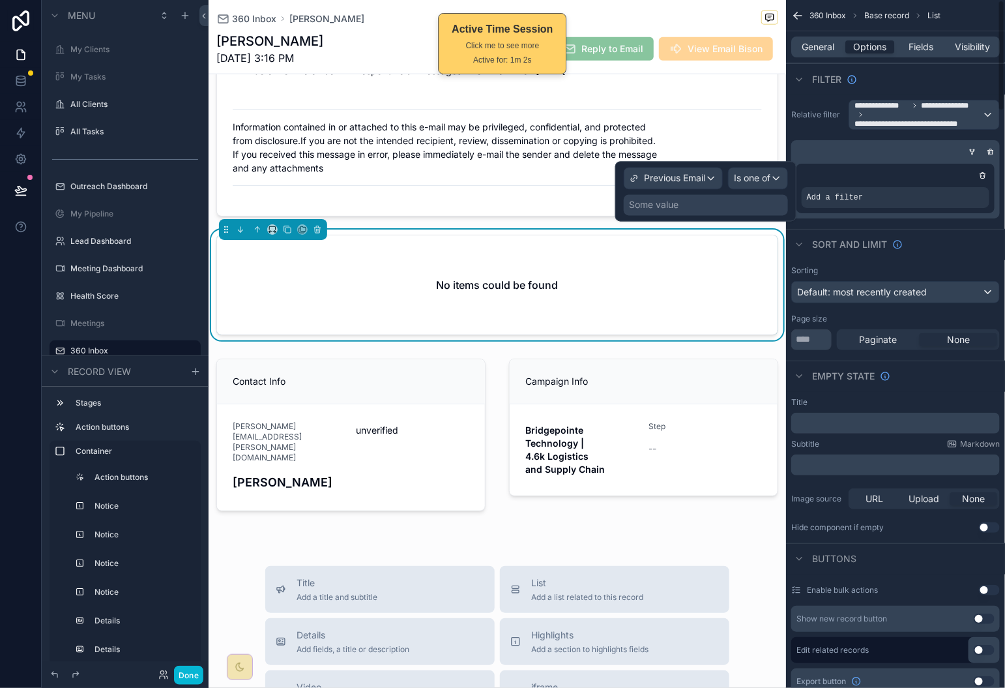
click at [696, 206] on div "Some value" at bounding box center [706, 205] width 164 height 21
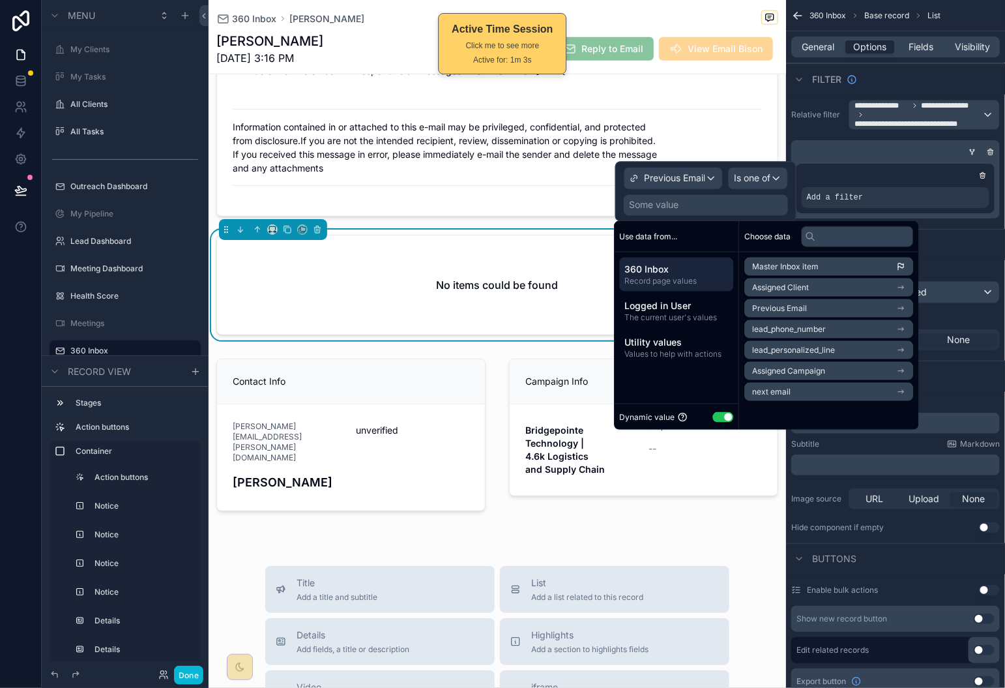
click at [779, 264] on span "Master Inbox item" at bounding box center [786, 266] width 67 height 10
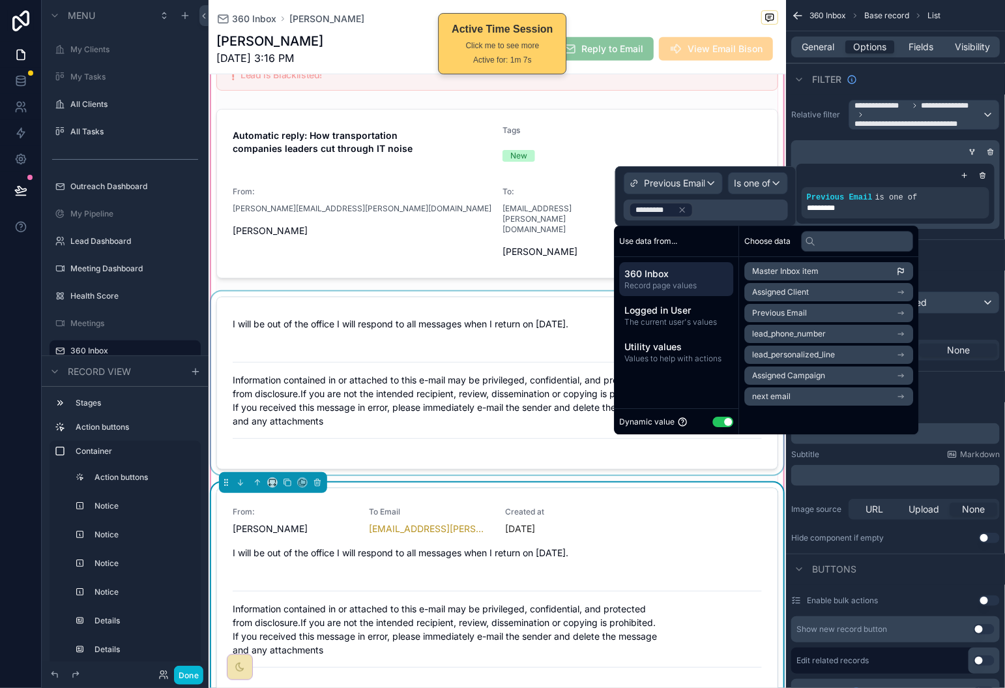
scroll to position [389, 0]
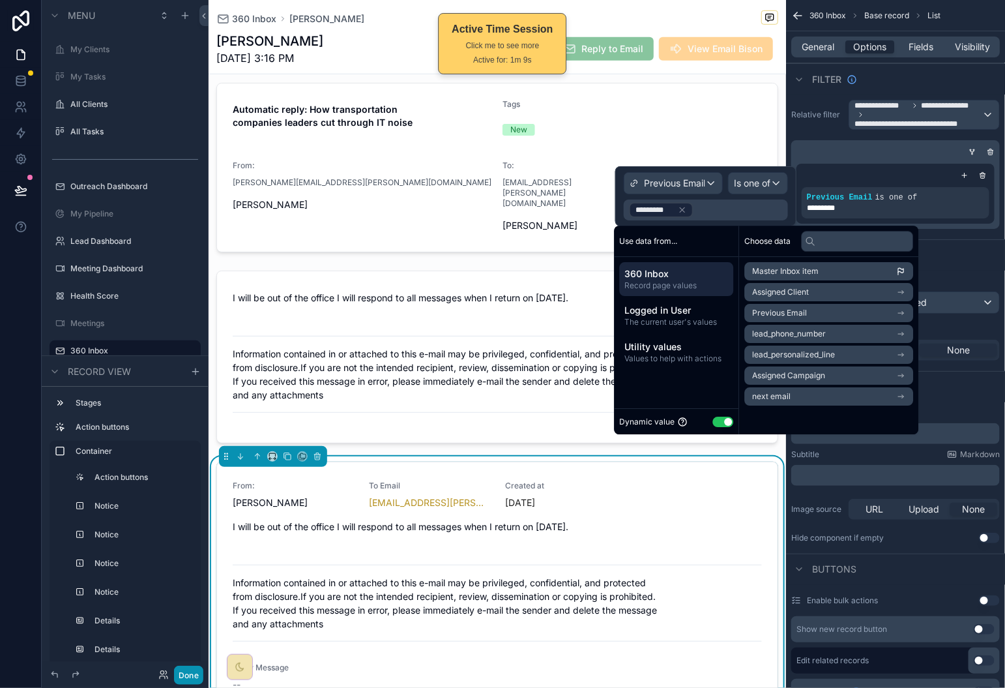
click at [199, 674] on button "Done" at bounding box center [188, 675] width 29 height 19
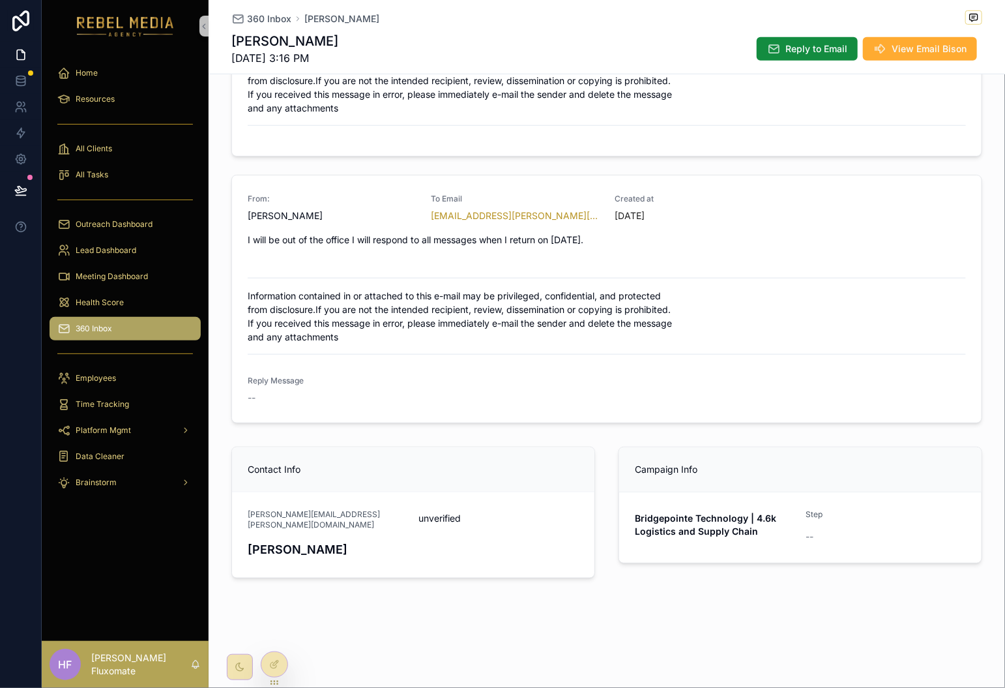
scroll to position [368, 0]
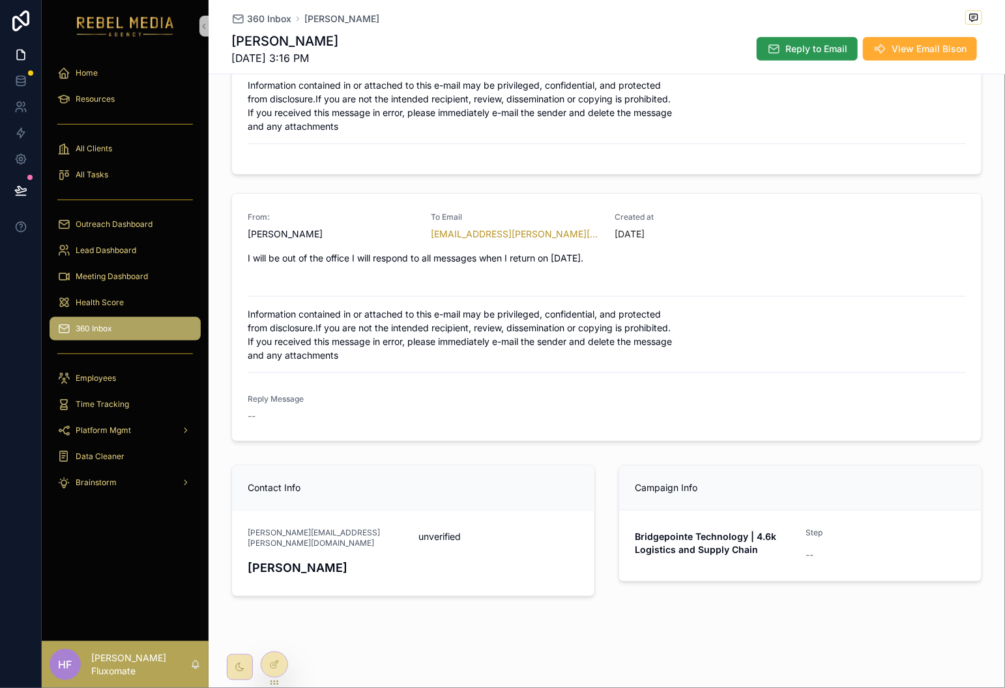
click at [797, 53] on span "Reply to Email" at bounding box center [817, 48] width 62 height 13
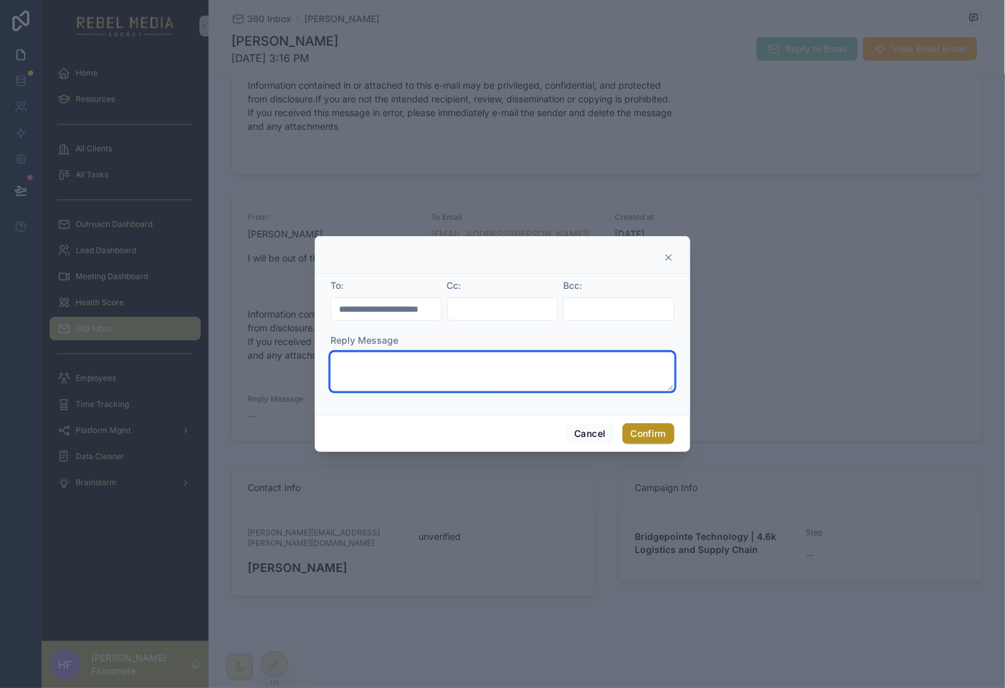
click at [427, 363] on textarea at bounding box center [503, 371] width 344 height 39
type textarea "****"
click at [649, 432] on button "Confirm" at bounding box center [649, 433] width 52 height 21
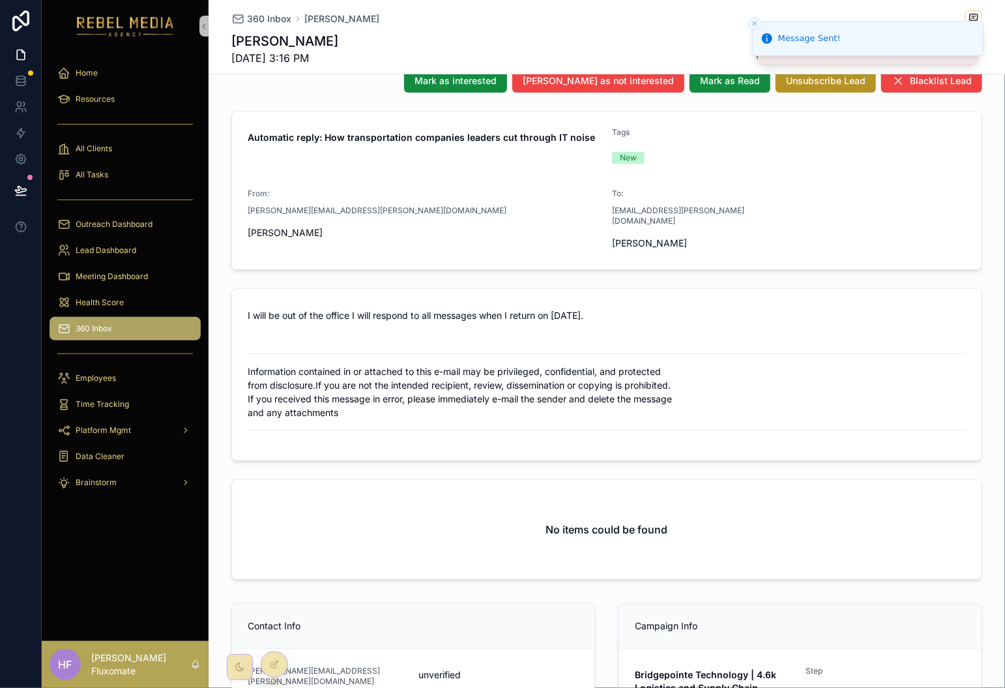
scroll to position [72, 0]
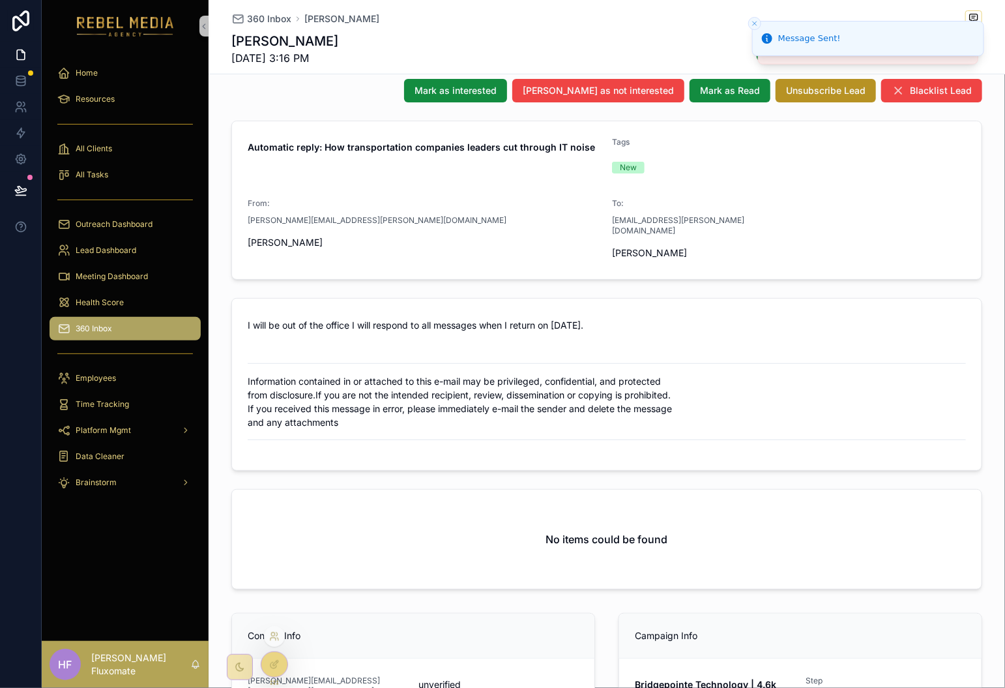
click at [280, 676] on div at bounding box center [274, 664] width 27 height 26
click at [273, 670] on div at bounding box center [274, 664] width 26 height 25
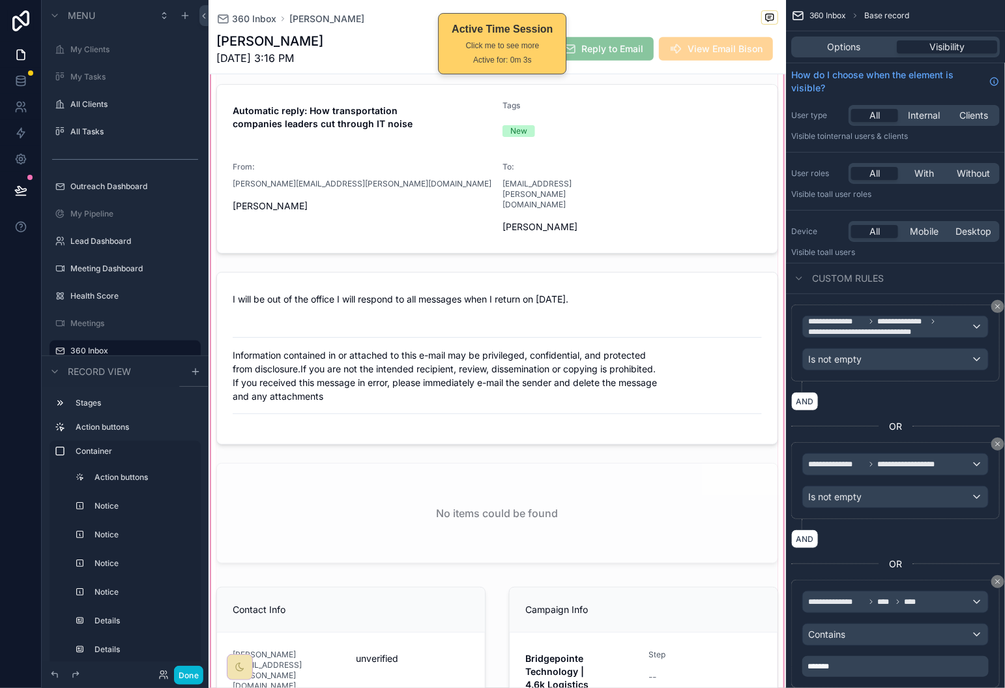
scroll to position [398, 0]
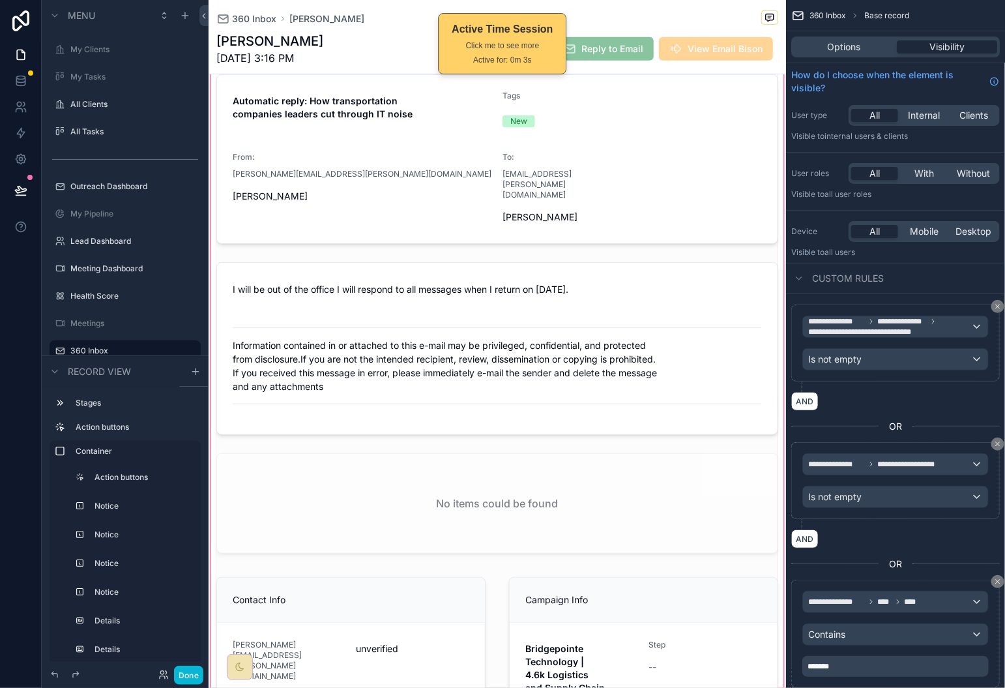
click at [557, 464] on div "scrollable content" at bounding box center [498, 268] width 578 height 950
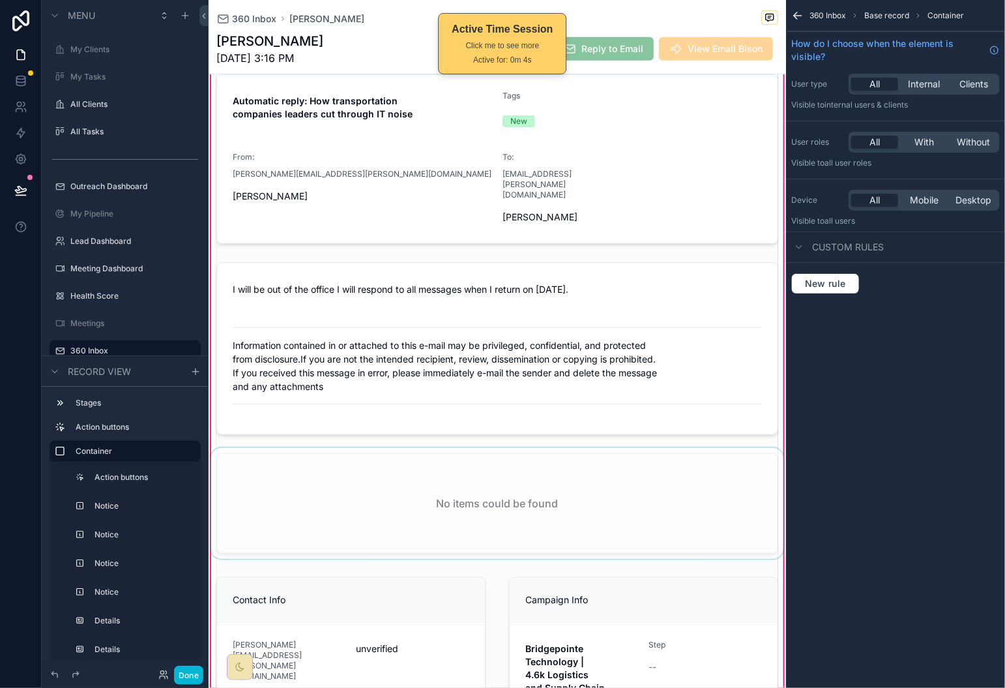
click at [483, 491] on div "scrollable content" at bounding box center [498, 506] width 578 height 116
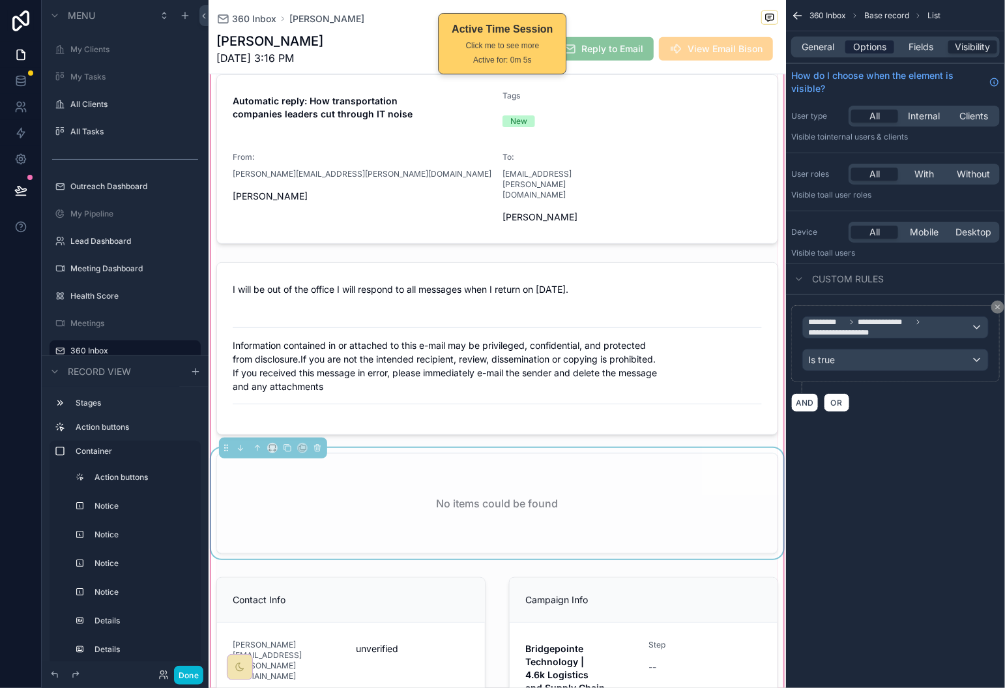
click at [872, 40] on span "Options" at bounding box center [870, 46] width 33 height 13
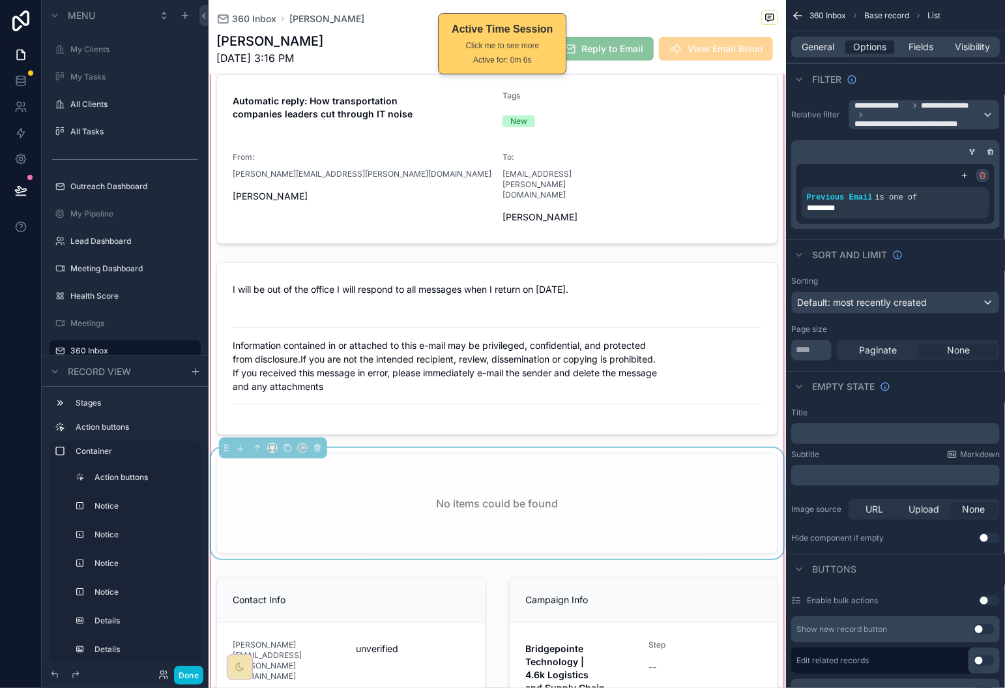
click at [985, 173] on icon "scrollable content" at bounding box center [983, 173] width 5 height 0
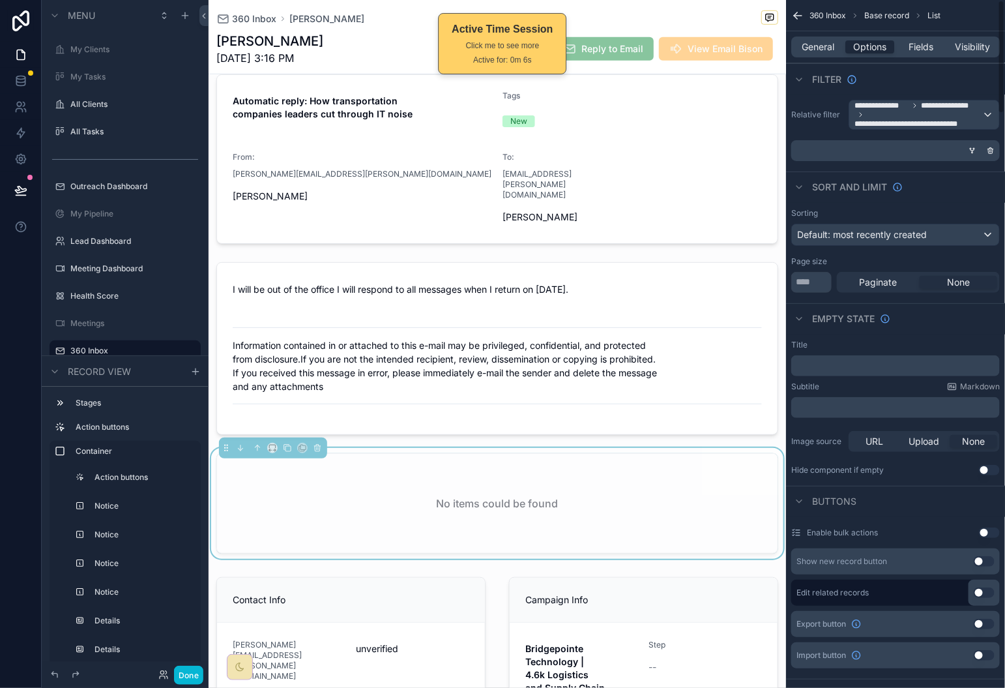
drag, startPoint x: 992, startPoint y: 151, endPoint x: 990, endPoint y: 162, distance: 11.9
click at [992, 151] on icon "scrollable content" at bounding box center [992, 151] width 0 height 2
click at [987, 113] on div "**********" at bounding box center [925, 114] width 150 height 29
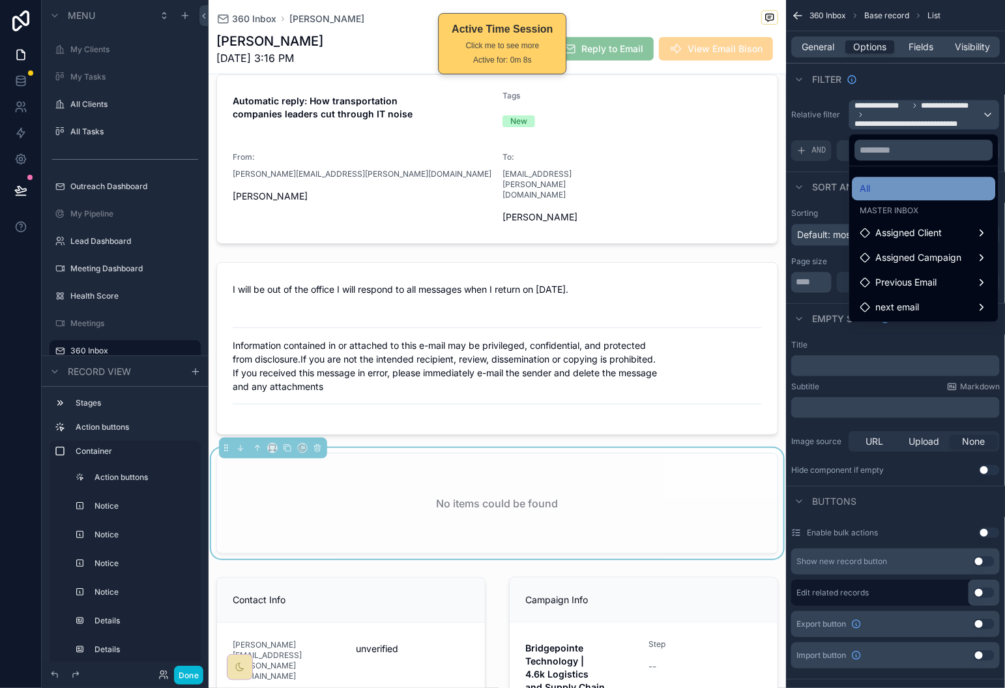
click at [920, 185] on div "All" at bounding box center [925, 189] width 128 height 16
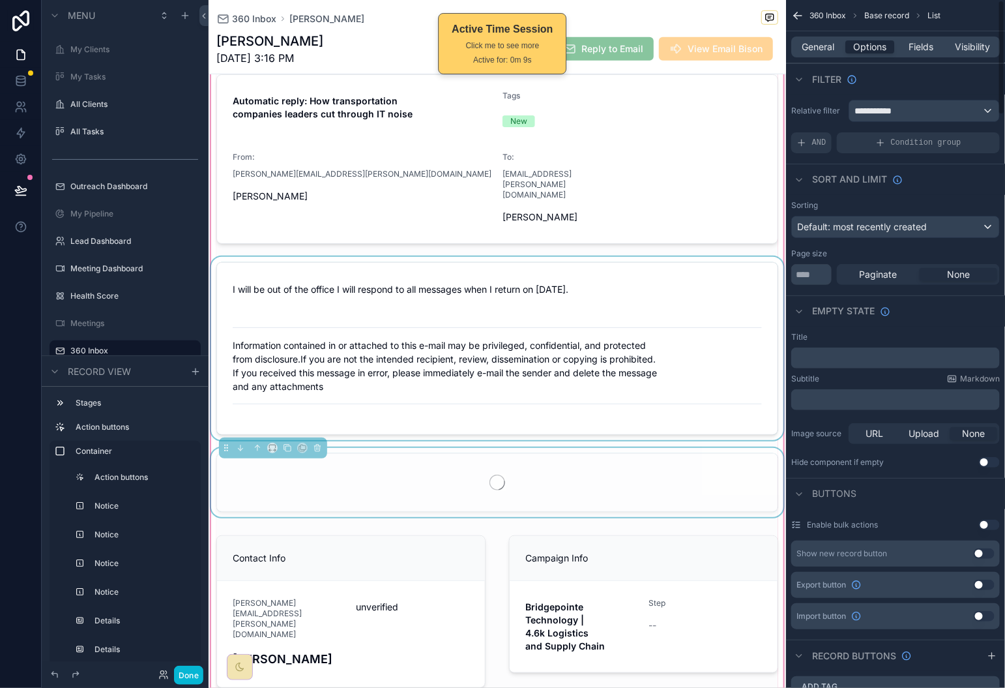
scroll to position [401, 0]
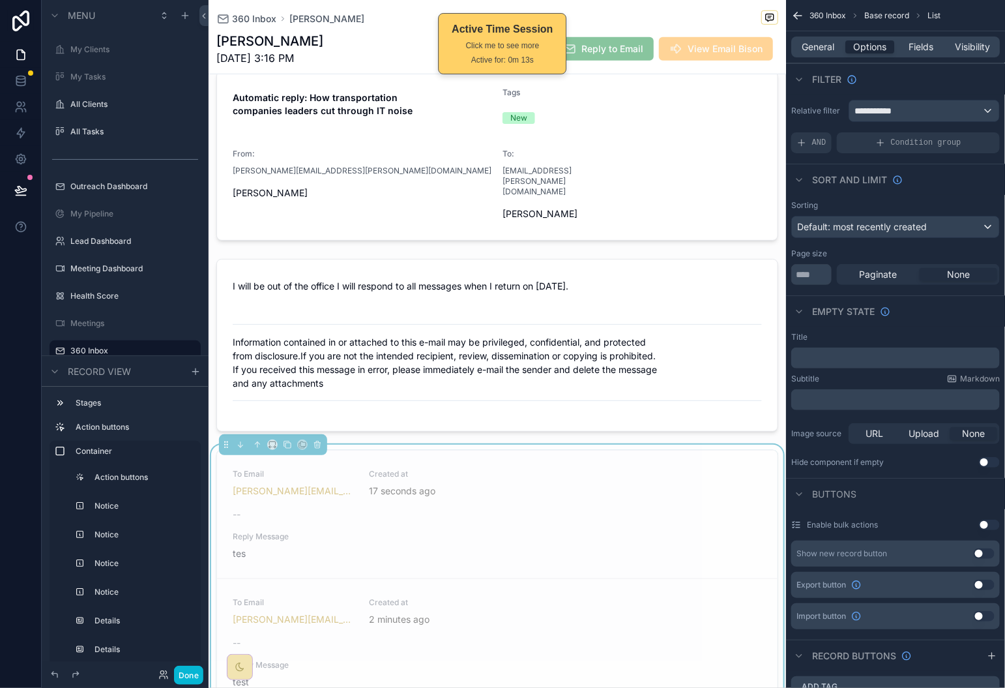
drag, startPoint x: 925, startPoint y: 94, endPoint x: 952, endPoint y: 104, distance: 29.1
click at [953, 104] on div "**********" at bounding box center [925, 110] width 150 height 21
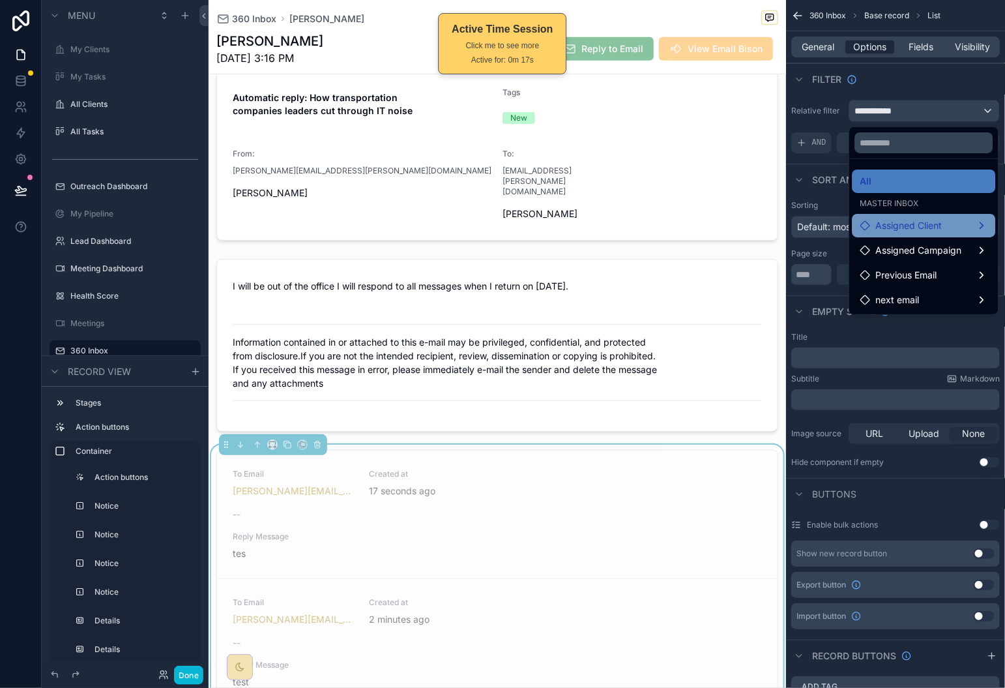
click at [962, 231] on div "Assigned Client" at bounding box center [925, 226] width 128 height 16
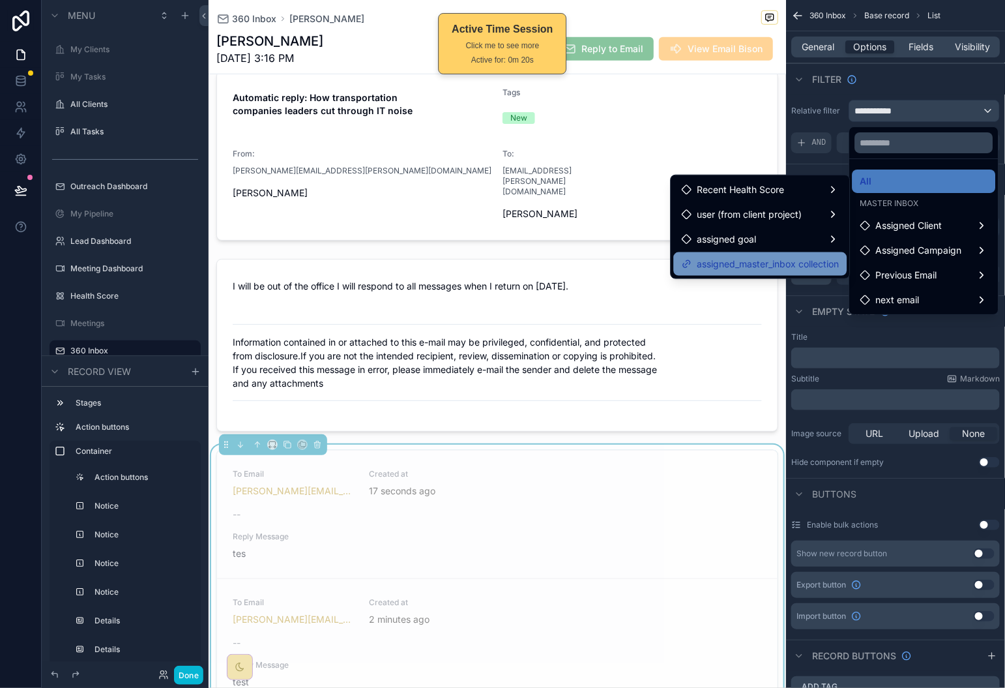
click at [820, 262] on span "assigned_master_inbox collection" at bounding box center [769, 264] width 142 height 16
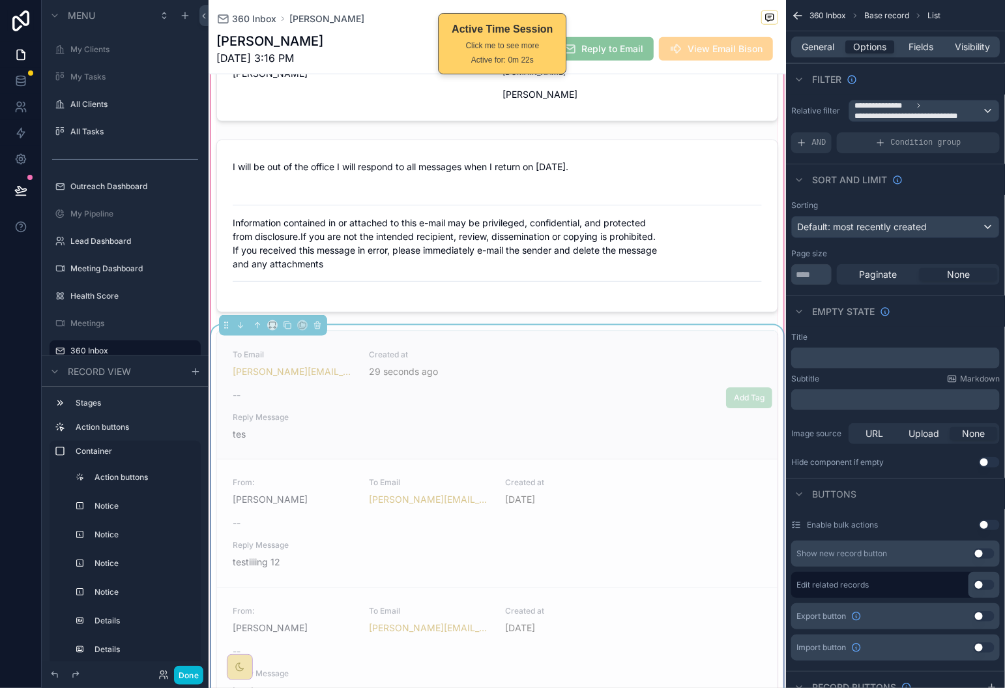
scroll to position [498, 0]
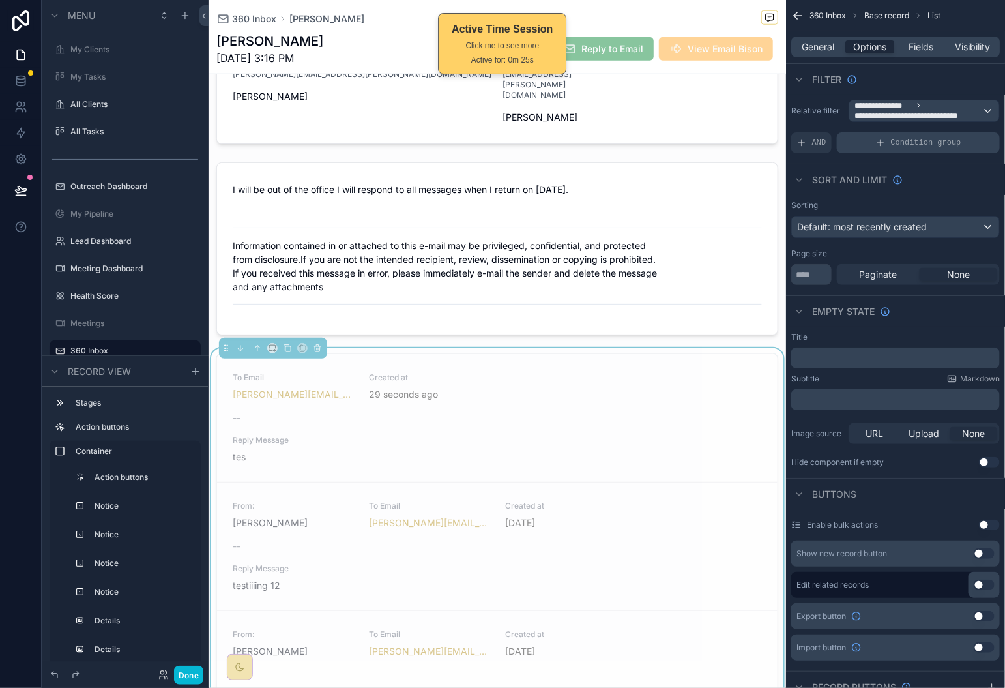
click at [910, 143] on span "Condition group" at bounding box center [926, 143] width 70 height 10
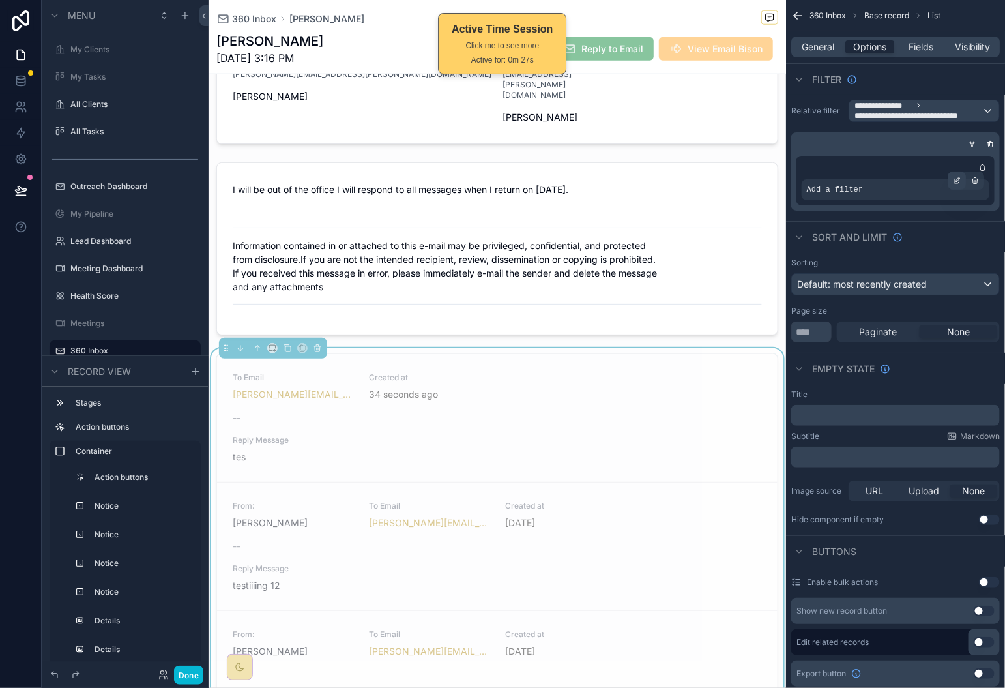
click at [957, 184] on icon "scrollable content" at bounding box center [957, 181] width 8 height 8
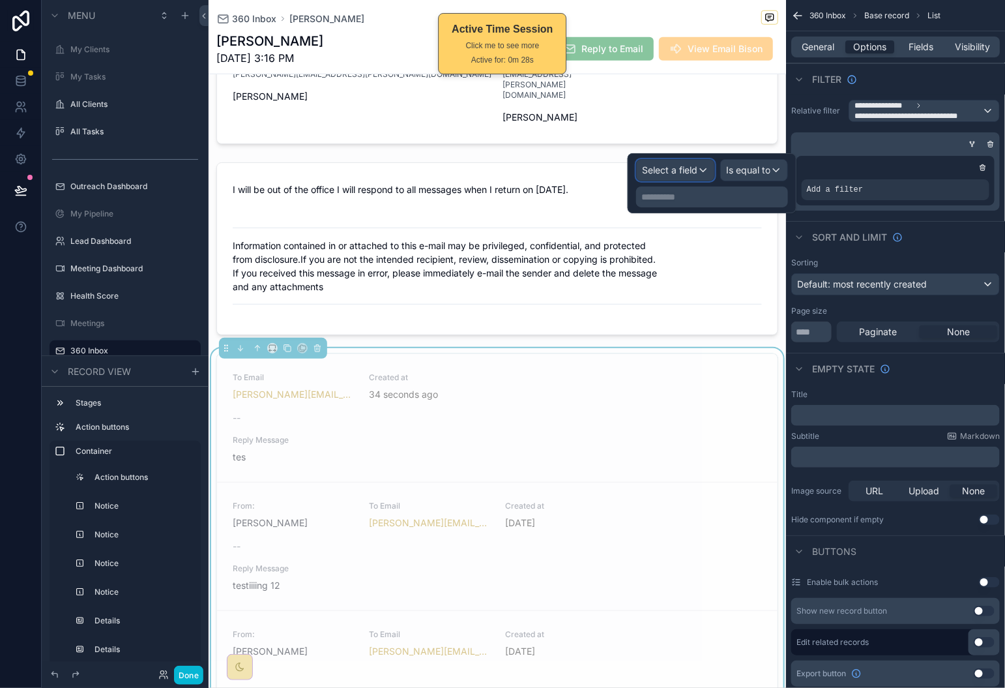
click at [694, 180] on div "Select a field" at bounding box center [676, 170] width 78 height 21
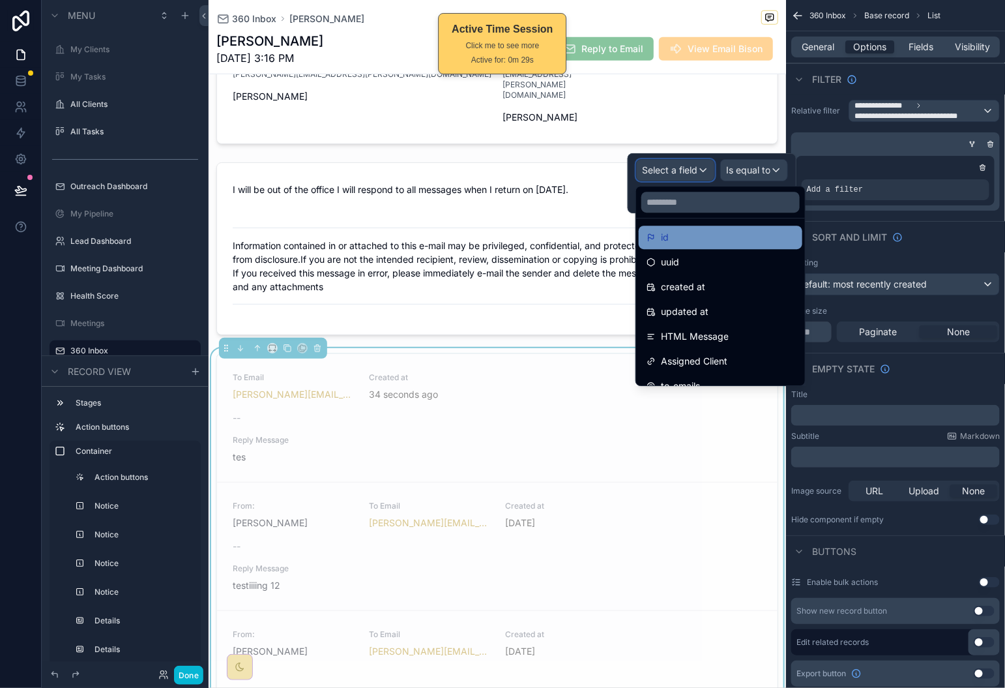
scroll to position [14, 0]
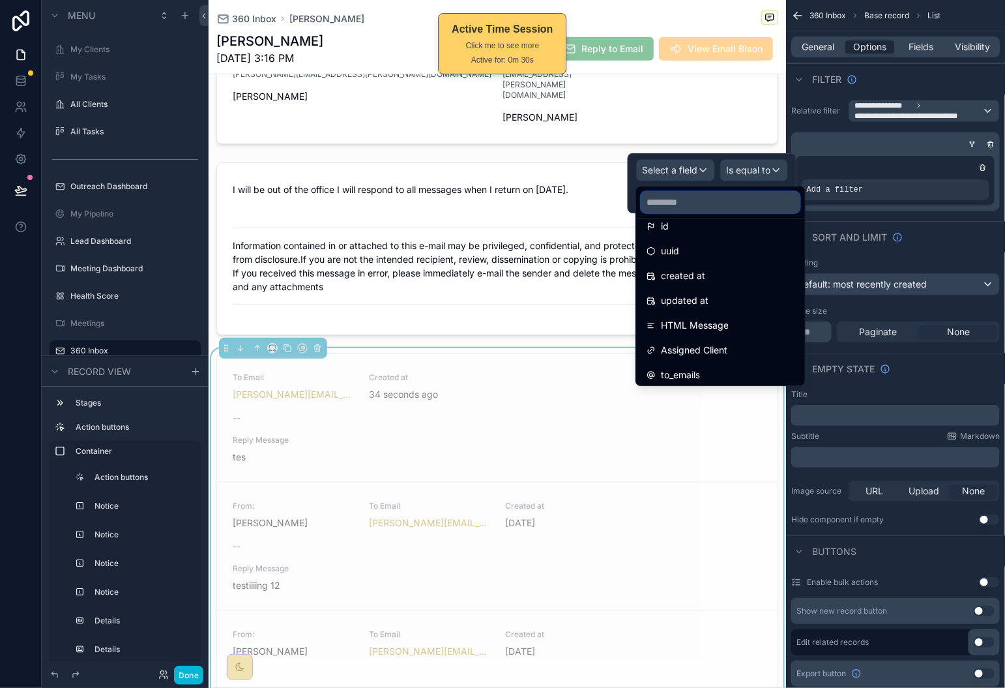
click at [739, 205] on input "text" at bounding box center [721, 202] width 158 height 21
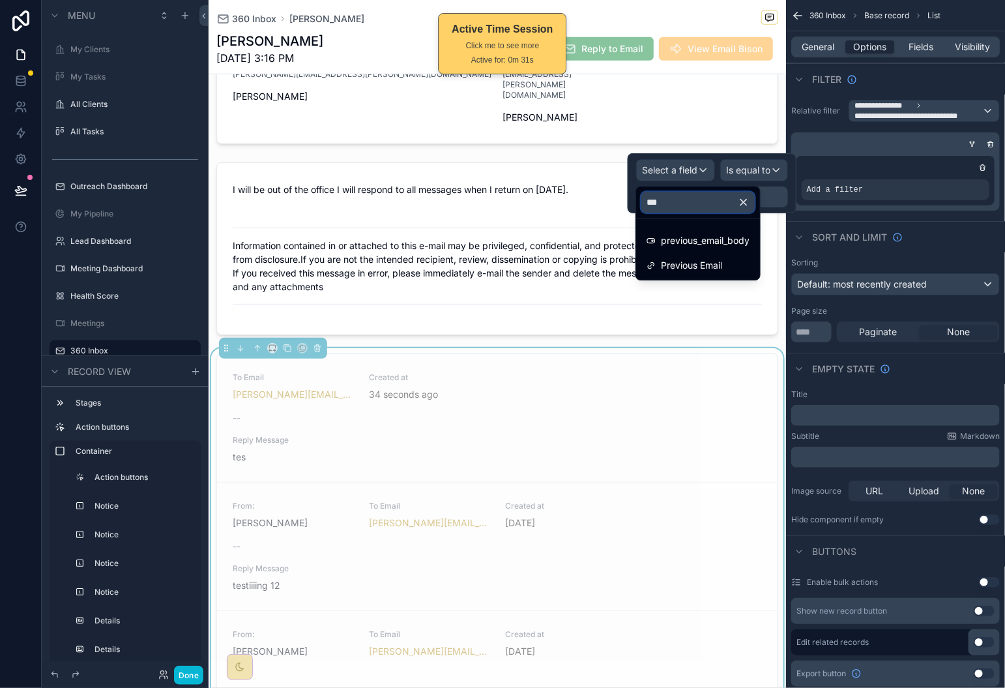
scroll to position [0, 0]
type input "*****"
click at [729, 265] on div "Previous Email" at bounding box center [698, 266] width 103 height 16
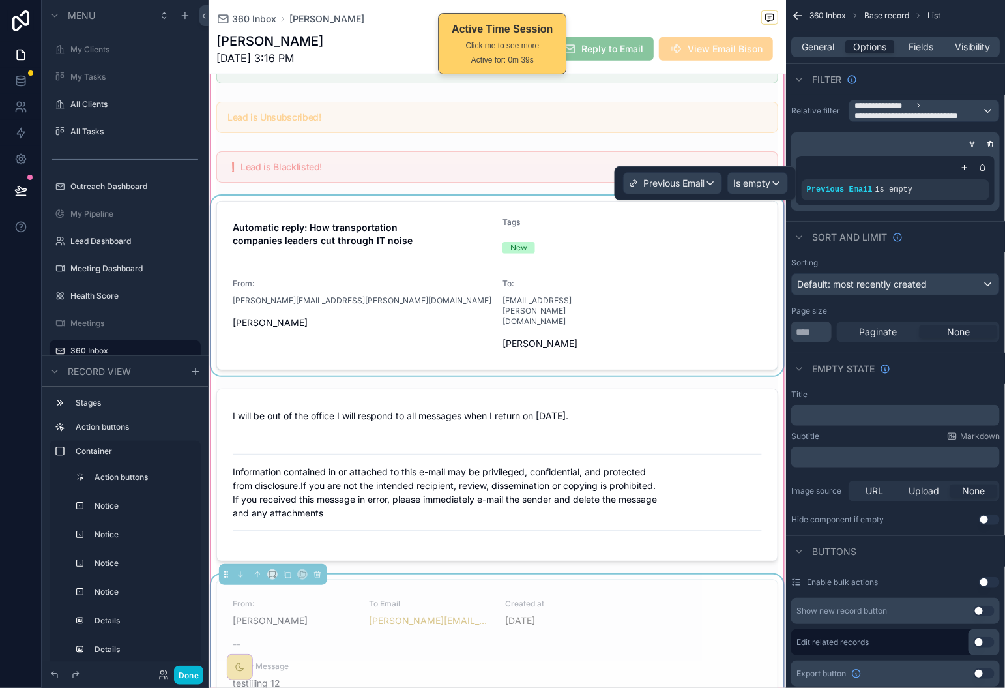
scroll to position [490, 0]
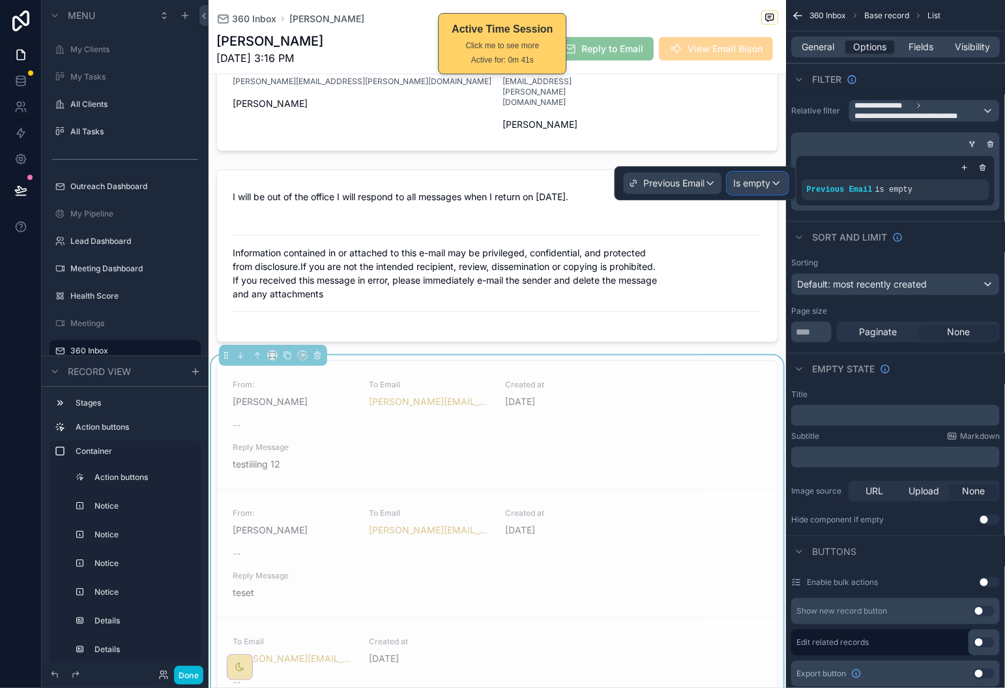
click at [756, 178] on span "Is empty" at bounding box center [752, 183] width 37 height 13
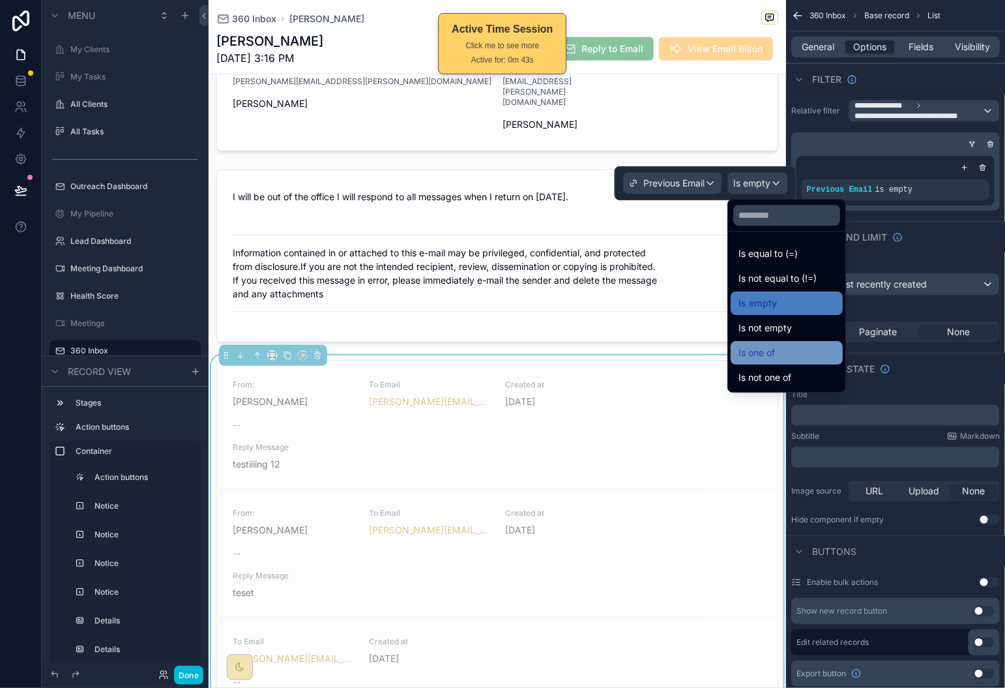
click at [799, 353] on div "Is one of" at bounding box center [787, 353] width 97 height 16
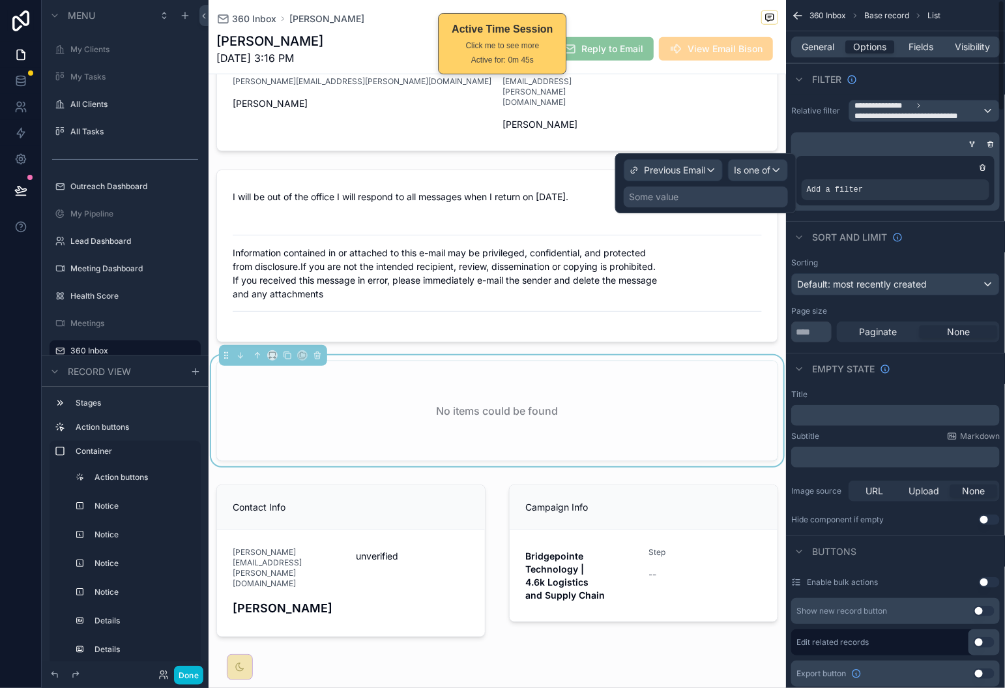
click at [700, 194] on div "Some value" at bounding box center [706, 196] width 164 height 21
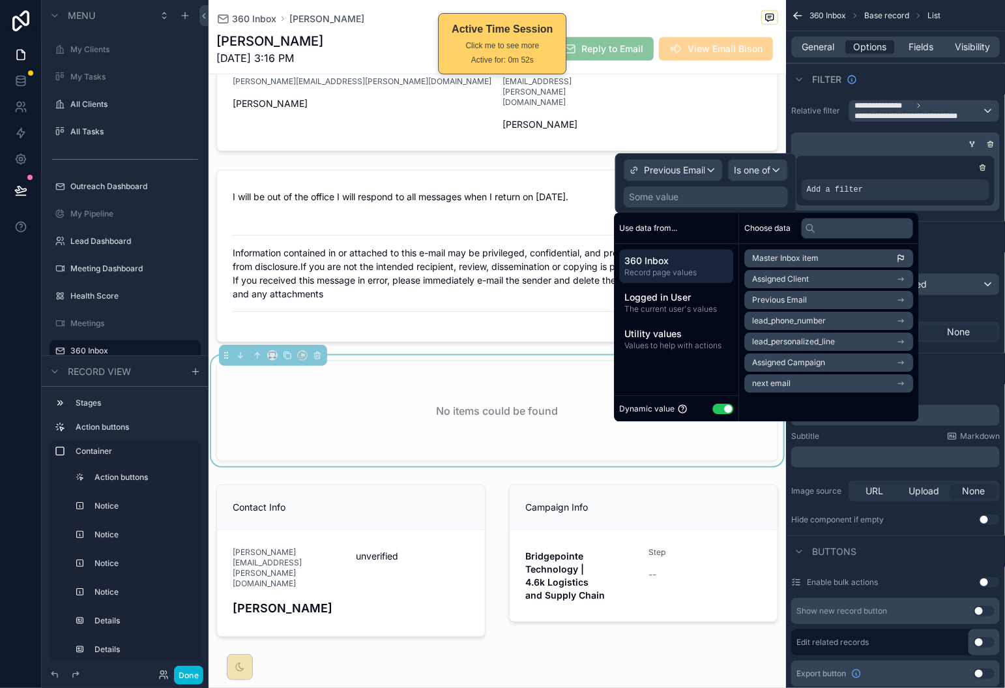
click at [848, 299] on li "Previous Email" at bounding box center [829, 300] width 169 height 18
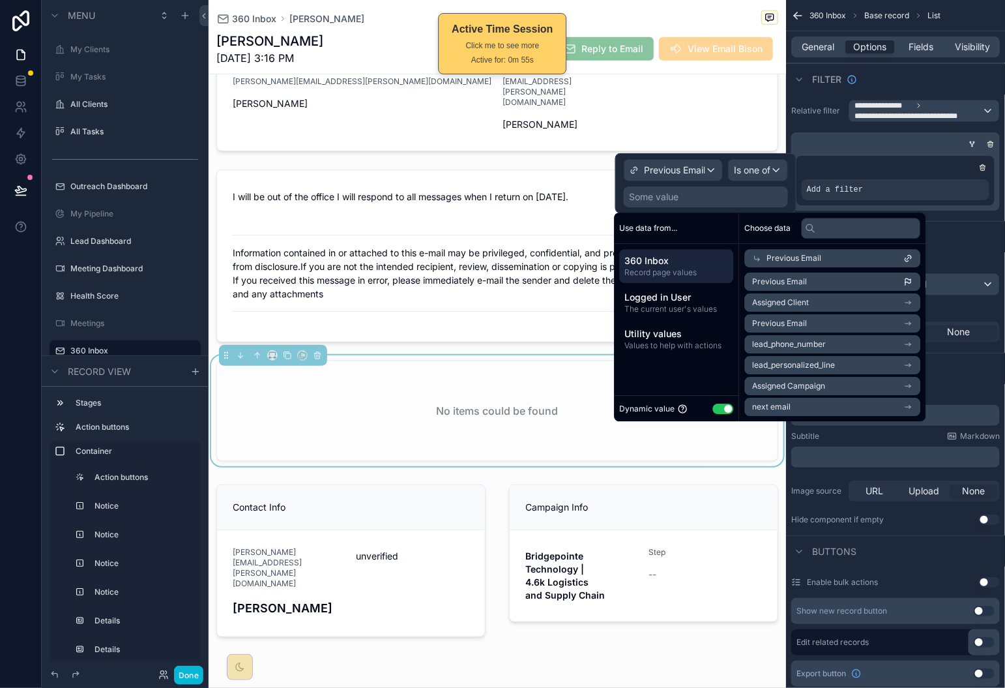
click at [832, 261] on div "Previous Email" at bounding box center [833, 258] width 176 height 18
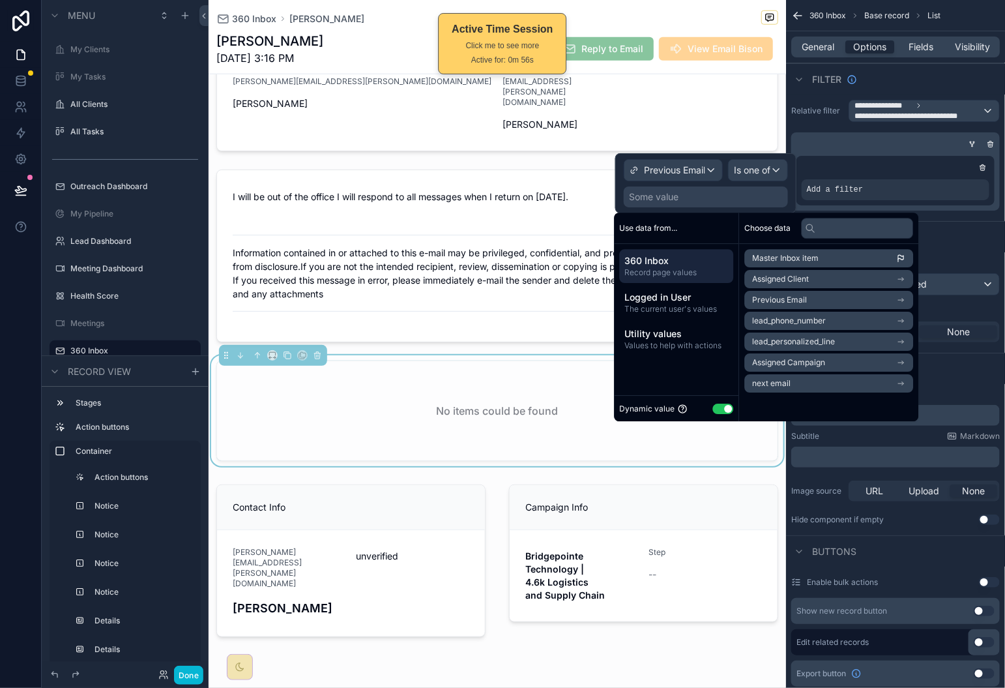
click at [840, 281] on li "Assigned Client" at bounding box center [829, 279] width 169 height 18
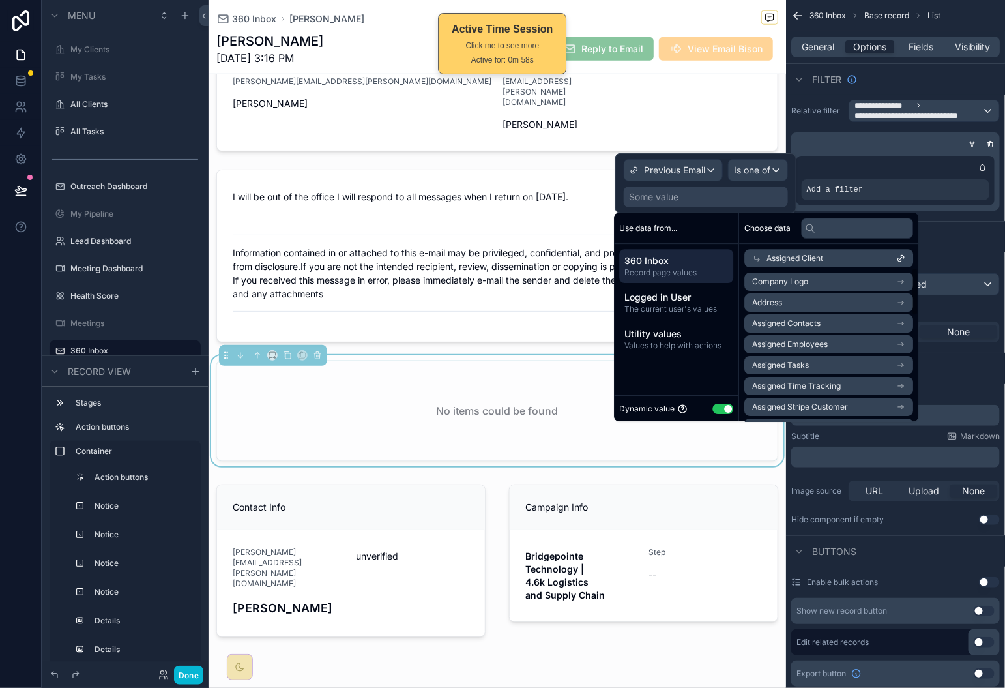
click at [685, 272] on span "Record page values" at bounding box center [677, 272] width 104 height 10
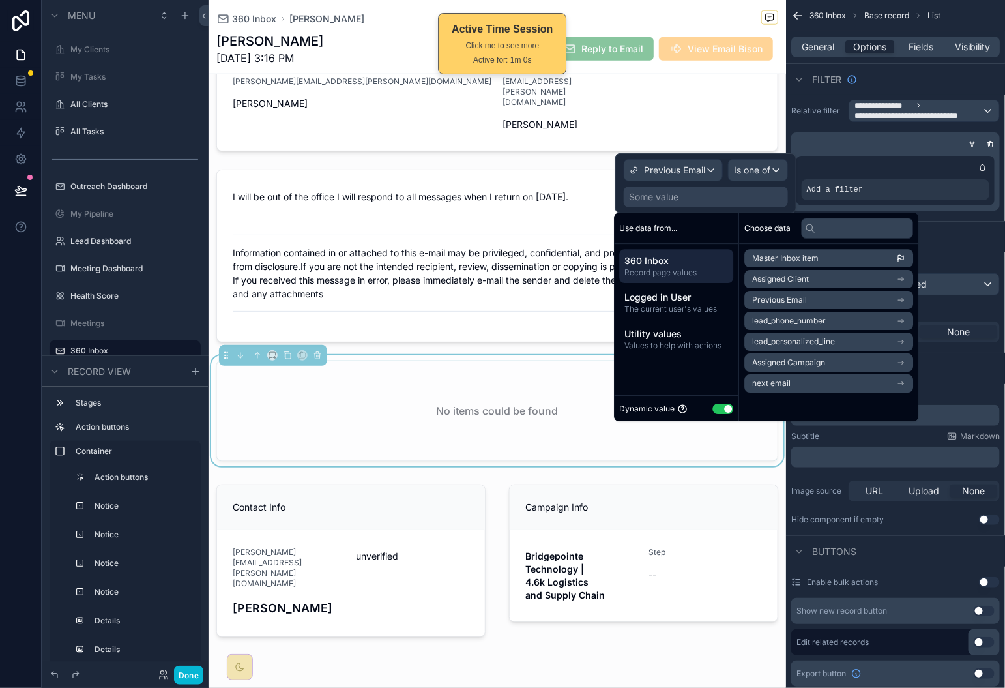
click at [868, 301] on li "Previous Email" at bounding box center [829, 300] width 169 height 18
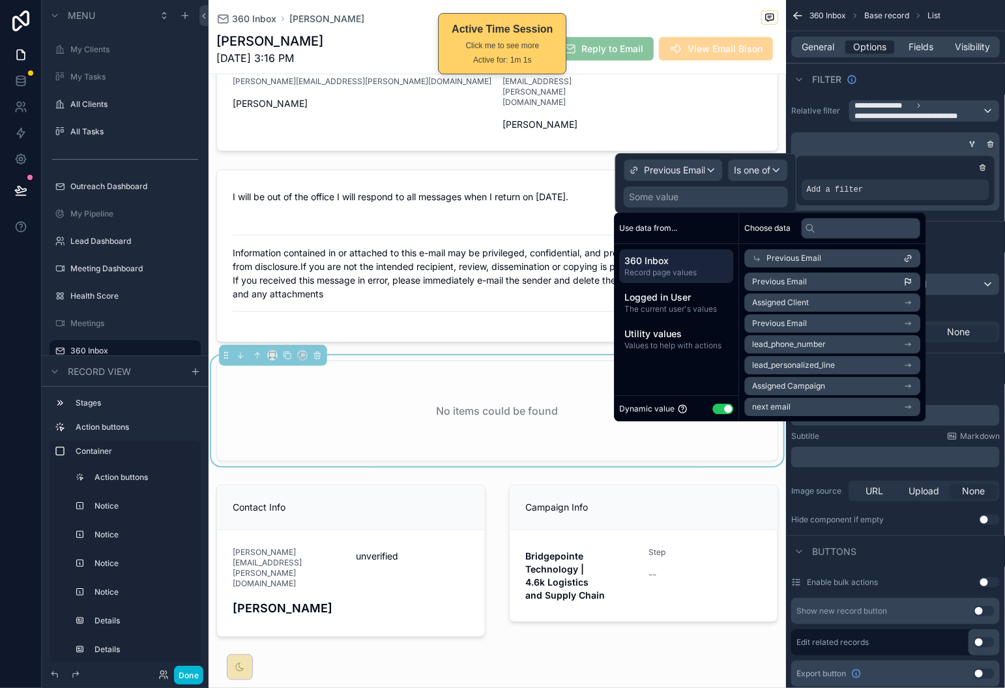
click at [850, 279] on li "Previous Email" at bounding box center [833, 282] width 176 height 18
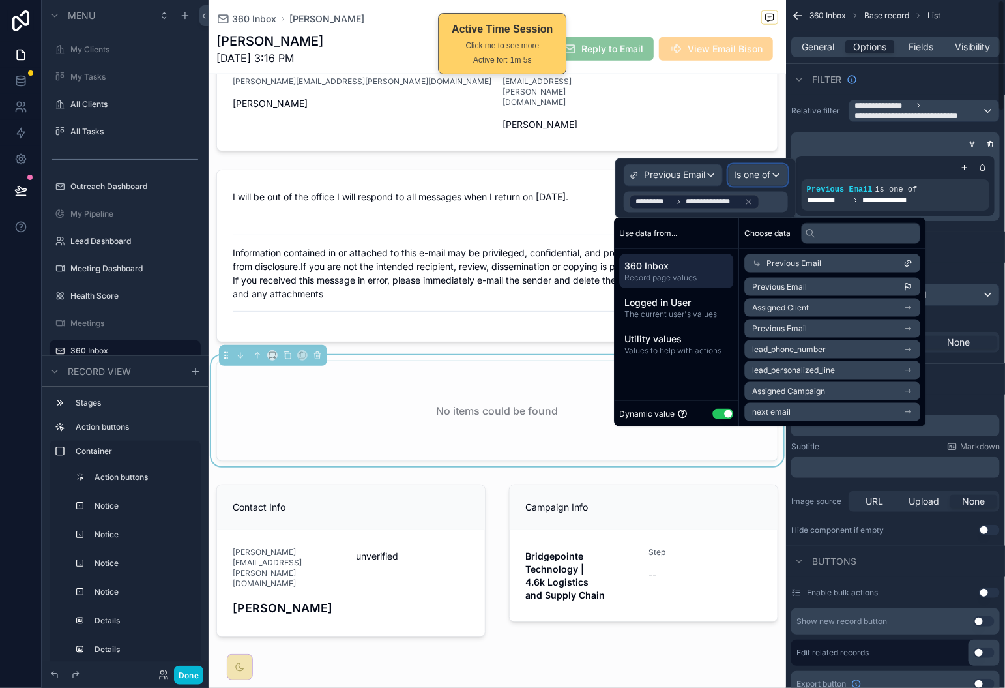
click at [775, 173] on div "Is one of" at bounding box center [758, 175] width 59 height 21
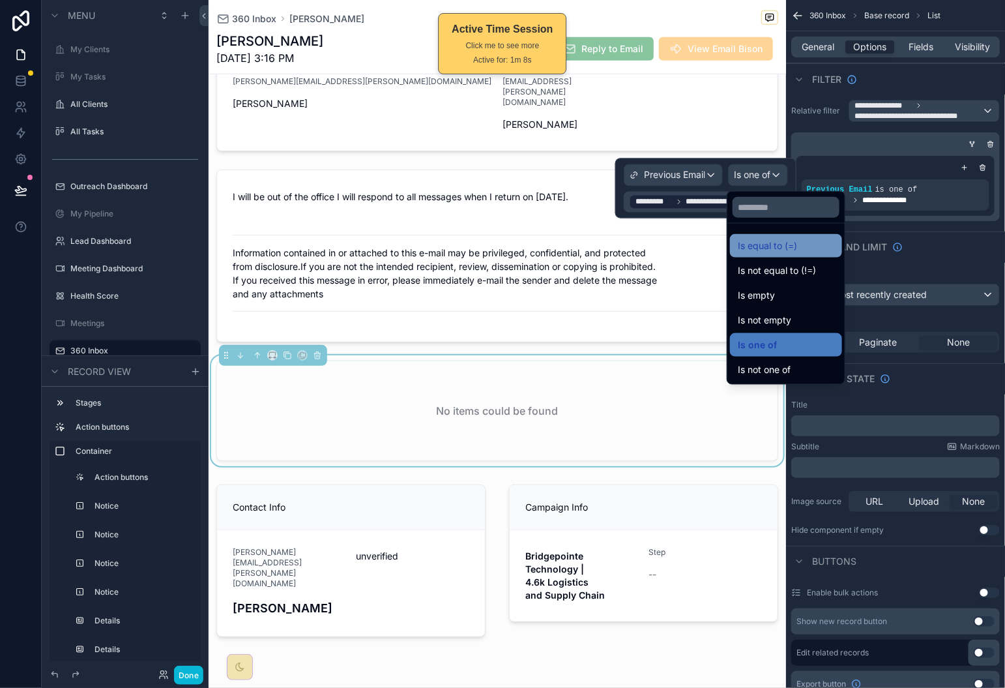
click at [810, 246] on div "Is equal to (=)" at bounding box center [786, 246] width 97 height 16
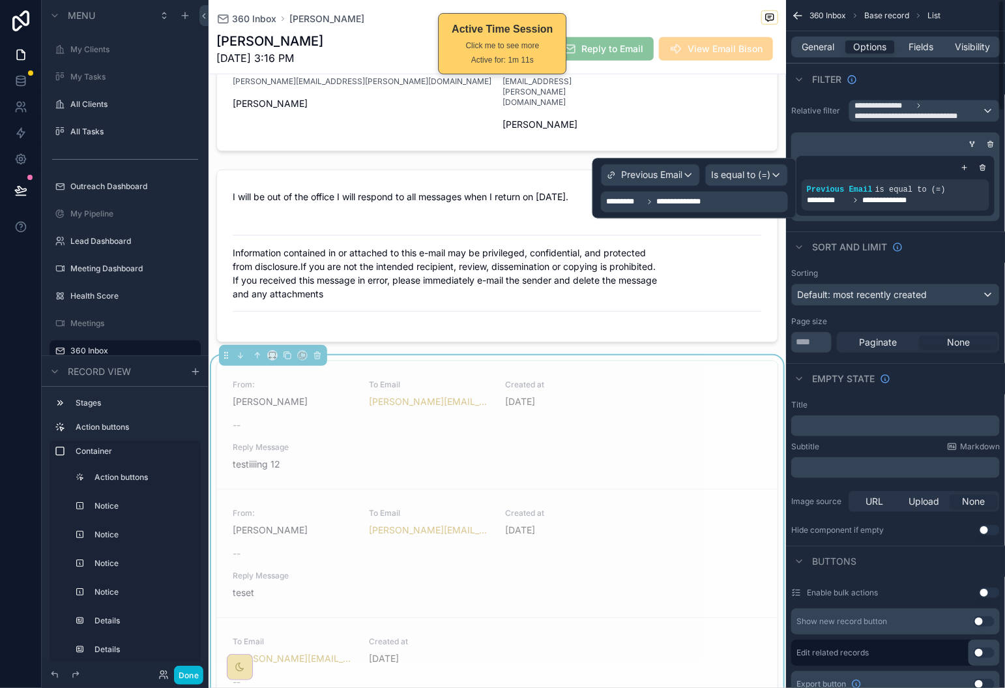
drag, startPoint x: 985, startPoint y: 166, endPoint x: 982, endPoint y: 176, distance: 10.8
click at [985, 165] on icon "scrollable content" at bounding box center [983, 168] width 8 height 8
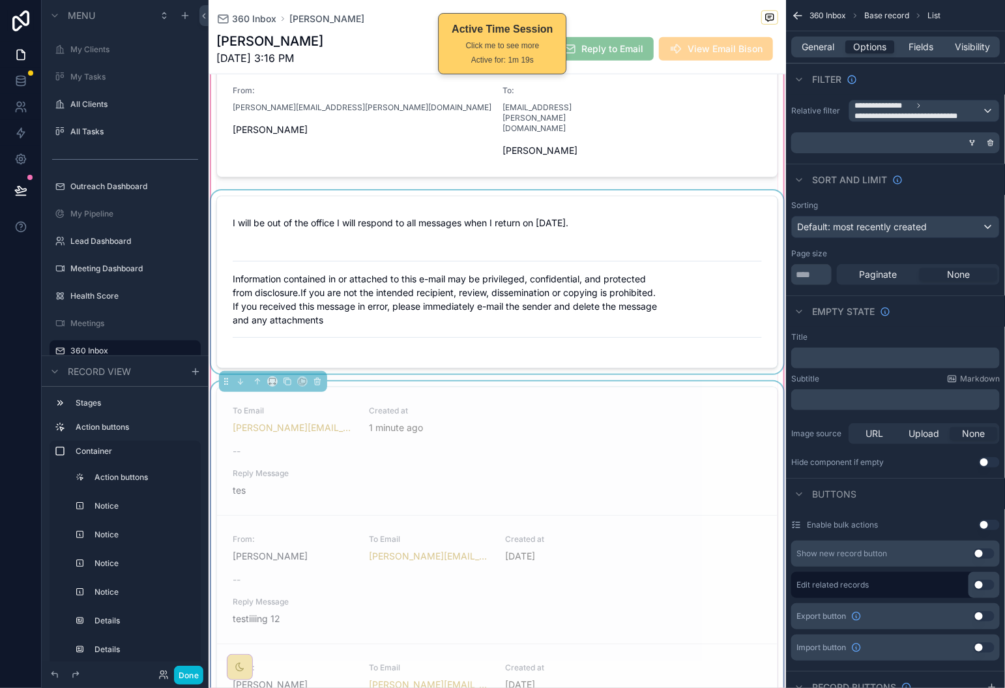
scroll to position [463, 0]
click at [639, 246] on div "scrollable content" at bounding box center [498, 283] width 578 height 183
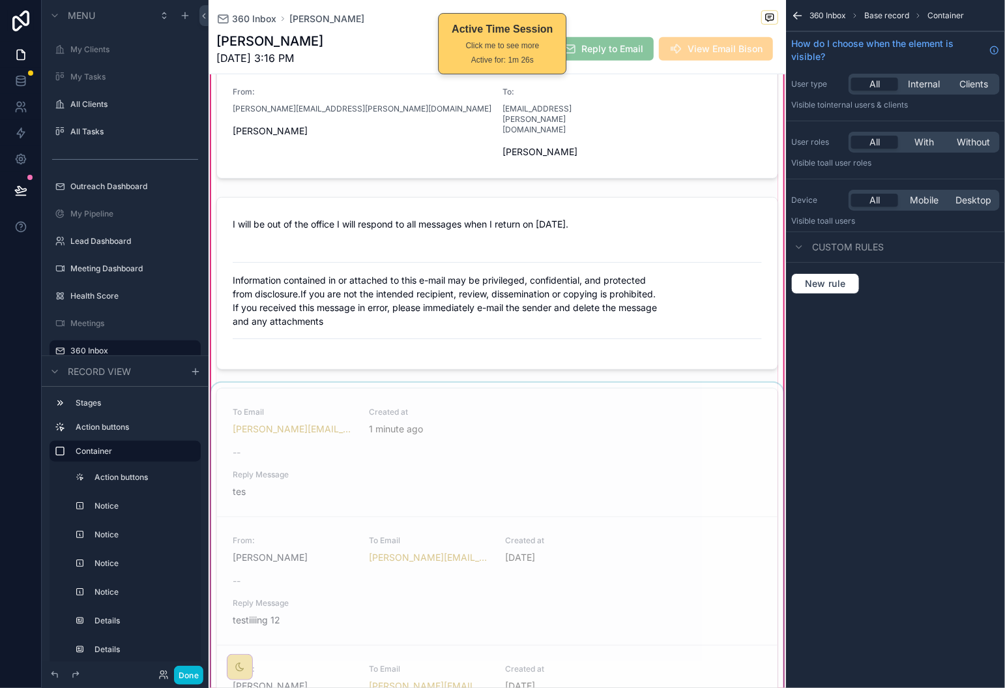
click at [636, 417] on div "scrollable content" at bounding box center [498, 648] width 578 height 531
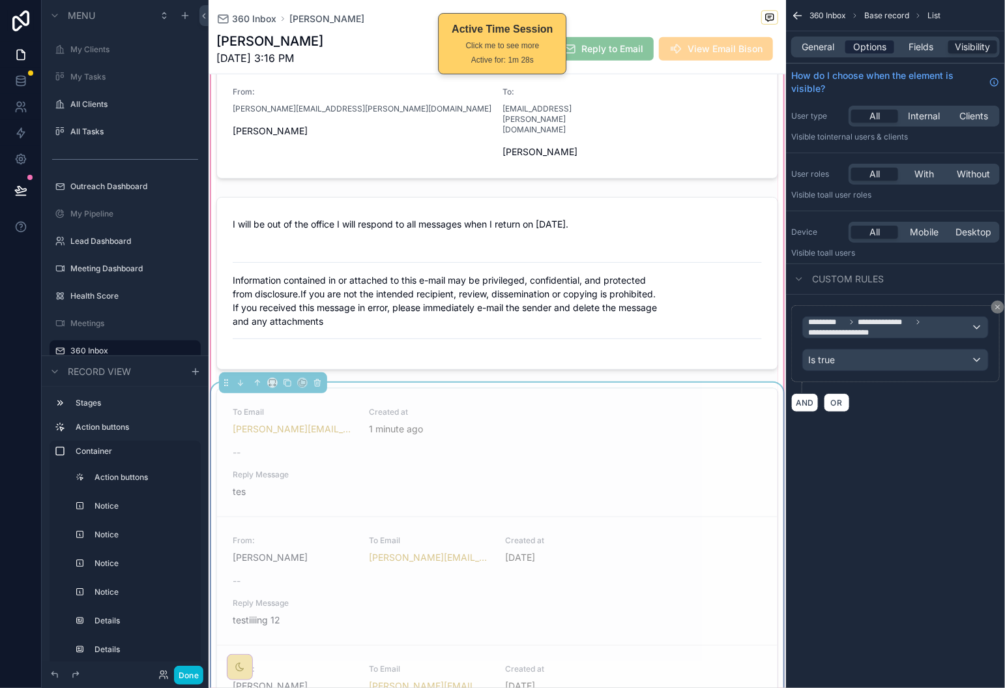
click at [874, 51] on span "Options" at bounding box center [870, 46] width 33 height 13
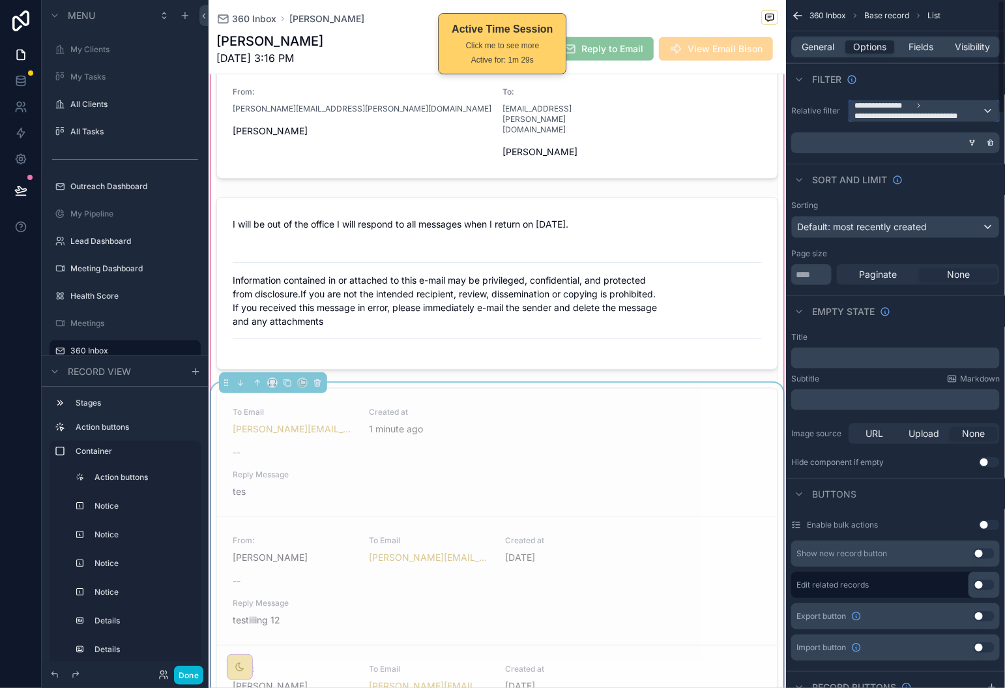
click at [990, 106] on div "**********" at bounding box center [925, 110] width 150 height 21
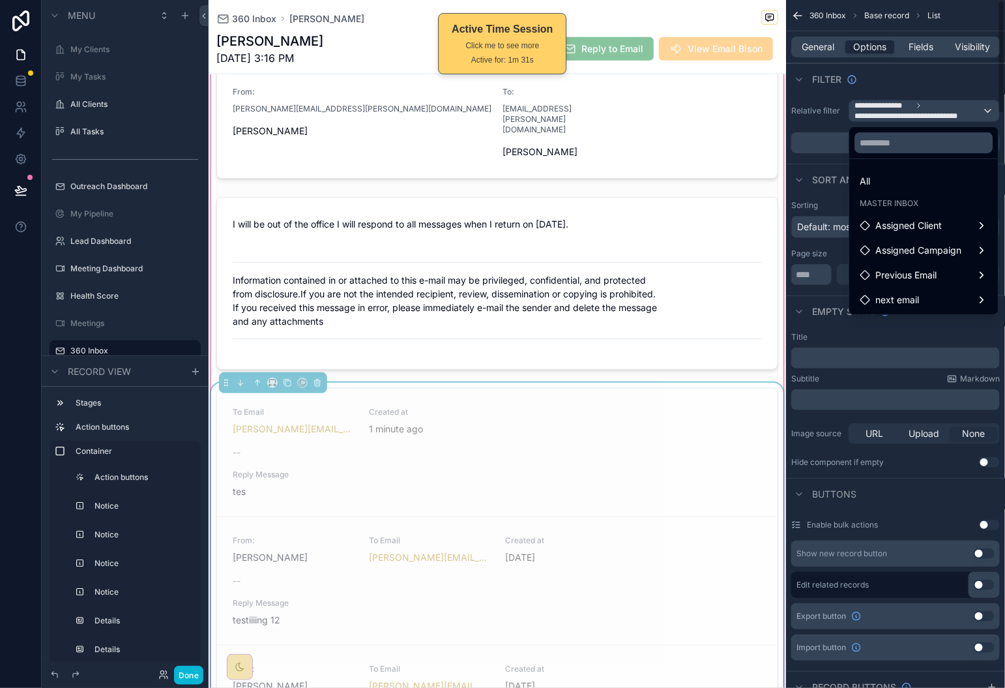
click at [956, 69] on div "scrollable content" at bounding box center [502, 344] width 1005 height 688
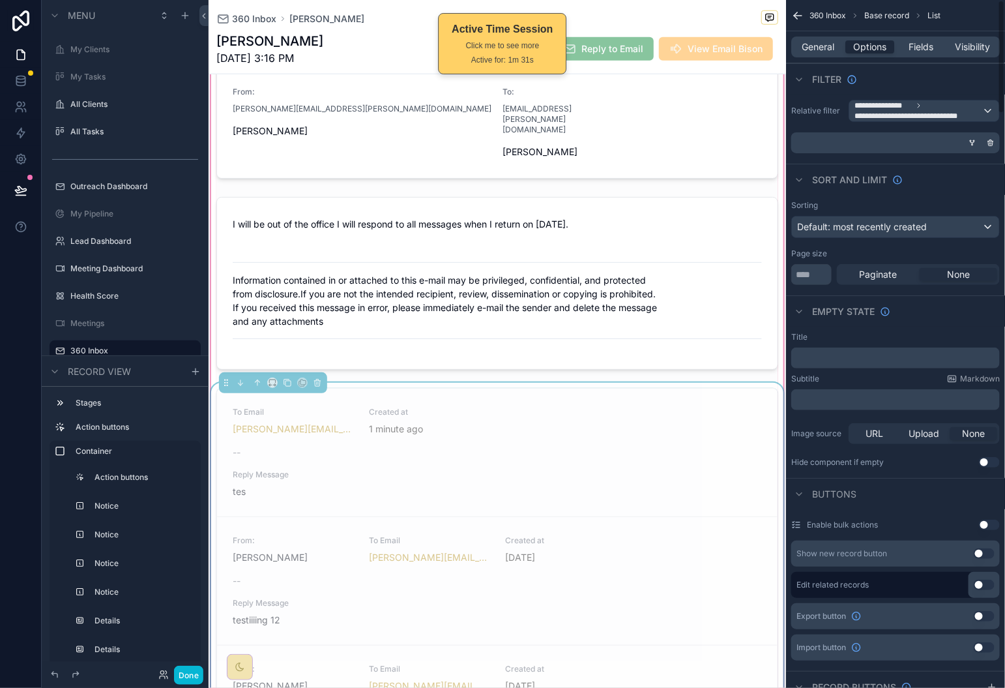
click at [992, 139] on icon "scrollable content" at bounding box center [991, 143] width 8 height 8
click at [961, 102] on span "**********" at bounding box center [919, 110] width 128 height 21
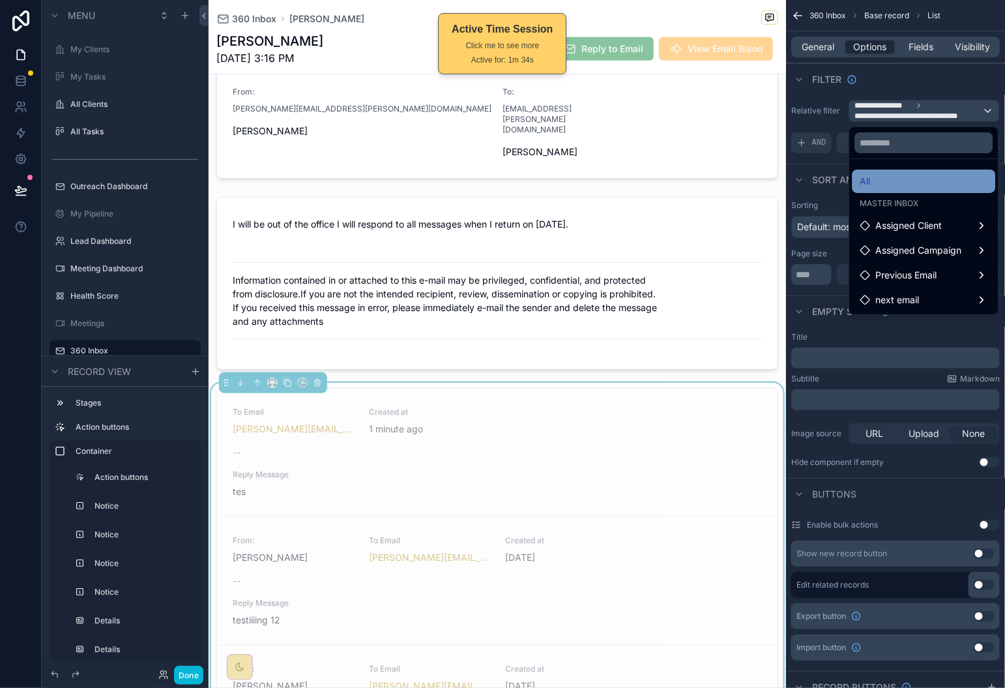
click at [915, 175] on div "All" at bounding box center [925, 181] width 128 height 16
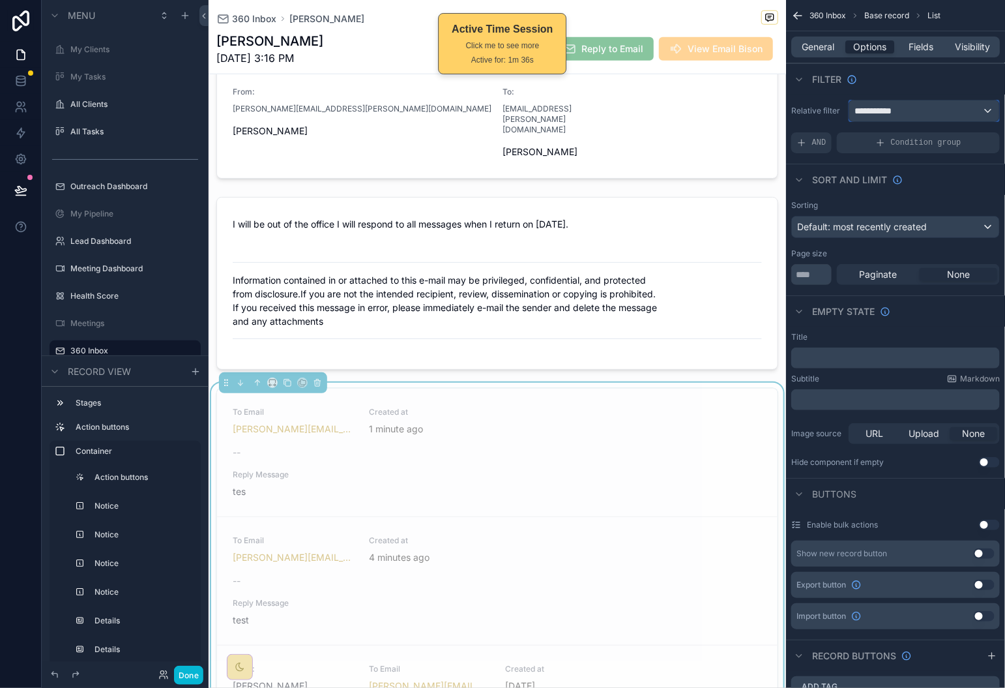
click at [917, 108] on div "**********" at bounding box center [925, 110] width 150 height 21
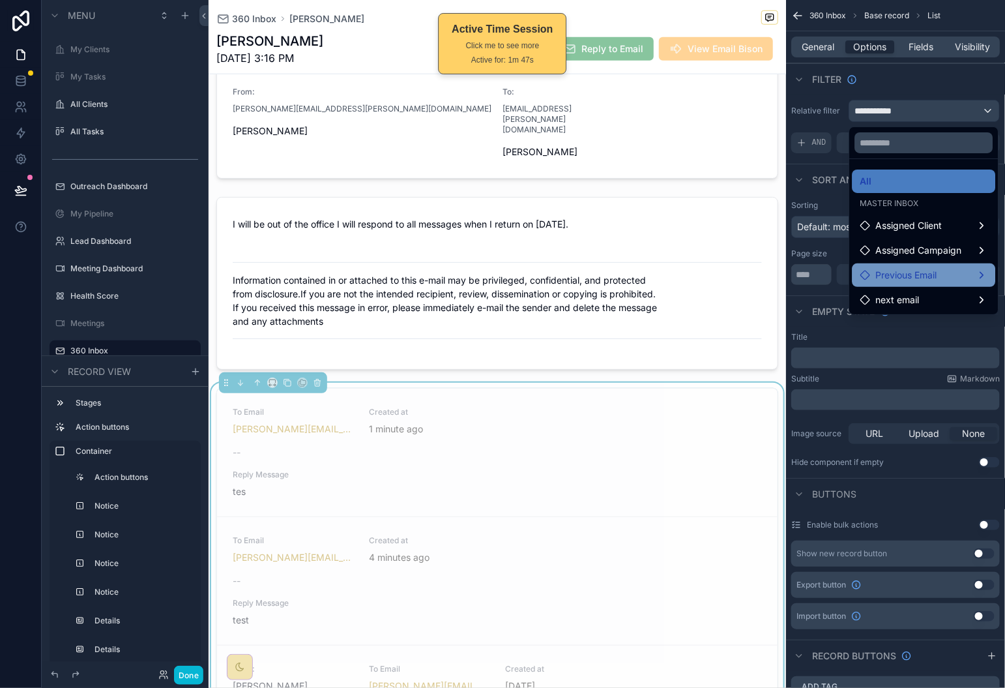
click at [951, 268] on div "Previous Email" at bounding box center [925, 275] width 128 height 16
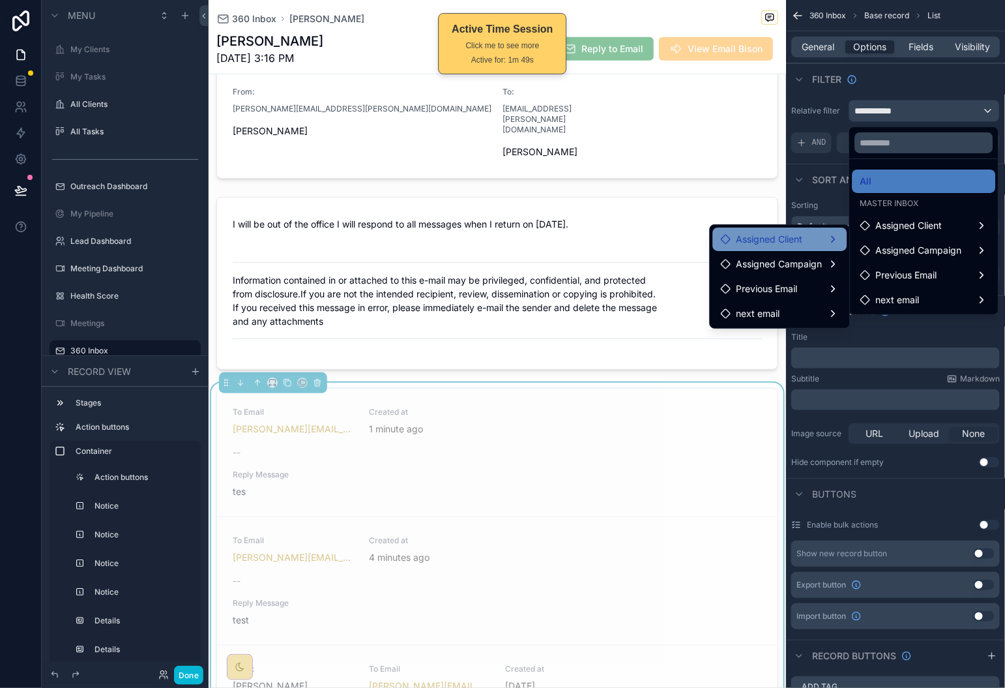
click at [816, 247] on div "Assigned Client" at bounding box center [780, 239] width 134 height 23
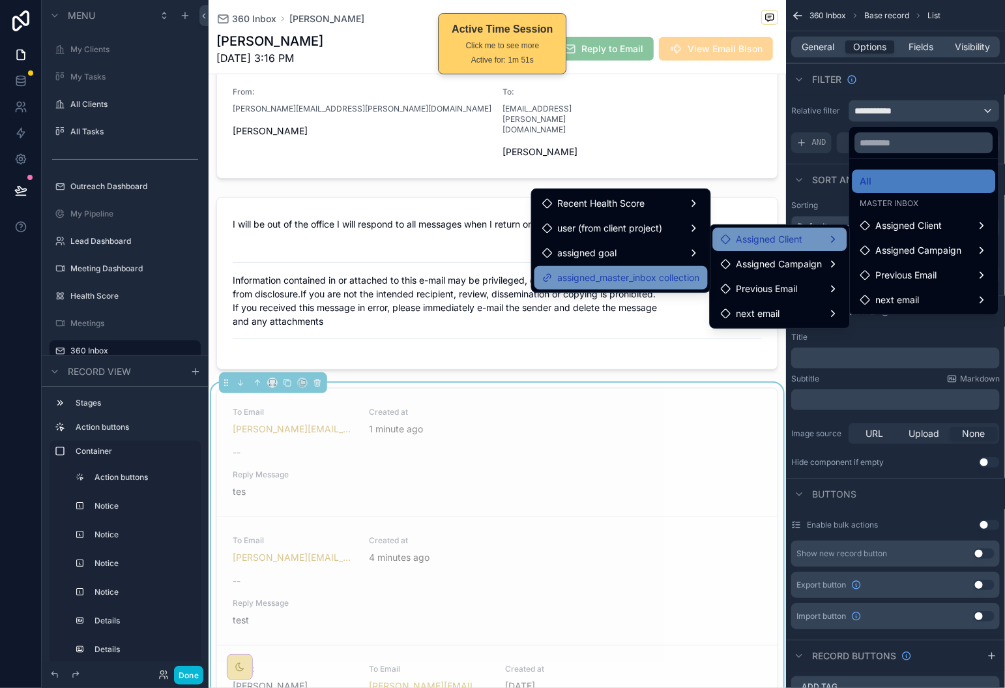
click at [660, 274] on span "assigned_master_inbox collection" at bounding box center [629, 278] width 142 height 16
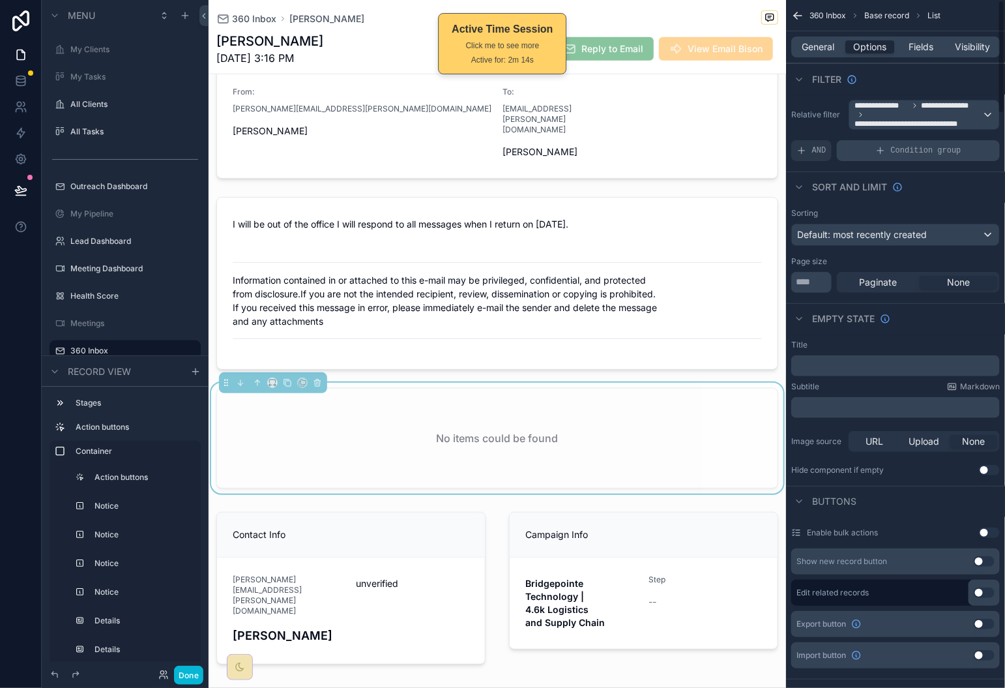
click at [899, 149] on span "Condition group" at bounding box center [926, 150] width 70 height 10
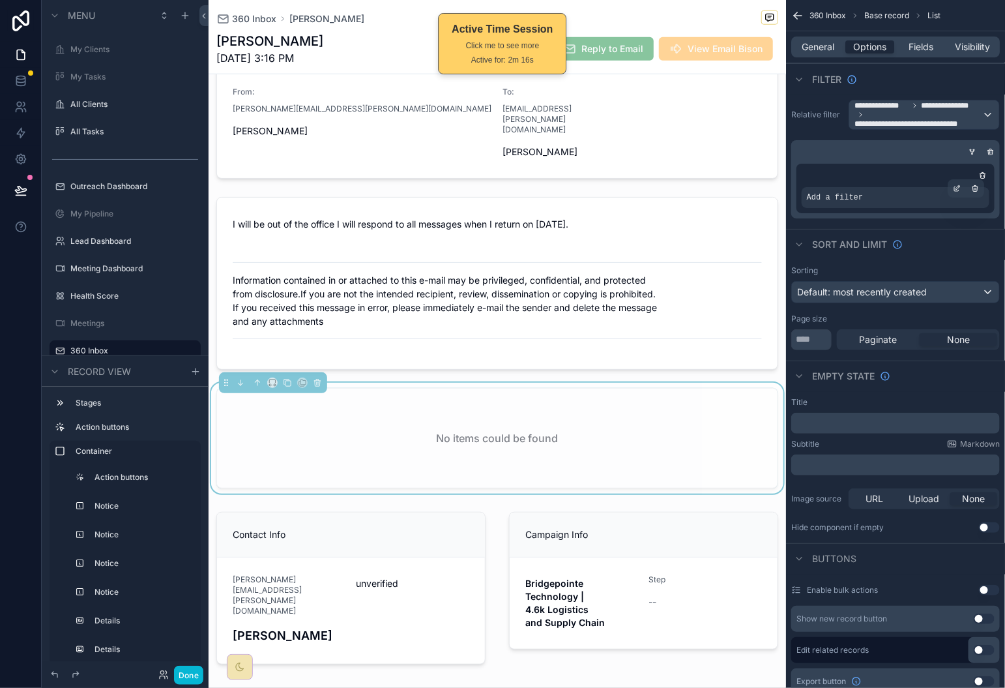
click at [862, 198] on span "Add a filter" at bounding box center [835, 197] width 56 height 10
click at [959, 186] on icon "scrollable content" at bounding box center [959, 186] width 1 height 1
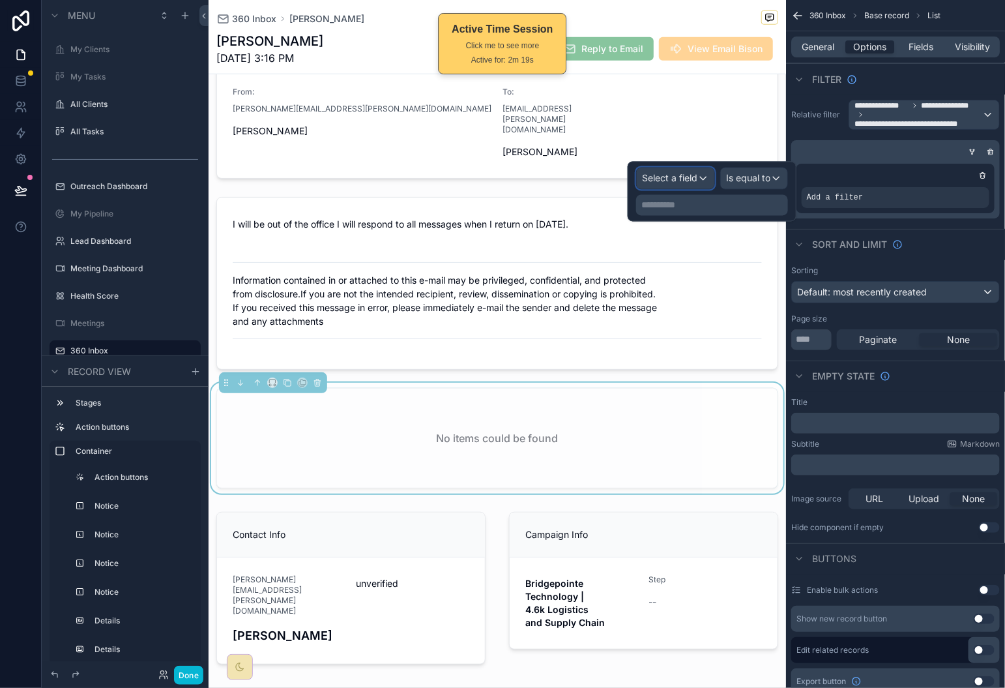
click at [696, 181] on span "Select a field" at bounding box center [669, 178] width 55 height 11
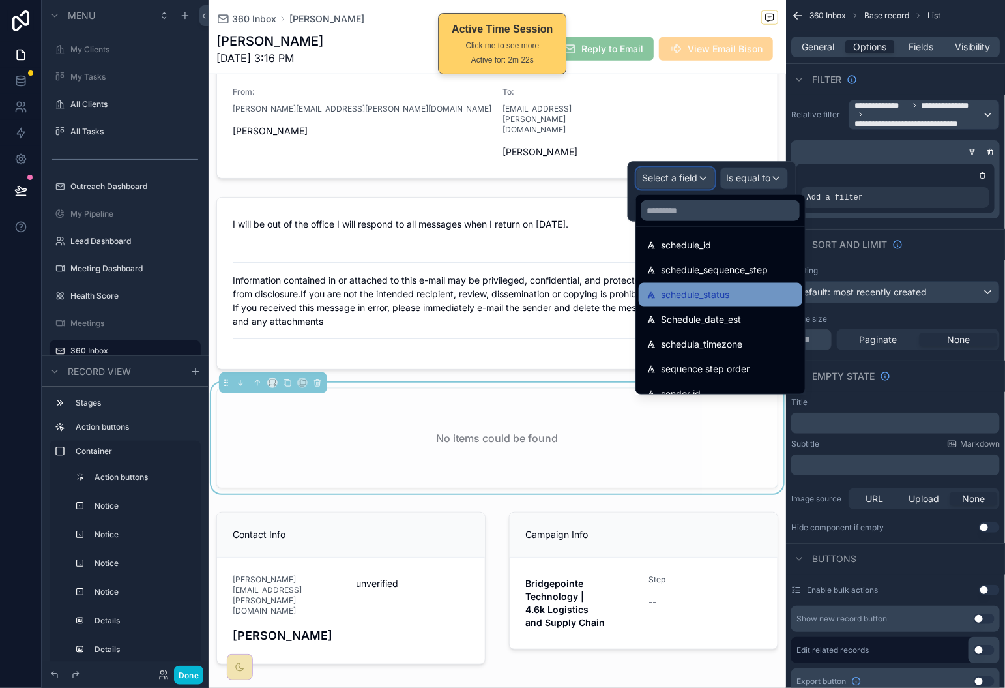
scroll to position [2346, 0]
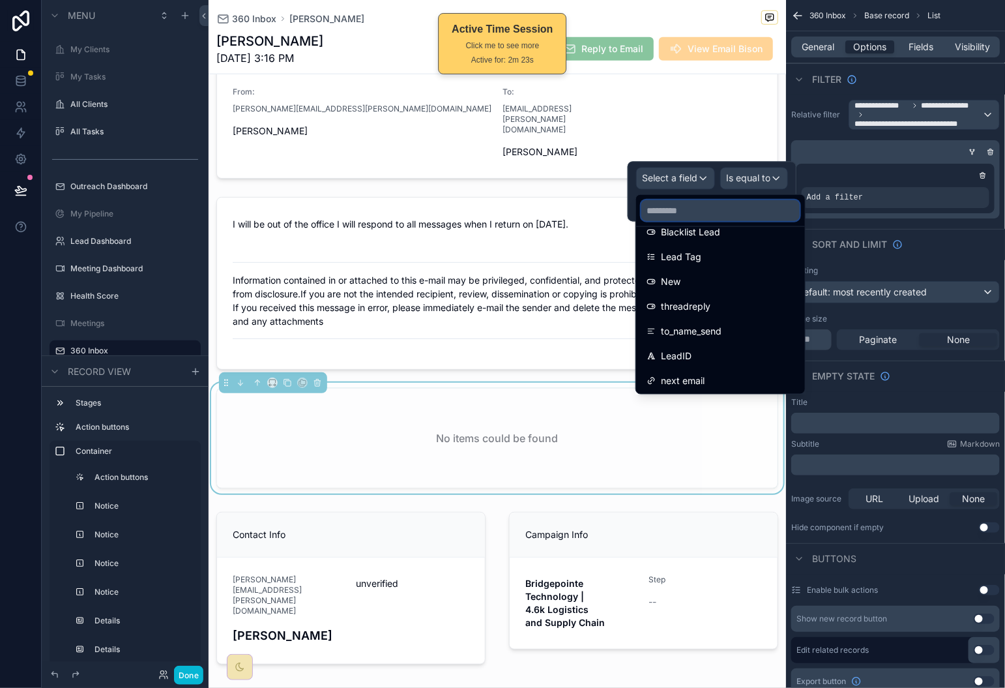
click at [734, 208] on input "text" at bounding box center [721, 210] width 158 height 21
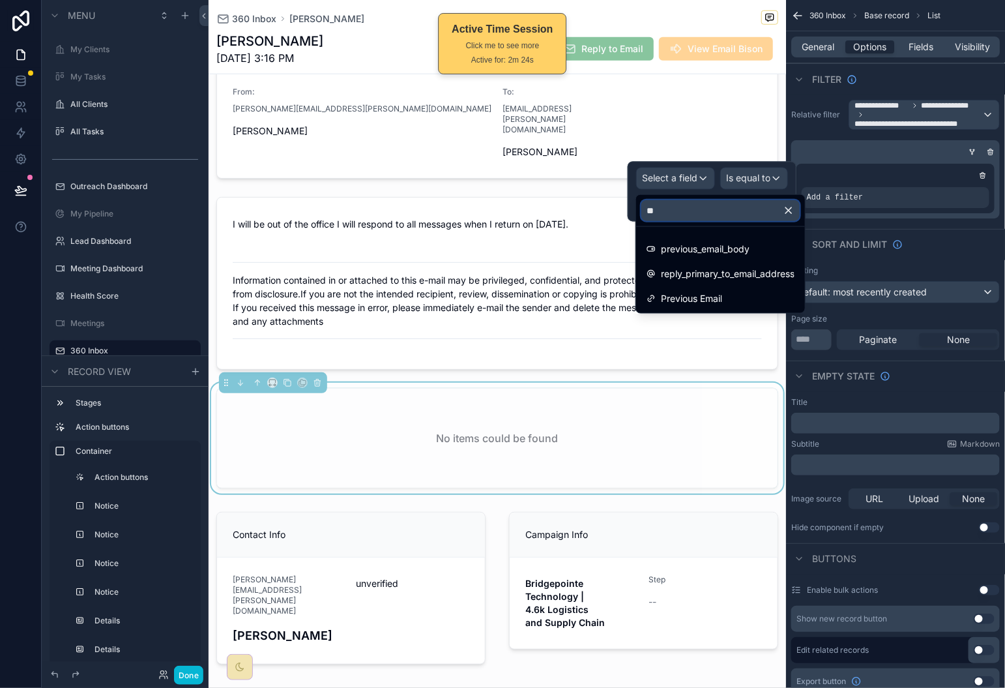
scroll to position [0, 0]
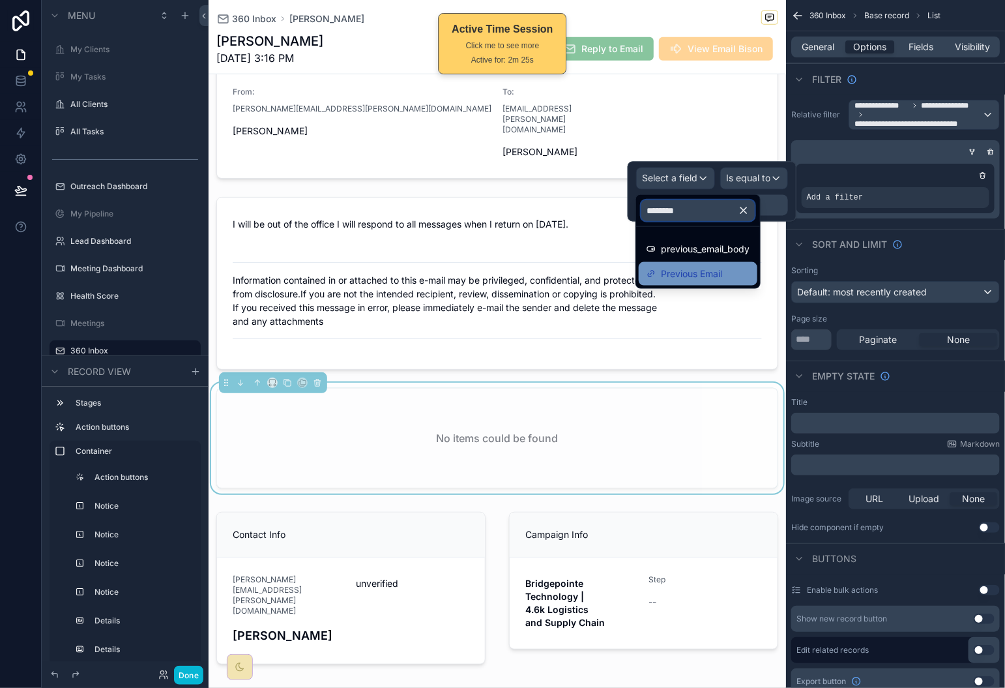
type input "********"
click at [719, 280] on span "Previous Email" at bounding box center [691, 274] width 61 height 16
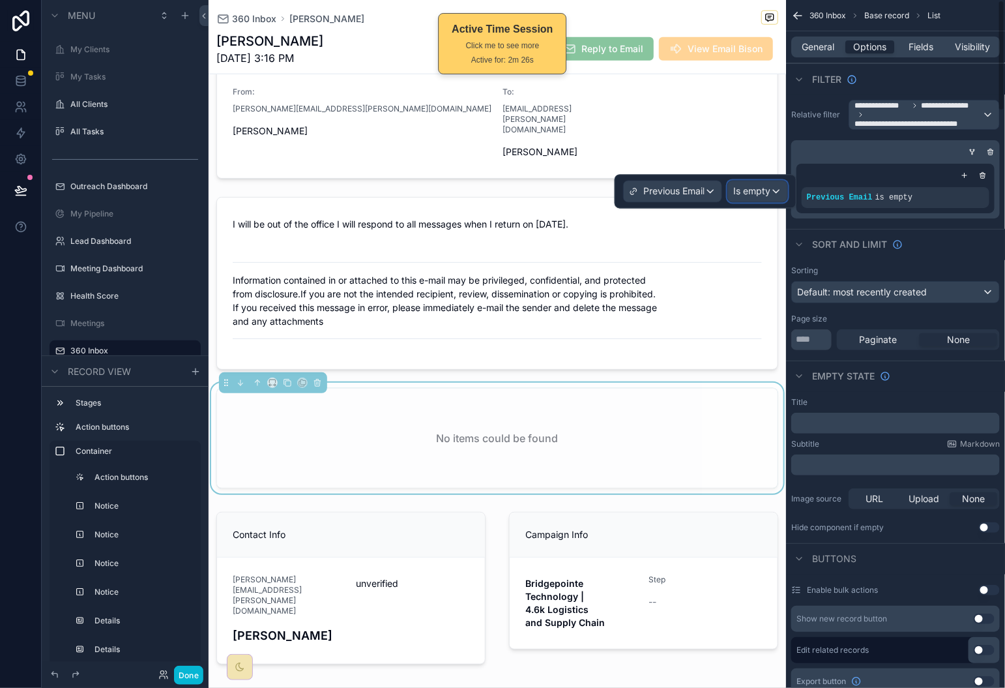
click at [761, 194] on span "Is empty" at bounding box center [752, 191] width 37 height 13
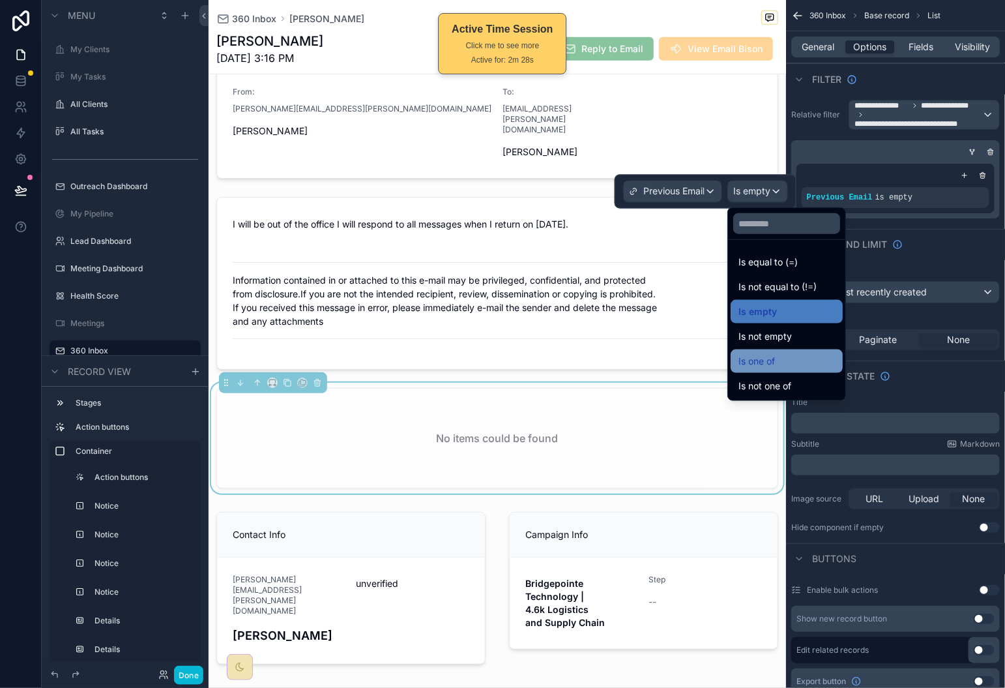
click at [795, 361] on div "Is one of" at bounding box center [787, 361] width 97 height 16
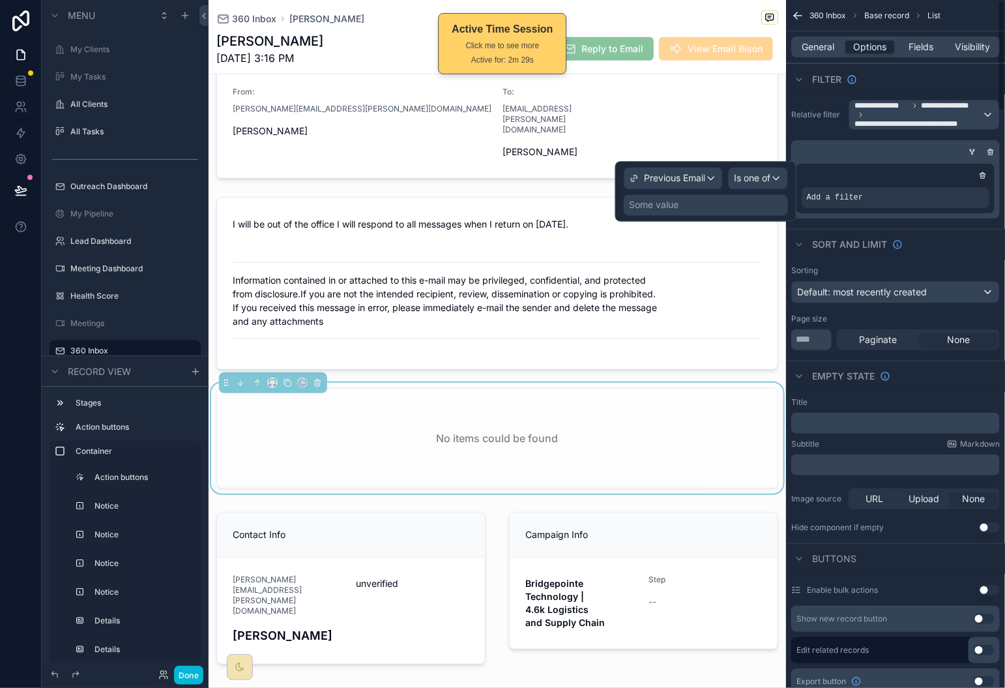
click at [708, 212] on div "Some value" at bounding box center [706, 205] width 164 height 21
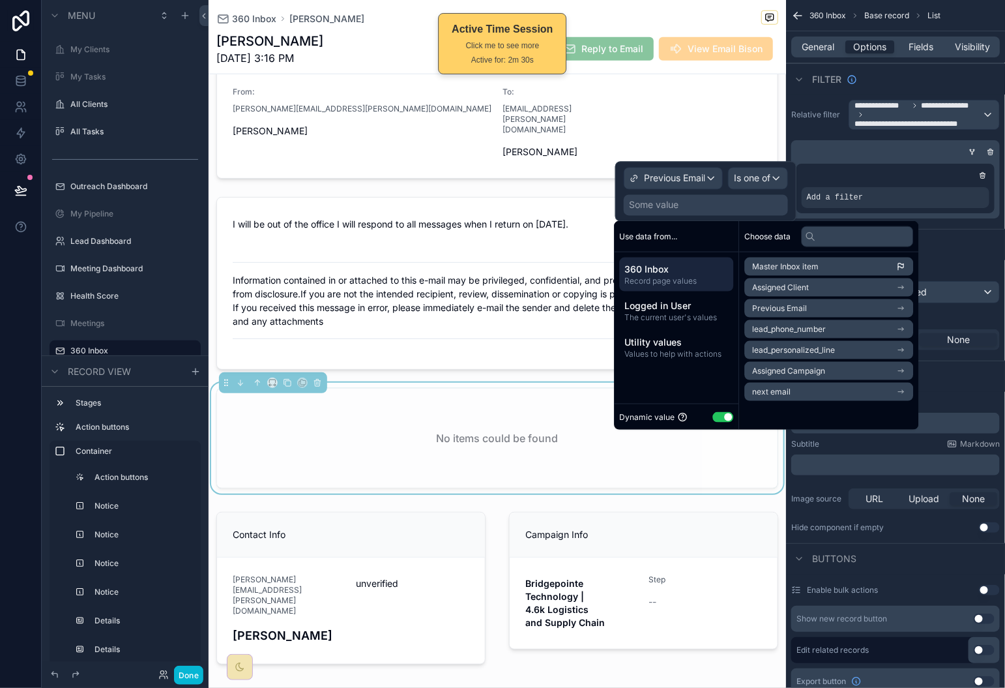
click at [696, 269] on span "360 Inbox" at bounding box center [677, 269] width 104 height 13
click at [871, 309] on li "Previous Email" at bounding box center [829, 308] width 169 height 18
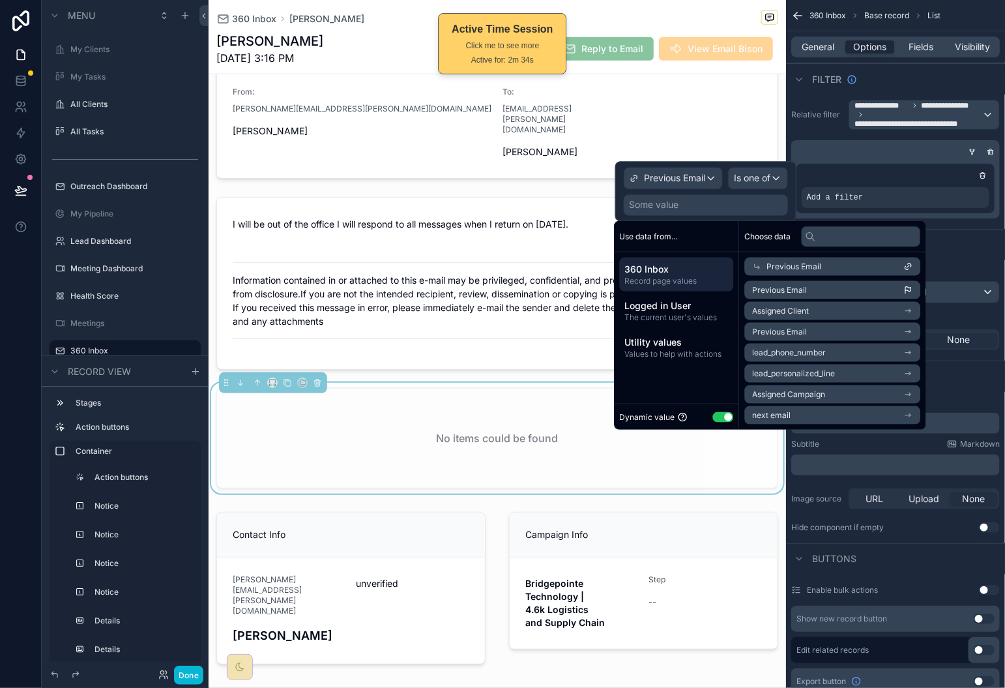
click at [870, 289] on li "Previous Email" at bounding box center [833, 290] width 176 height 18
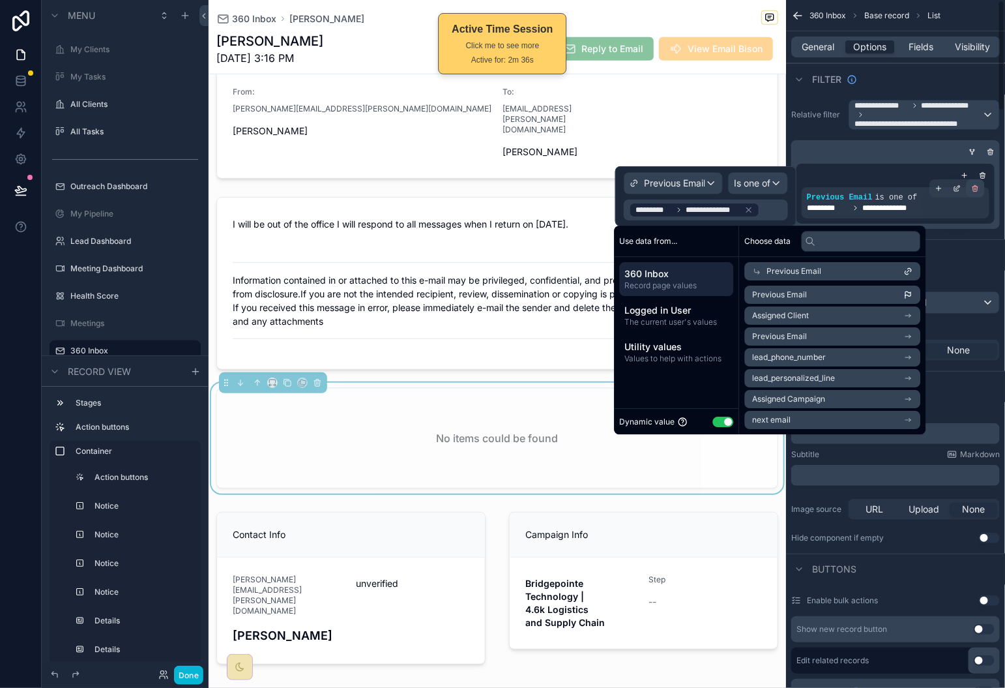
click at [974, 190] on icon "scrollable content" at bounding box center [976, 188] width 5 height 5
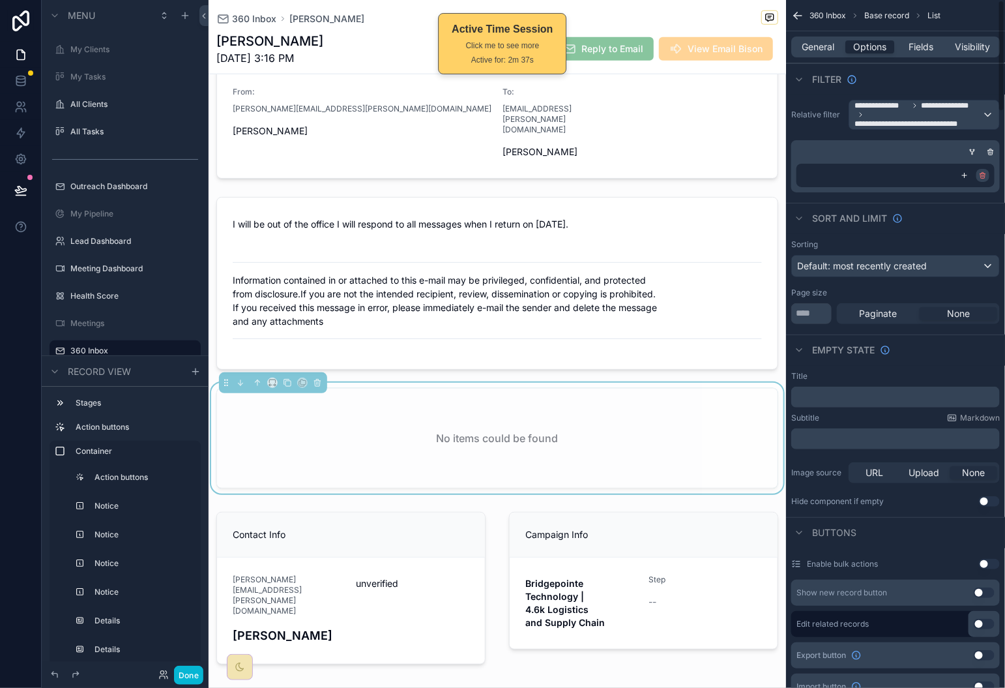
click at [984, 176] on icon "scrollable content" at bounding box center [984, 176] width 0 height 2
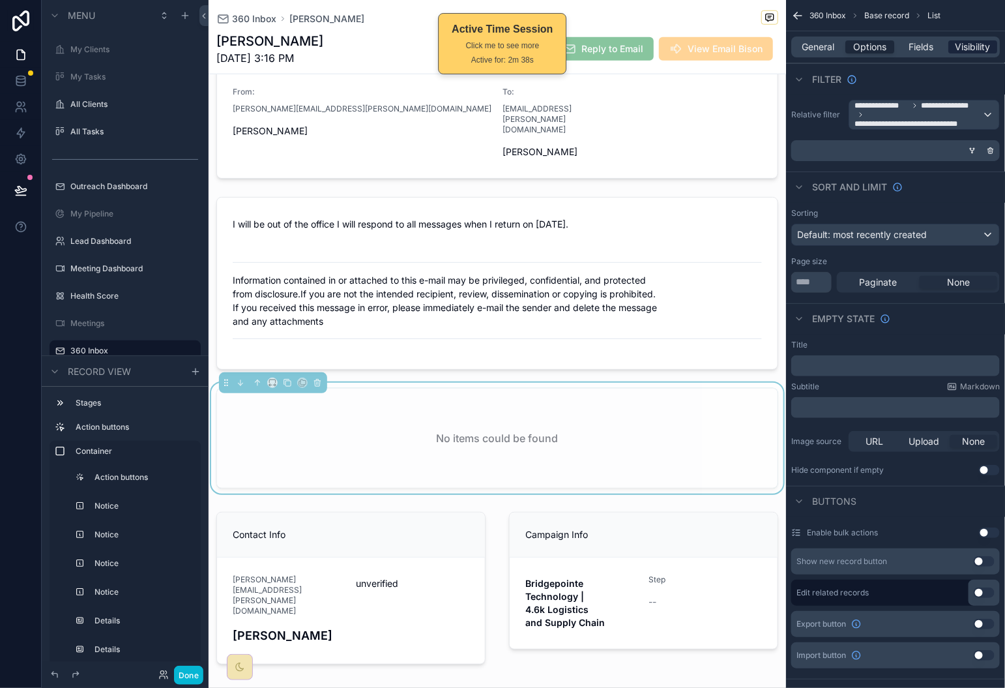
click at [986, 40] on span "Visibility" at bounding box center [973, 46] width 35 height 13
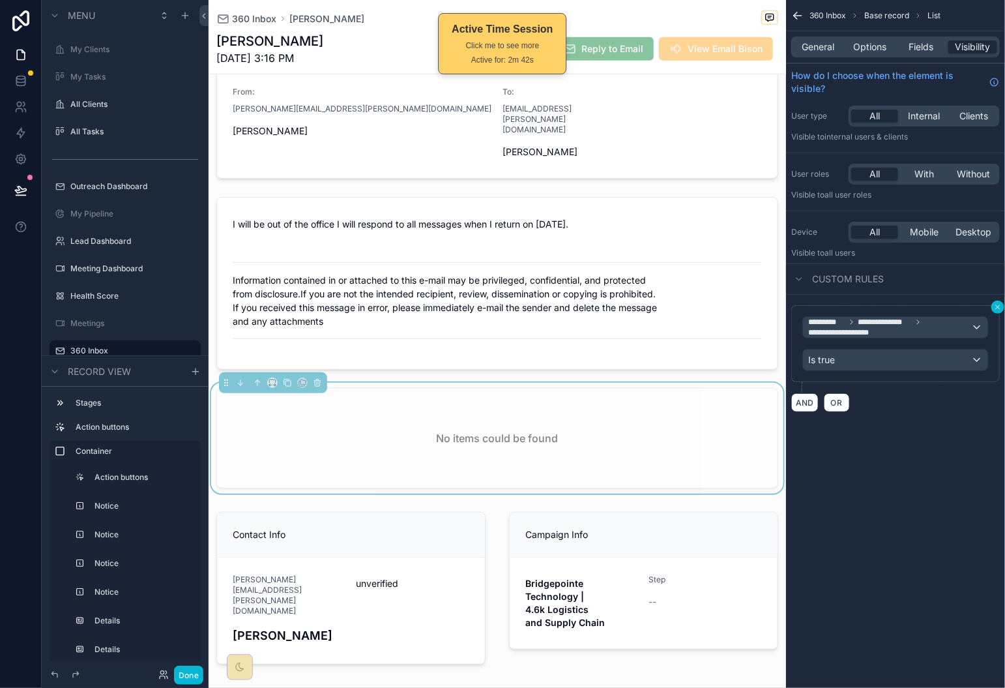
click at [994, 308] on icon "scrollable content" at bounding box center [998, 307] width 8 height 8
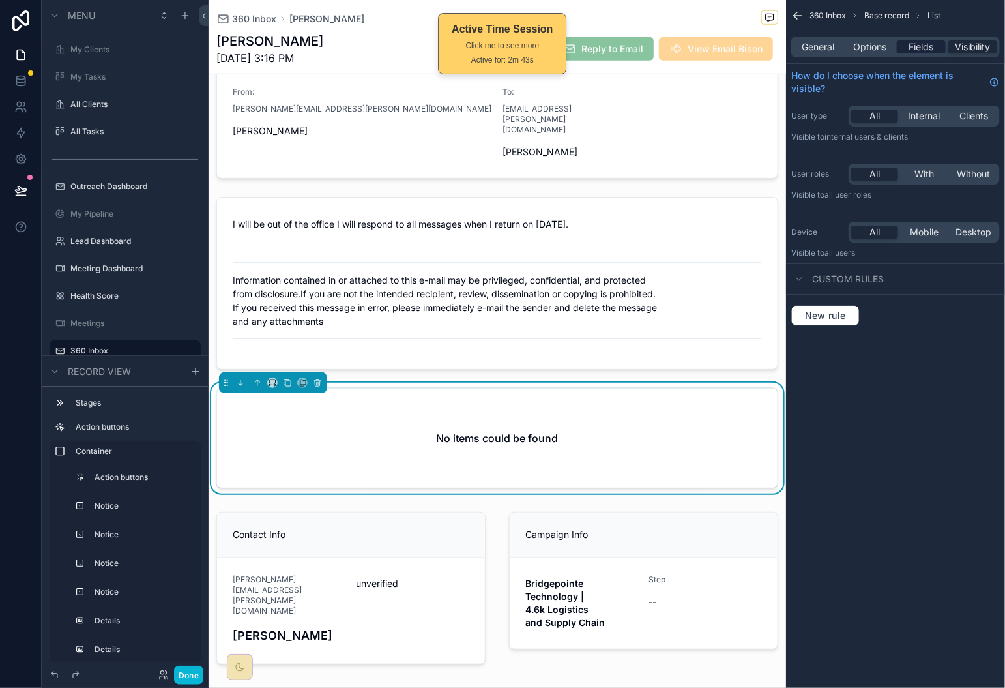
click at [912, 48] on span "Fields" at bounding box center [922, 46] width 25 height 13
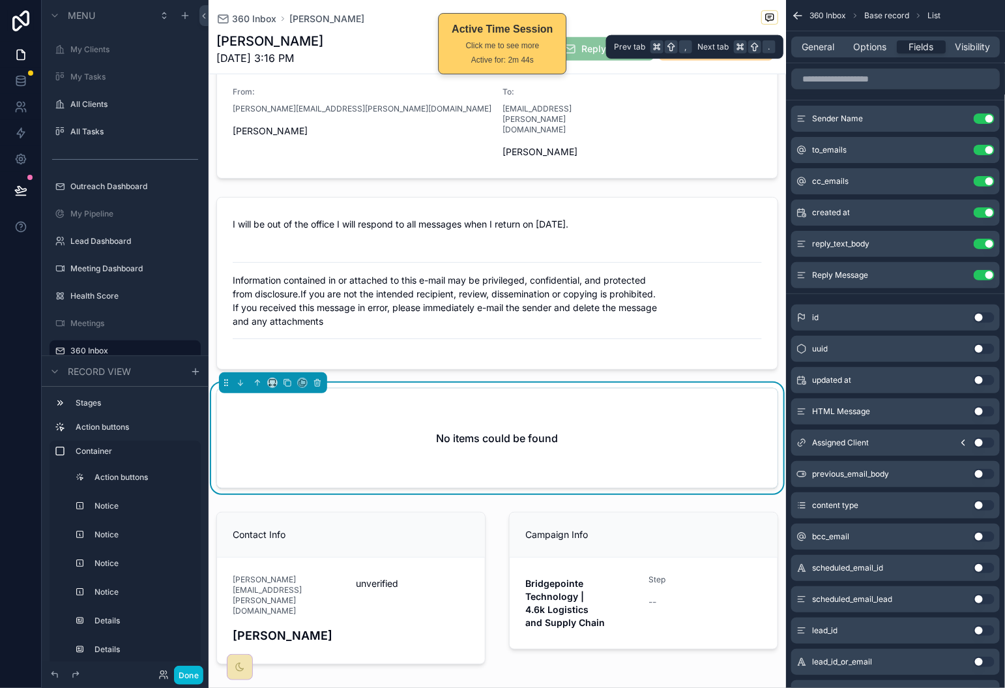
click at [872, 56] on div "General Options Fields Visibility" at bounding box center [896, 47] width 209 height 21
click at [955, 270] on icon "scrollable content" at bounding box center [958, 275] width 10 height 10
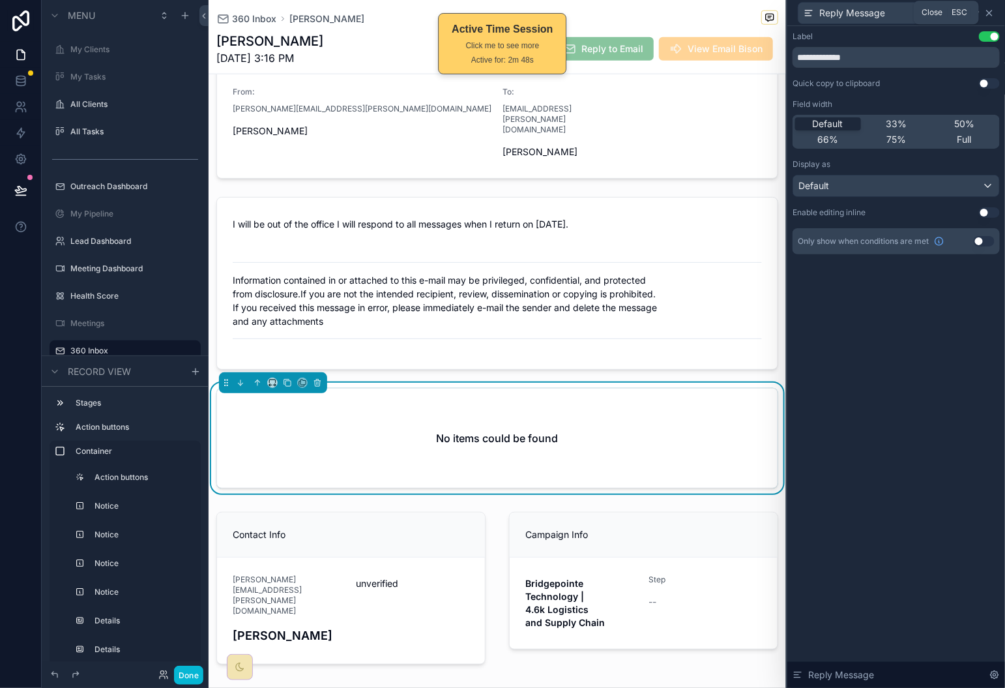
click at [990, 13] on icon at bounding box center [989, 12] width 5 height 5
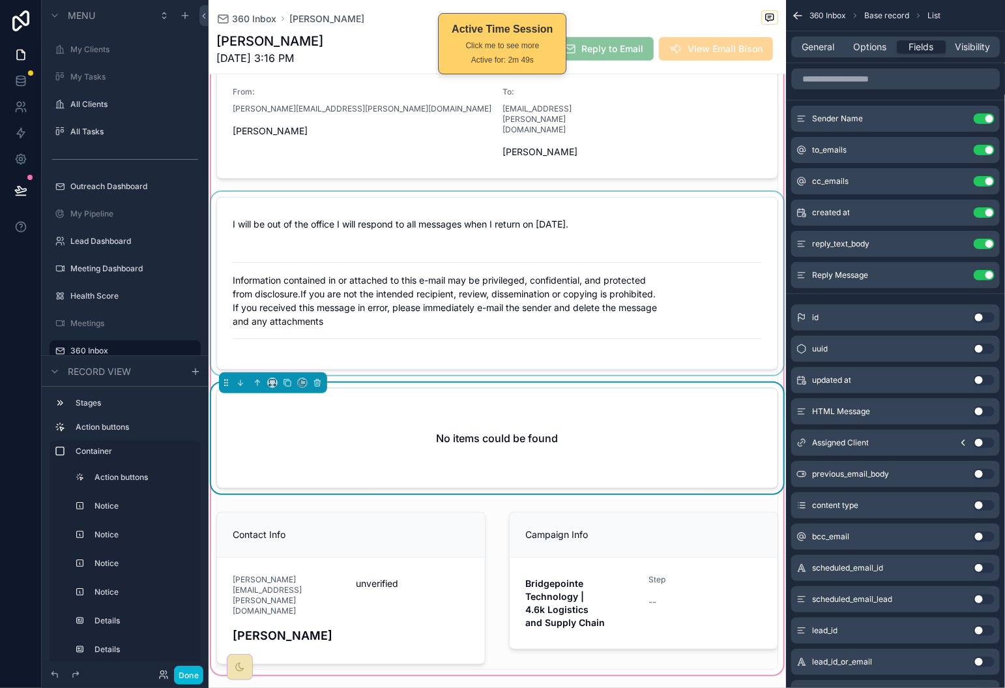
click at [608, 273] on div "scrollable content" at bounding box center [498, 283] width 578 height 183
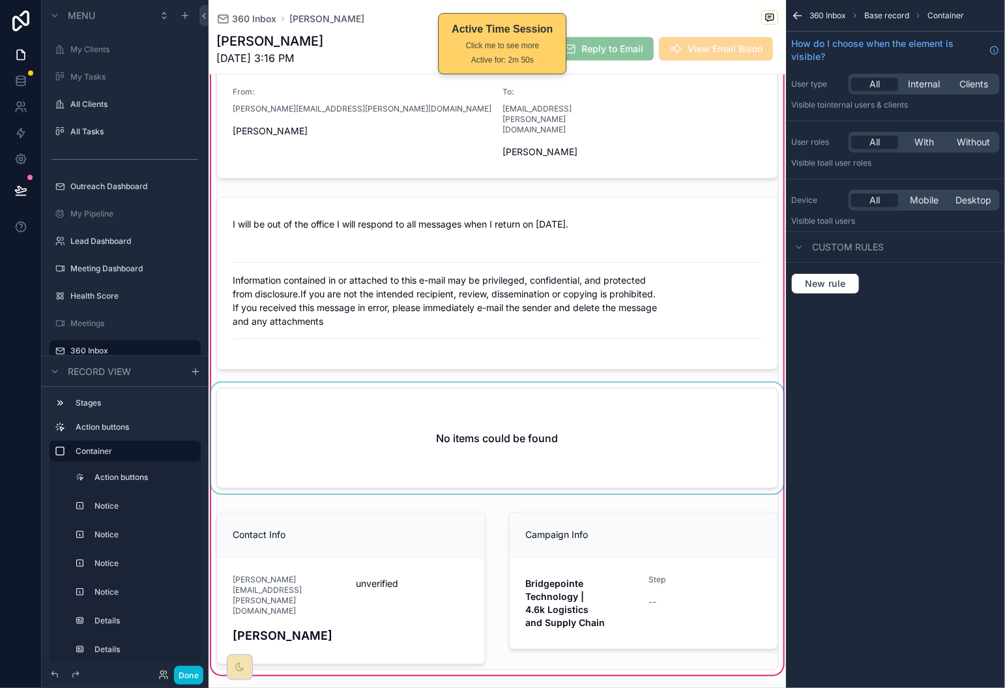
click at [652, 393] on div "scrollable content" at bounding box center [498, 441] width 578 height 116
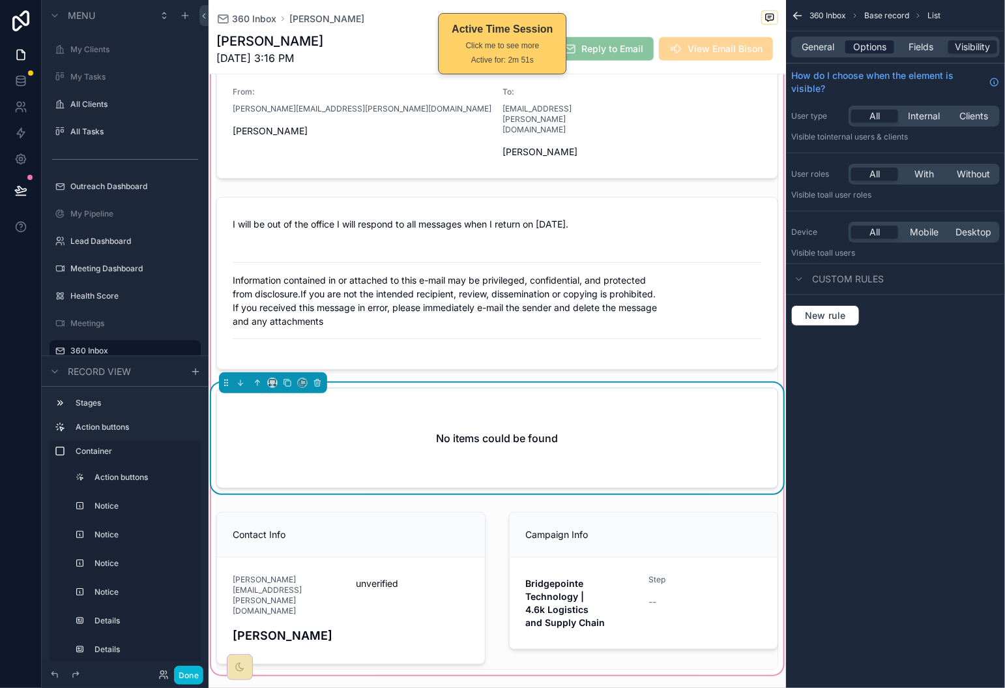
click at [878, 51] on span "Options" at bounding box center [870, 46] width 33 height 13
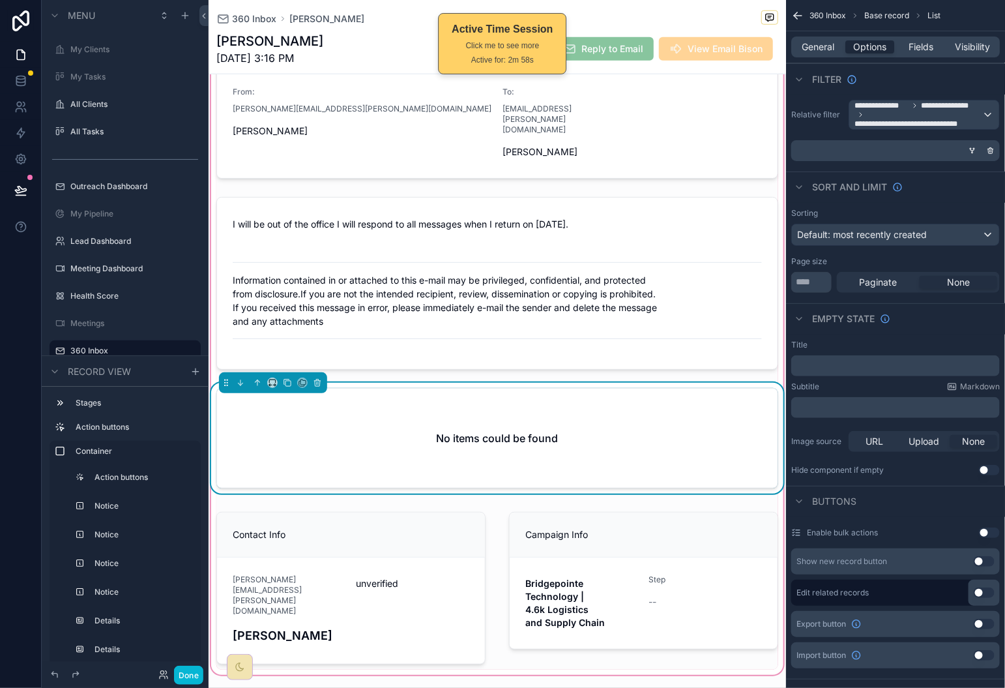
click at [681, 408] on div "No items could be found" at bounding box center [497, 438] width 561 height 99
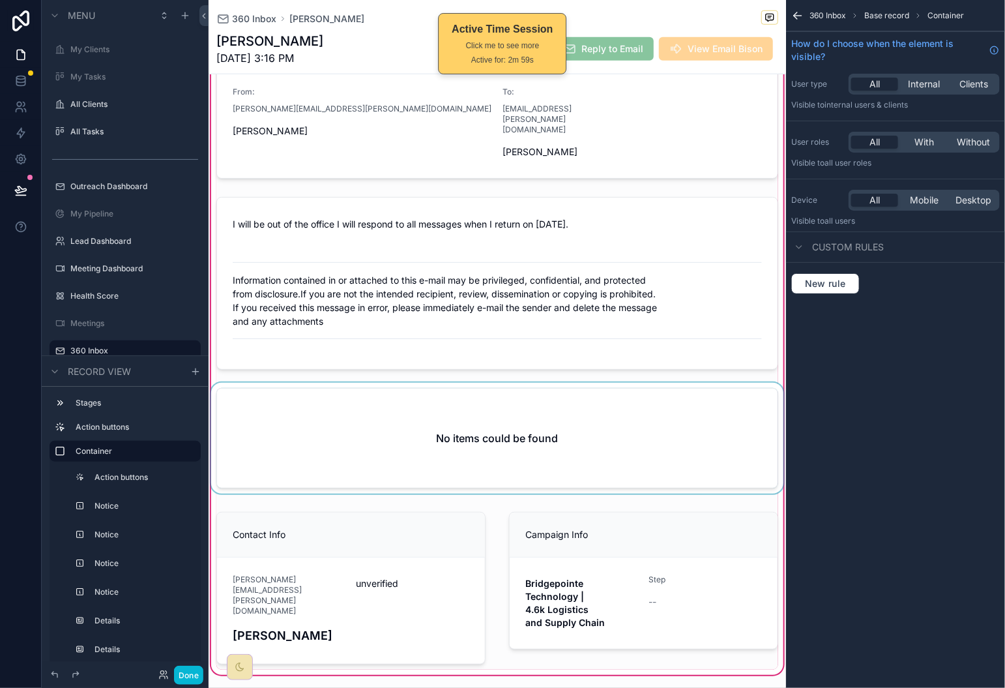
click at [616, 401] on div "scrollable content" at bounding box center [498, 441] width 578 height 116
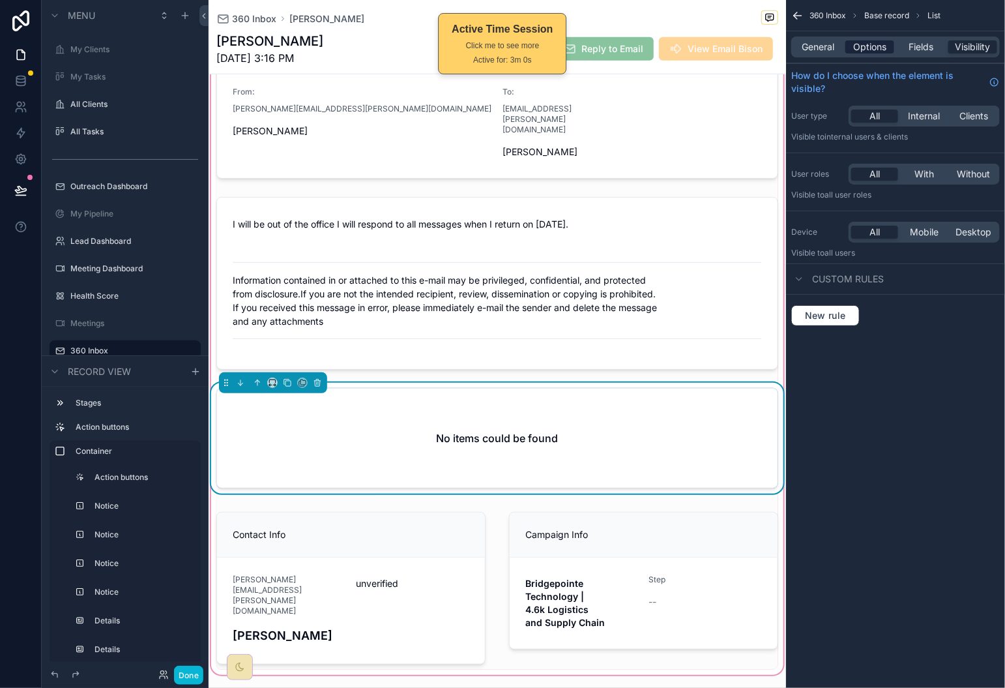
click at [866, 47] on span "Options" at bounding box center [870, 46] width 33 height 13
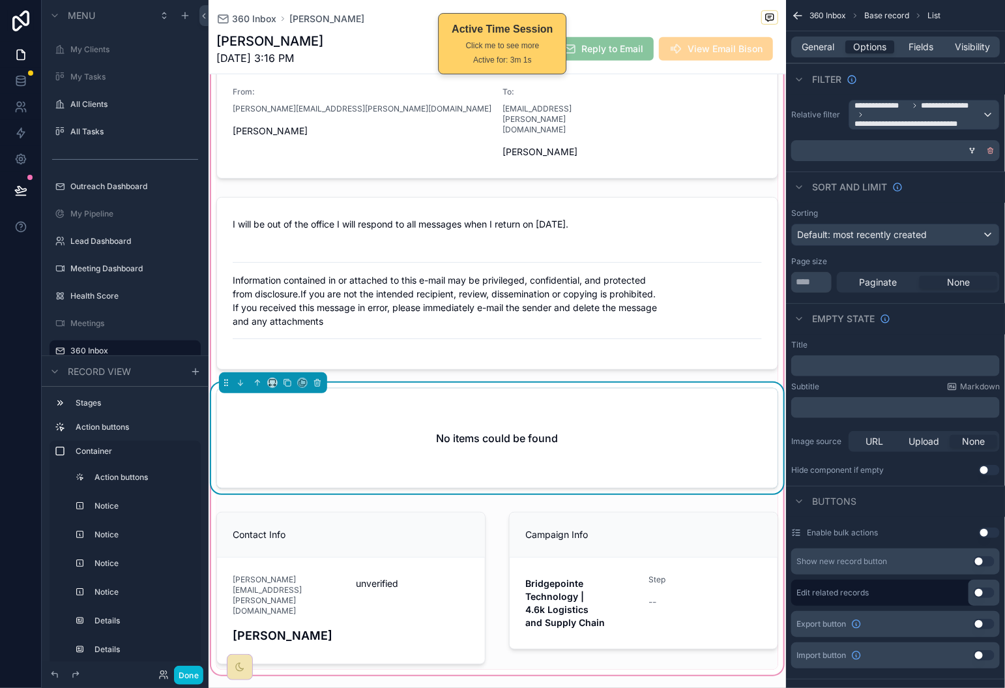
click at [988, 154] on icon "scrollable content" at bounding box center [991, 151] width 8 height 8
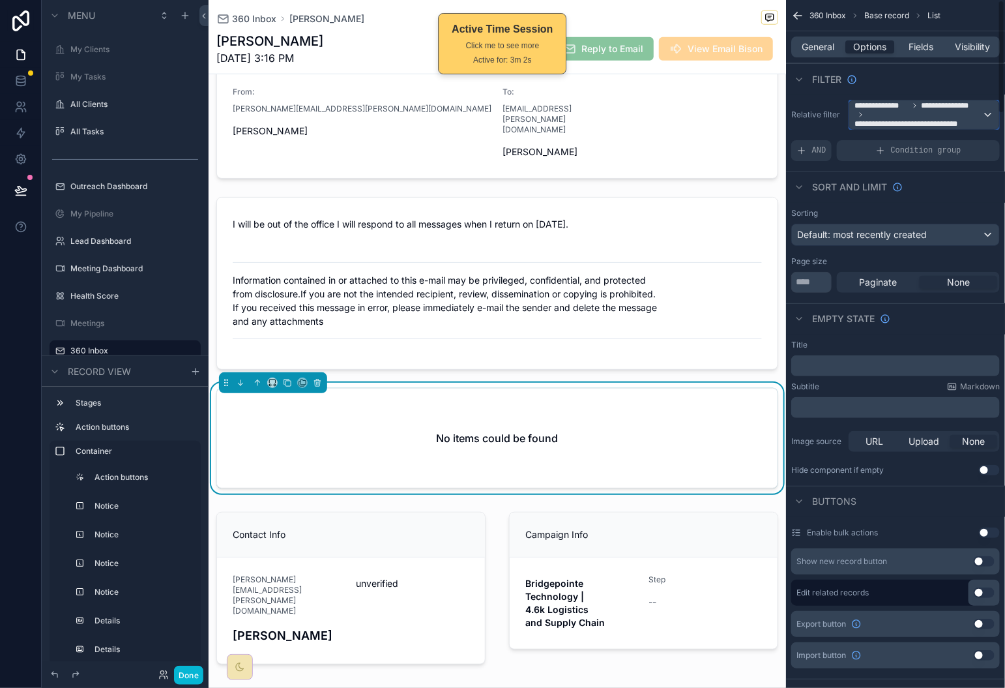
click at [971, 115] on span "**********" at bounding box center [919, 114] width 128 height 29
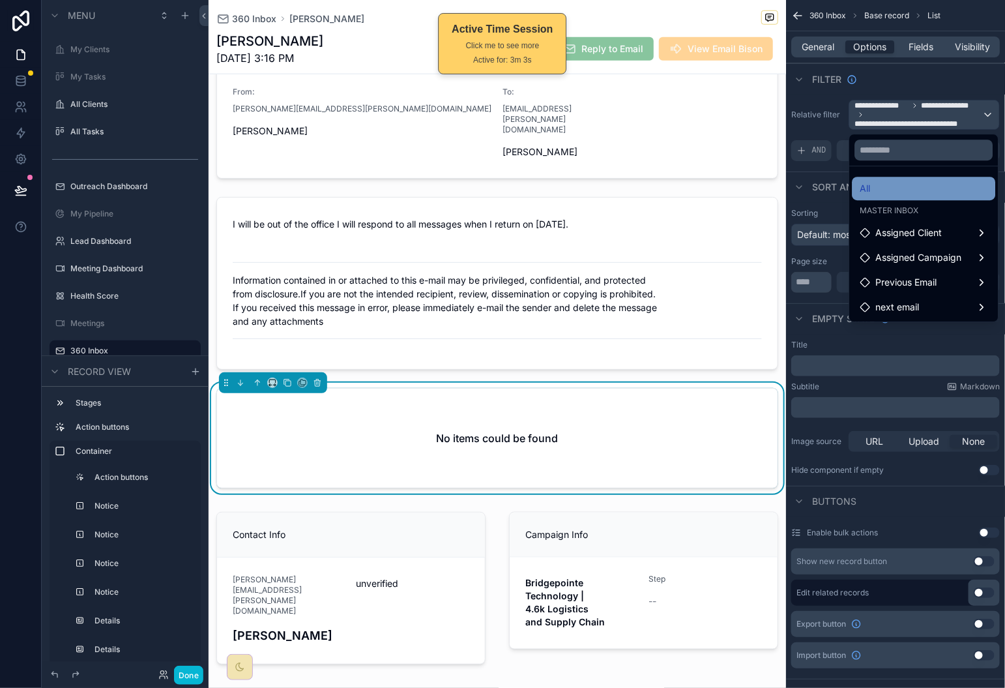
click at [943, 188] on div "All" at bounding box center [925, 189] width 128 height 16
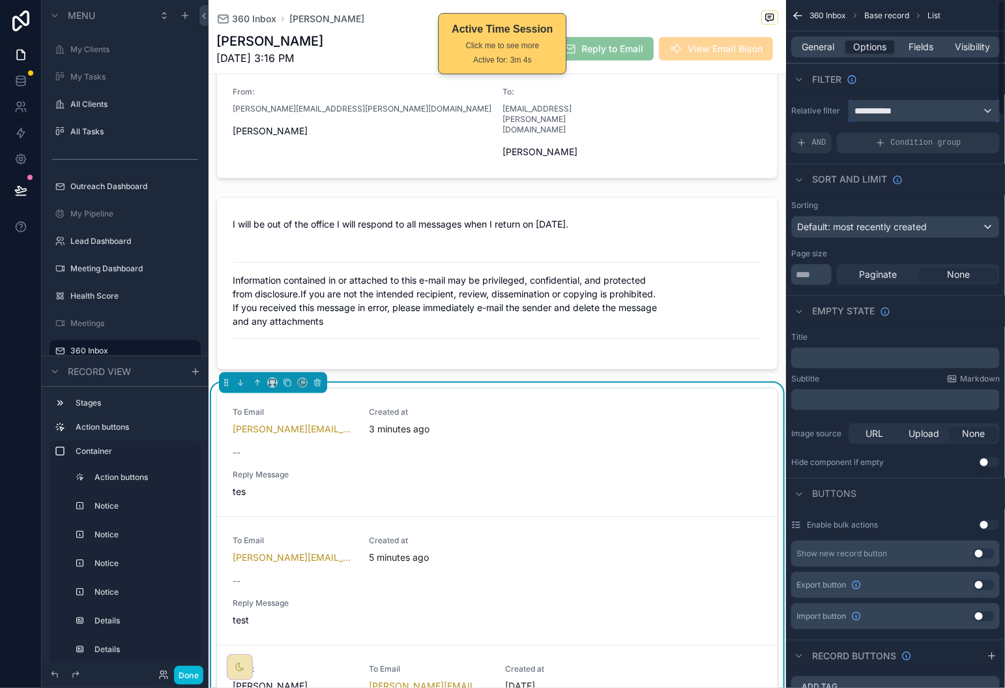
click at [894, 106] on span "**********" at bounding box center [879, 110] width 48 height 13
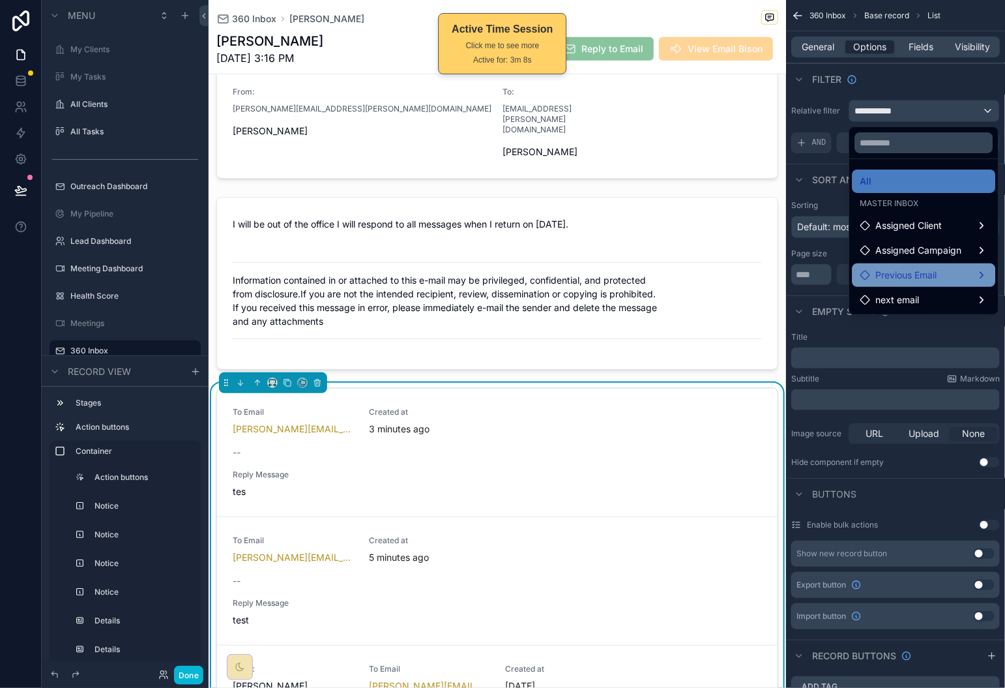
click at [952, 280] on div "Previous Email" at bounding box center [925, 275] width 128 height 16
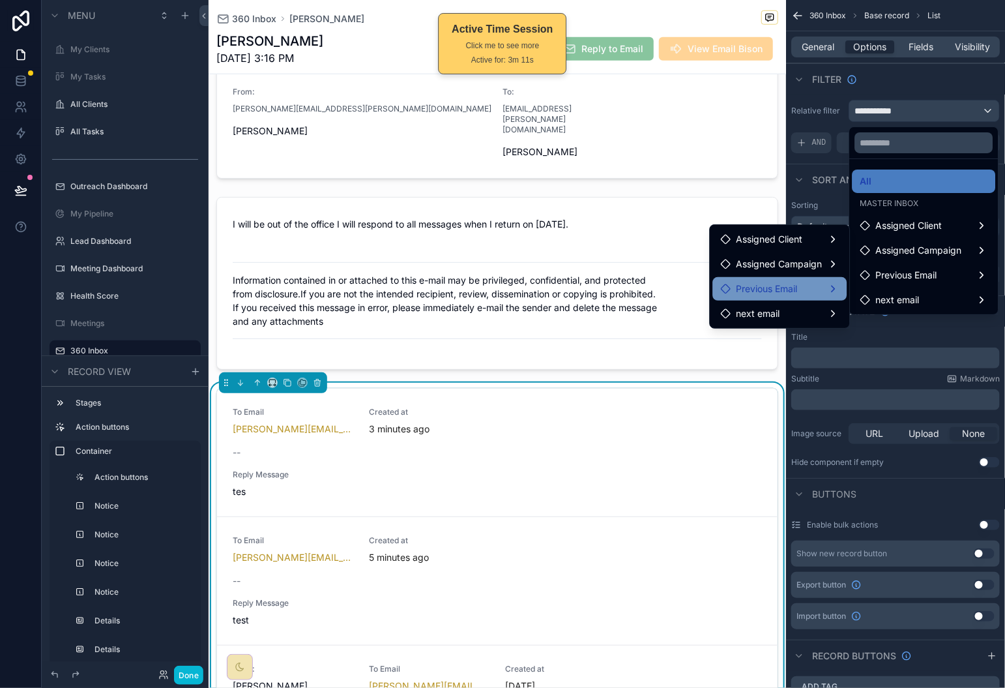
click at [810, 285] on div "Previous Email" at bounding box center [780, 289] width 119 height 16
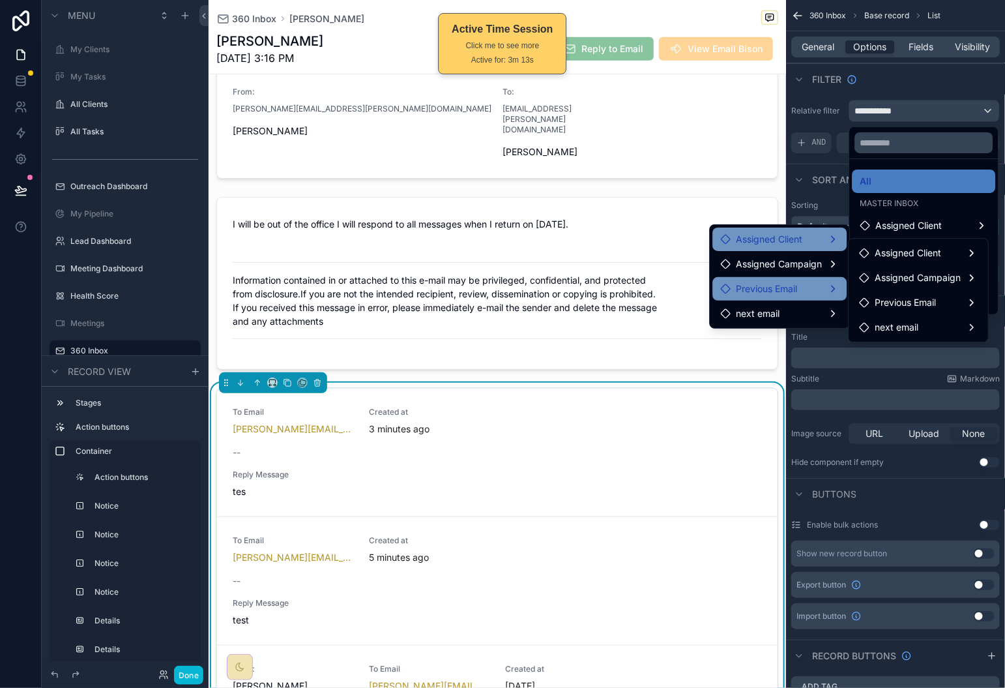
click at [811, 241] on div "Assigned Client" at bounding box center [780, 239] width 119 height 16
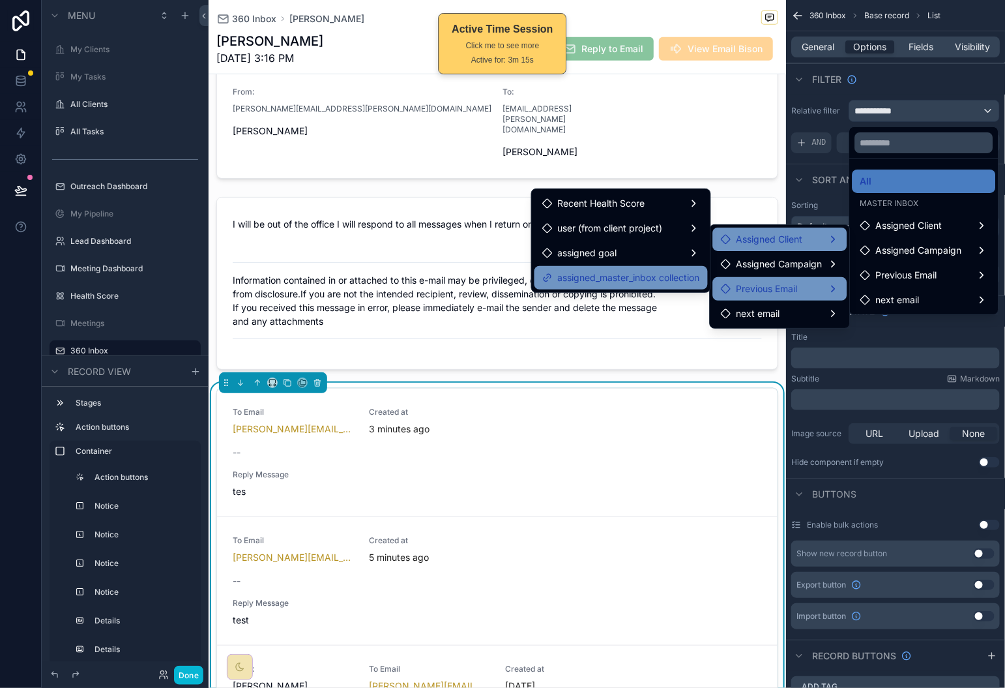
click at [679, 270] on span "assigned_master_inbox collection" at bounding box center [629, 278] width 142 height 16
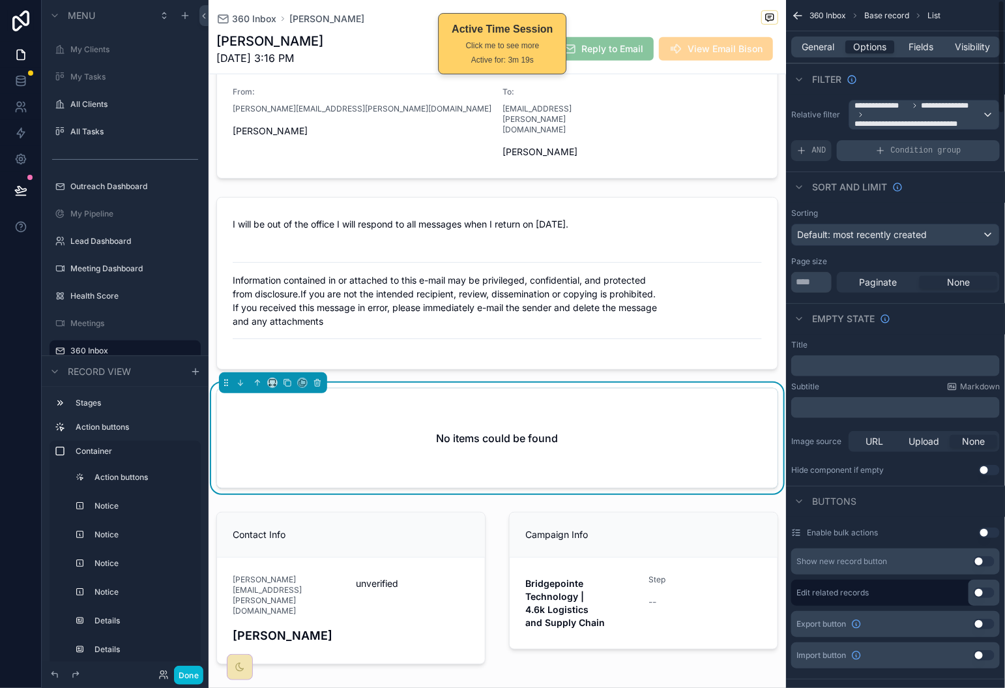
click at [969, 149] on div "Condition group" at bounding box center [918, 150] width 163 height 21
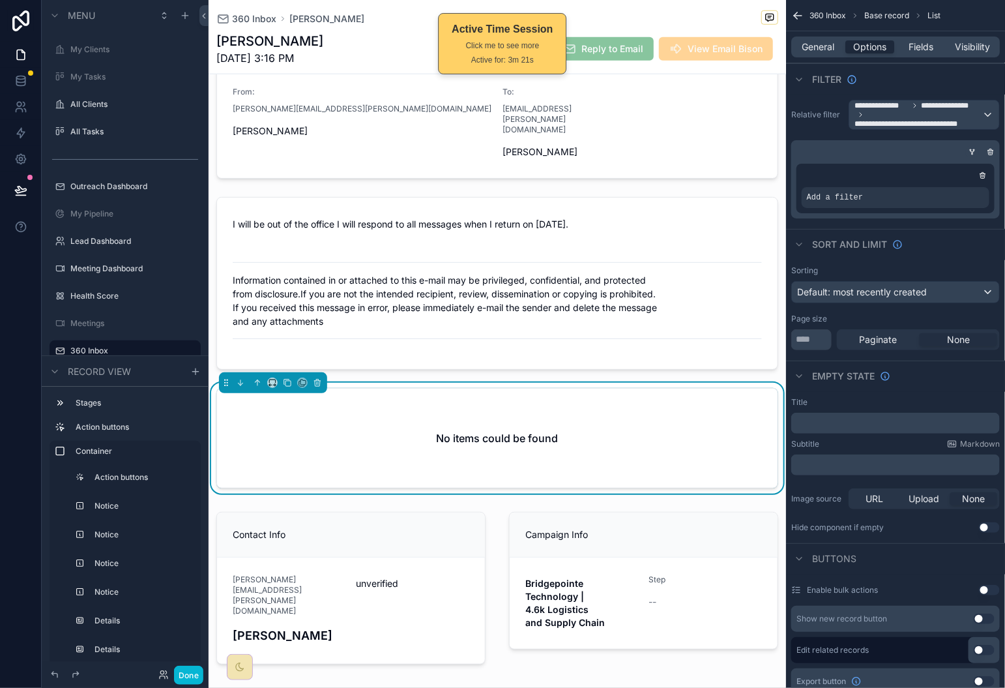
click at [975, 151] on icon "scrollable content" at bounding box center [973, 151] width 3 height 1
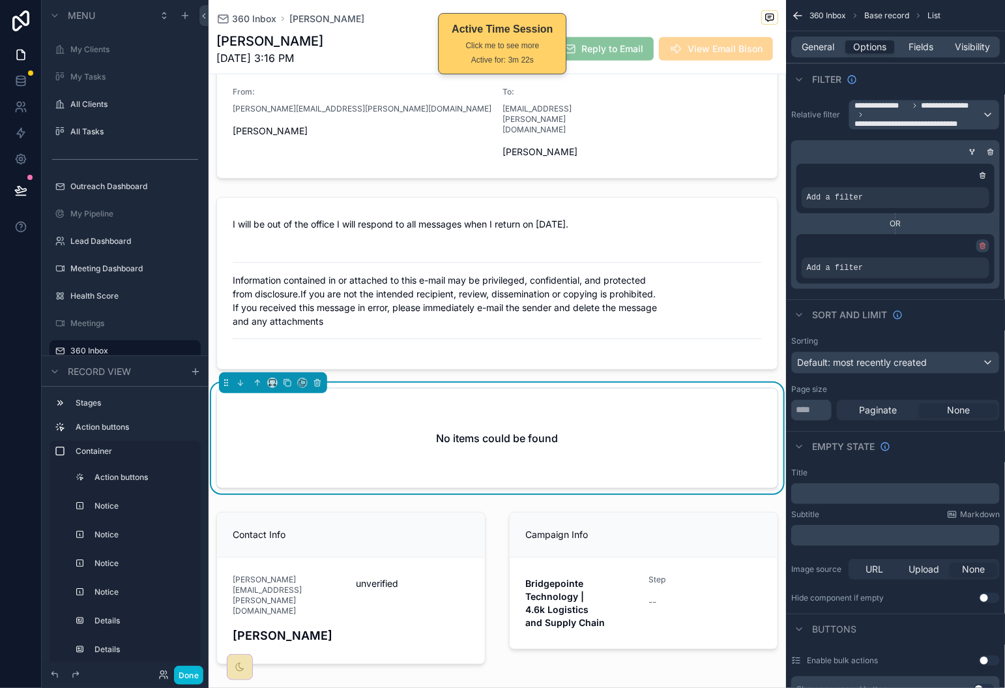
click at [982, 244] on icon "scrollable content" at bounding box center [983, 244] width 5 height 0
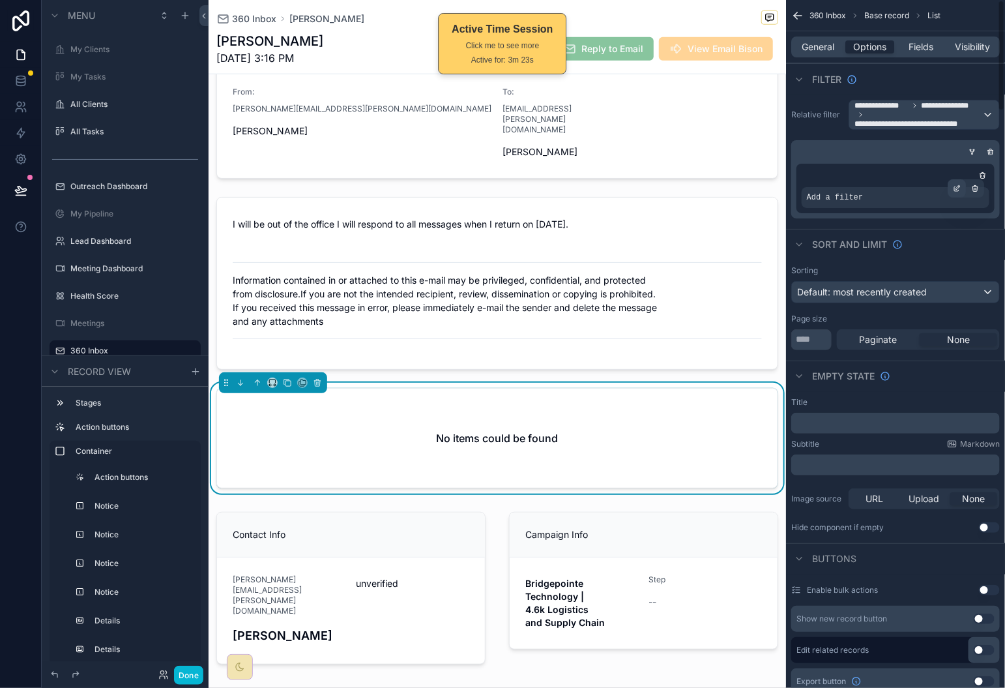
click at [959, 190] on icon "scrollable content" at bounding box center [957, 189] width 8 height 8
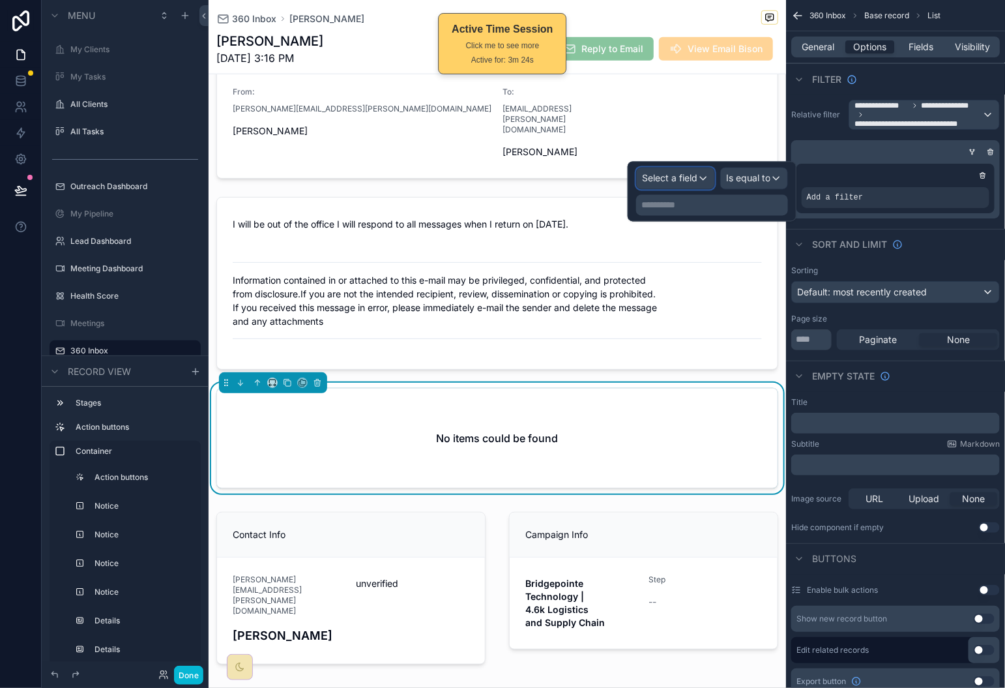
click at [691, 181] on span "Select a field" at bounding box center [669, 178] width 55 height 11
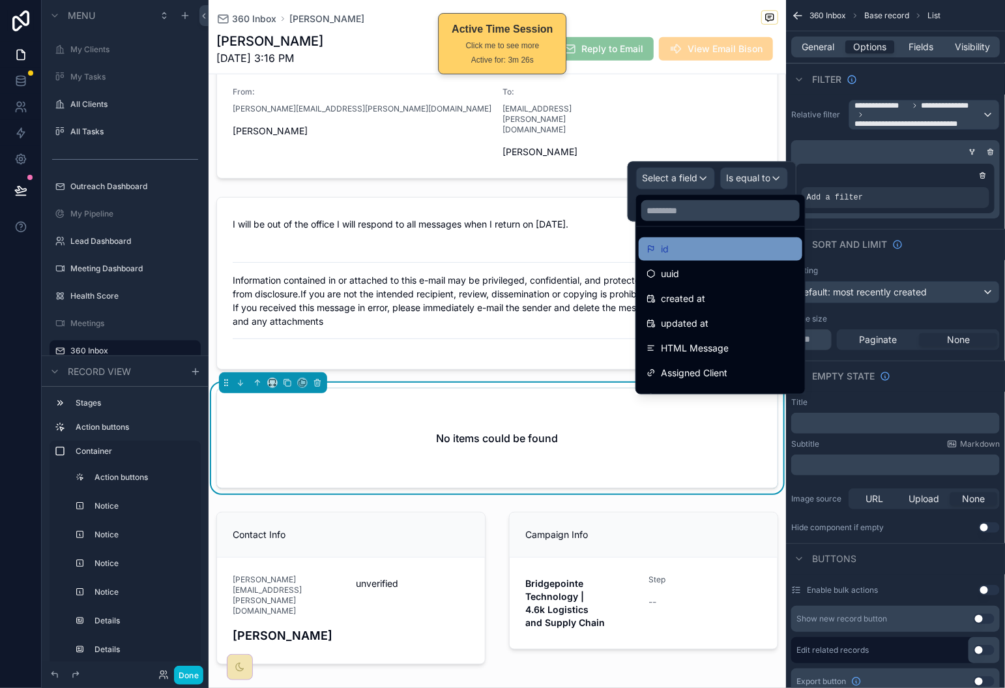
click at [756, 250] on div "id" at bounding box center [721, 249] width 148 height 16
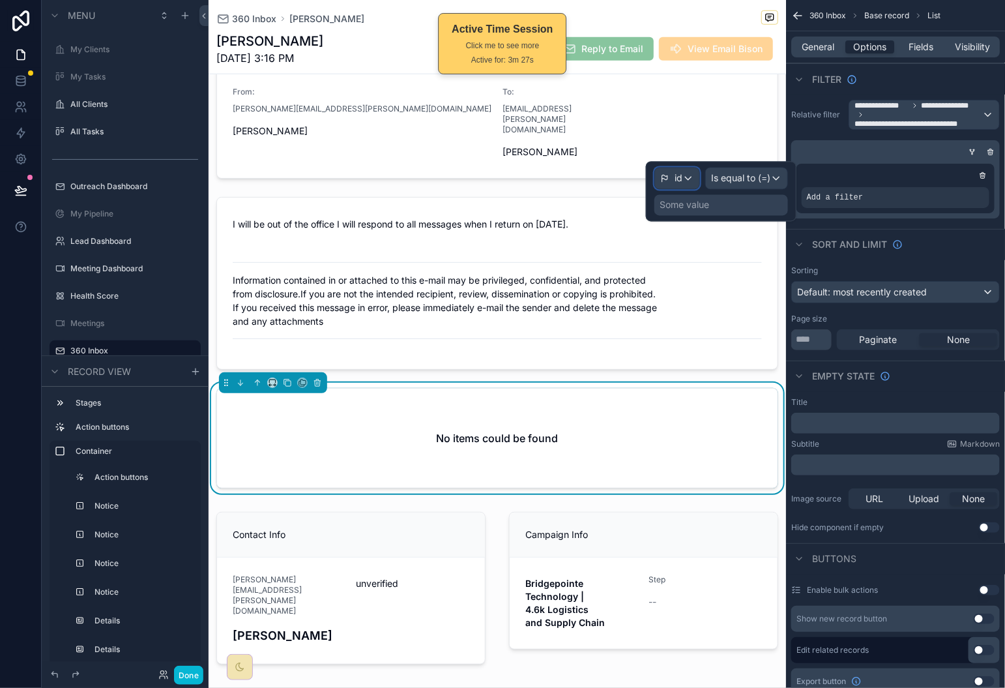
click at [683, 182] on div "id" at bounding box center [677, 178] width 44 height 21
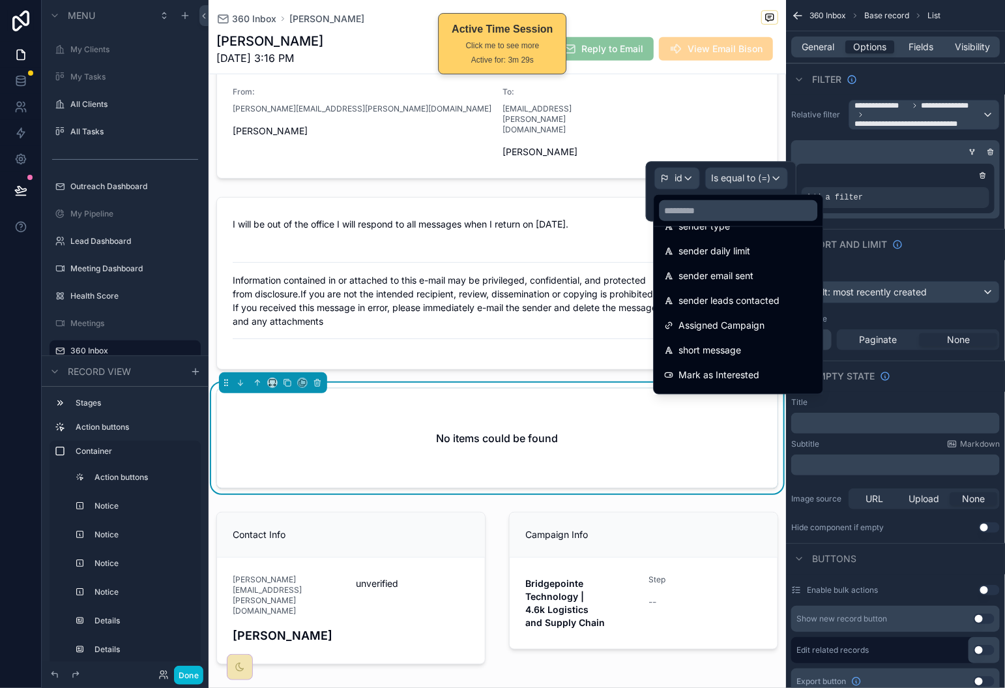
scroll to position [2018, 0]
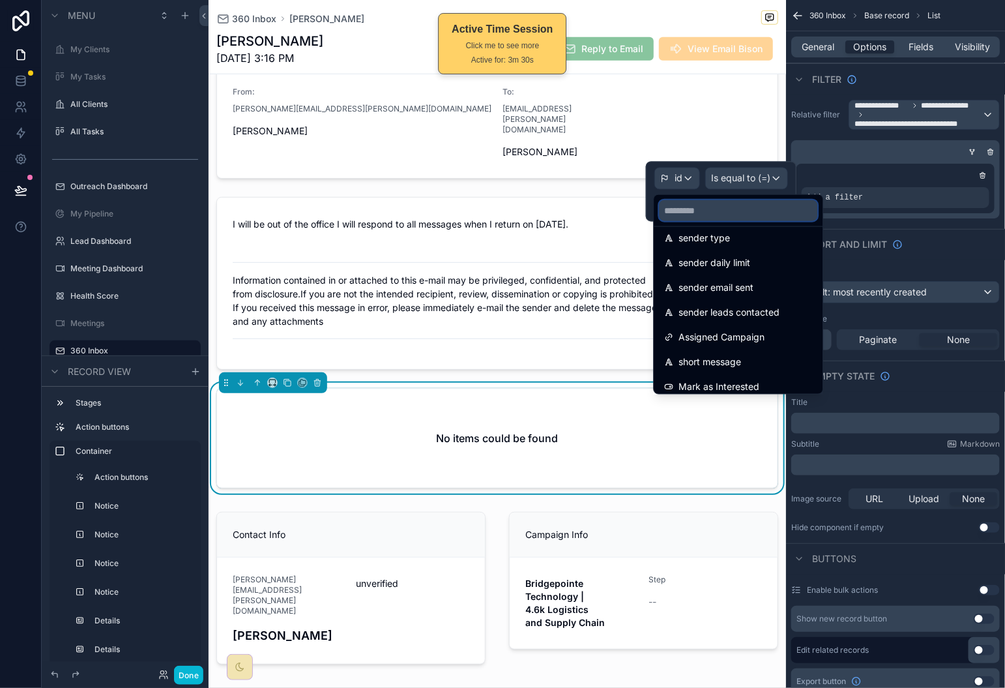
click at [754, 209] on input "text" at bounding box center [739, 210] width 158 height 21
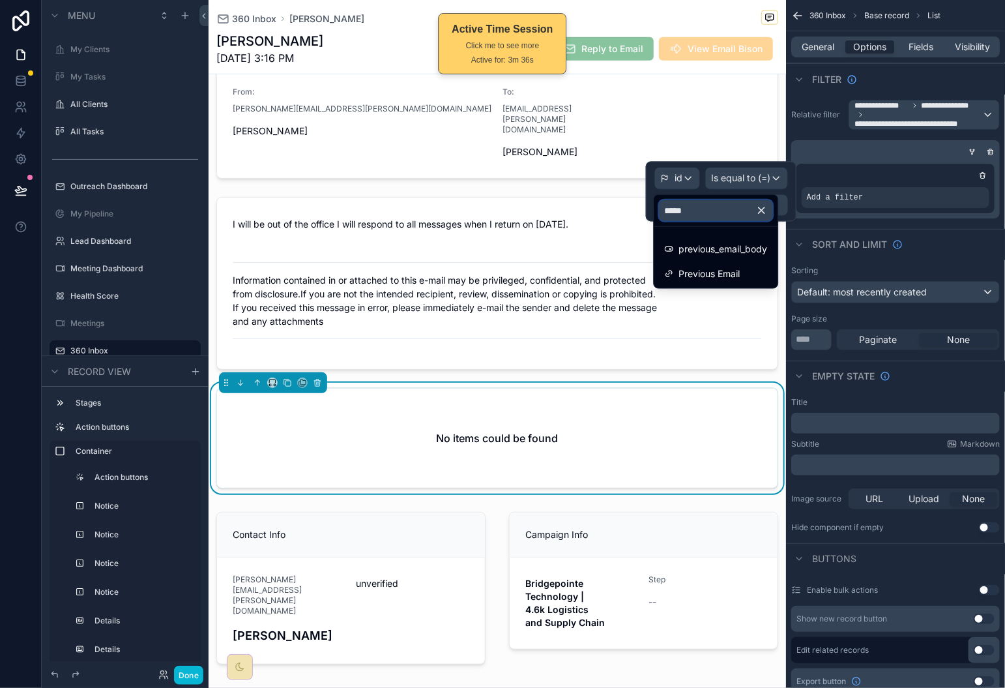
type input "*****"
click at [768, 209] on icon "button" at bounding box center [762, 211] width 12 height 12
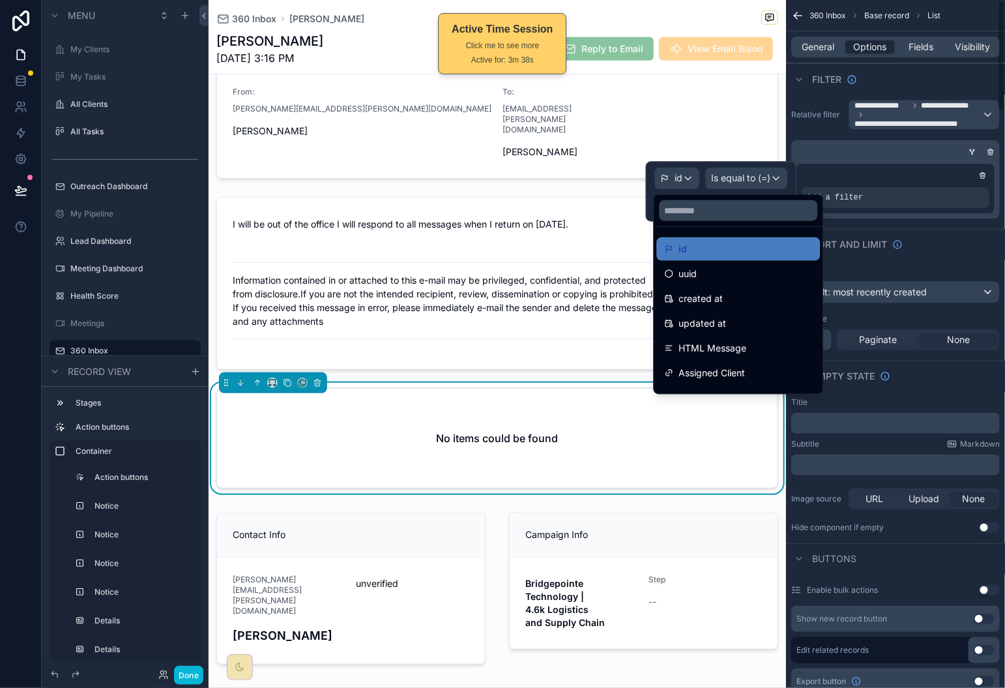
click at [939, 149] on div "scrollable content" at bounding box center [893, 151] width 209 height 13
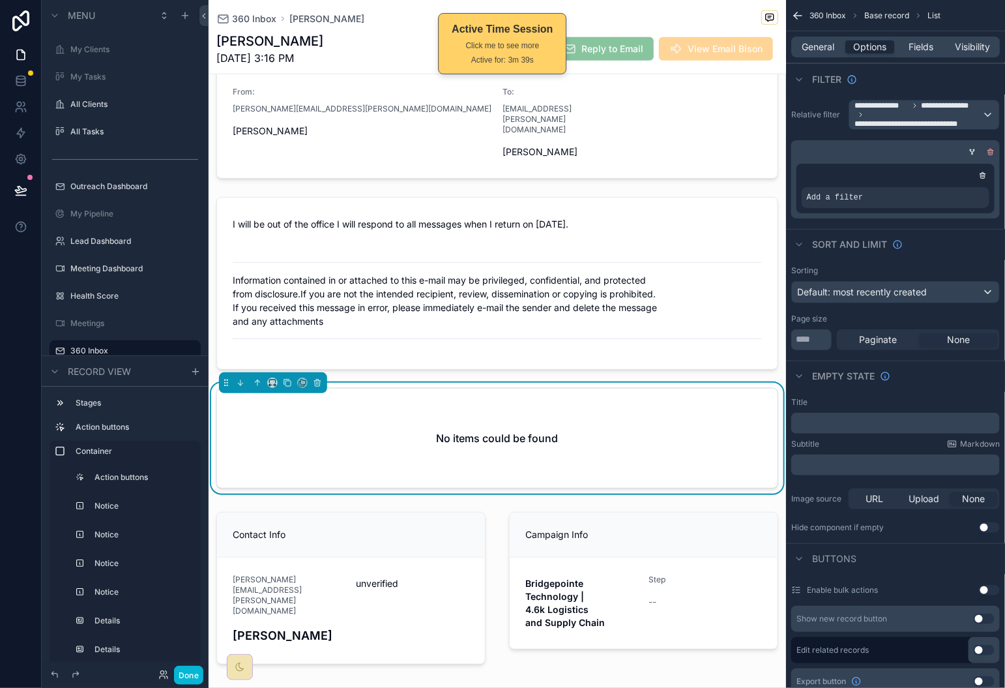
click at [992, 149] on icon "scrollable content" at bounding box center [991, 149] width 2 height 1
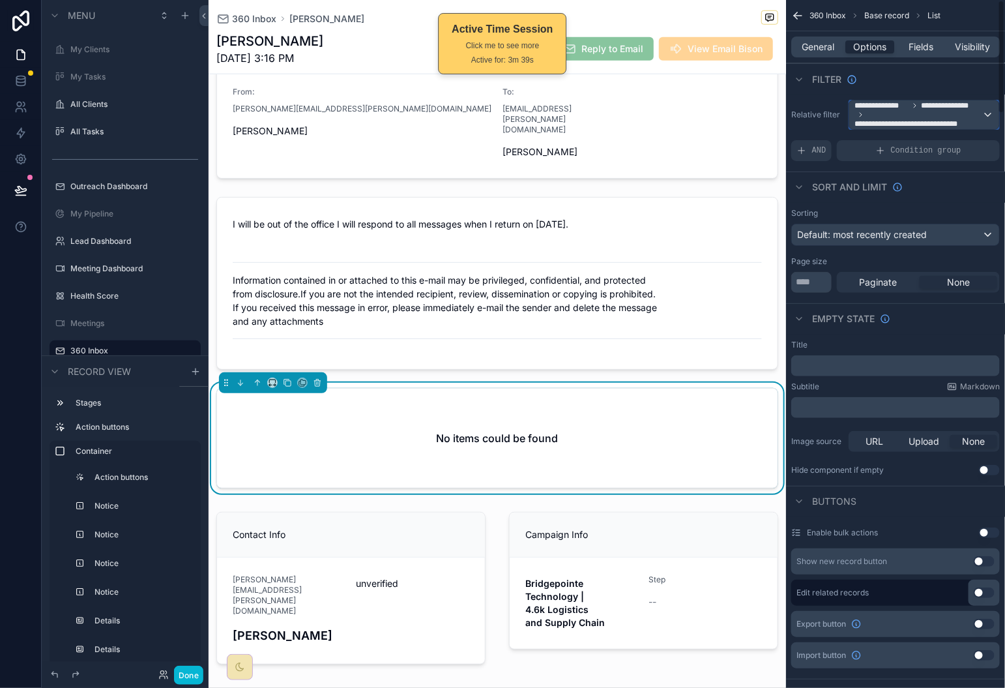
click at [979, 113] on span "**********" at bounding box center [919, 114] width 128 height 29
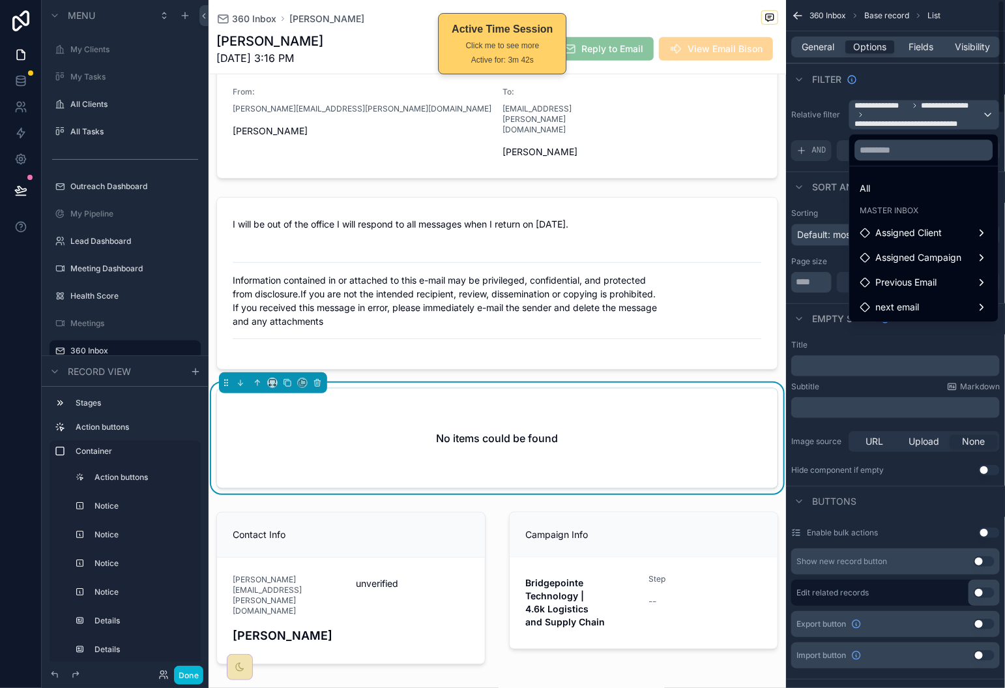
click at [823, 98] on div "scrollable content" at bounding box center [502, 344] width 1005 height 688
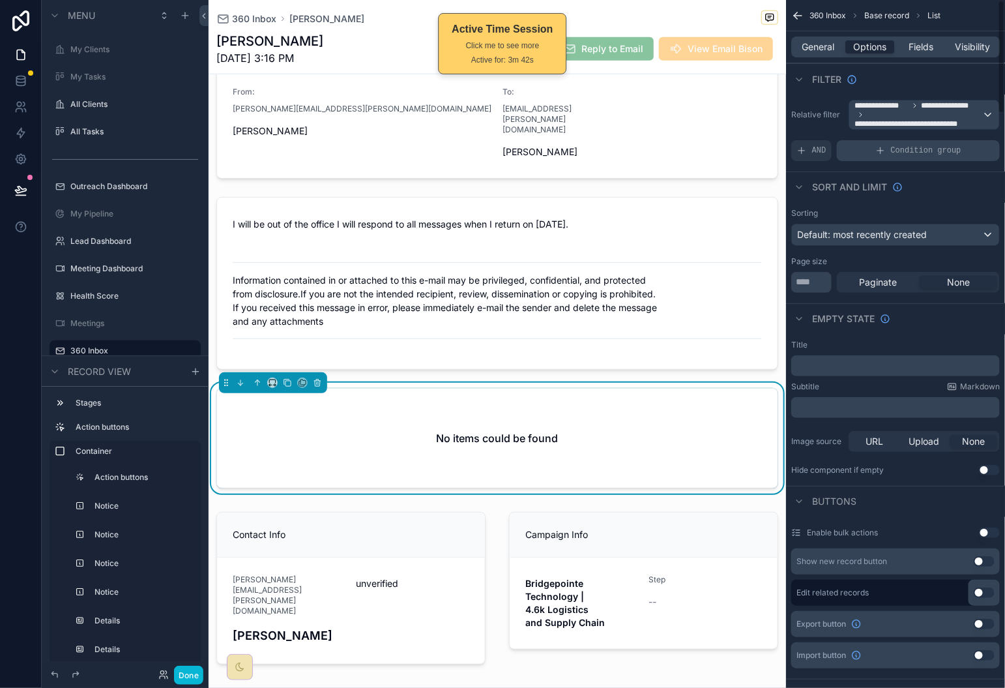
click at [897, 151] on span "Condition group" at bounding box center [926, 150] width 70 height 10
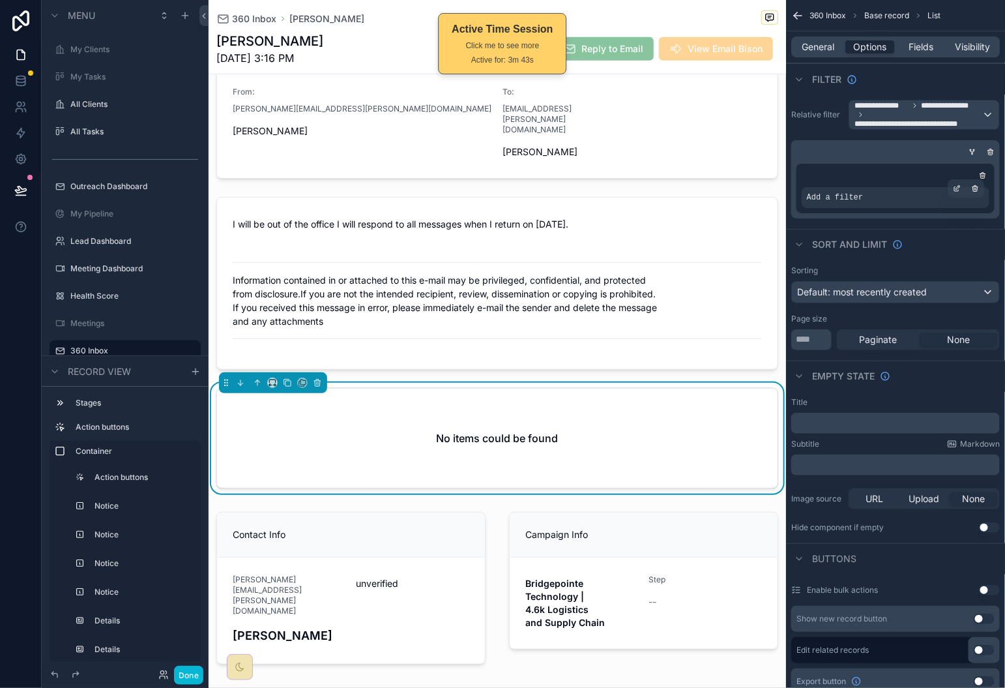
click at [947, 199] on div "Add a filter" at bounding box center [896, 197] width 188 height 21
click at [955, 186] on icon "scrollable content" at bounding box center [957, 189] width 8 height 8
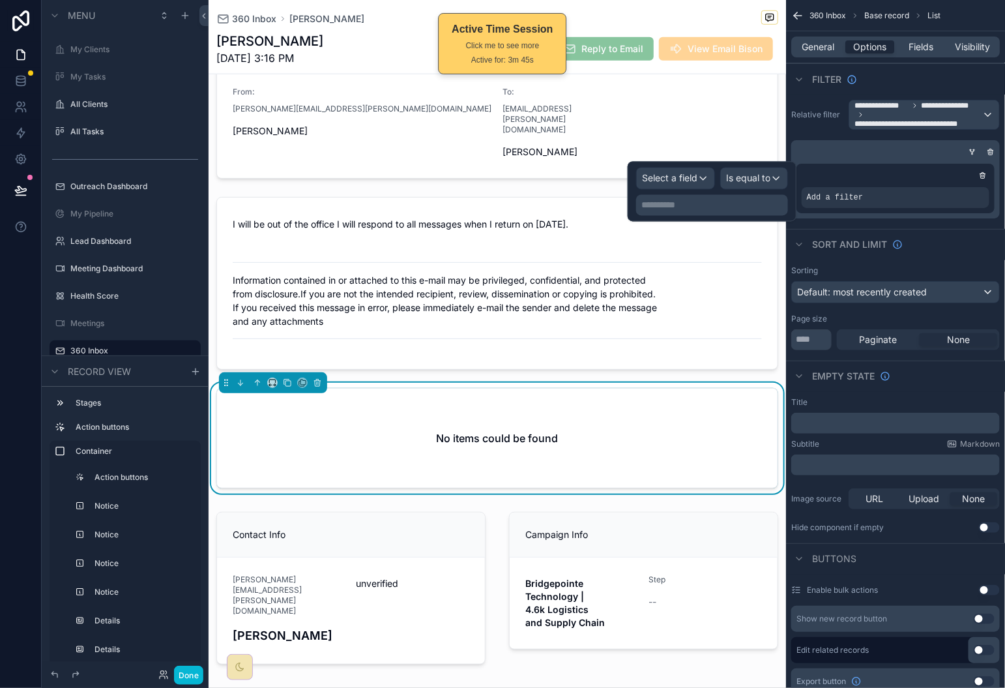
click at [685, 207] on p "**********" at bounding box center [714, 205] width 144 height 13
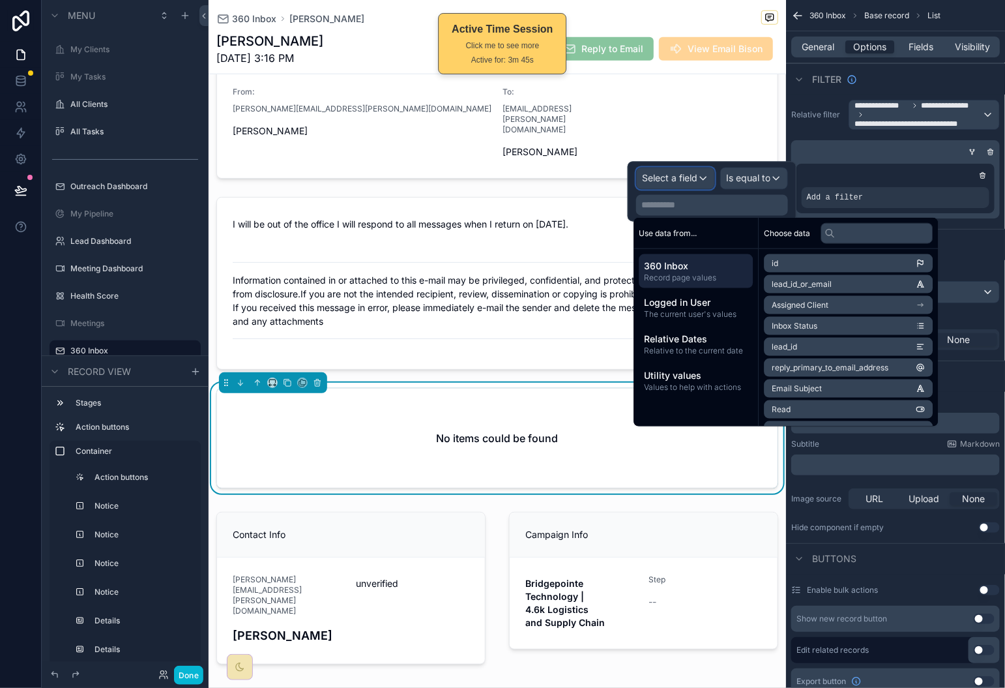
click at [702, 174] on div "Select a field" at bounding box center [676, 178] width 78 height 21
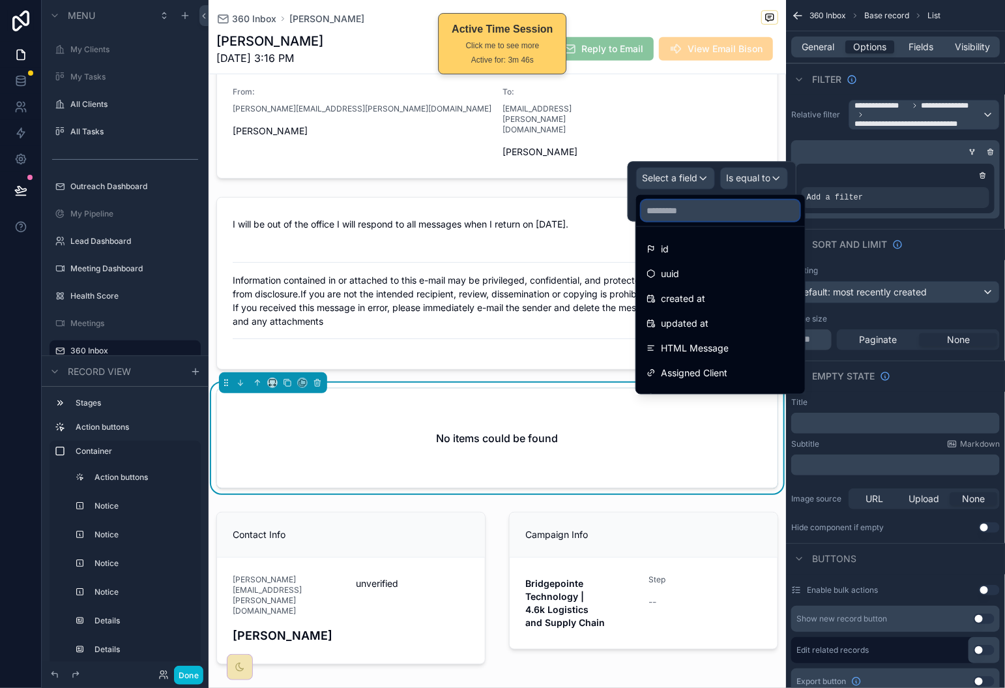
click at [692, 212] on input "text" at bounding box center [721, 210] width 158 height 21
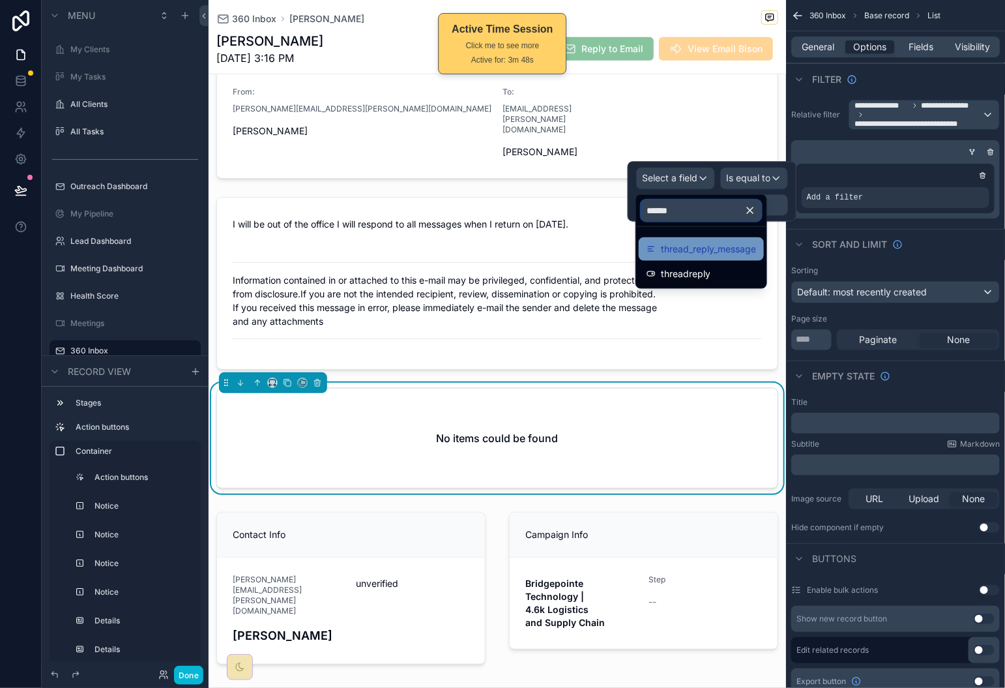
type input "******"
click at [674, 238] on div "thread_reply_message" at bounding box center [701, 248] width 125 height 23
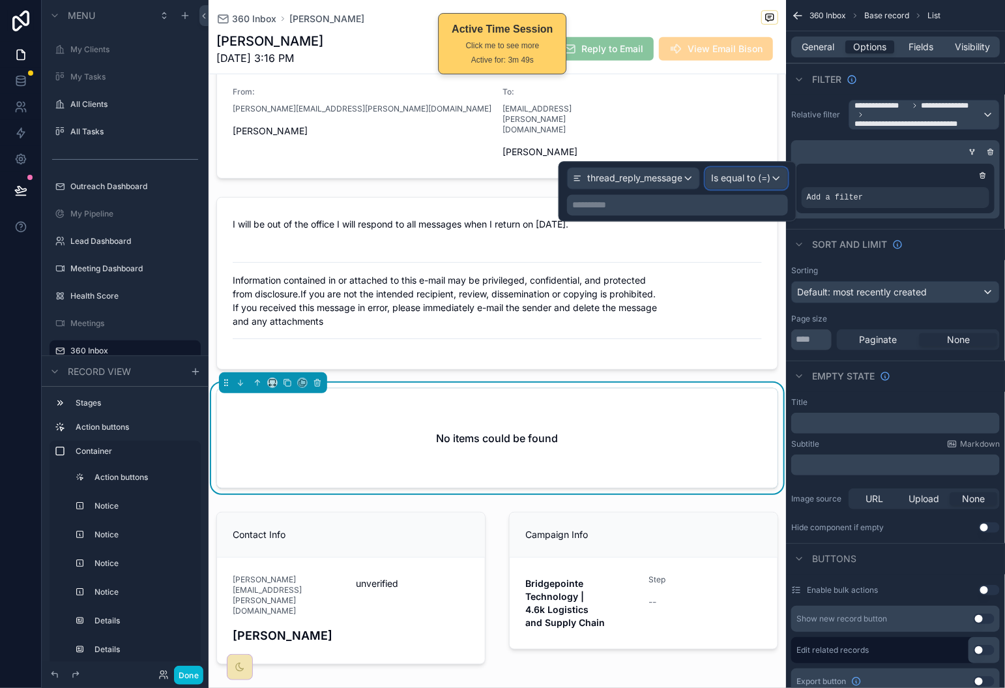
click at [743, 182] on span "Is equal to (=)" at bounding box center [740, 178] width 59 height 13
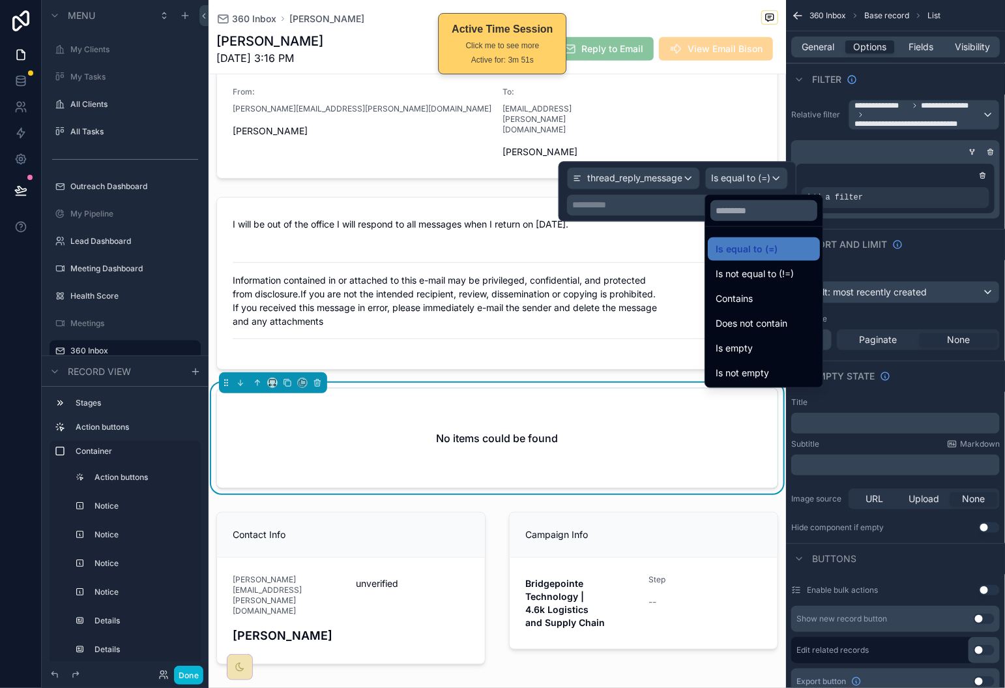
click at [677, 216] on div at bounding box center [678, 192] width 238 height 60
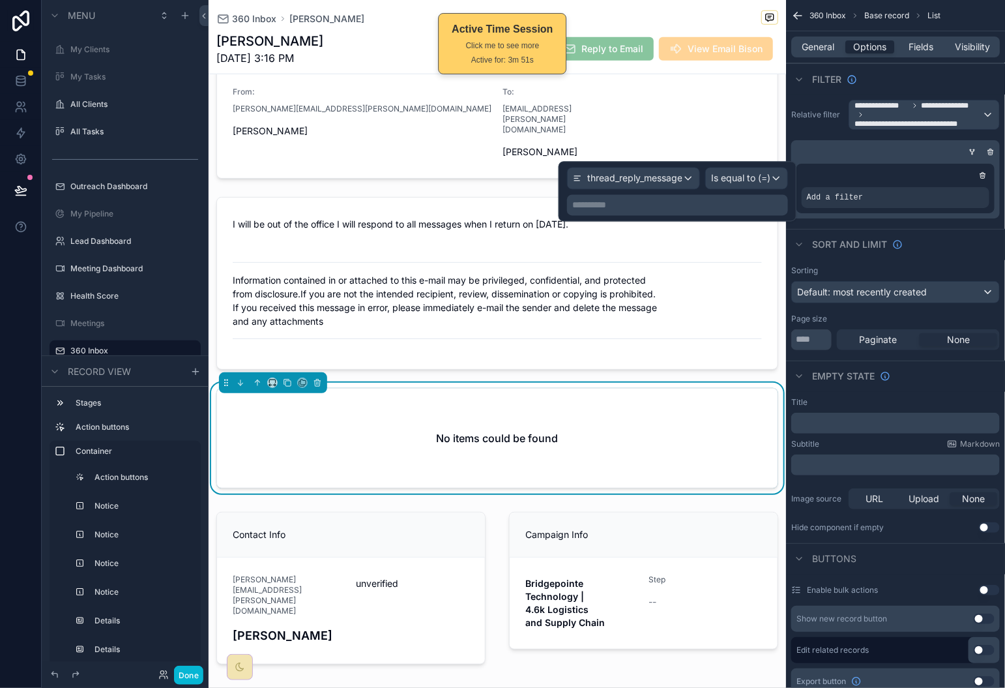
click at [671, 208] on p "**********" at bounding box center [678, 205] width 213 height 13
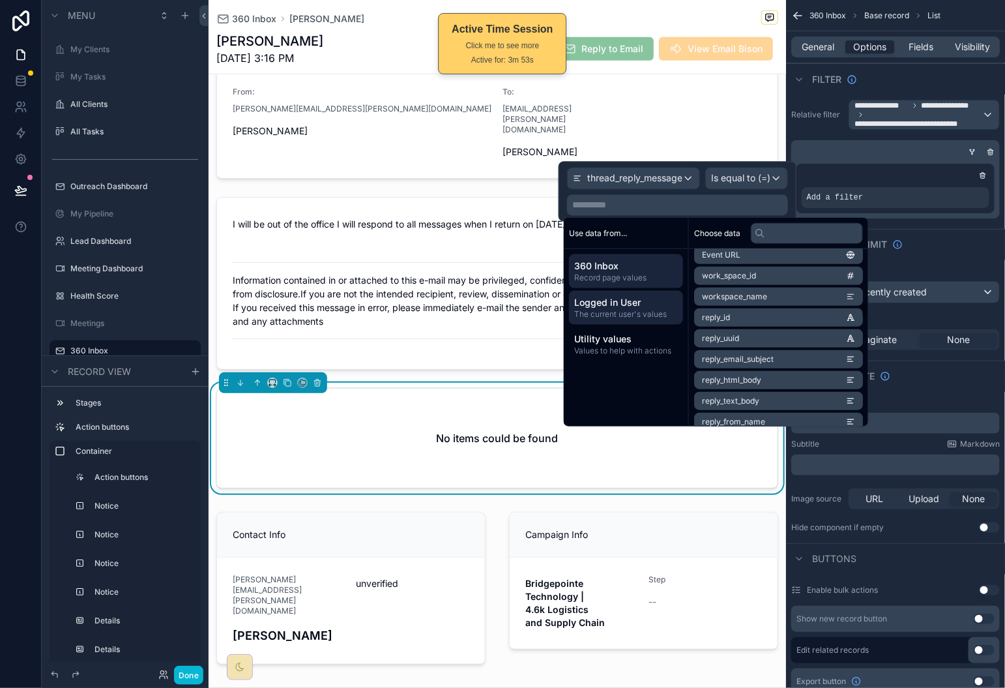
scroll to position [510, 0]
click at [741, 179] on span "Is equal to (=)" at bounding box center [740, 178] width 59 height 13
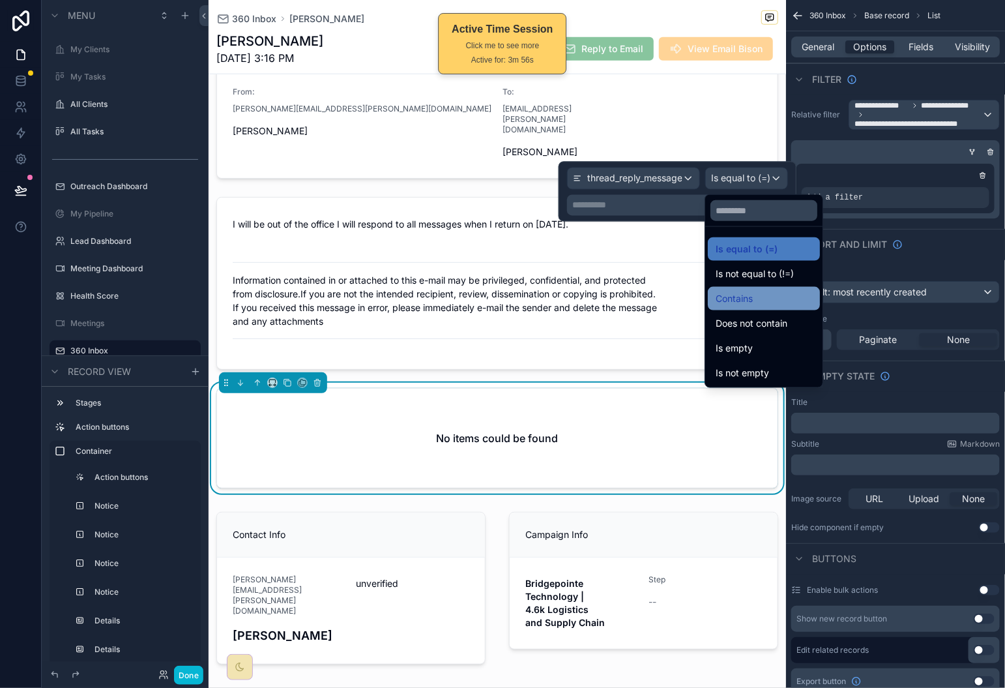
click at [779, 308] on div "Contains" at bounding box center [764, 298] width 112 height 23
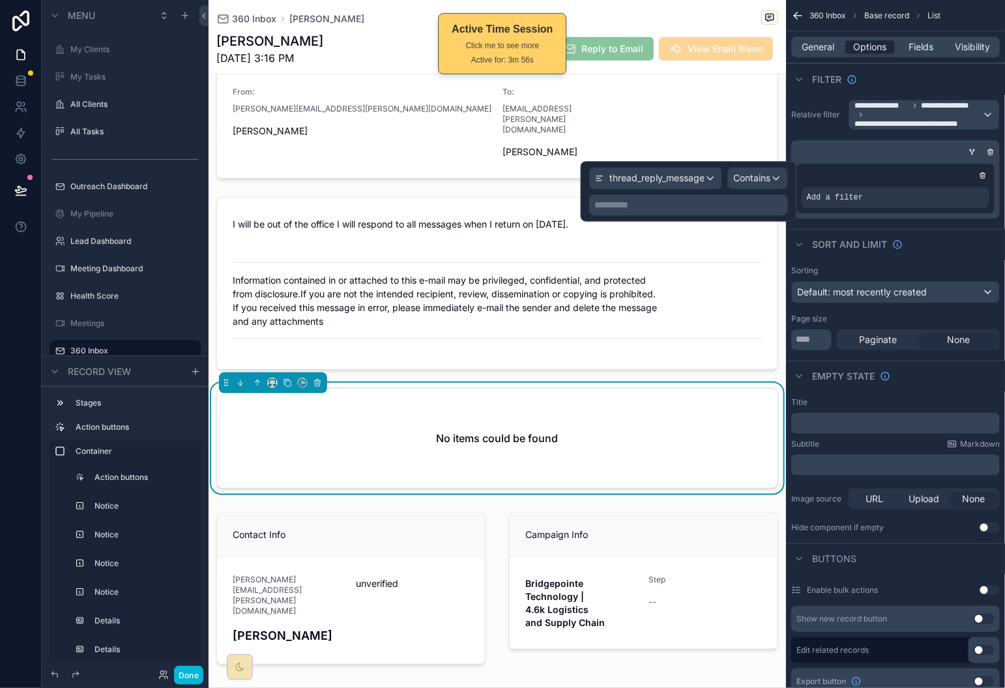
click at [711, 200] on p "**********" at bounding box center [690, 205] width 191 height 13
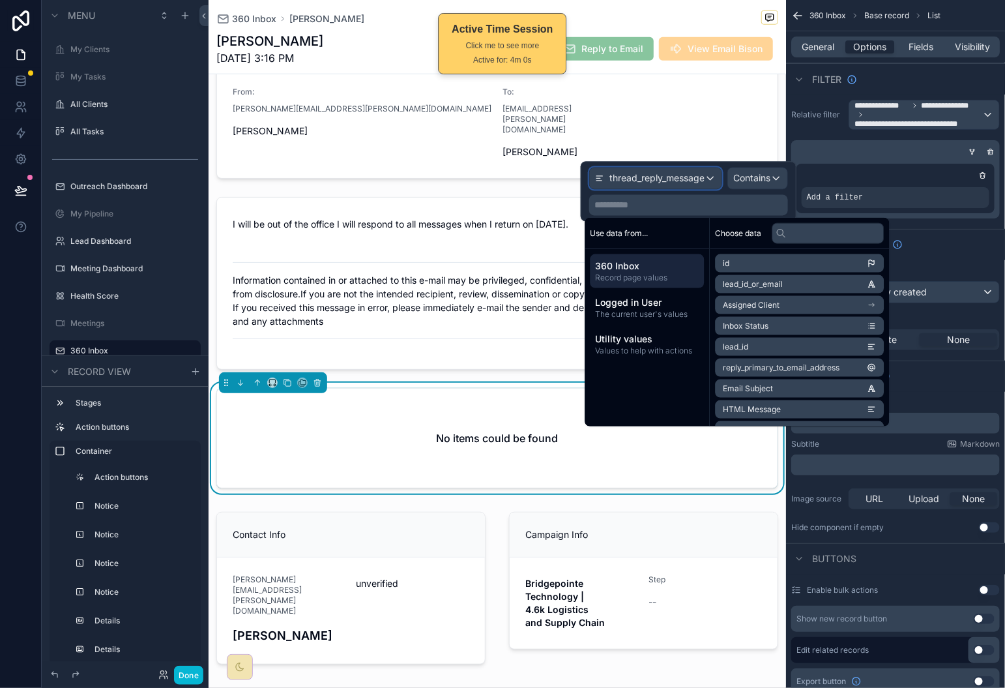
click at [691, 185] on div "thread_reply_message" at bounding box center [656, 178] width 132 height 21
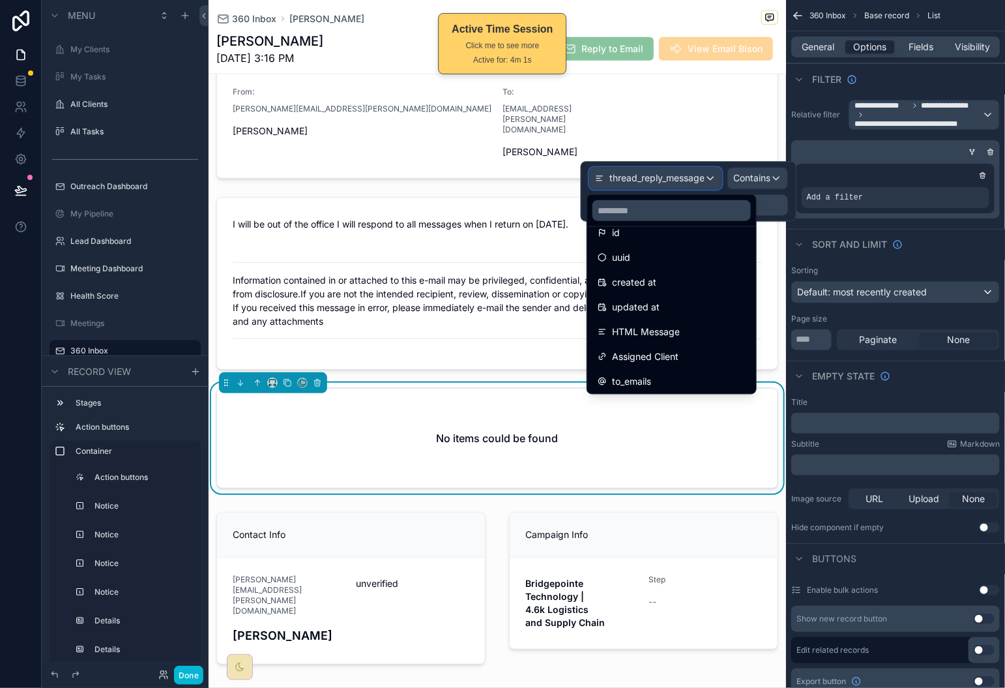
scroll to position [21, 0]
click at [695, 214] on input "text" at bounding box center [672, 210] width 158 height 21
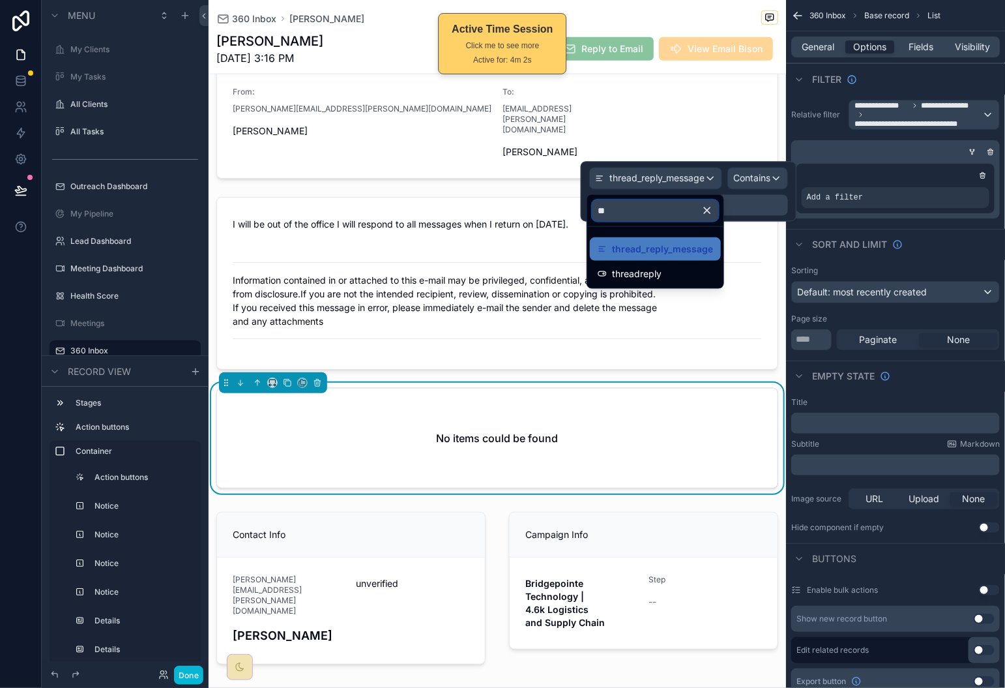
scroll to position [0, 0]
type input "******"
click at [700, 278] on div "threadreply" at bounding box center [655, 274] width 115 height 16
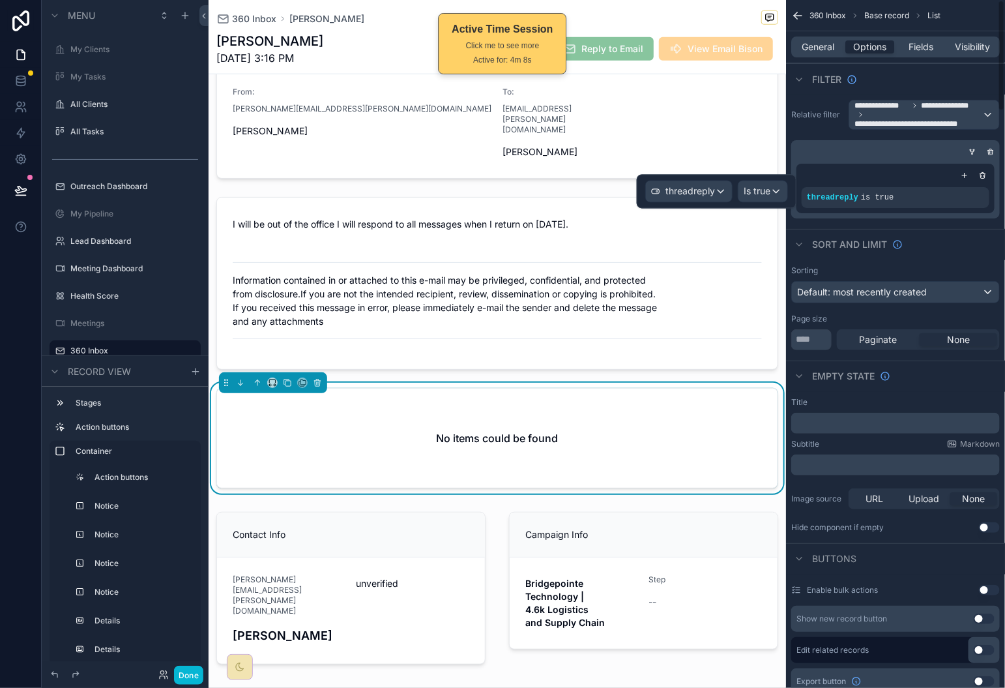
click at [962, 235] on div "Sort And Limit" at bounding box center [895, 244] width 219 height 31
click at [199, 666] on button "Done" at bounding box center [188, 675] width 29 height 19
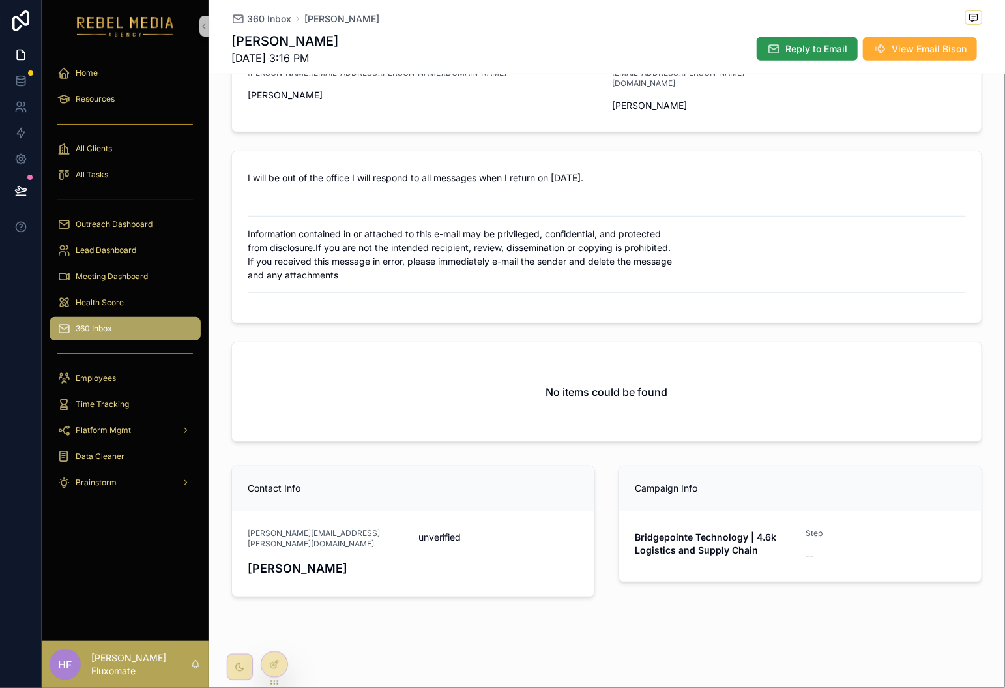
click at [789, 44] on span "Reply to Email" at bounding box center [817, 48] width 62 height 13
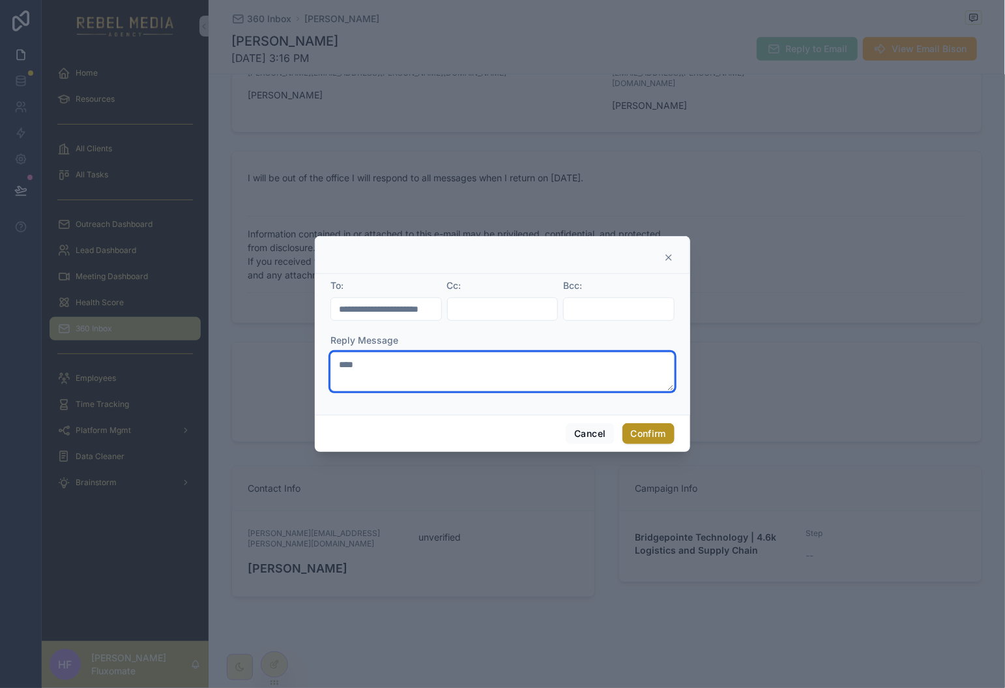
click at [533, 372] on textarea "****" at bounding box center [503, 371] width 344 height 39
type textarea "*****"
click at [649, 432] on button "Confirm" at bounding box center [649, 433] width 52 height 21
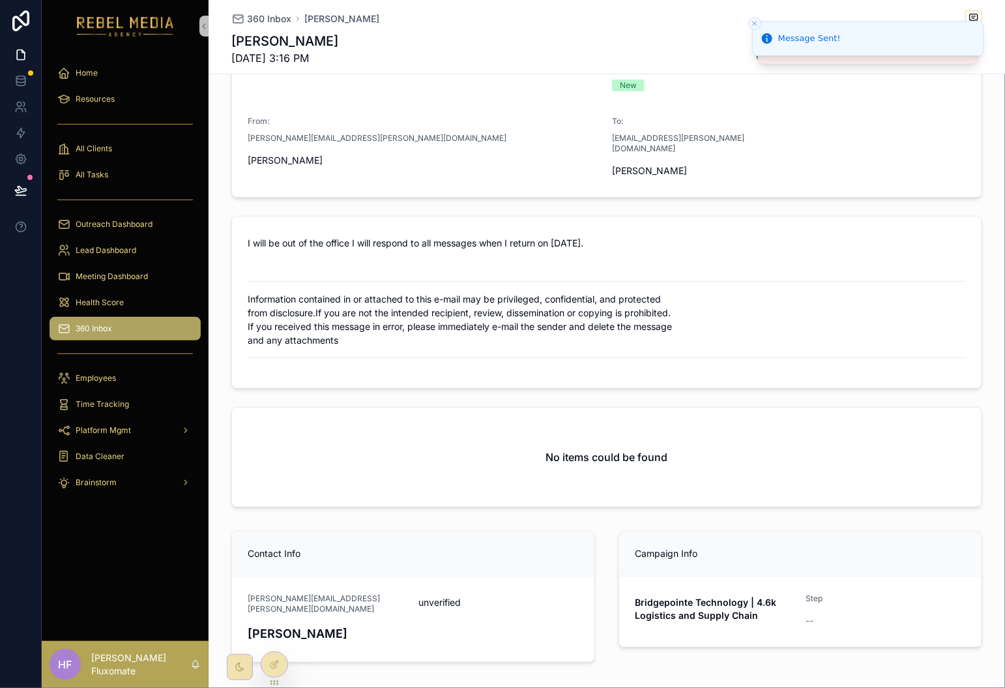
scroll to position [158, 0]
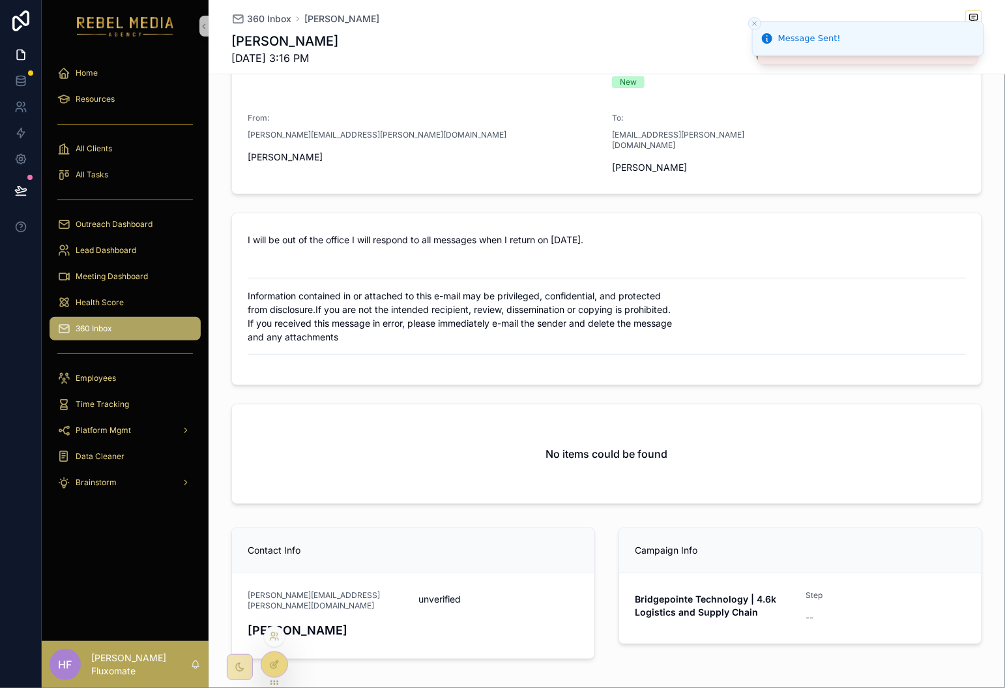
click at [273, 670] on div at bounding box center [274, 664] width 26 height 25
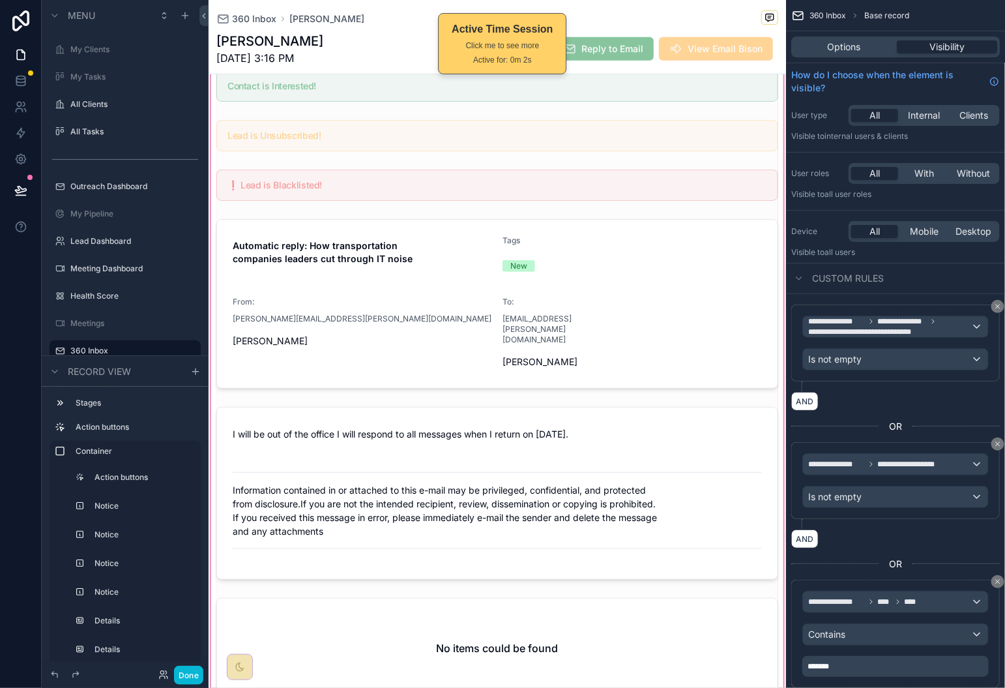
scroll to position [484, 0]
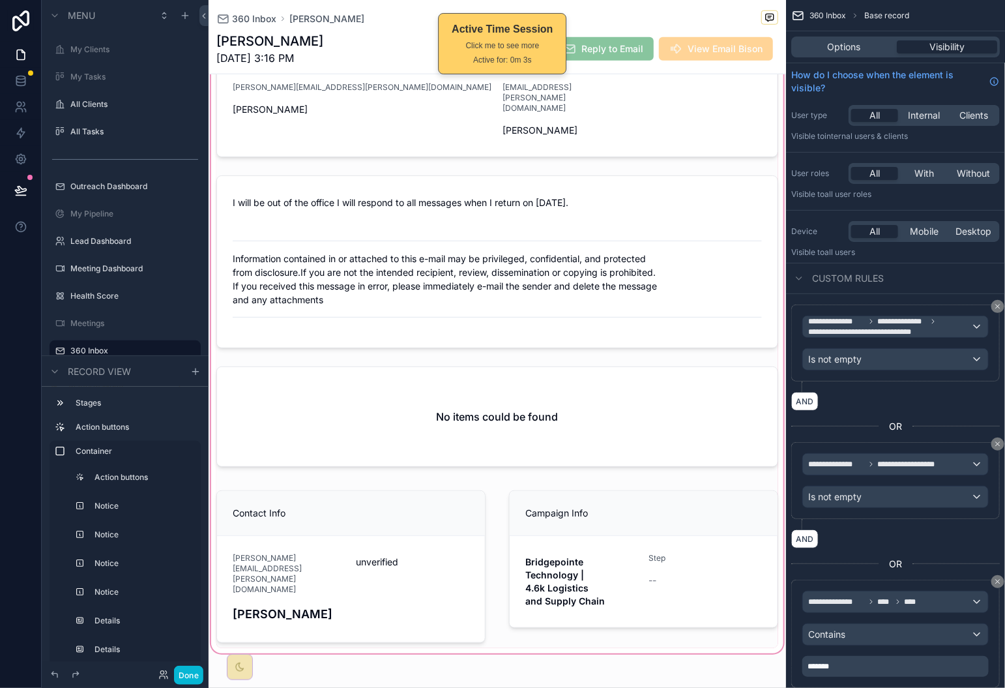
click at [554, 380] on div "scrollable content" at bounding box center [498, 181] width 578 height 950
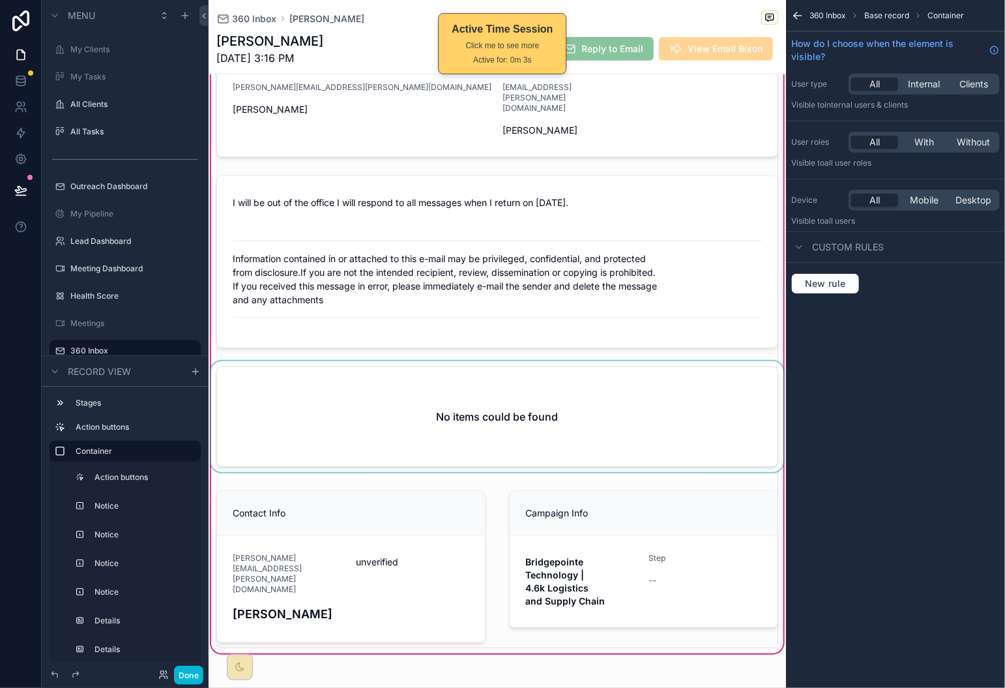
click at [727, 385] on div "scrollable content" at bounding box center [498, 419] width 578 height 116
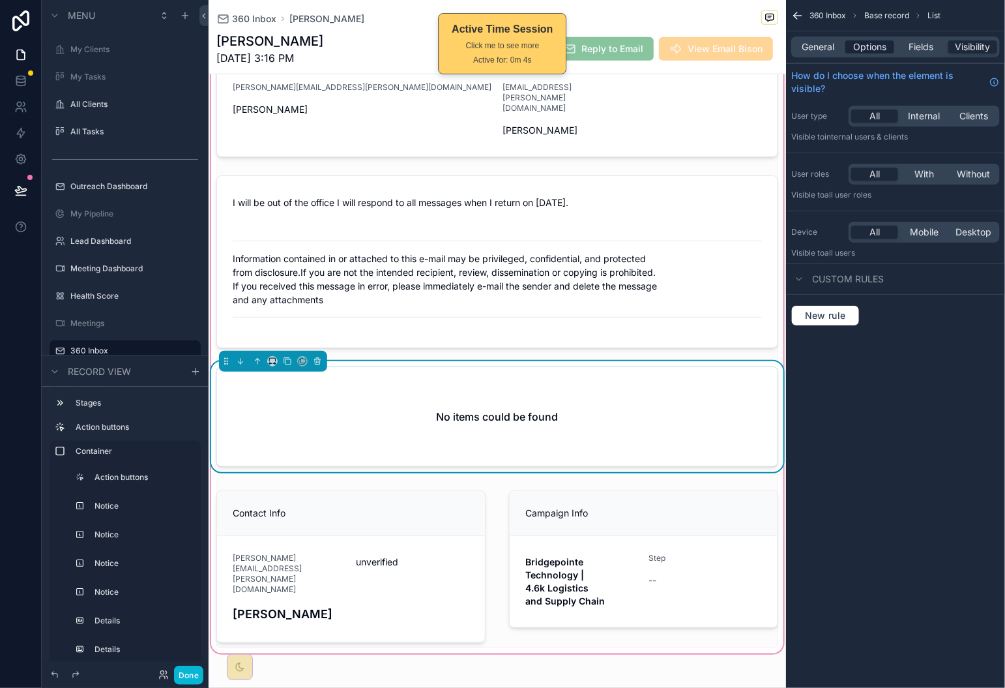
click at [867, 50] on span "Options" at bounding box center [870, 46] width 33 height 13
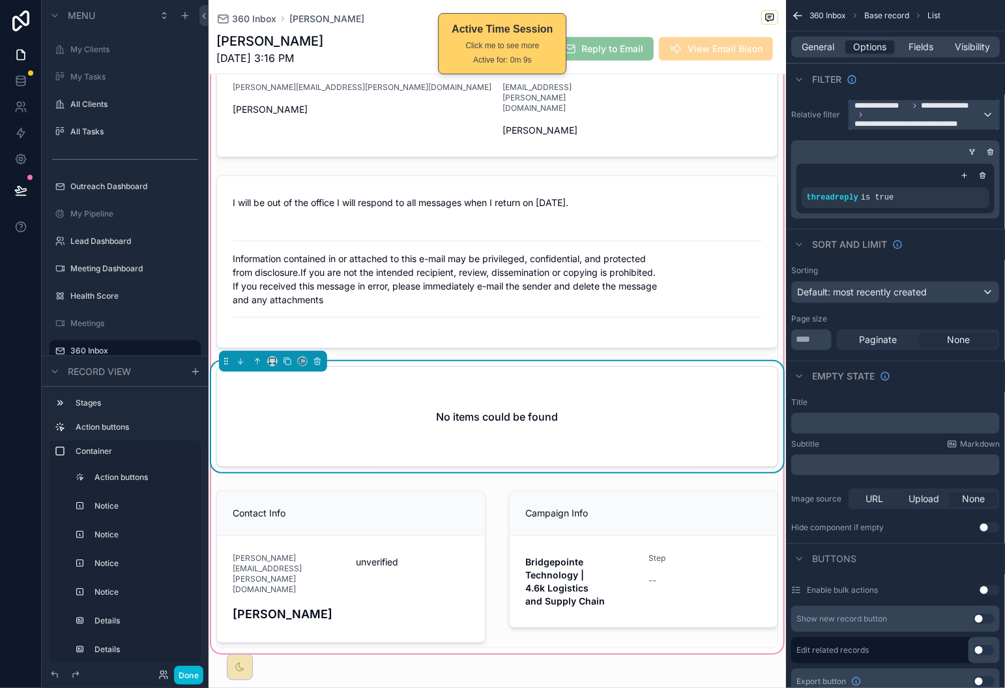
click at [951, 121] on span "**********" at bounding box center [917, 124] width 125 height 10
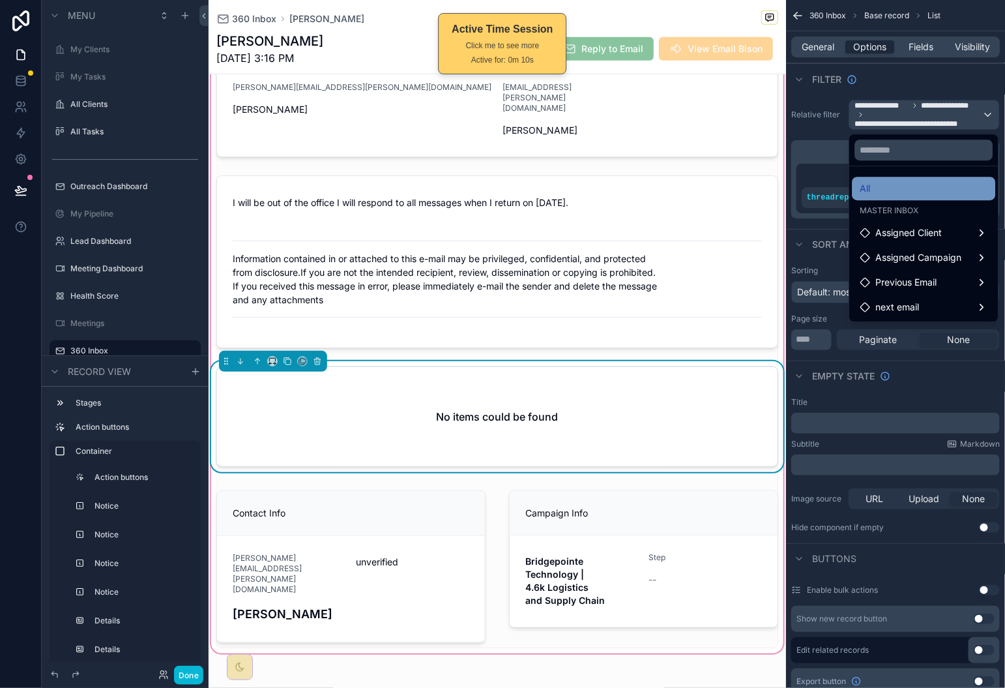
click at [900, 201] on div "Master Inbox" at bounding box center [924, 210] width 143 height 18
click at [897, 177] on div "All" at bounding box center [924, 188] width 143 height 23
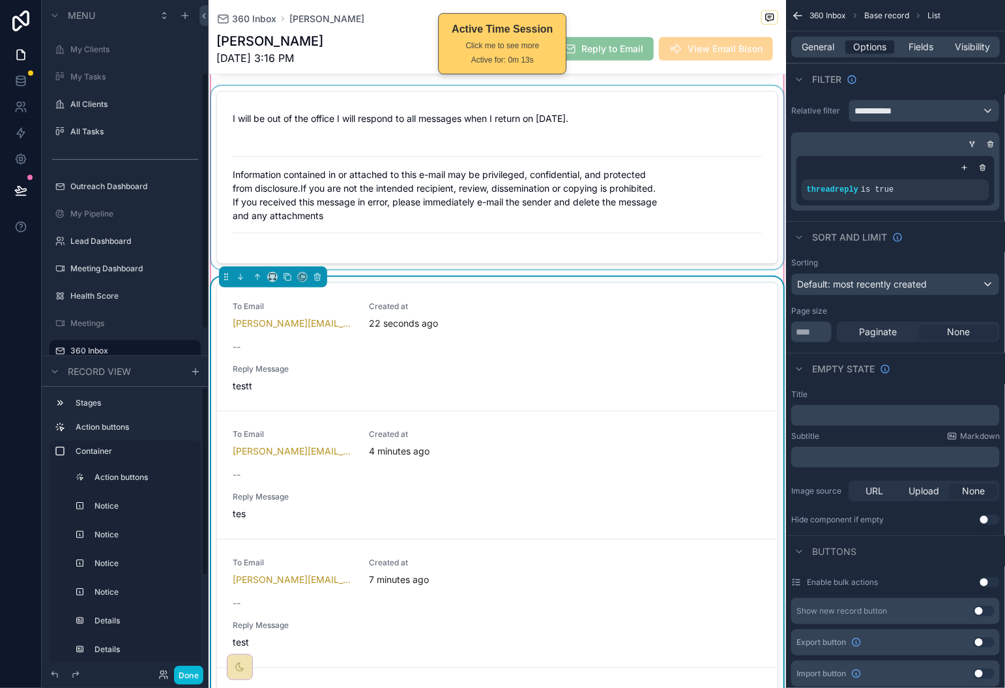
scroll to position [598, 0]
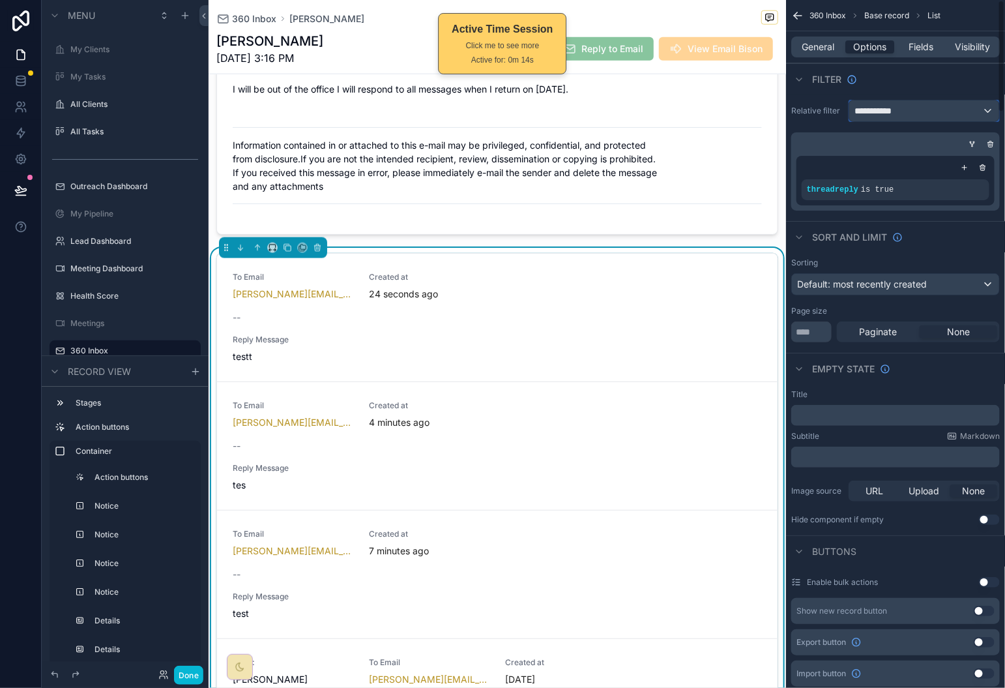
click at [954, 112] on div "**********" at bounding box center [925, 110] width 150 height 21
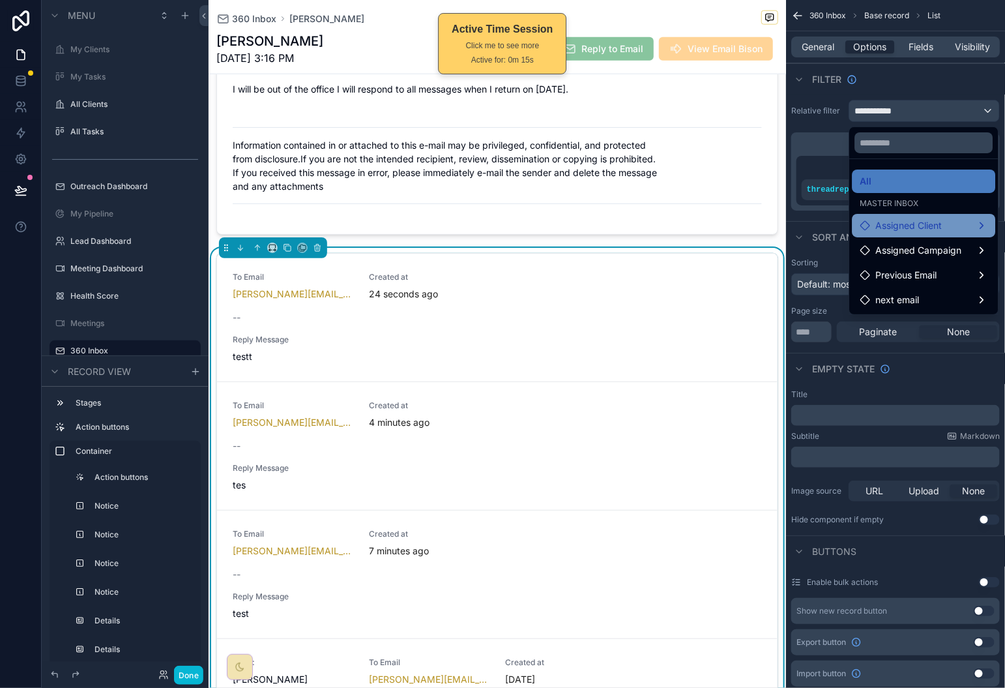
click at [941, 228] on span "Assigned Client" at bounding box center [909, 226] width 67 height 16
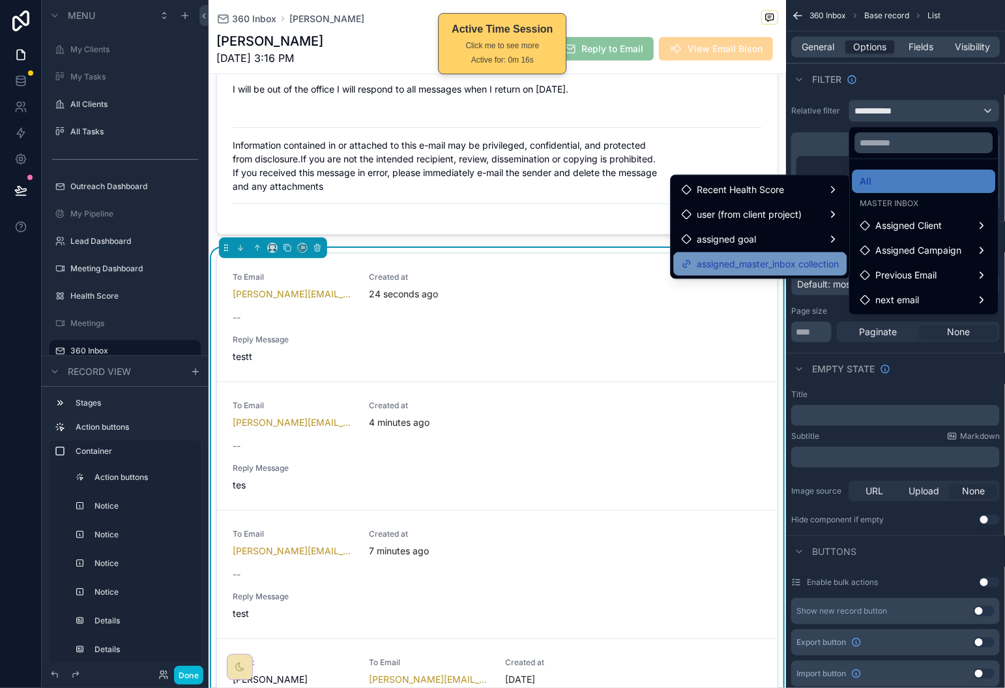
click at [776, 258] on span "assigned_master_inbox collection" at bounding box center [769, 264] width 142 height 16
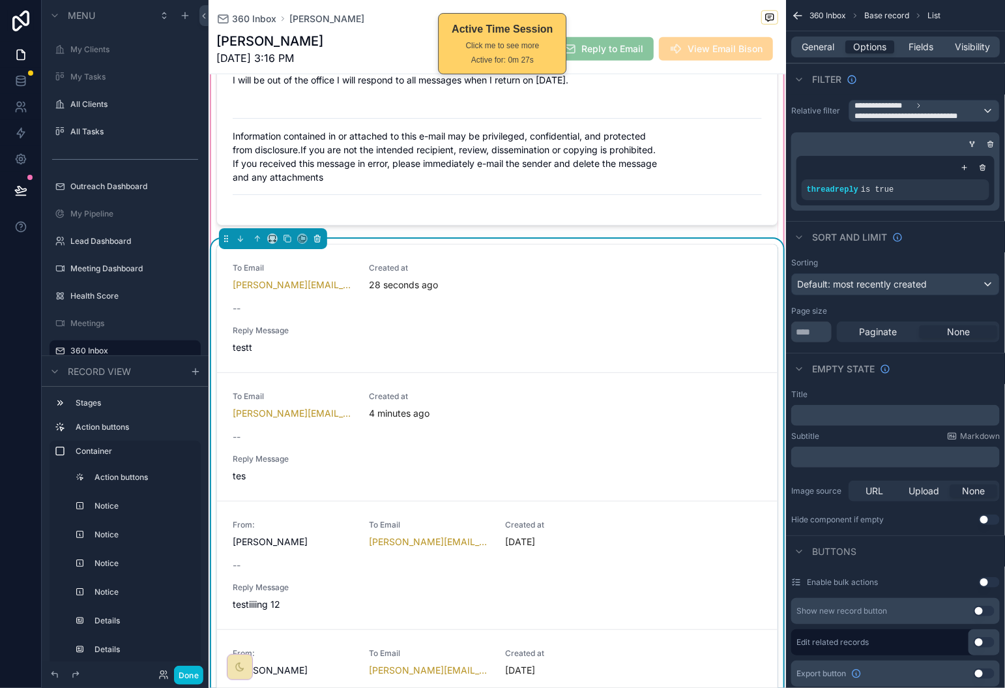
scroll to position [604, 0]
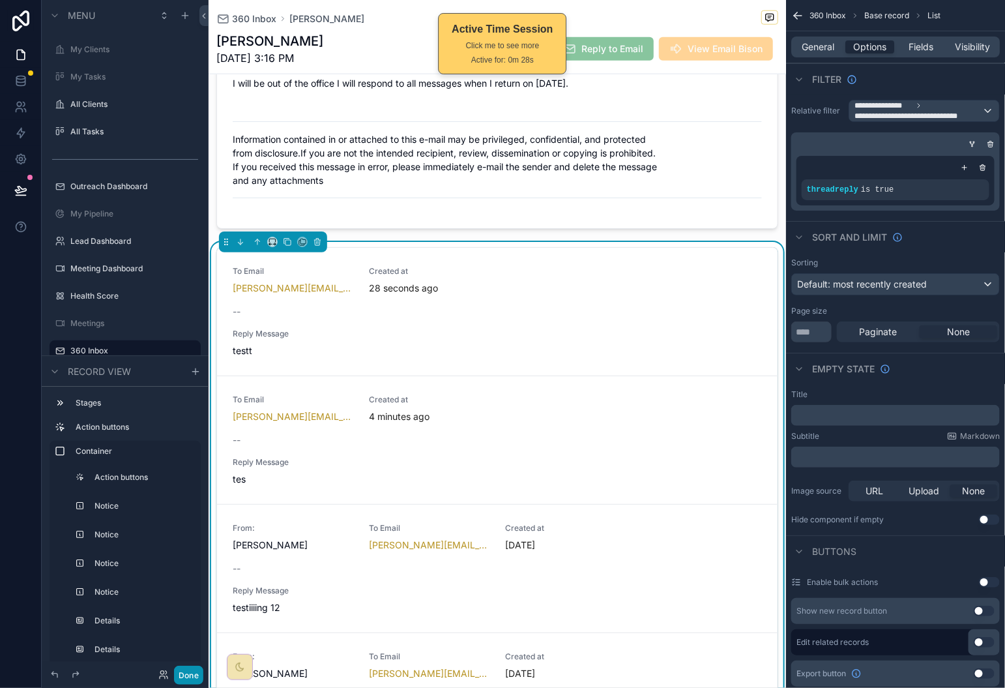
click at [183, 676] on button "Done" at bounding box center [188, 675] width 29 height 19
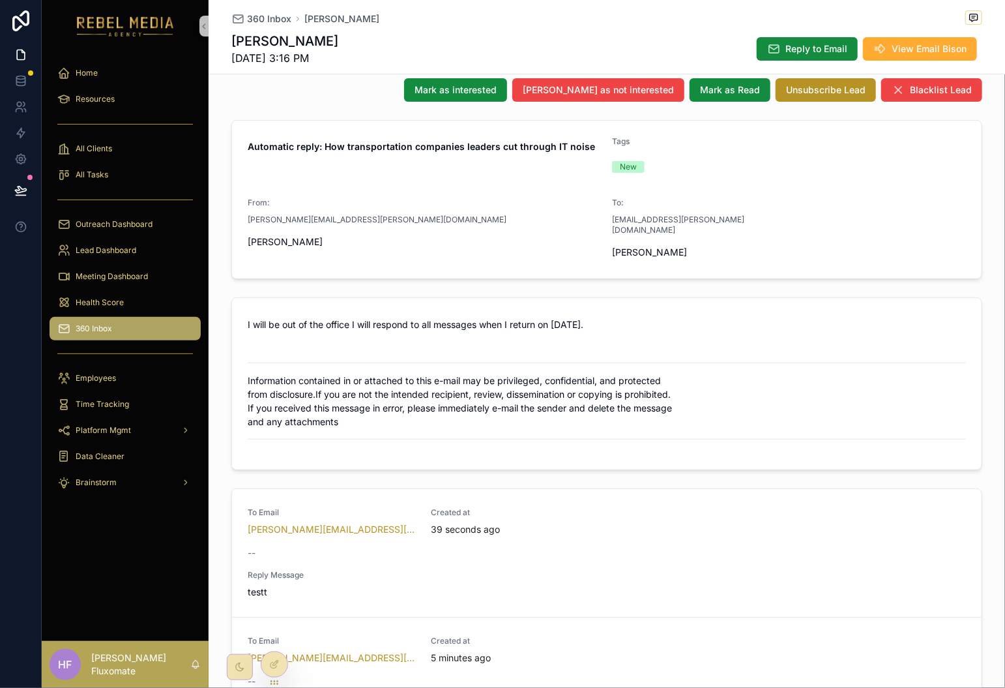
scroll to position [0, 0]
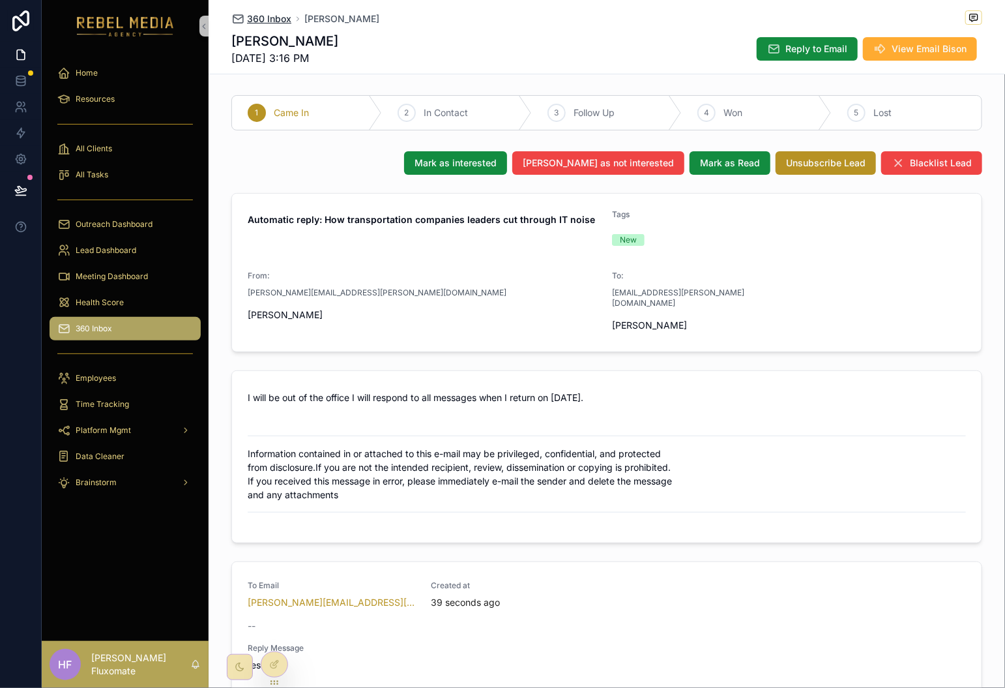
click at [267, 13] on span "360 Inbox" at bounding box center [269, 18] width 44 height 13
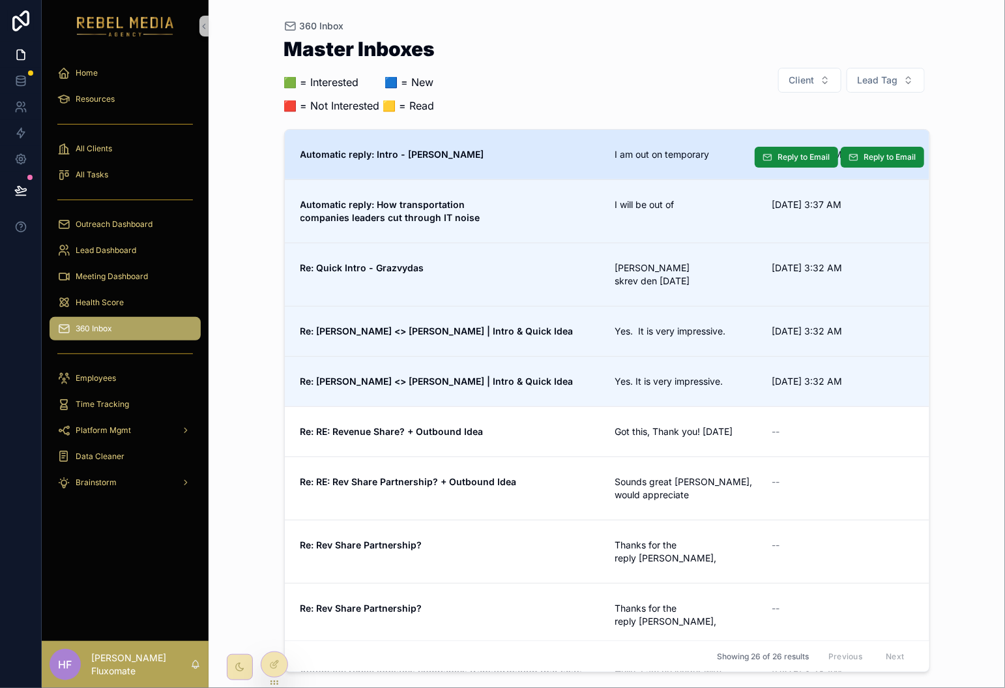
click at [655, 147] on link "Automatic reply: Intro - Brian I am out on temporary 9/25/2025 3:38 AM Reply to…" at bounding box center [607, 155] width 645 height 50
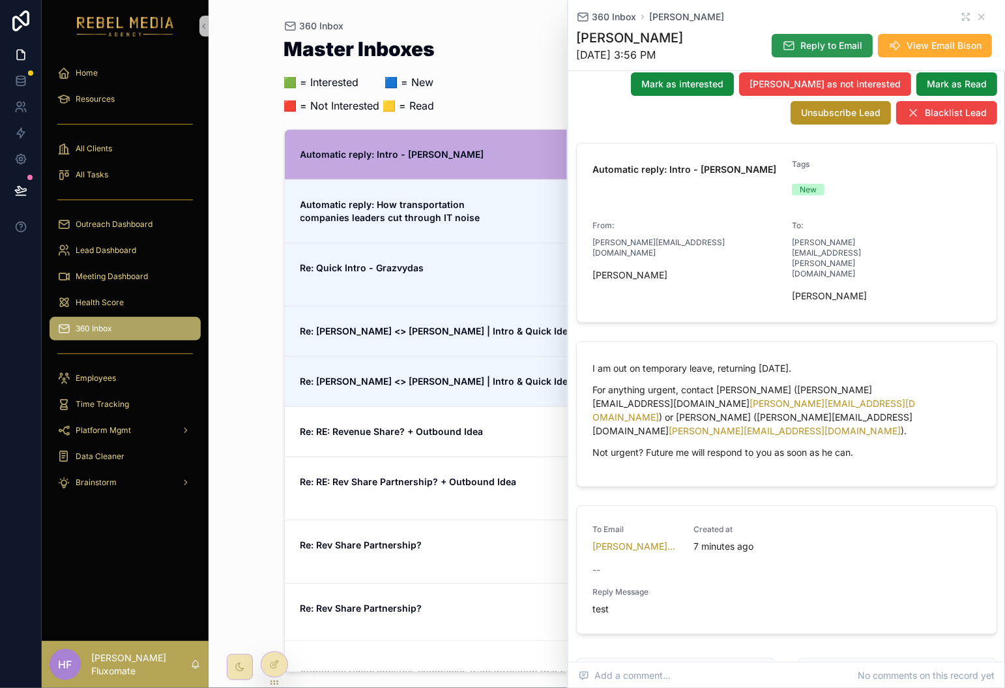
scroll to position [106, 0]
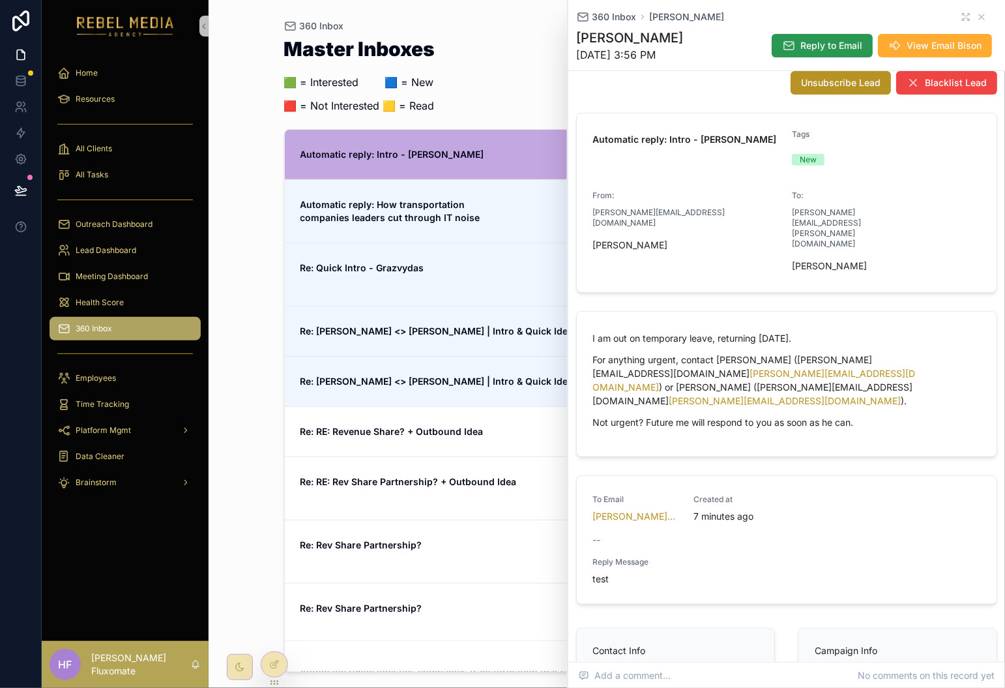
click at [820, 50] on span "Reply to Email" at bounding box center [832, 45] width 62 height 13
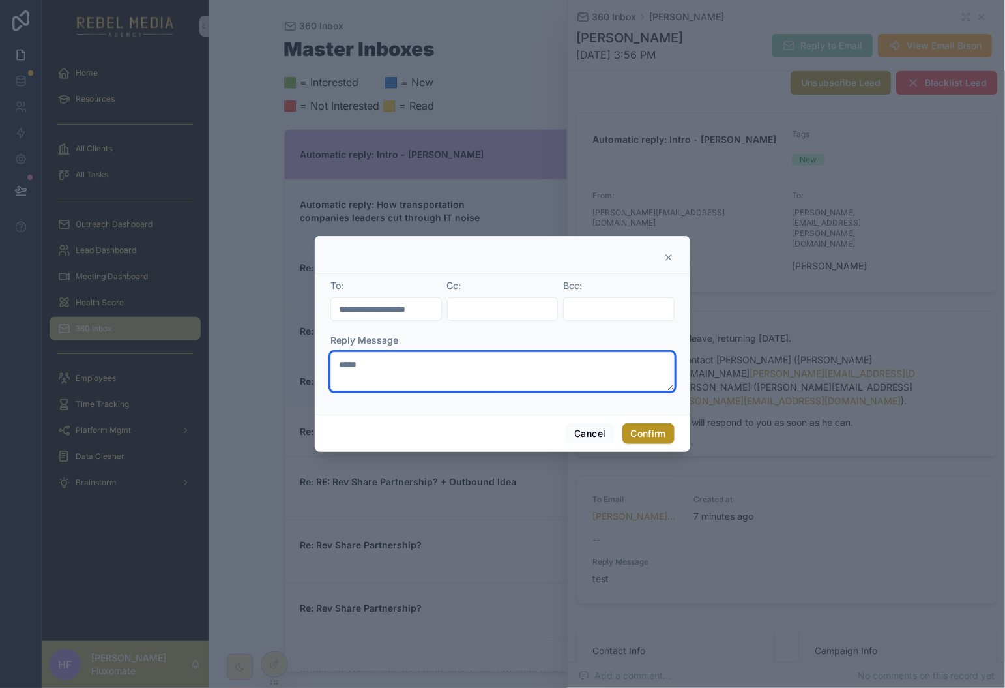
drag, startPoint x: 544, startPoint y: 363, endPoint x: 608, endPoint y: 405, distance: 76.7
click at [544, 363] on textarea "*****" at bounding box center [503, 371] width 344 height 39
click at [650, 428] on button "Confirm" at bounding box center [649, 433] width 52 height 21
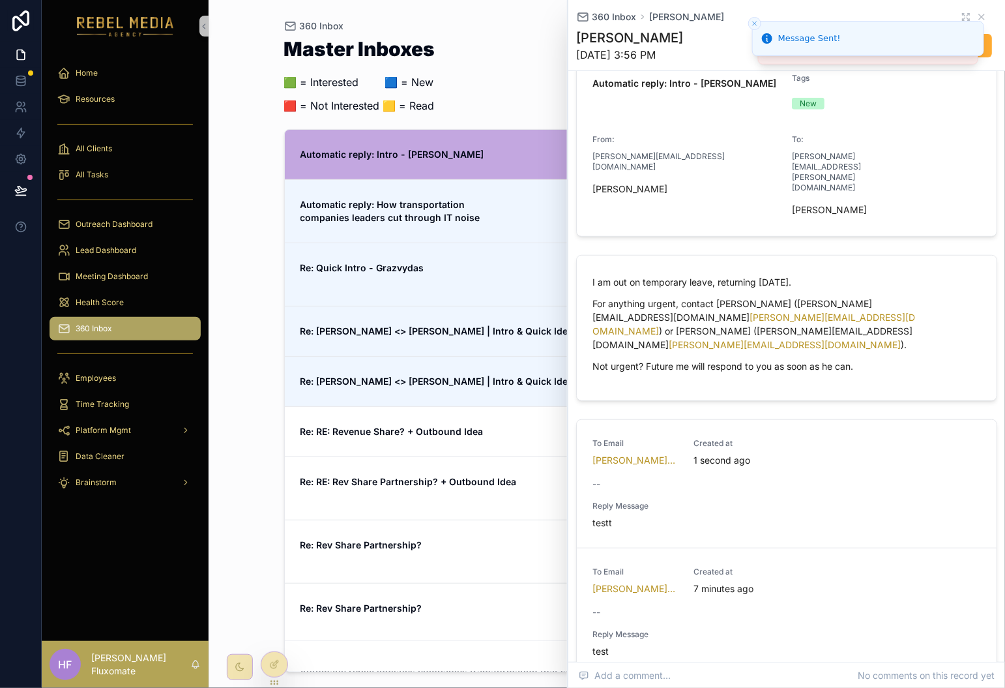
scroll to position [164, 0]
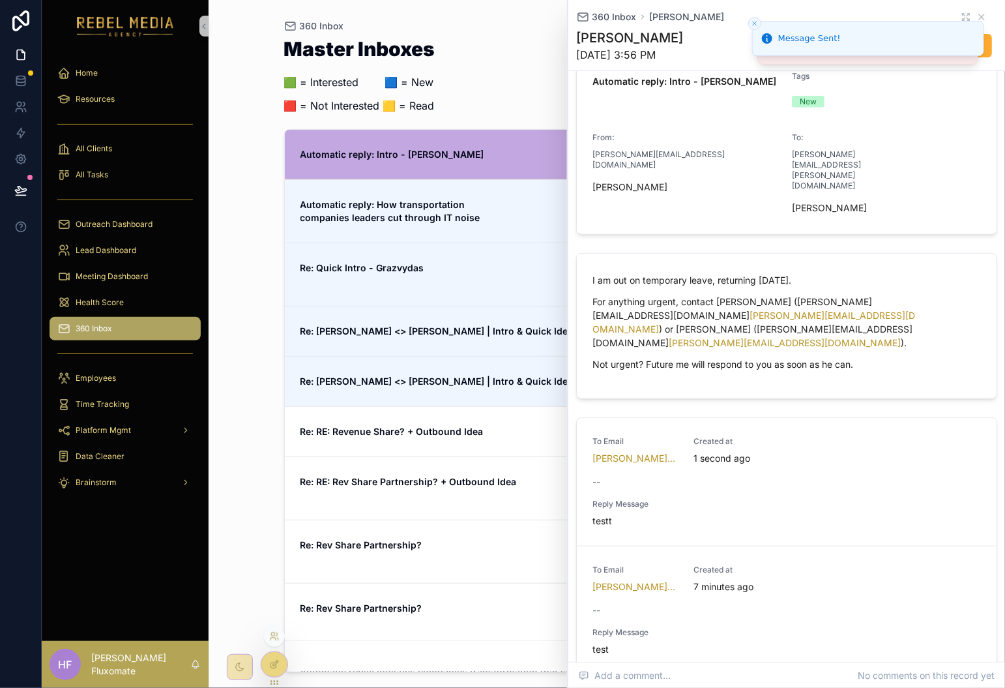
click at [279, 666] on icon at bounding box center [274, 664] width 10 height 10
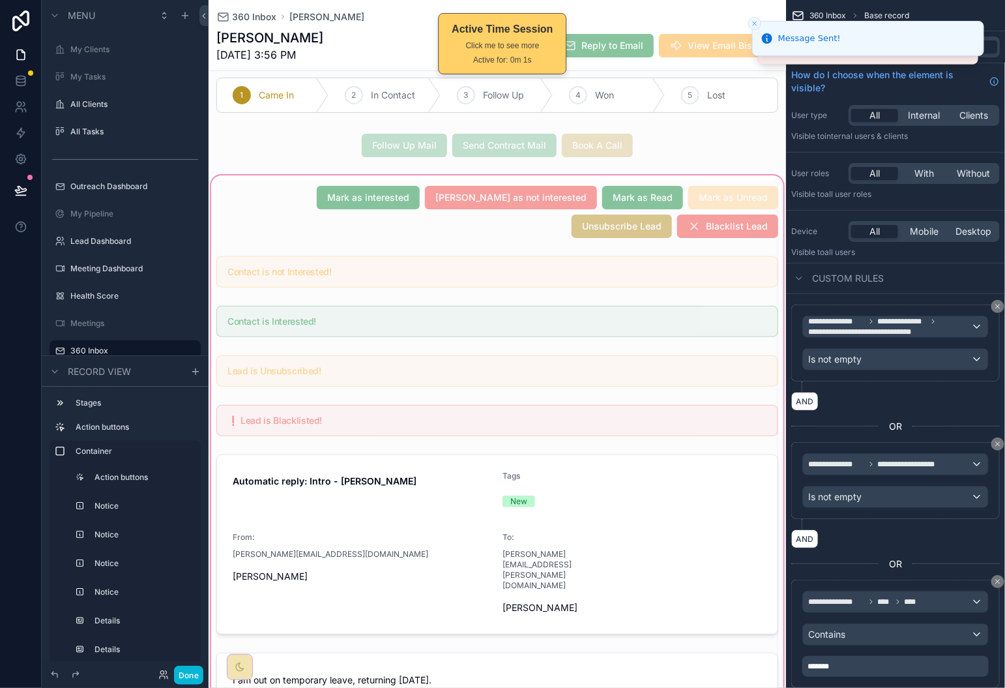
scroll to position [31, 0]
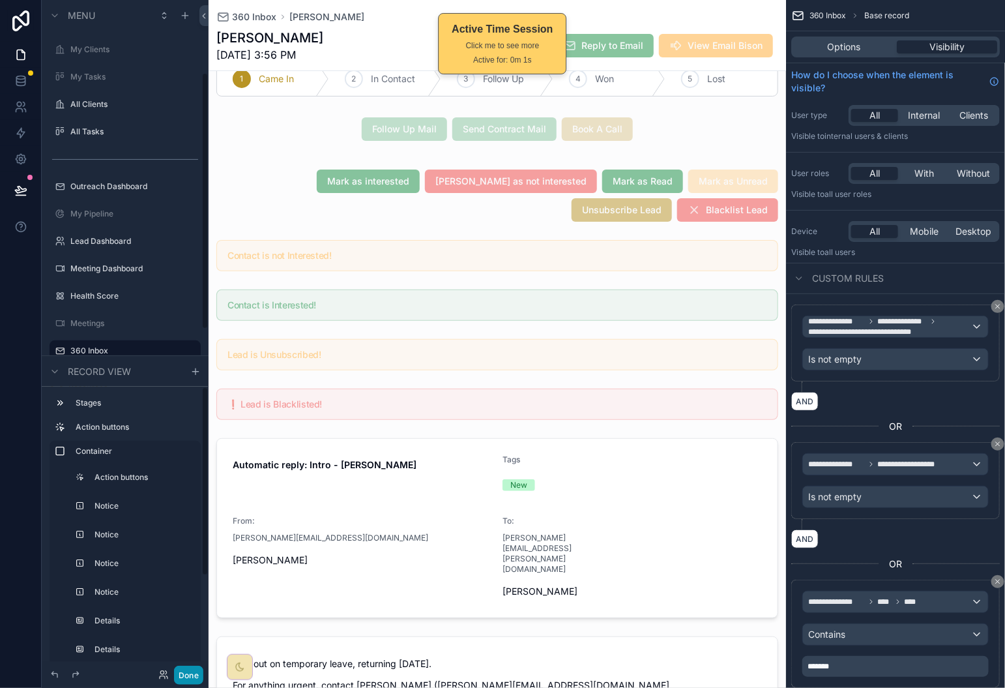
click at [181, 675] on button "Done" at bounding box center [188, 675] width 29 height 19
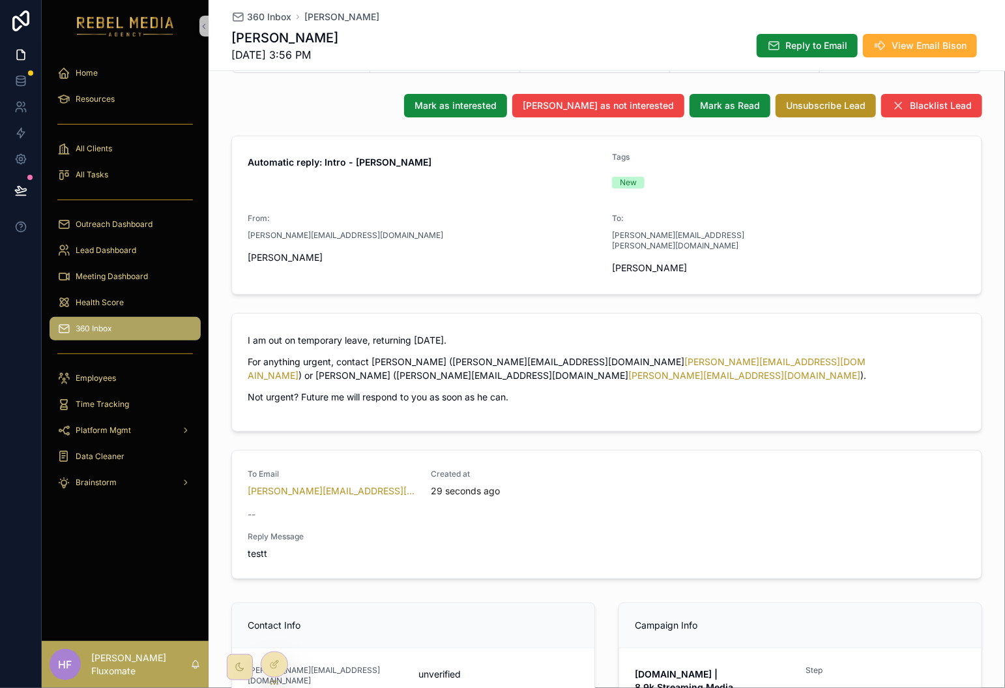
scroll to position [0, 0]
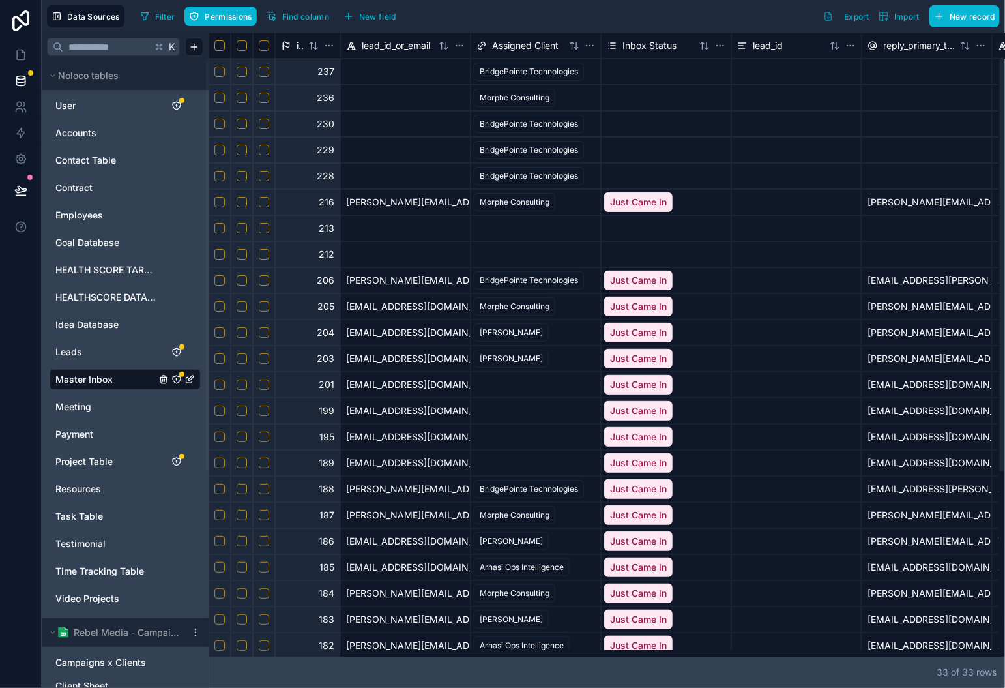
click at [265, 71] on button "Select row" at bounding box center [264, 72] width 10 height 10
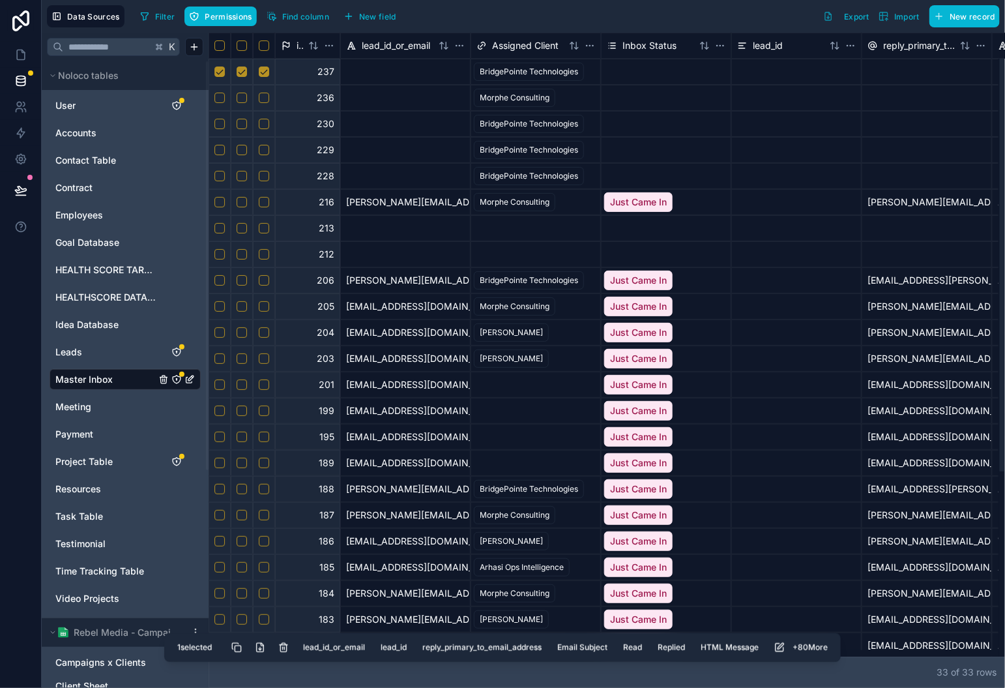
drag, startPoint x: 265, startPoint y: 89, endPoint x: 269, endPoint y: 116, distance: 27.8
click at [267, 98] on button "Select row" at bounding box center [264, 98] width 10 height 10
click at [261, 124] on button "Select row" at bounding box center [264, 124] width 10 height 10
click at [263, 151] on button "Select row" at bounding box center [264, 150] width 10 height 10
click at [261, 175] on button "Select row" at bounding box center [264, 176] width 10 height 10
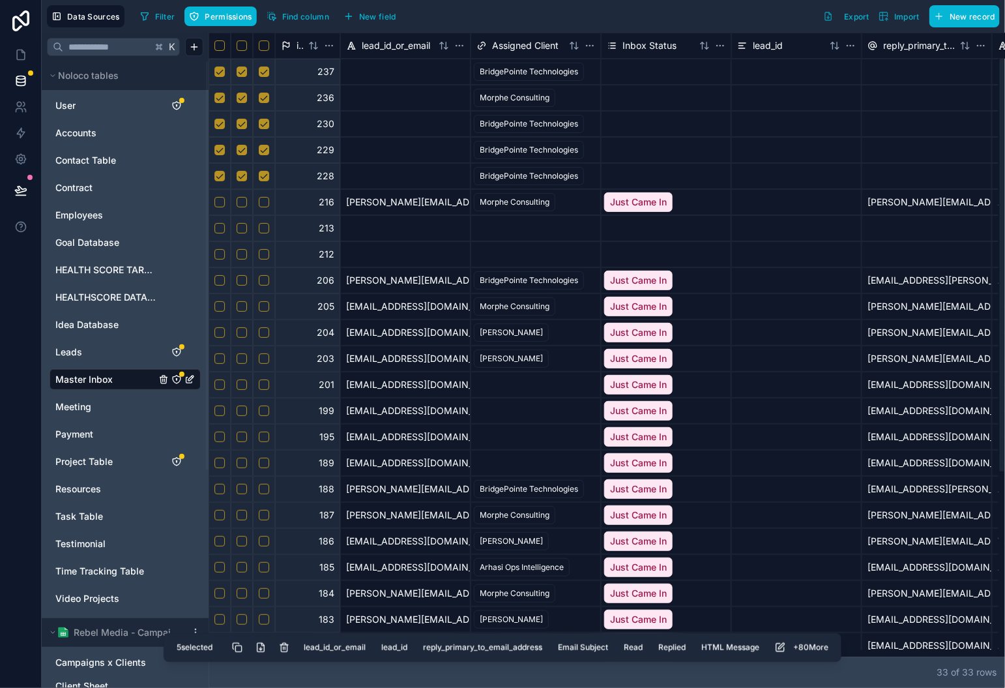
click at [265, 228] on button "Select row" at bounding box center [264, 228] width 10 height 10
drag, startPoint x: 264, startPoint y: 255, endPoint x: 342, endPoint y: 318, distance: 99.7
click at [264, 255] on button "Select row" at bounding box center [264, 254] width 10 height 10
click at [286, 651] on button "Delete selected rows" at bounding box center [284, 647] width 23 height 23
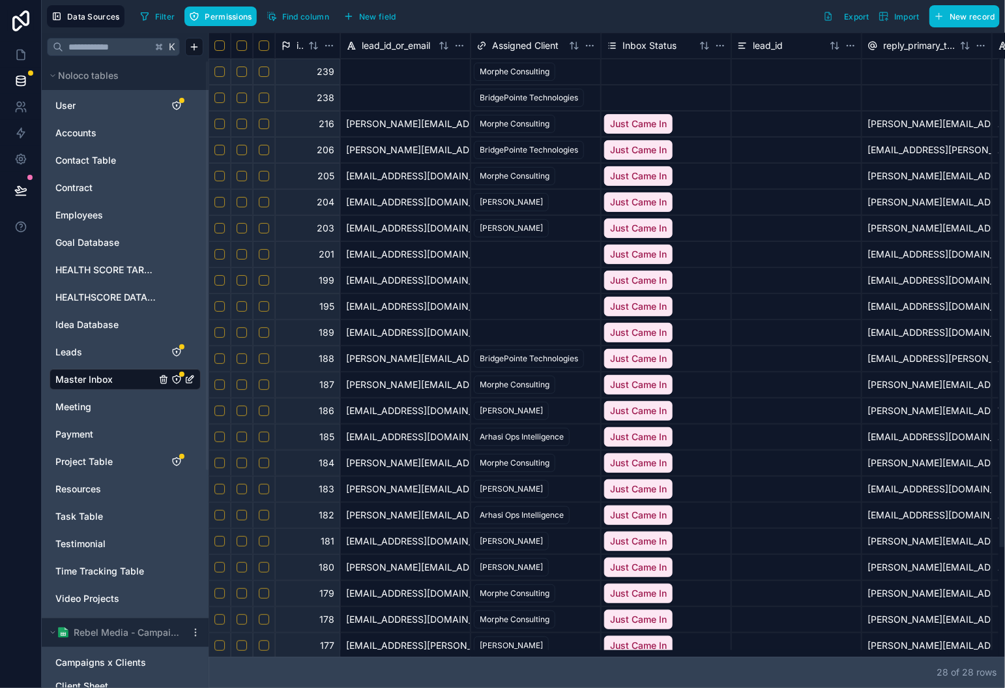
click at [268, 72] on button "Select row" at bounding box center [264, 72] width 10 height 10
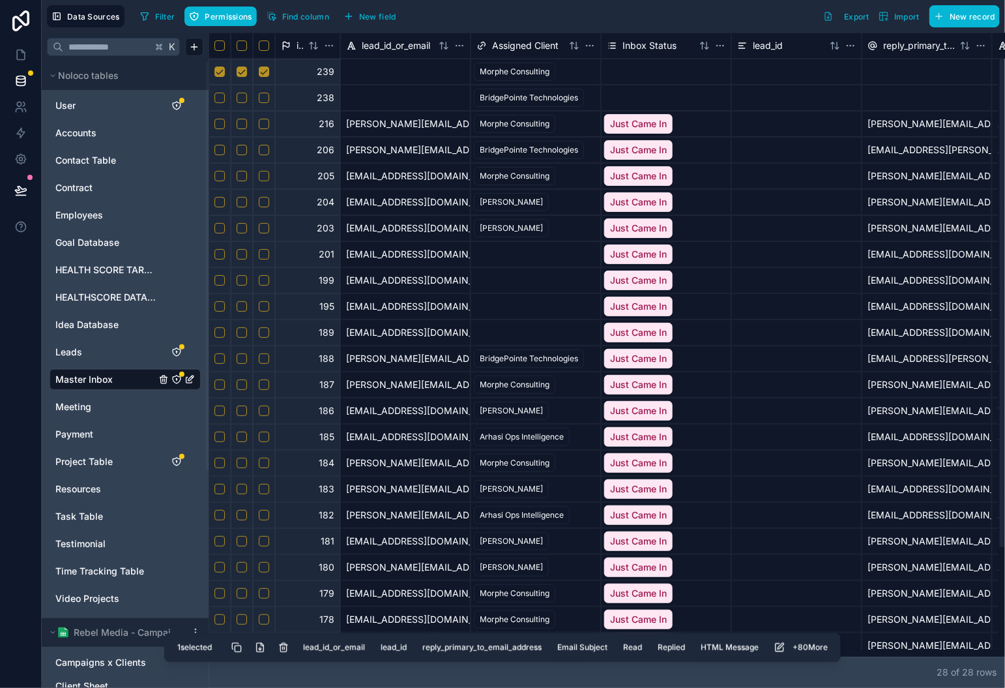
click at [265, 98] on button "Select row" at bounding box center [264, 98] width 10 height 10
click at [282, 648] on button "Delete selected rows" at bounding box center [284, 647] width 23 height 23
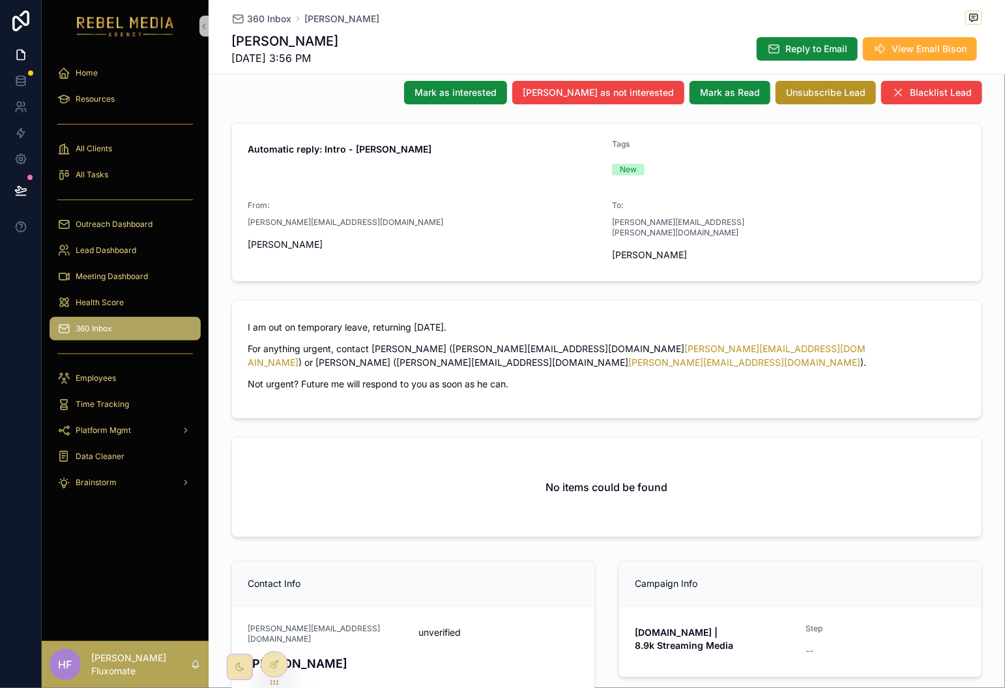
scroll to position [72, 0]
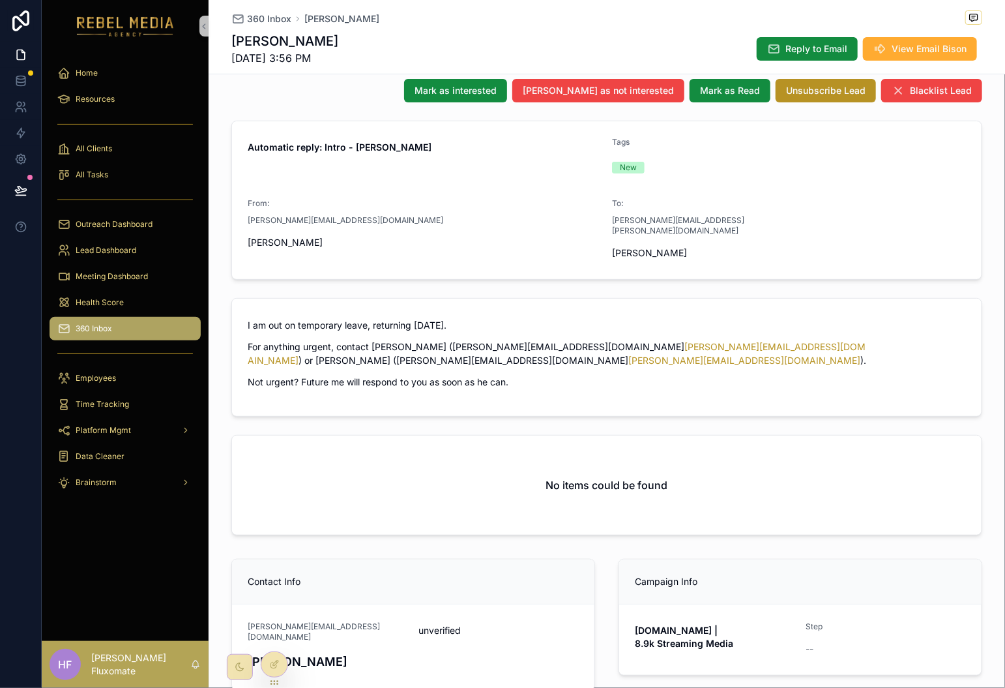
drag, startPoint x: 276, startPoint y: 670, endPoint x: 295, endPoint y: 635, distance: 39.7
click at [283, 669] on div at bounding box center [274, 664] width 26 height 25
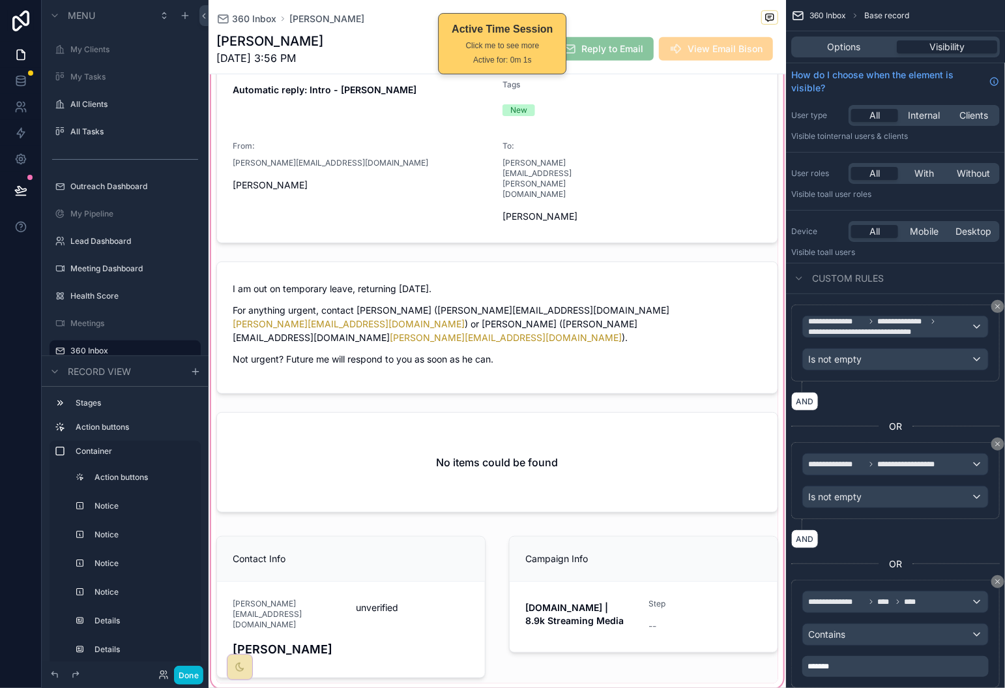
scroll to position [429, 0]
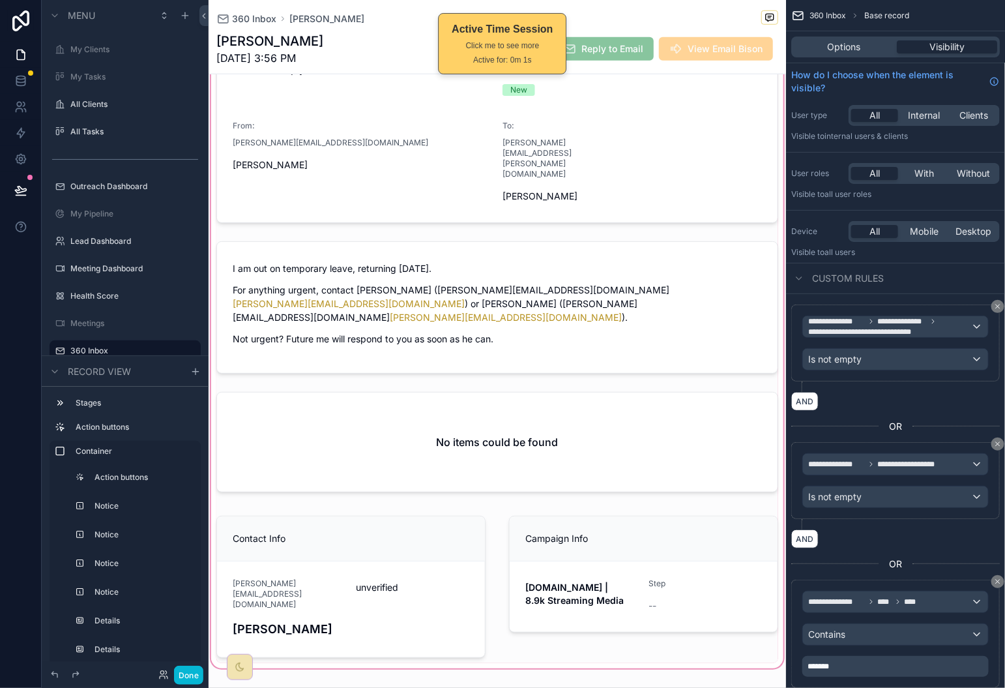
click at [563, 376] on div "scrollable content" at bounding box center [498, 216] width 578 height 910
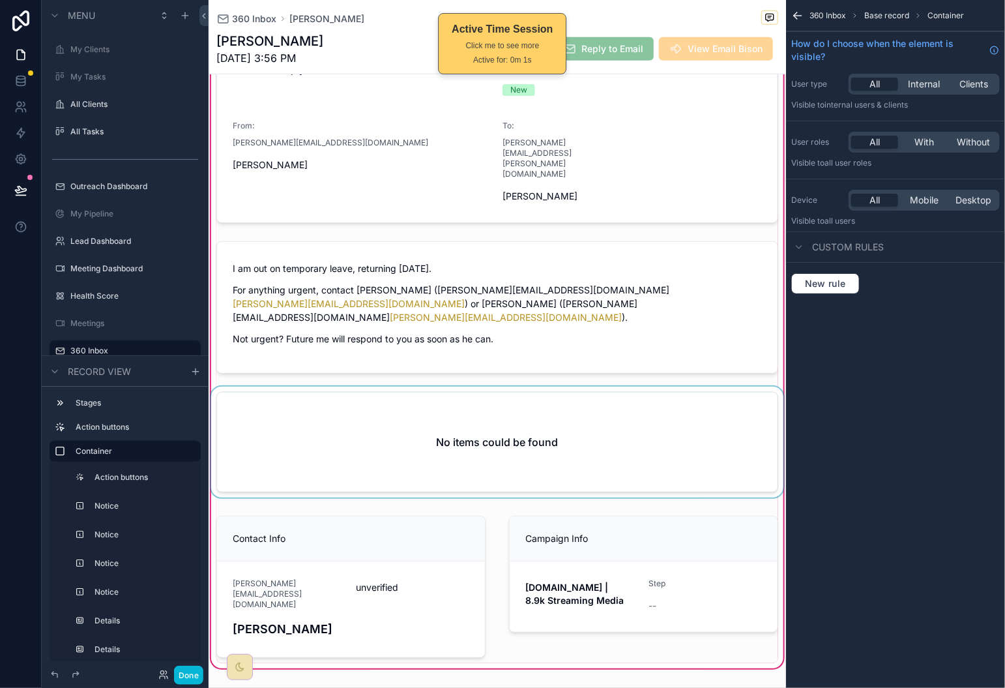
click at [656, 410] on div "scrollable content" at bounding box center [498, 445] width 578 height 116
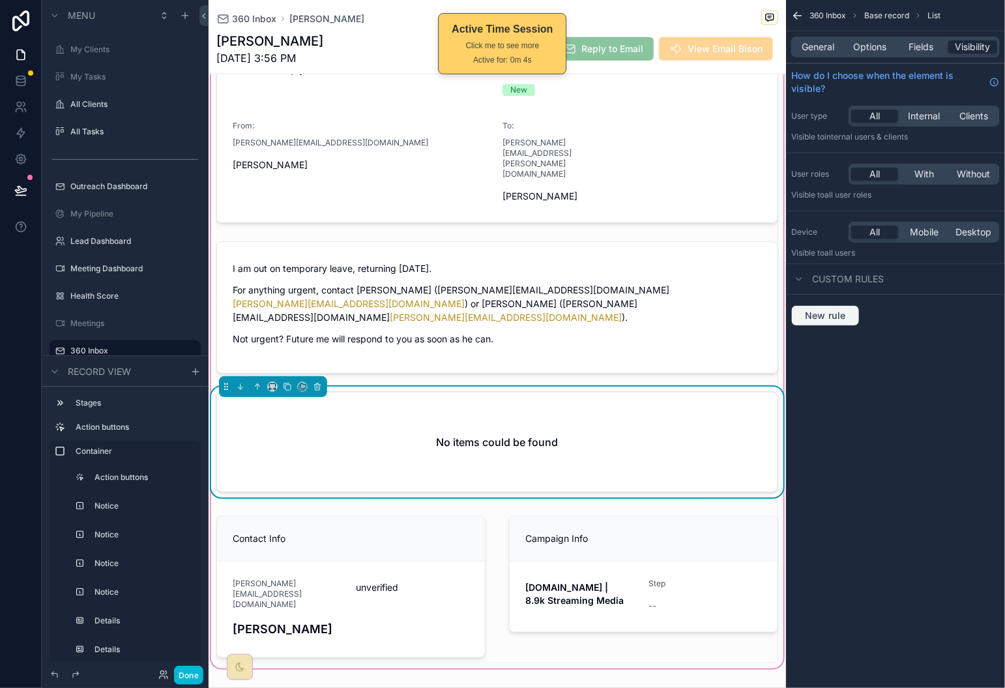
click at [836, 305] on button "New rule" at bounding box center [826, 315] width 68 height 21
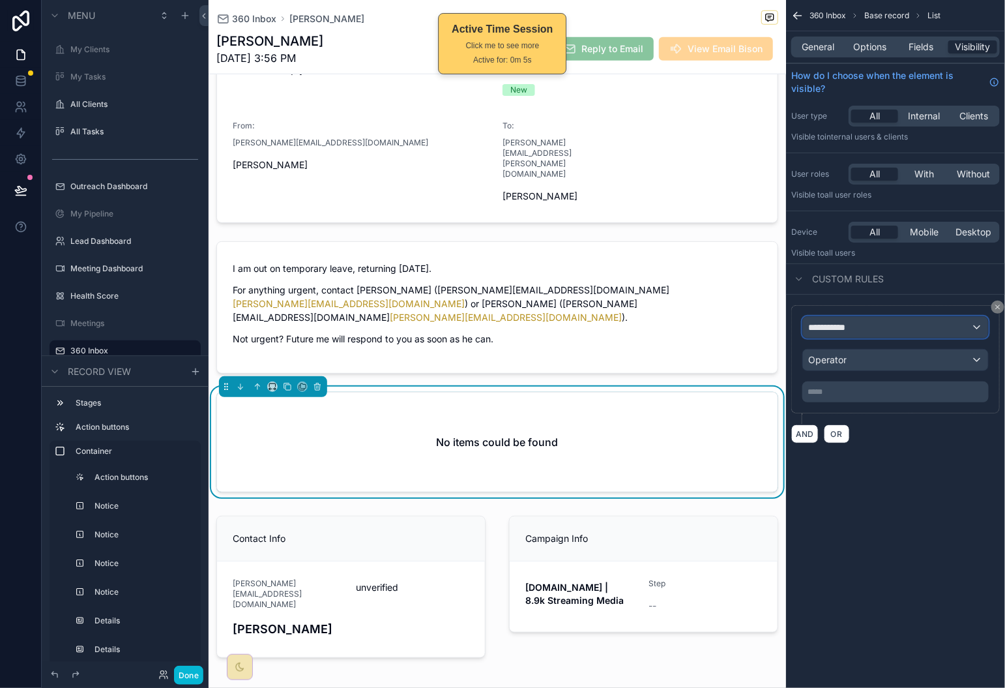
click at [855, 334] on span "**********" at bounding box center [833, 327] width 48 height 13
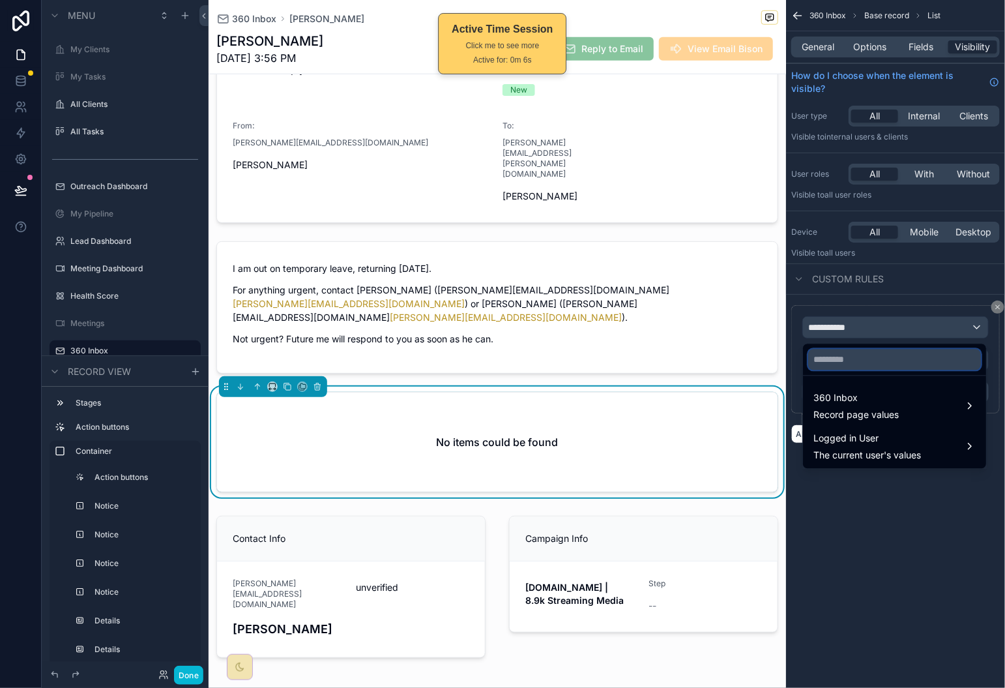
click at [858, 356] on input "text" at bounding box center [895, 359] width 173 height 21
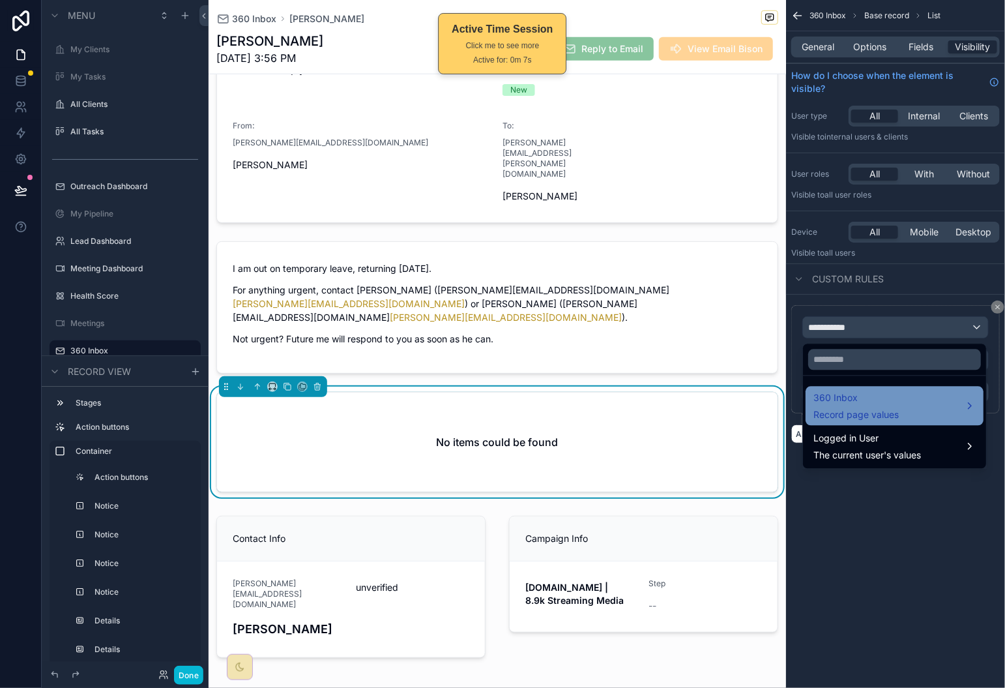
click at [878, 404] on span "360 Inbox" at bounding box center [856, 399] width 85 height 16
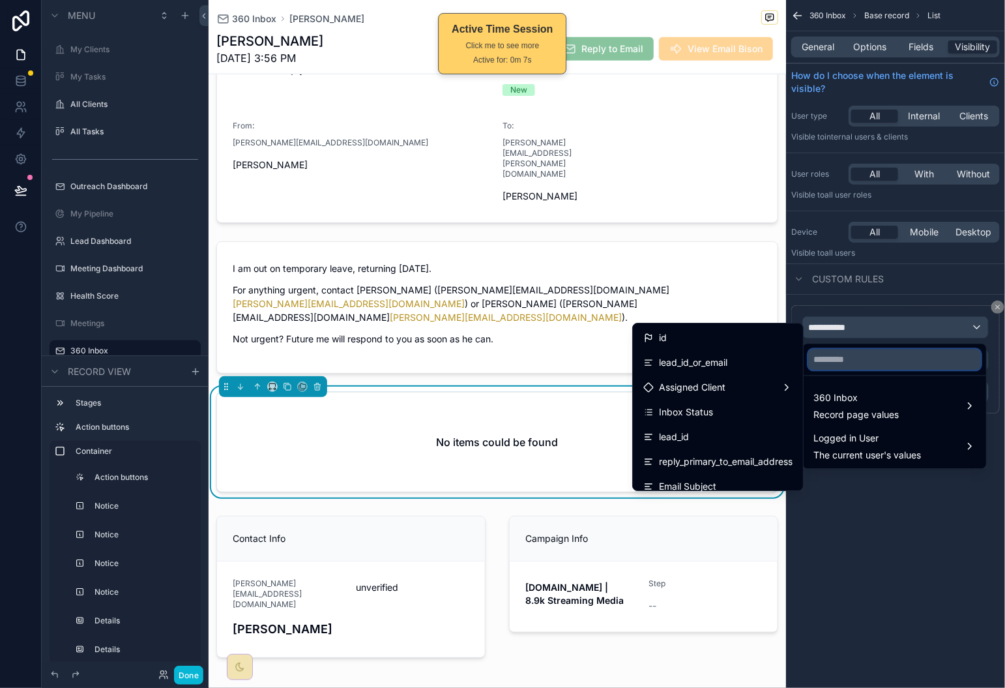
click at [893, 359] on input "text" at bounding box center [895, 359] width 173 height 21
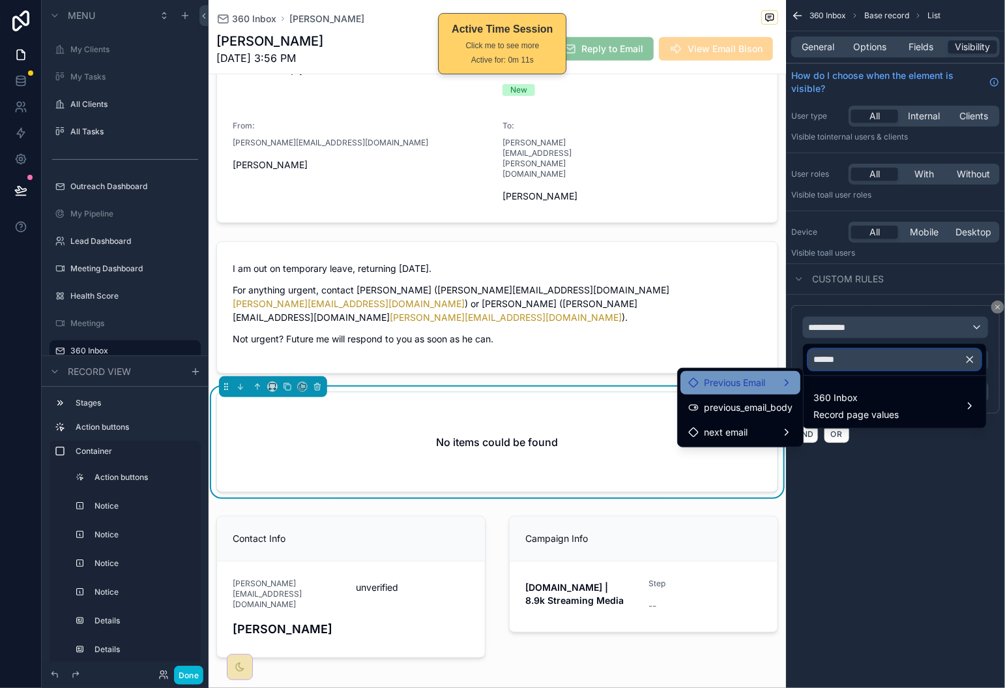
type input "******"
click at [761, 389] on span "Previous Email" at bounding box center [734, 383] width 61 height 16
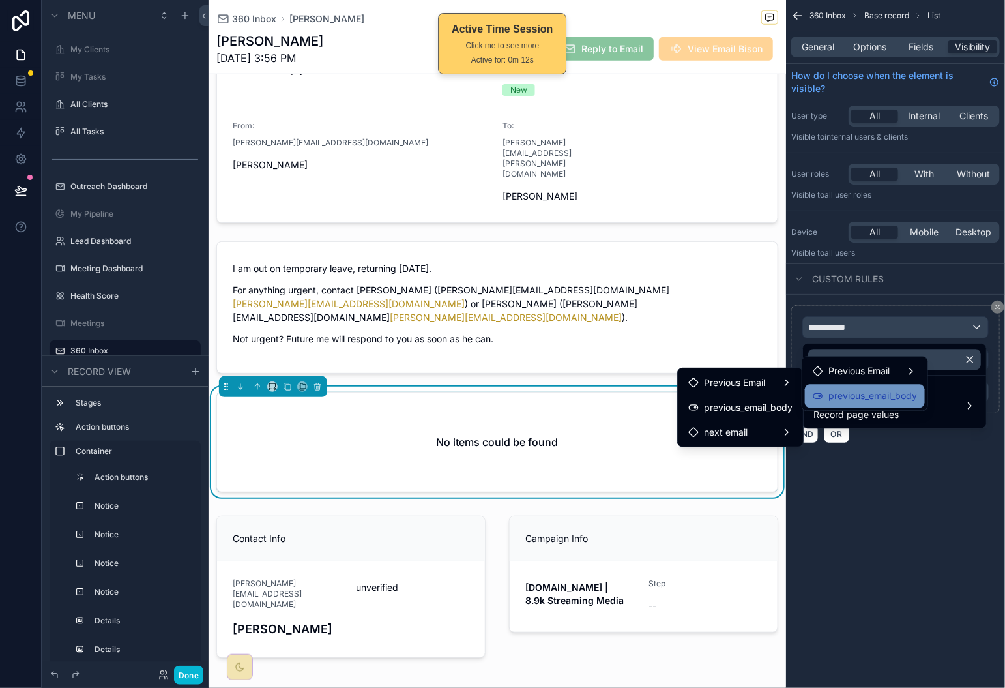
click at [821, 391] on icon at bounding box center [818, 396] width 10 height 10
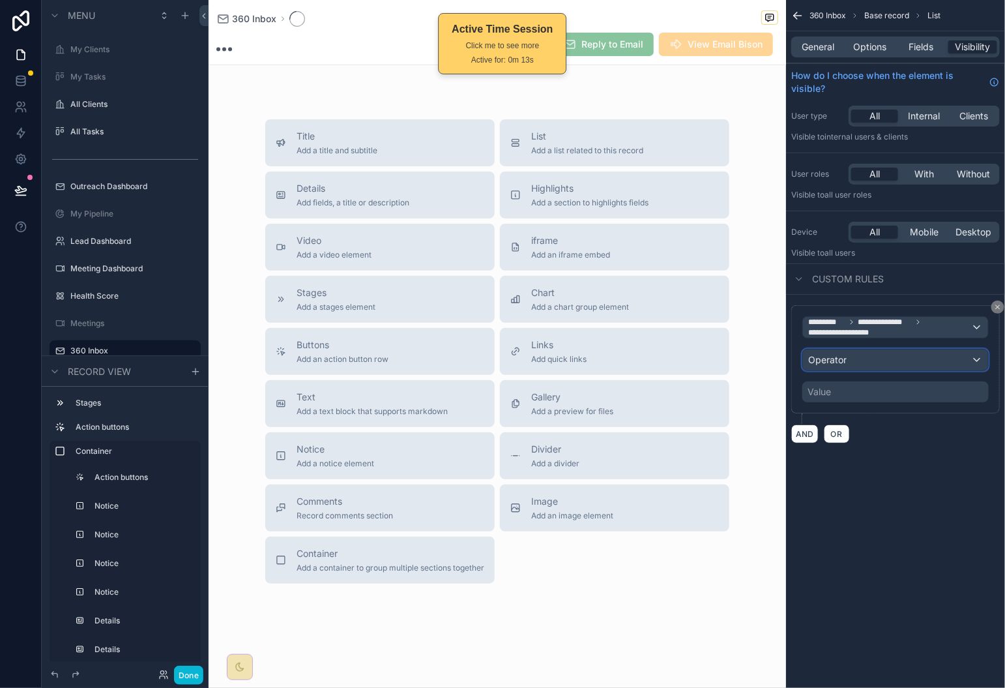
click at [872, 356] on div "Operator" at bounding box center [895, 359] width 185 height 21
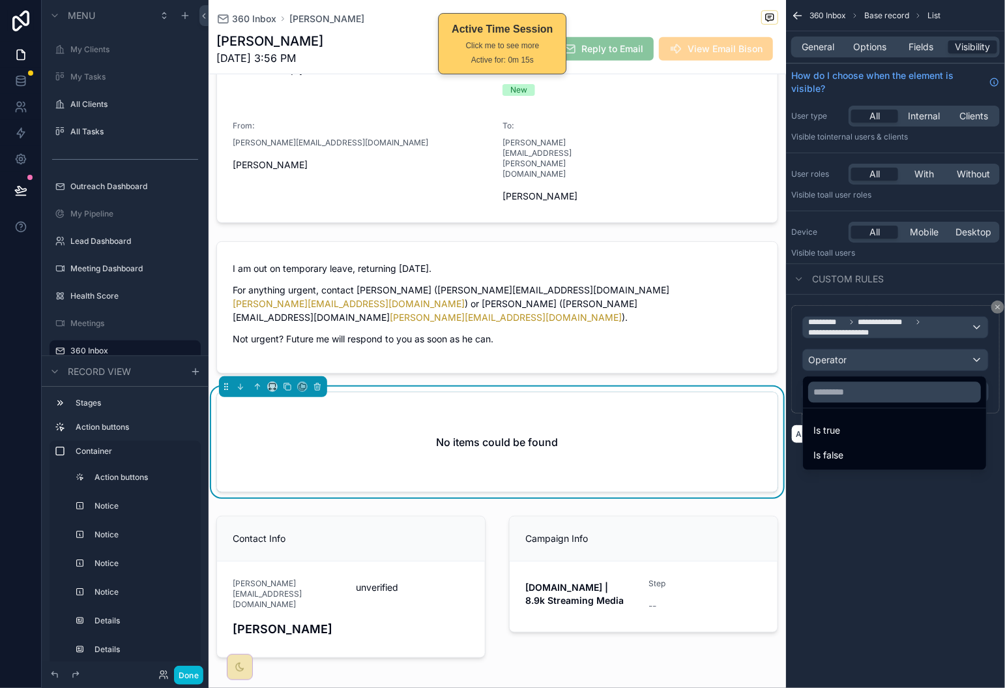
drag, startPoint x: 859, startPoint y: 447, endPoint x: 869, endPoint y: 424, distance: 24.8
click at [859, 447] on div "Is false" at bounding box center [895, 455] width 178 height 23
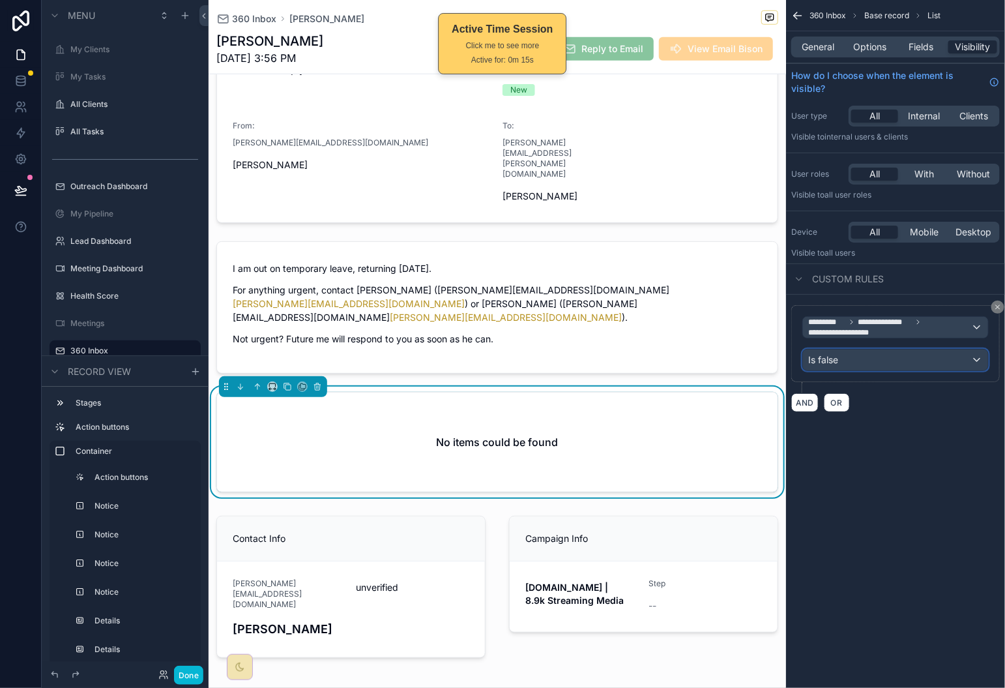
click at [891, 368] on div "Is false" at bounding box center [895, 359] width 185 height 21
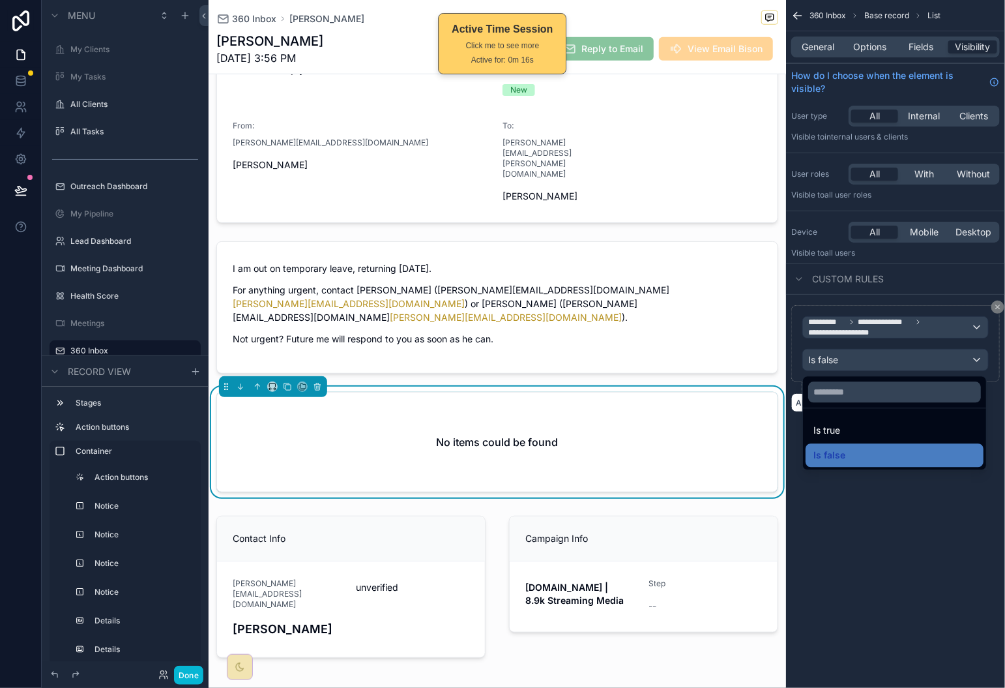
click at [876, 430] on div "Is true" at bounding box center [895, 431] width 162 height 16
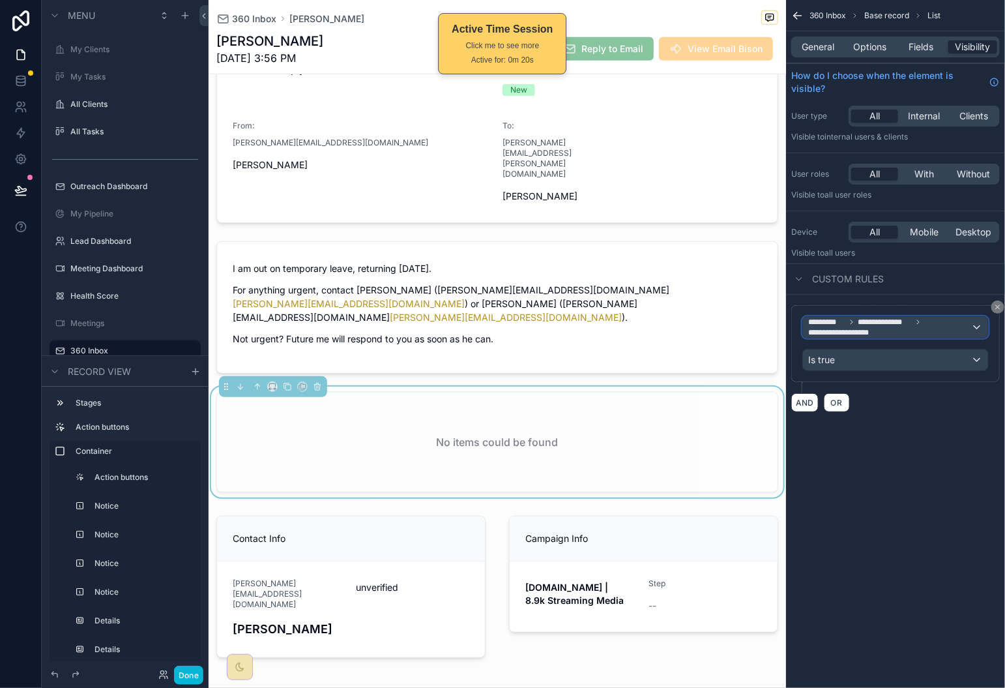
click at [942, 321] on span "**********" at bounding box center [890, 327] width 163 height 21
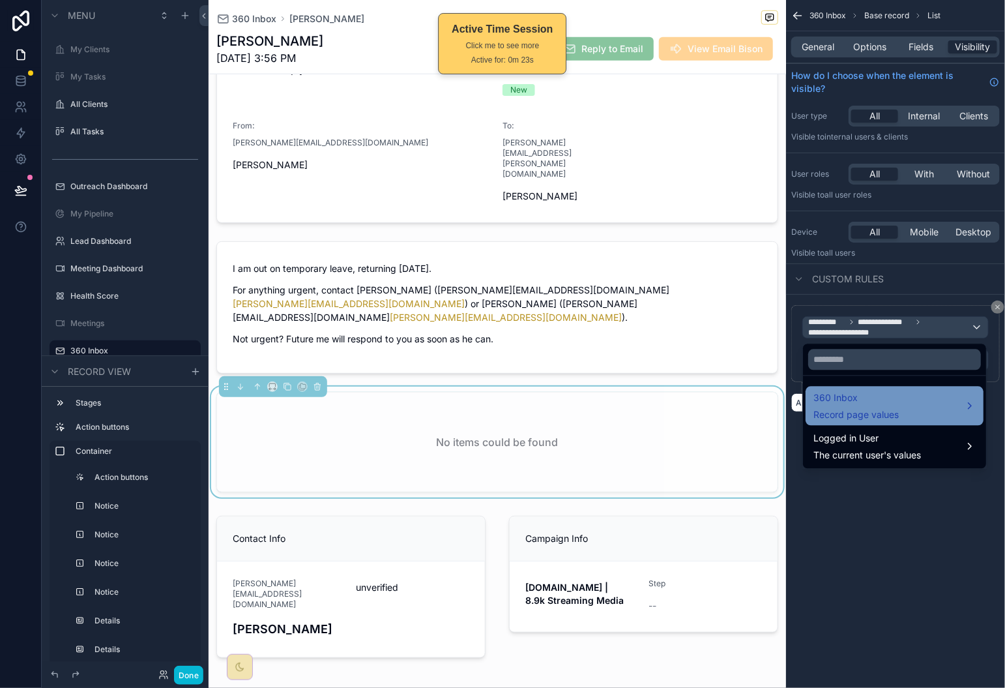
click at [878, 406] on div "360 Inbox Record page values" at bounding box center [856, 406] width 85 height 31
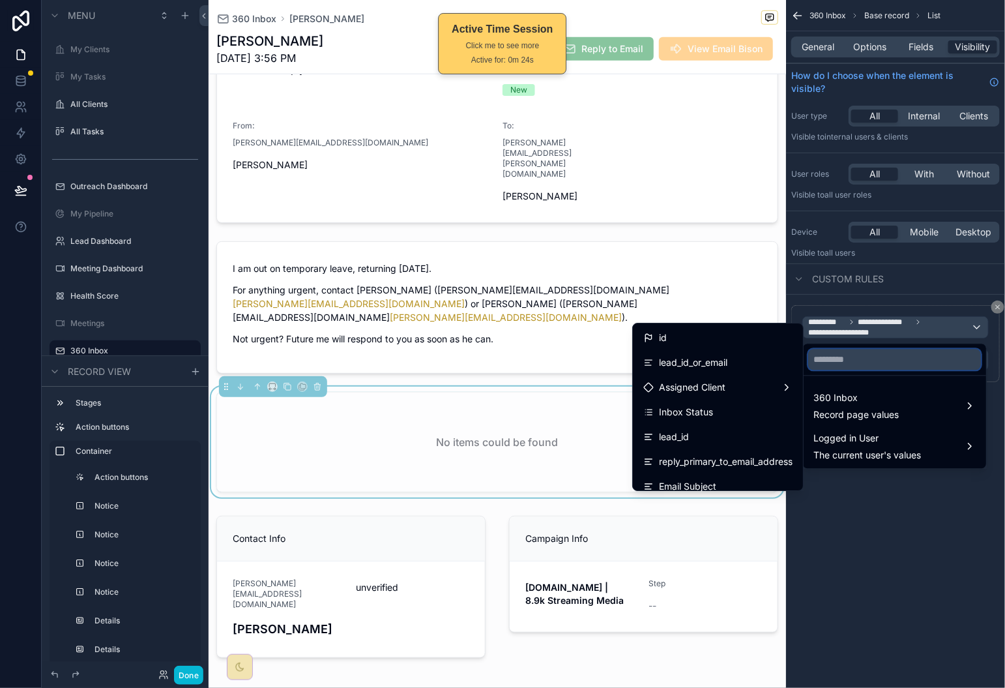
click at [852, 365] on input "text" at bounding box center [895, 359] width 173 height 21
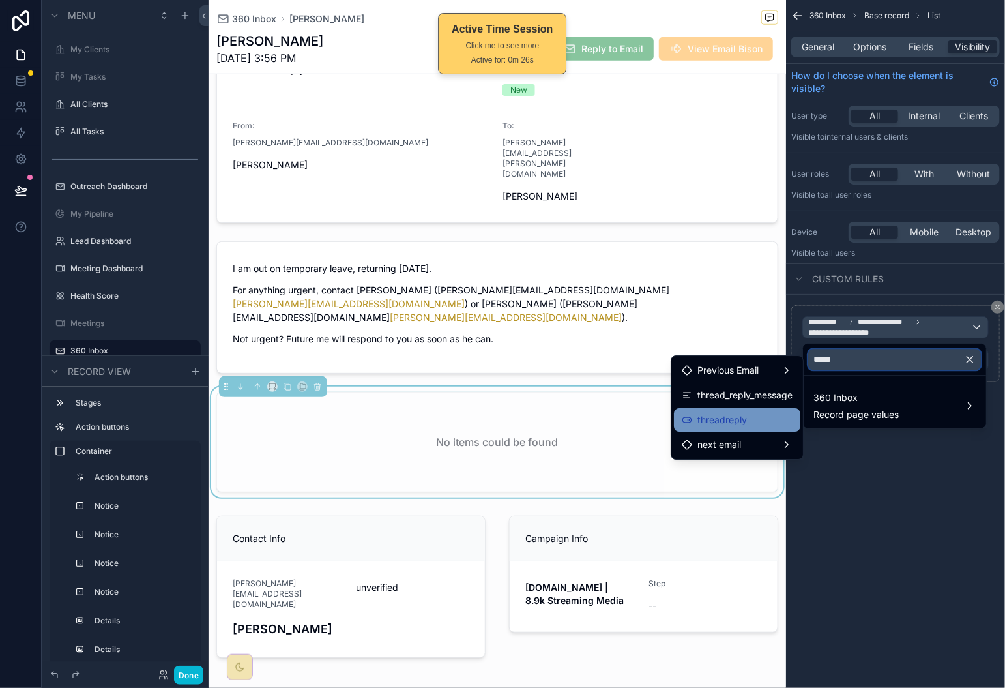
type input "*****"
click at [765, 419] on div "threadreply" at bounding box center [737, 420] width 111 height 16
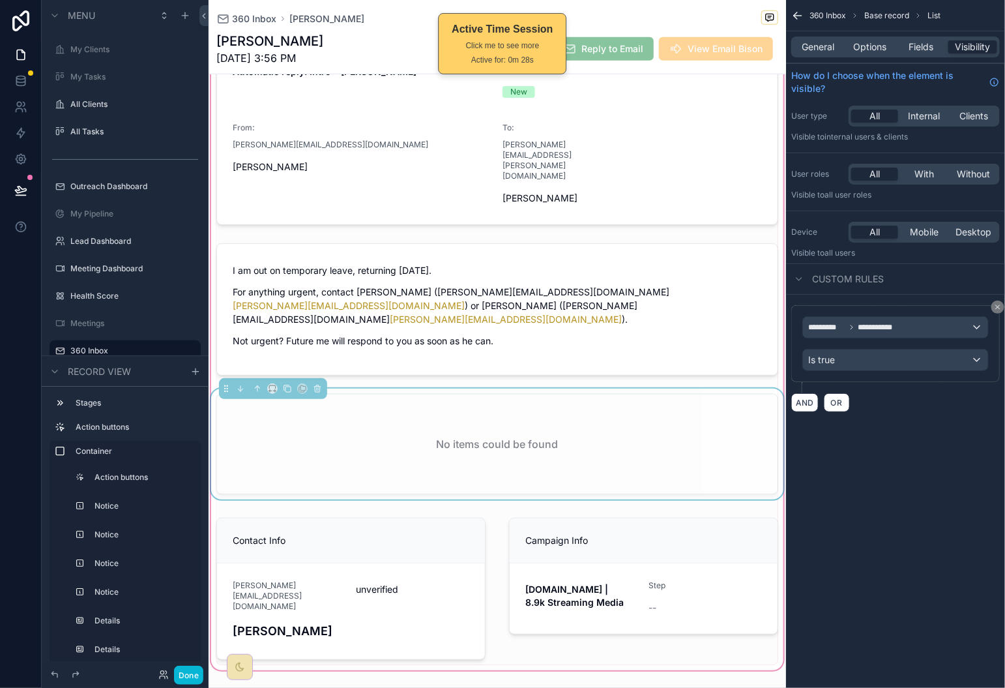
scroll to position [426, 0]
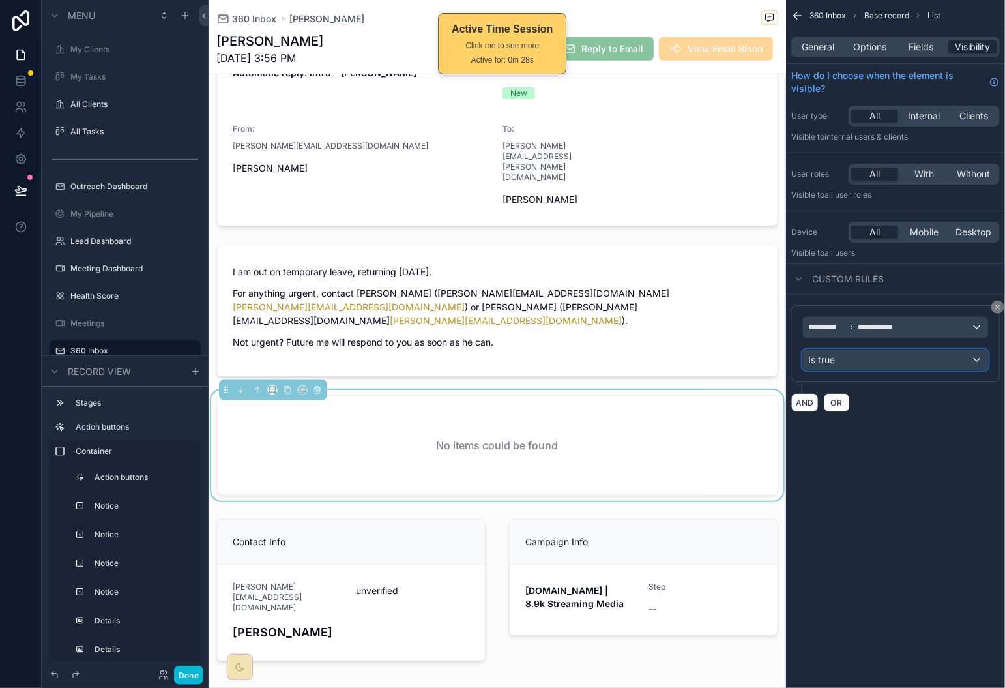
click at [892, 361] on div "Is true" at bounding box center [895, 359] width 185 height 21
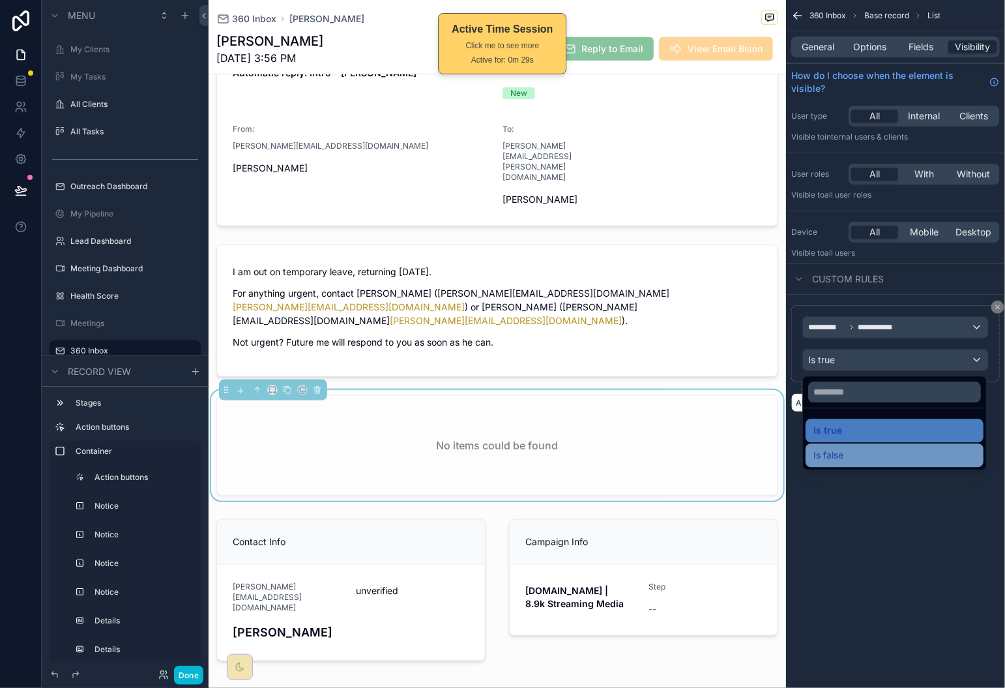
click at [877, 448] on div "Is false" at bounding box center [895, 456] width 162 height 16
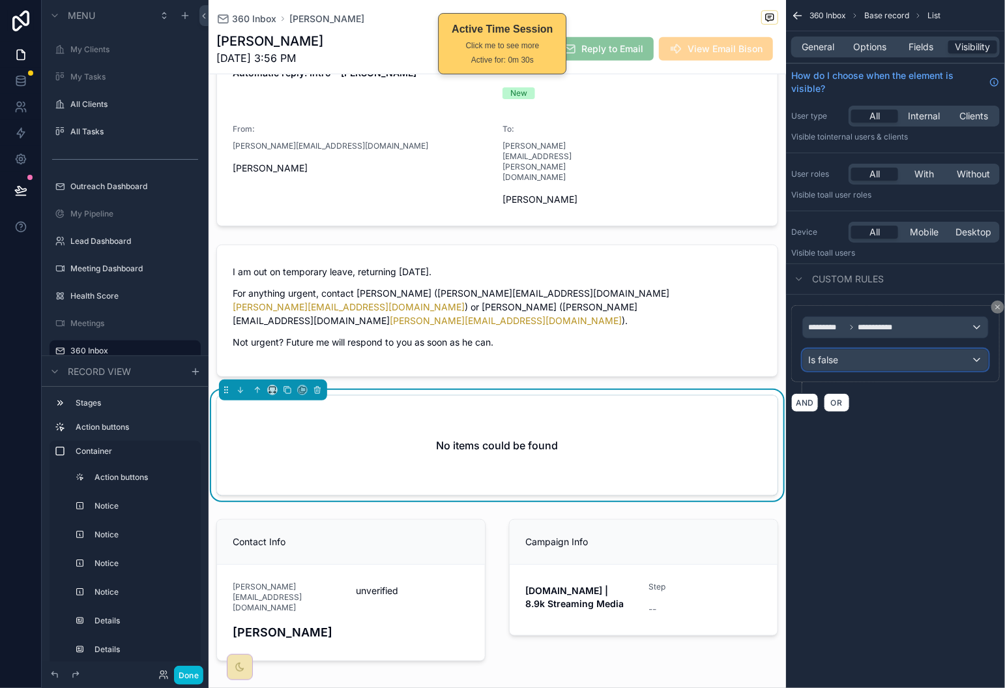
click at [914, 355] on div "Is false" at bounding box center [895, 359] width 185 height 21
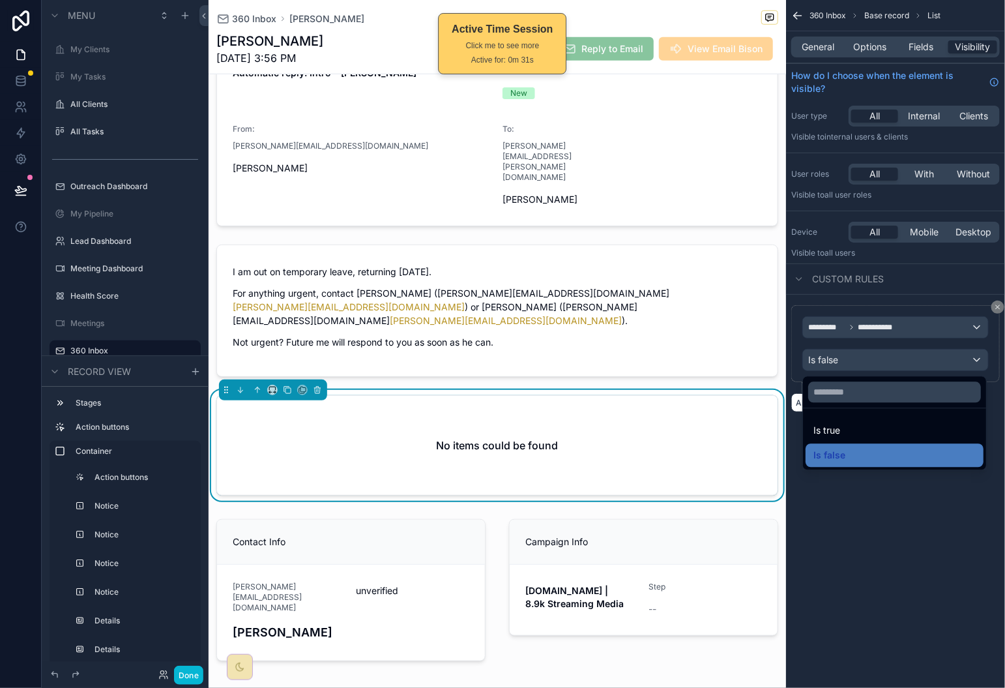
click at [876, 424] on div "Is true" at bounding box center [895, 431] width 162 height 16
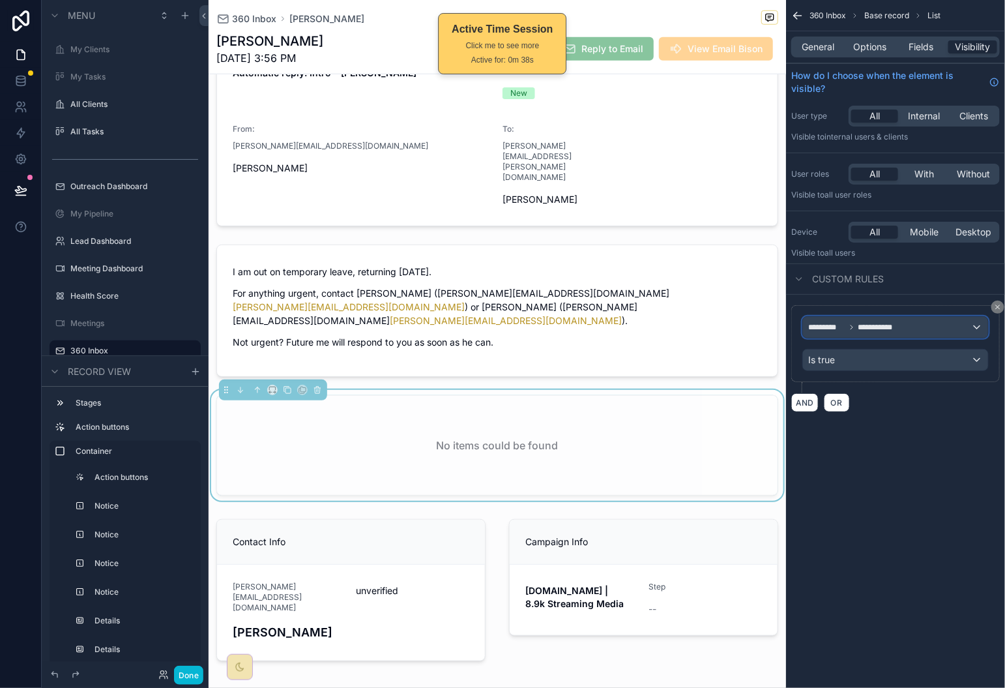
click at [927, 336] on div "**********" at bounding box center [895, 327] width 185 height 21
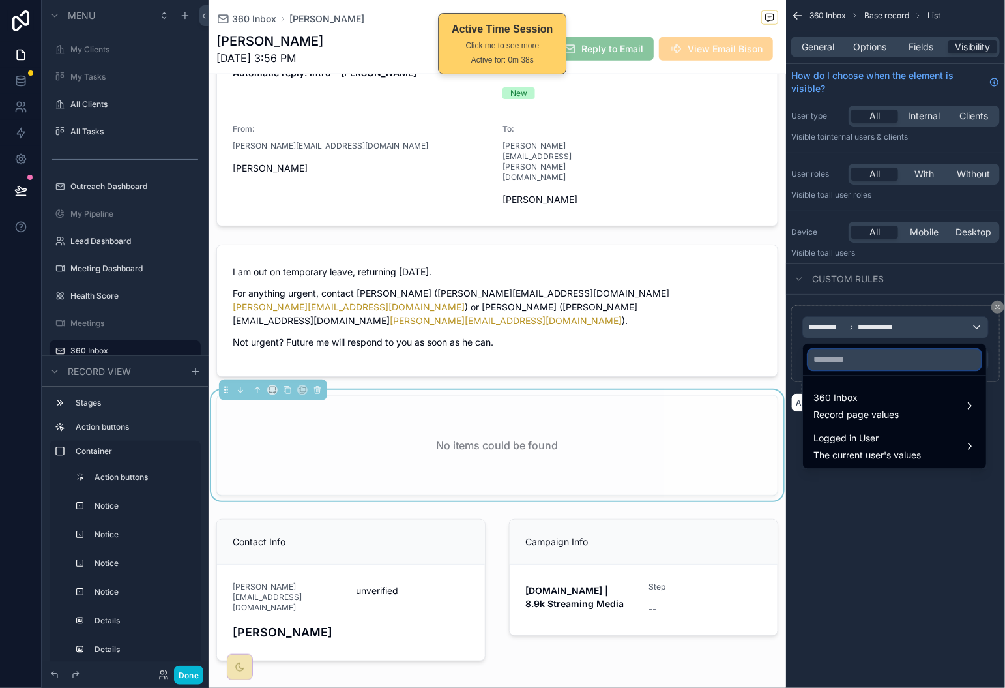
click at [884, 355] on input "text" at bounding box center [895, 359] width 173 height 21
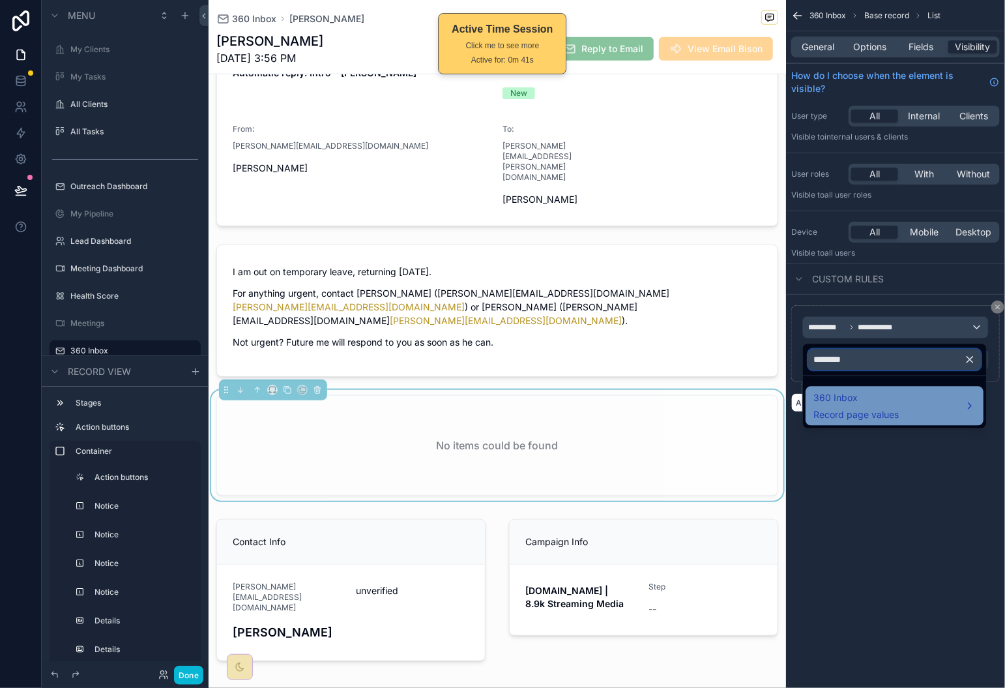
type input "********"
click at [922, 402] on div "360 Inbox Record page values" at bounding box center [895, 406] width 162 height 31
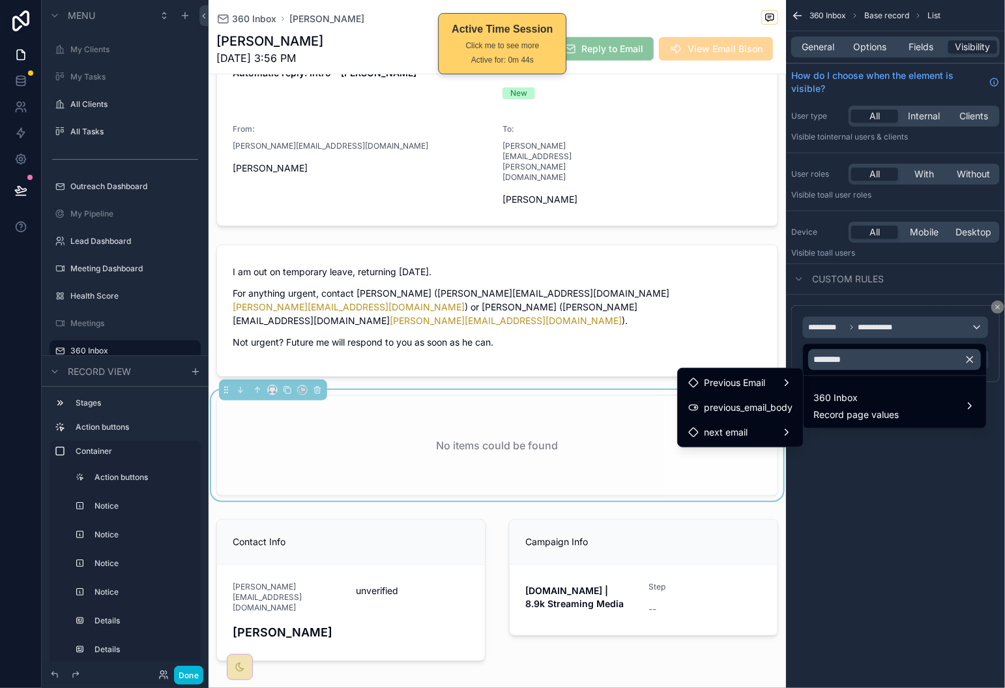
drag, startPoint x: 921, startPoint y: 526, endPoint x: 917, endPoint y: 473, distance: 52.3
click at [921, 526] on div "scrollable content" at bounding box center [502, 344] width 1005 height 688
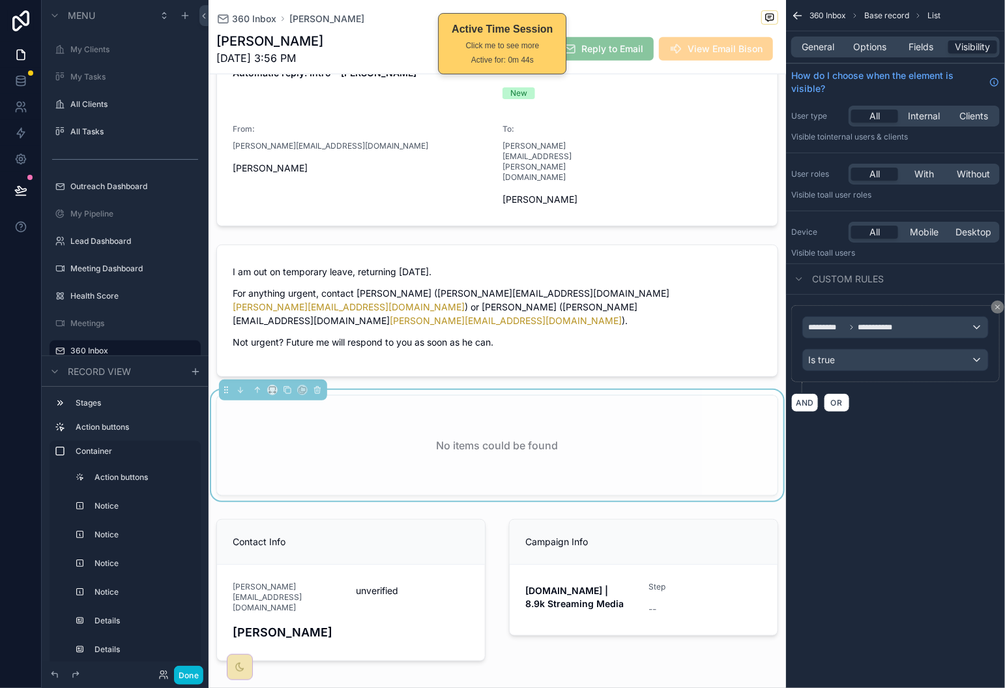
click at [962, 379] on div "**********" at bounding box center [896, 343] width 209 height 77
click at [960, 368] on div "Is true" at bounding box center [895, 359] width 185 height 21
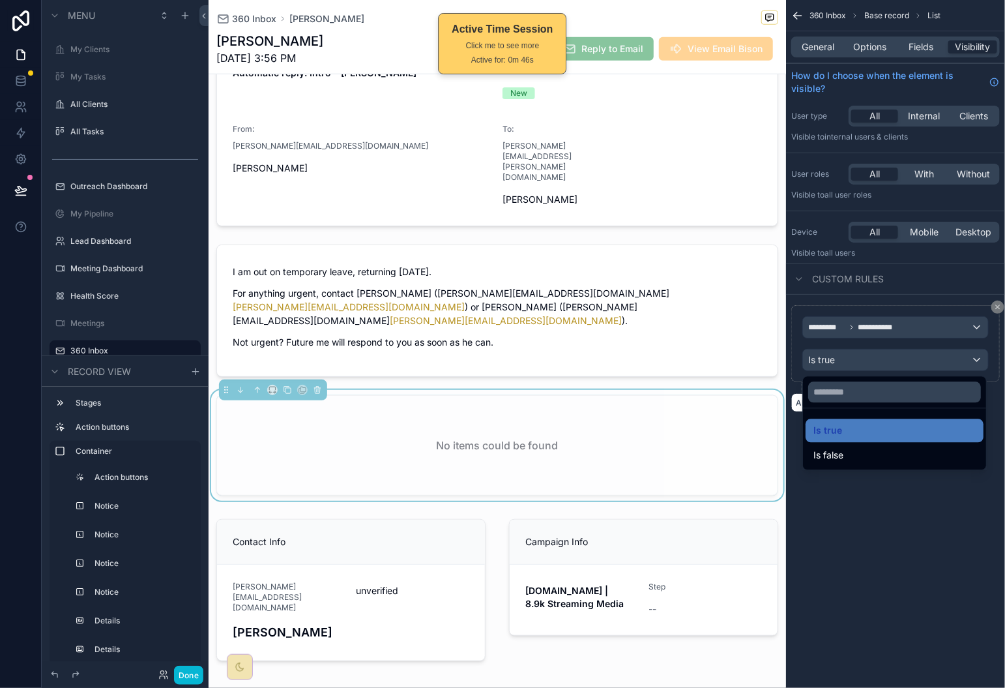
click at [949, 341] on div "scrollable content" at bounding box center [502, 344] width 1005 height 688
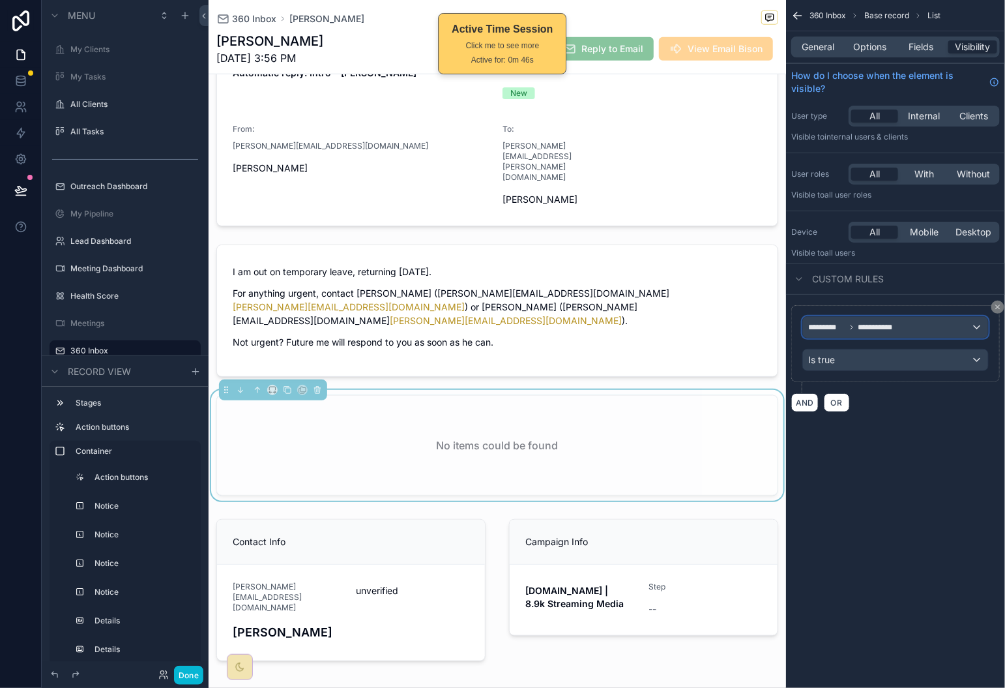
click at [958, 333] on div "**********" at bounding box center [895, 327] width 185 height 21
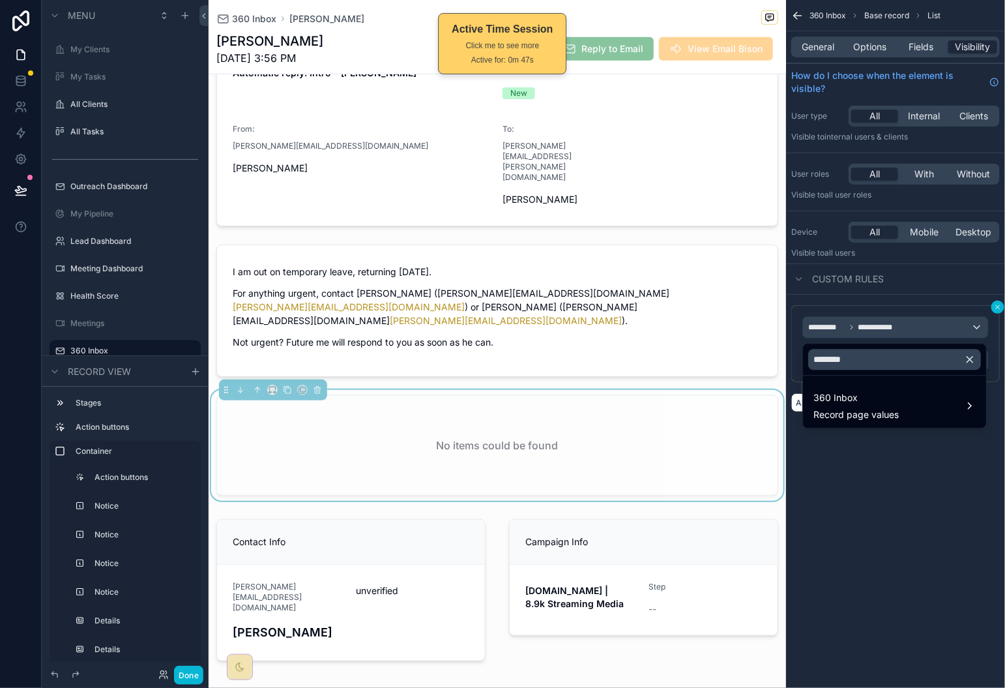
click at [1002, 308] on div "scrollable content" at bounding box center [502, 344] width 1005 height 688
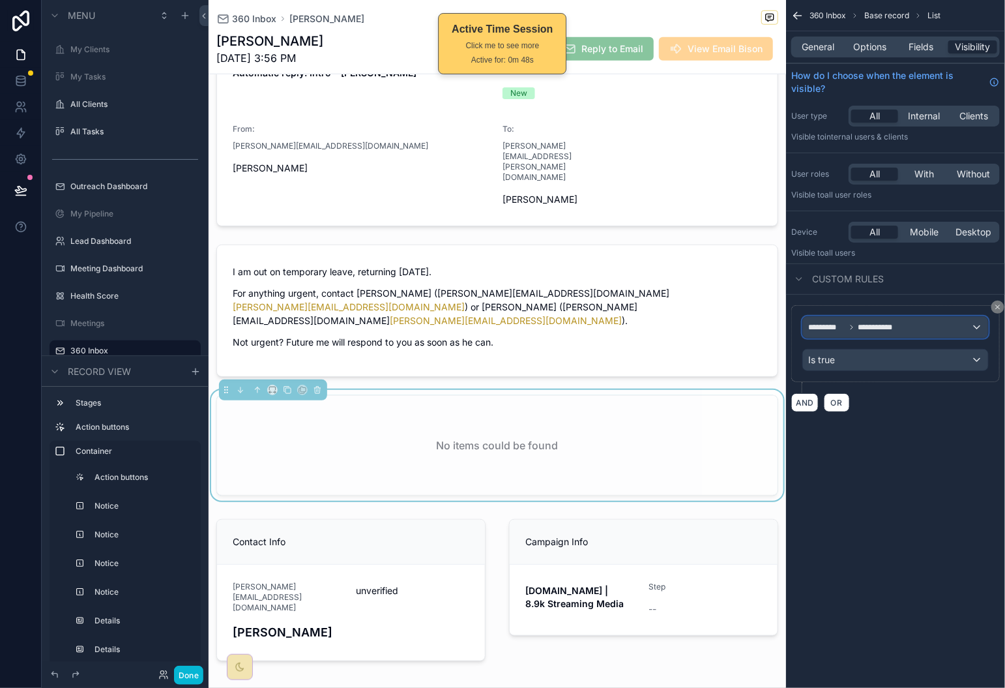
click at [965, 325] on div "**********" at bounding box center [895, 327] width 185 height 21
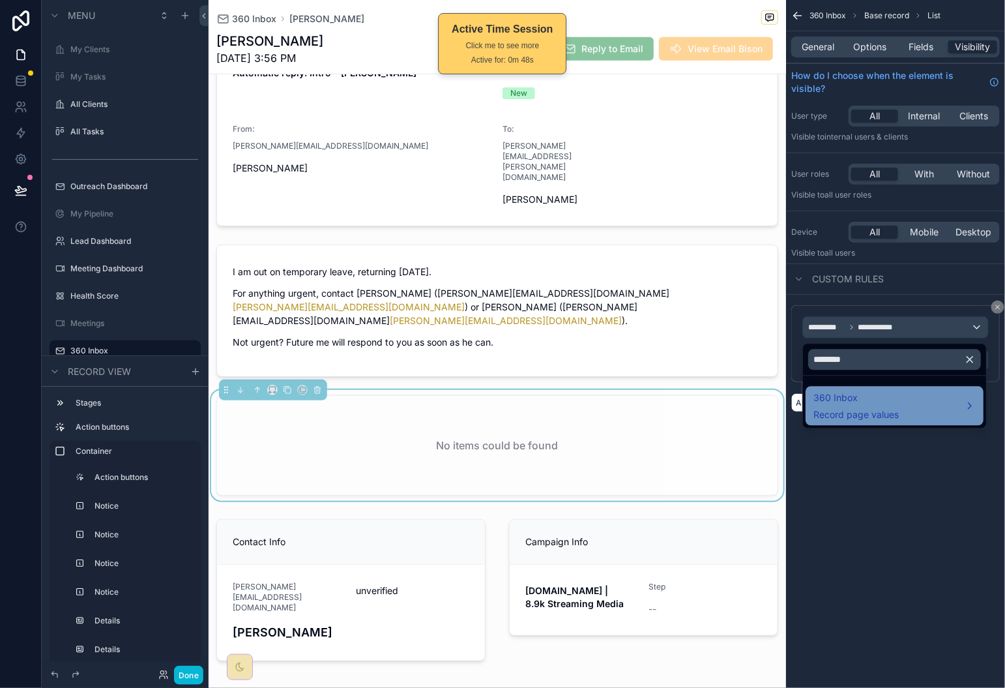
click at [854, 409] on span "Record page values" at bounding box center [856, 415] width 85 height 13
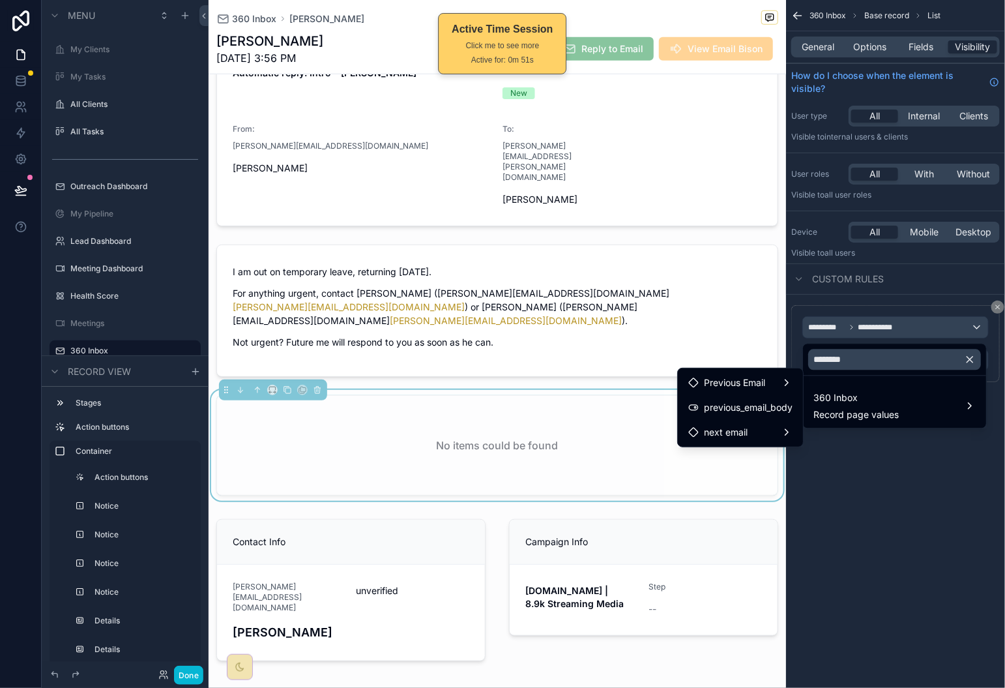
drag, startPoint x: 1001, startPoint y: 306, endPoint x: 974, endPoint y: 317, distance: 29.5
click at [1001, 306] on div "scrollable content" at bounding box center [502, 344] width 1005 height 688
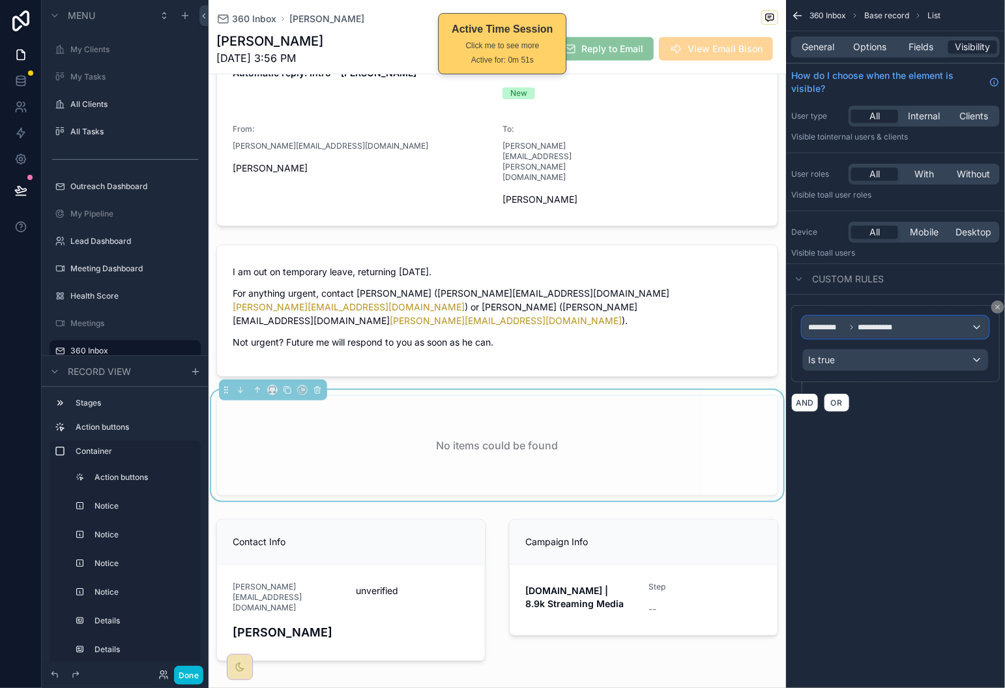
click at [884, 323] on span "**********" at bounding box center [880, 327] width 42 height 10
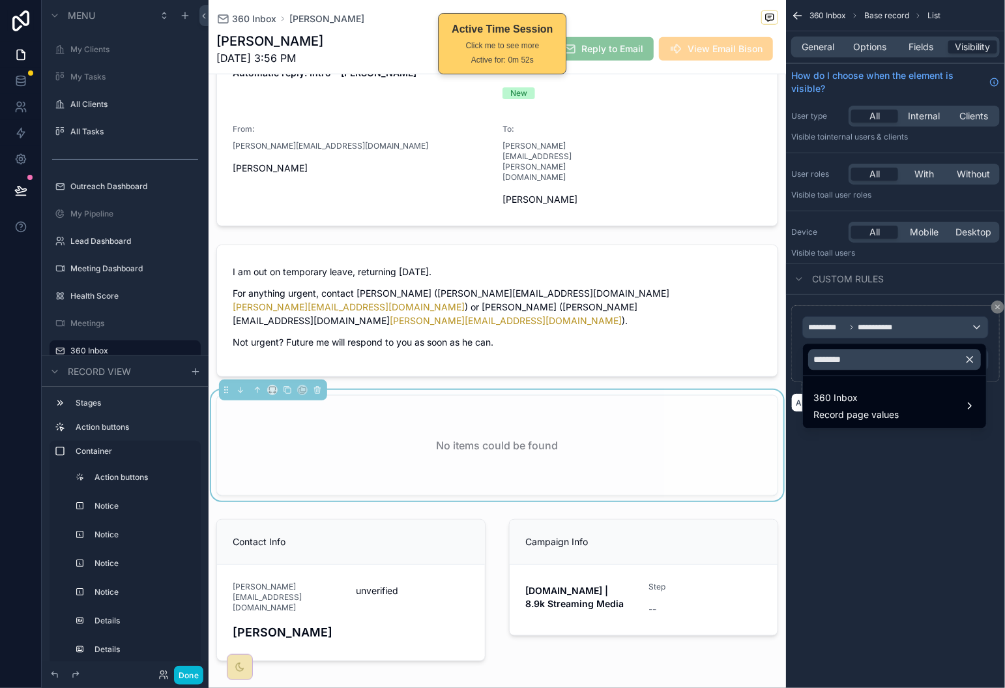
click at [972, 359] on icon "button" at bounding box center [970, 360] width 12 height 12
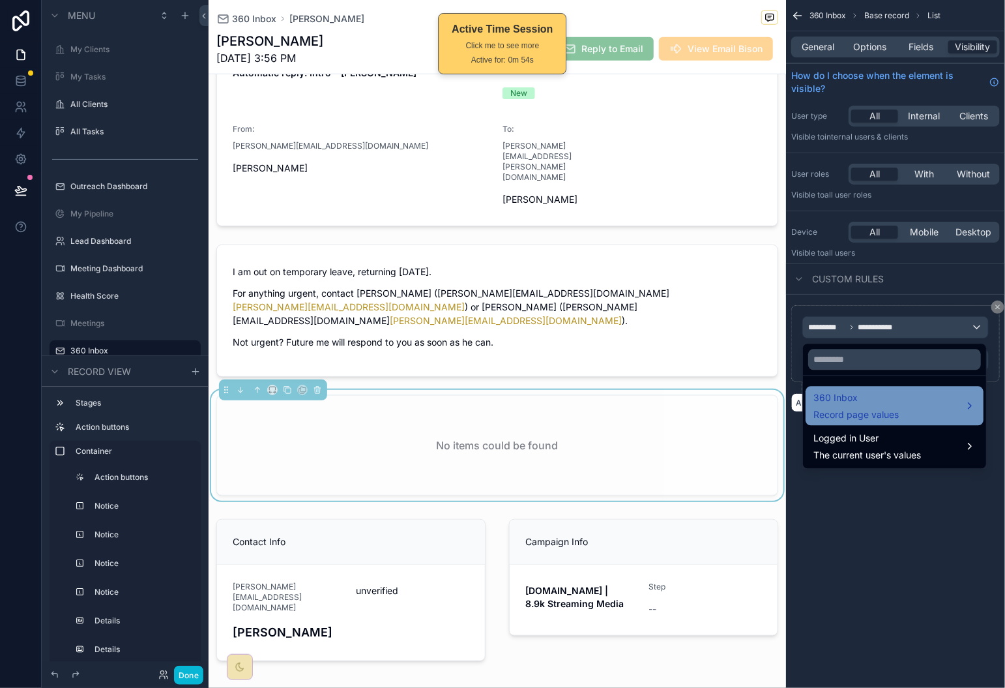
click at [932, 396] on div "360 Inbox Record page values" at bounding box center [895, 406] width 162 height 31
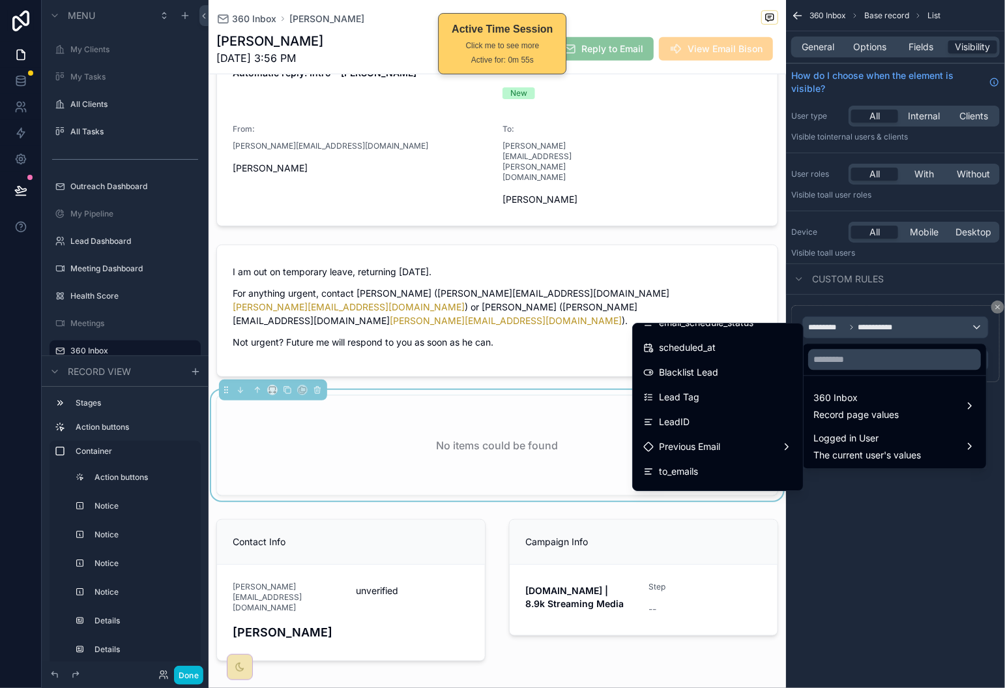
scroll to position [290, 0]
click at [877, 368] on input "text" at bounding box center [895, 359] width 173 height 21
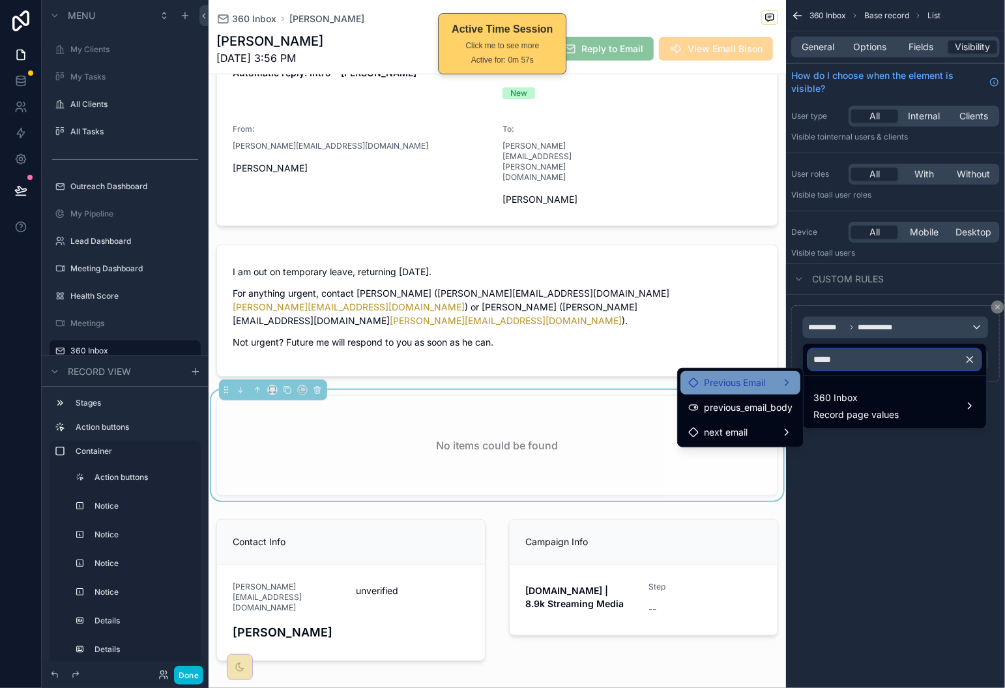
type input "*****"
click at [762, 391] on div "Previous Email" at bounding box center [741, 382] width 120 height 23
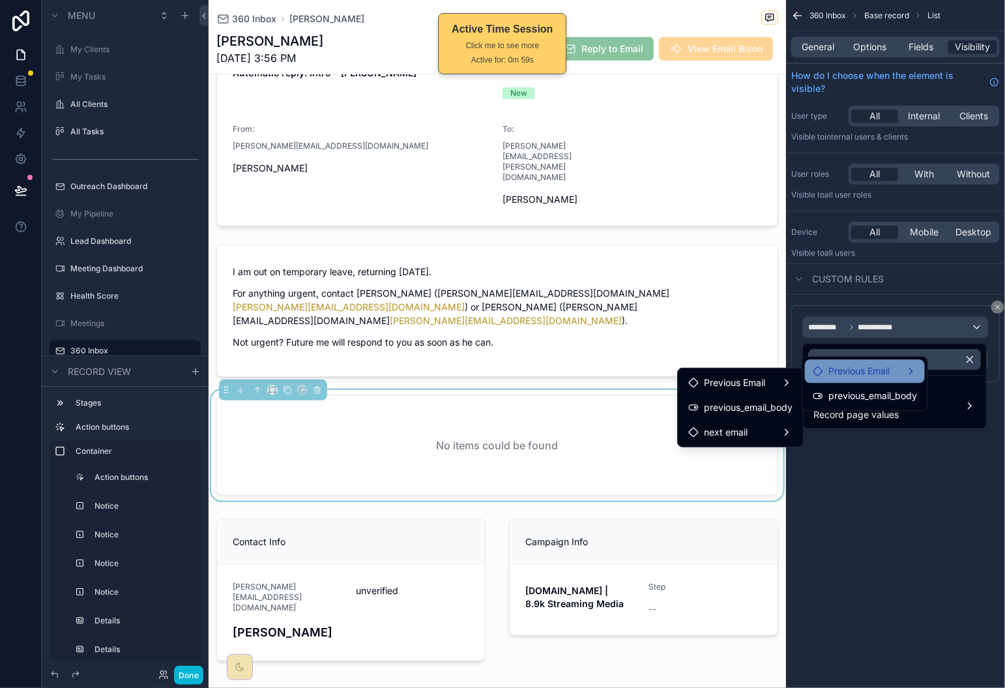
click at [871, 376] on span "Previous Email" at bounding box center [859, 372] width 61 height 16
click at [751, 364] on span "Previous Email" at bounding box center [734, 360] width 61 height 16
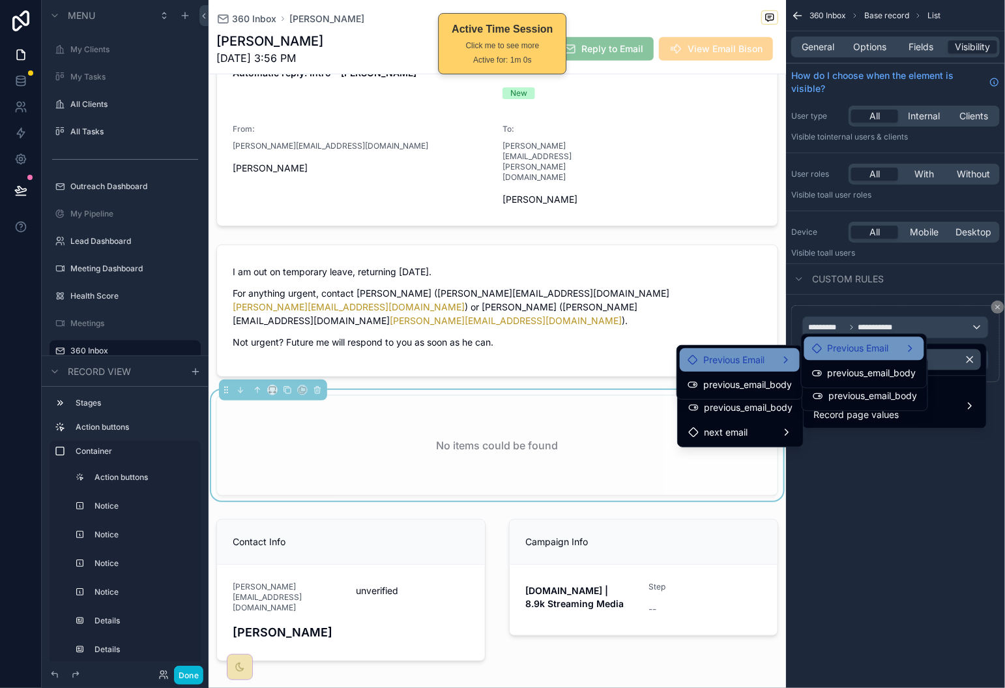
click at [852, 348] on span "Previous Email" at bounding box center [858, 349] width 61 height 16
click at [848, 366] on span "previous_email_body" at bounding box center [872, 374] width 89 height 16
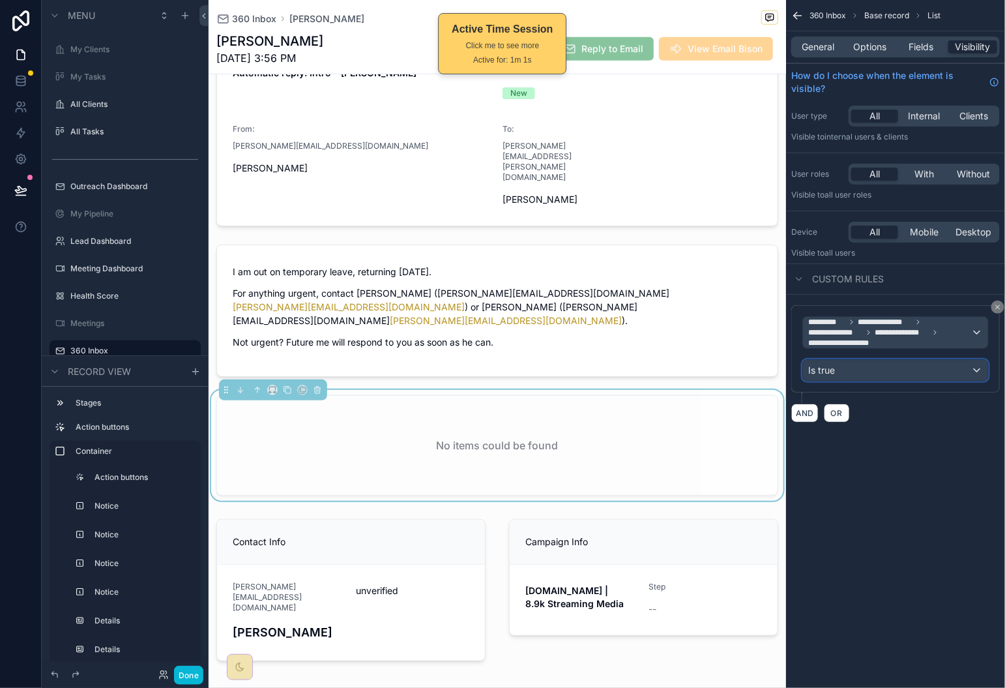
click at [887, 370] on div "Is true" at bounding box center [895, 370] width 185 height 21
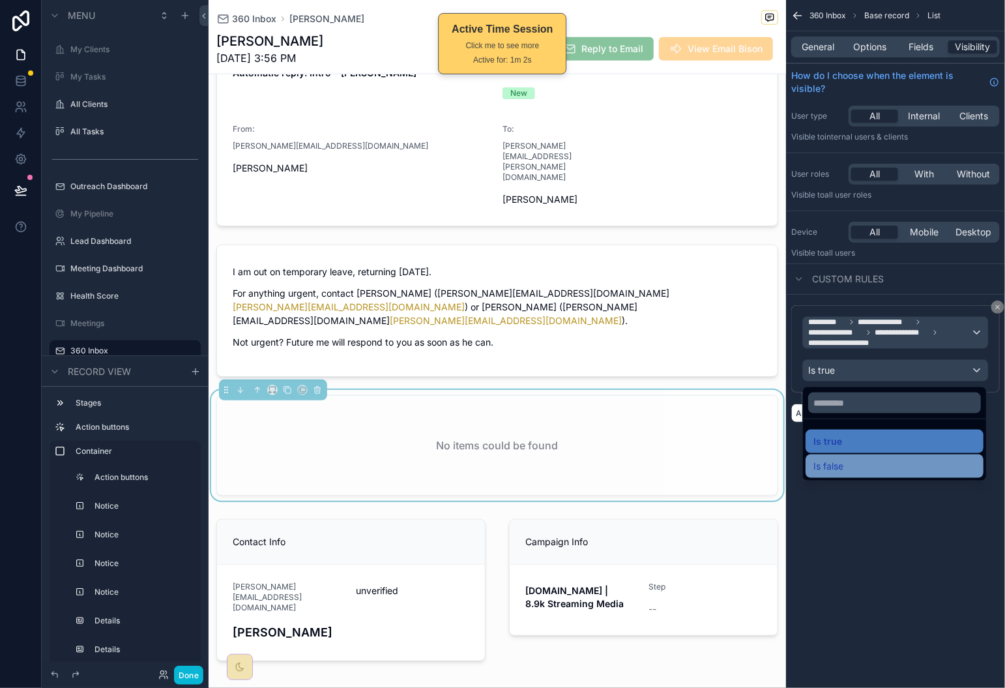
click at [882, 469] on div "Is false" at bounding box center [895, 466] width 162 height 16
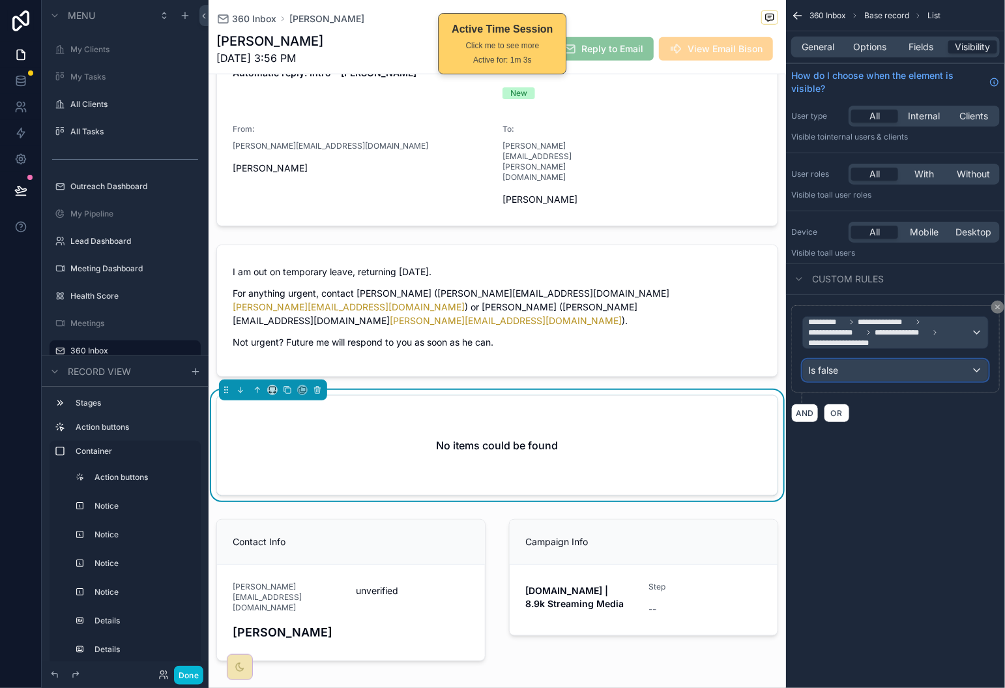
click at [894, 372] on div "Is false" at bounding box center [895, 370] width 185 height 21
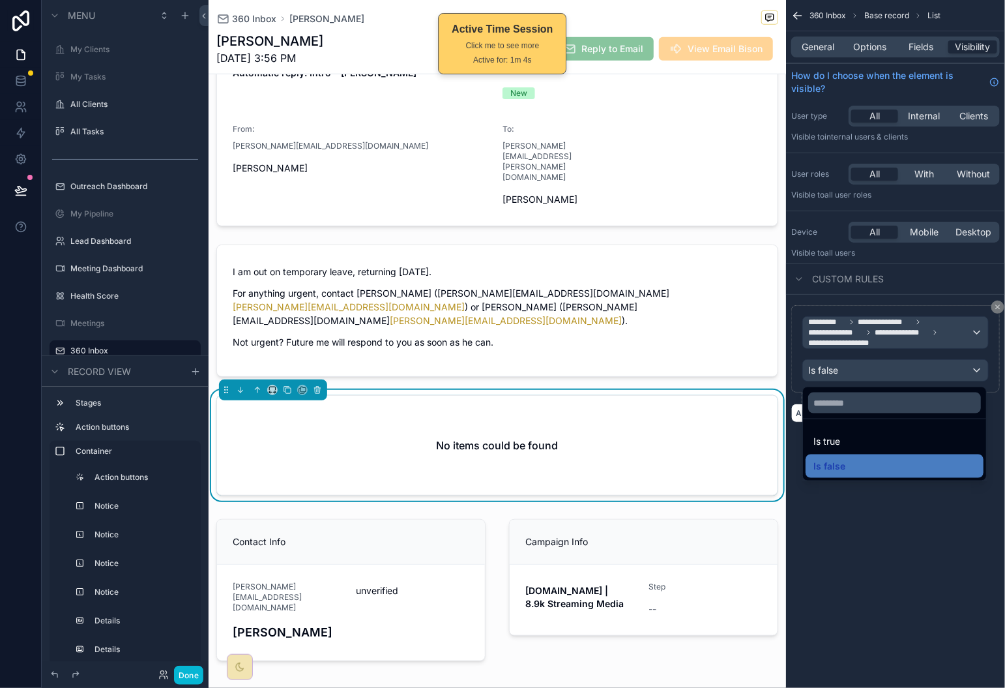
click at [888, 449] on div "Is true" at bounding box center [895, 442] width 162 height 16
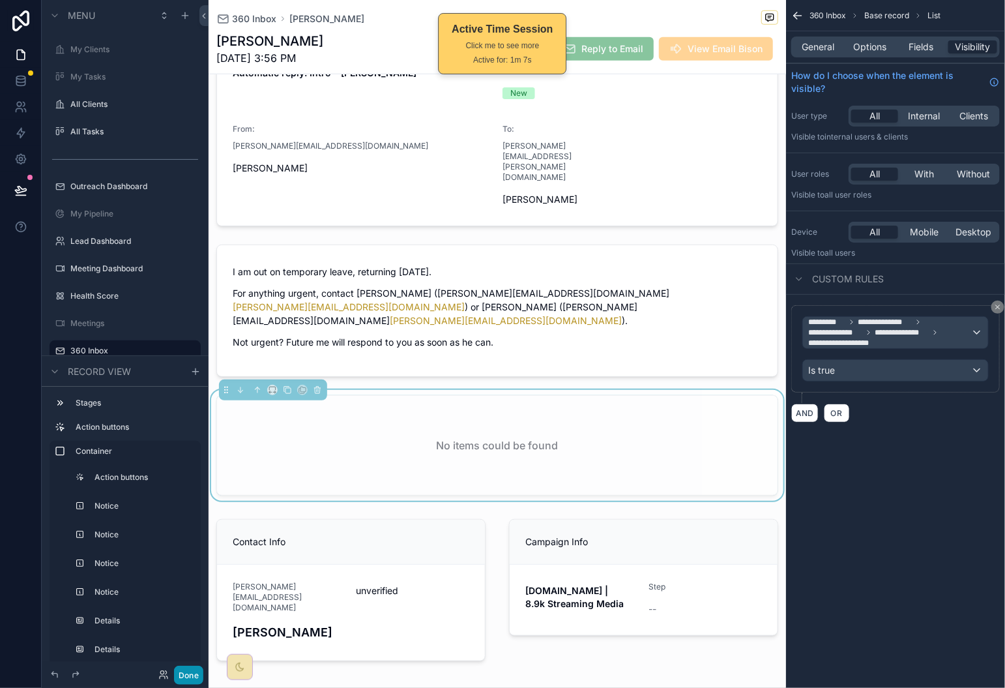
click at [190, 674] on button "Done" at bounding box center [188, 675] width 29 height 19
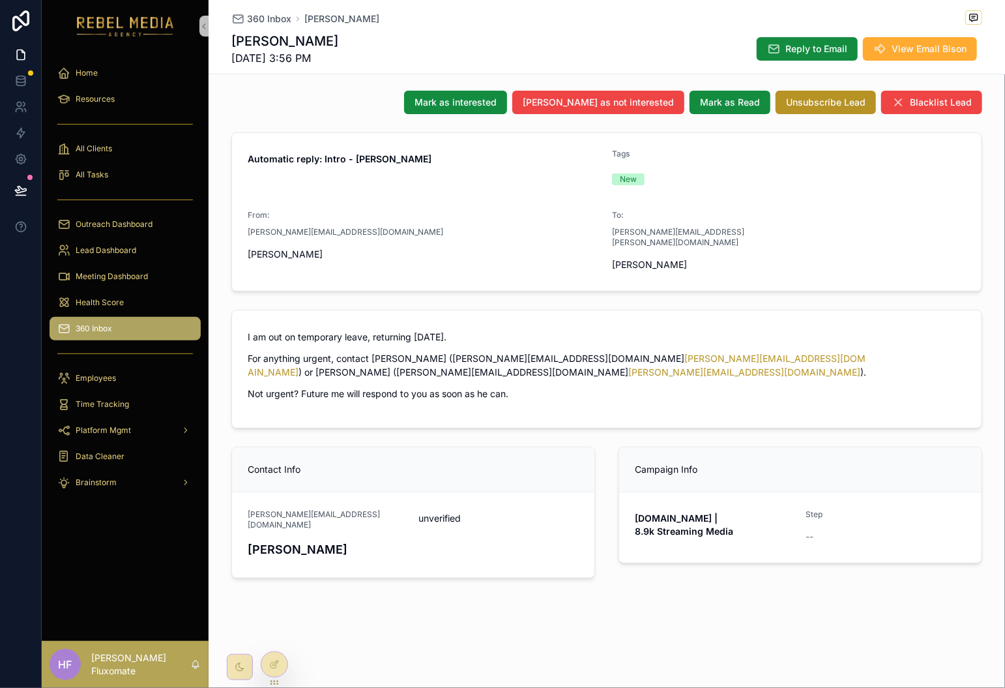
scroll to position [27, 0]
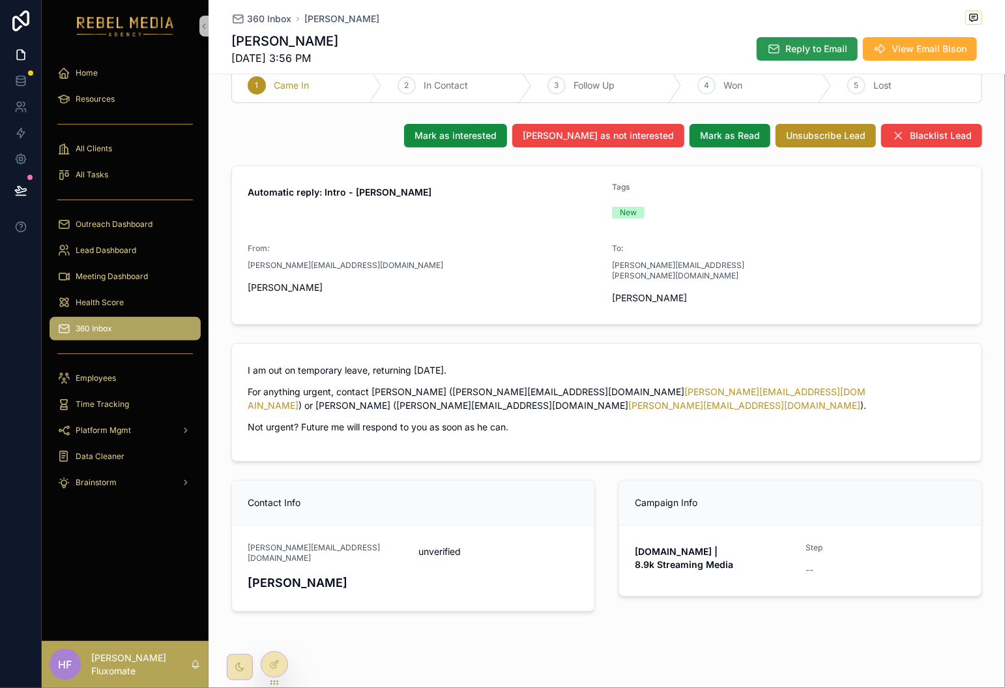
click at [816, 47] on span "Reply to Email" at bounding box center [817, 48] width 62 height 13
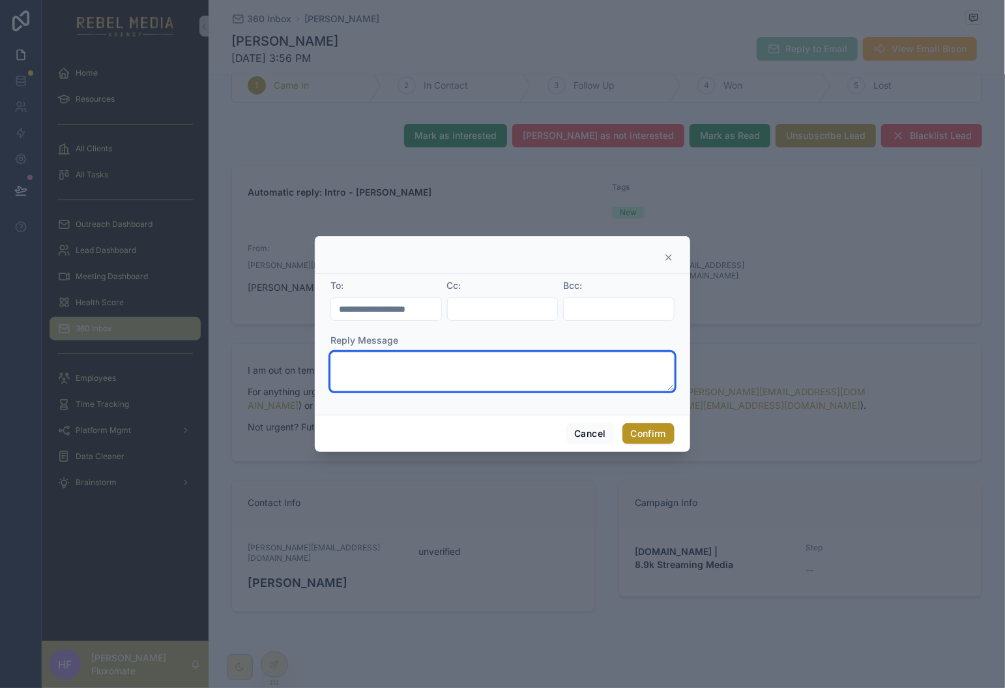
click at [535, 369] on textarea at bounding box center [503, 371] width 344 height 39
type textarea "****"
click at [663, 436] on button "Confirm" at bounding box center [649, 433] width 52 height 21
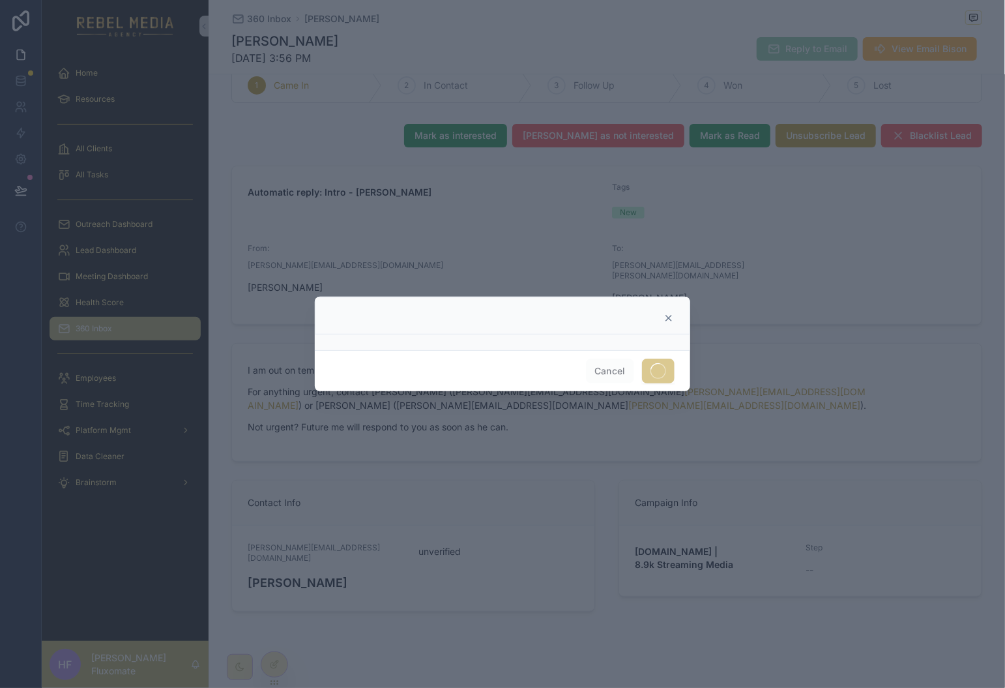
click at [669, 318] on icon at bounding box center [669, 318] width 10 height 10
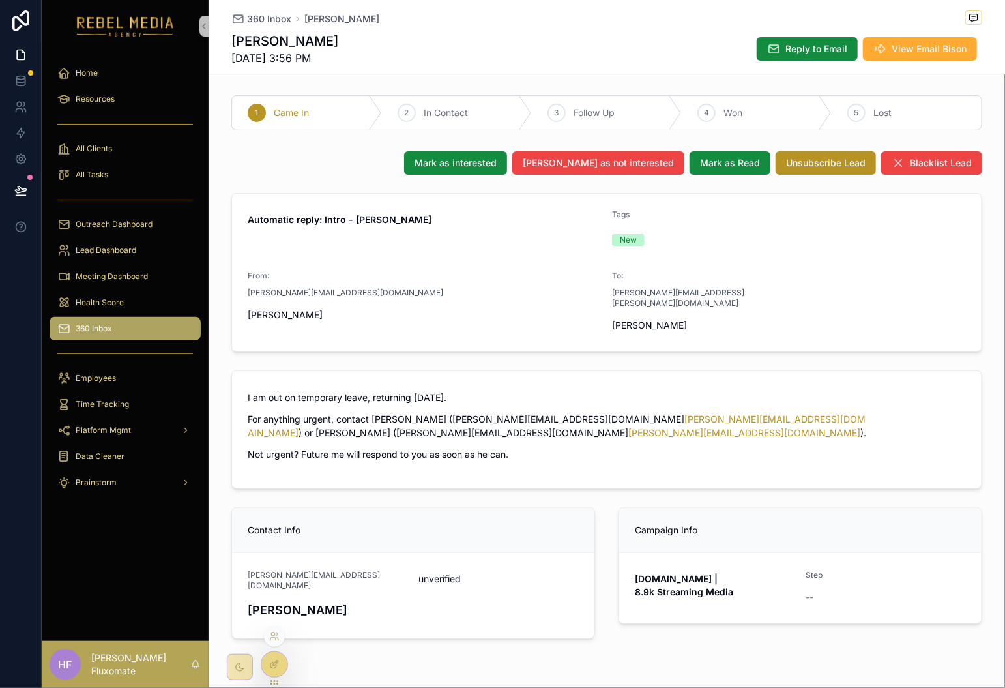
click at [279, 671] on div at bounding box center [274, 664] width 26 height 25
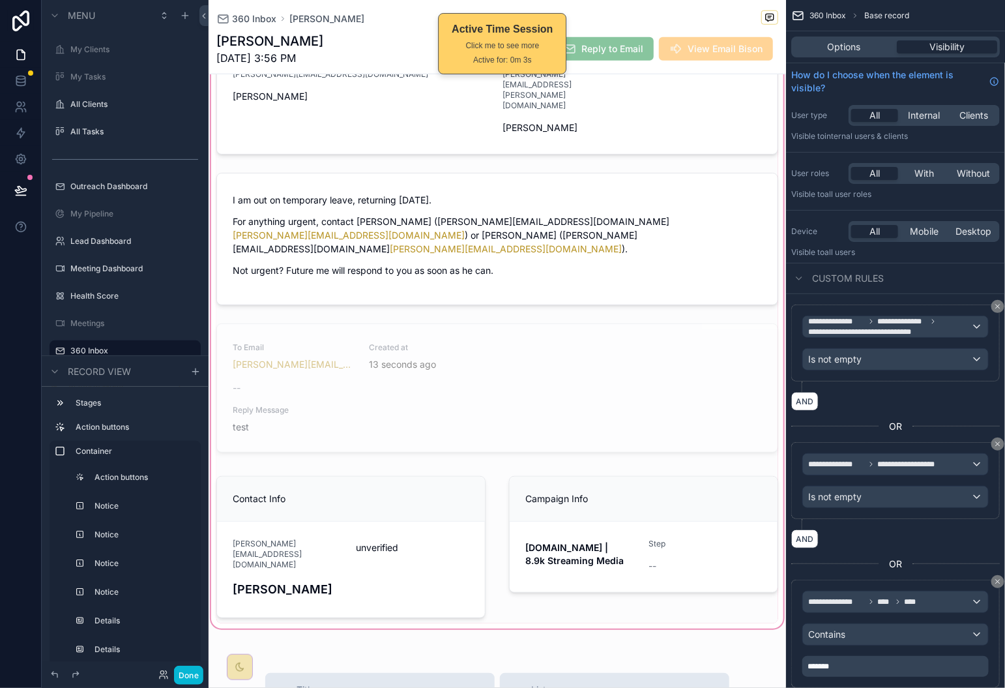
scroll to position [484, 0]
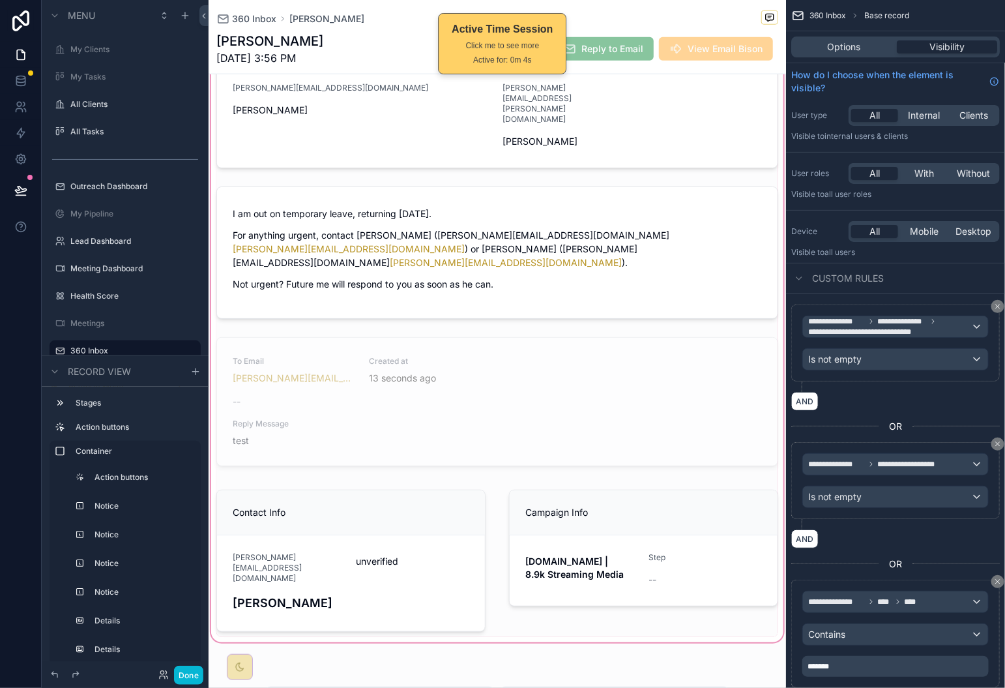
click at [614, 335] on div "scrollable content" at bounding box center [498, 176] width 578 height 938
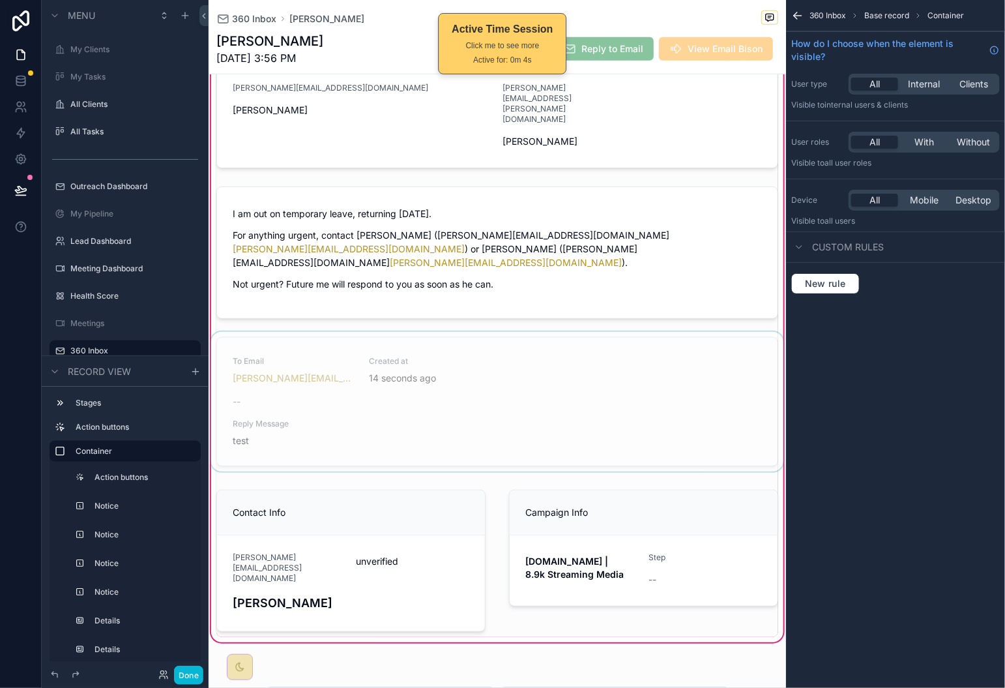
click at [687, 340] on div "scrollable content" at bounding box center [498, 404] width 578 height 145
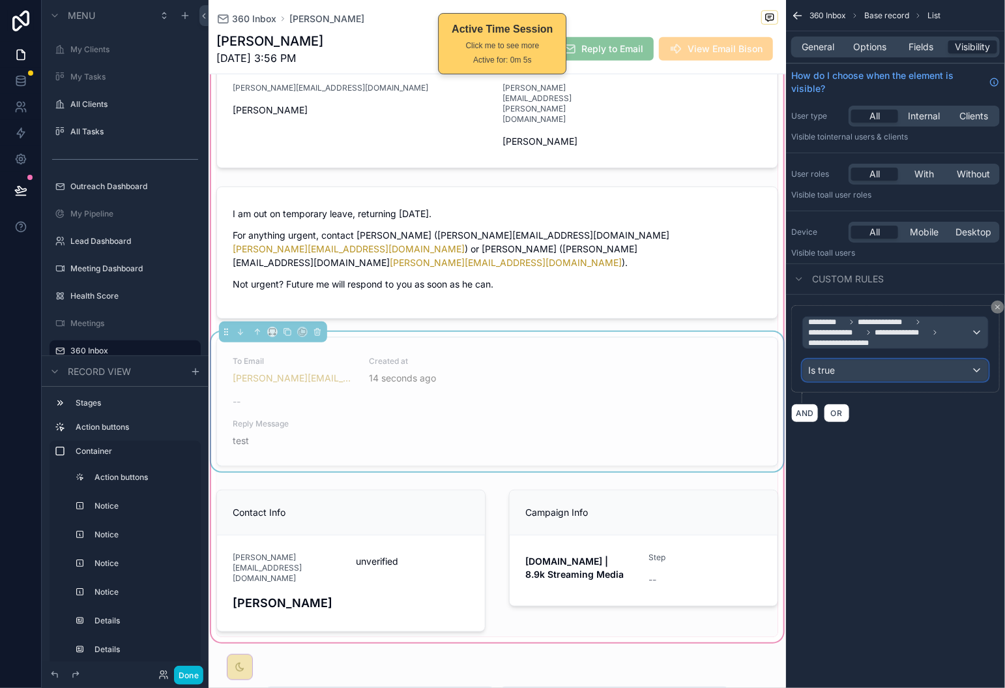
click at [939, 369] on div "Is true" at bounding box center [895, 370] width 185 height 21
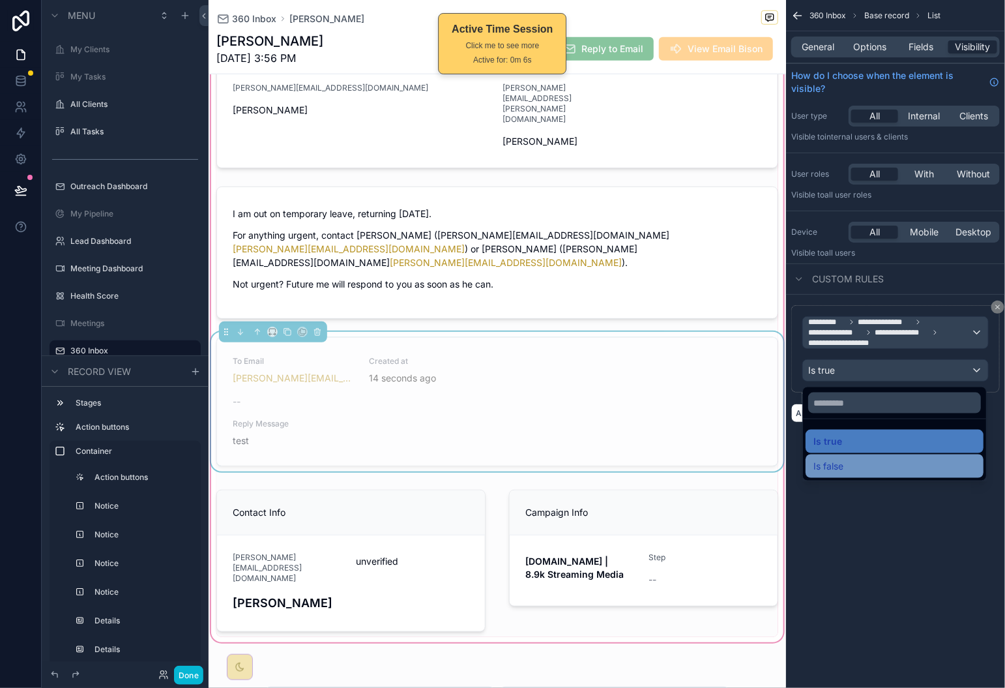
click at [845, 466] on div "Is false" at bounding box center [895, 466] width 162 height 16
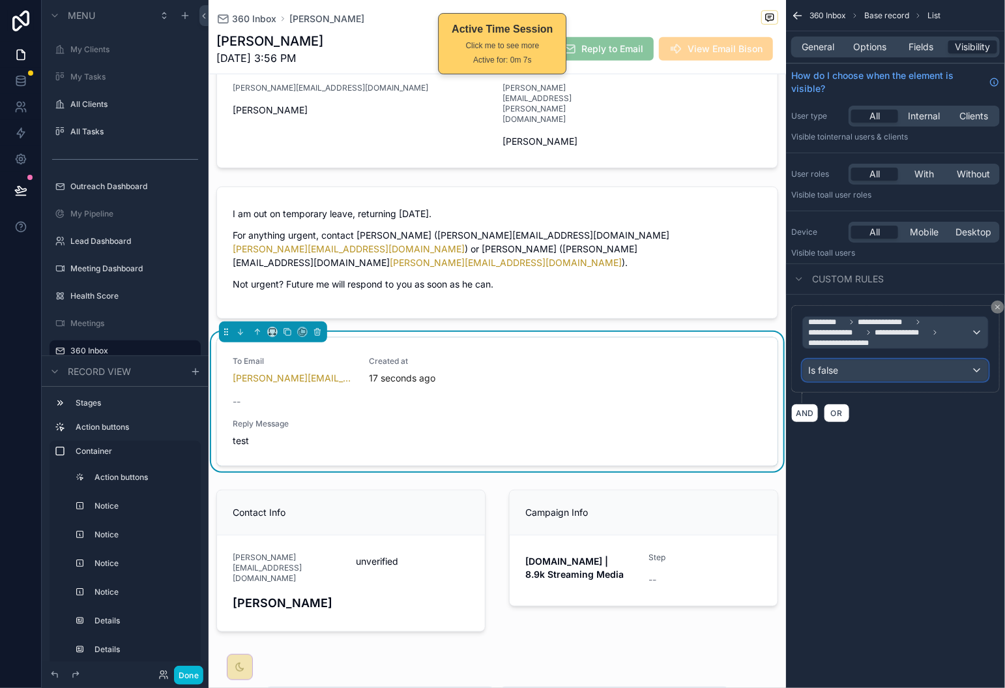
click at [897, 369] on div "Is false" at bounding box center [895, 370] width 185 height 21
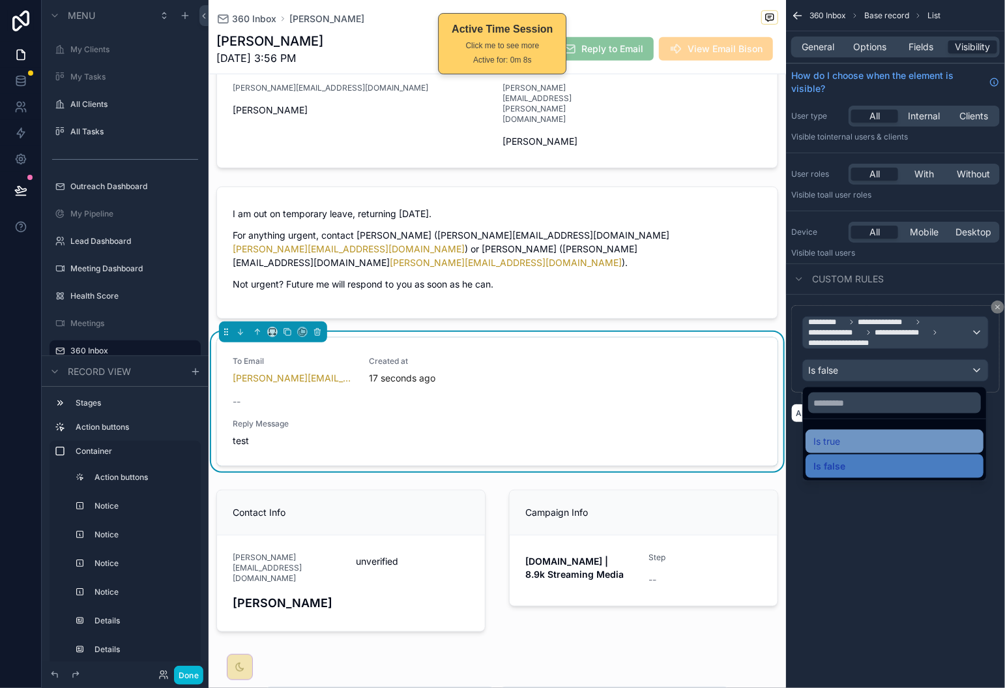
drag, startPoint x: 880, startPoint y: 439, endPoint x: 1005, endPoint y: 340, distance: 160.1
click at [881, 439] on div "Is true" at bounding box center [895, 442] width 162 height 16
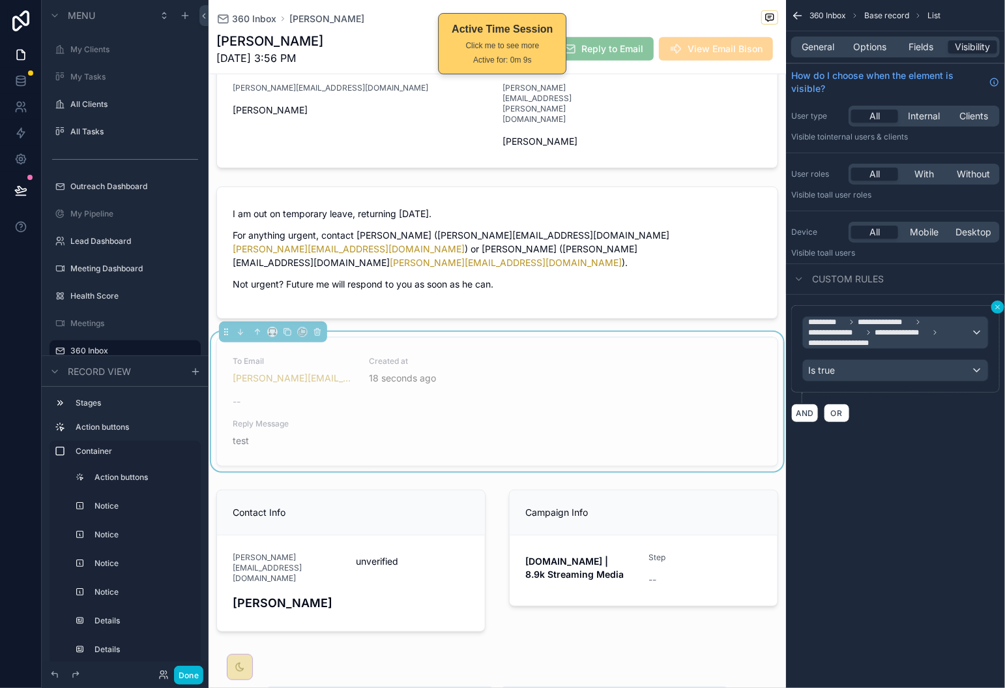
click at [998, 313] on button "scrollable content" at bounding box center [998, 307] width 13 height 13
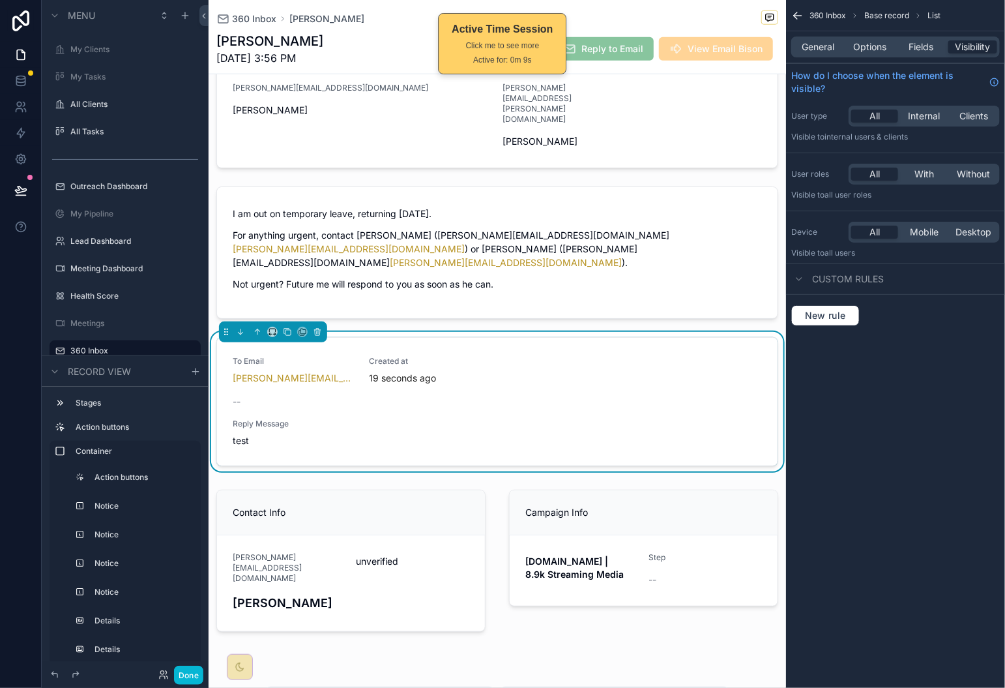
click at [826, 303] on div "New rule" at bounding box center [895, 316] width 219 height 42
click at [837, 313] on span "New rule" at bounding box center [826, 316] width 52 height 12
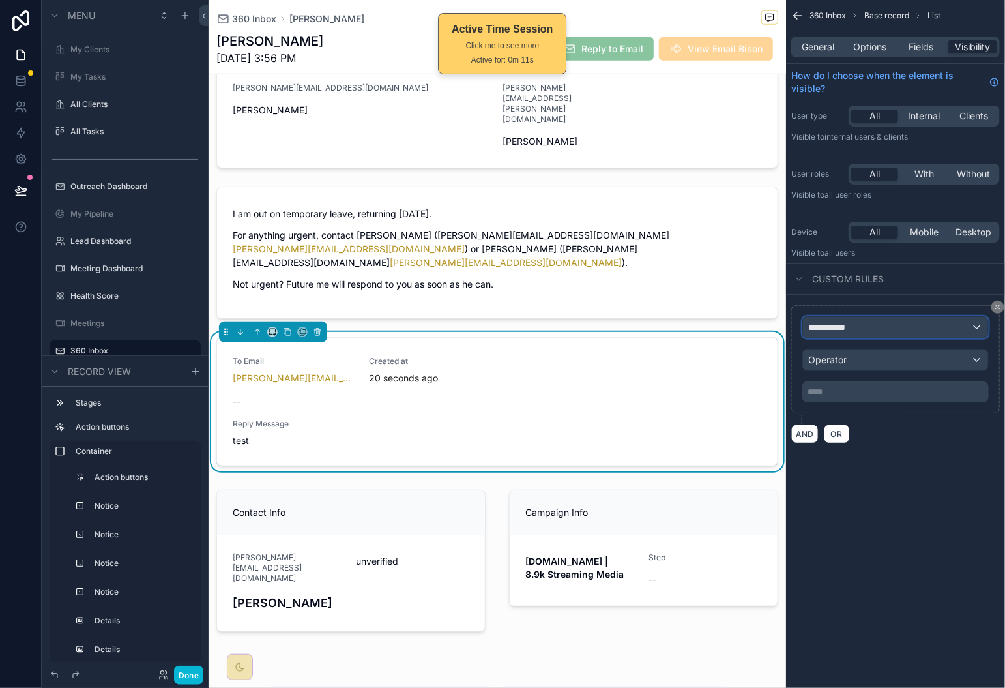
click at [904, 333] on div "**********" at bounding box center [895, 327] width 185 height 21
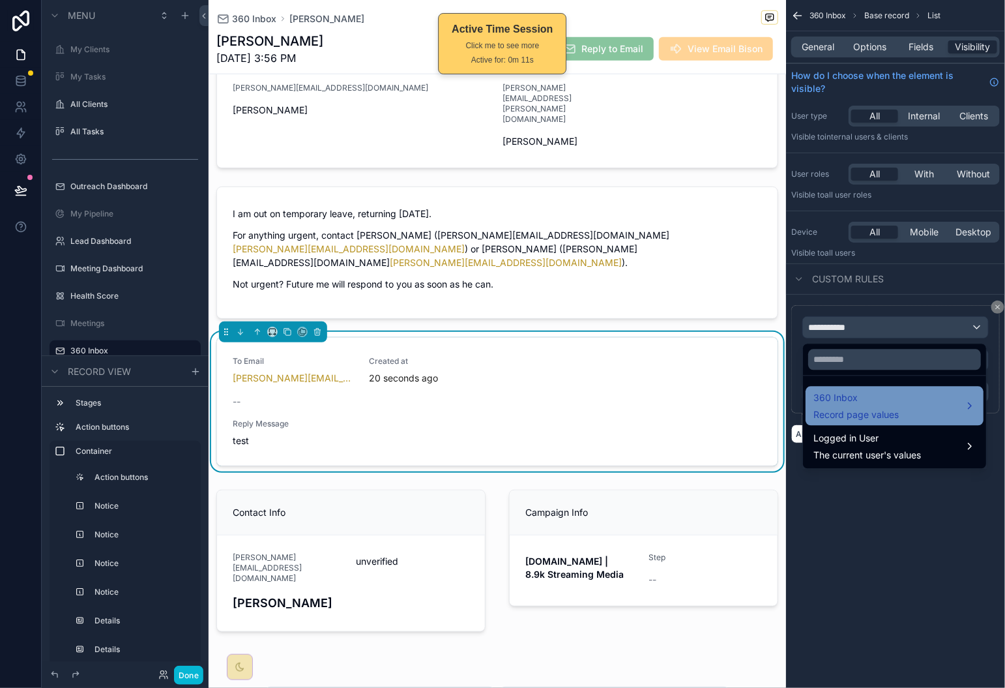
click at [895, 409] on span "Record page values" at bounding box center [856, 415] width 85 height 13
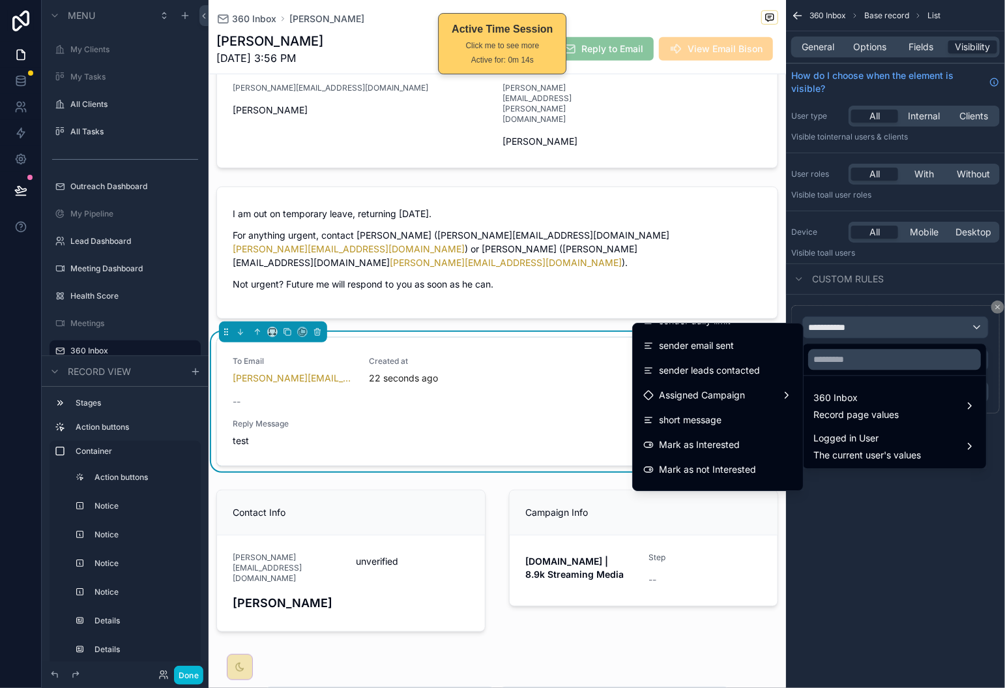
scroll to position [2338, 0]
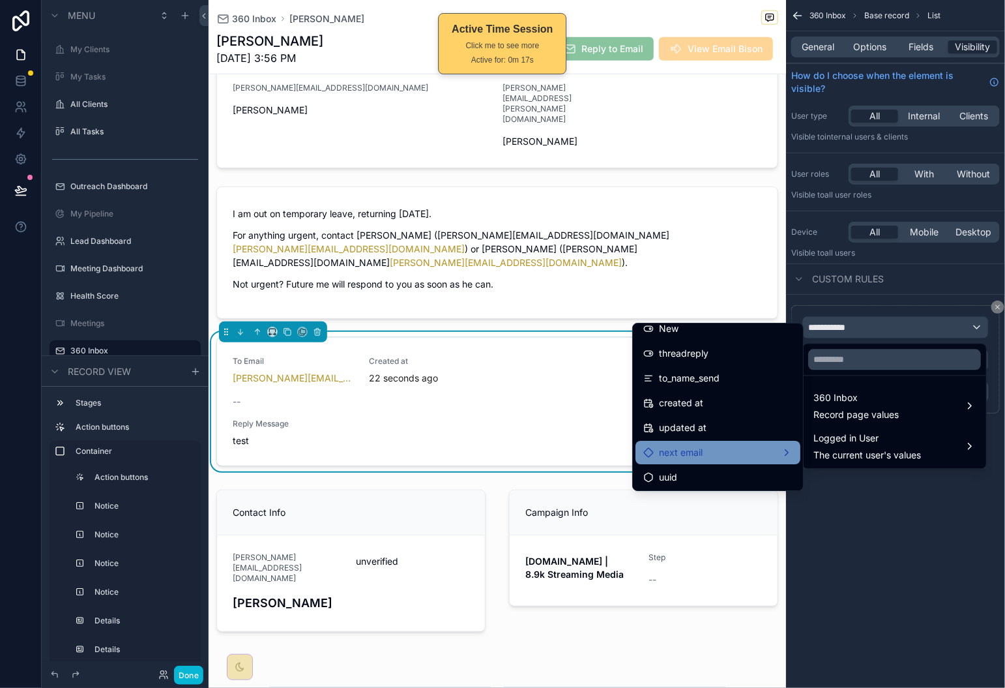
click at [764, 455] on div "next email" at bounding box center [718, 453] width 149 height 16
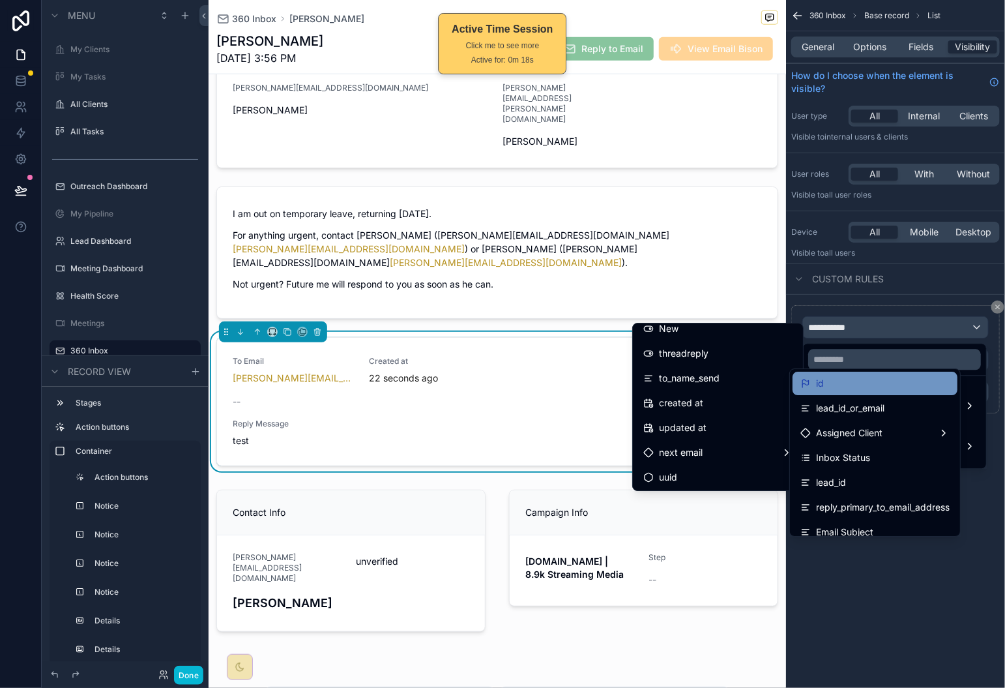
click at [841, 392] on div "id" at bounding box center [875, 383] width 165 height 23
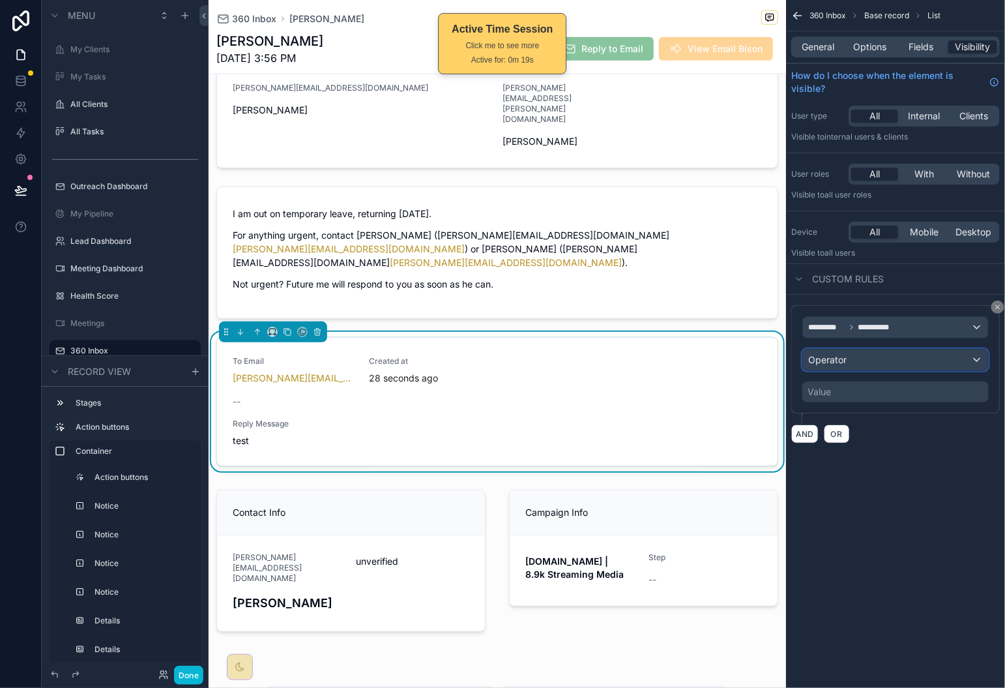
click at [872, 366] on div "Operator" at bounding box center [895, 359] width 185 height 21
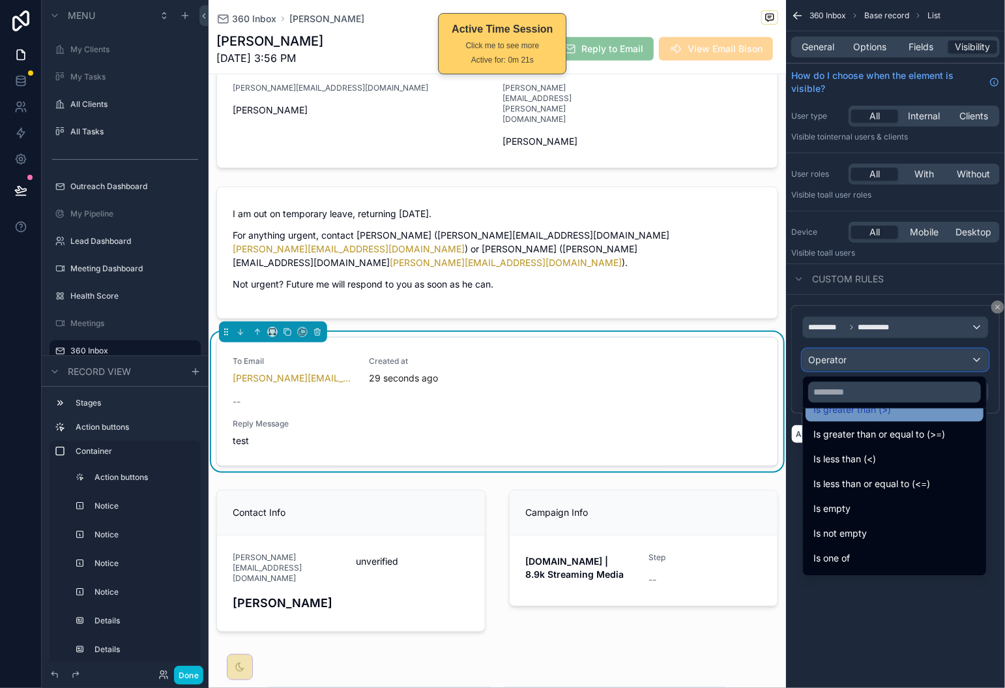
scroll to position [92, 0]
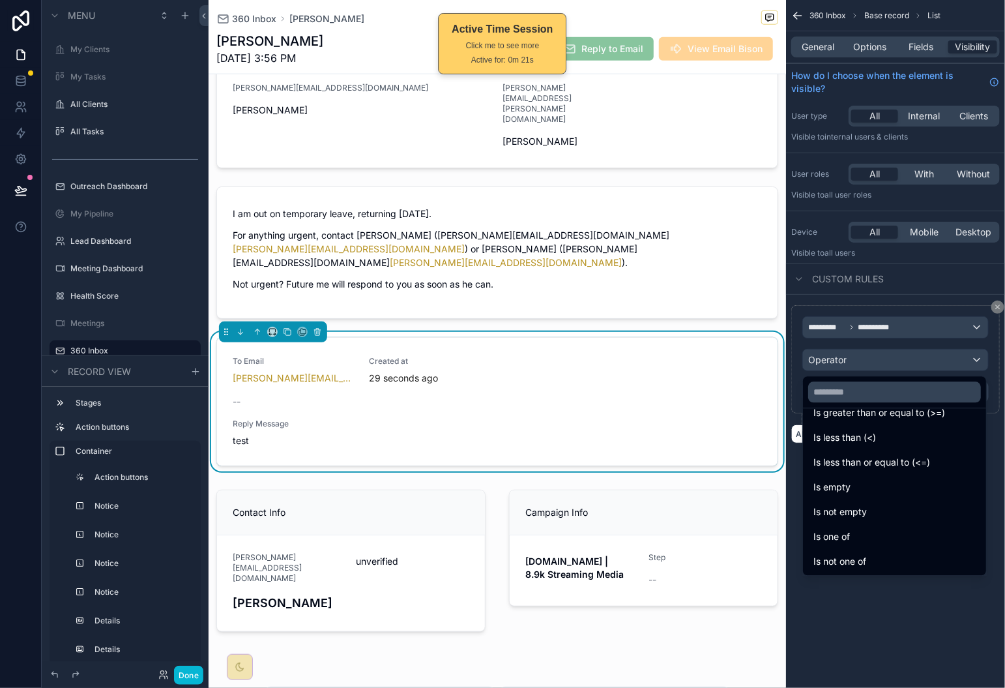
click at [889, 514] on div "Is not empty" at bounding box center [895, 513] width 162 height 16
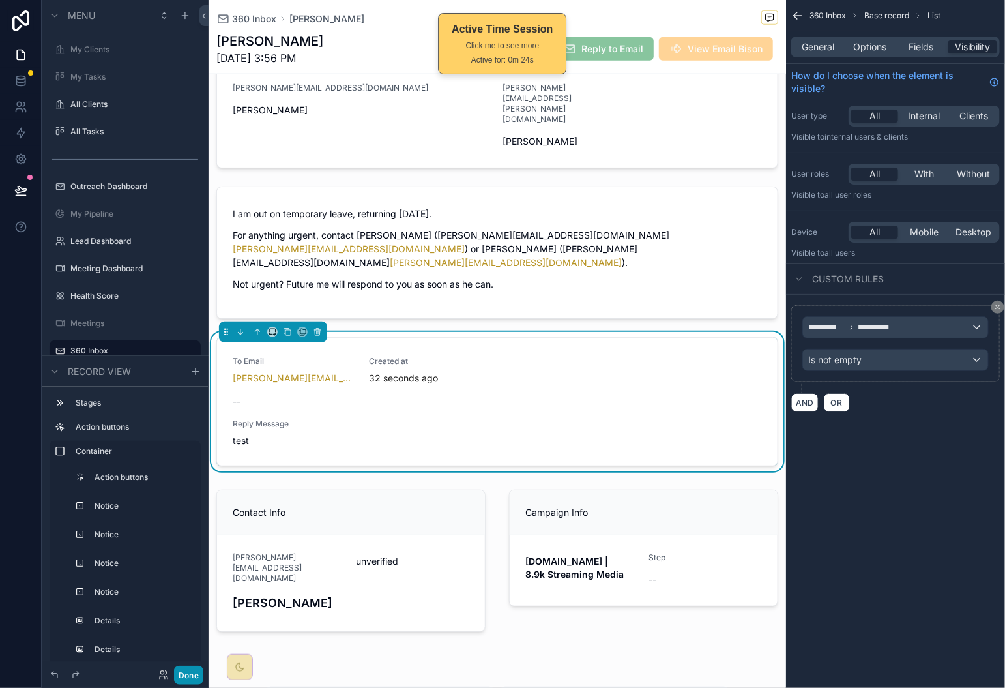
click at [198, 674] on button "Done" at bounding box center [188, 675] width 29 height 19
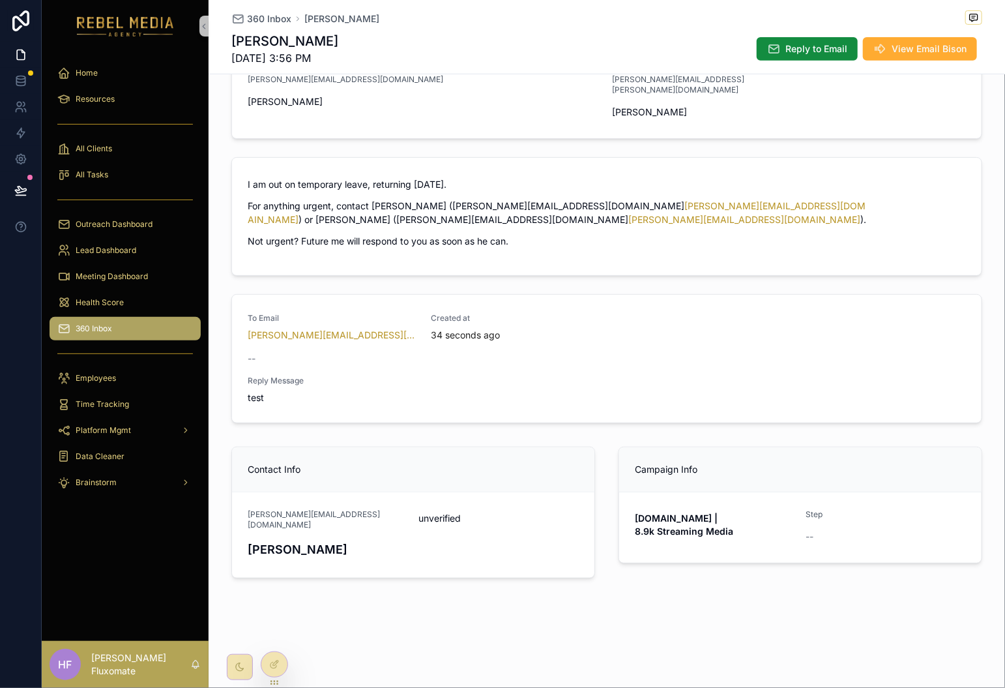
scroll to position [181, 0]
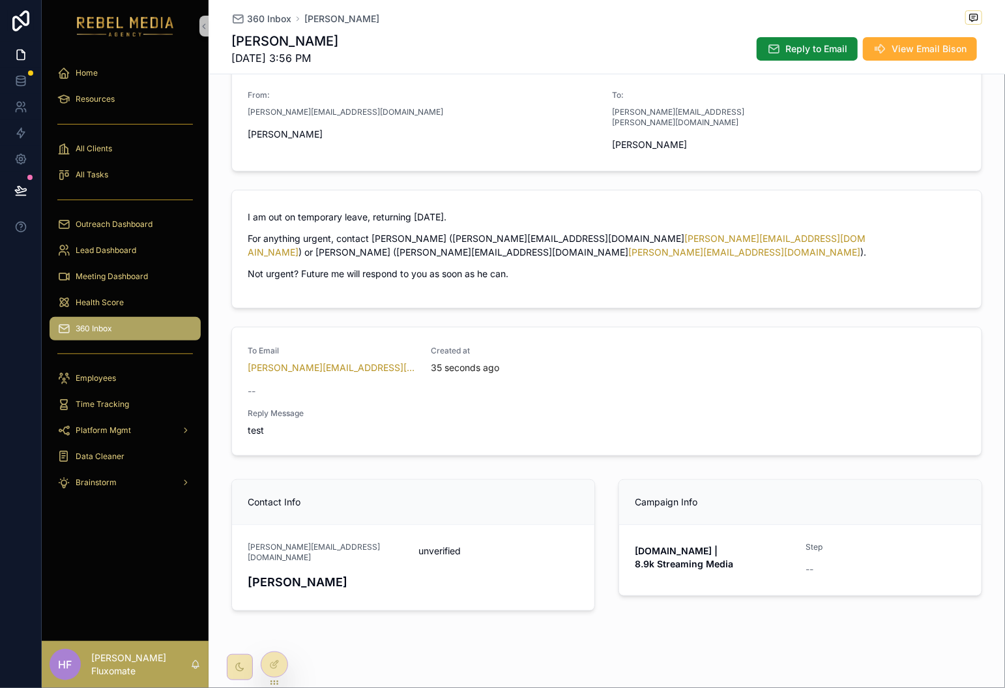
drag, startPoint x: 258, startPoint y: 23, endPoint x: 640, endPoint y: 3, distance: 382.6
click at [276, 14] on span "360 Inbox" at bounding box center [269, 18] width 44 height 13
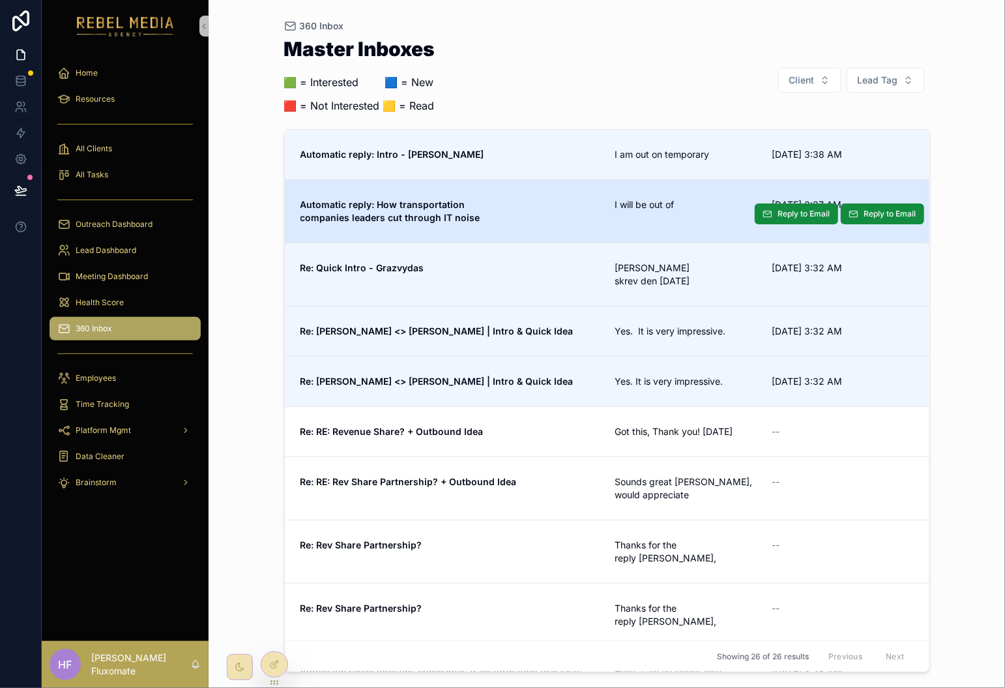
click at [620, 192] on link "Automatic reply: How transportation companies leaders cut through IT noise I wi…" at bounding box center [607, 210] width 645 height 63
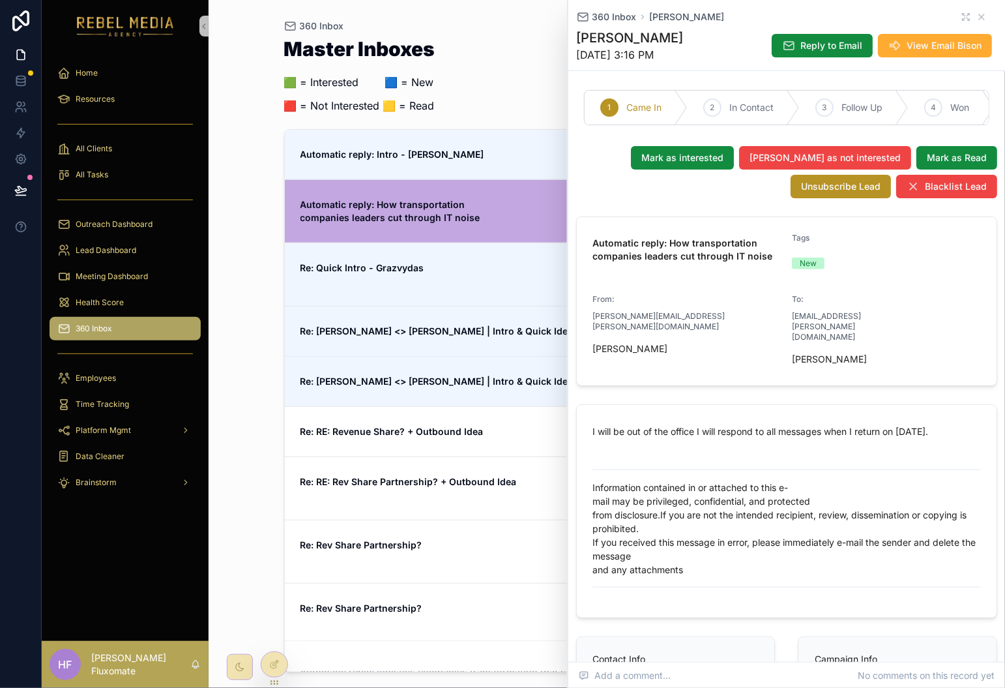
scroll to position [3, 0]
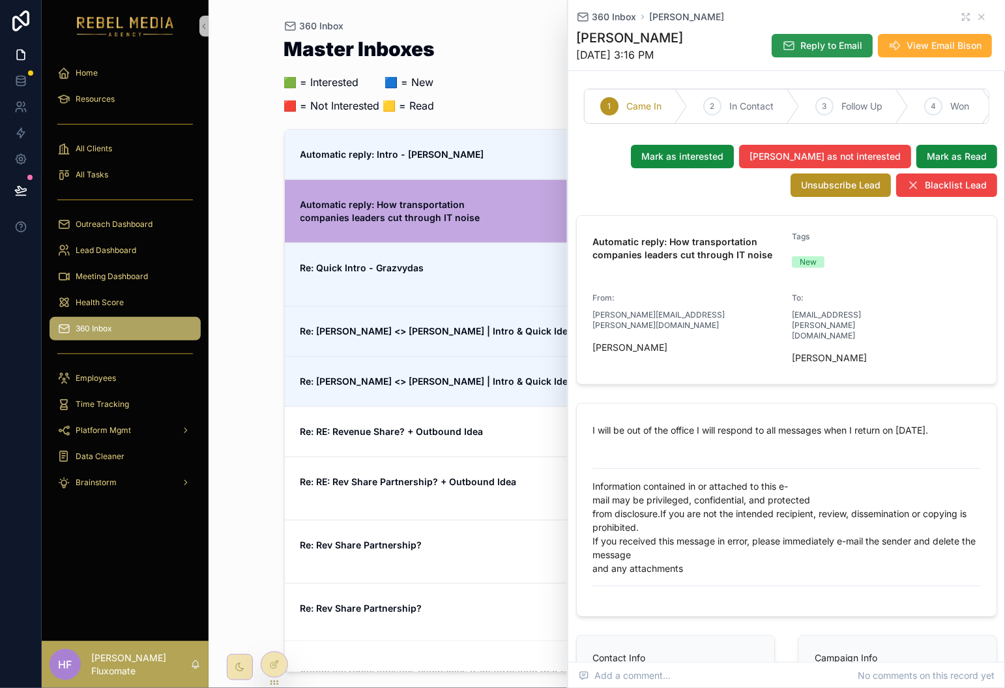
click at [830, 46] on span "Reply to Email" at bounding box center [832, 45] width 62 height 13
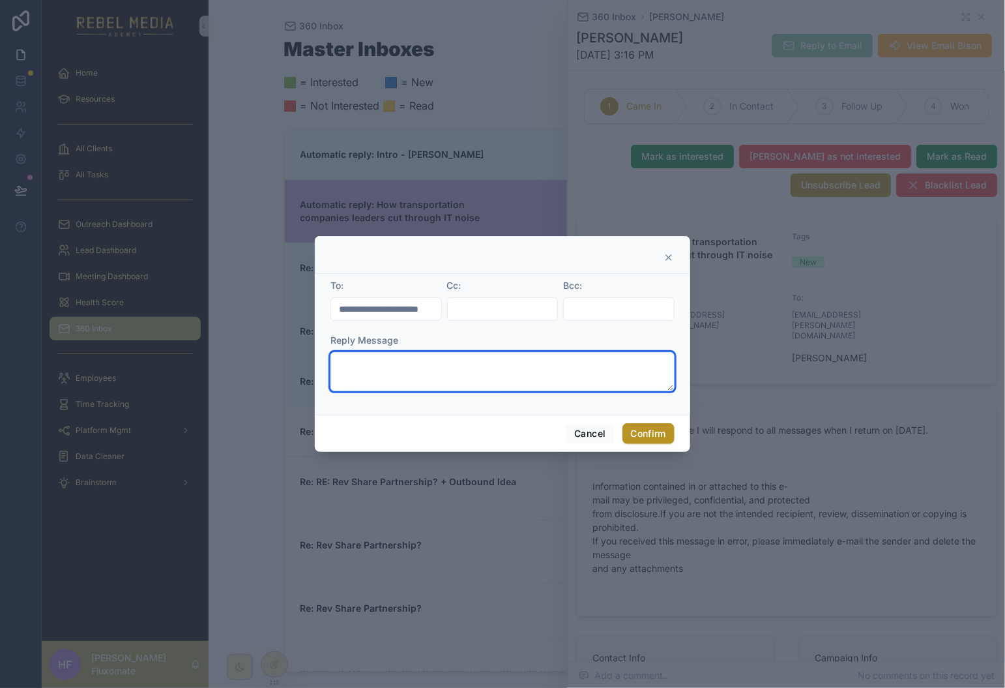
click at [463, 369] on textarea at bounding box center [503, 371] width 344 height 39
type textarea "****"
click at [666, 429] on button "Confirm" at bounding box center [649, 433] width 52 height 21
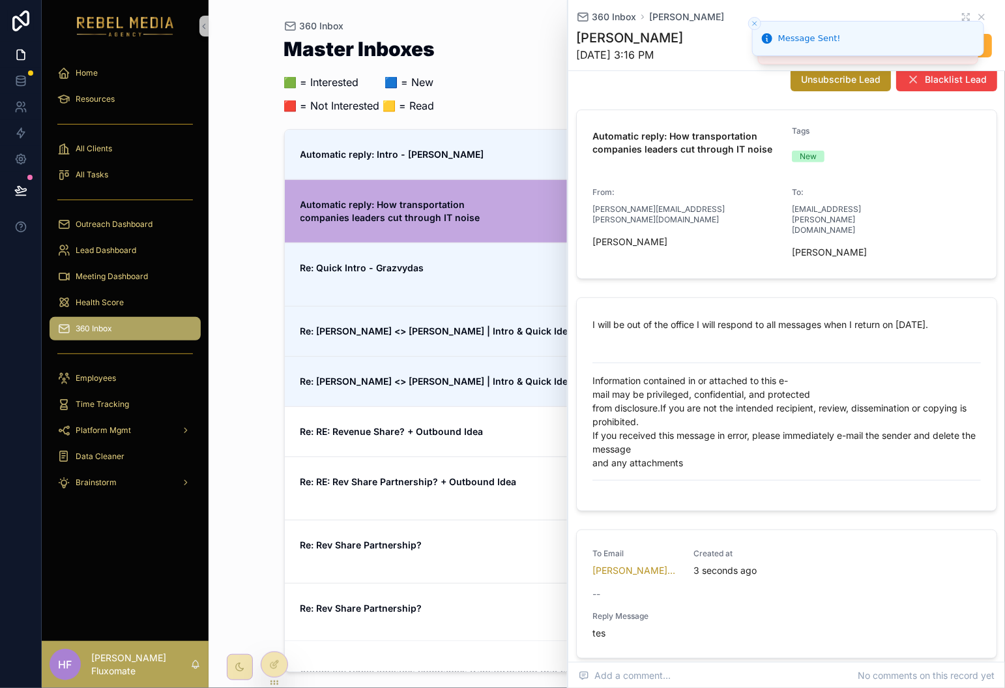
scroll to position [132, 0]
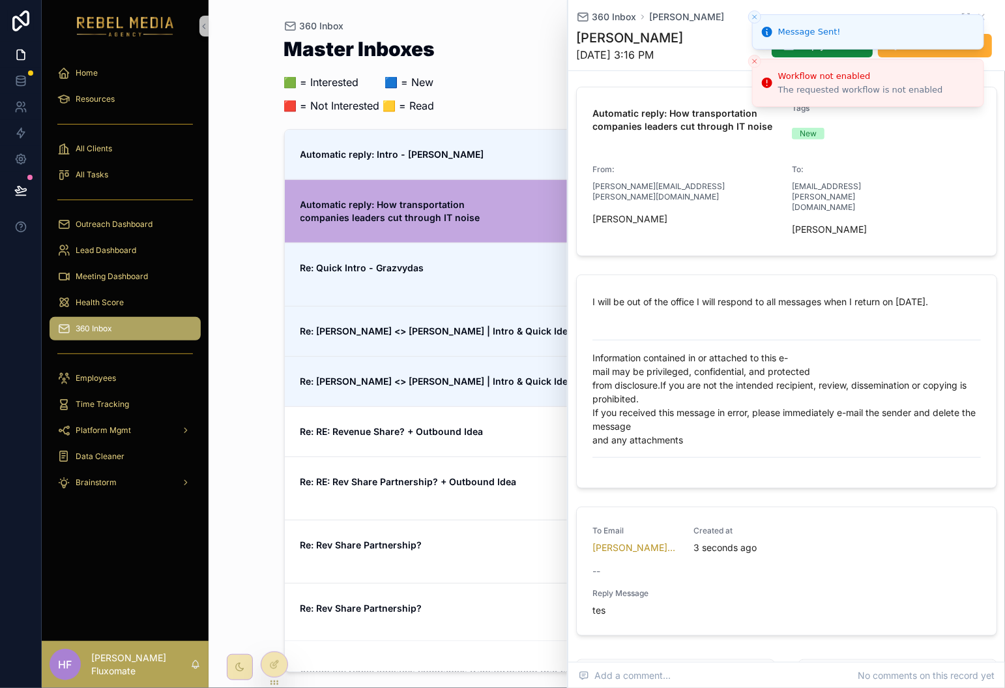
click at [955, 14] on li "Message Sent!" at bounding box center [868, 31] width 232 height 35
drag, startPoint x: 760, startPoint y: 14, endPoint x: 792, endPoint y: 11, distance: 32.8
click at [760, 14] on button "Close toast" at bounding box center [755, 16] width 13 height 13
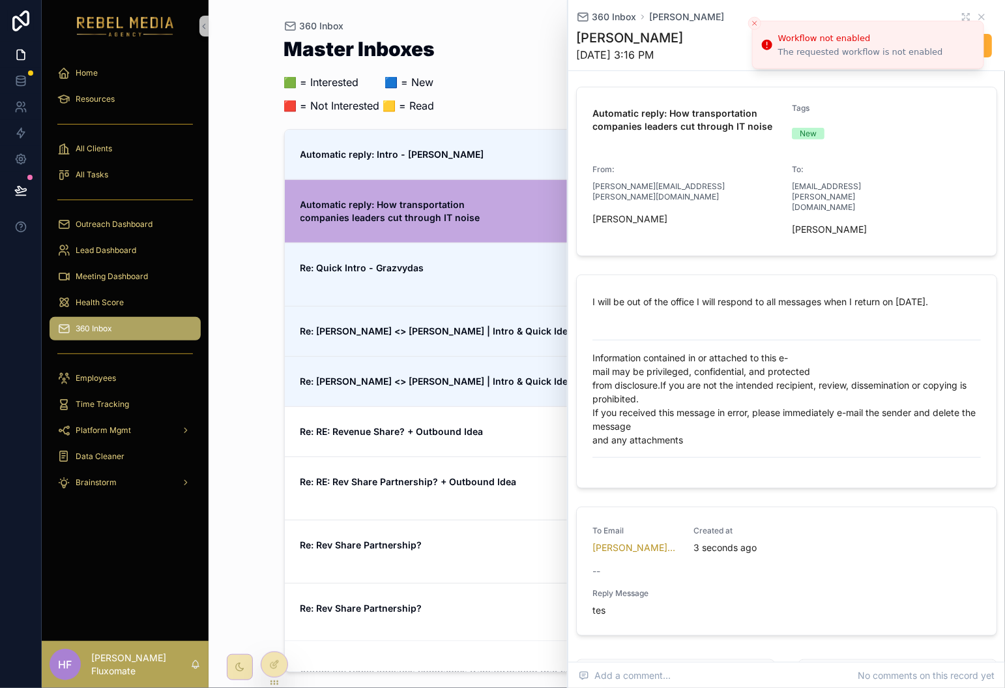
click at [757, 23] on icon "Close toast" at bounding box center [755, 24] width 8 height 8
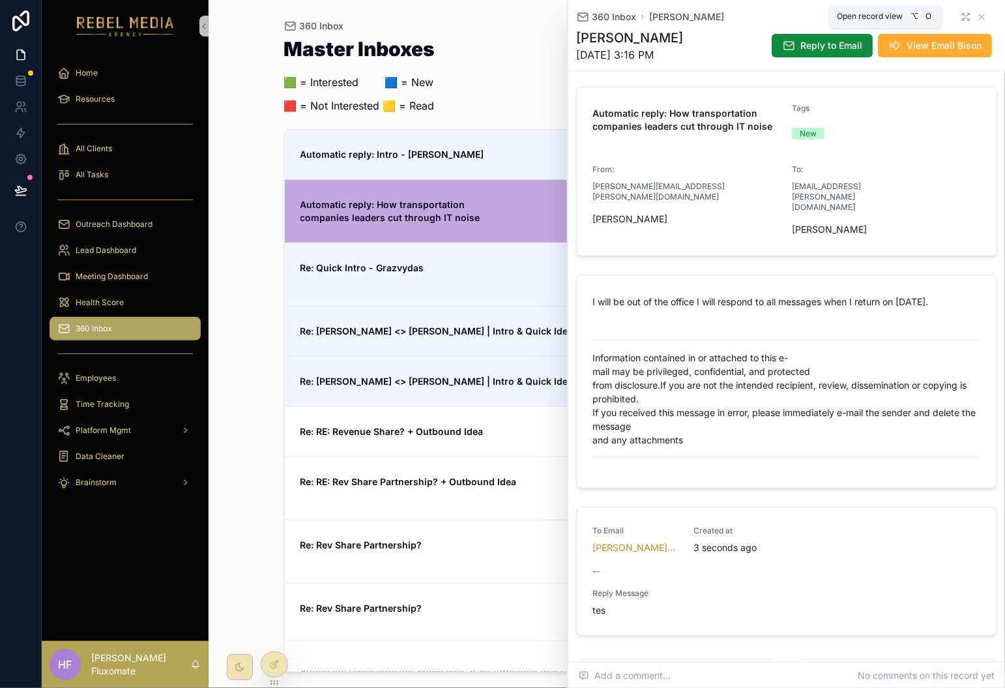
click at [961, 18] on icon "scrollable content" at bounding box center [966, 17] width 10 height 10
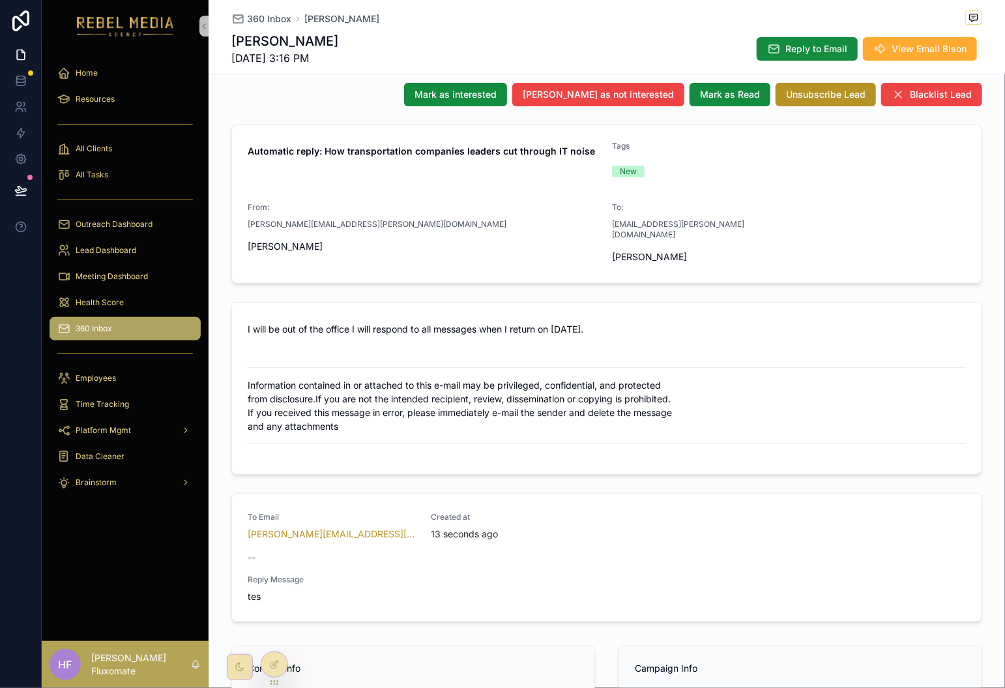
scroll to position [105, 0]
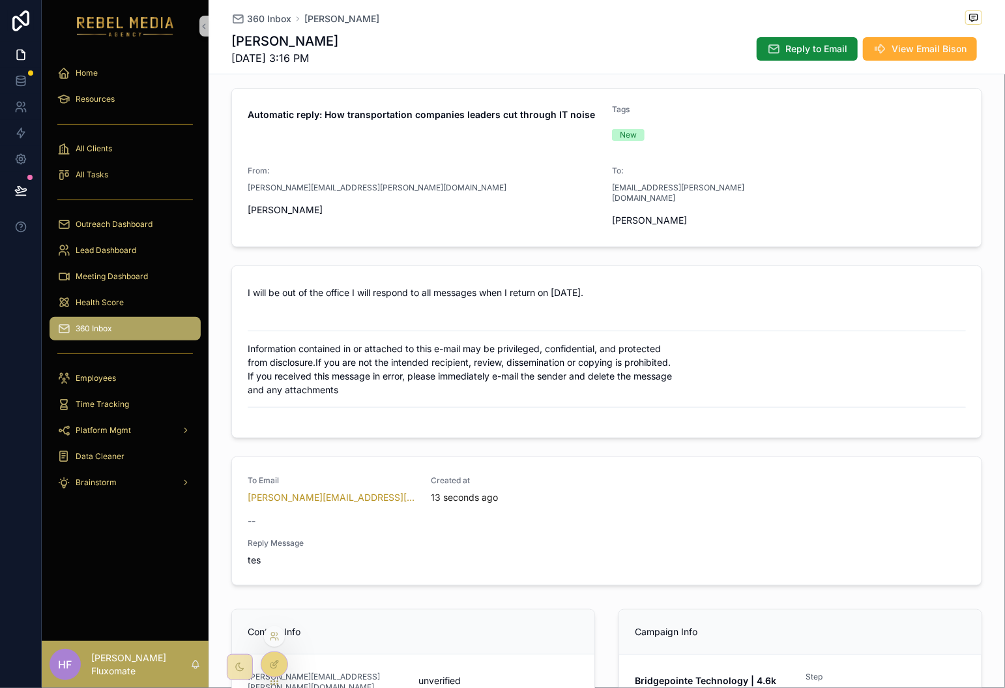
click at [280, 664] on div at bounding box center [274, 664] width 26 height 25
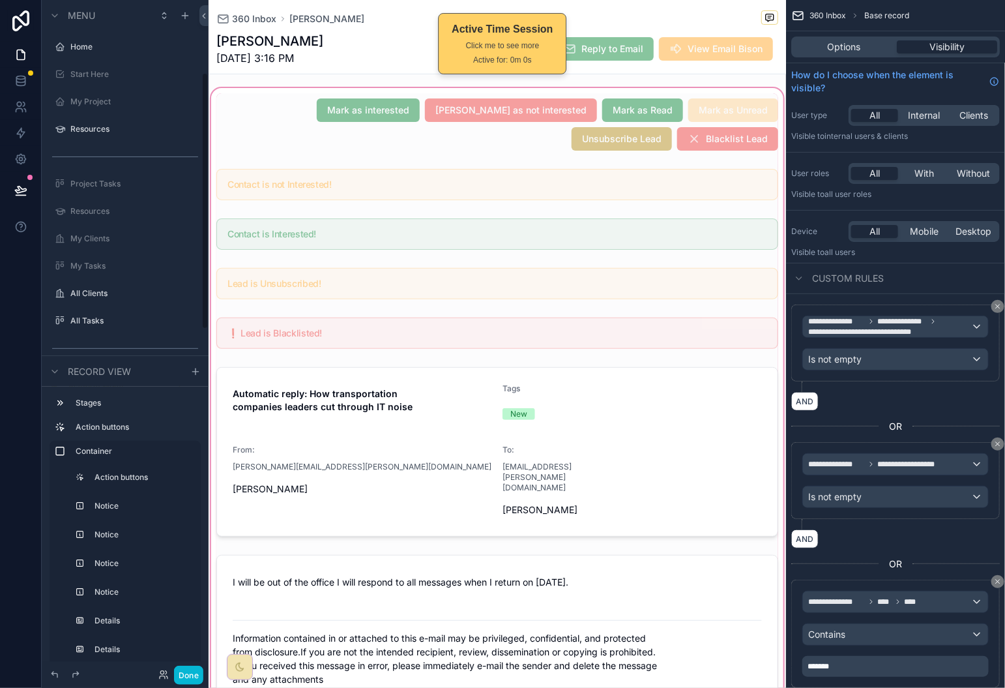
scroll to position [189, 0]
click at [507, 596] on div "scrollable content" at bounding box center [498, 574] width 578 height 979
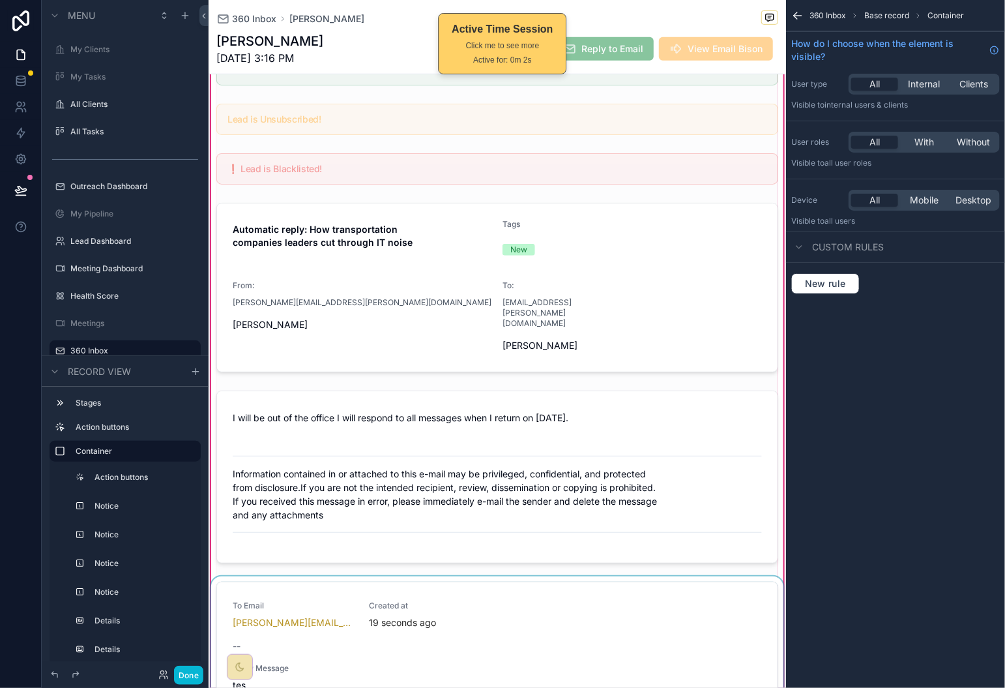
scroll to position [271, 0]
click at [477, 577] on div "scrollable content" at bounding box center [498, 647] width 578 height 145
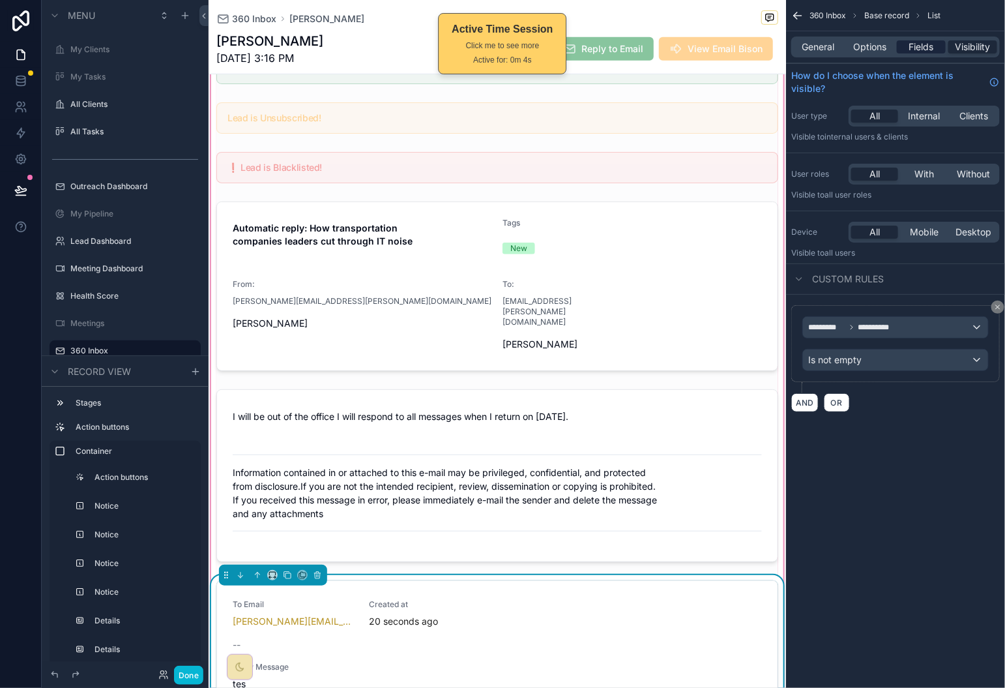
click at [919, 48] on span "Fields" at bounding box center [922, 46] width 25 height 13
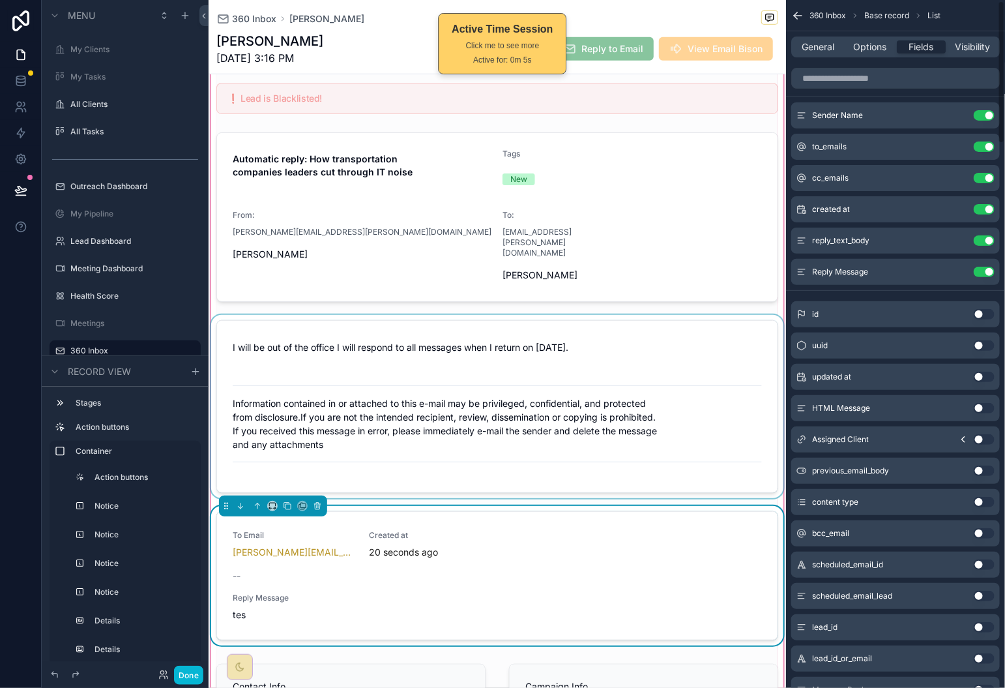
scroll to position [377, 0]
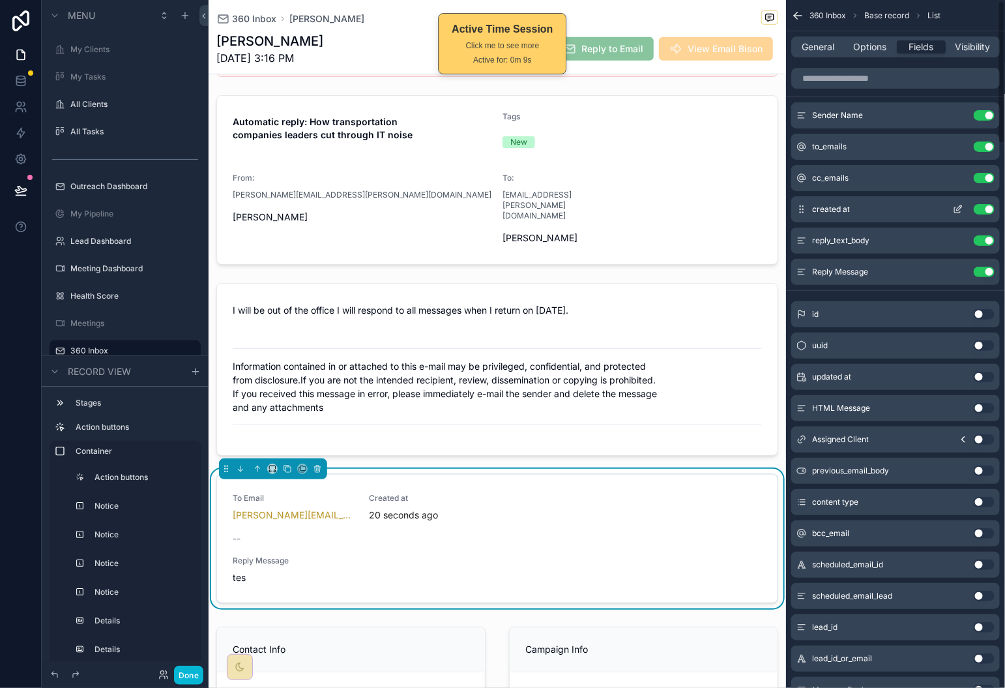
click at [958, 210] on icon "scrollable content" at bounding box center [959, 207] width 5 height 5
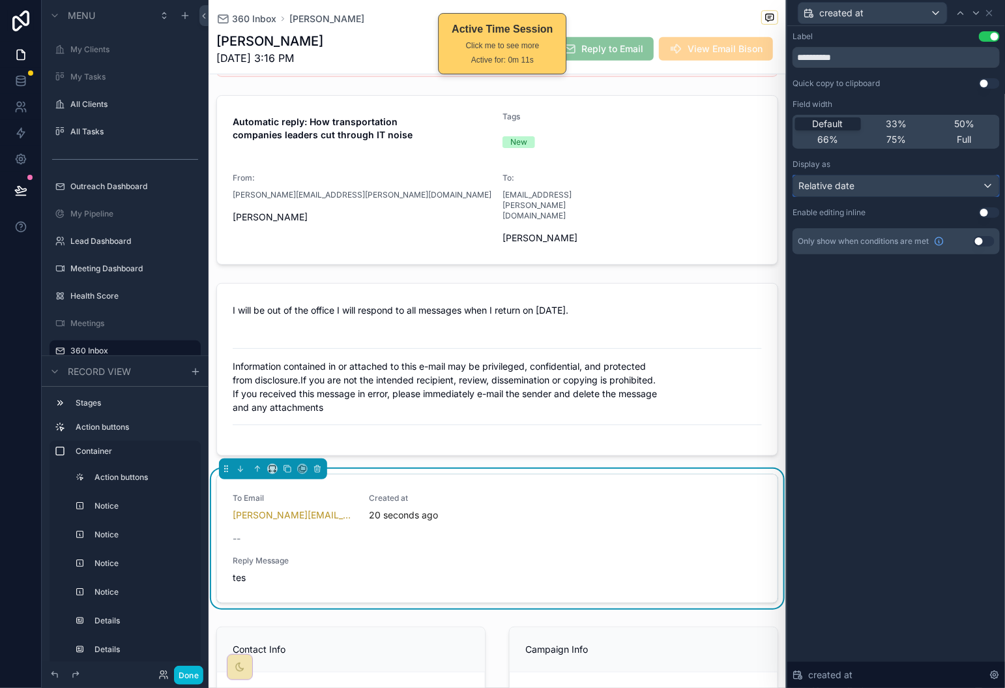
click at [959, 190] on div "Relative date" at bounding box center [897, 185] width 206 height 21
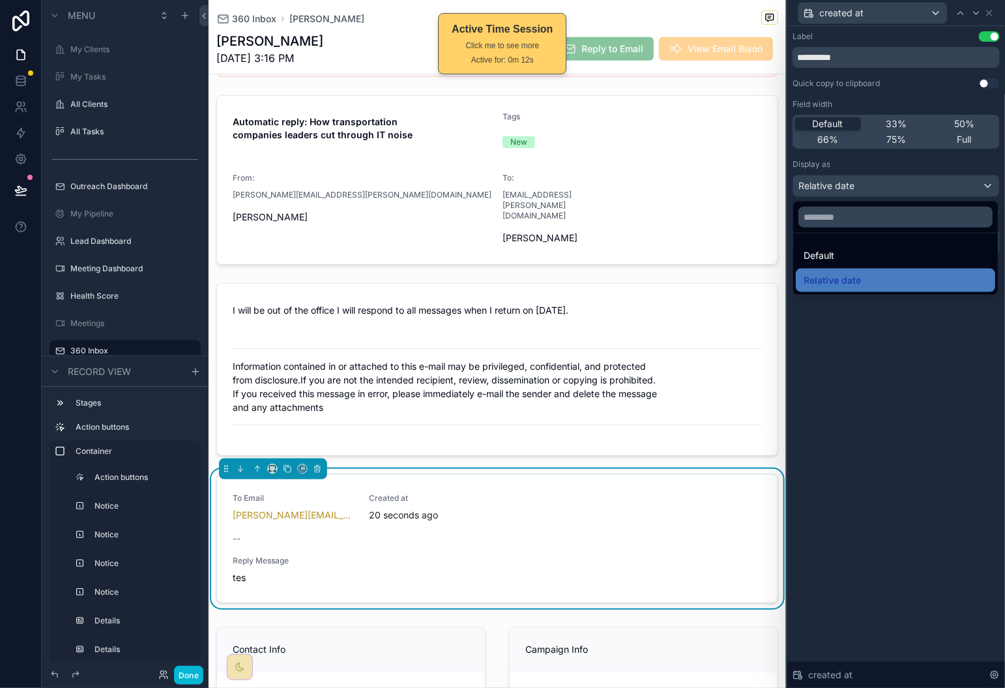
click at [908, 349] on div at bounding box center [897, 344] width 218 height 688
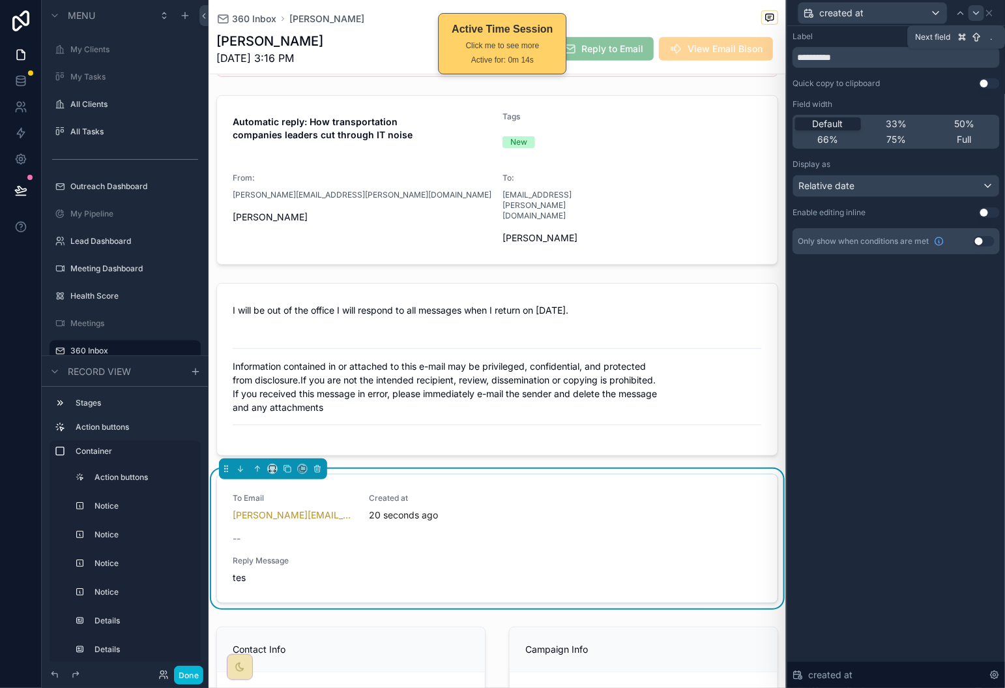
click at [978, 14] on icon at bounding box center [977, 13] width 10 height 10
click at [992, 14] on icon at bounding box center [989, 12] width 5 height 5
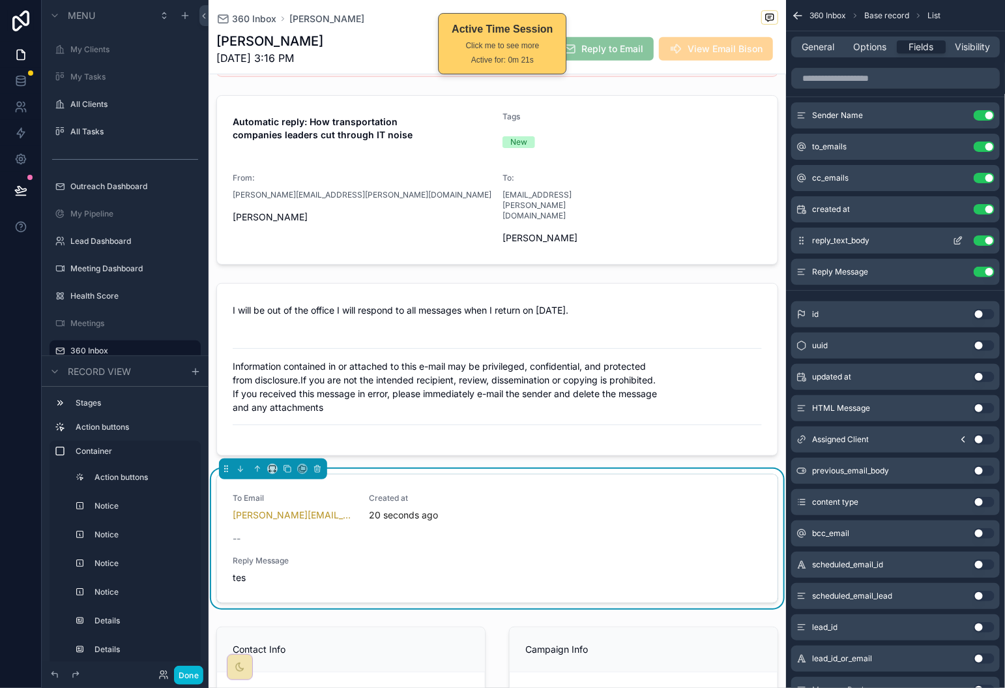
click at [981, 241] on button "Use setting" at bounding box center [984, 240] width 21 height 10
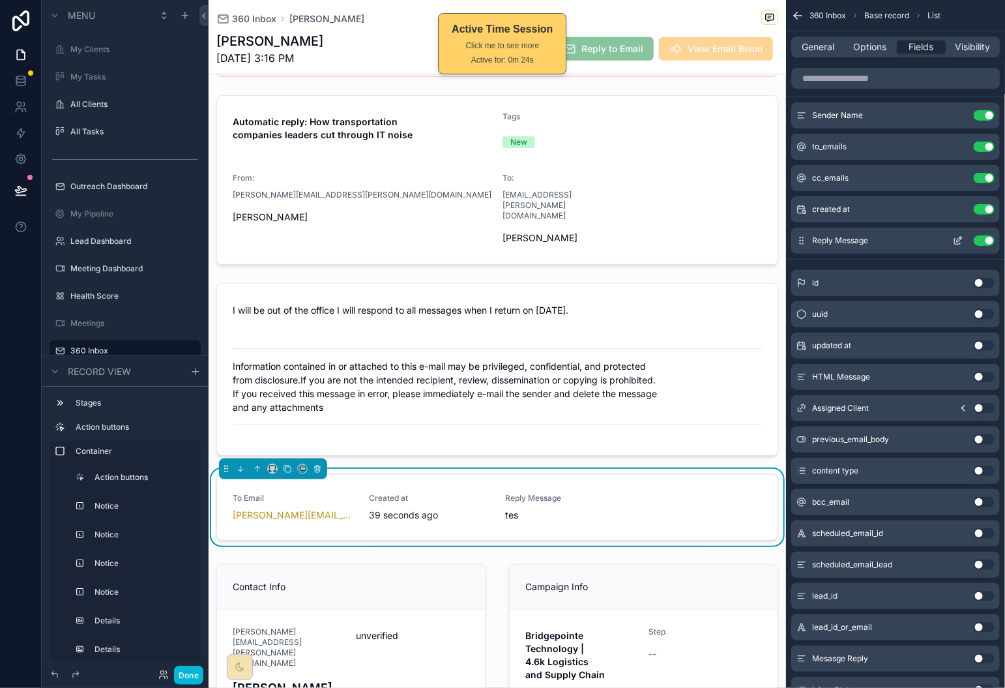
click at [957, 237] on icon "scrollable content" at bounding box center [958, 240] width 10 height 10
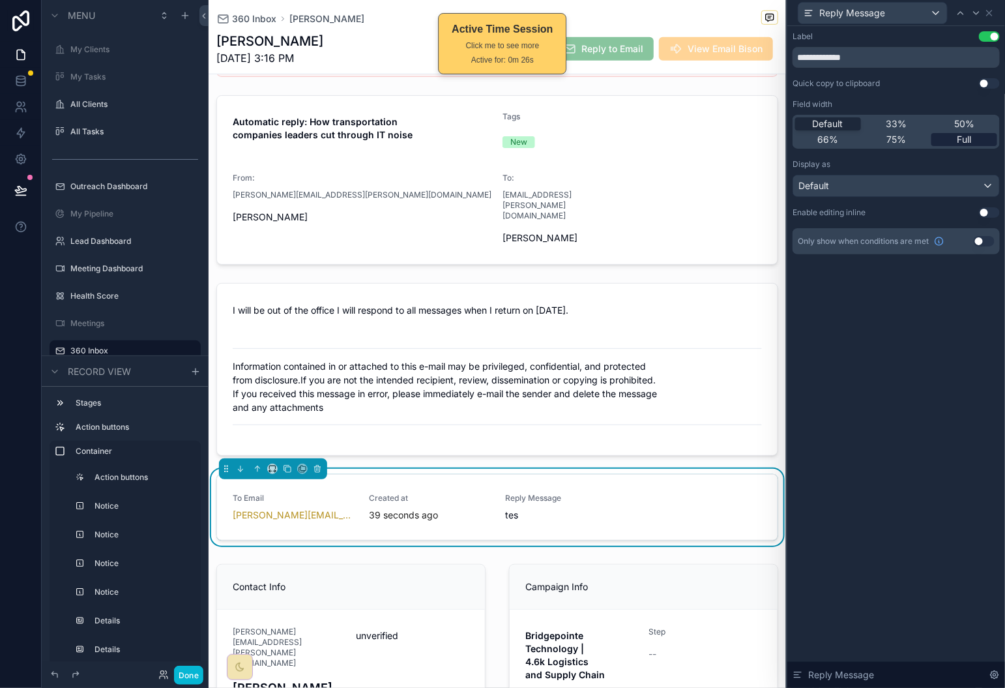
click at [967, 136] on span "Full" at bounding box center [965, 139] width 14 height 13
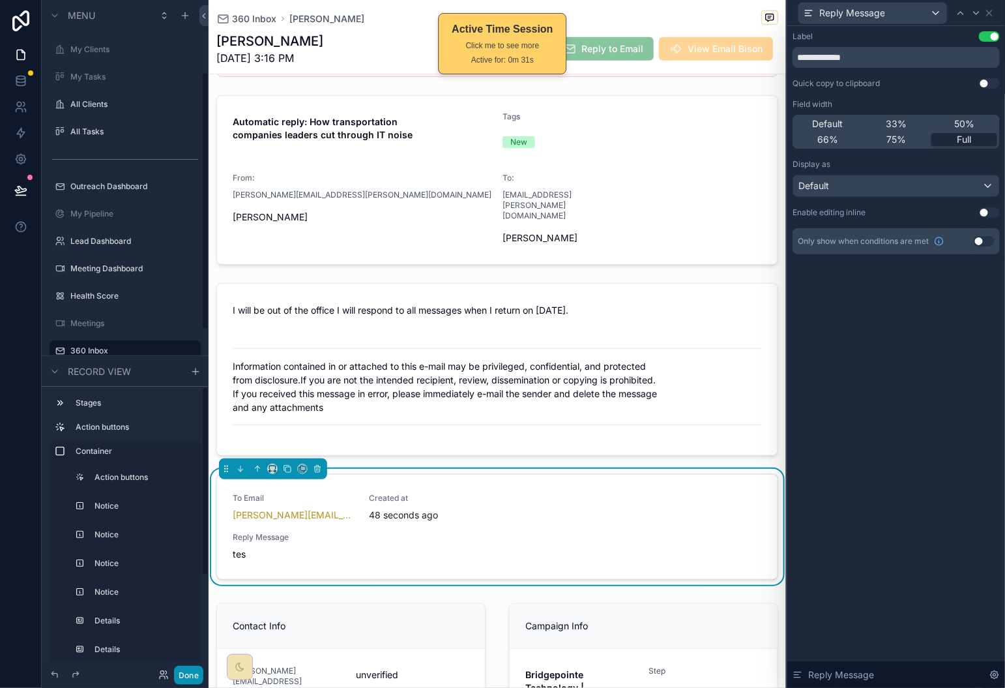
click at [186, 672] on button "Done" at bounding box center [188, 675] width 29 height 19
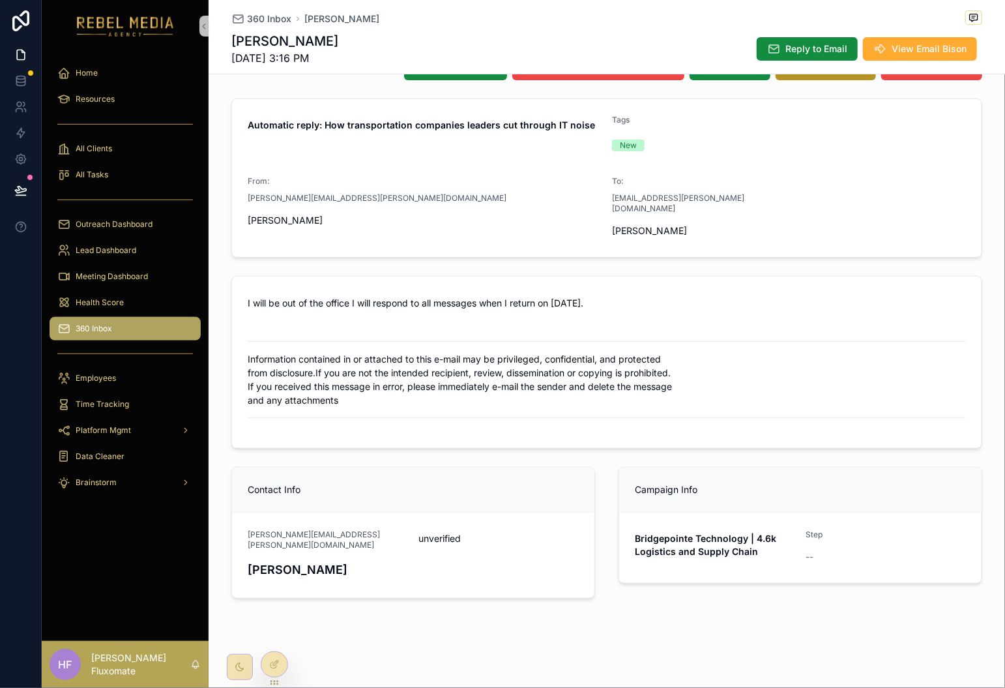
scroll to position [93, 0]
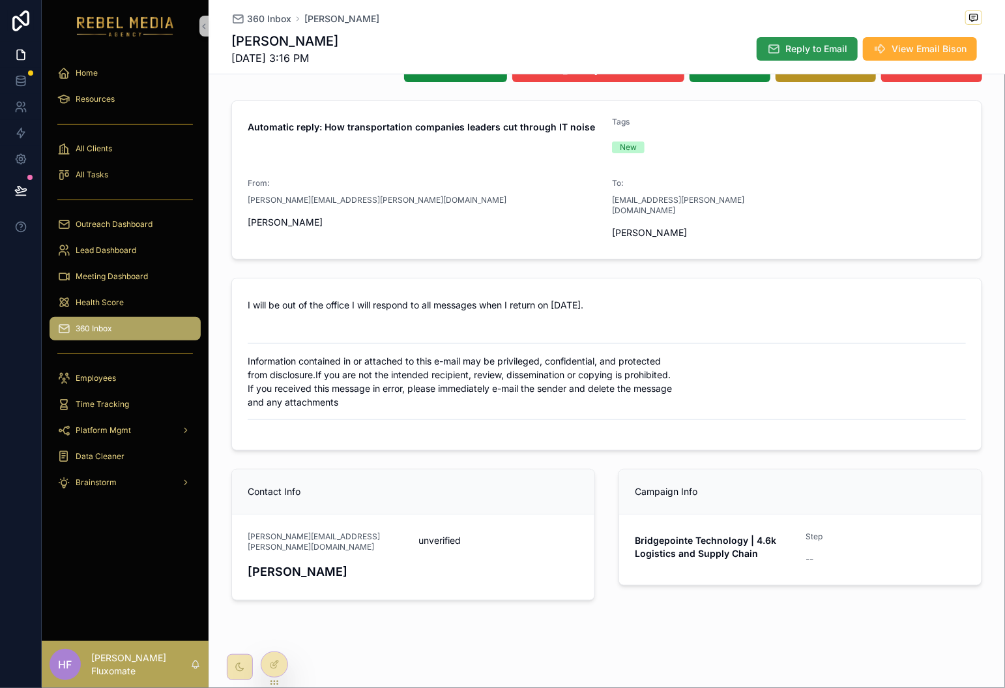
click at [795, 48] on span "Reply to Email" at bounding box center [817, 48] width 62 height 13
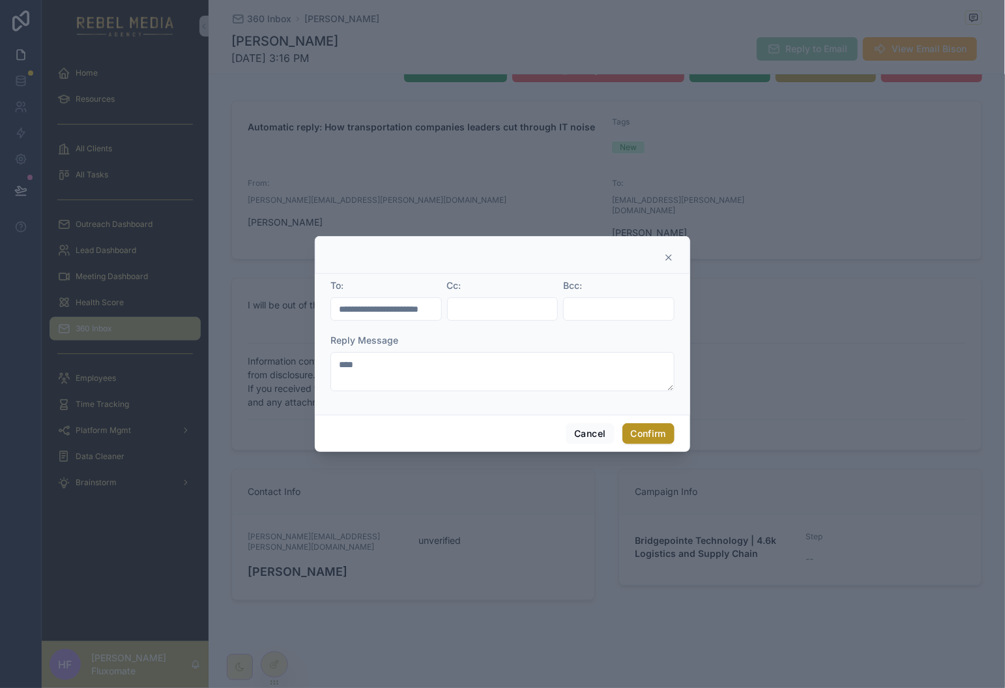
click at [669, 252] on icon at bounding box center [669, 257] width 10 height 10
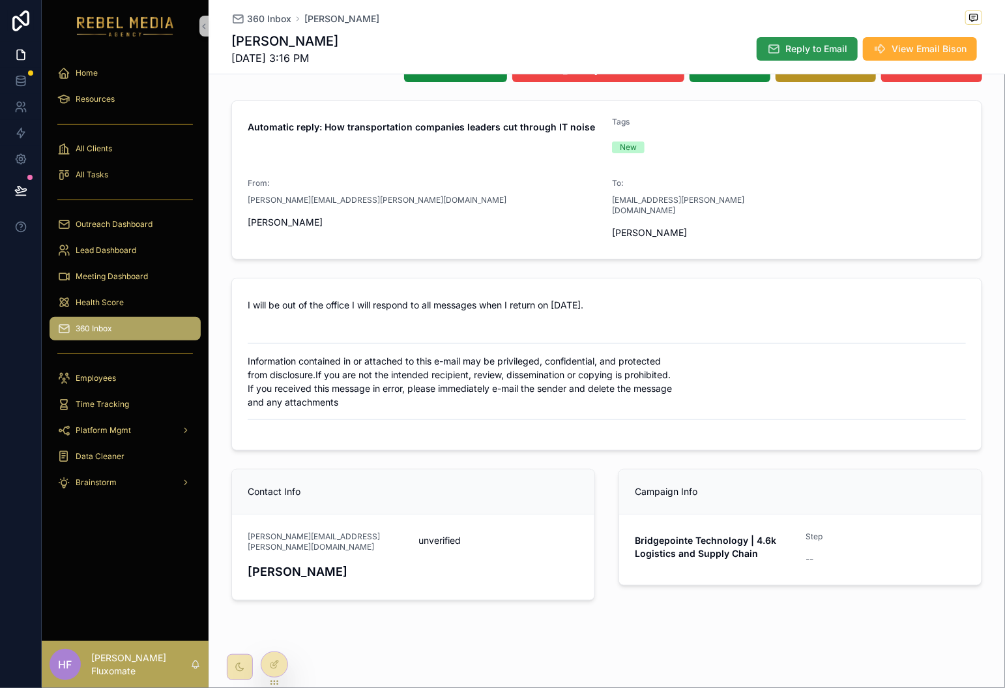
click at [822, 50] on span "Reply to Email" at bounding box center [817, 48] width 62 height 13
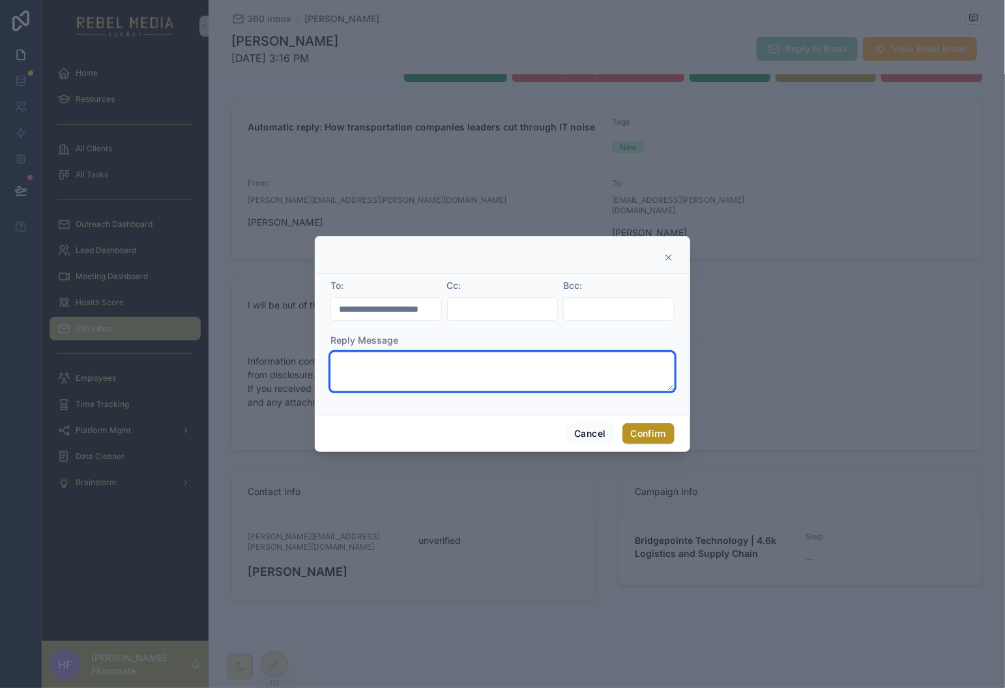
click at [442, 370] on textarea at bounding box center [503, 371] width 344 height 39
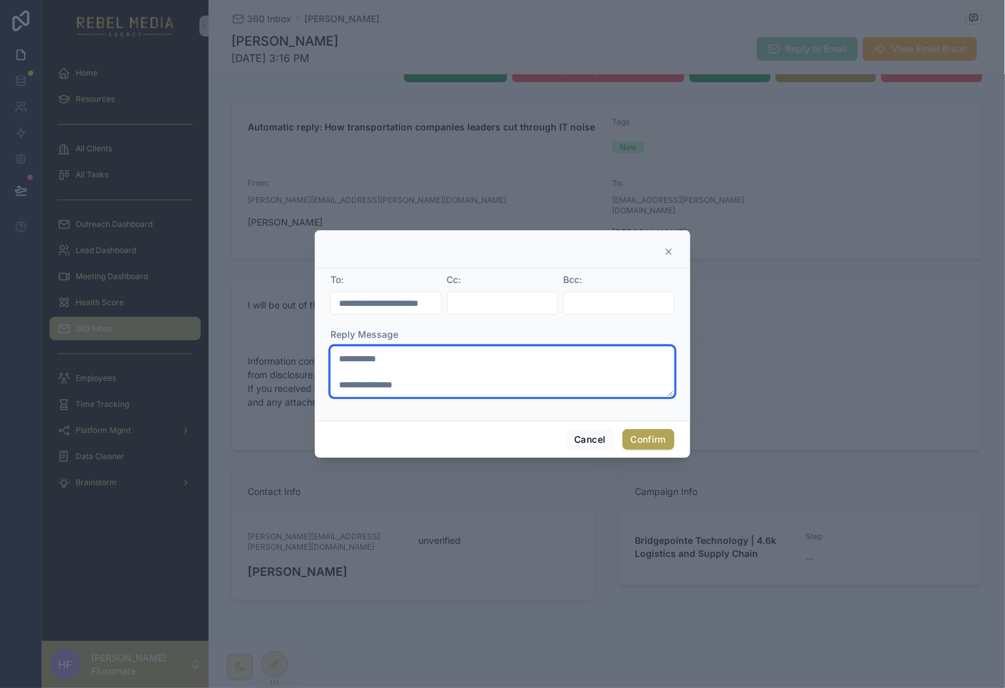
type textarea "**********"
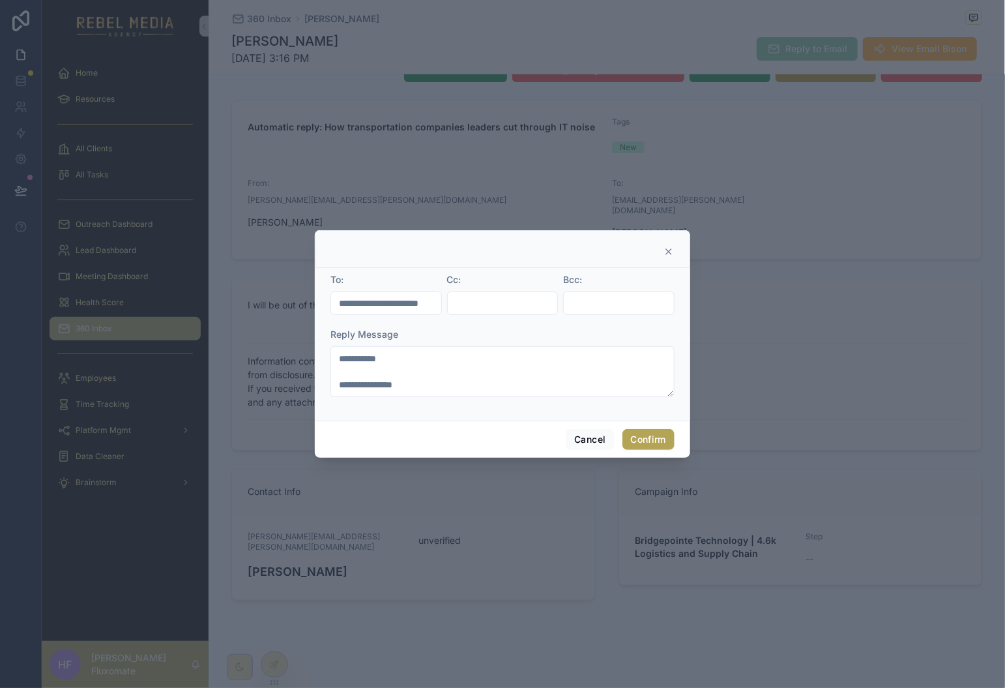
click at [648, 439] on button "Confirm" at bounding box center [649, 439] width 52 height 21
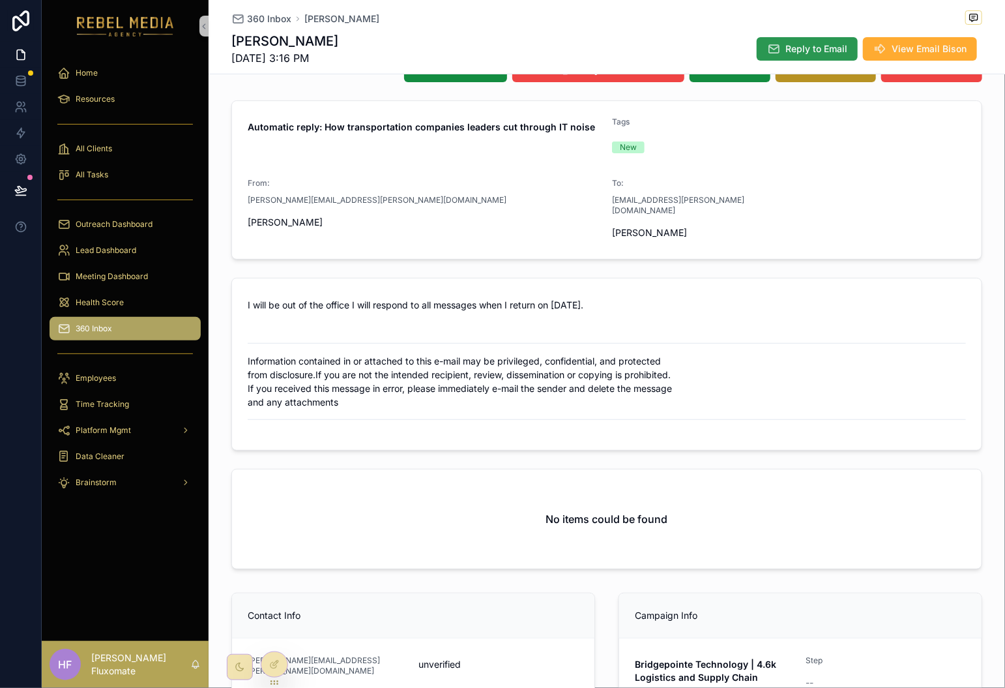
click at [816, 48] on span "Reply to Email" at bounding box center [817, 48] width 62 height 13
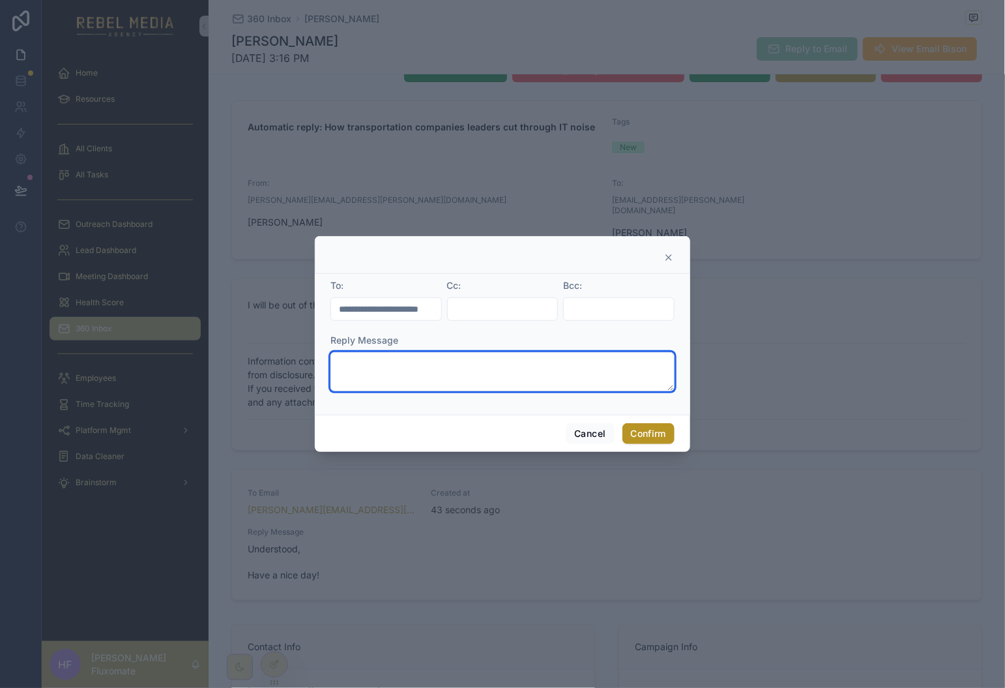
click at [487, 367] on textarea at bounding box center [503, 371] width 344 height 39
click at [666, 251] on div at bounding box center [503, 255] width 376 height 38
drag, startPoint x: 669, startPoint y: 256, endPoint x: 659, endPoint y: 273, distance: 20.5
click at [669, 256] on icon at bounding box center [669, 257] width 10 height 10
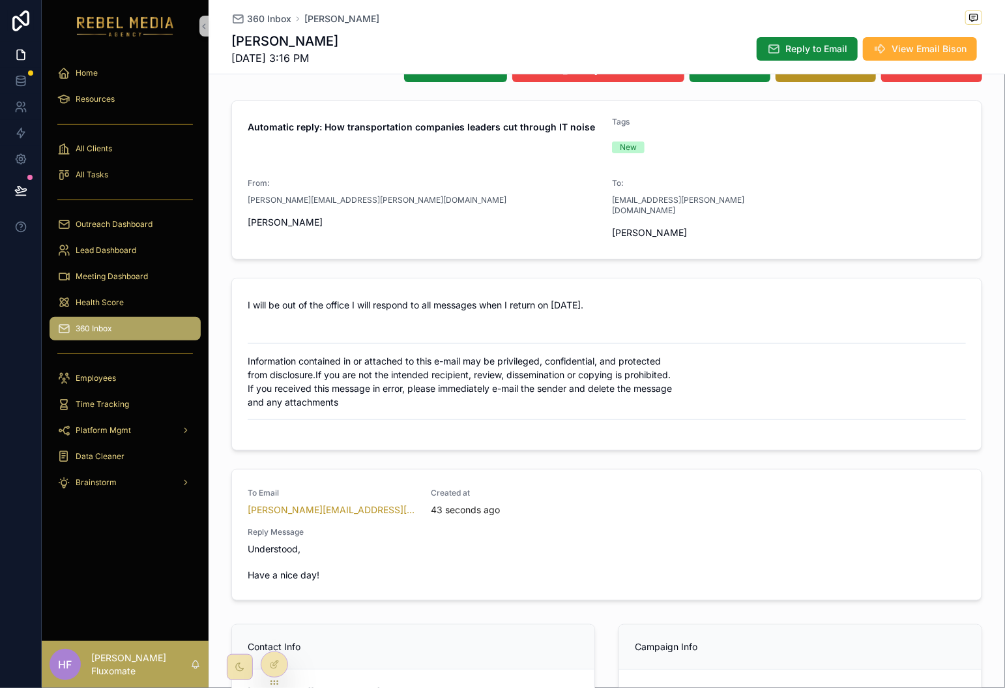
drag, startPoint x: 323, startPoint y: 562, endPoint x: 246, endPoint y: 527, distance: 84.0
click at [248, 529] on div "Reply Message Understood, Have a nice day!" at bounding box center [607, 554] width 719 height 55
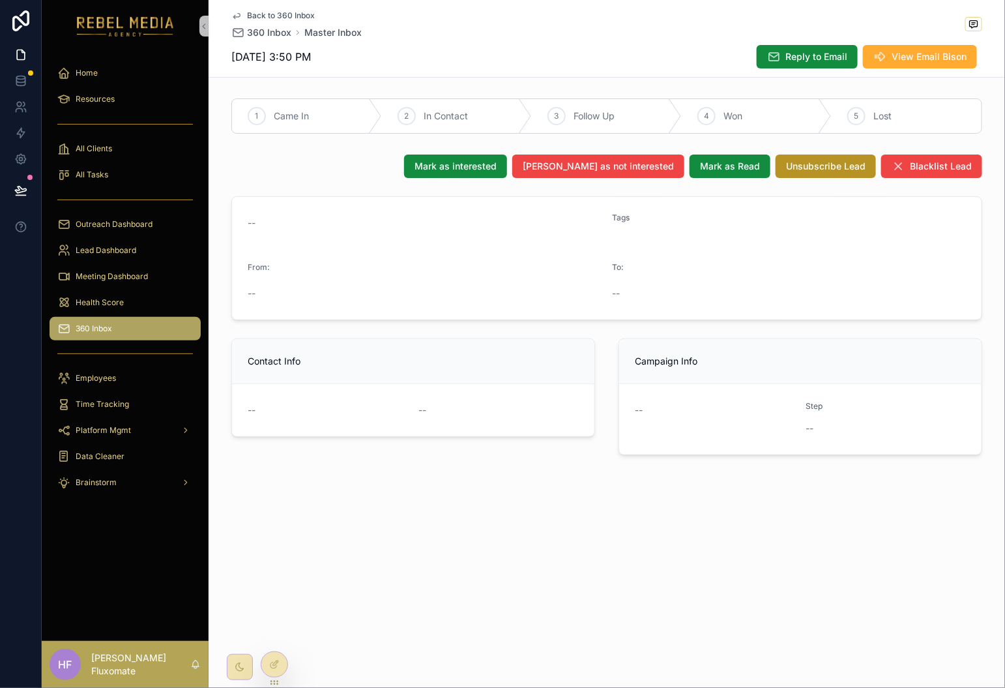
click at [286, 8] on div "Back to 360 Inbox 360 Inbox Master Inbox [DATE] 3:50 PM Reply to Email View Ema…" at bounding box center [606, 38] width 751 height 77
click at [260, 12] on span "Back to 360 Inbox" at bounding box center [281, 15] width 68 height 10
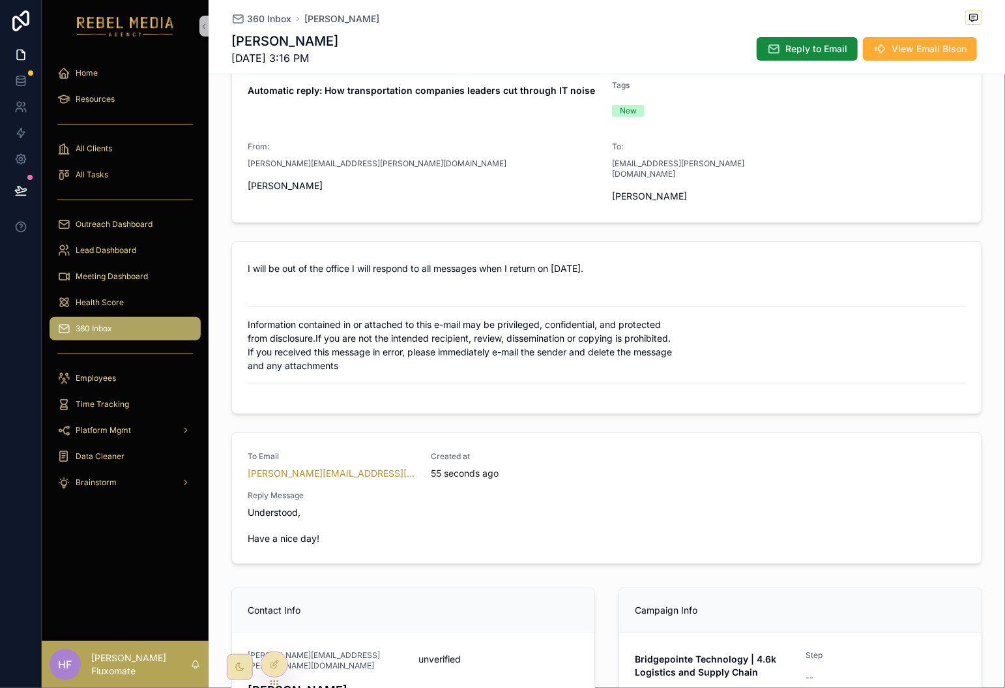
scroll to position [115, 0]
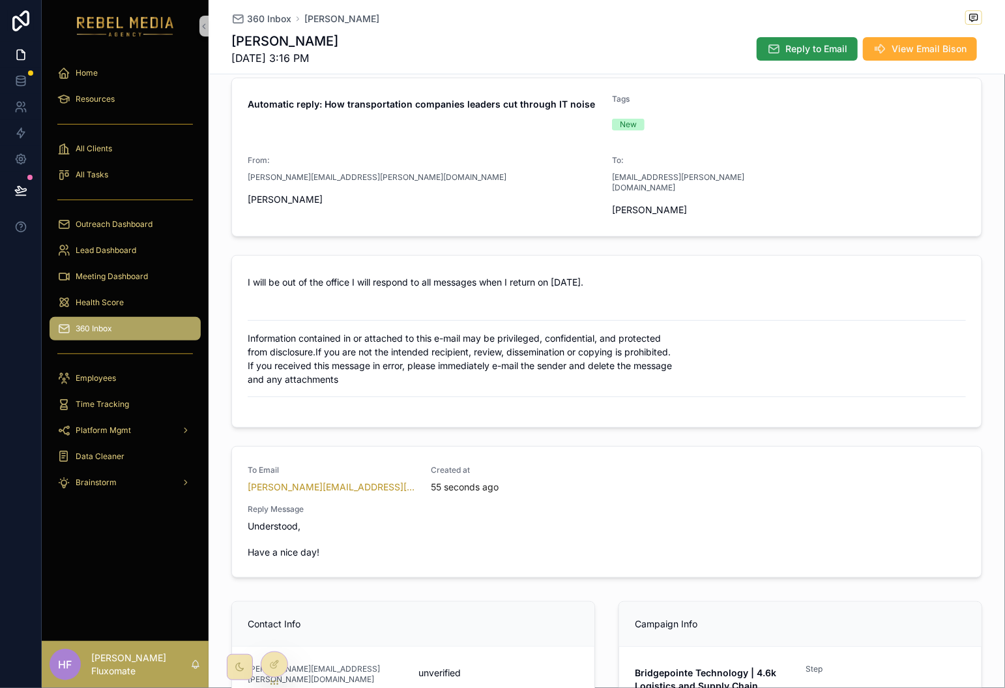
click at [794, 51] on span "Reply to Email" at bounding box center [817, 48] width 62 height 13
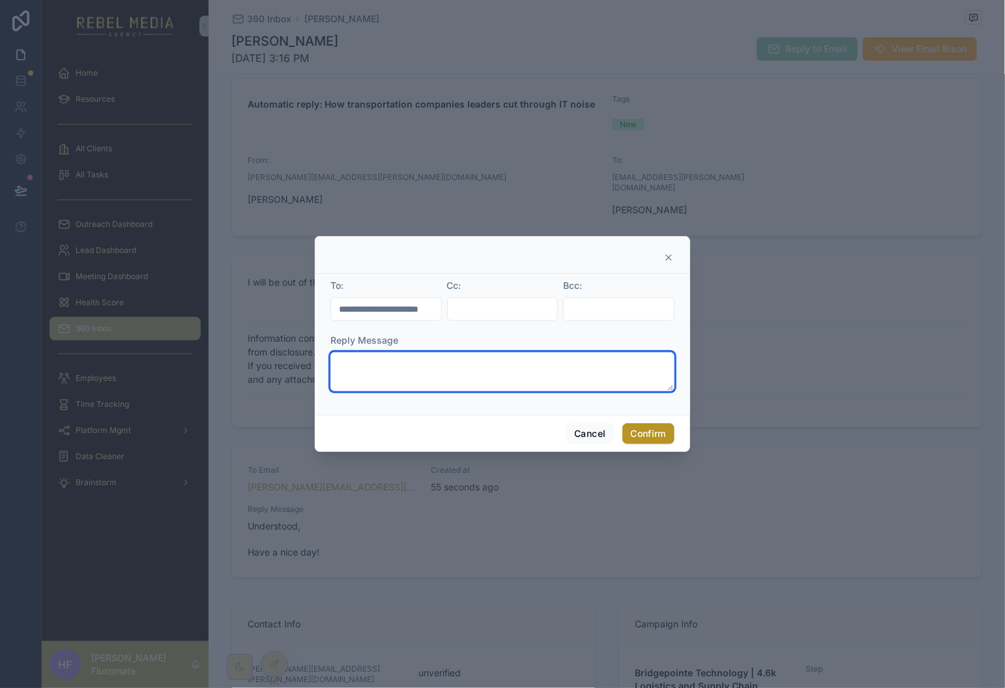
click at [463, 373] on textarea at bounding box center [503, 371] width 344 height 39
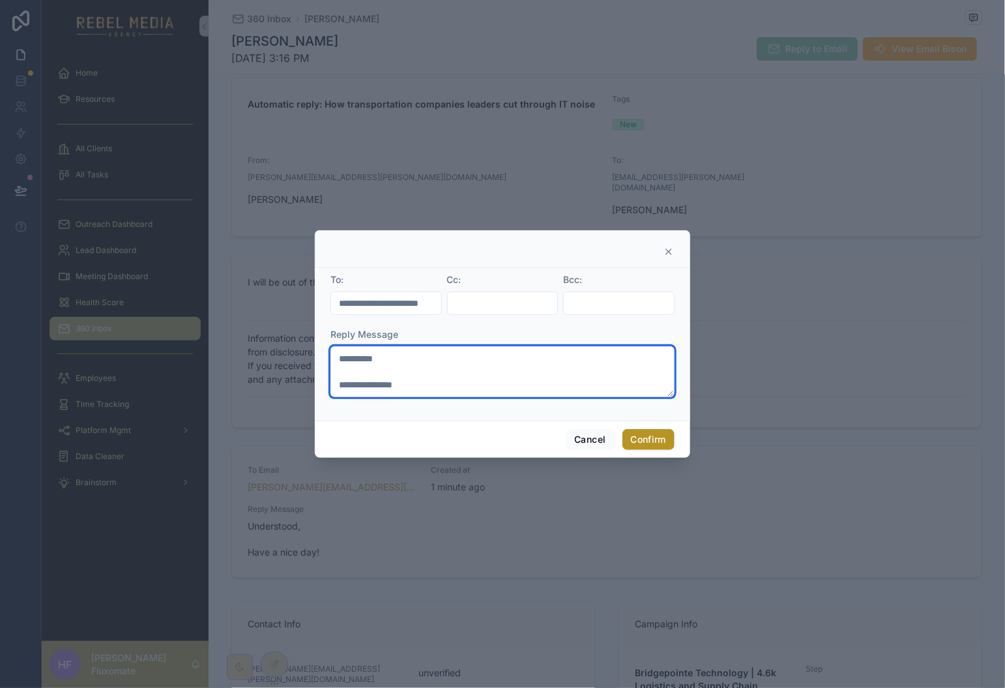
click at [364, 359] on textarea "**********" at bounding box center [503, 371] width 344 height 51
click at [504, 380] on textarea "**********" at bounding box center [503, 371] width 344 height 51
type textarea "**********"
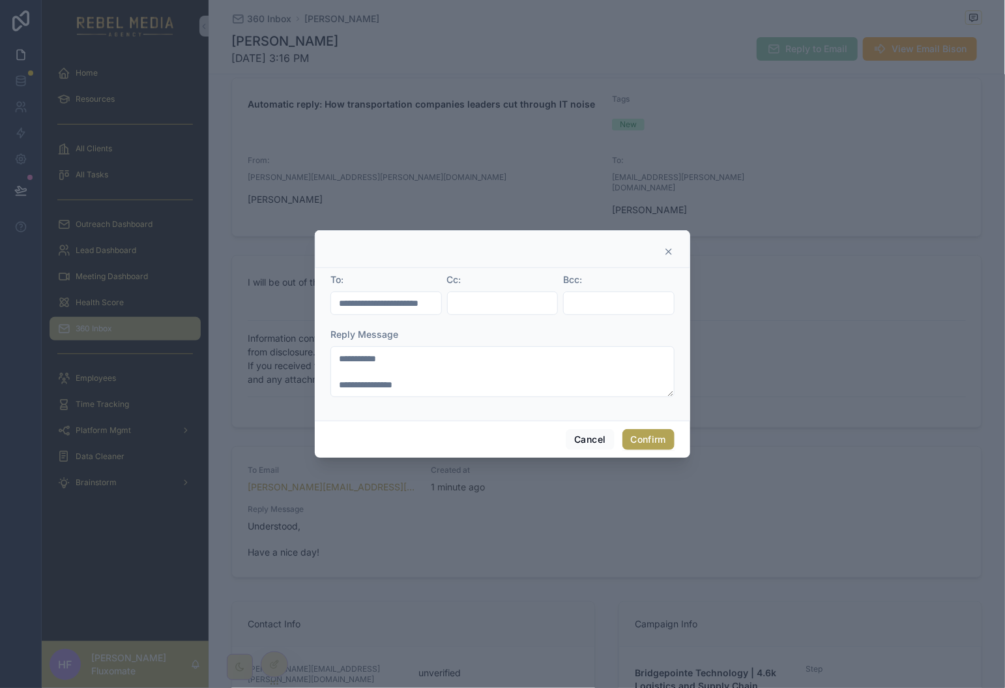
click at [638, 434] on button "Confirm" at bounding box center [649, 439] width 52 height 21
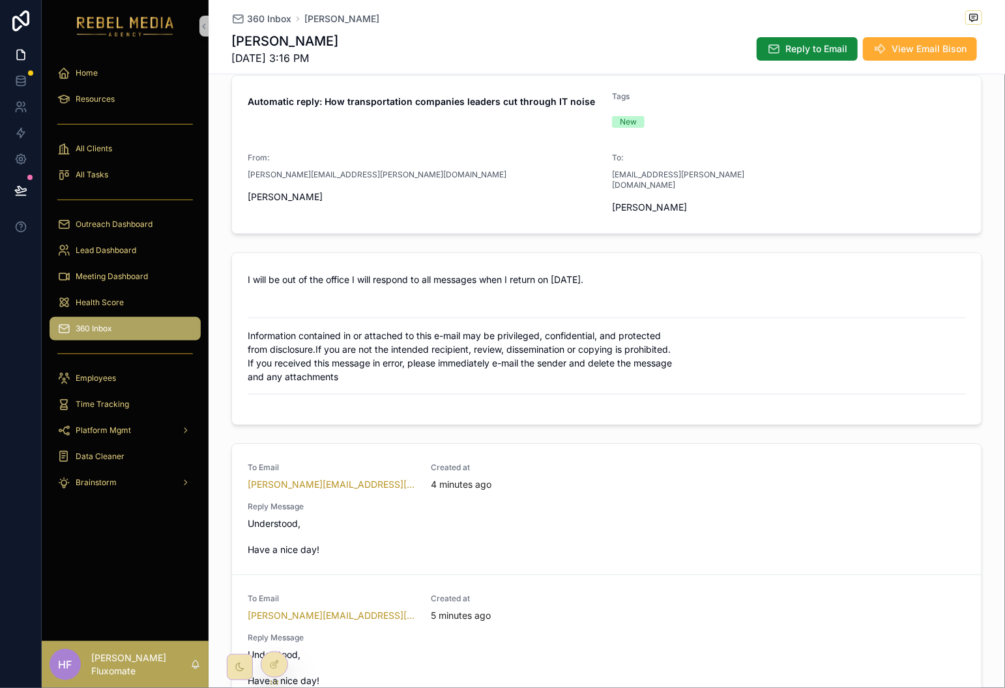
scroll to position [119, 0]
click at [788, 41] on button "Reply to Email" at bounding box center [807, 48] width 101 height 23
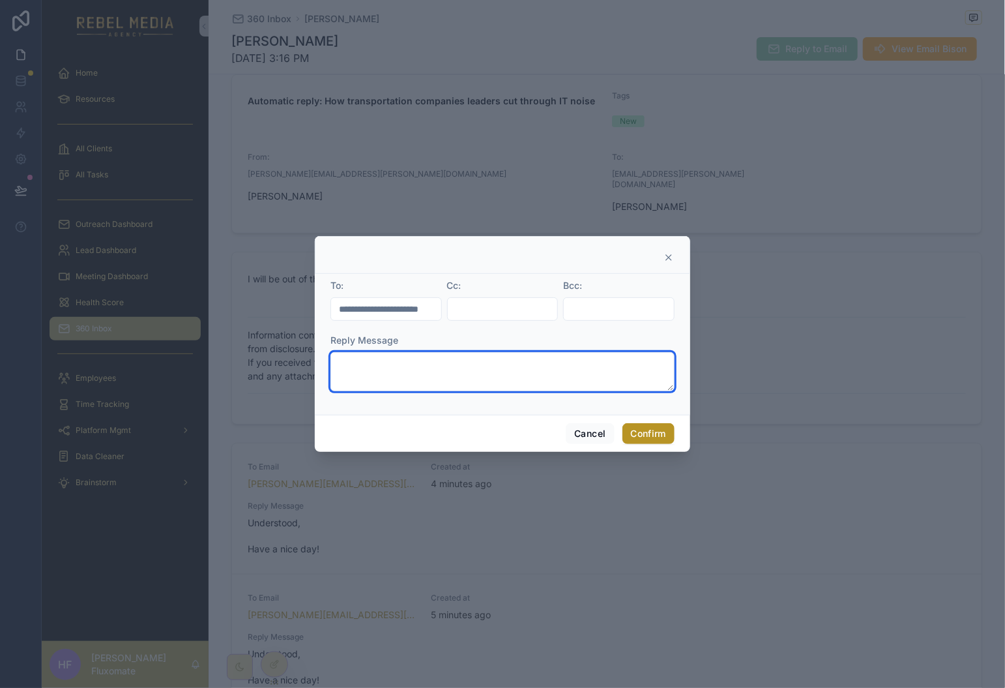
click at [503, 381] on textarea at bounding box center [503, 371] width 344 height 39
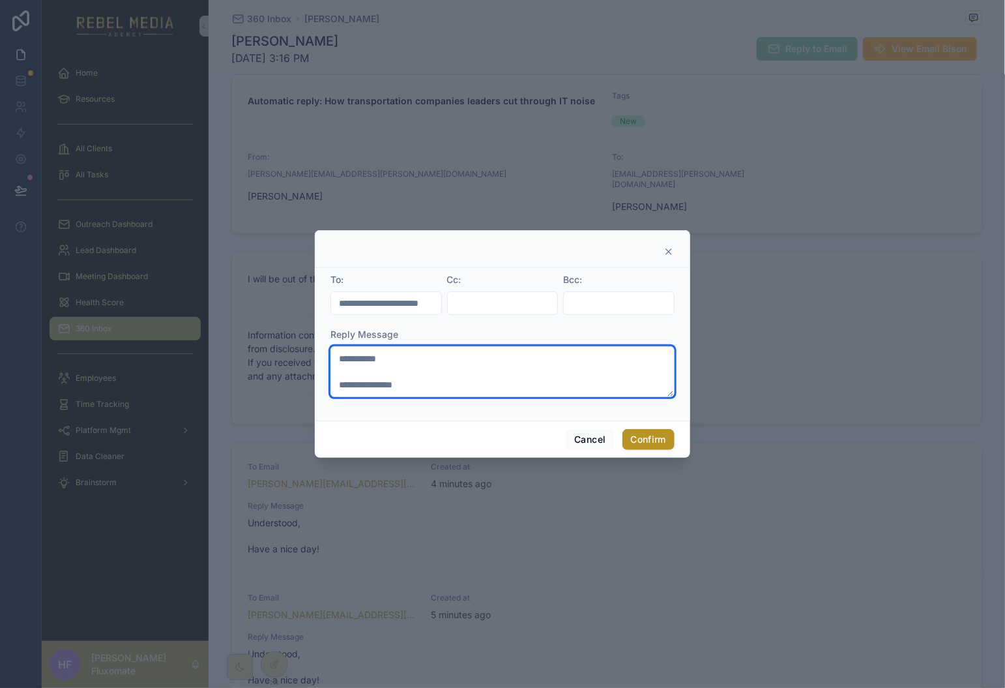
type textarea "**********"
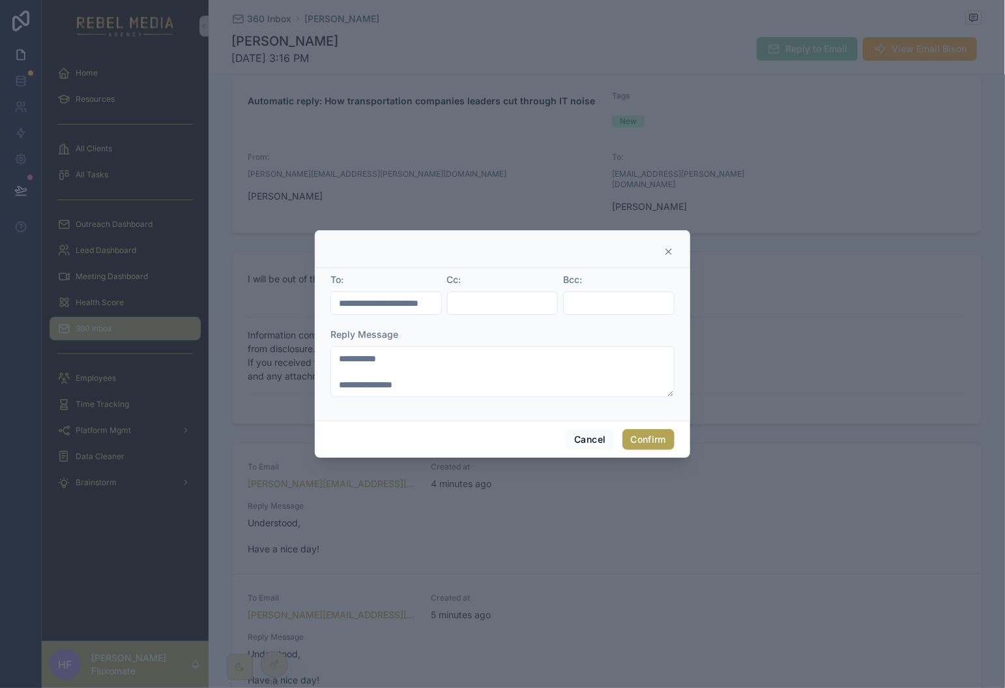
click at [662, 440] on button "Confirm" at bounding box center [649, 439] width 52 height 21
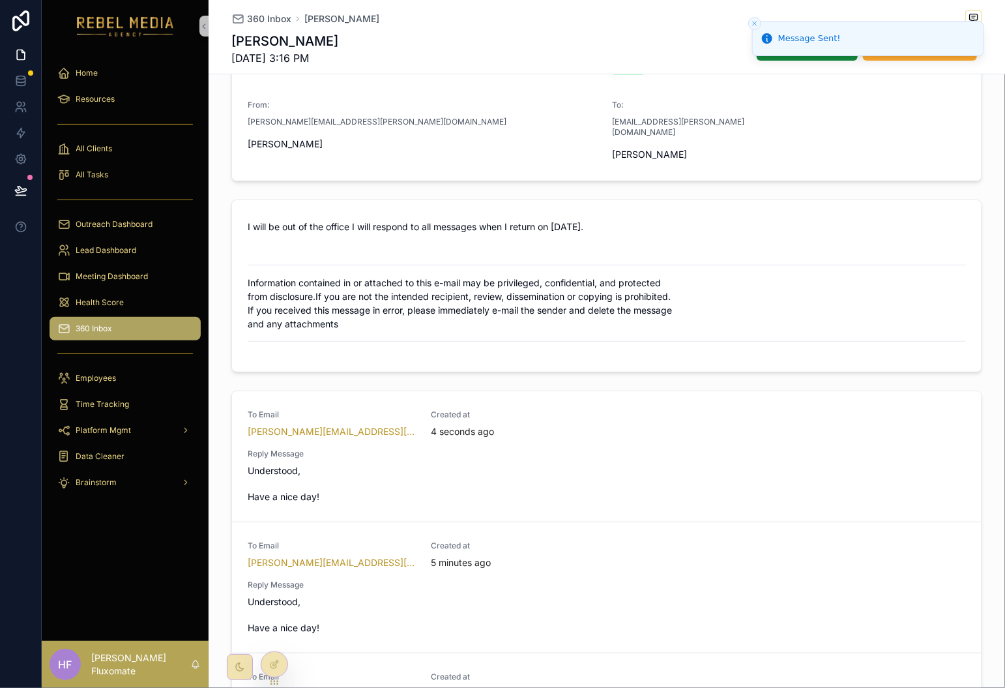
scroll to position [416, 0]
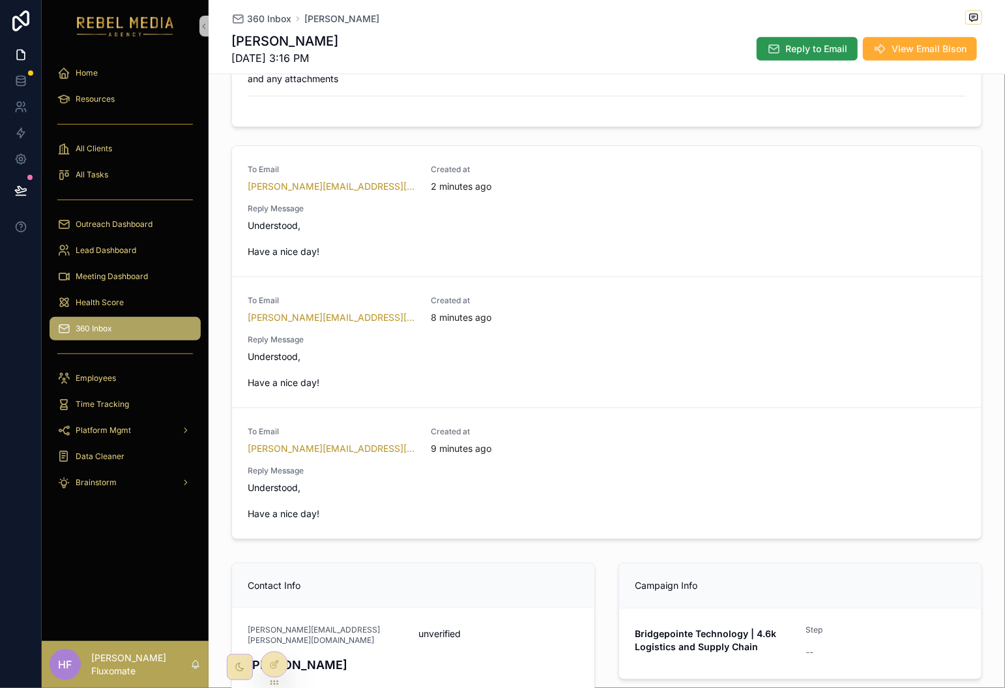
click at [800, 48] on span "Reply to Email" at bounding box center [817, 48] width 62 height 13
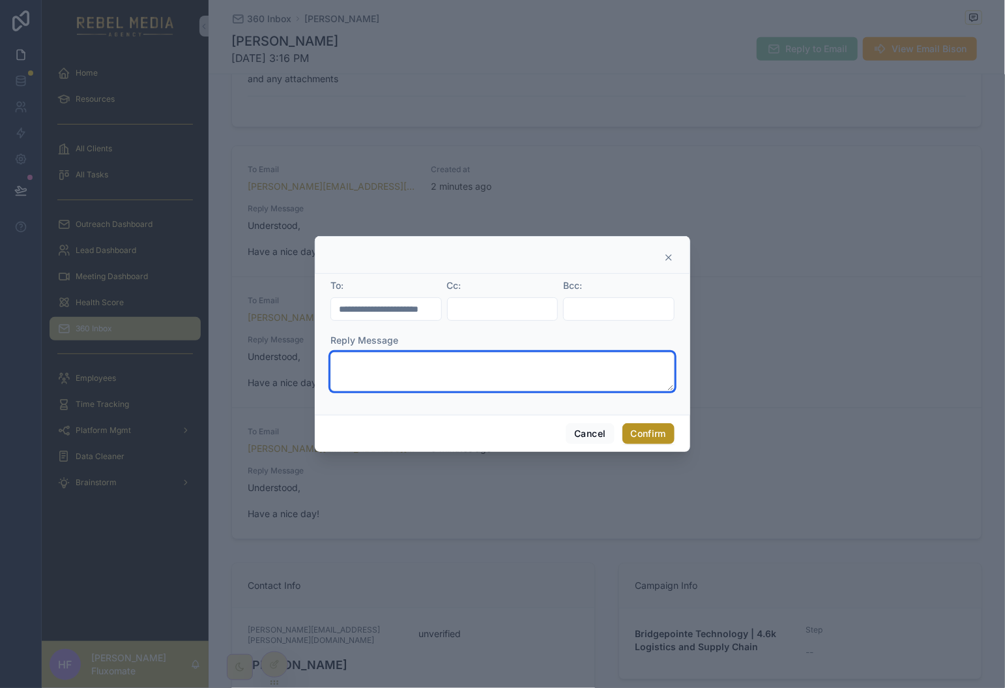
click at [423, 359] on textarea at bounding box center [503, 371] width 344 height 39
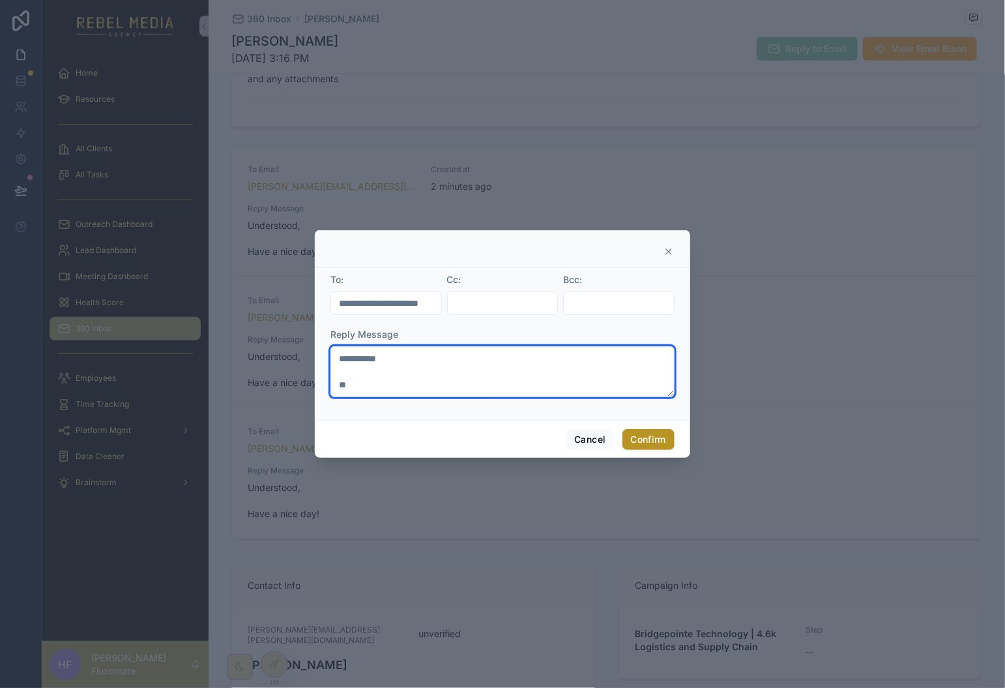
scroll to position [0, 0]
type textarea "**********"
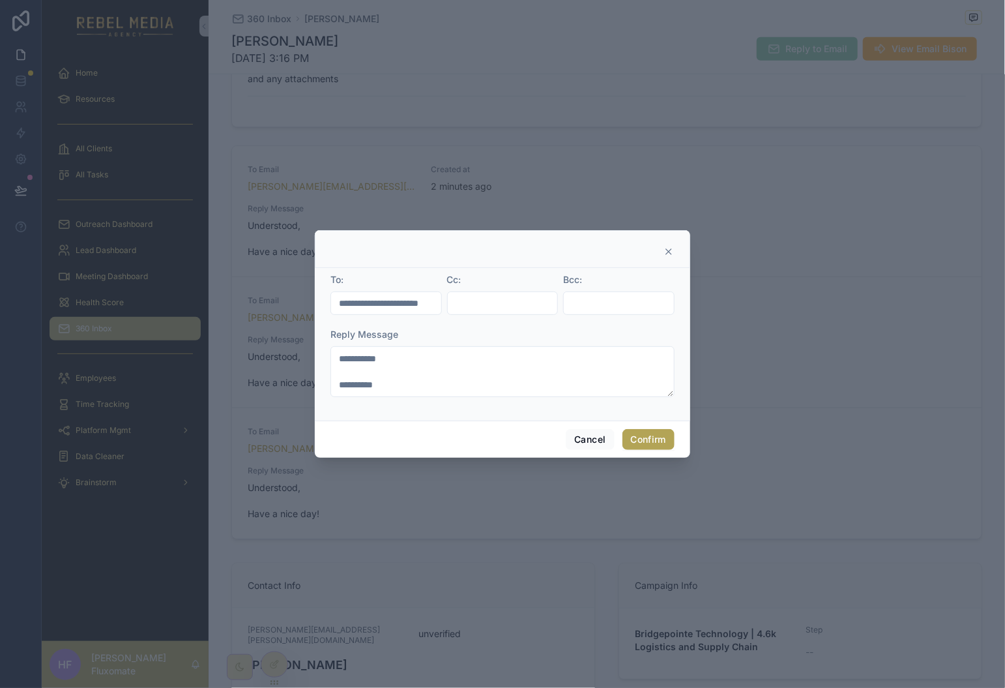
click at [649, 438] on button "Confirm" at bounding box center [649, 439] width 52 height 21
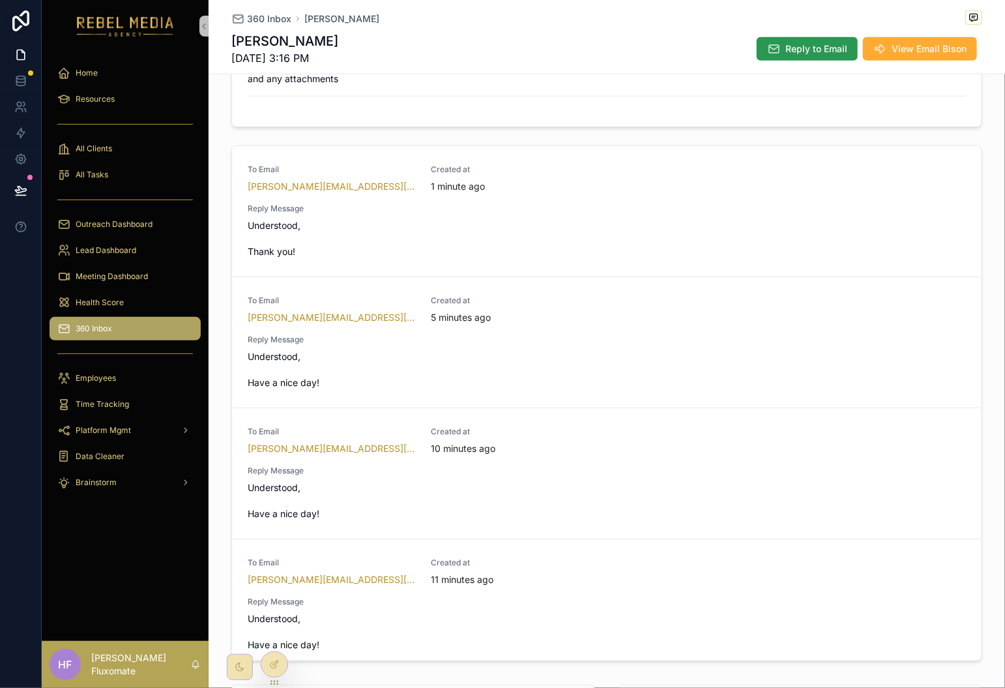
click at [786, 50] on span "Reply to Email" at bounding box center [817, 48] width 62 height 13
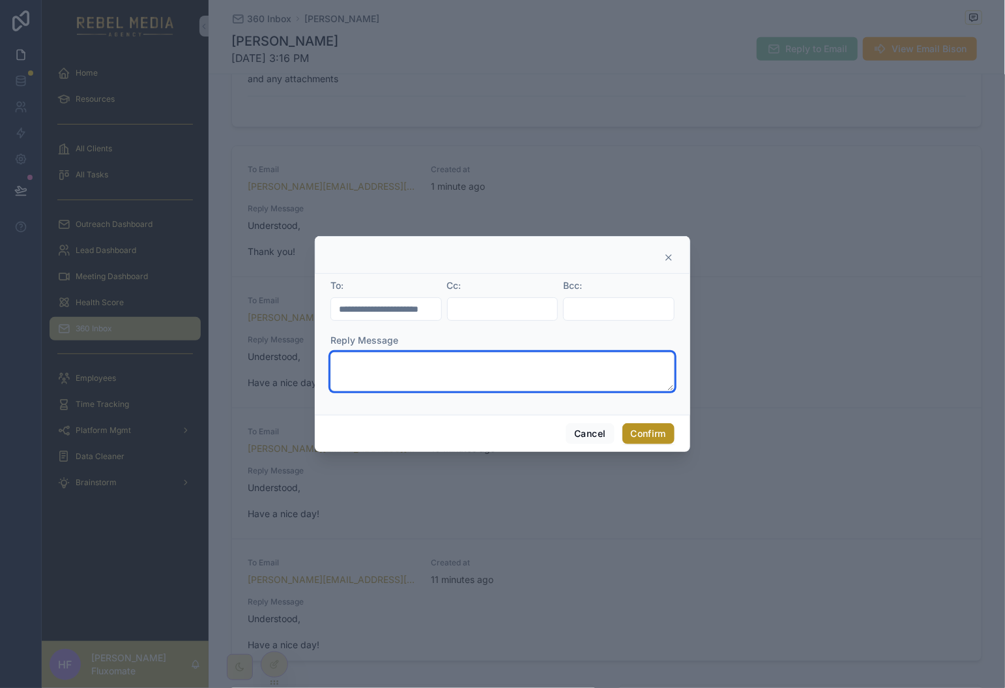
click at [418, 364] on textarea at bounding box center [503, 371] width 344 height 39
type textarea "*"
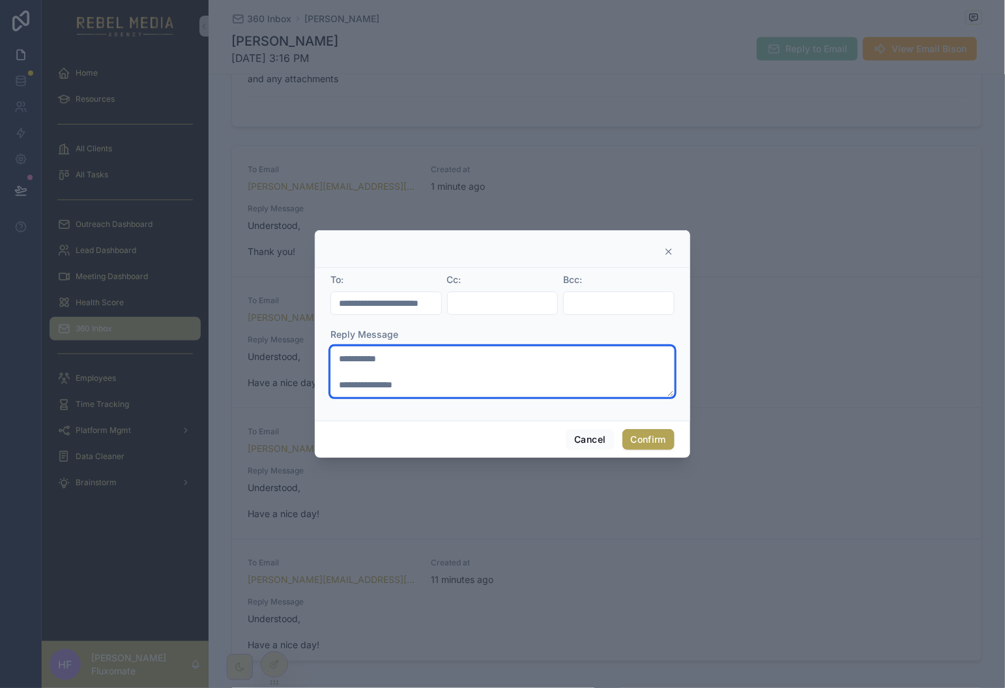
type textarea "**********"
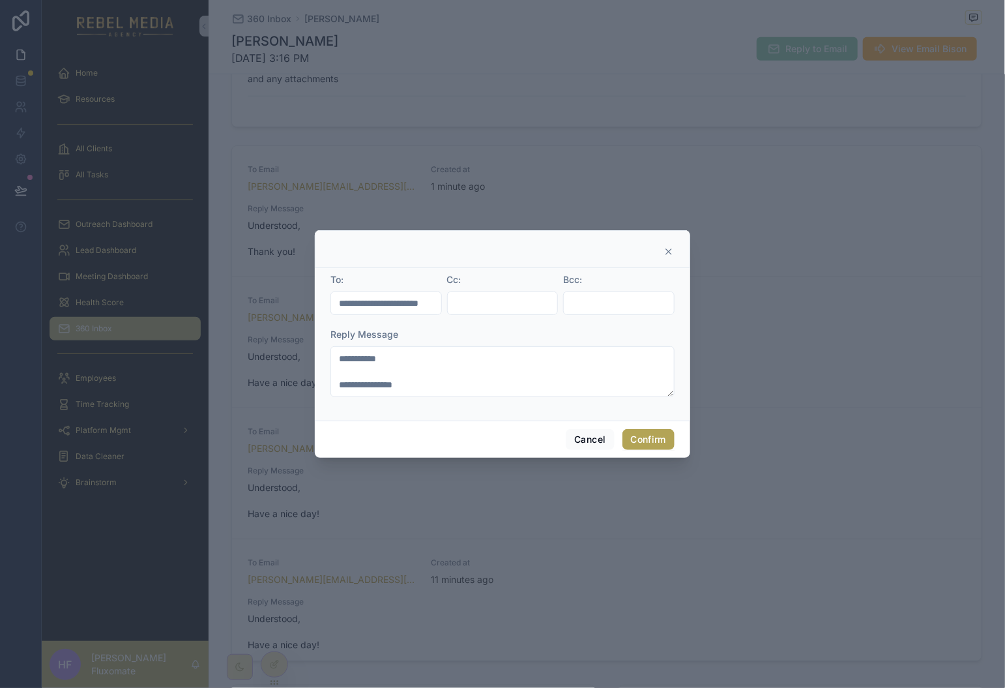
click at [649, 441] on button "Confirm" at bounding box center [649, 439] width 52 height 21
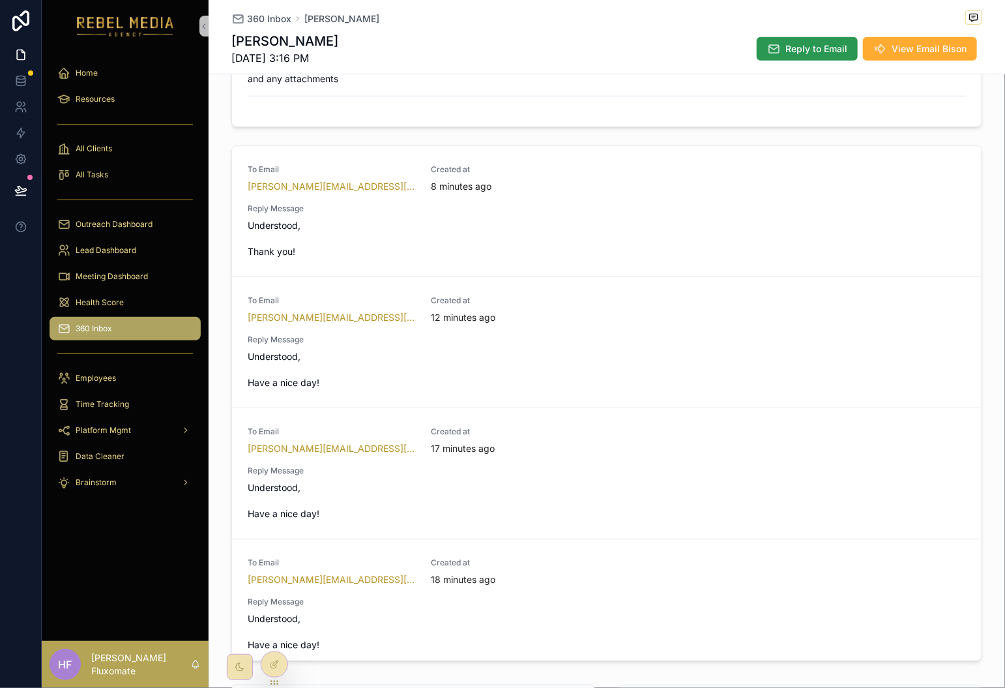
click at [803, 52] on span "Reply to Email" at bounding box center [817, 48] width 62 height 13
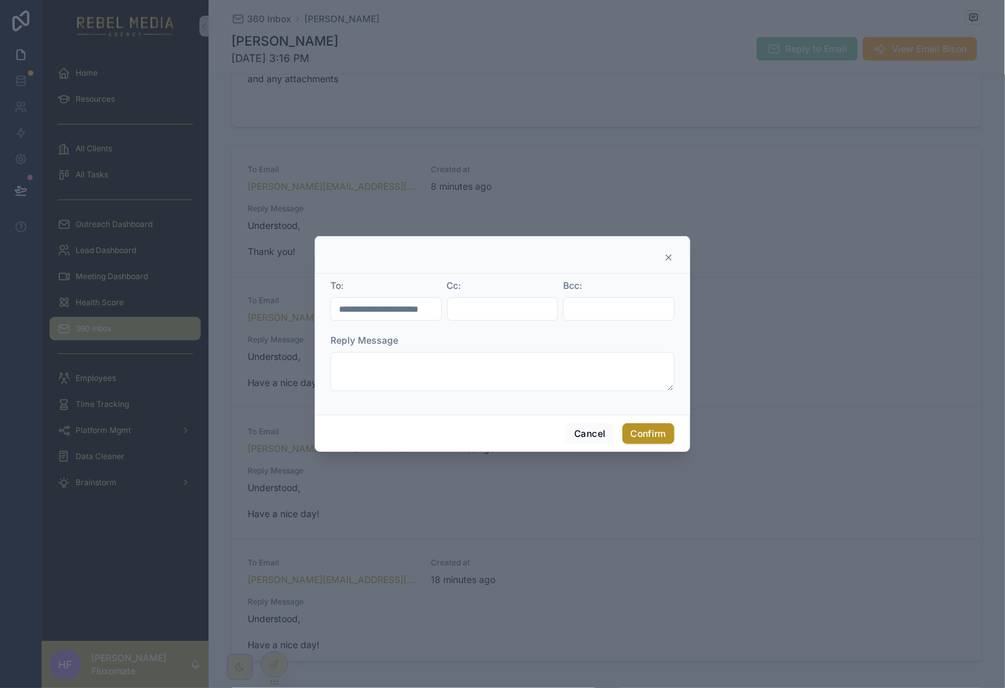
click at [424, 306] on input "**********" at bounding box center [386, 309] width 110 height 18
drag, startPoint x: 409, startPoint y: 308, endPoint x: 463, endPoint y: 308, distance: 53.5
click at [486, 306] on form "**********" at bounding box center [503, 341] width 344 height 125
click at [428, 305] on input "**********" at bounding box center [386, 309] width 110 height 18
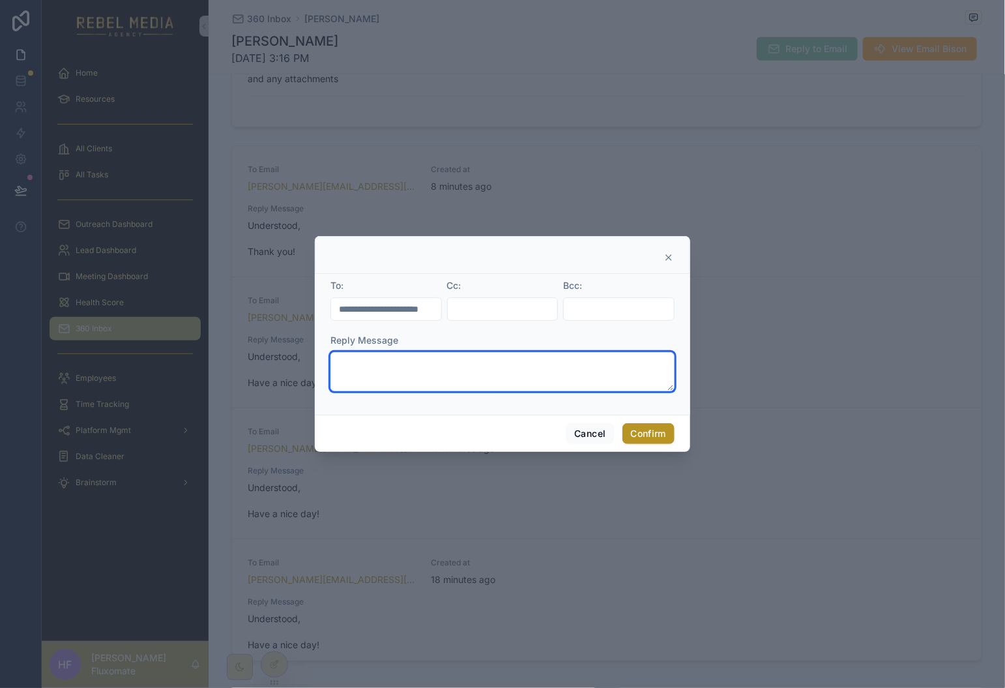
scroll to position [0, 0]
click at [572, 376] on textarea at bounding box center [503, 371] width 344 height 39
drag, startPoint x: 669, startPoint y: 260, endPoint x: 372, endPoint y: 367, distance: 316.2
click at [669, 260] on icon at bounding box center [669, 257] width 10 height 10
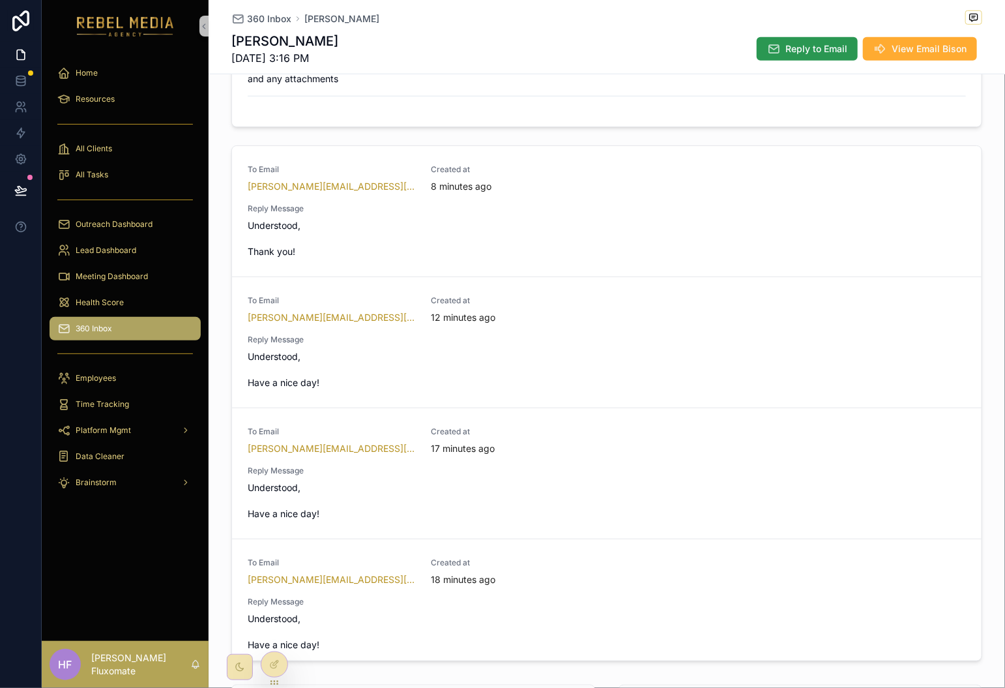
click at [820, 44] on span "Reply to Email" at bounding box center [817, 48] width 62 height 13
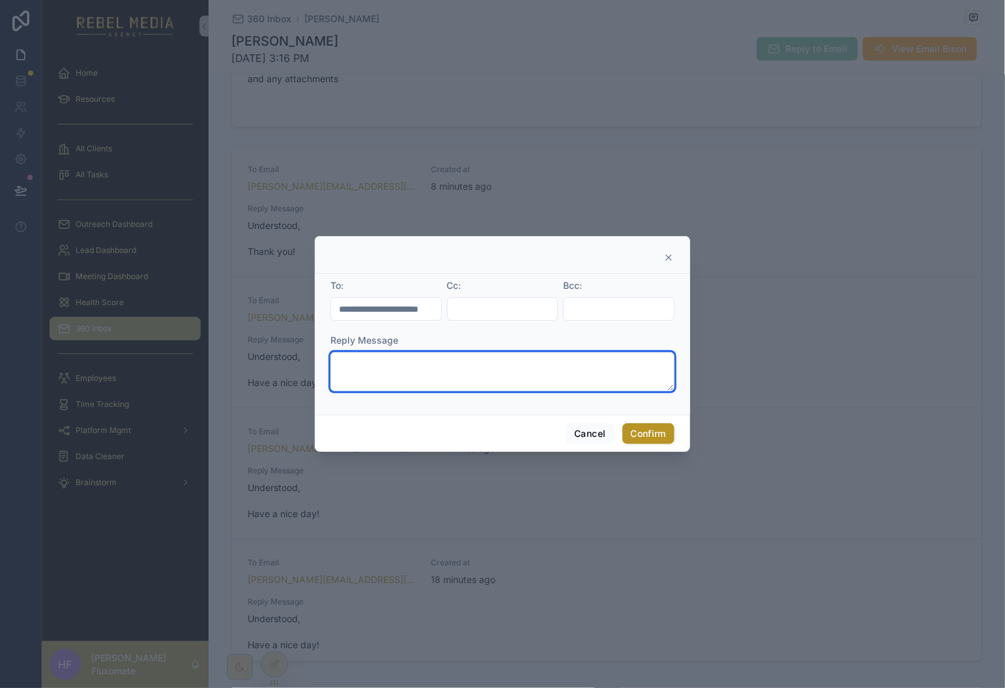
click at [397, 380] on textarea at bounding box center [503, 371] width 344 height 39
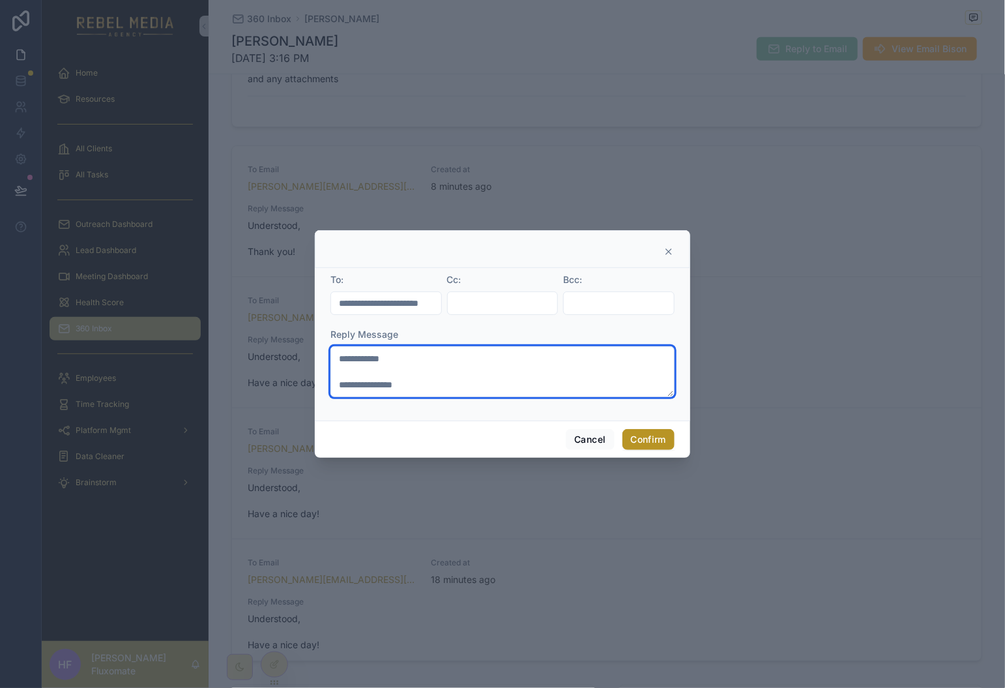
type textarea "**********"
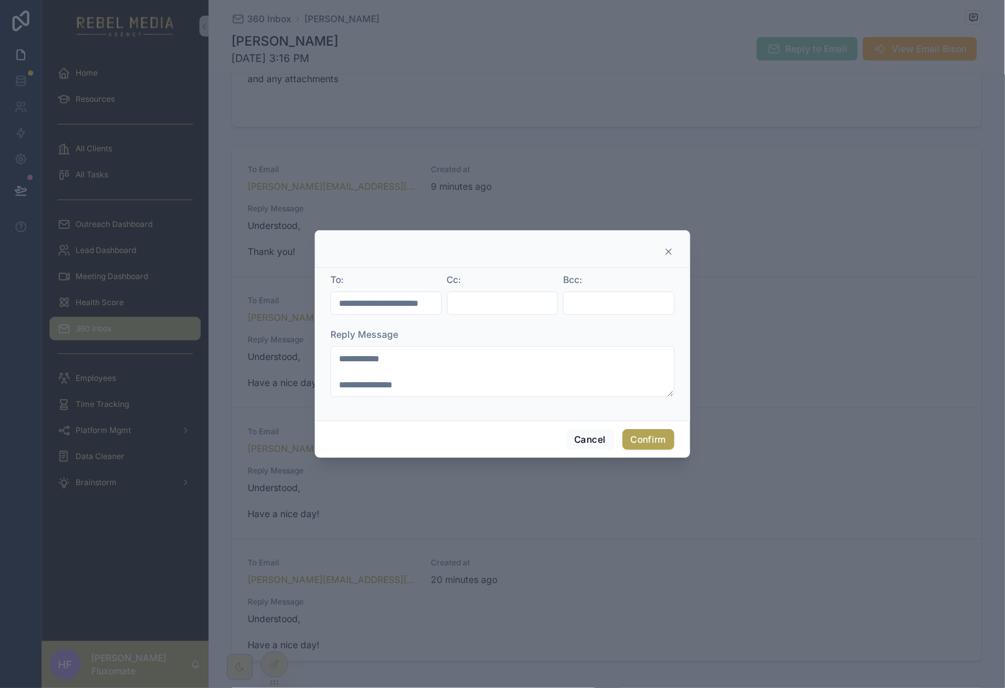
drag, startPoint x: 658, startPoint y: 436, endPoint x: 636, endPoint y: -85, distance: 521.5
click at [636, 0] on html "Home Resources All Clients All Tasks Outreach Dashboard Lead Dashboard Meeting …" at bounding box center [502, 344] width 1005 height 688
drag, startPoint x: 402, startPoint y: 299, endPoint x: 597, endPoint y: 305, distance: 194.4
click at [589, 298] on form "**********" at bounding box center [503, 341] width 344 height 137
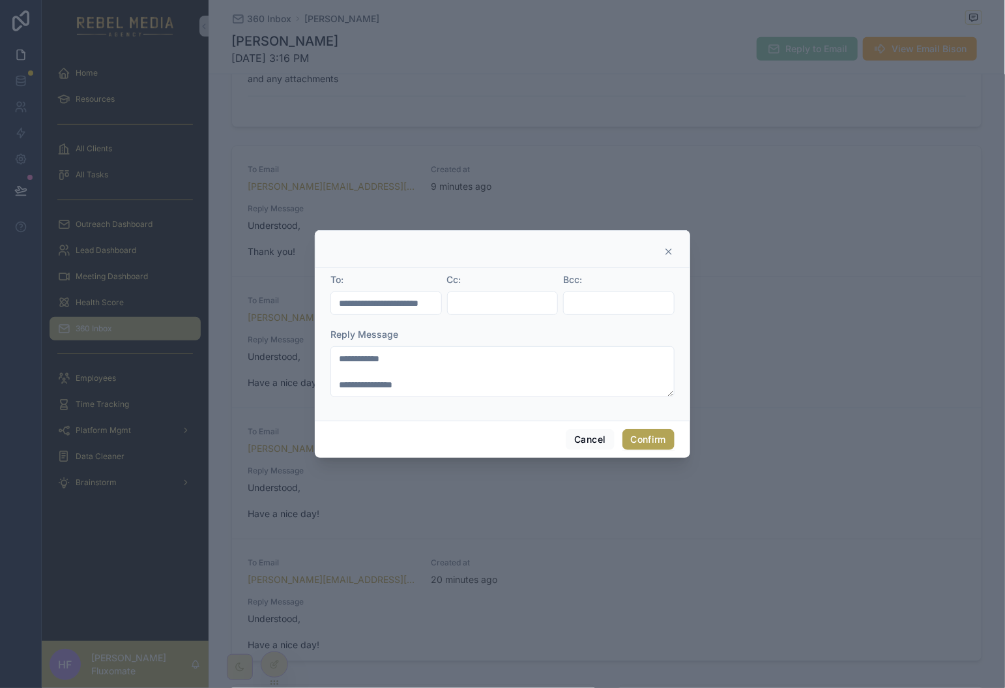
click at [654, 439] on button "Confirm" at bounding box center [649, 439] width 52 height 21
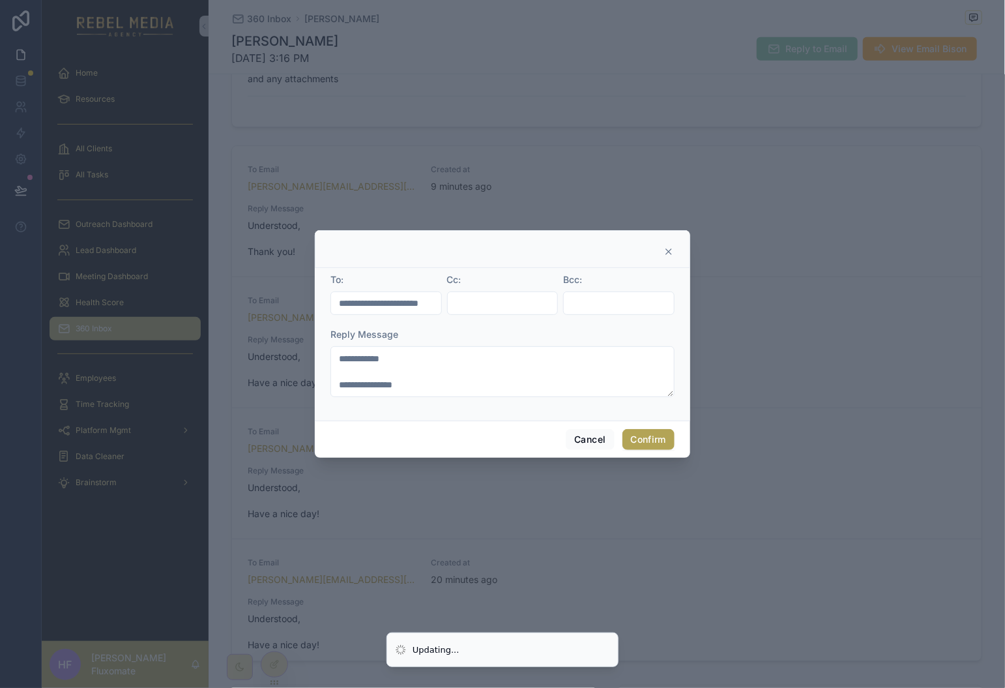
scroll to position [0, 0]
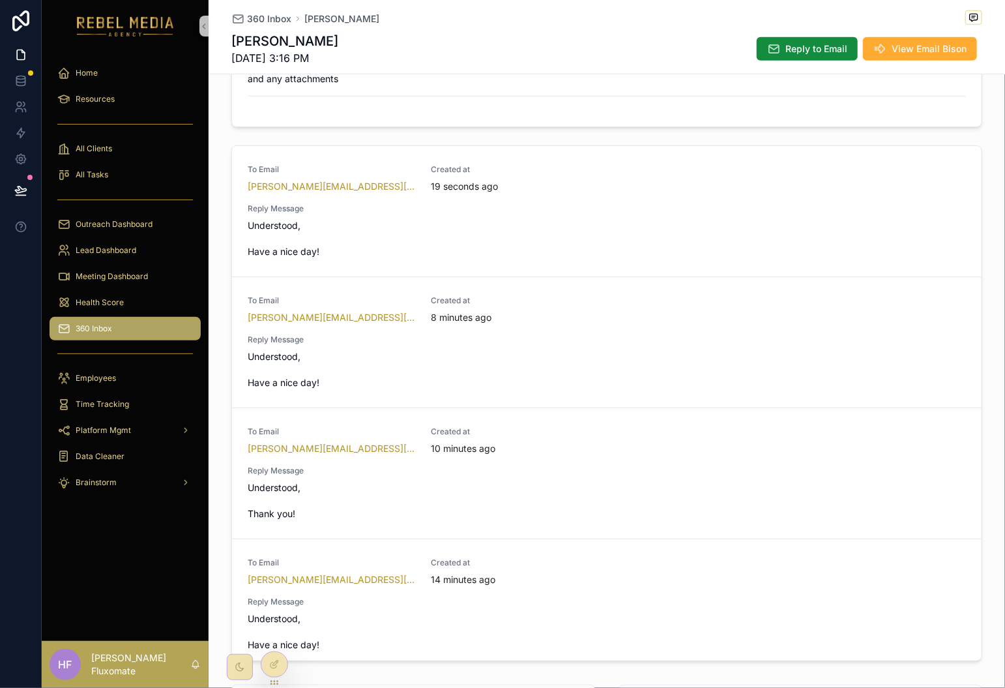
click at [264, 20] on span "360 Inbox" at bounding box center [269, 18] width 44 height 13
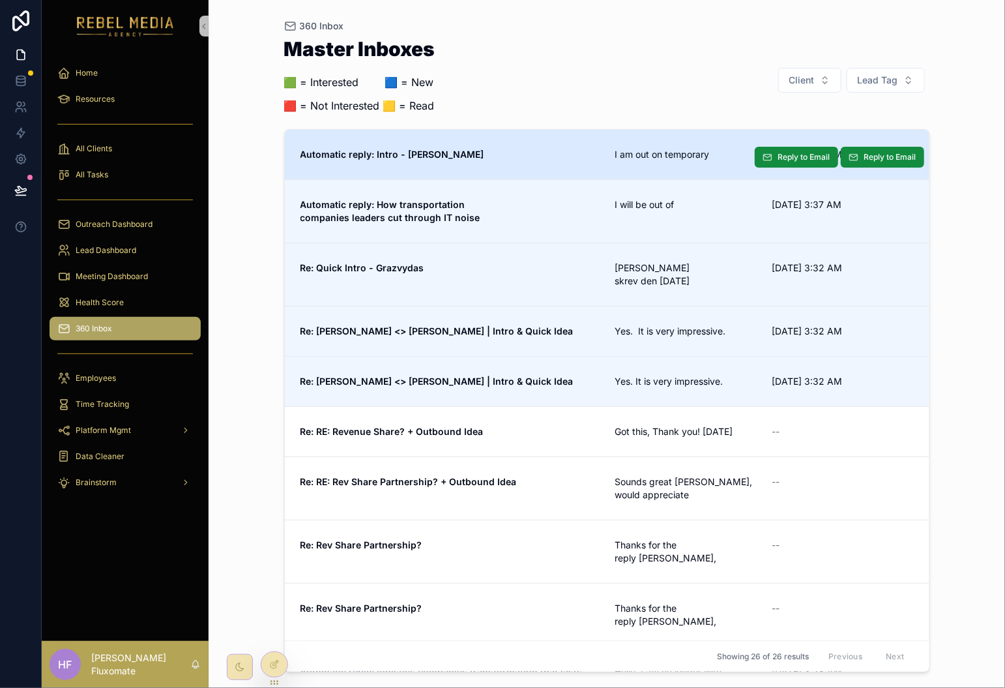
click at [503, 152] on span "Automatic reply: Intro - [PERSON_NAME]" at bounding box center [450, 154] width 299 height 13
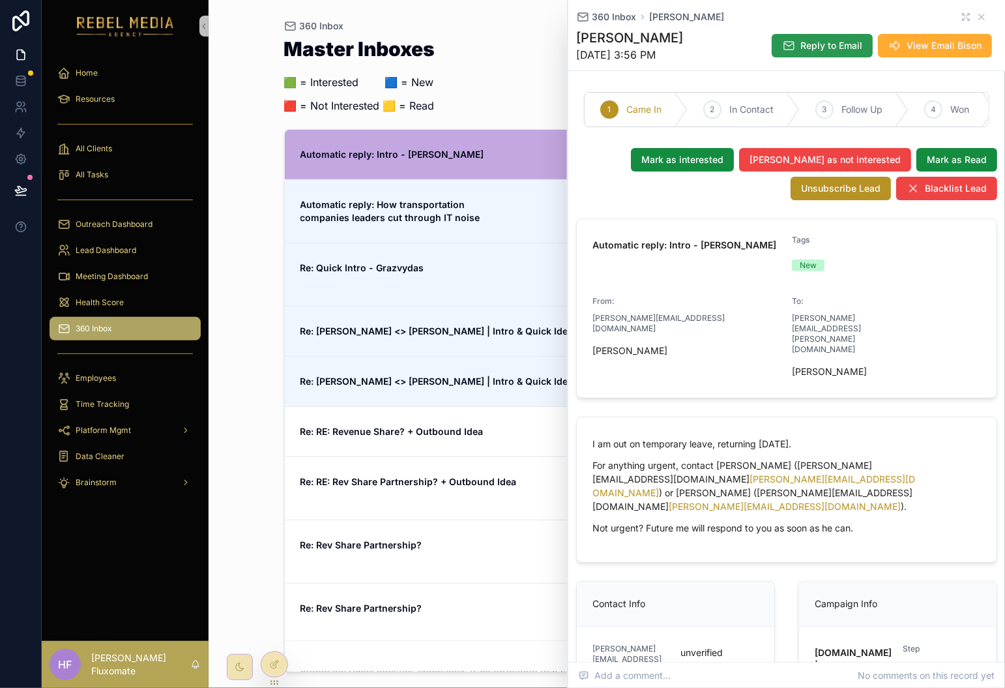
click at [810, 44] on span "Reply to Email" at bounding box center [832, 45] width 62 height 13
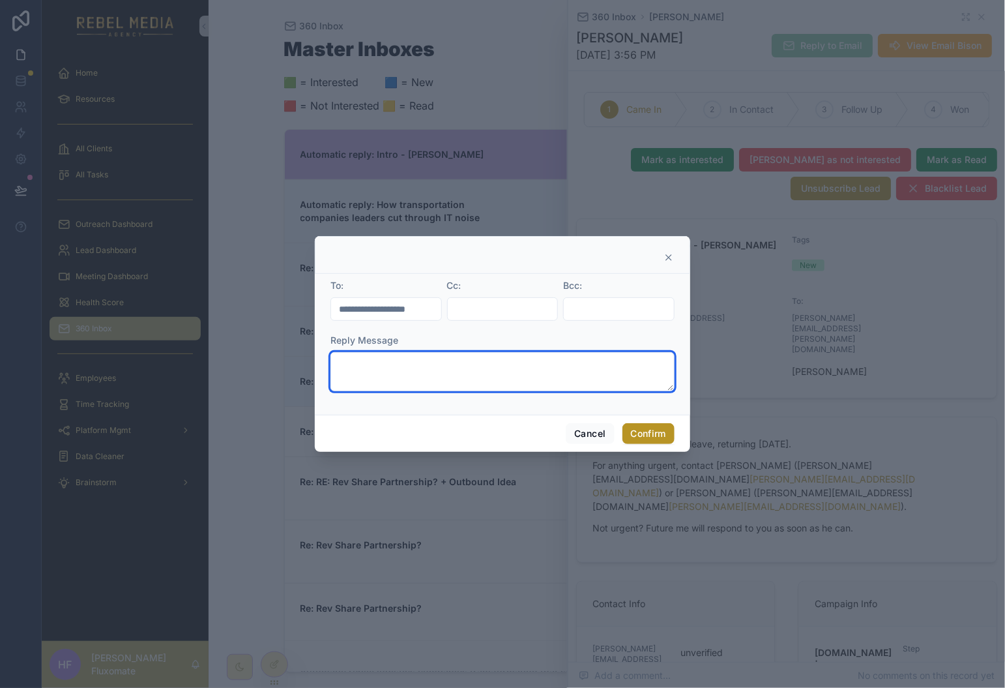
click at [481, 353] on textarea at bounding box center [503, 371] width 344 height 39
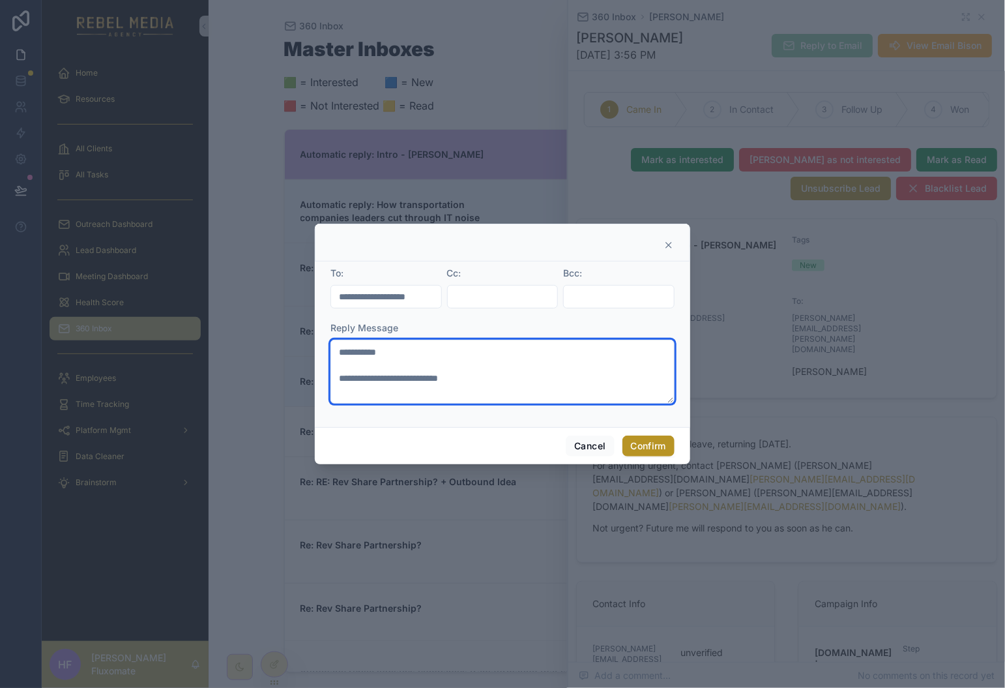
type textarea "**********"
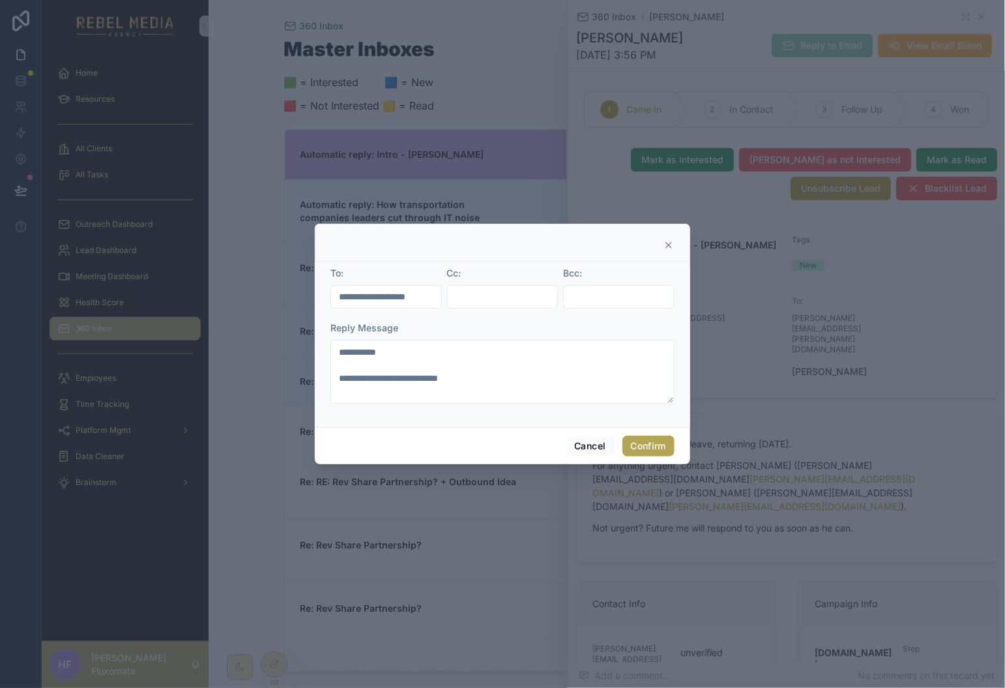
drag, startPoint x: 644, startPoint y: 444, endPoint x: 672, endPoint y: 5, distance: 440.4
click at [644, 444] on button "Confirm" at bounding box center [649, 446] width 52 height 21
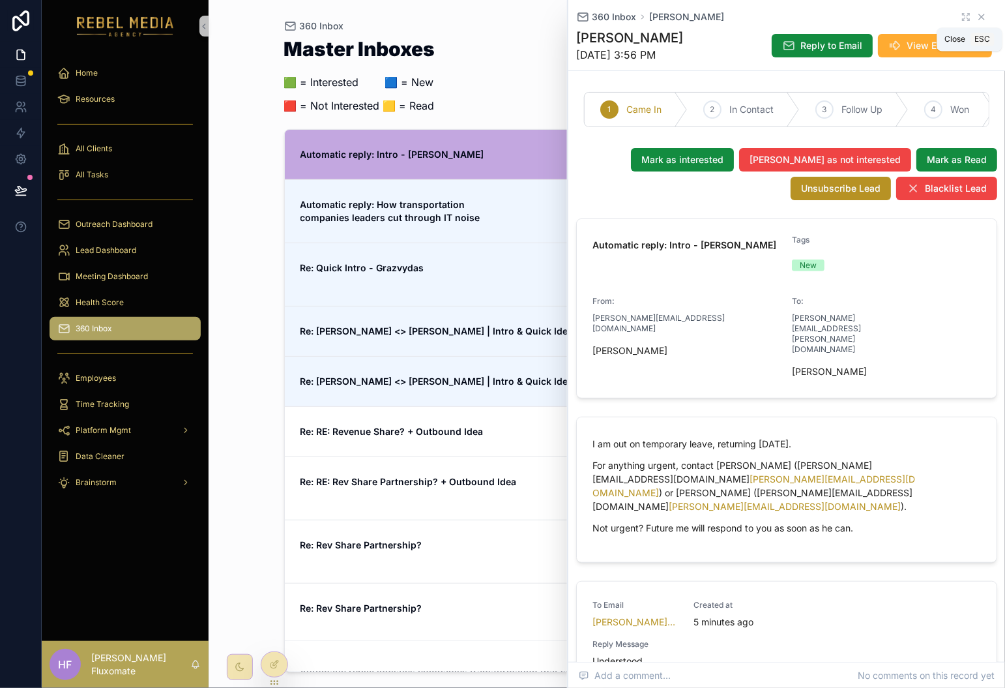
click at [977, 16] on icon "scrollable content" at bounding box center [982, 17] width 10 height 10
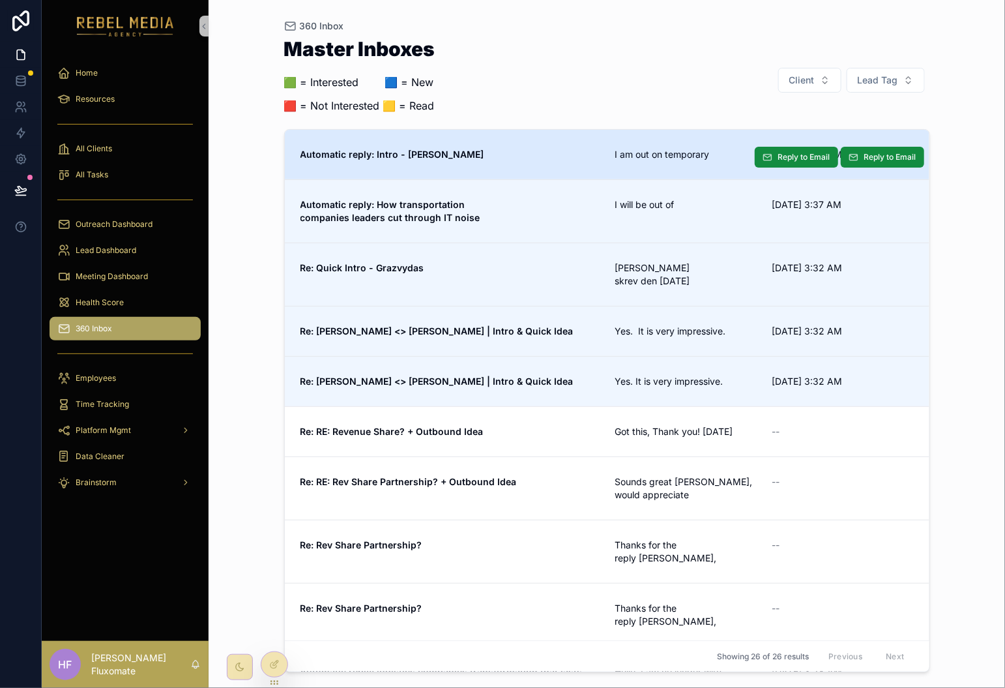
click at [664, 130] on link "Automatic reply: Intro - [PERSON_NAME] am out on temporary [DATE] 3:38 AM Reply…" at bounding box center [607, 155] width 645 height 50
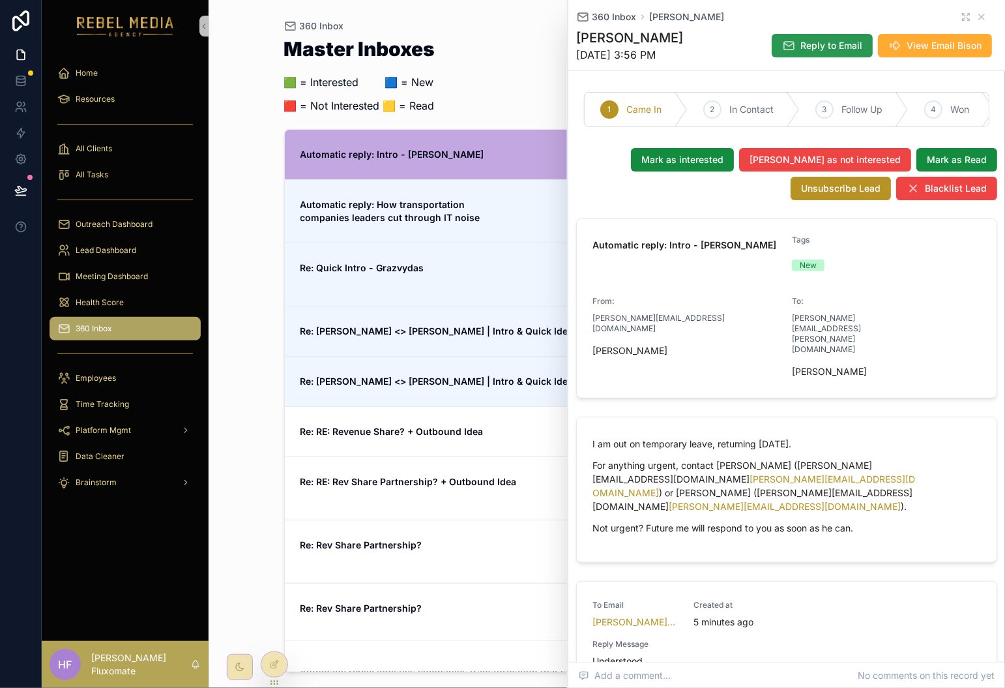
click at [828, 44] on span "Reply to Email" at bounding box center [832, 45] width 62 height 13
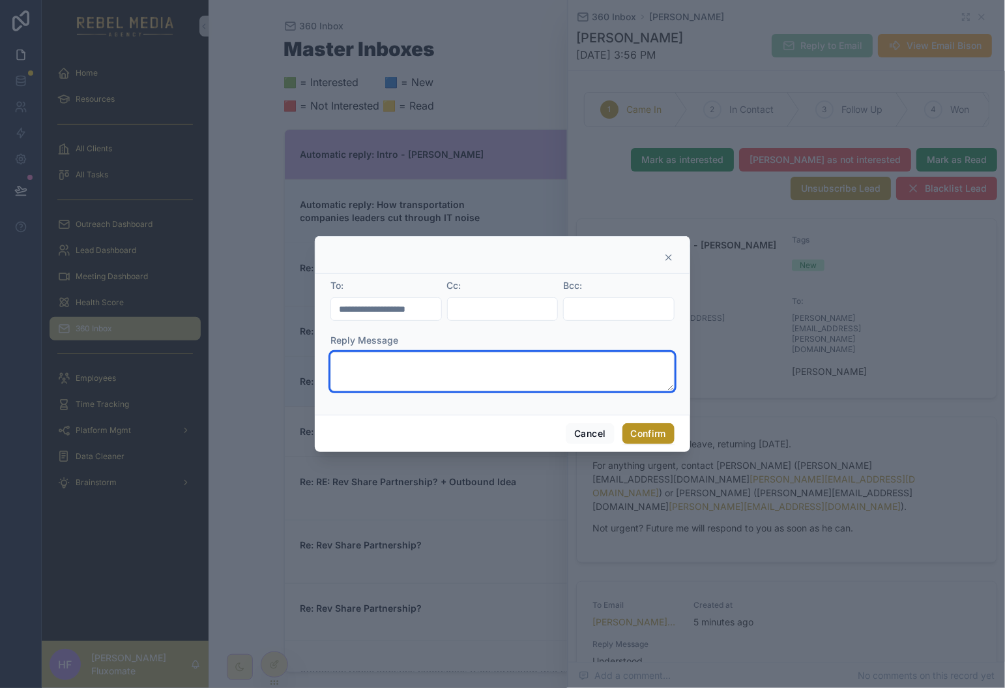
click at [518, 381] on textarea at bounding box center [503, 371] width 344 height 39
type textarea "*"
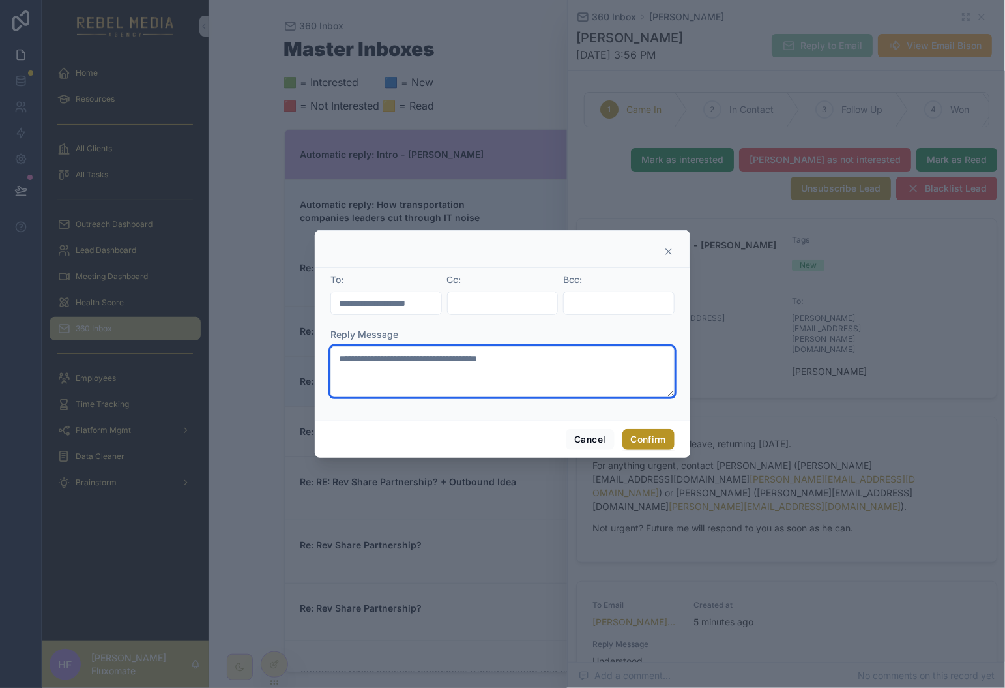
type textarea "**********"
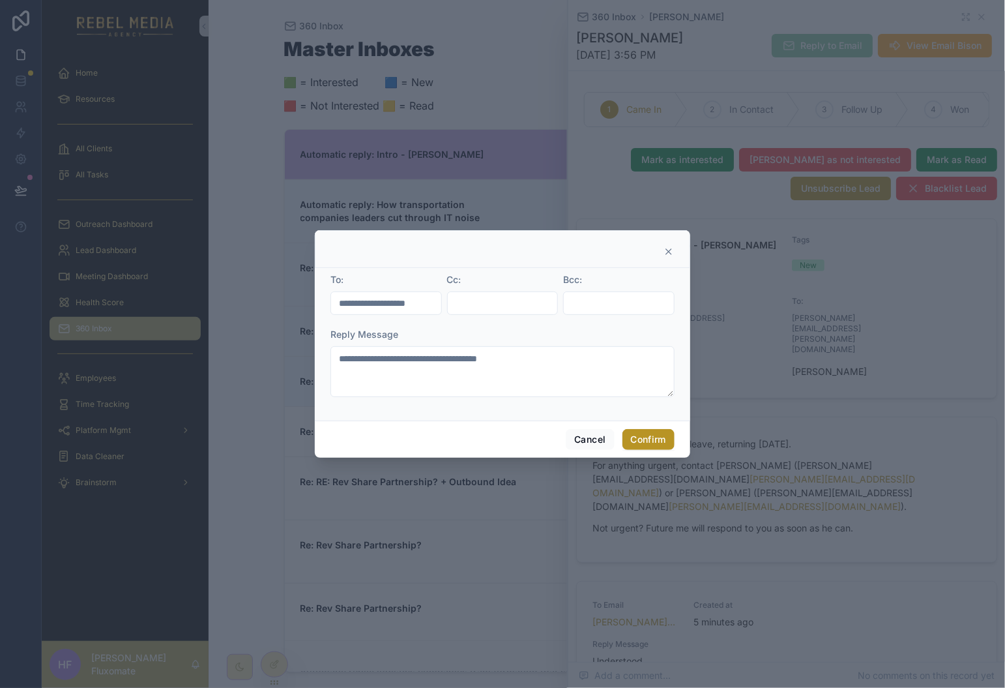
click at [647, 427] on div "Cancel Confirm" at bounding box center [503, 439] width 376 height 37
click at [651, 441] on button "Confirm" at bounding box center [649, 439] width 52 height 21
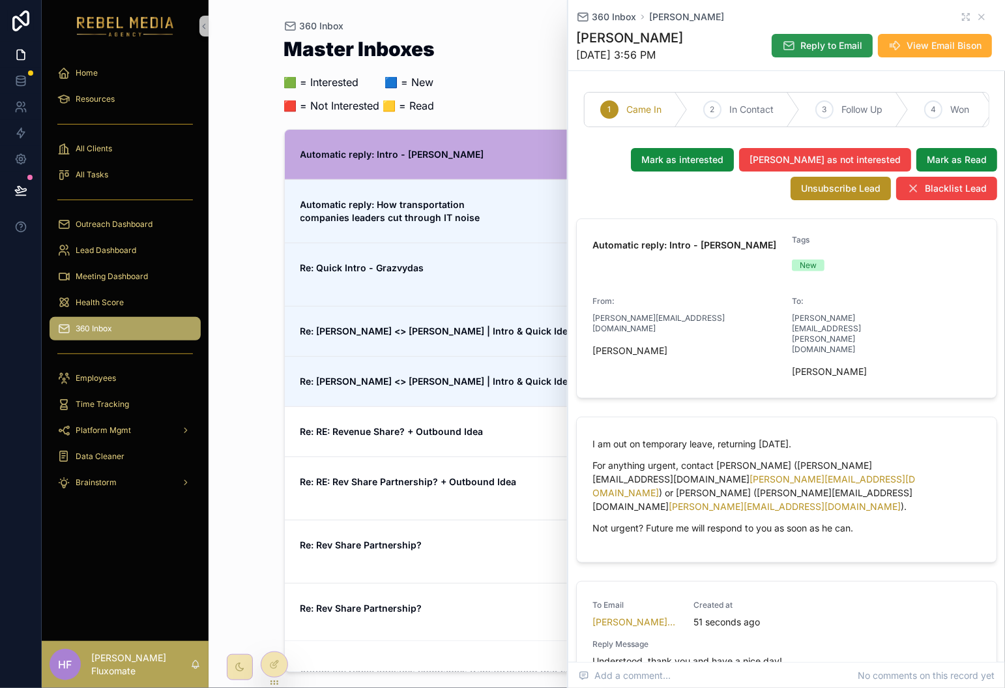
click at [801, 45] on span "Reply to Email" at bounding box center [832, 45] width 62 height 13
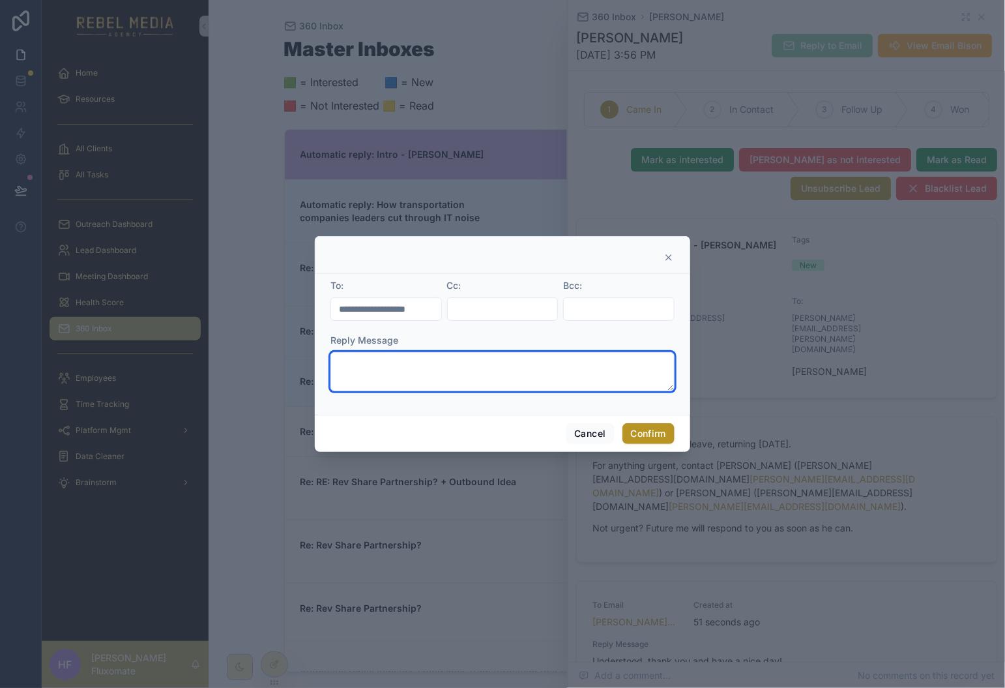
click at [470, 366] on textarea at bounding box center [503, 371] width 344 height 39
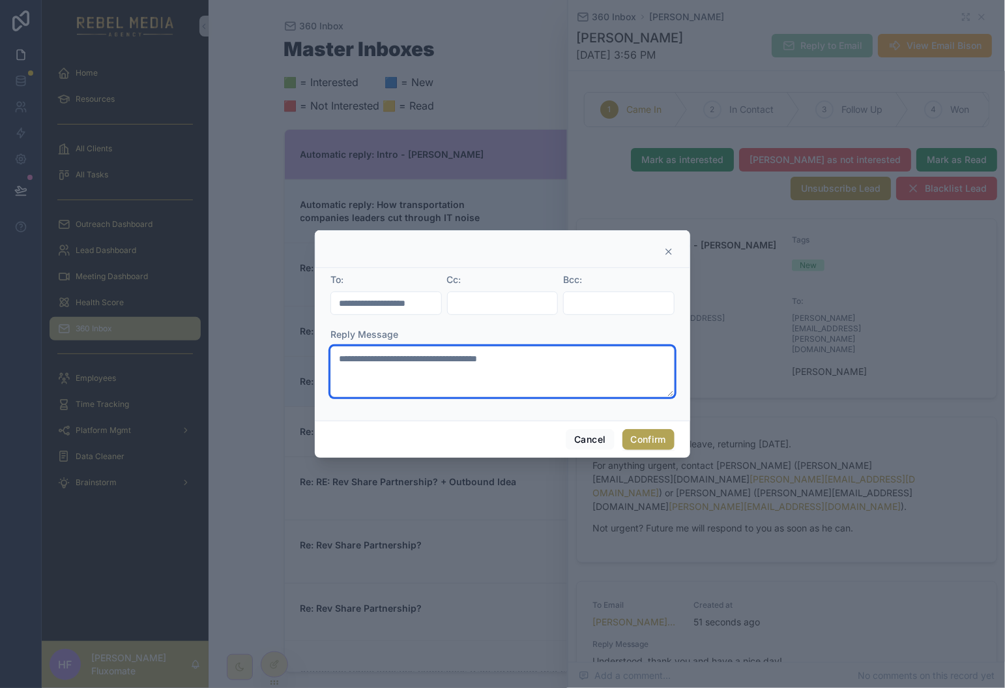
type textarea "**********"
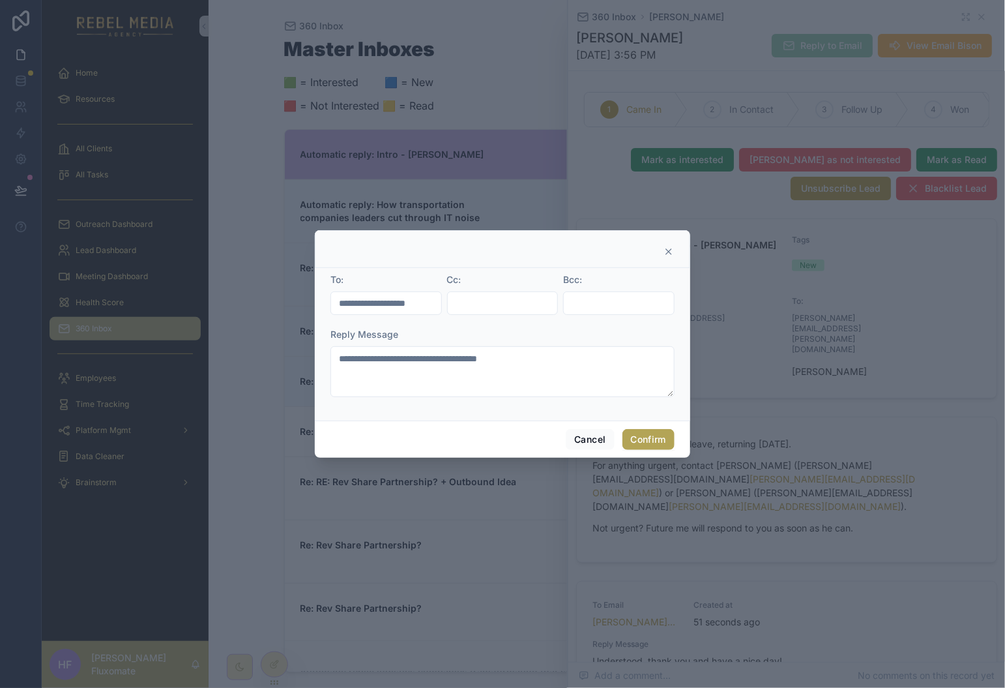
click at [631, 435] on button "Confirm" at bounding box center [649, 439] width 52 height 21
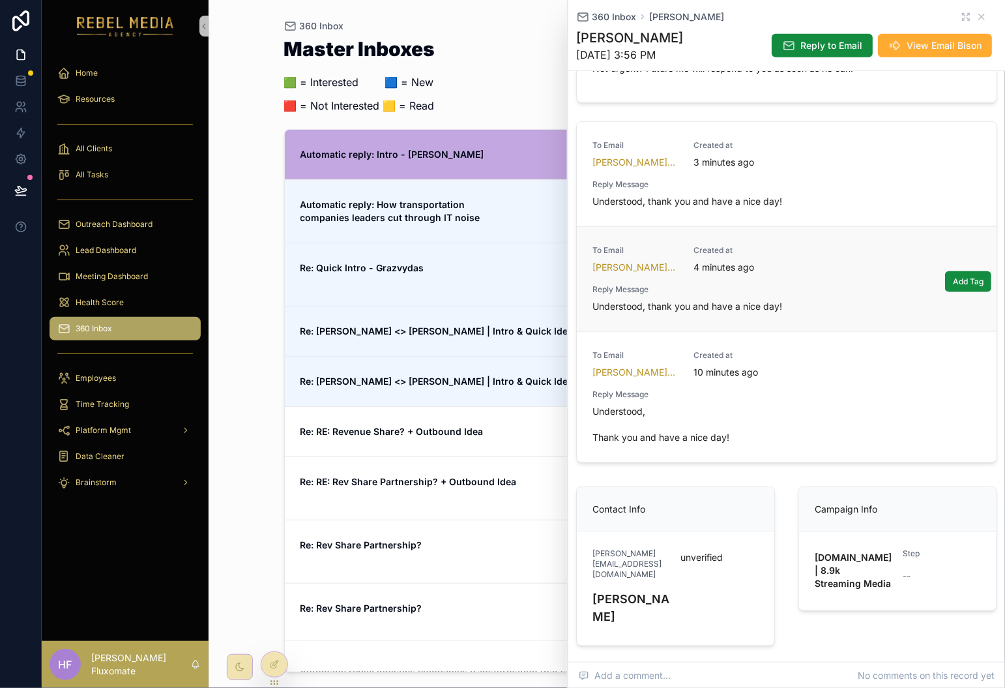
scroll to position [455, 0]
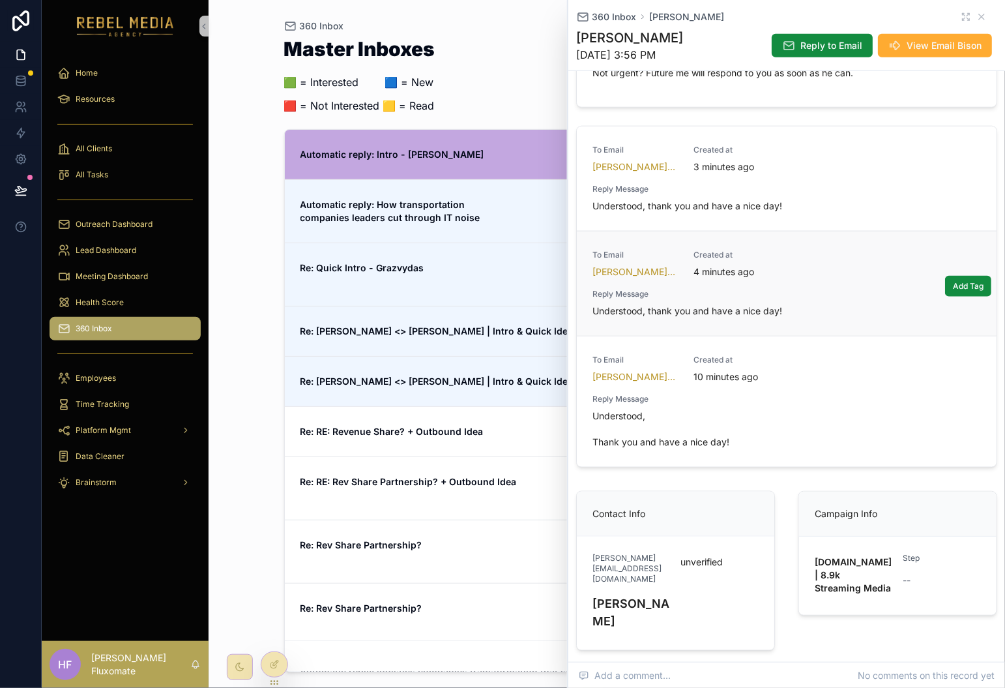
click at [835, 250] on div "To Email brian@adwarvideo.com Created at 4 minutes ago Reply Message Understood…" at bounding box center [787, 284] width 389 height 68
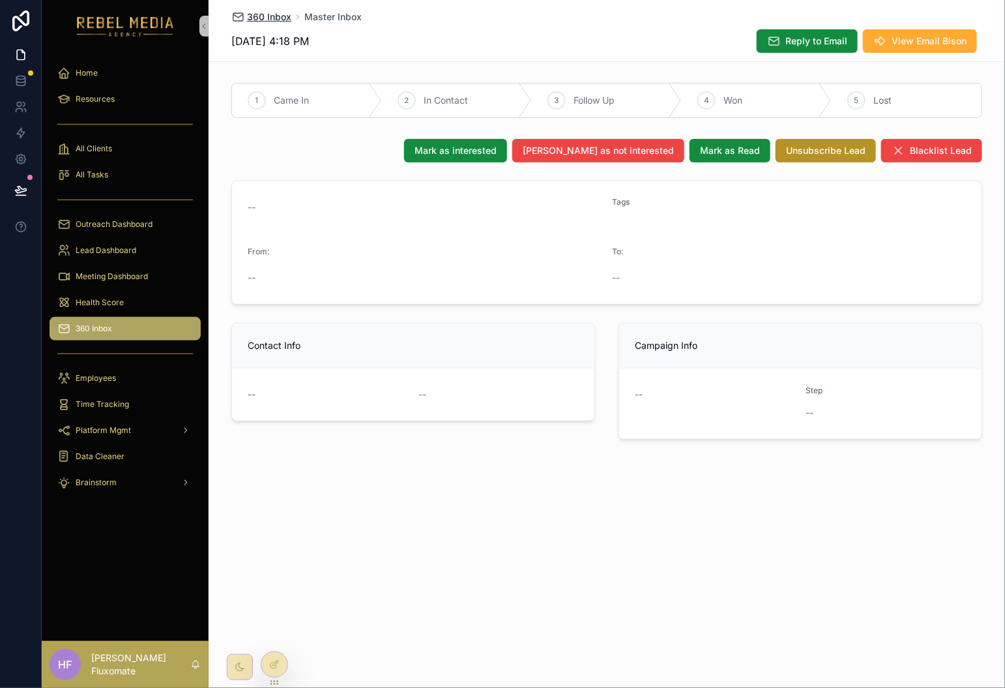
click at [273, 21] on span "360 Inbox" at bounding box center [269, 16] width 44 height 13
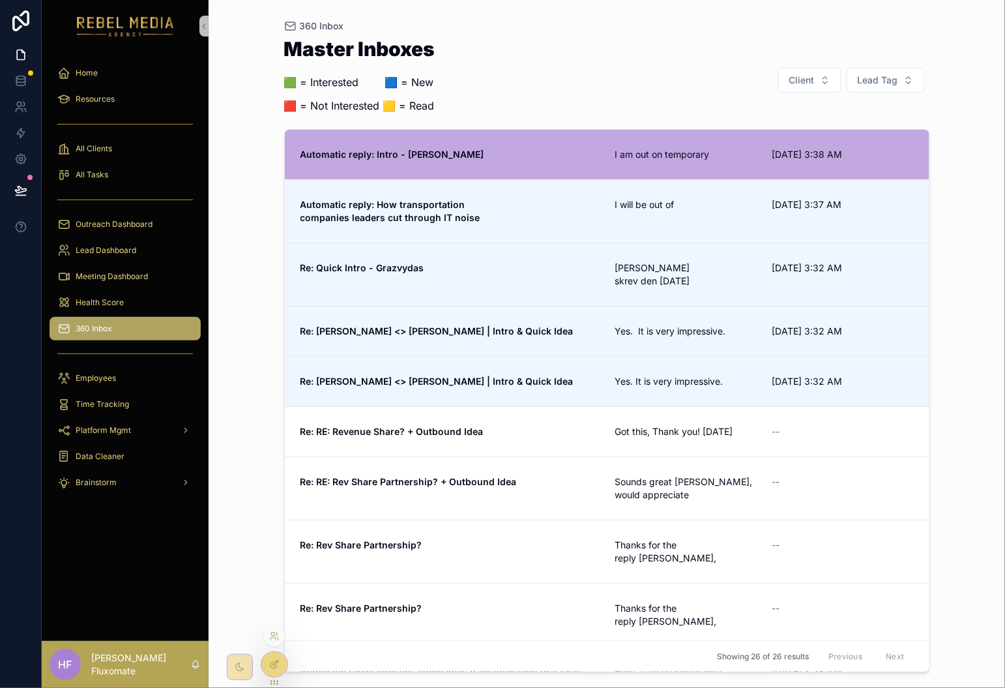
drag, startPoint x: 274, startPoint y: 663, endPoint x: 321, endPoint y: 563, distance: 111.1
click at [274, 663] on icon at bounding box center [274, 664] width 10 height 10
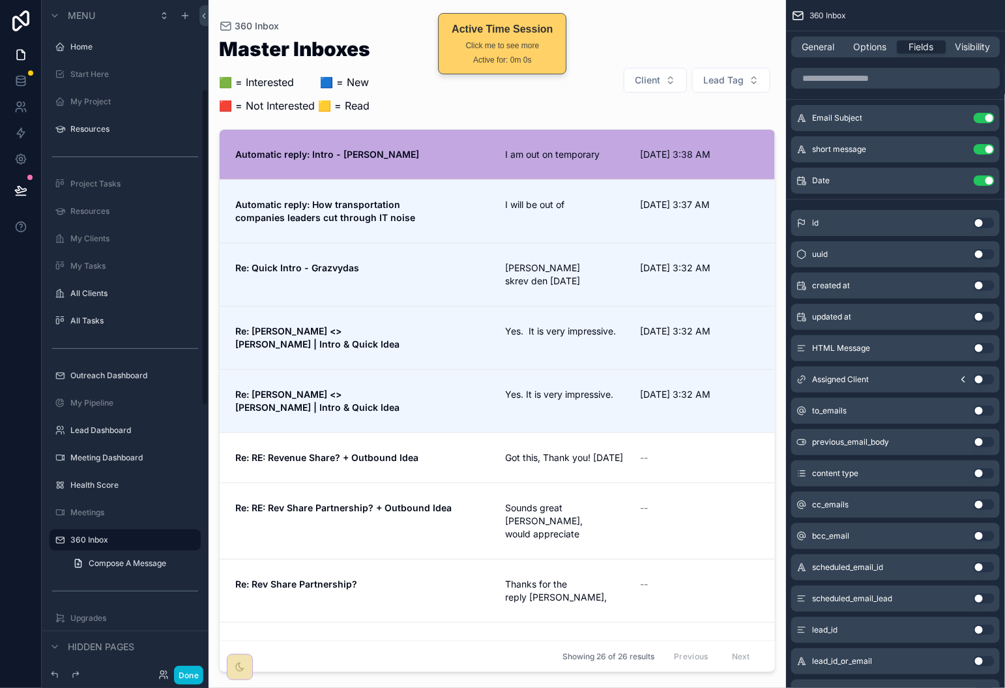
scroll to position [189, 0]
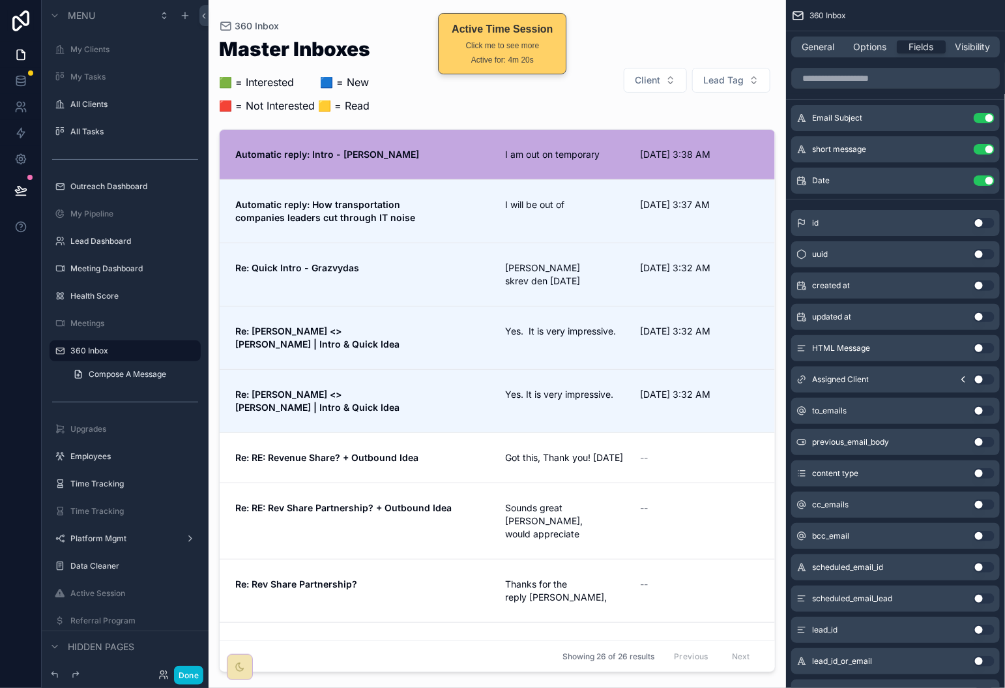
click at [487, 203] on div "scrollable content" at bounding box center [498, 336] width 578 height 672
click at [453, 156] on span "Automatic reply: Intro - [PERSON_NAME]" at bounding box center [362, 154] width 254 height 13
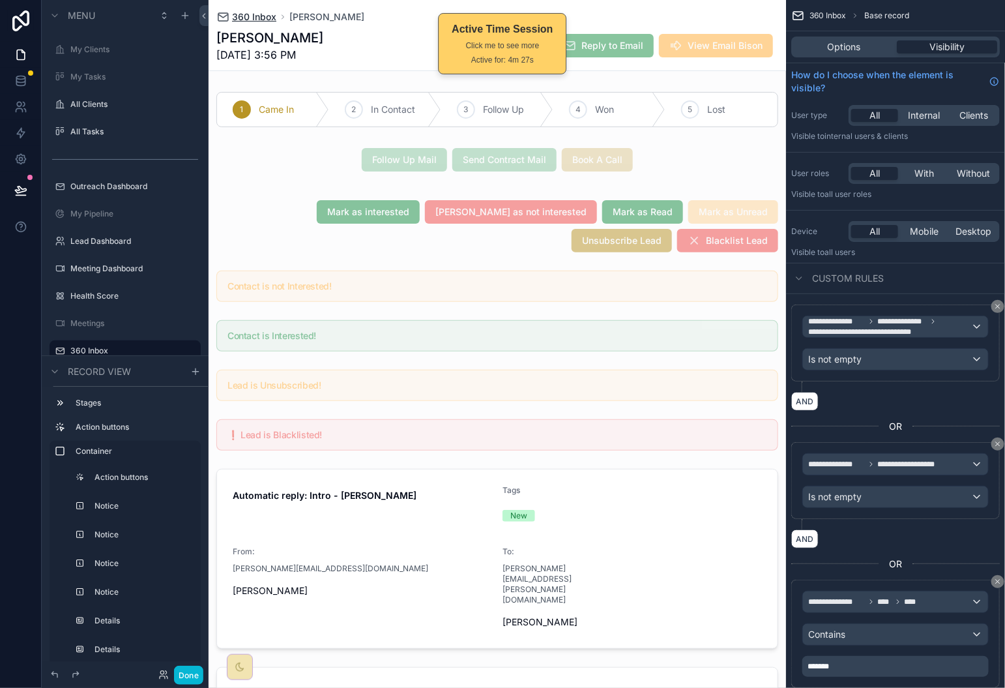
click at [254, 16] on span "360 Inbox" at bounding box center [254, 16] width 44 height 13
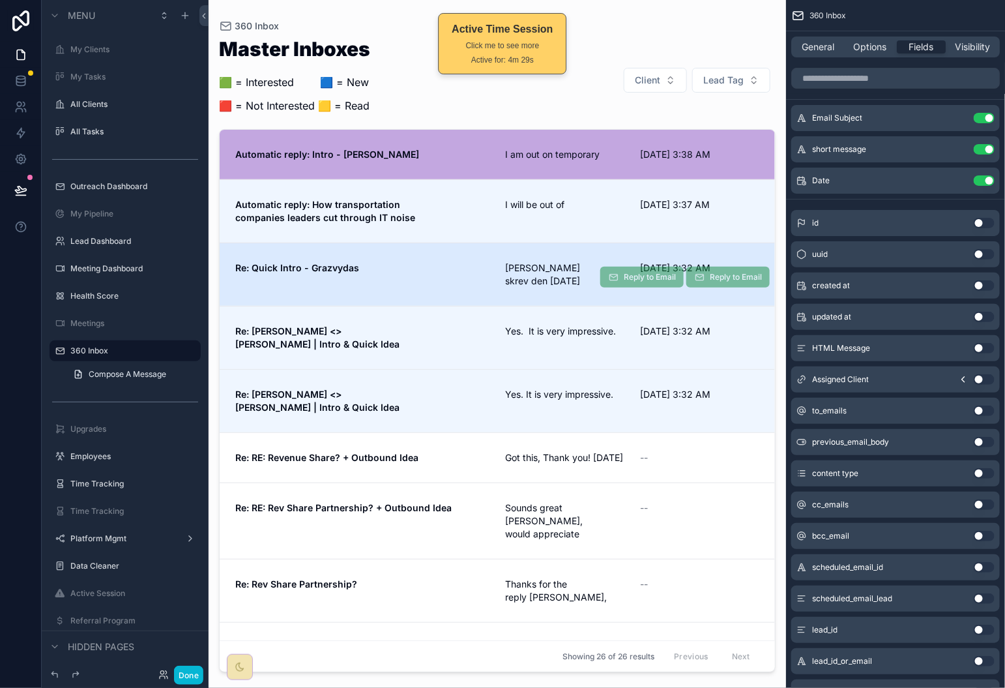
click at [469, 271] on span "Re: Quick Intro - Grazvydas" at bounding box center [362, 267] width 254 height 13
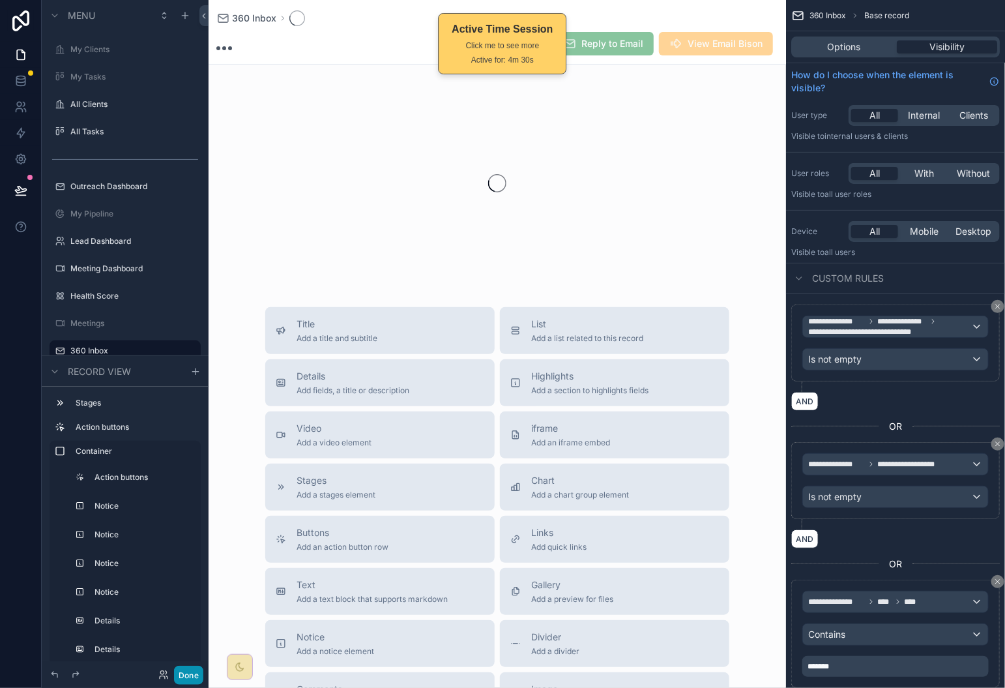
click at [186, 678] on button "Done" at bounding box center [188, 675] width 29 height 19
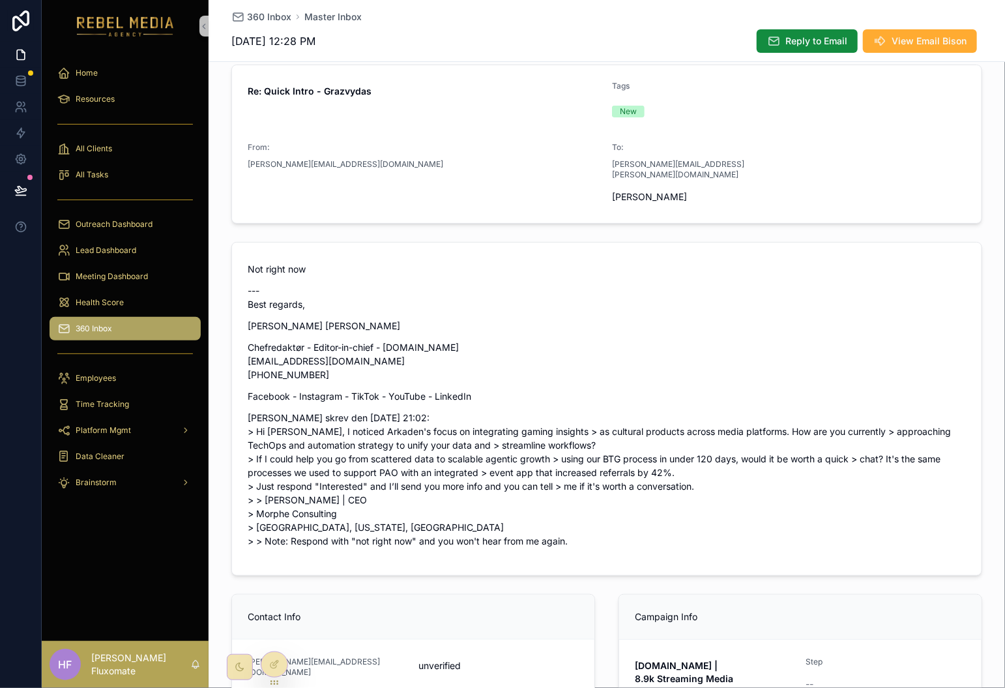
scroll to position [27, 0]
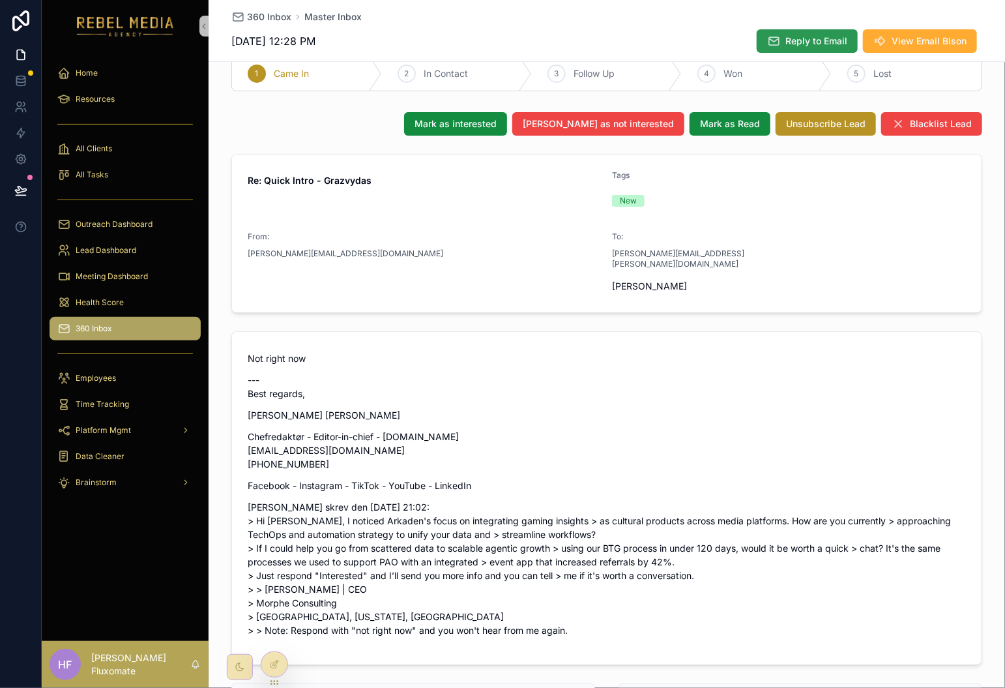
click at [801, 43] on span "Reply to Email" at bounding box center [817, 41] width 62 height 13
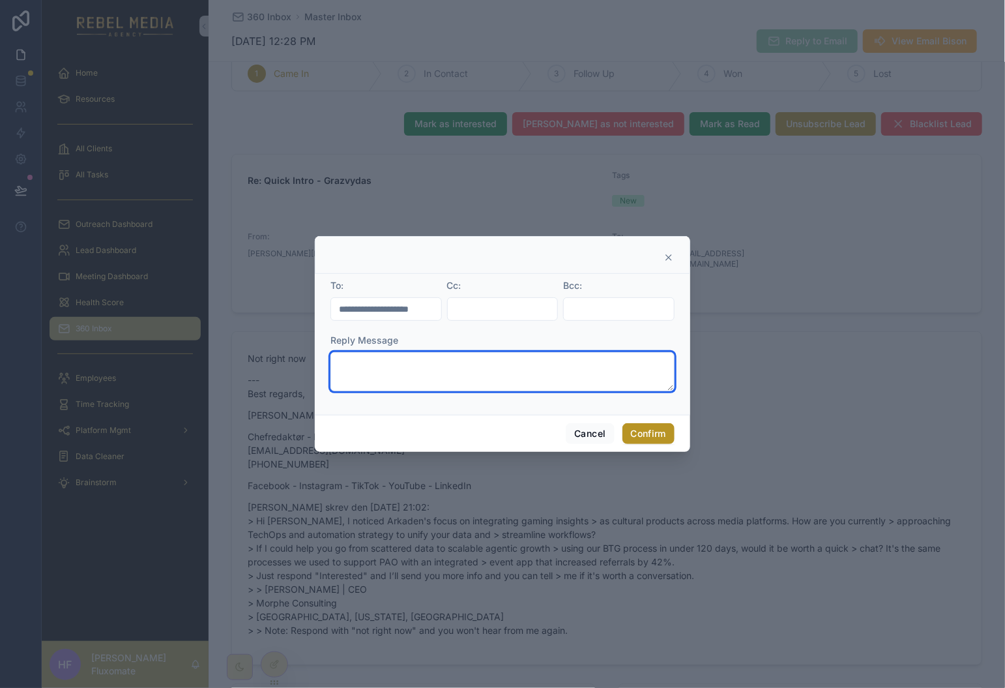
drag, startPoint x: 505, startPoint y: 379, endPoint x: 510, endPoint y: 374, distance: 6.9
click at [506, 379] on textarea at bounding box center [503, 371] width 344 height 39
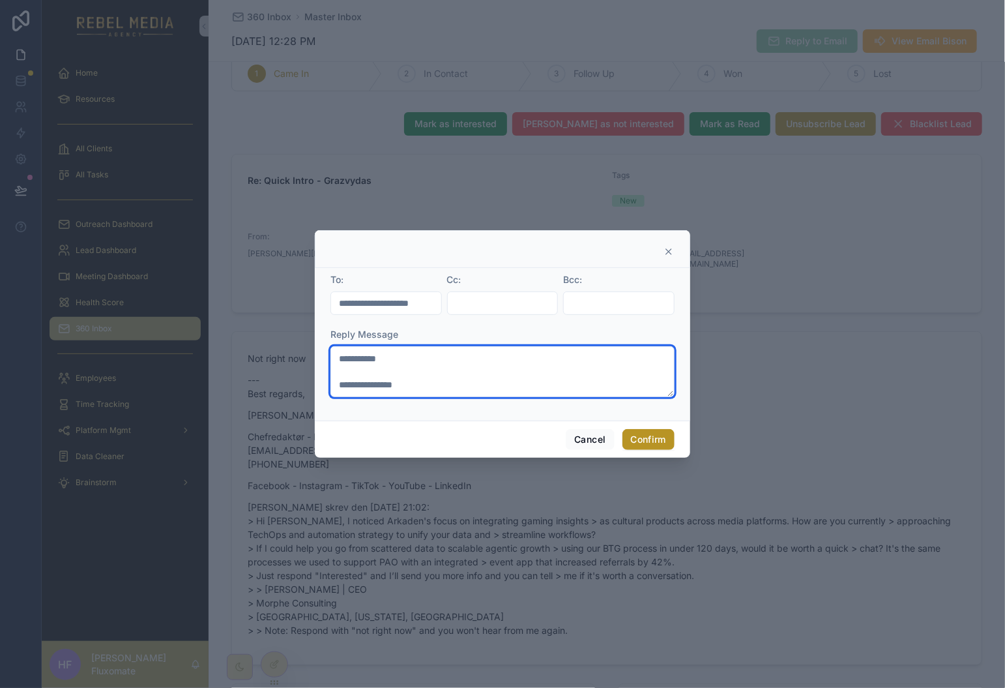
type textarea "**********"
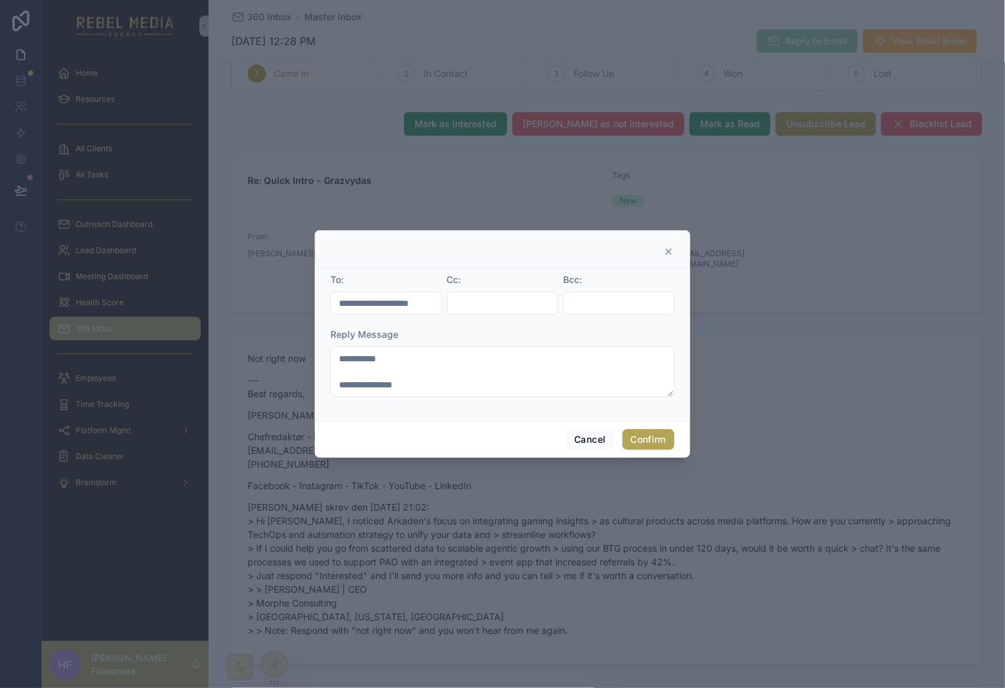
click at [651, 442] on button "Confirm" at bounding box center [649, 439] width 52 height 21
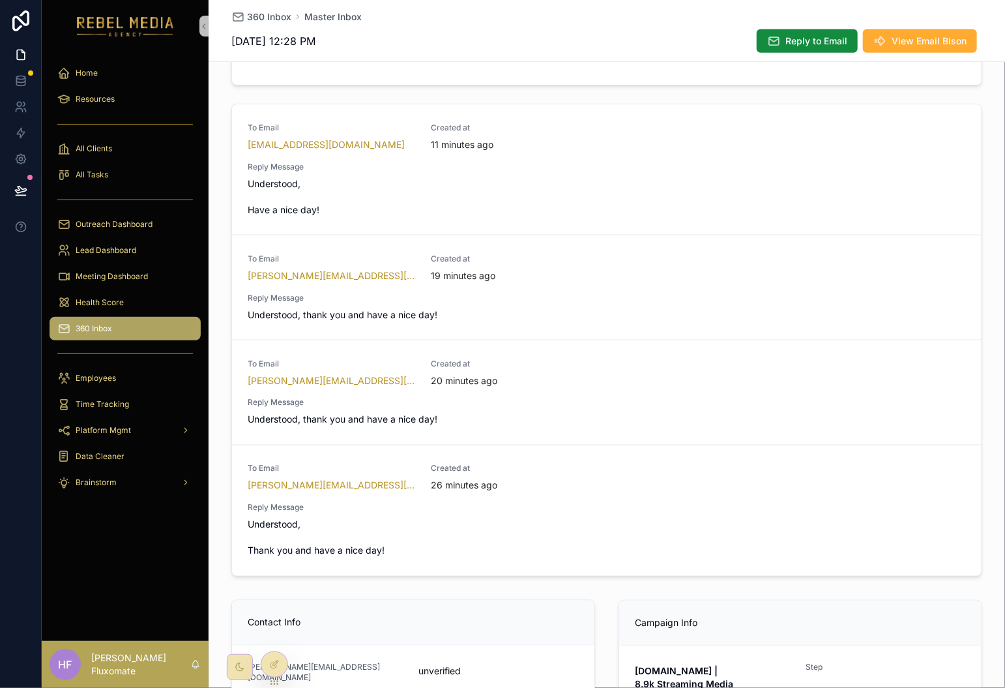
scroll to position [605, 0]
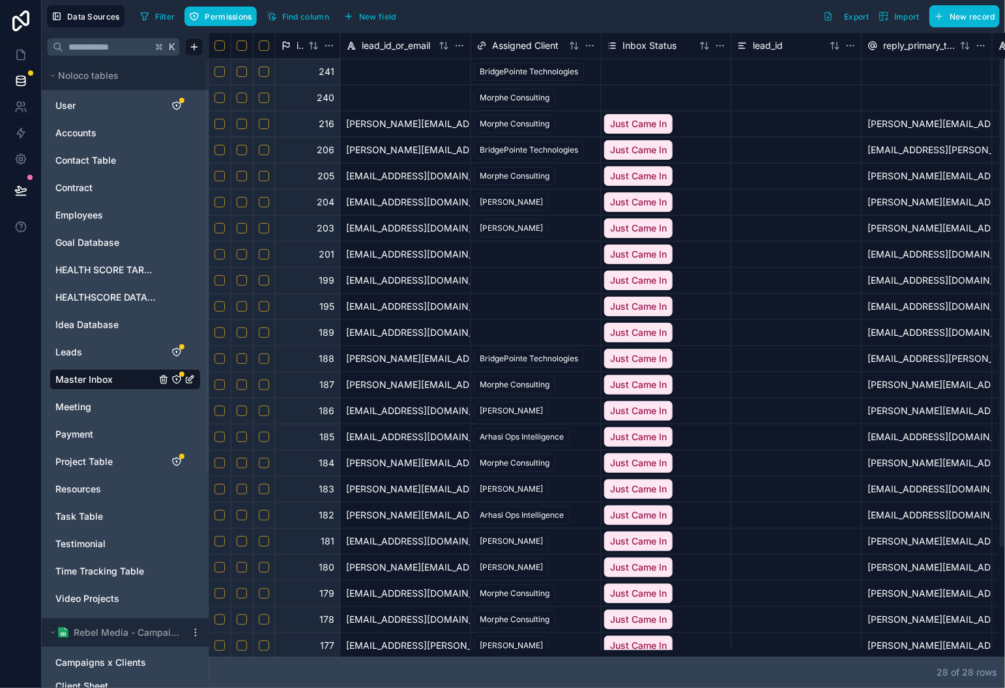
click at [260, 74] on button "Select row" at bounding box center [264, 72] width 10 height 10
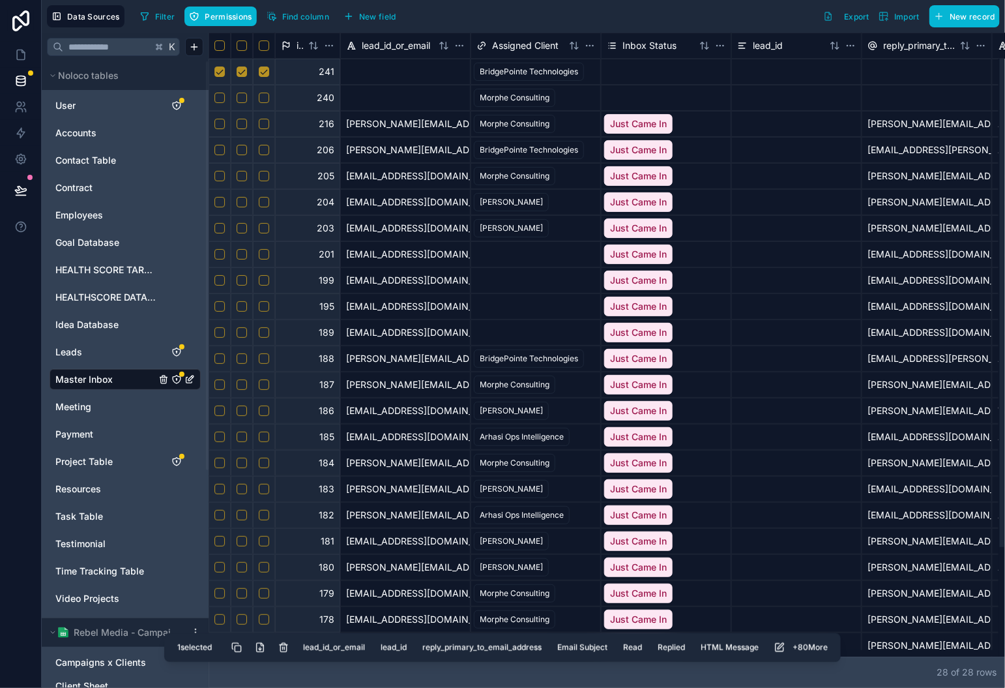
click at [262, 98] on button "Select row" at bounding box center [264, 98] width 10 height 10
click at [290, 645] on button "Delete selected rows" at bounding box center [284, 647] width 23 height 23
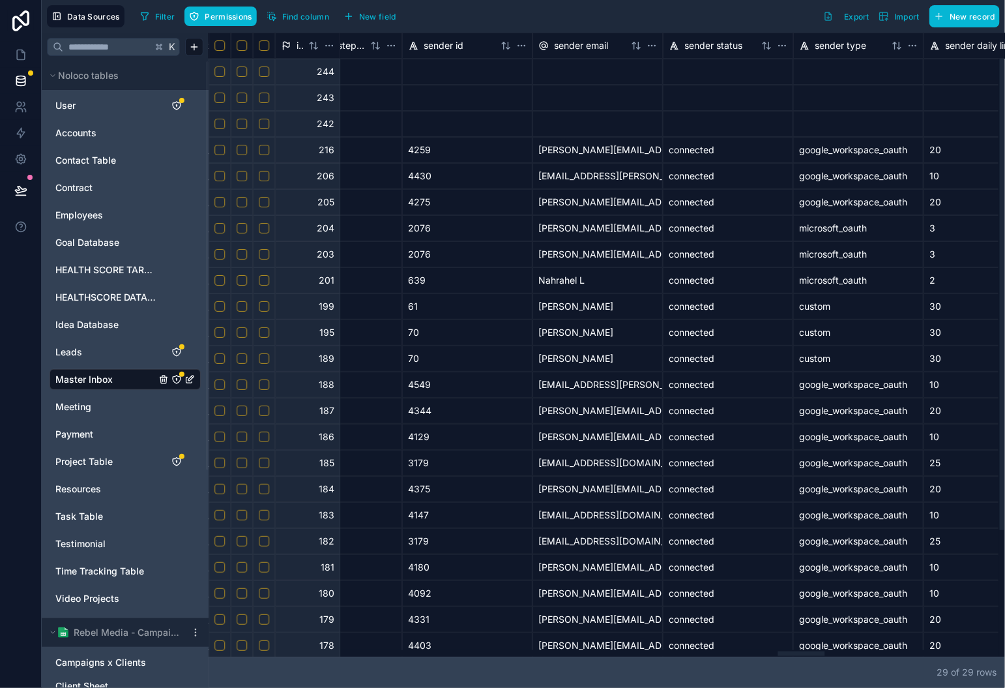
scroll to position [0, 9622]
drag, startPoint x: 779, startPoint y: 655, endPoint x: 800, endPoint y: 629, distance: 32.9
click at [800, 650] on div at bounding box center [604, 653] width 790 height 7
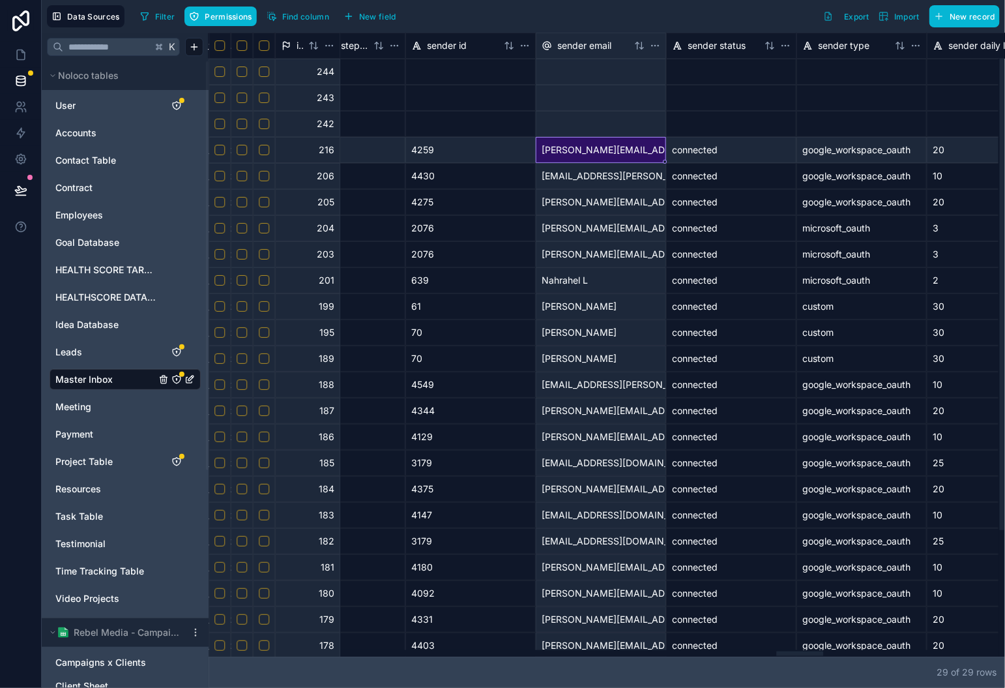
drag, startPoint x: 601, startPoint y: 157, endPoint x: 609, endPoint y: 153, distance: 9.6
click at [601, 157] on div "[PERSON_NAME][EMAIL_ADDRESS][PERSON_NAME][DOMAIN_NAME]" at bounding box center [601, 150] width 130 height 26
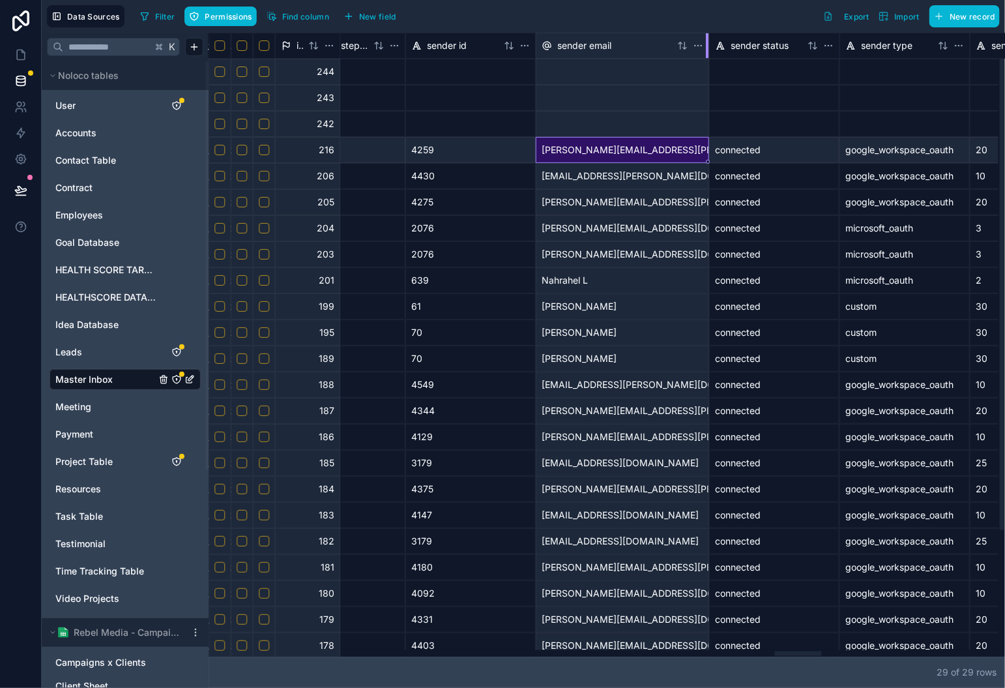
drag, startPoint x: 663, startPoint y: 42, endPoint x: 700, endPoint y: 118, distance: 84.3
click at [709, 44] on div at bounding box center [707, 45] width 3 height 25
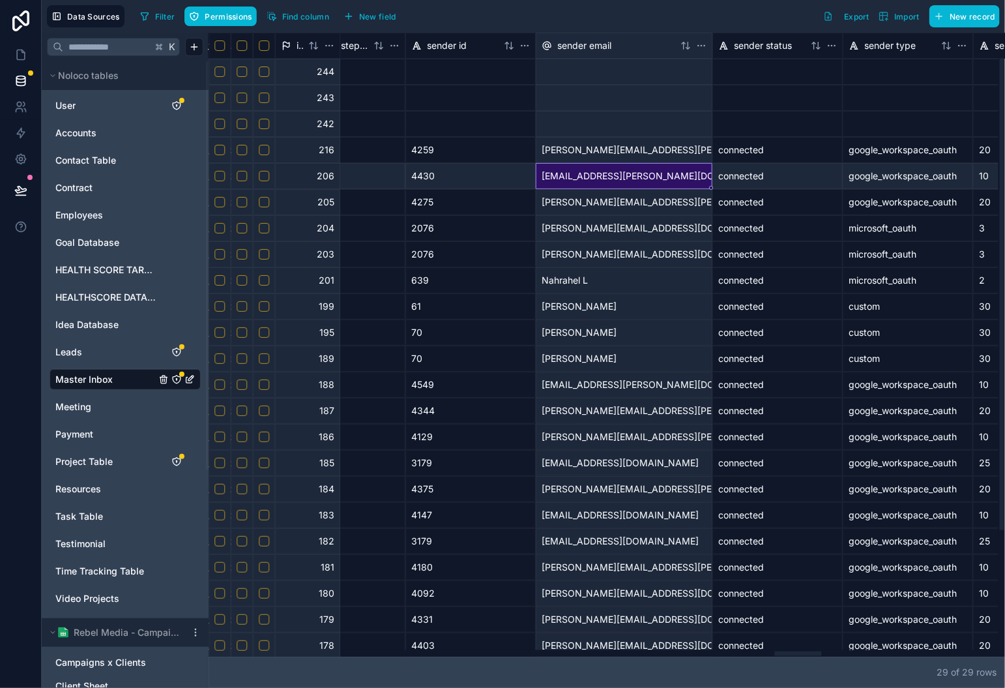
click at [692, 172] on div "[EMAIL_ADDRESS][PERSON_NAME][DOMAIN_NAME]" at bounding box center [624, 176] width 177 height 26
click at [700, 175] on div "[EMAIL_ADDRESS][PERSON_NAME][DOMAIN_NAME]" at bounding box center [624, 176] width 177 height 26
click at [695, 176] on div "[EMAIL_ADDRESS][PERSON_NAME][DOMAIN_NAME]" at bounding box center [624, 176] width 177 height 26
click at [692, 177] on div "[EMAIL_ADDRESS][PERSON_NAME][DOMAIN_NAME]" at bounding box center [624, 176] width 177 height 26
drag, startPoint x: 666, startPoint y: 177, endPoint x: 675, endPoint y: 180, distance: 9.7
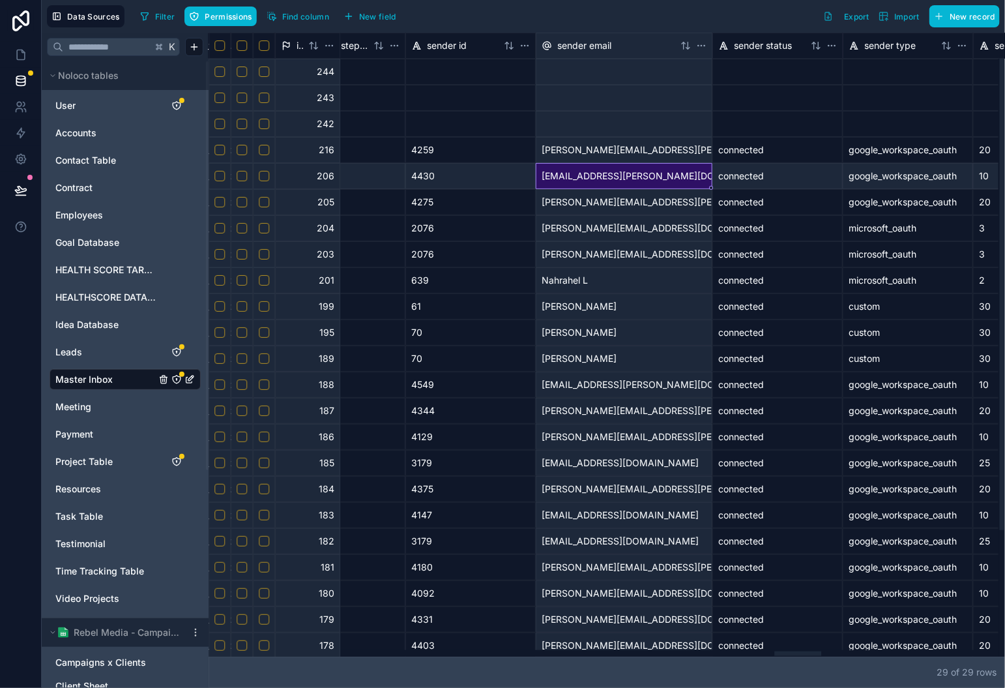
click at [669, 177] on div "[EMAIL_ADDRESS][PERSON_NAME][DOMAIN_NAME]" at bounding box center [624, 176] width 177 height 26
click at [691, 179] on div "[EMAIL_ADDRESS][PERSON_NAME][DOMAIN_NAME]" at bounding box center [624, 176] width 177 height 26
type input "**********"
click at [748, 192] on div "connected" at bounding box center [778, 202] width 130 height 26
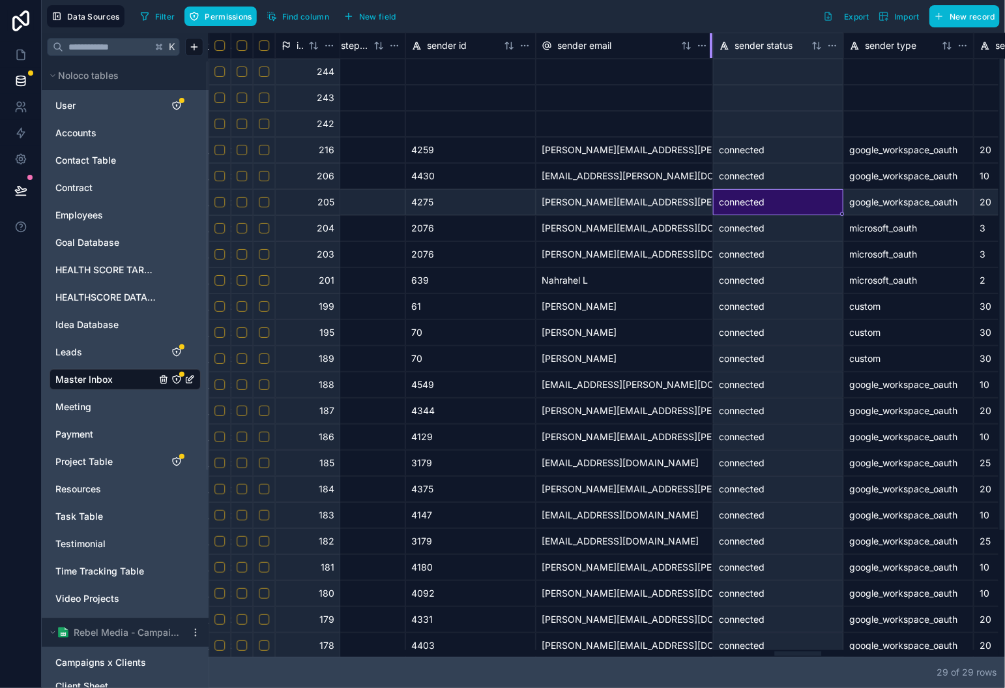
drag, startPoint x: 713, startPoint y: 44, endPoint x: 723, endPoint y: 43, distance: 9.8
click at [713, 44] on div at bounding box center [711, 45] width 3 height 25
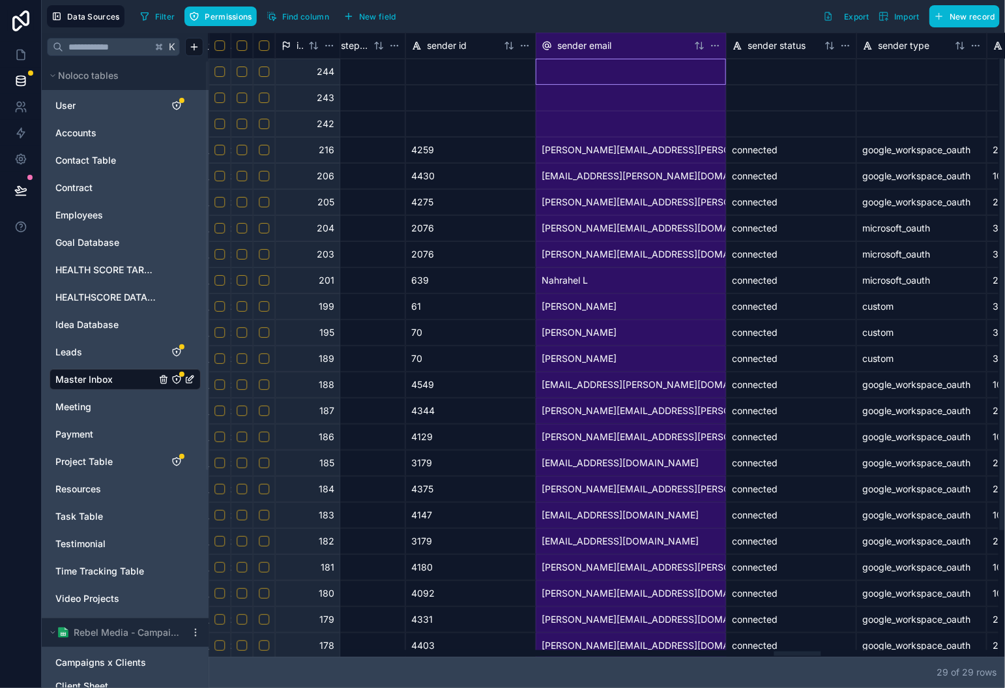
click at [772, 125] on div at bounding box center [791, 124] width 130 height 26
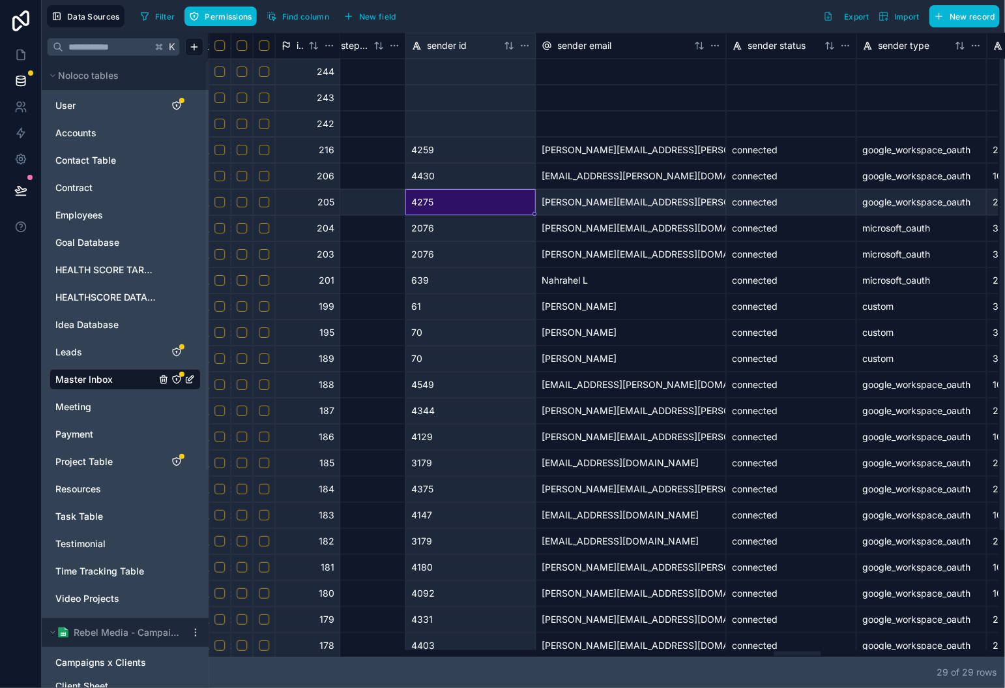
click at [511, 209] on div "4275" at bounding box center [471, 202] width 130 height 26
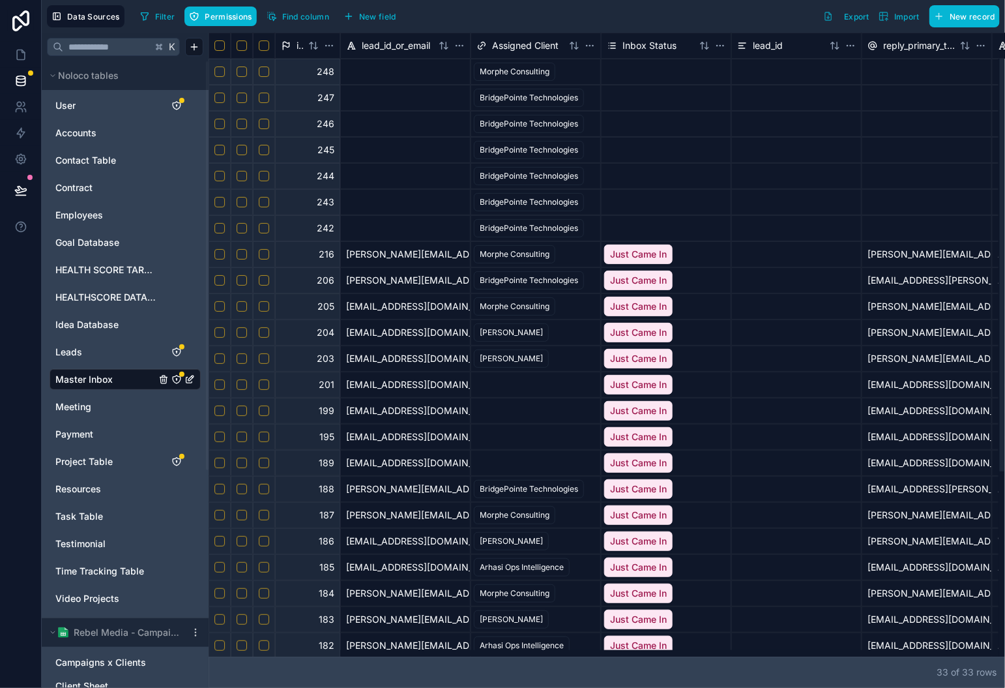
click at [265, 125] on button "Select row" at bounding box center [264, 124] width 10 height 10
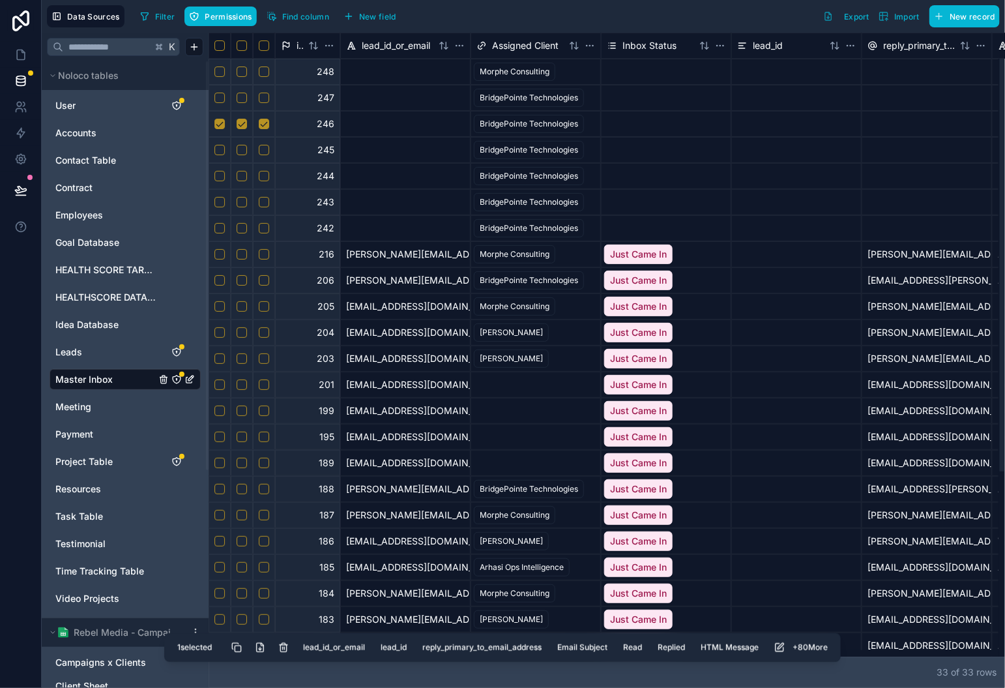
click at [265, 149] on button "Select row" at bounding box center [264, 150] width 10 height 10
drag, startPoint x: 266, startPoint y: 168, endPoint x: 265, endPoint y: 179, distance: 10.5
click at [265, 170] on div at bounding box center [264, 176] width 22 height 26
click at [265, 187] on div at bounding box center [264, 176] width 22 height 26
click at [263, 176] on button "Select row" at bounding box center [264, 176] width 10 height 10
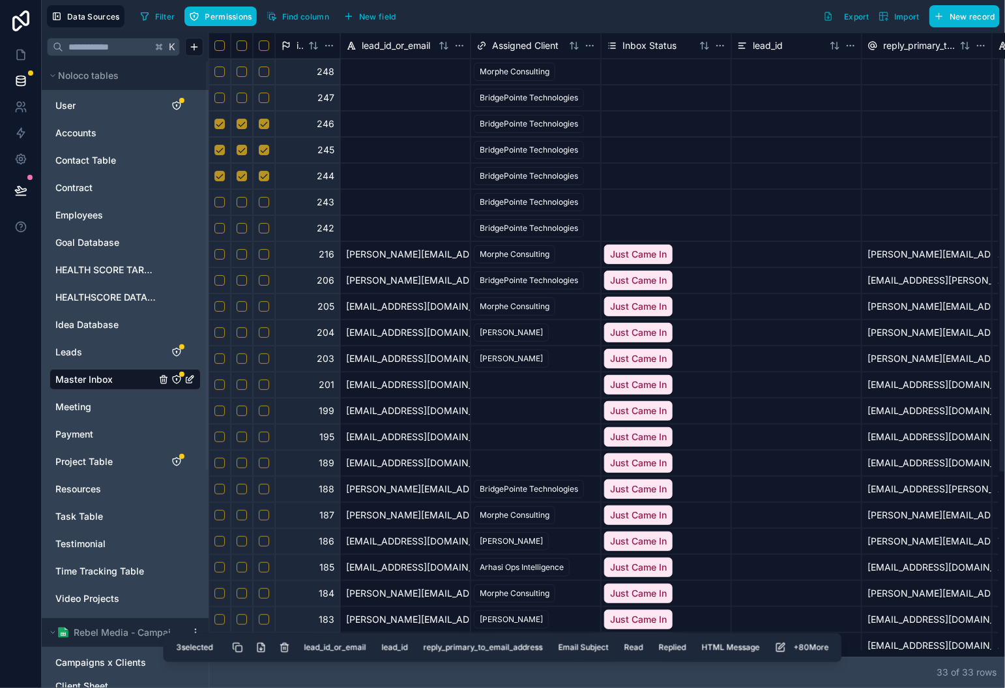
click at [263, 208] on div at bounding box center [264, 202] width 22 height 26
click at [265, 201] on button "Select row" at bounding box center [264, 202] width 10 height 10
click at [264, 229] on button "Select row" at bounding box center [264, 228] width 10 height 10
click at [285, 646] on button "Delete selected rows" at bounding box center [284, 647] width 23 height 23
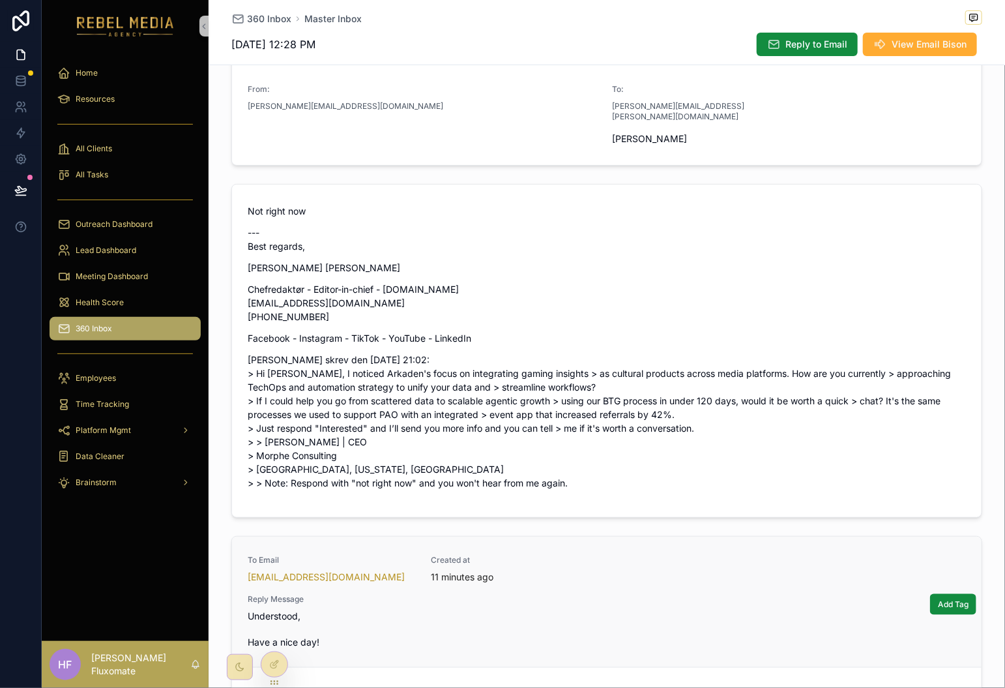
scroll to position [368, 0]
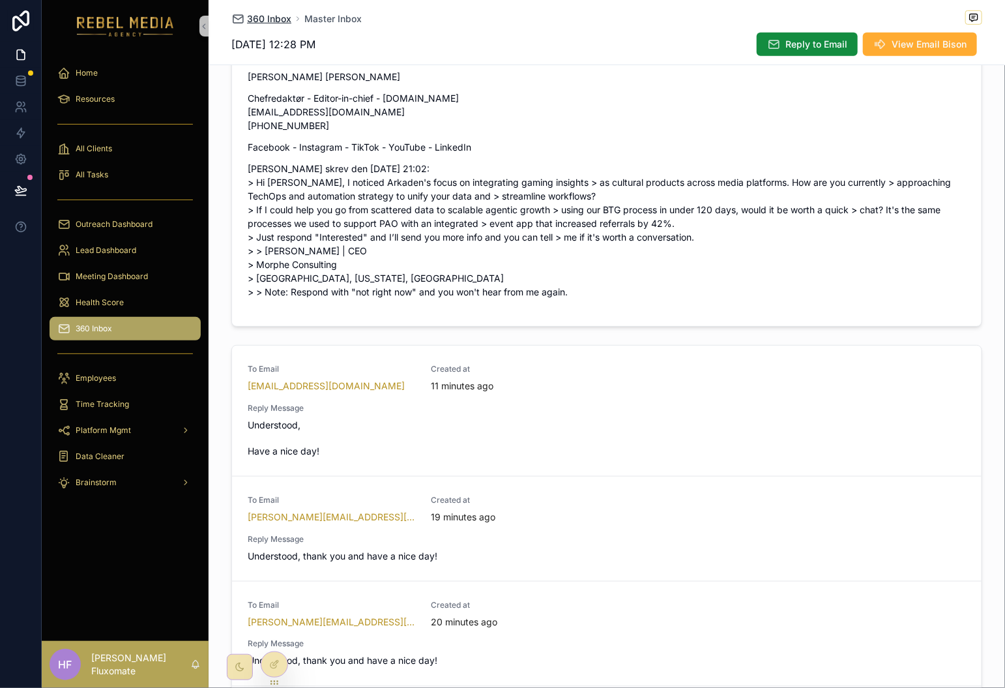
click at [275, 16] on span "360 Inbox" at bounding box center [269, 18] width 44 height 13
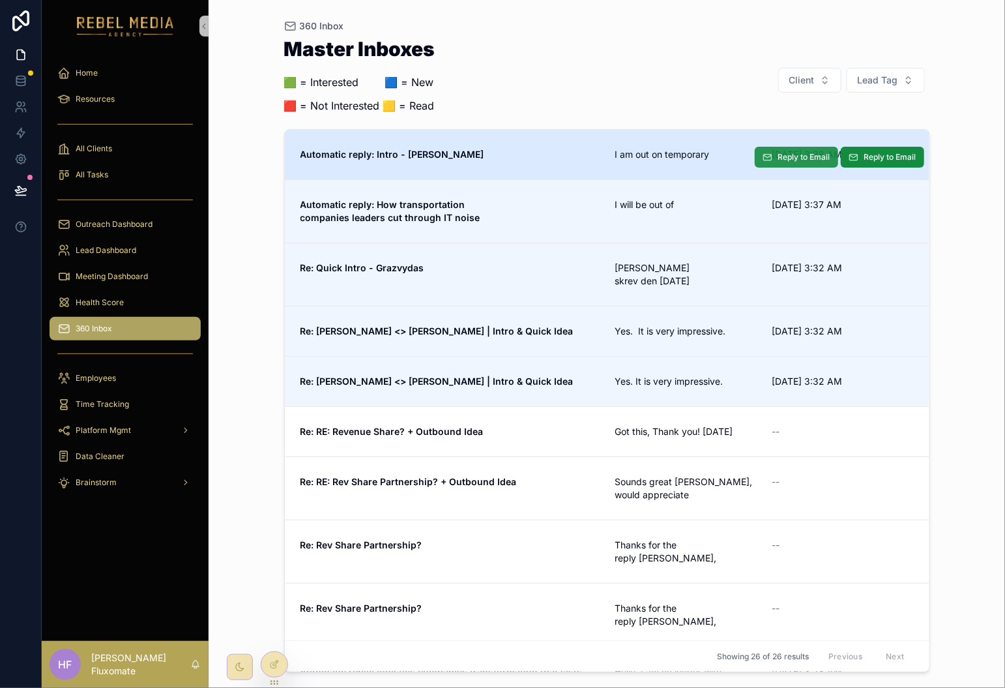
scroll to position [3, 0]
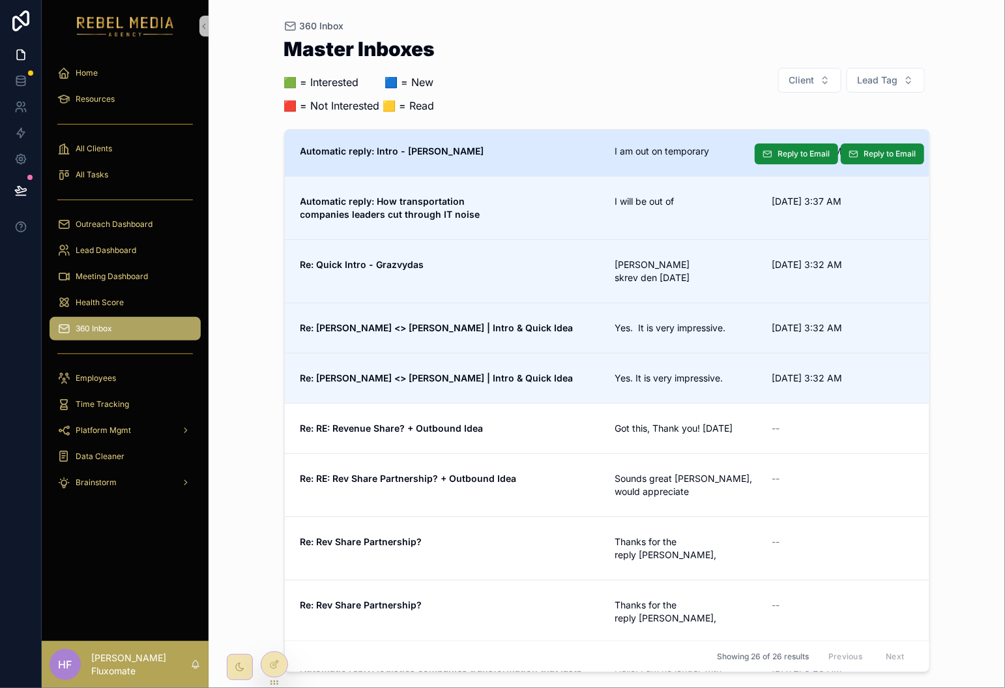
click at [681, 147] on span "I am out on temporary" at bounding box center [685, 151] width 141 height 13
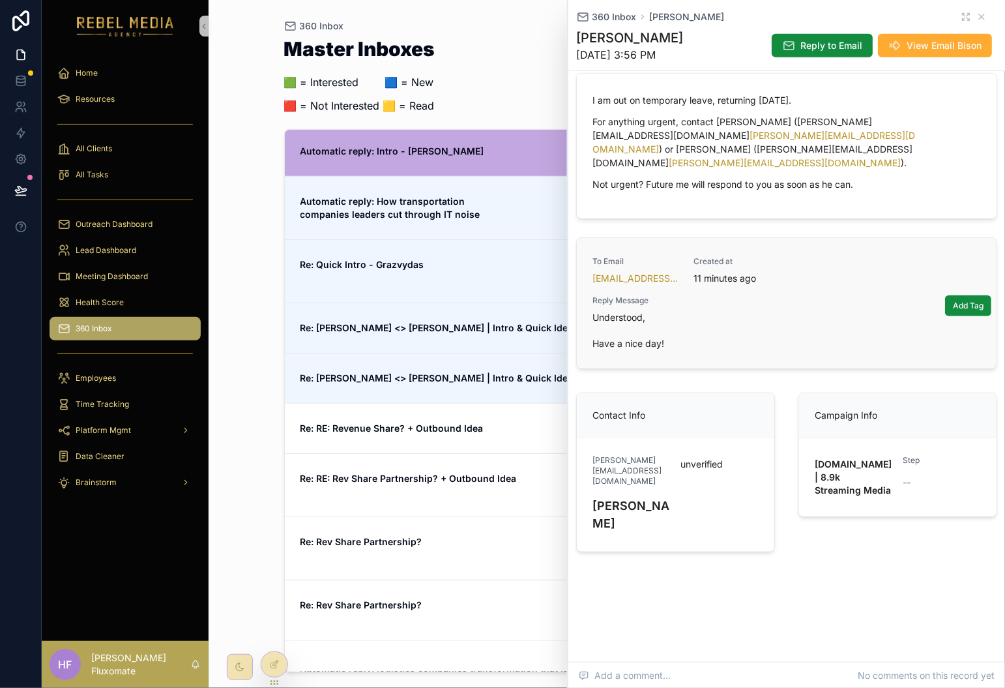
scroll to position [260, 0]
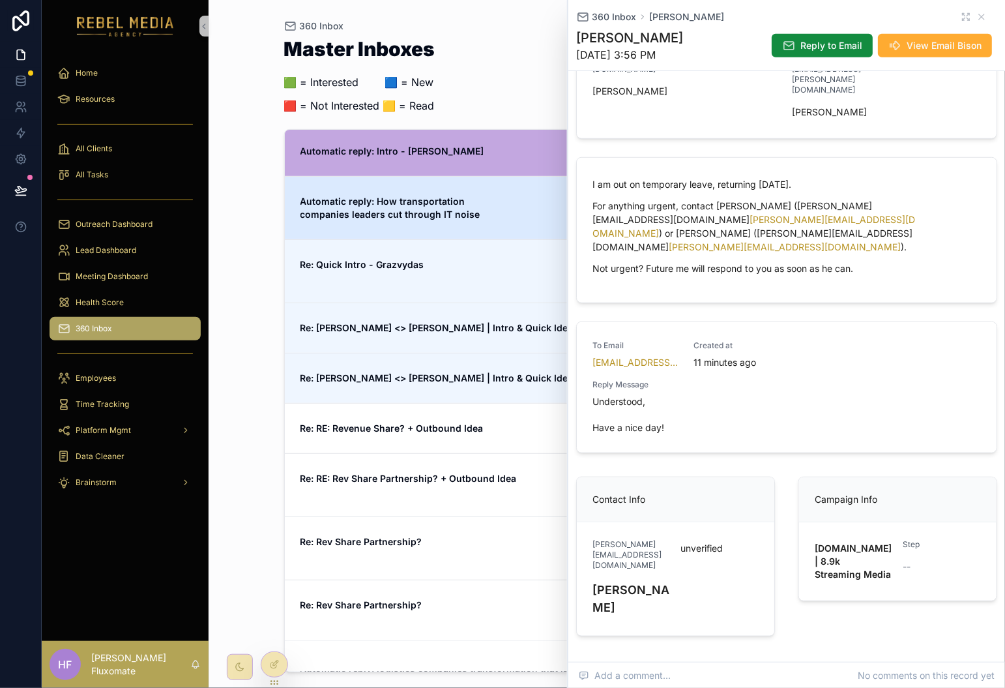
click at [493, 219] on span "Automatic reply: How transportation companies leaders cut through IT noise" at bounding box center [450, 208] width 299 height 26
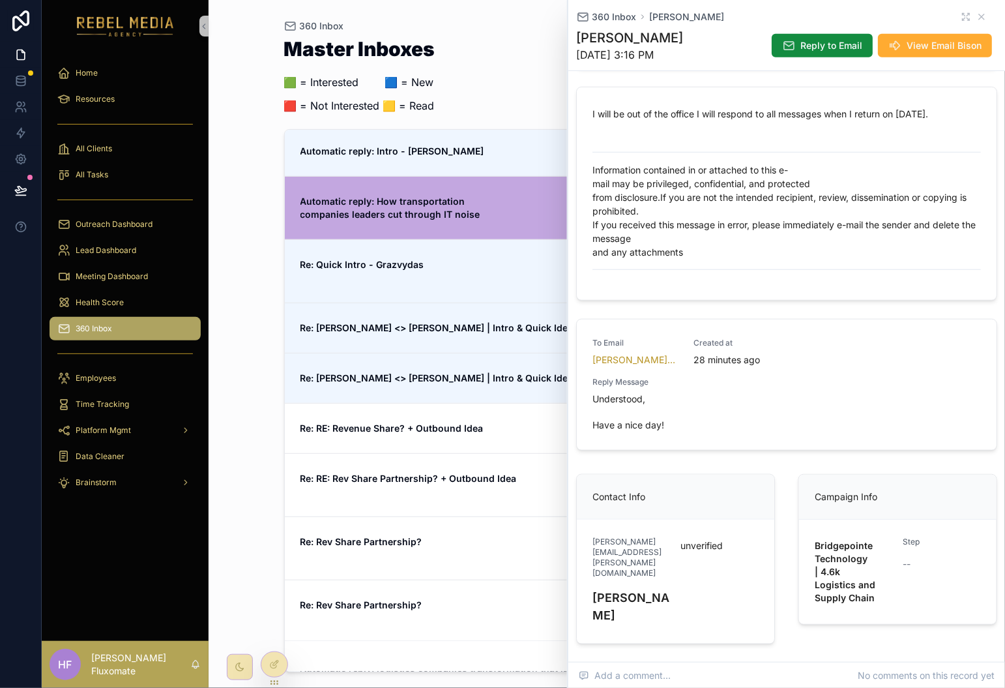
scroll to position [346, 0]
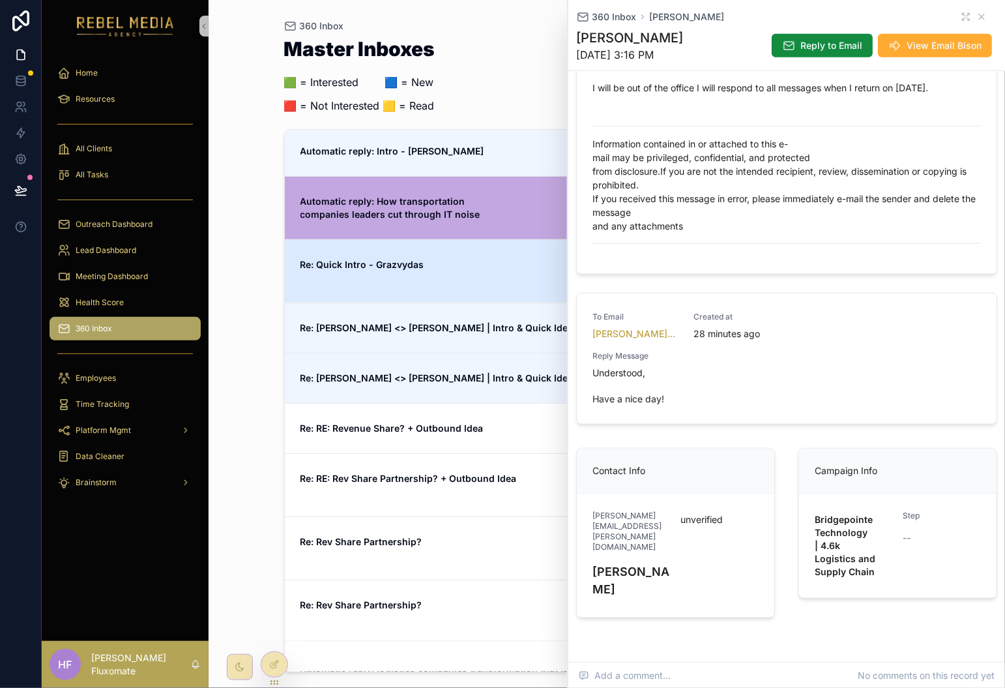
click at [496, 264] on span "Re: Quick Intro - Grazvydas" at bounding box center [450, 264] width 299 height 13
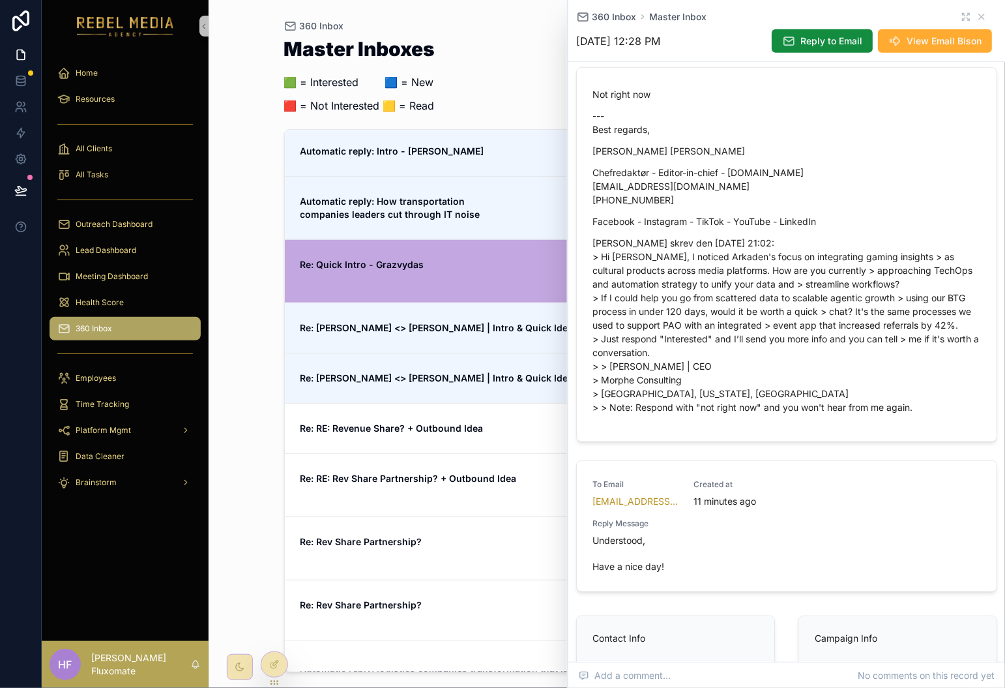
scroll to position [349, 0]
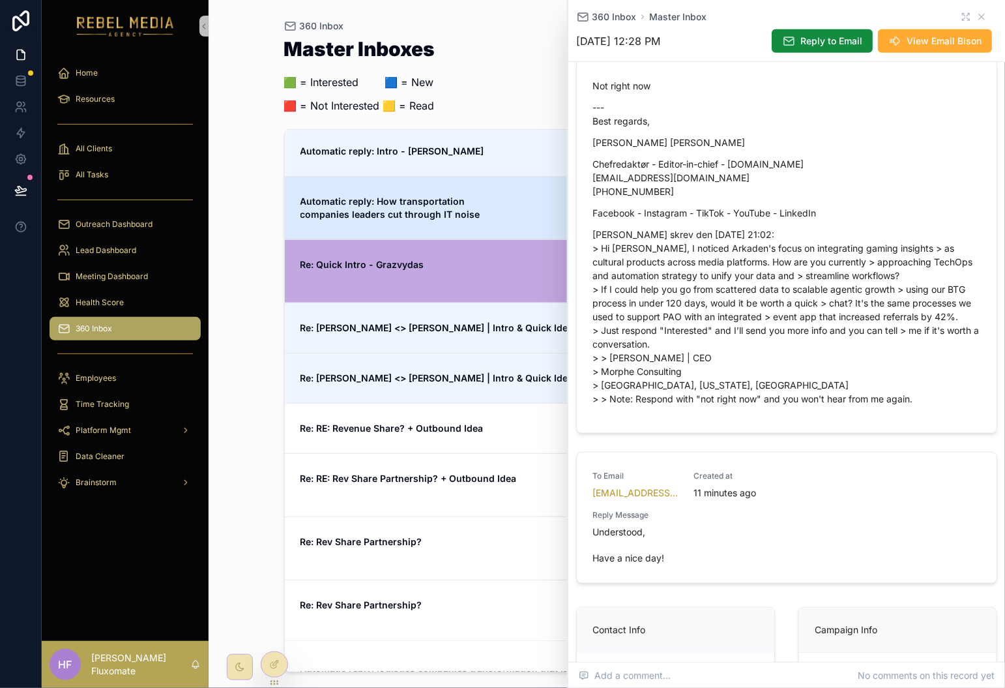
click at [516, 218] on span "Automatic reply: How transportation companies leaders cut through IT noise" at bounding box center [450, 208] width 299 height 26
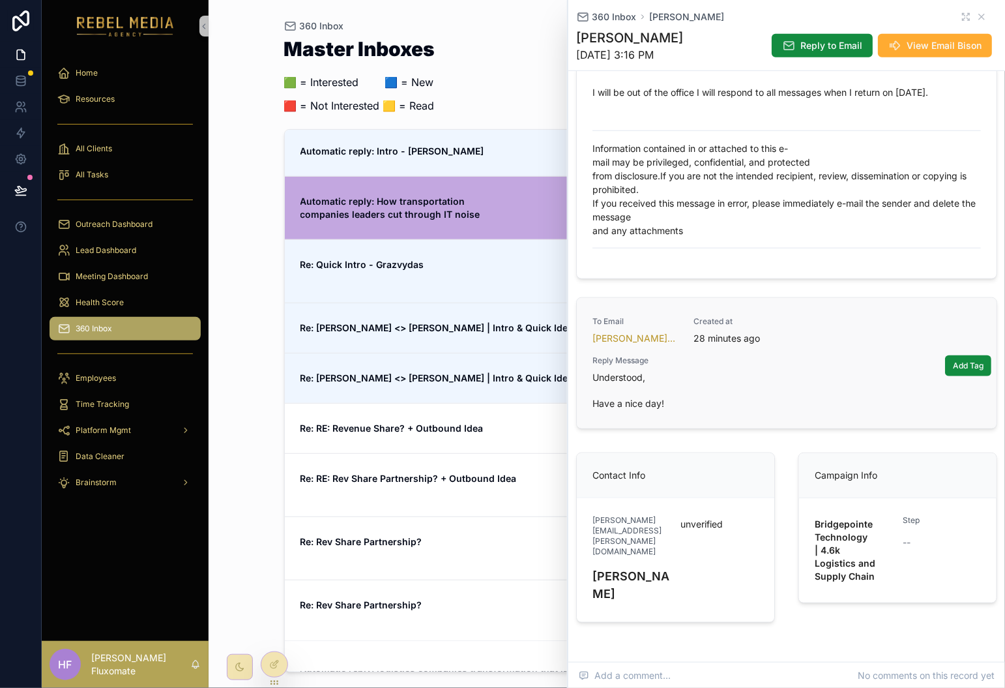
scroll to position [326, 0]
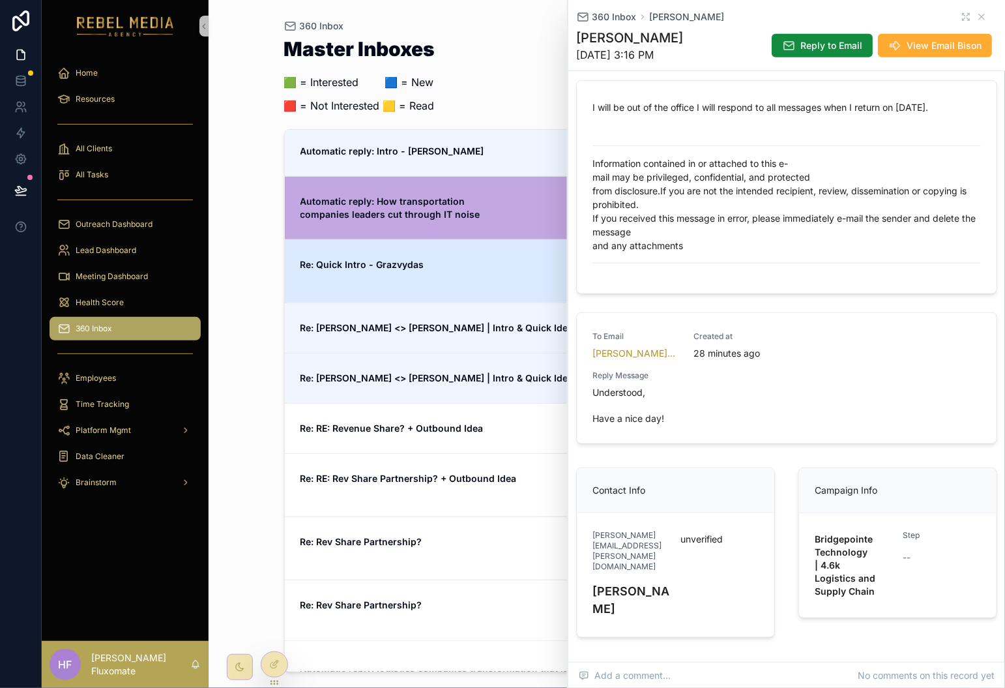
click at [543, 269] on span "Re: Quick Intro - Grazvydas" at bounding box center [450, 264] width 299 height 13
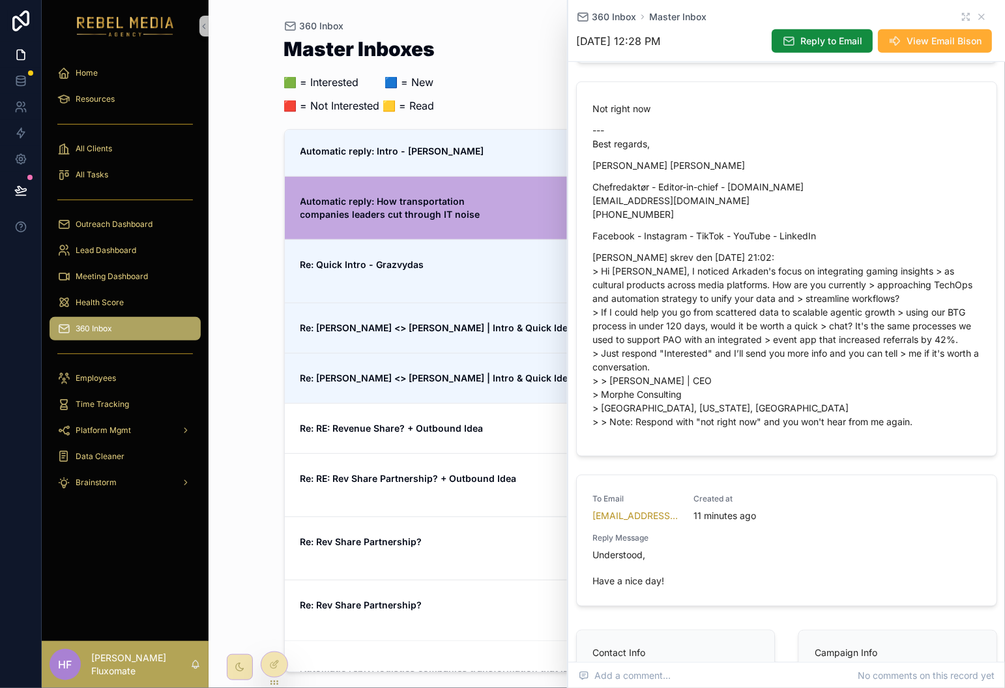
scroll to position [317, 0]
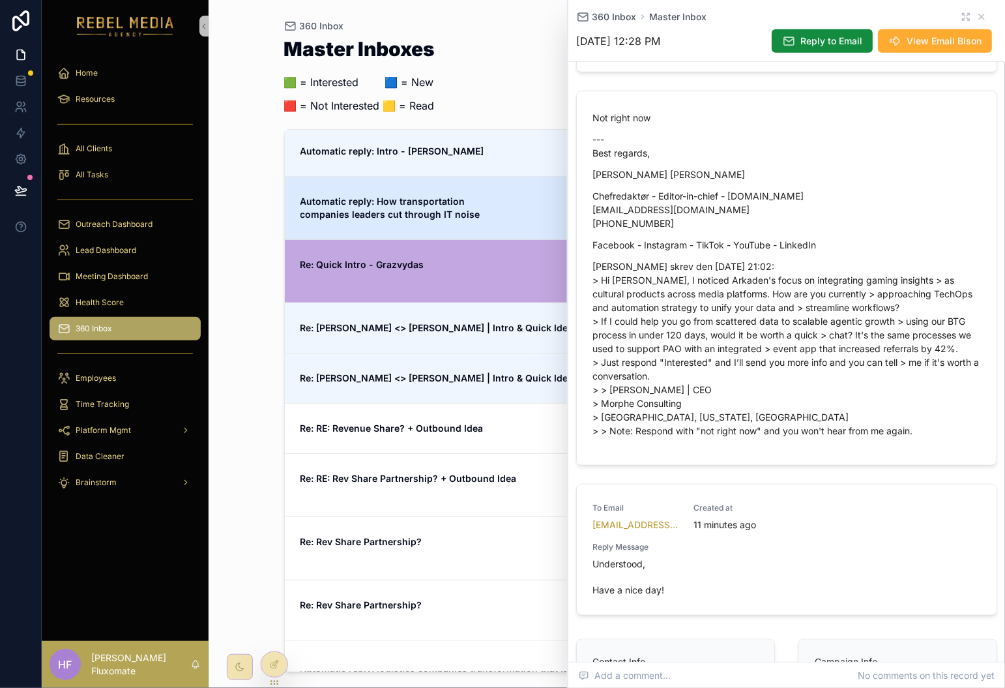
click at [514, 201] on span "Automatic reply: How transportation companies leaders cut through IT noise" at bounding box center [450, 208] width 299 height 26
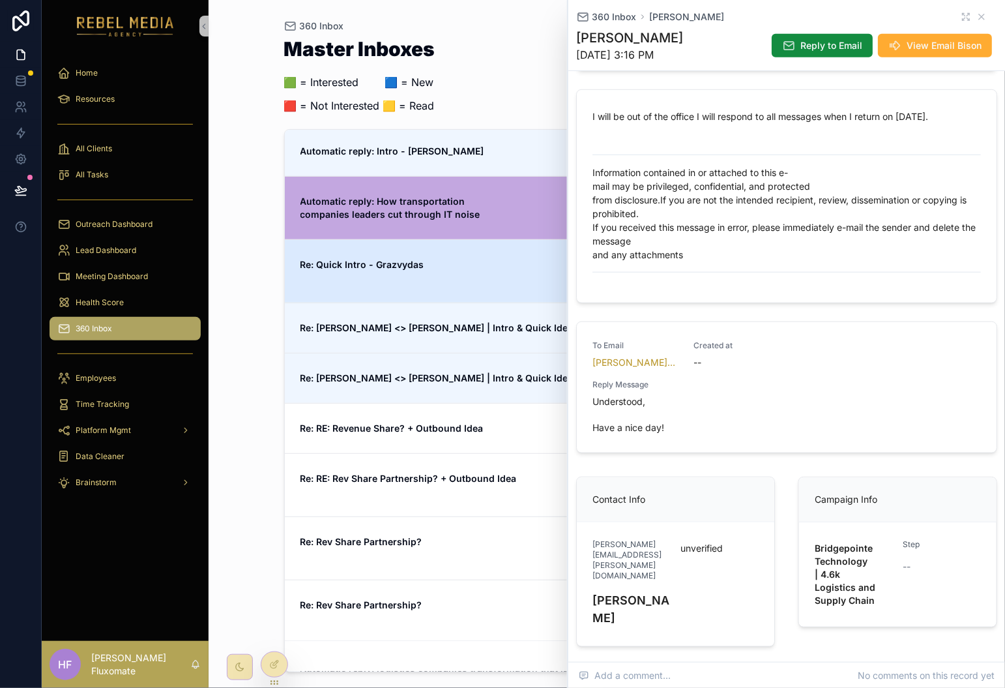
scroll to position [326, 0]
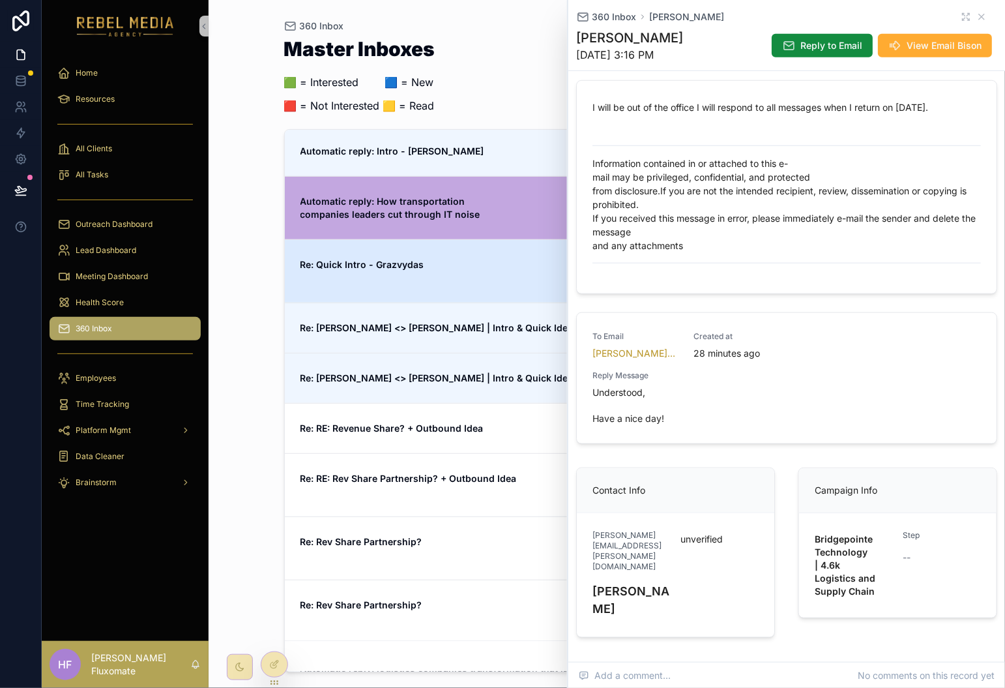
click at [499, 275] on div "Re: Quick Intro - Grazvydas" at bounding box center [450, 271] width 299 height 26
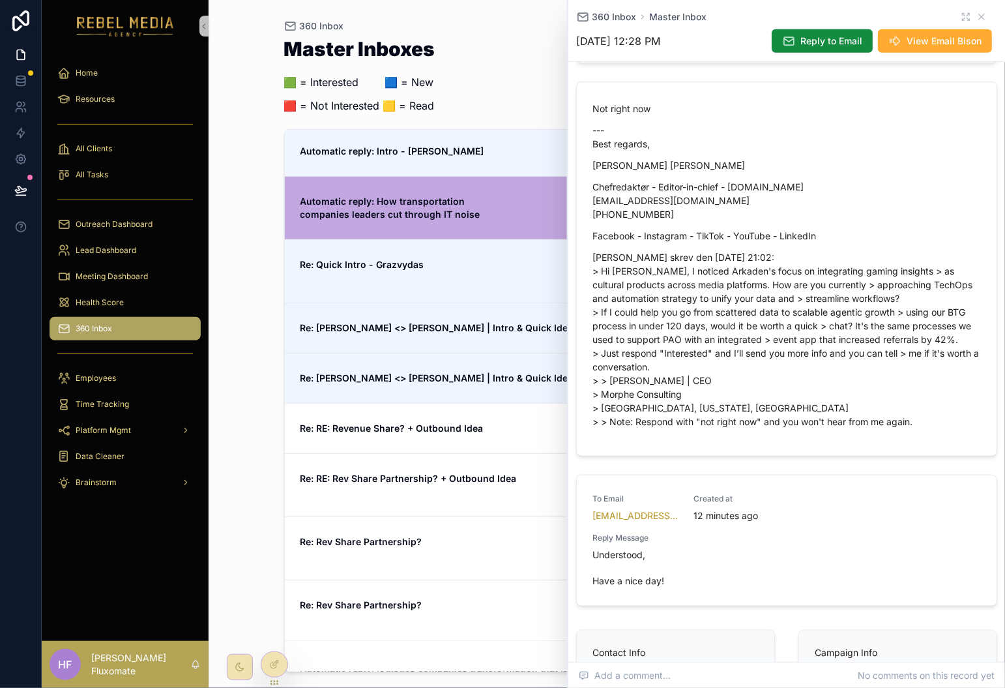
scroll to position [317, 0]
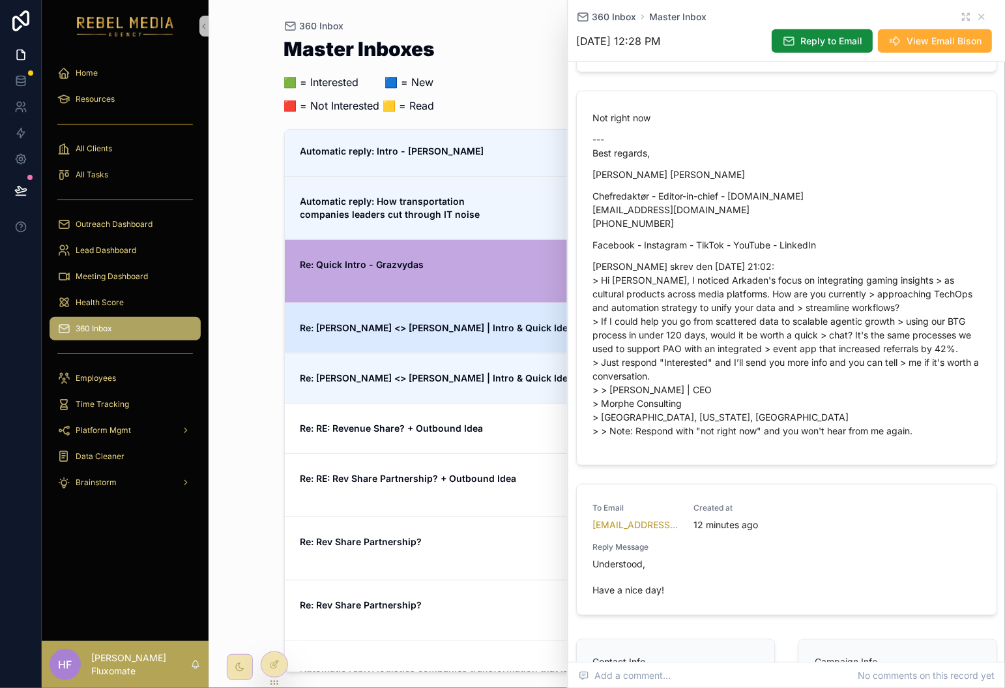
click at [498, 334] on span "Re: [PERSON_NAME] <> [PERSON_NAME] | Intro & Quick Idea" at bounding box center [450, 327] width 299 height 13
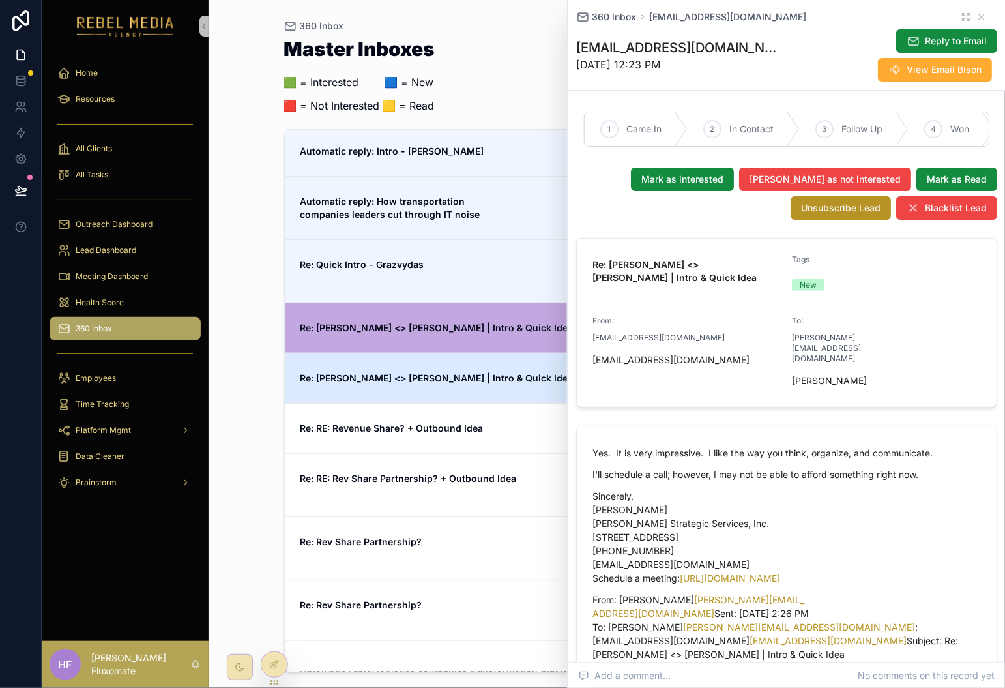
click at [494, 387] on link "Re: Ted <> Melanie | Intro & Quick Idea Yes. It is very impressive. 9/25/2025 3…" at bounding box center [607, 378] width 645 height 50
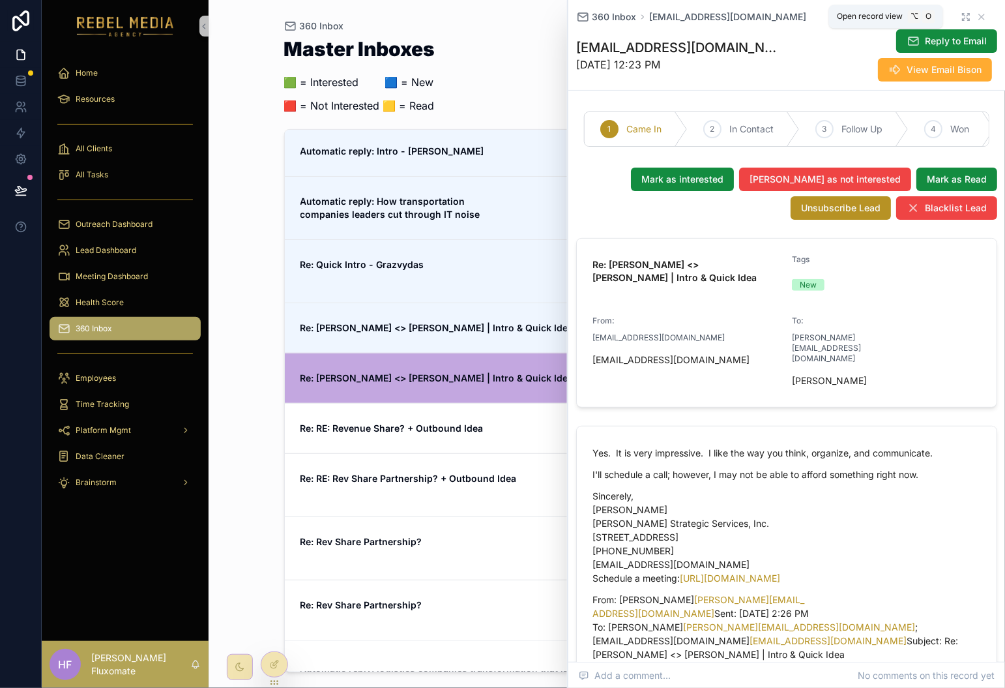
click at [961, 13] on icon "scrollable content" at bounding box center [966, 17] width 10 height 10
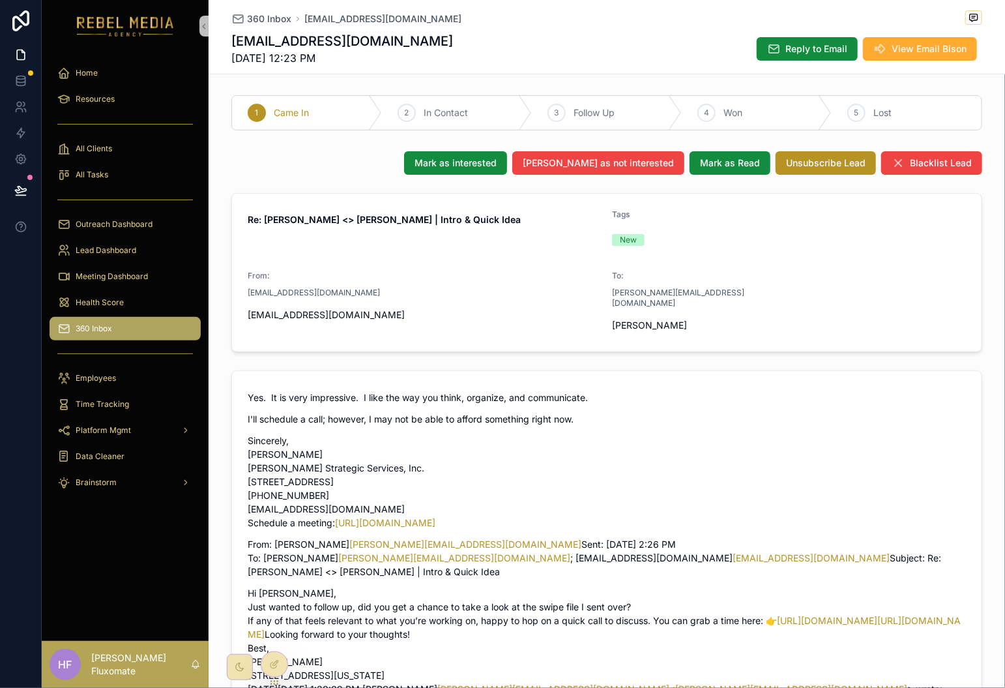
click at [250, 28] on div "360 Inbox tedavis@grace4success.com tedavis@grace4success.com 9/26/2025 12:23 P…" at bounding box center [606, 37] width 751 height 74
click at [251, 12] on span "360 Inbox" at bounding box center [269, 18] width 44 height 13
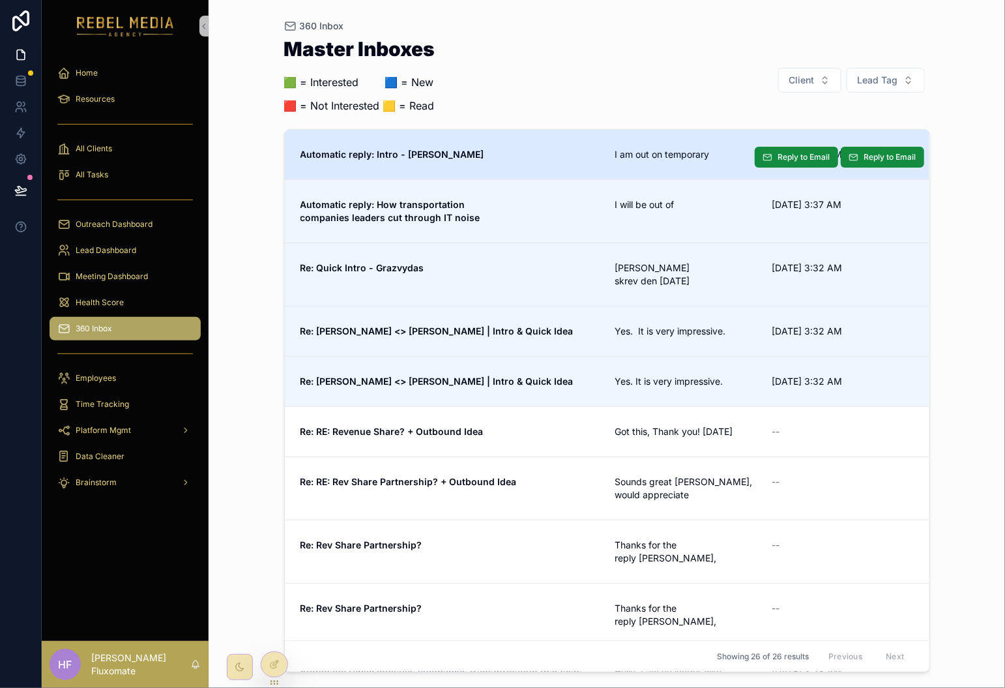
click at [614, 140] on link "Automatic reply: Intro - Brian I am out on temporary 9/25/2025 3:38 AM Reply to…" at bounding box center [607, 155] width 645 height 50
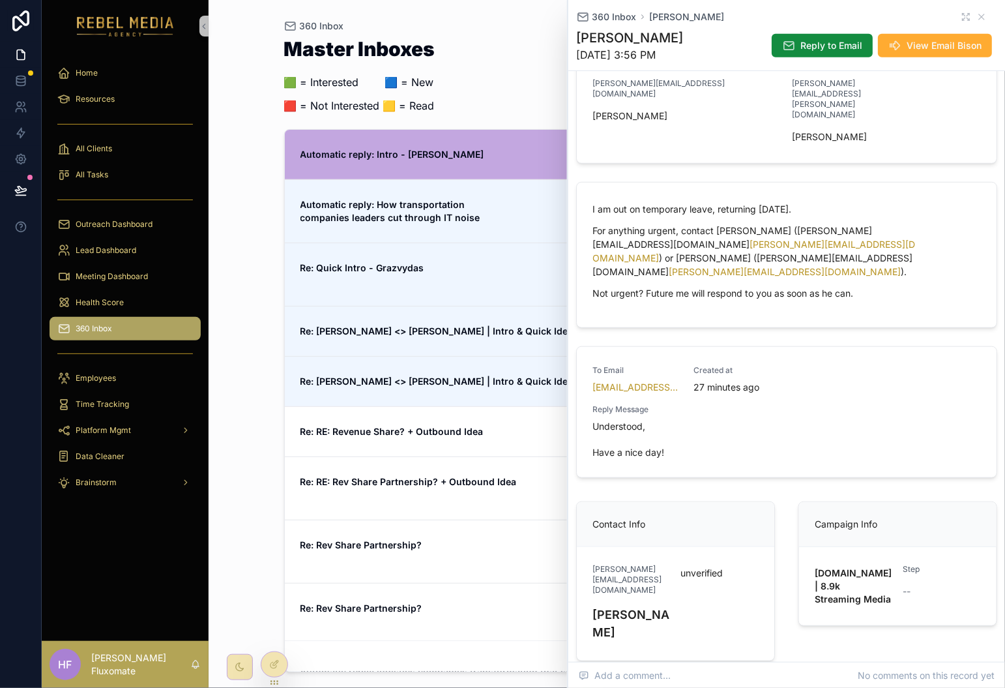
scroll to position [260, 0]
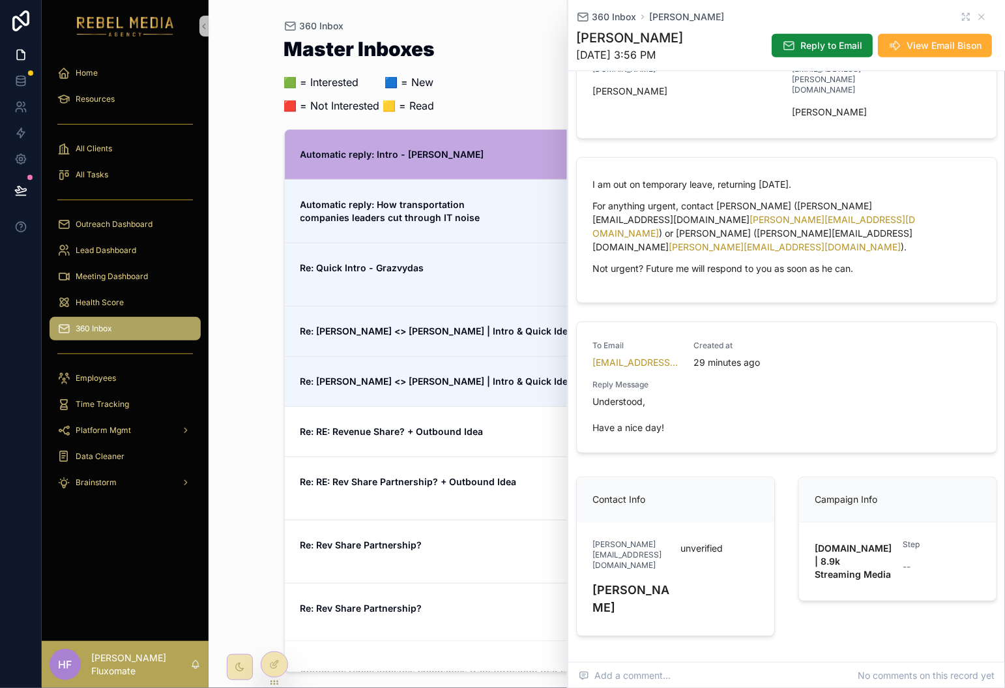
click at [501, 42] on div "Master Inboxes 🟩 = Interested ‎ ‎ ‎ ‎ ‎ ‎‎ ‎ 🟦 = New 🟥 = Not Interested 🟨 = Rea…" at bounding box center [607, 80] width 646 height 82
click at [977, 14] on icon "scrollable content" at bounding box center [982, 17] width 10 height 10
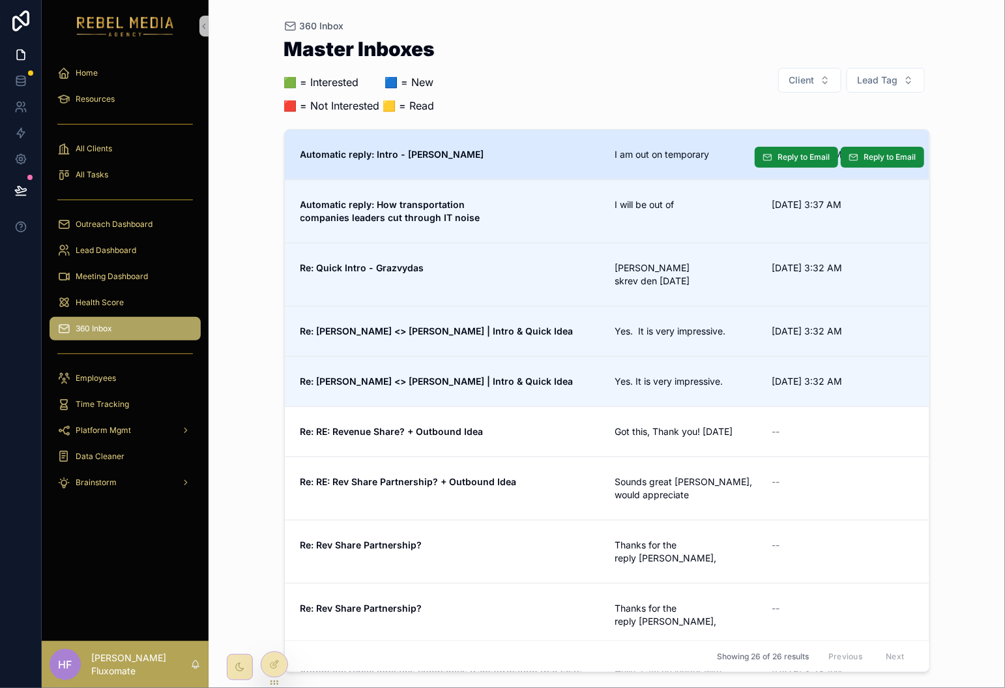
click at [529, 155] on span "Automatic reply: Intro - [PERSON_NAME]" at bounding box center [450, 154] width 299 height 13
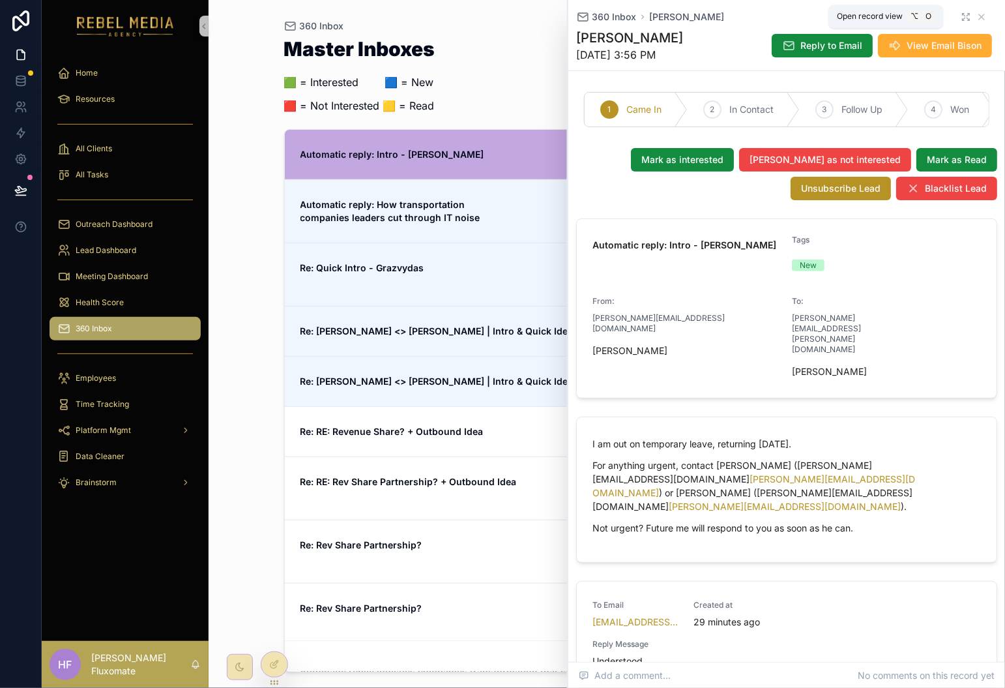
click at [961, 14] on icon "scrollable content" at bounding box center [966, 17] width 10 height 10
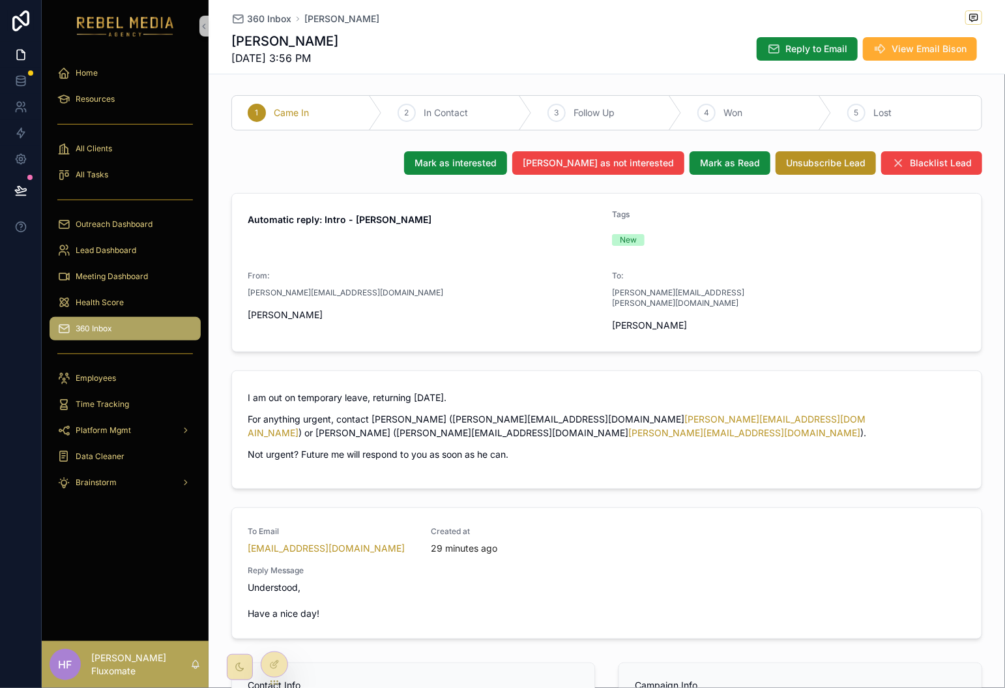
scroll to position [3, 0]
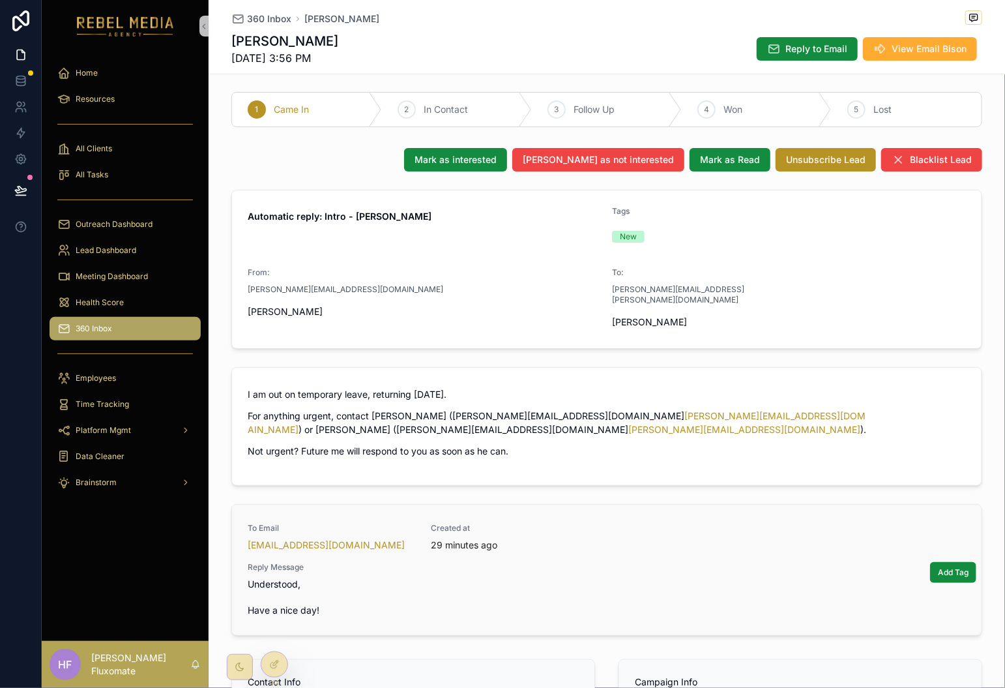
click at [662, 535] on div "To Email grazvydasb@arkaden.dk Created at 29 minutes ago Reply Message Understo…" at bounding box center [607, 570] width 719 height 94
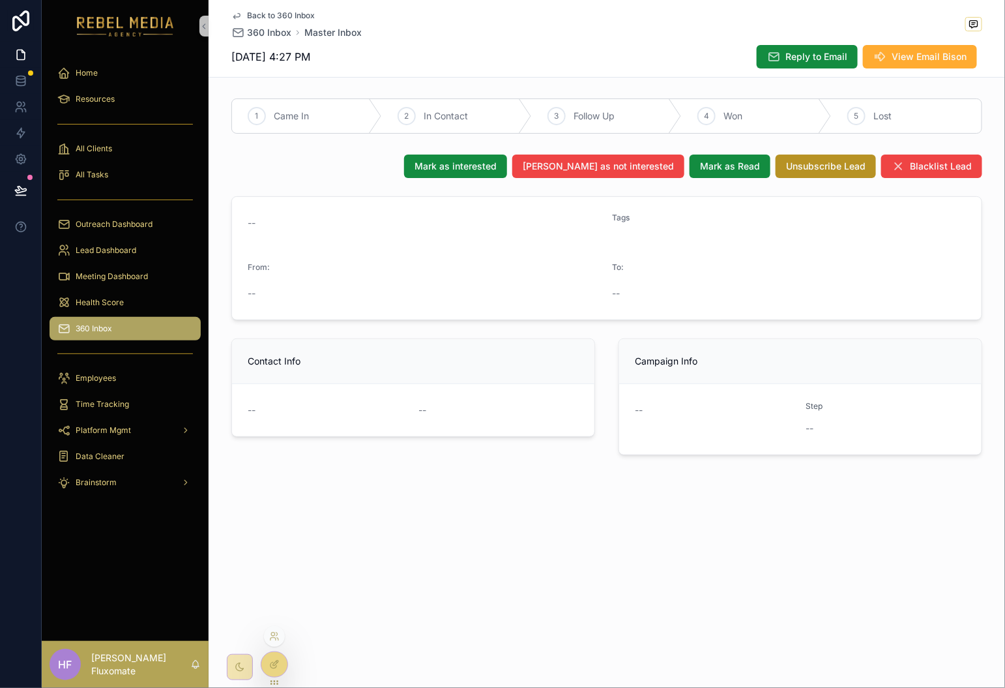
click at [266, 669] on div at bounding box center [274, 664] width 26 height 25
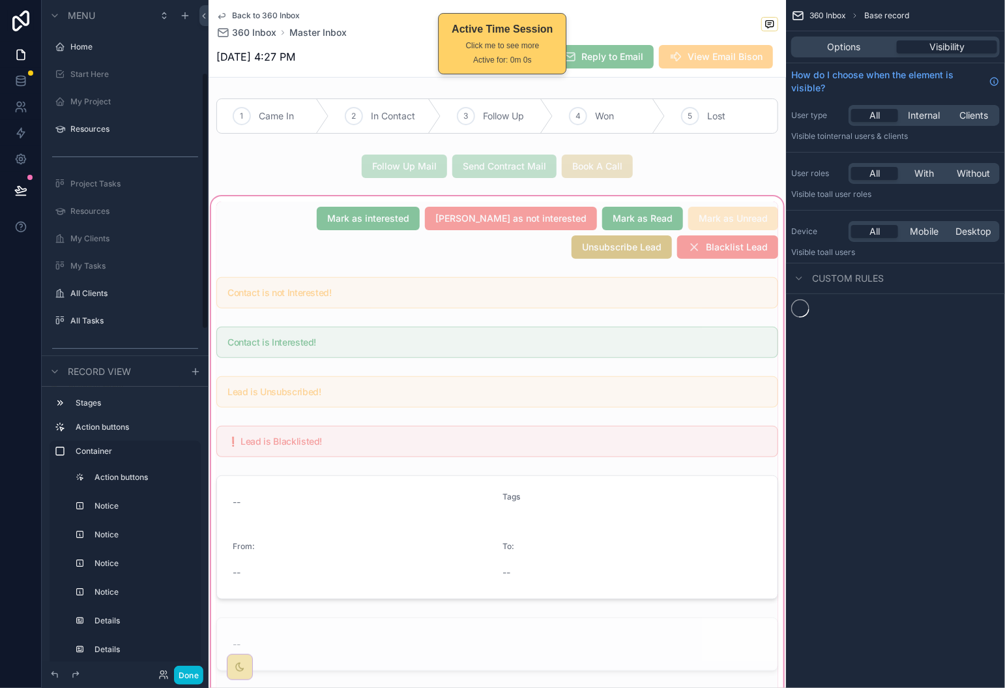
scroll to position [189, 0]
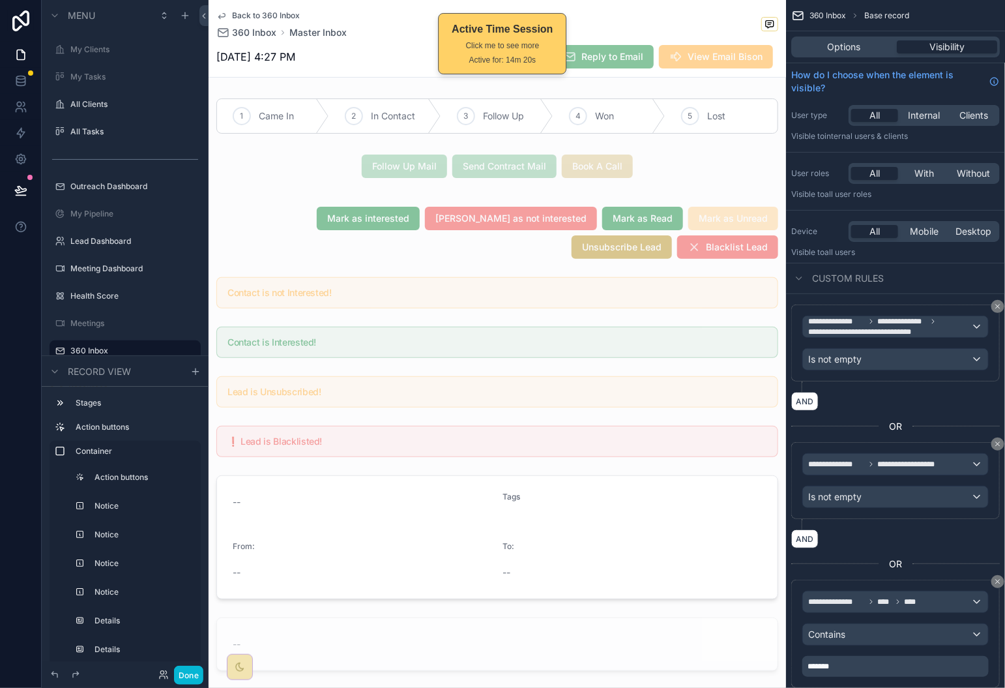
click at [278, 13] on span "Back to 360 Inbox" at bounding box center [266, 15] width 68 height 10
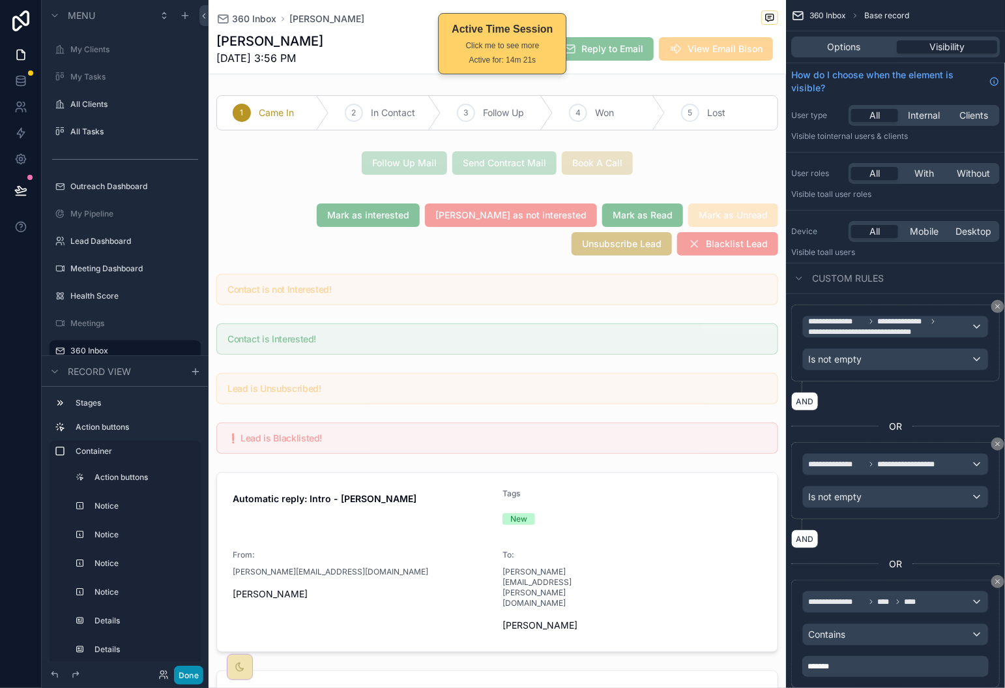
click at [186, 674] on button "Done" at bounding box center [188, 675] width 29 height 19
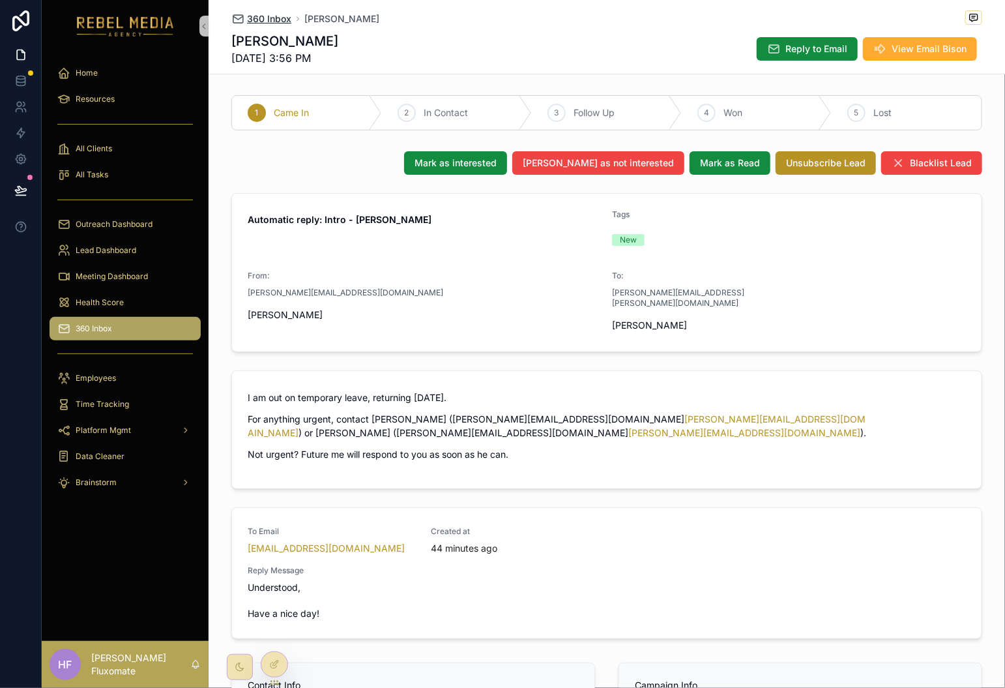
click at [268, 21] on span "360 Inbox" at bounding box center [269, 18] width 44 height 13
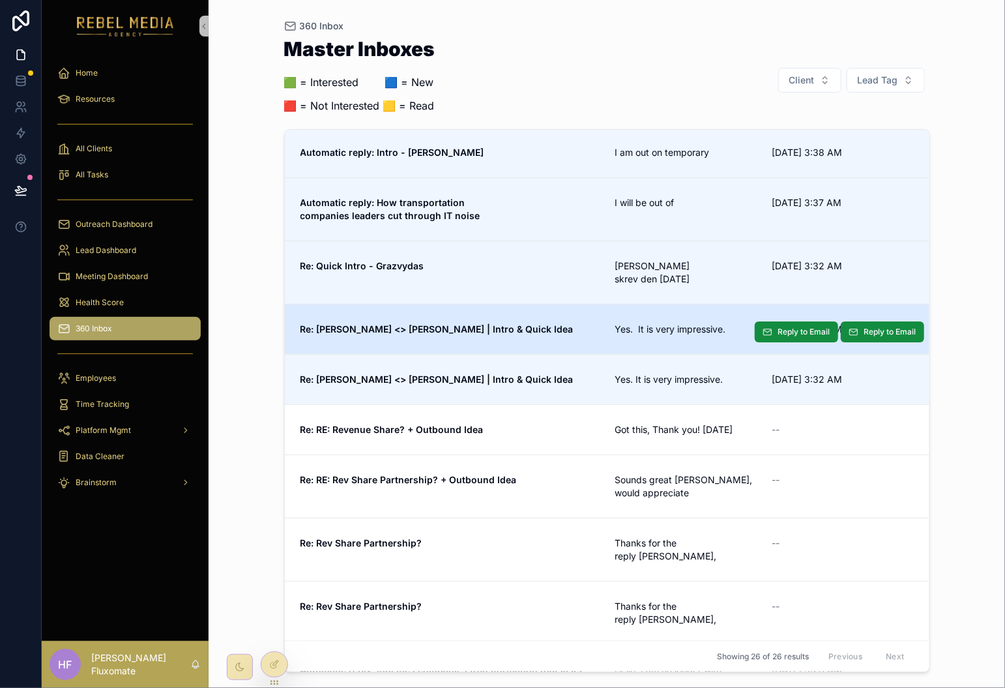
scroll to position [3, 0]
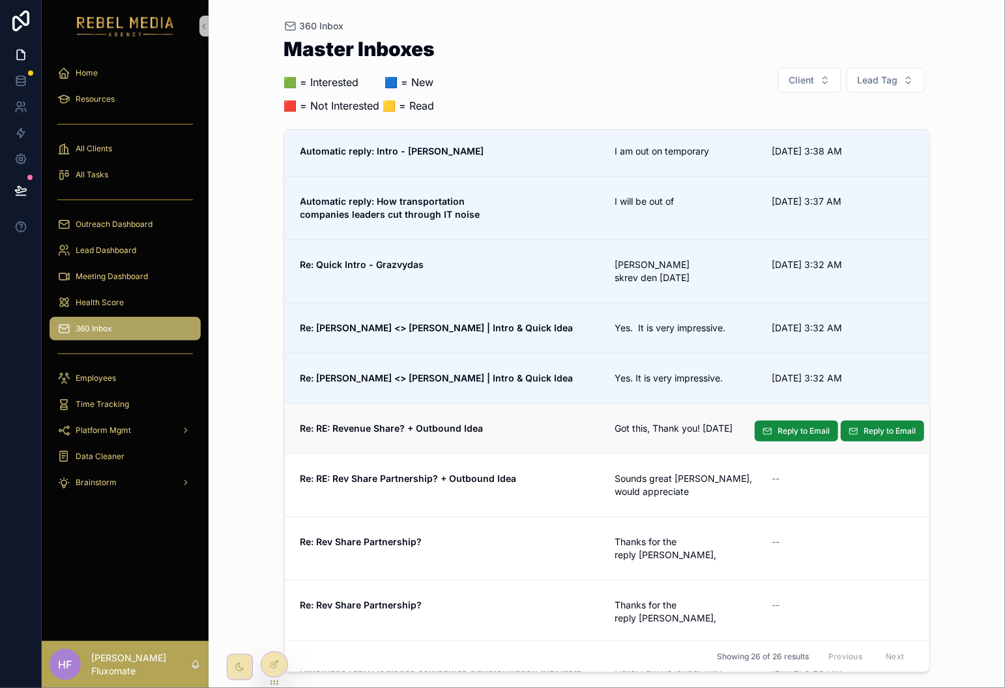
click at [723, 437] on link "Re: RE: Revenue Share? + Outbound Idea Got this, Thank you! On Thu -- Reply to …" at bounding box center [607, 428] width 645 height 50
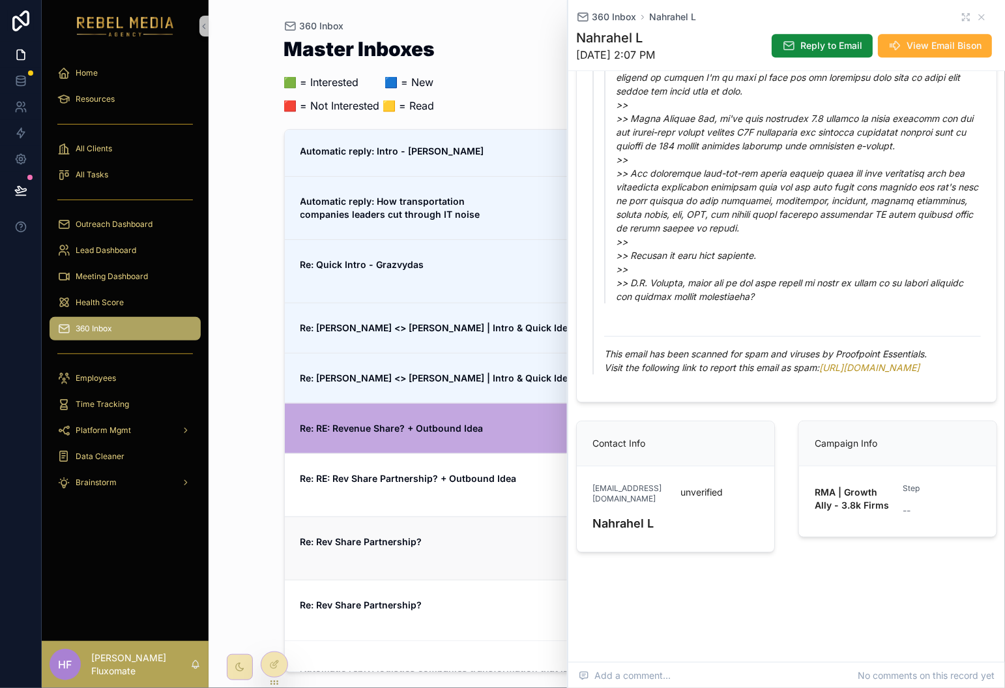
scroll to position [919, 0]
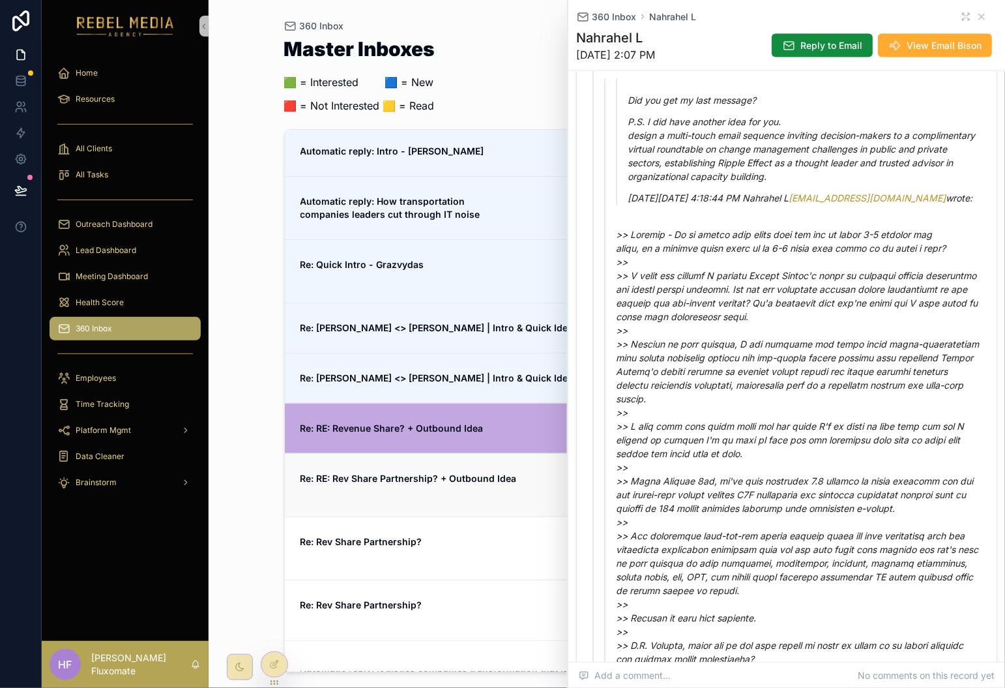
click at [462, 467] on link "Re: RE: Rev Share Partnership? + Outbound Idea Sounds great David, would apprec…" at bounding box center [607, 484] width 645 height 63
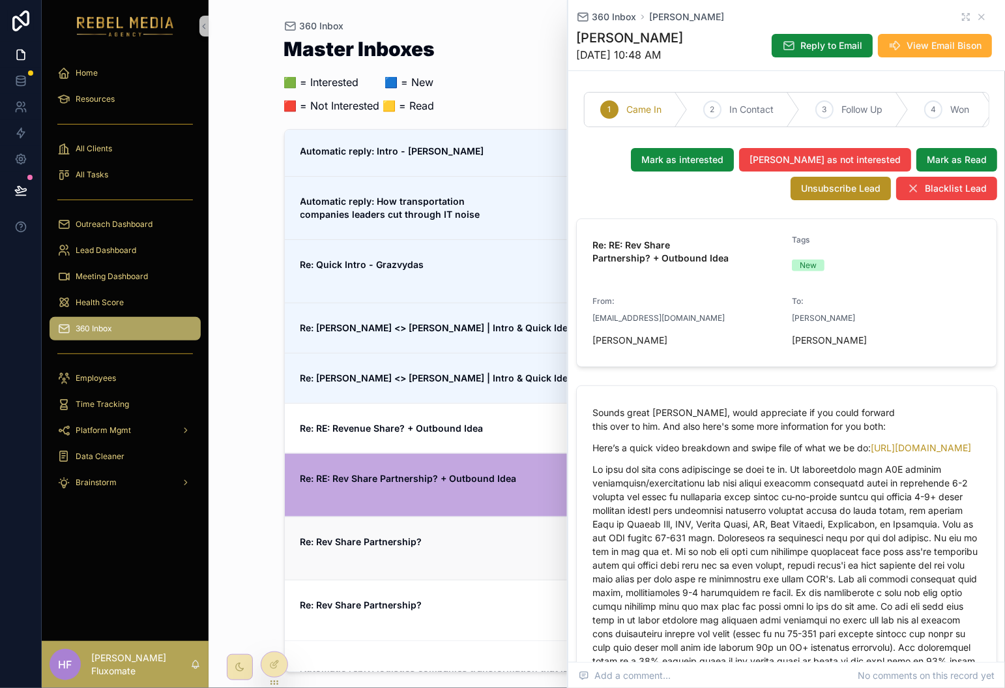
click at [430, 546] on span "Re: Rev Share Partnership?" at bounding box center [450, 541] width 299 height 13
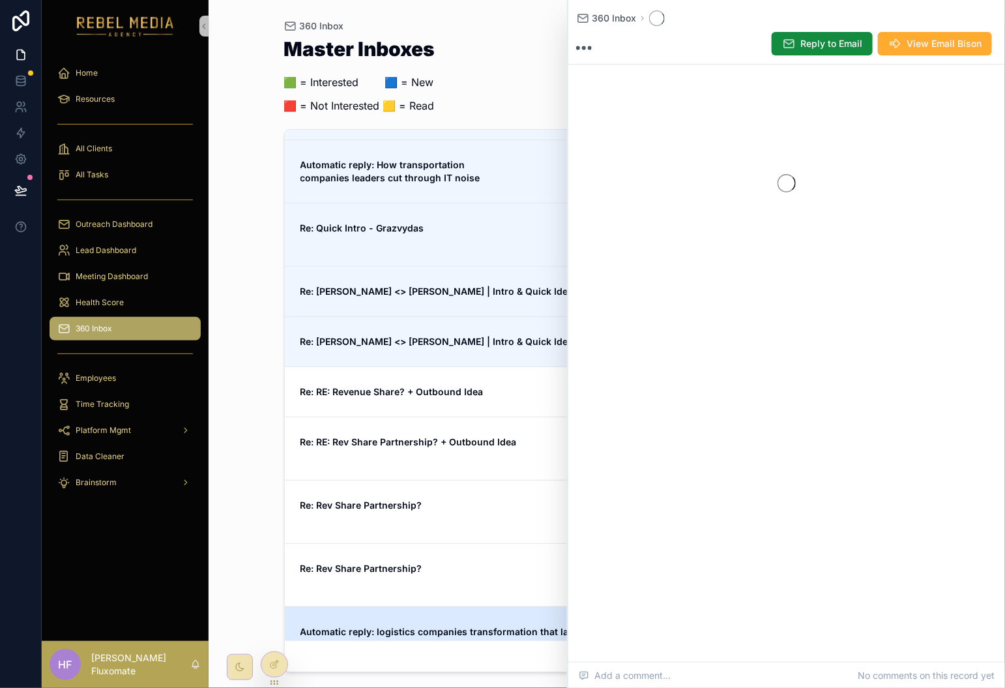
scroll to position [135, 0]
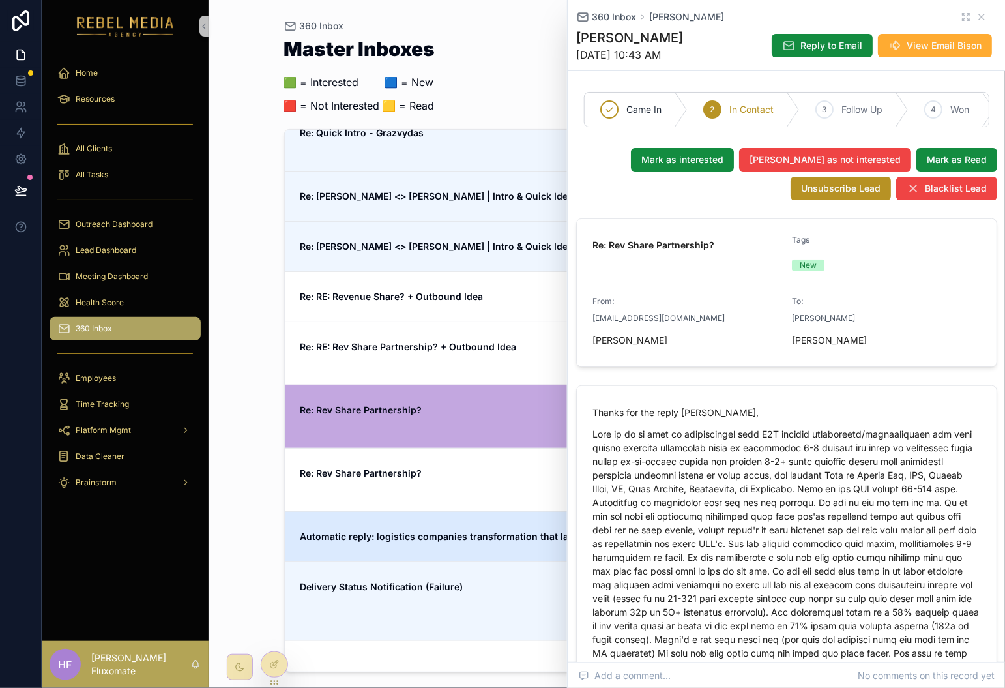
click at [514, 511] on link "Automatic reply: logistics companies transformation that lasts Hello, I am no l…" at bounding box center [607, 536] width 645 height 50
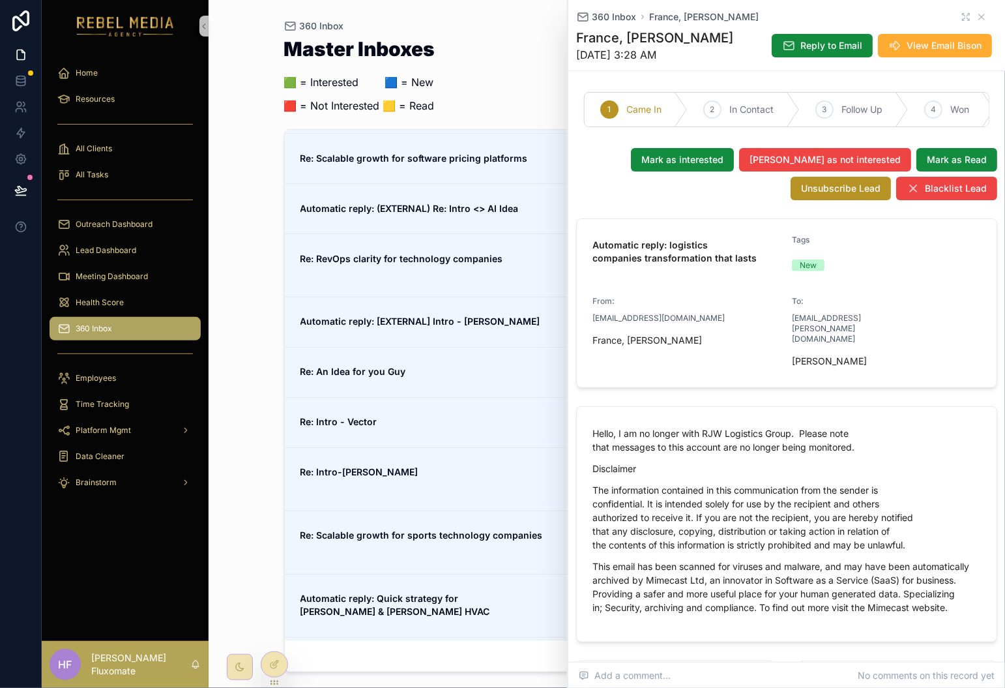
scroll to position [829, 0]
click at [811, 48] on span "Reply to Email" at bounding box center [832, 45] width 62 height 13
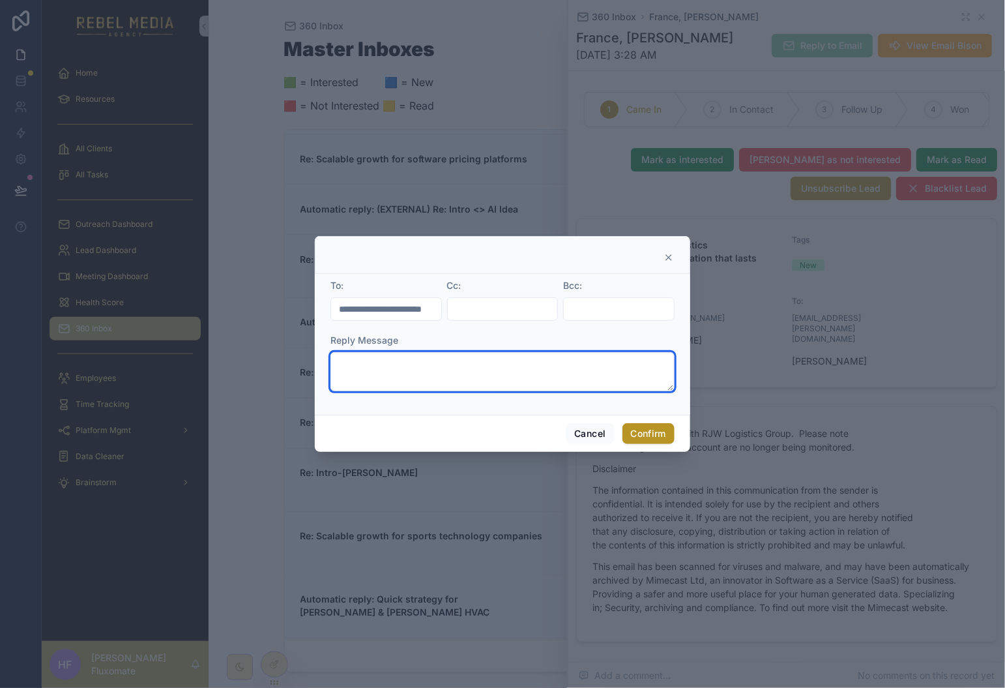
click at [438, 361] on textarea at bounding box center [503, 371] width 344 height 39
type textarea "**********"
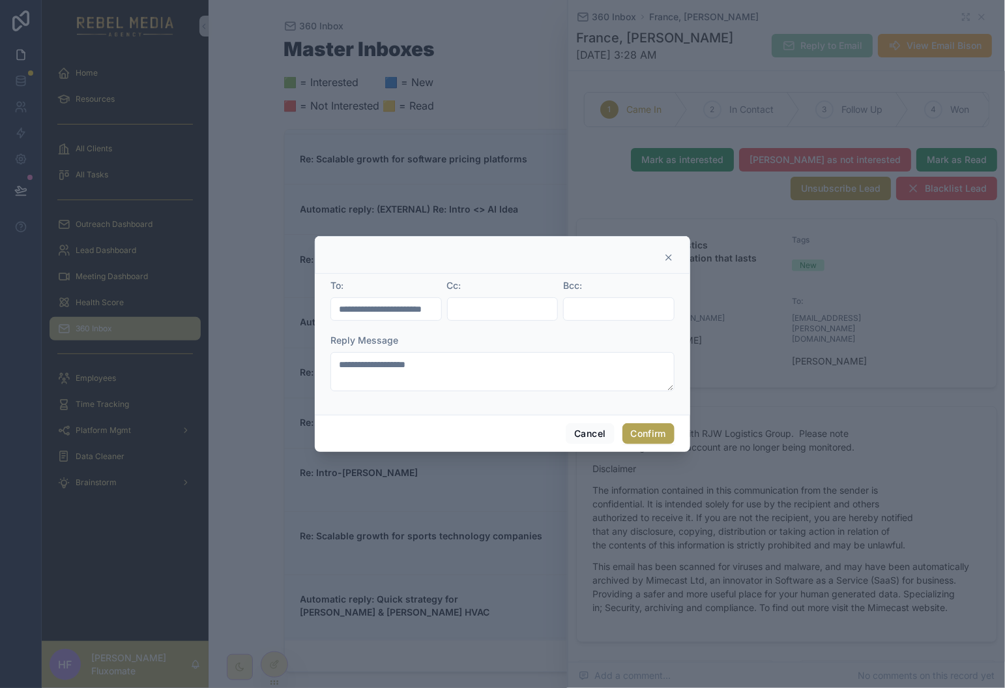
click at [639, 434] on button "Confirm" at bounding box center [649, 433] width 52 height 21
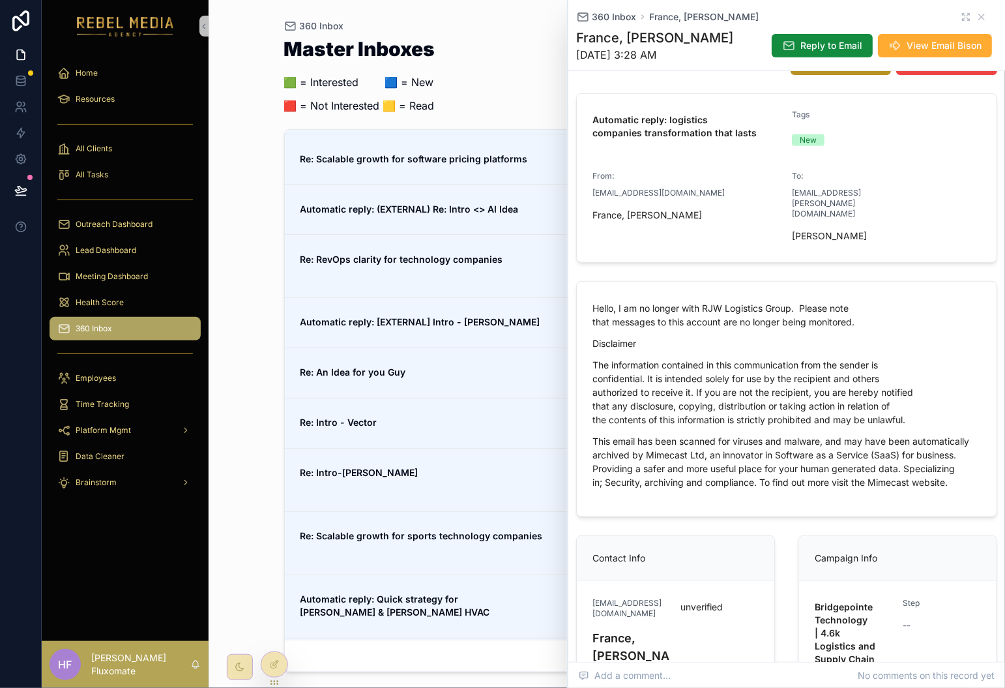
scroll to position [0, 0]
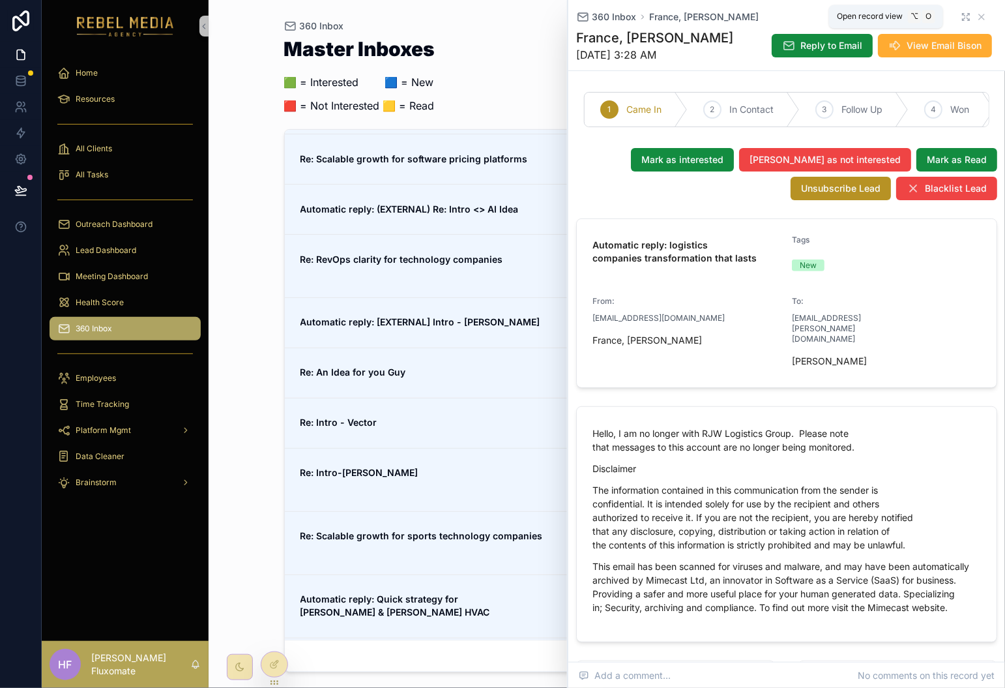
click at [967, 16] on icon "scrollable content" at bounding box center [968, 15] width 3 height 3
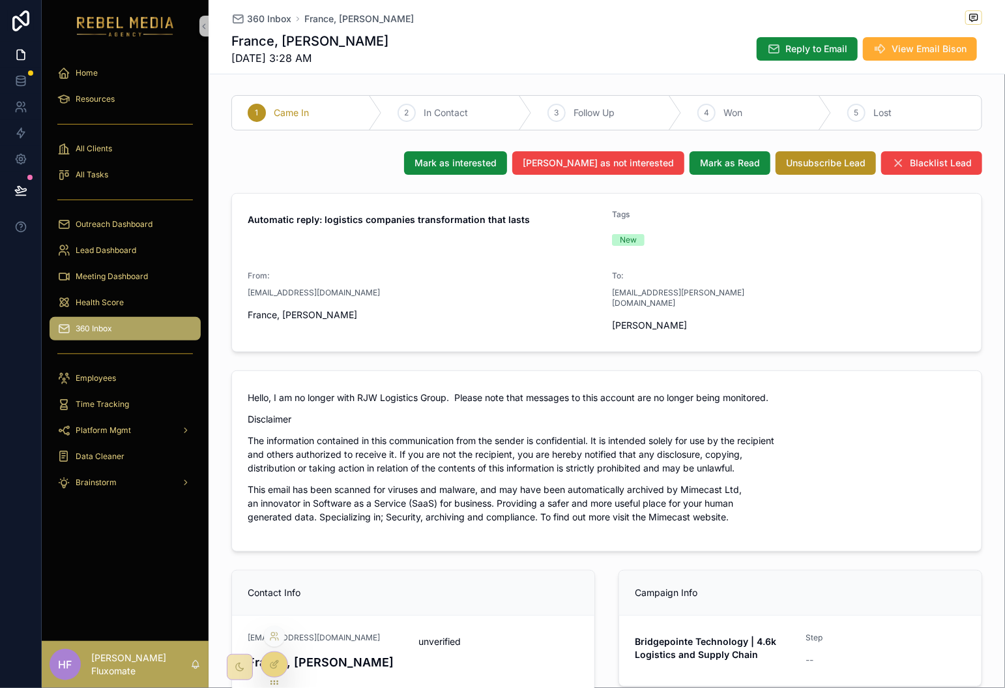
click at [276, 661] on icon at bounding box center [275, 663] width 5 height 5
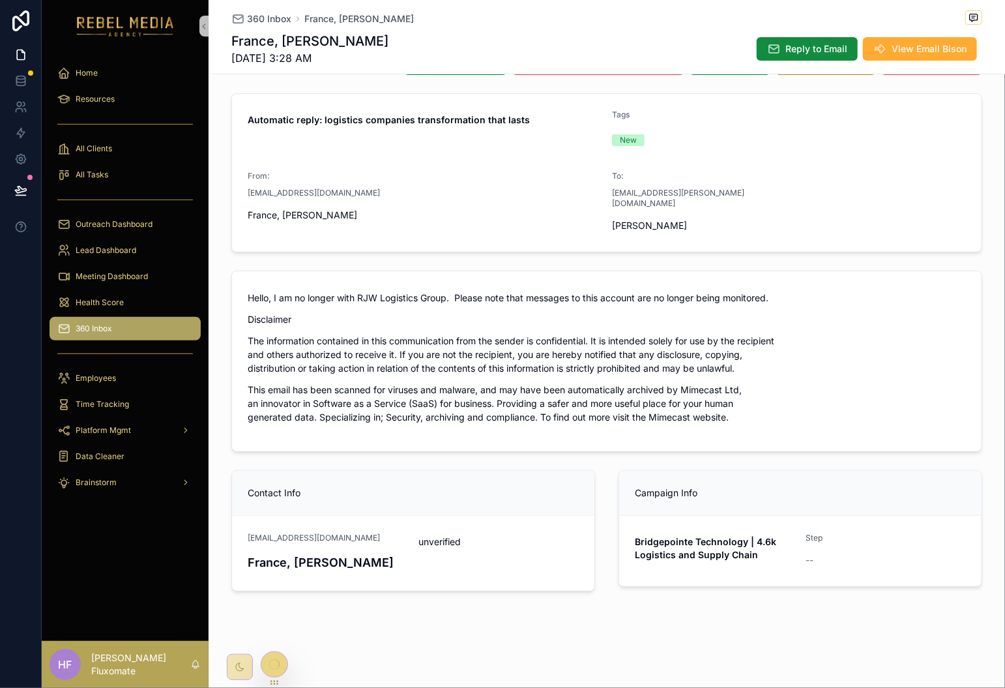
scroll to position [104, 0]
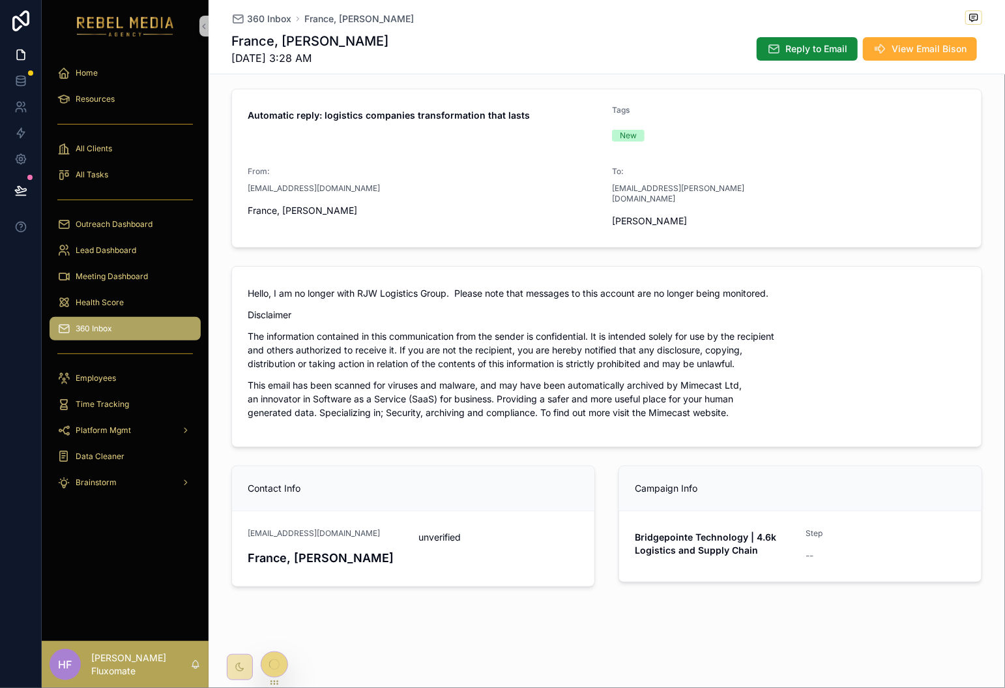
click at [284, 661] on div at bounding box center [274, 664] width 26 height 25
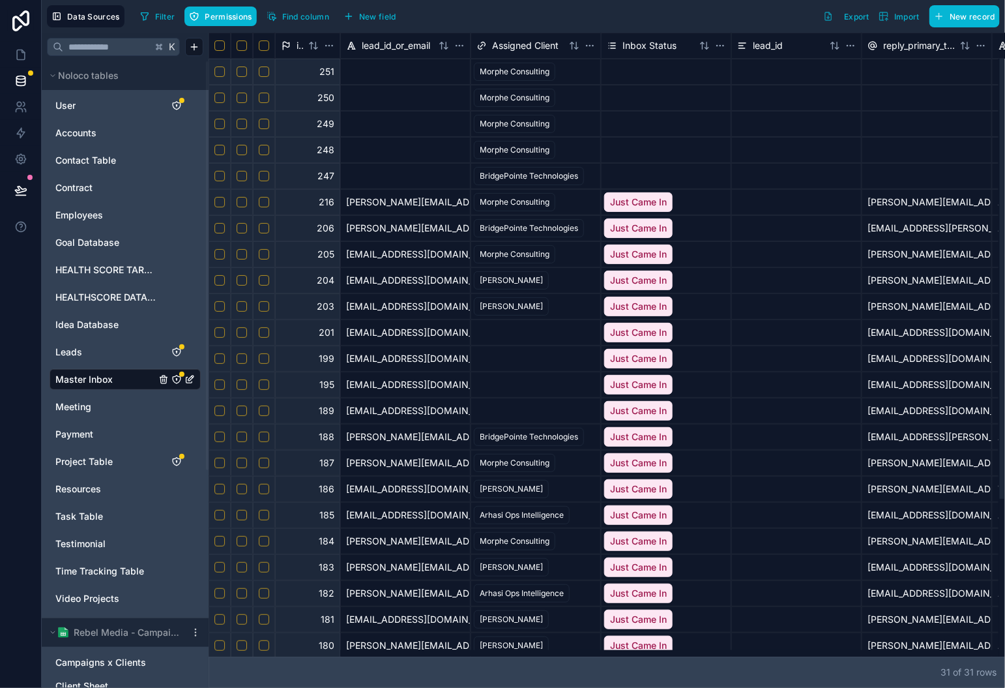
click at [265, 124] on button "Select row" at bounding box center [264, 124] width 10 height 10
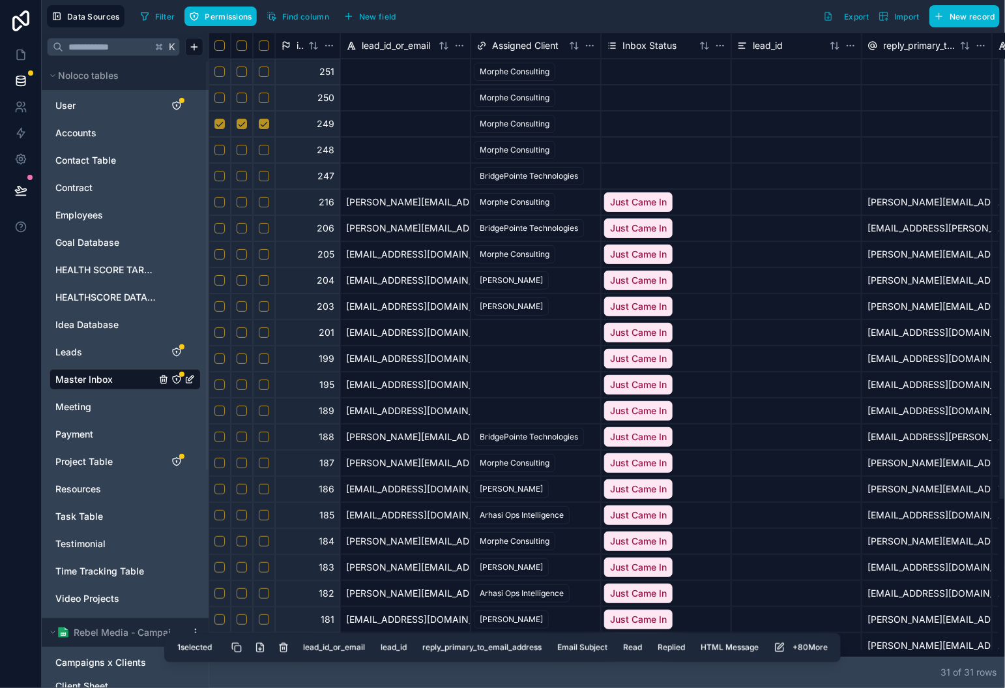
click at [263, 153] on button "Select row" at bounding box center [264, 150] width 10 height 10
click at [288, 640] on button "Delete selected rows" at bounding box center [284, 647] width 23 height 23
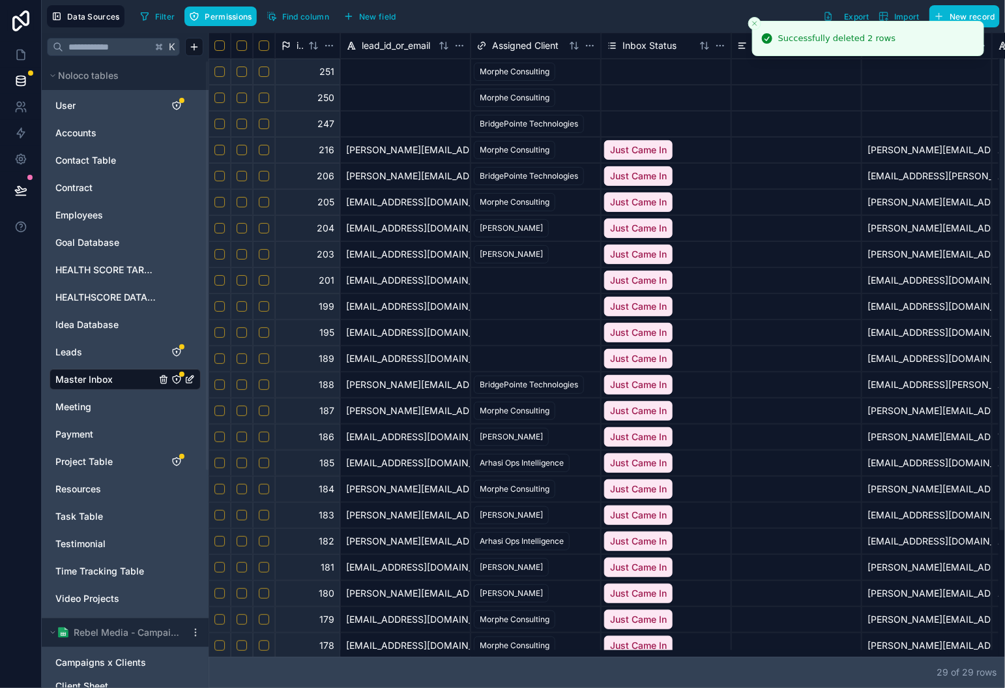
drag, startPoint x: 260, startPoint y: 95, endPoint x: 282, endPoint y: 95, distance: 21.5
click at [260, 95] on button "Select row" at bounding box center [264, 98] width 10 height 10
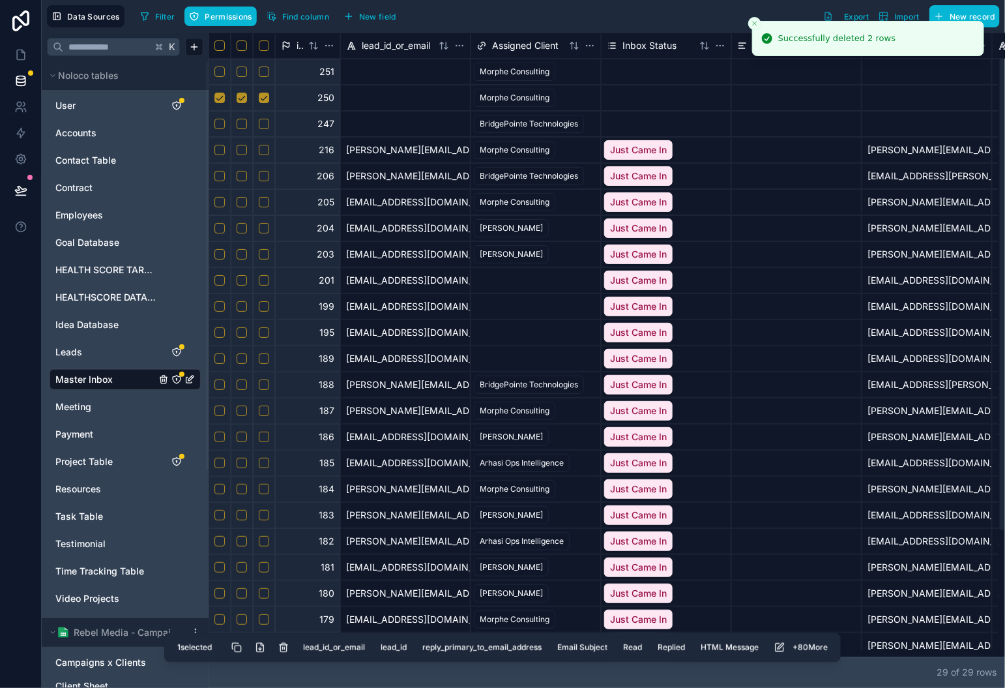
click at [280, 643] on button "Delete selected rows" at bounding box center [283, 647] width 23 height 23
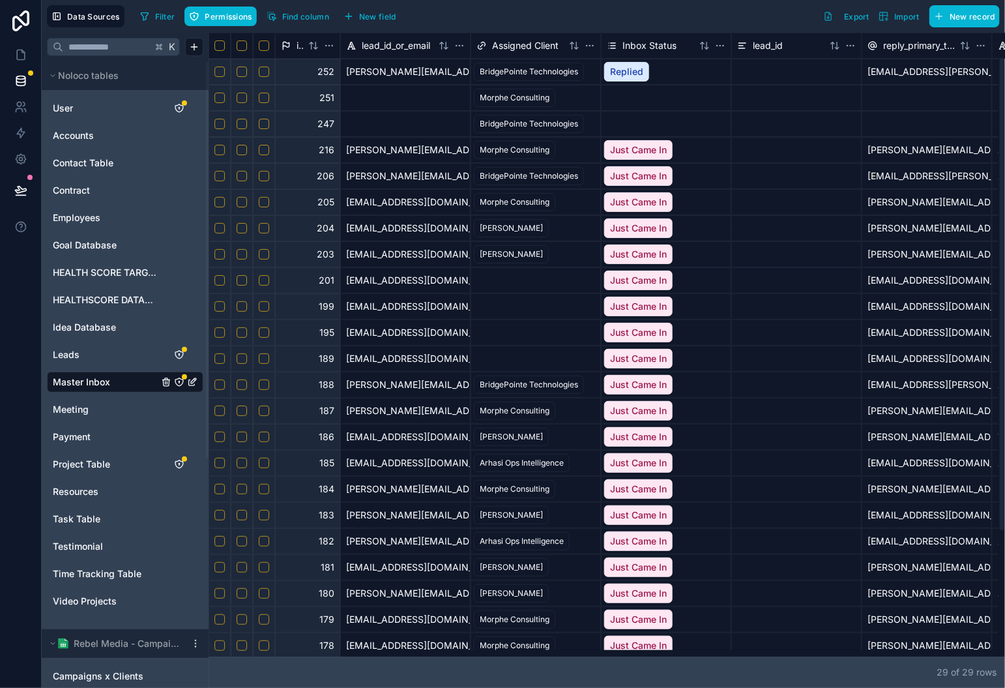
click at [458, 651] on div at bounding box center [604, 653] width 790 height 7
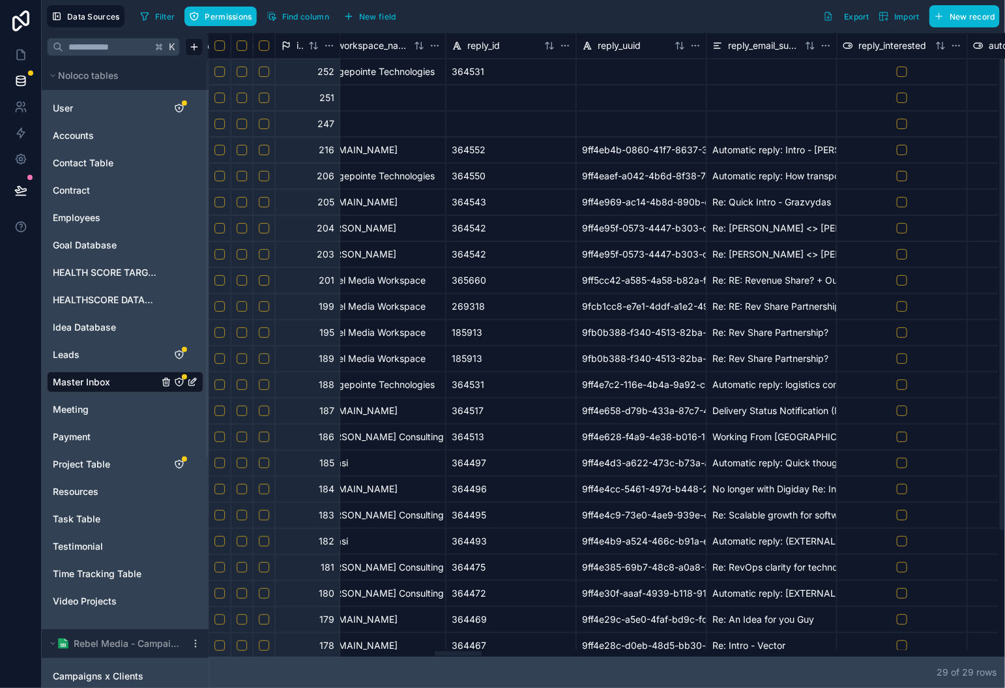
drag, startPoint x: 462, startPoint y: 657, endPoint x: 906, endPoint y: 648, distance: 444.1
click at [923, 646] on div "id Event URL work_space_id workspace_name reply_id reply_uuid reply_email_subje…" at bounding box center [607, 360] width 797 height 655
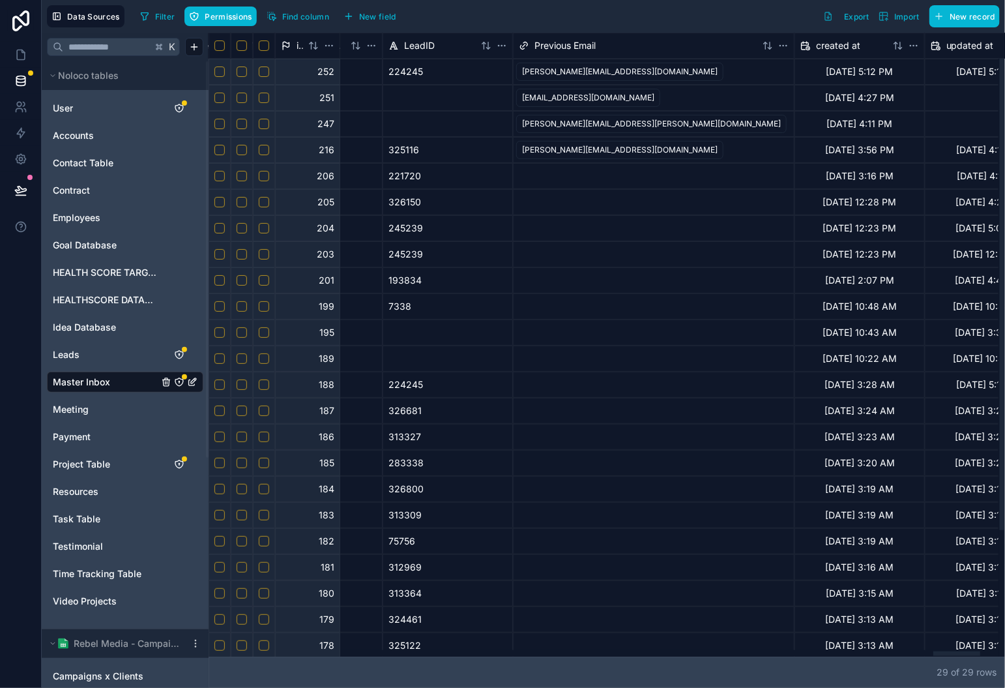
scroll to position [0, 12442]
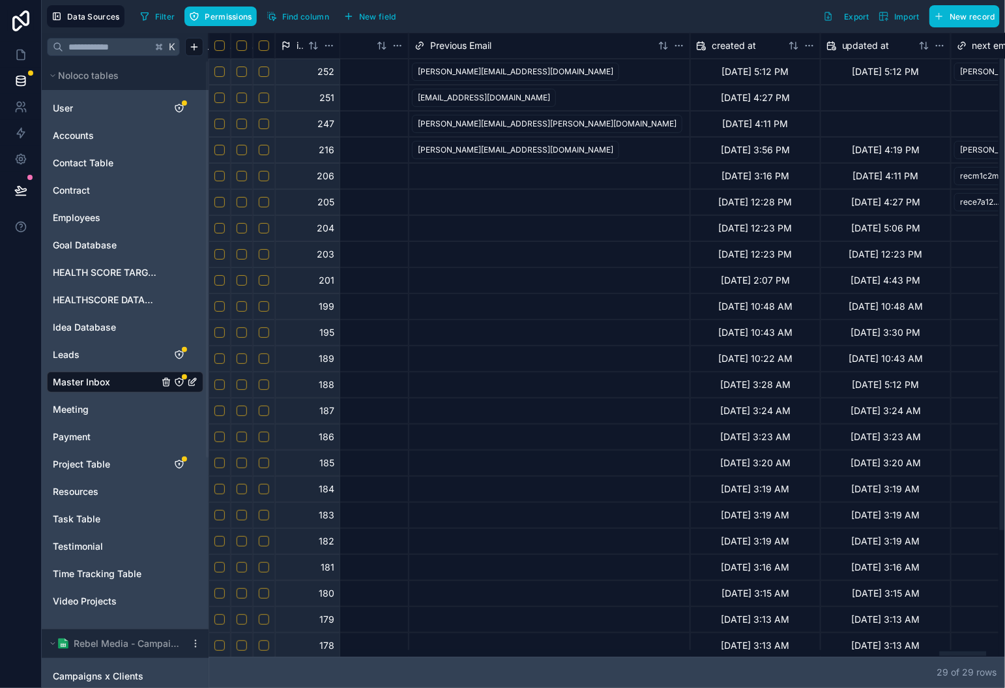
drag, startPoint x: 451, startPoint y: 655, endPoint x: 955, endPoint y: 627, distance: 504.2
click at [955, 651] on div at bounding box center [963, 653] width 47 height 5
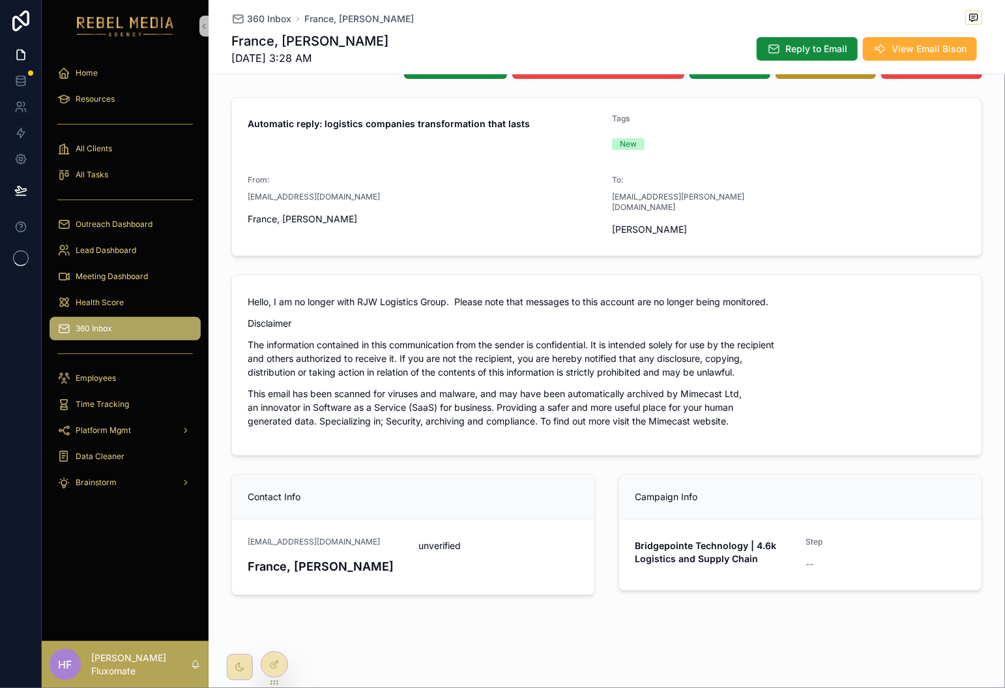
scroll to position [104, 0]
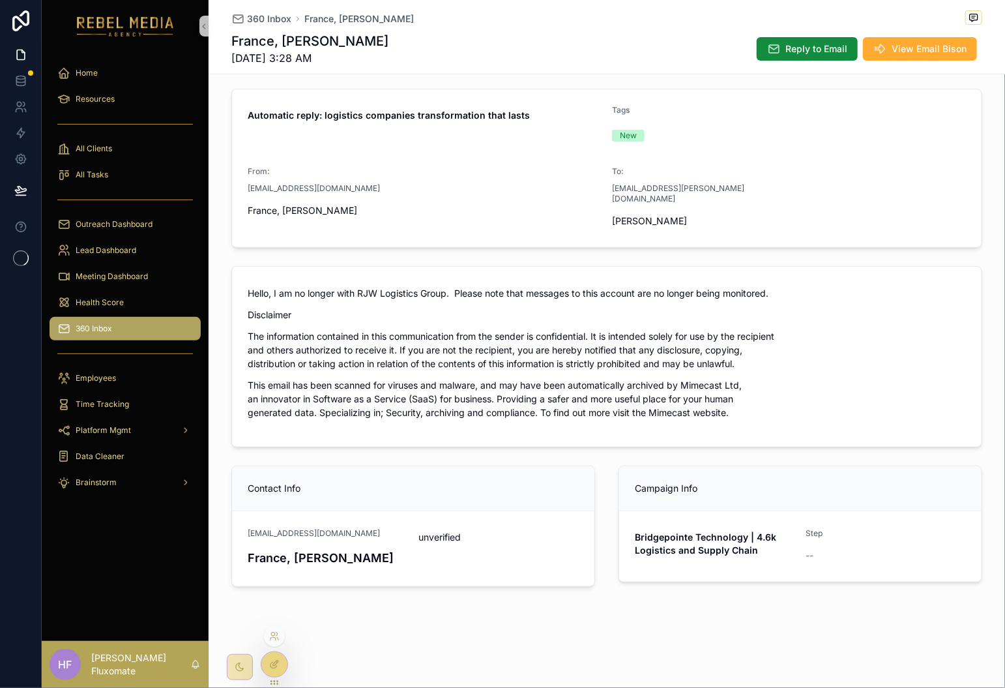
click at [270, 676] on div at bounding box center [274, 664] width 26 height 25
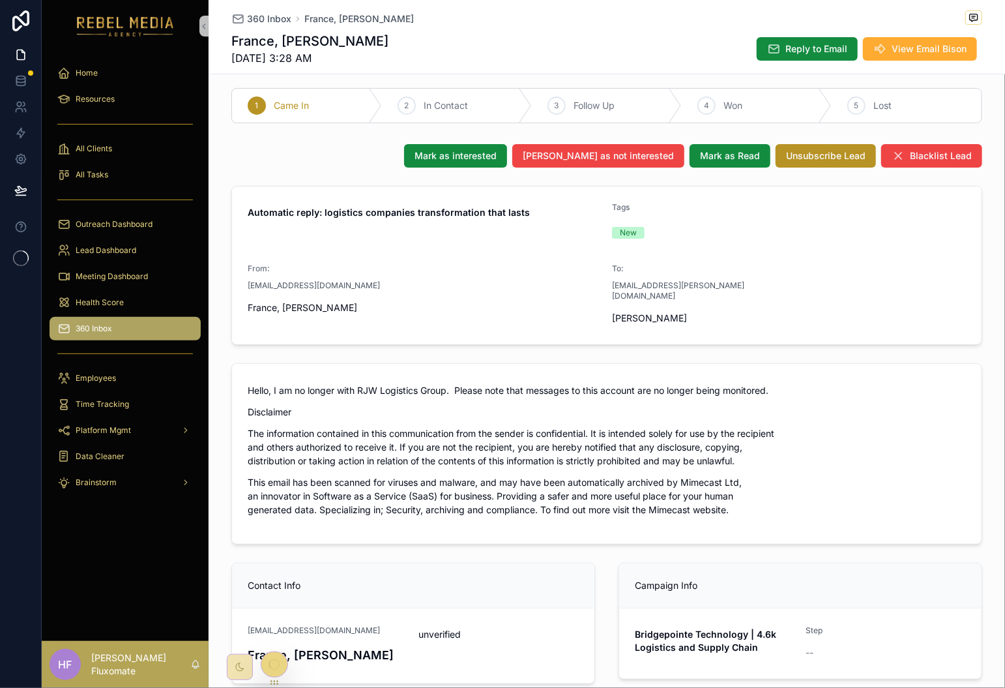
scroll to position [0, 0]
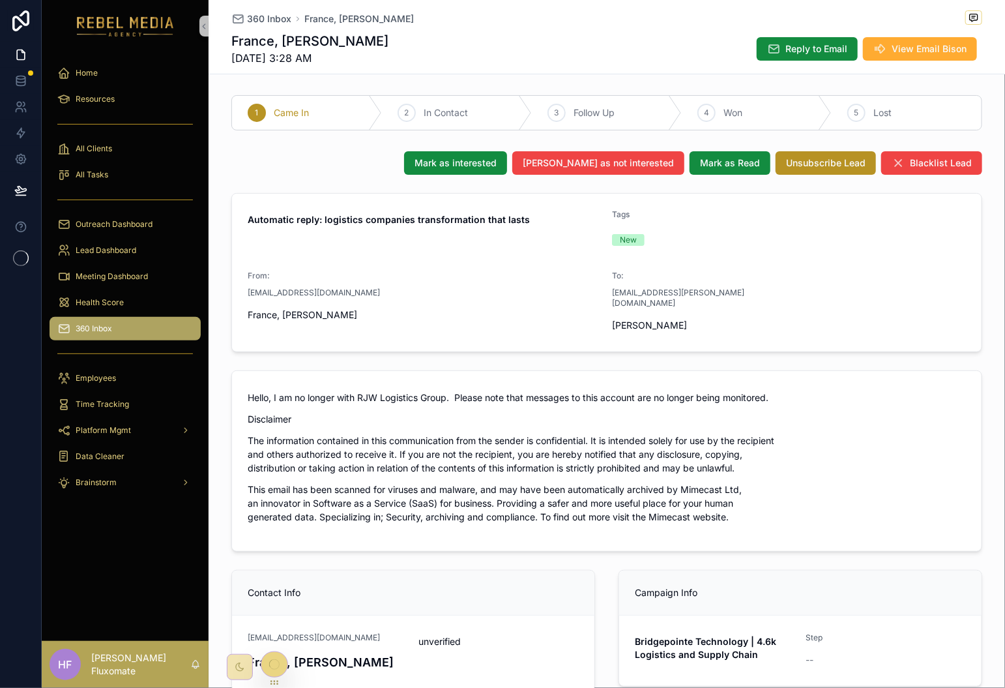
click at [280, 668] on div at bounding box center [274, 664] width 26 height 25
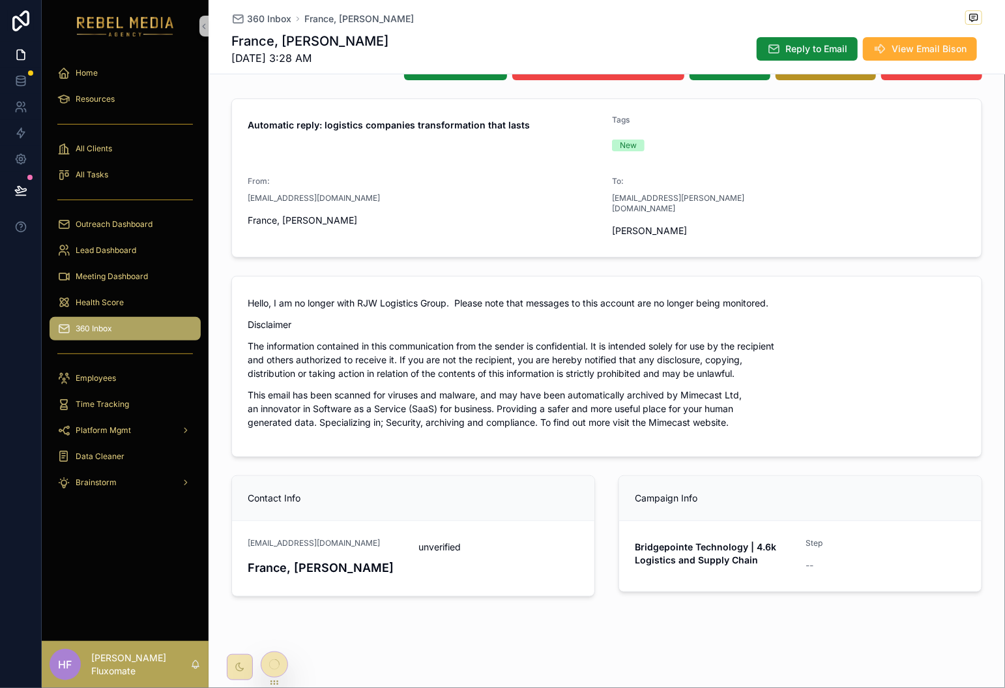
scroll to position [104, 0]
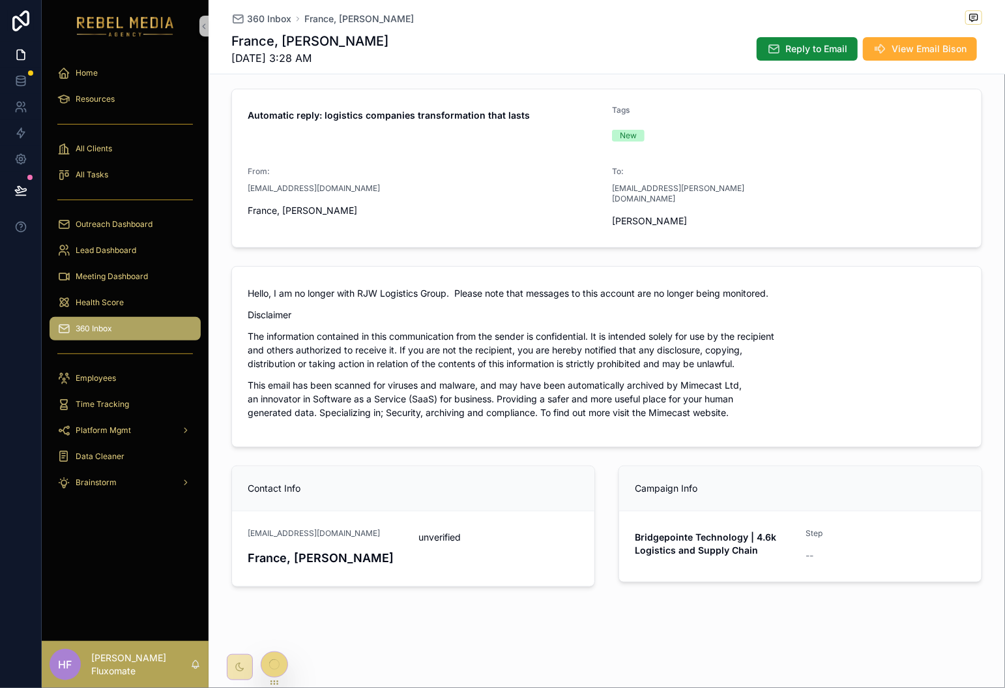
click at [274, 661] on icon at bounding box center [274, 664] width 10 height 10
click at [98, 328] on span "360 Inbox" at bounding box center [94, 328] width 37 height 10
